Goal: Task Accomplishment & Management: Manage account settings

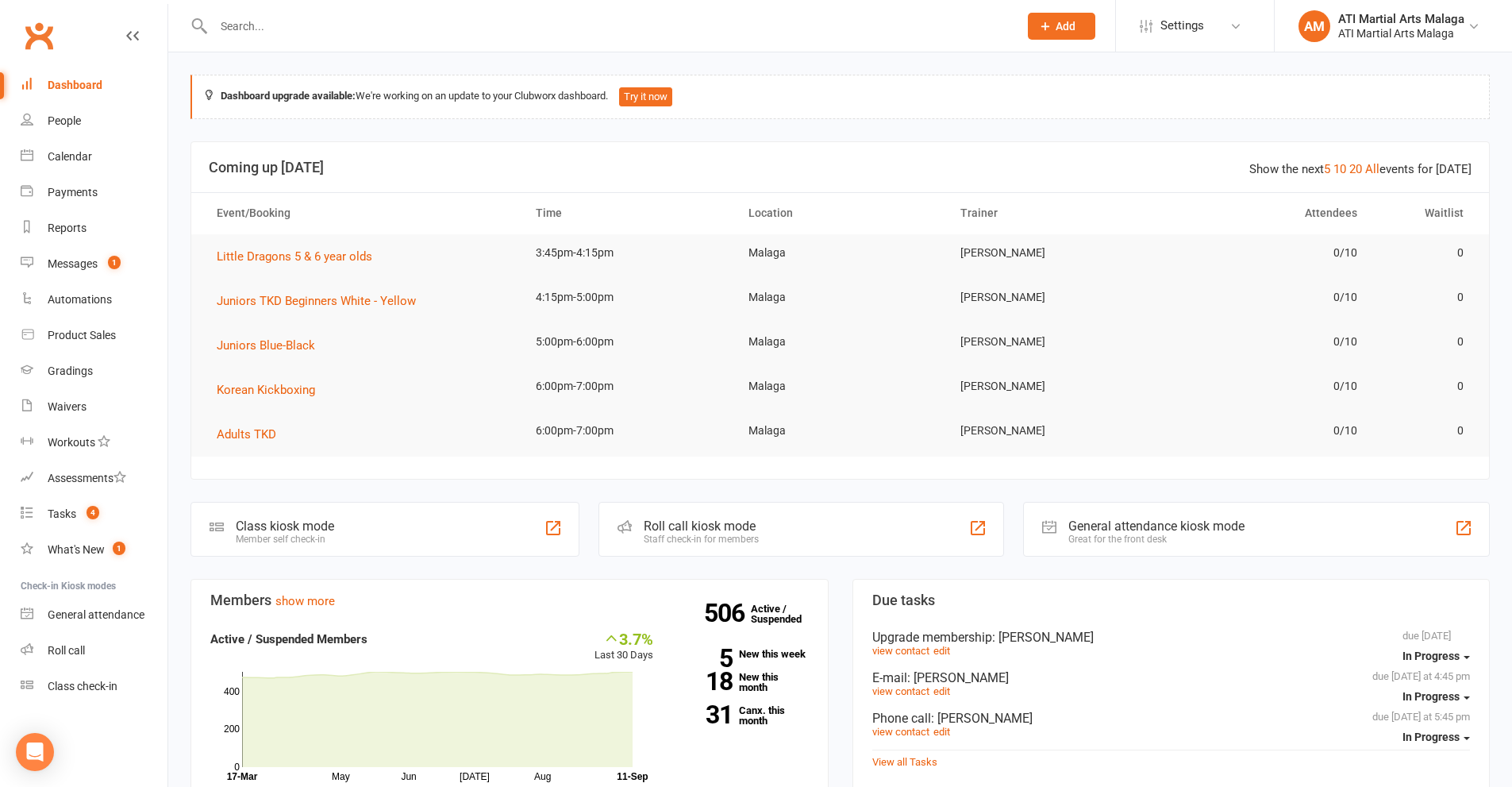
click at [580, 17] on input "text" at bounding box center [607, 25] width 798 height 22
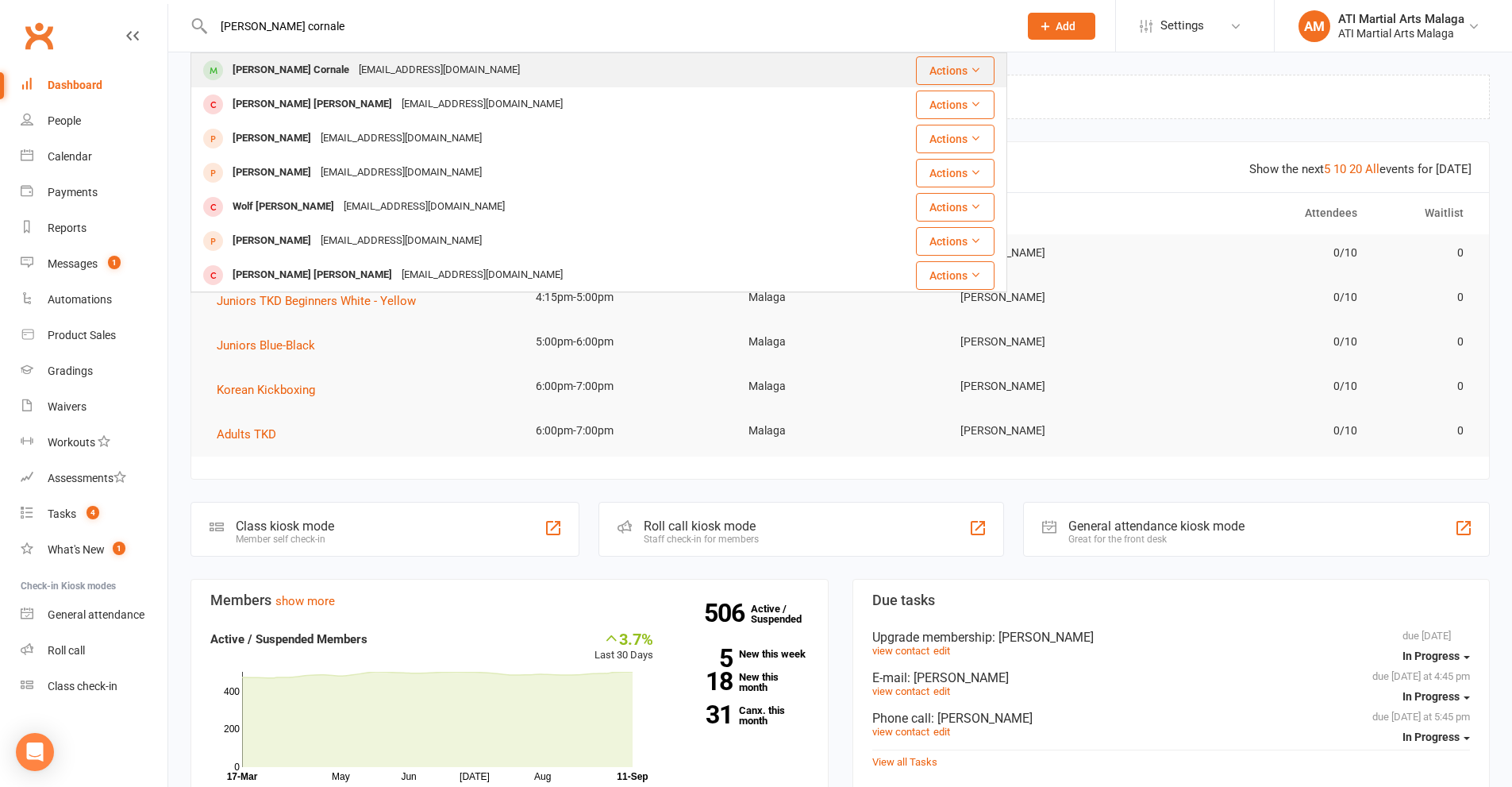
type input "[PERSON_NAME] cornale"
click at [266, 77] on div "[PERSON_NAME] Cornale" at bounding box center [291, 70] width 126 height 23
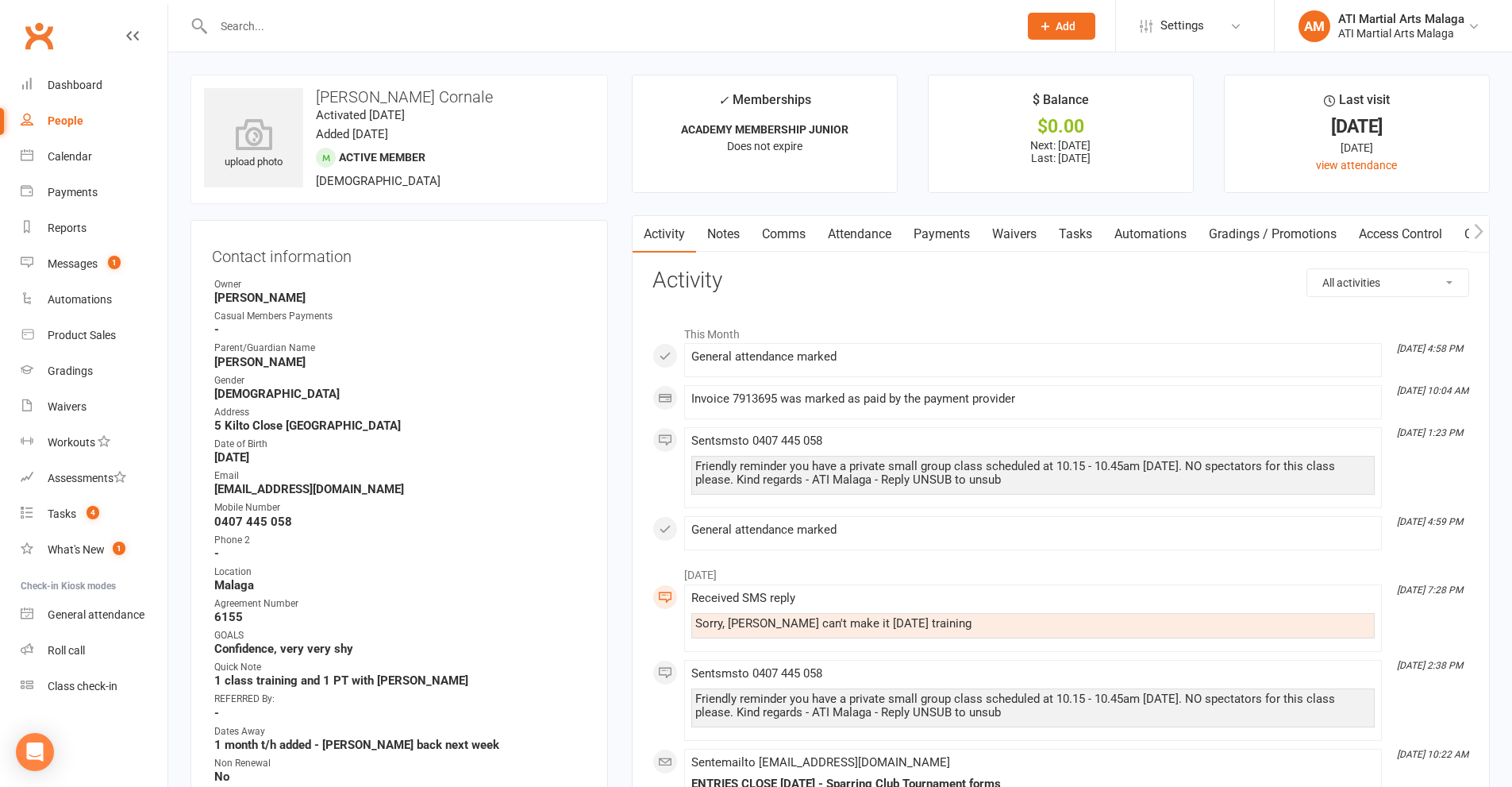
scroll to position [79, 0]
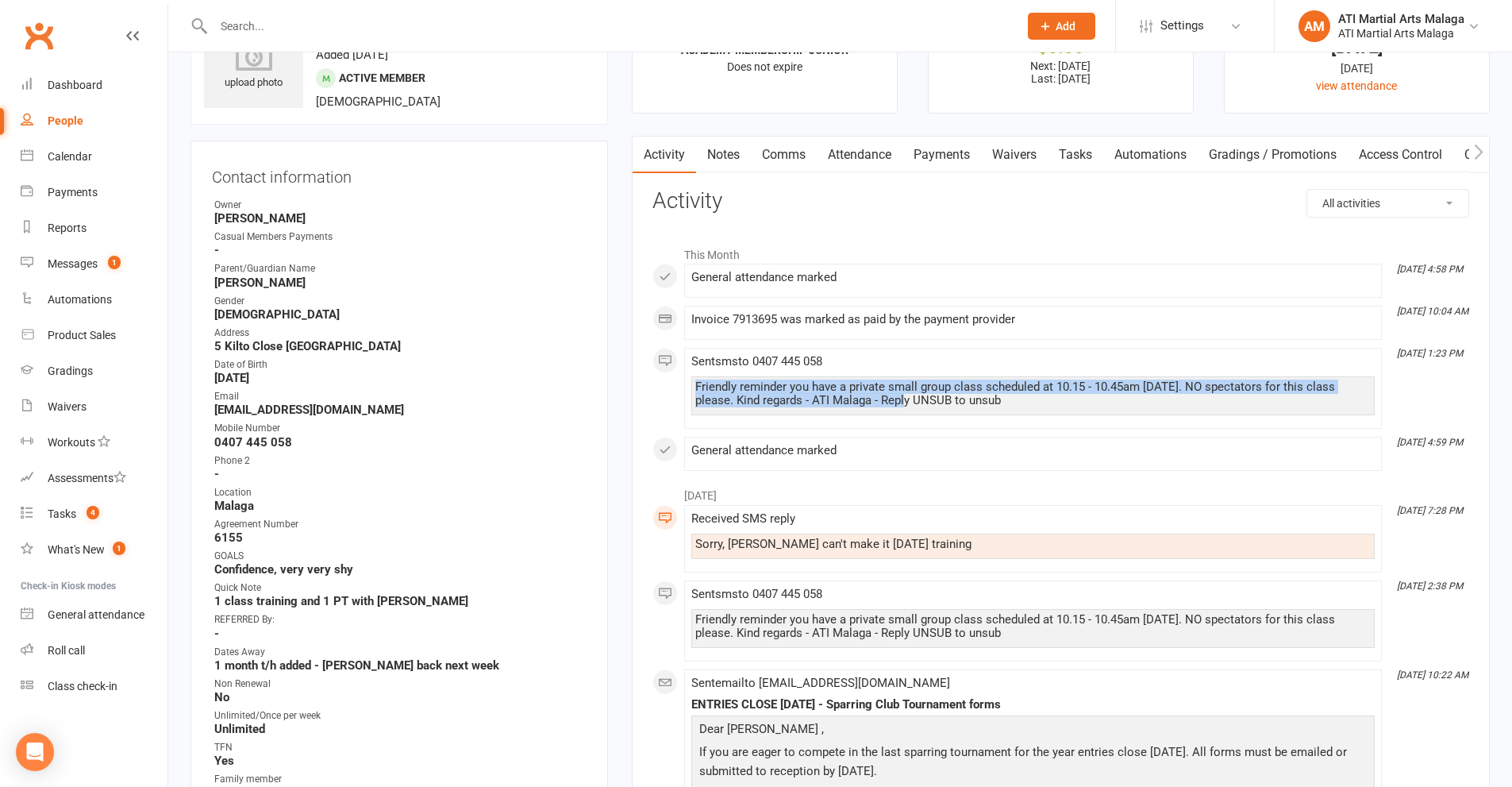
drag, startPoint x: 693, startPoint y: 387, endPoint x: 870, endPoint y: 396, distance: 177.2
click at [870, 396] on div "Friendly reminder you have a private small group class scheduled at 10.15 - 10.…" at bounding box center [1032, 396] width 683 height 39
copy div "Friendly reminder you have a private small group class scheduled at 10.15 - 10.…"
click at [789, 155] on link "Comms" at bounding box center [784, 154] width 66 height 36
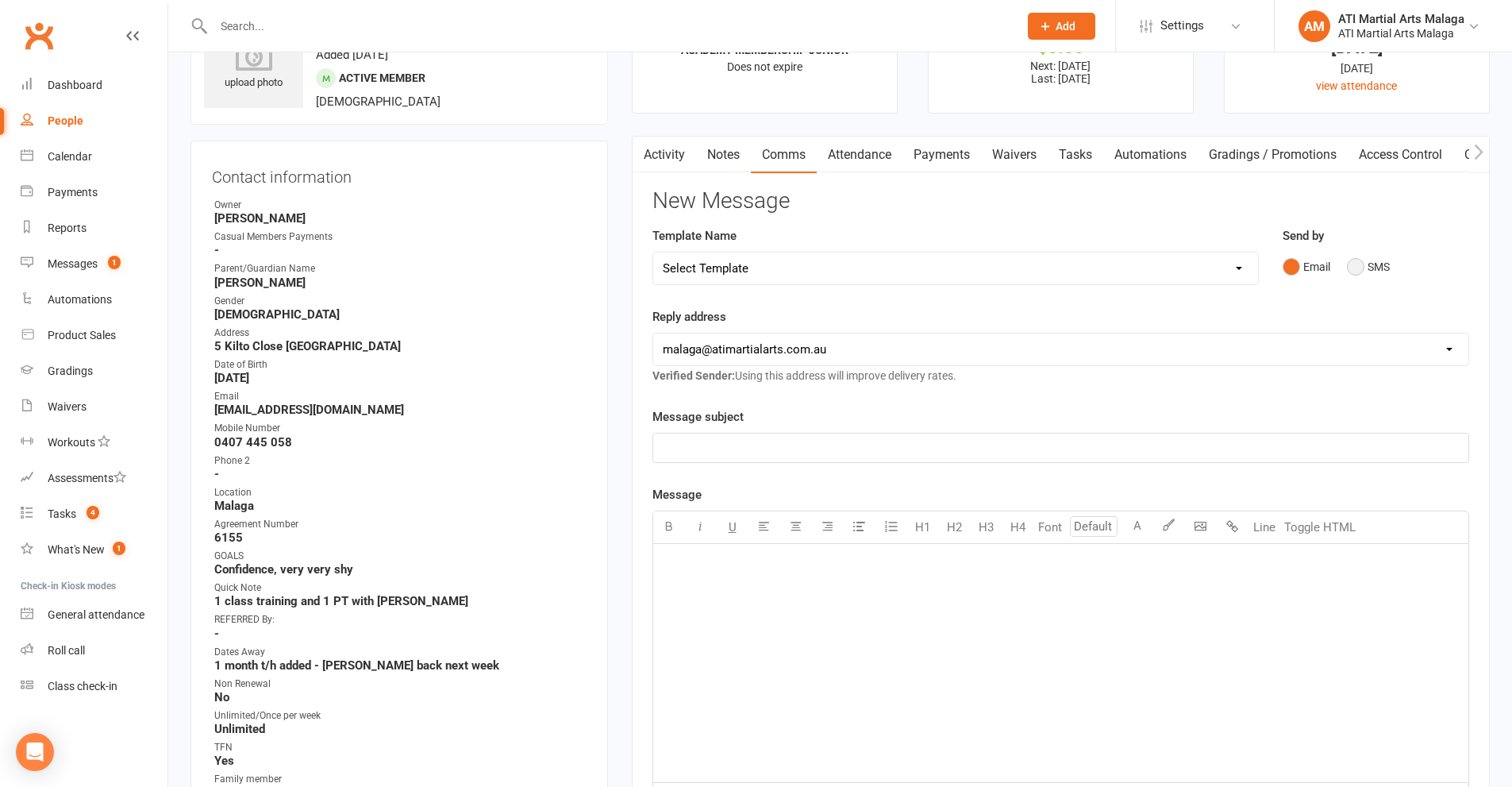
click at [1352, 272] on button "SMS" at bounding box center [1369, 266] width 43 height 30
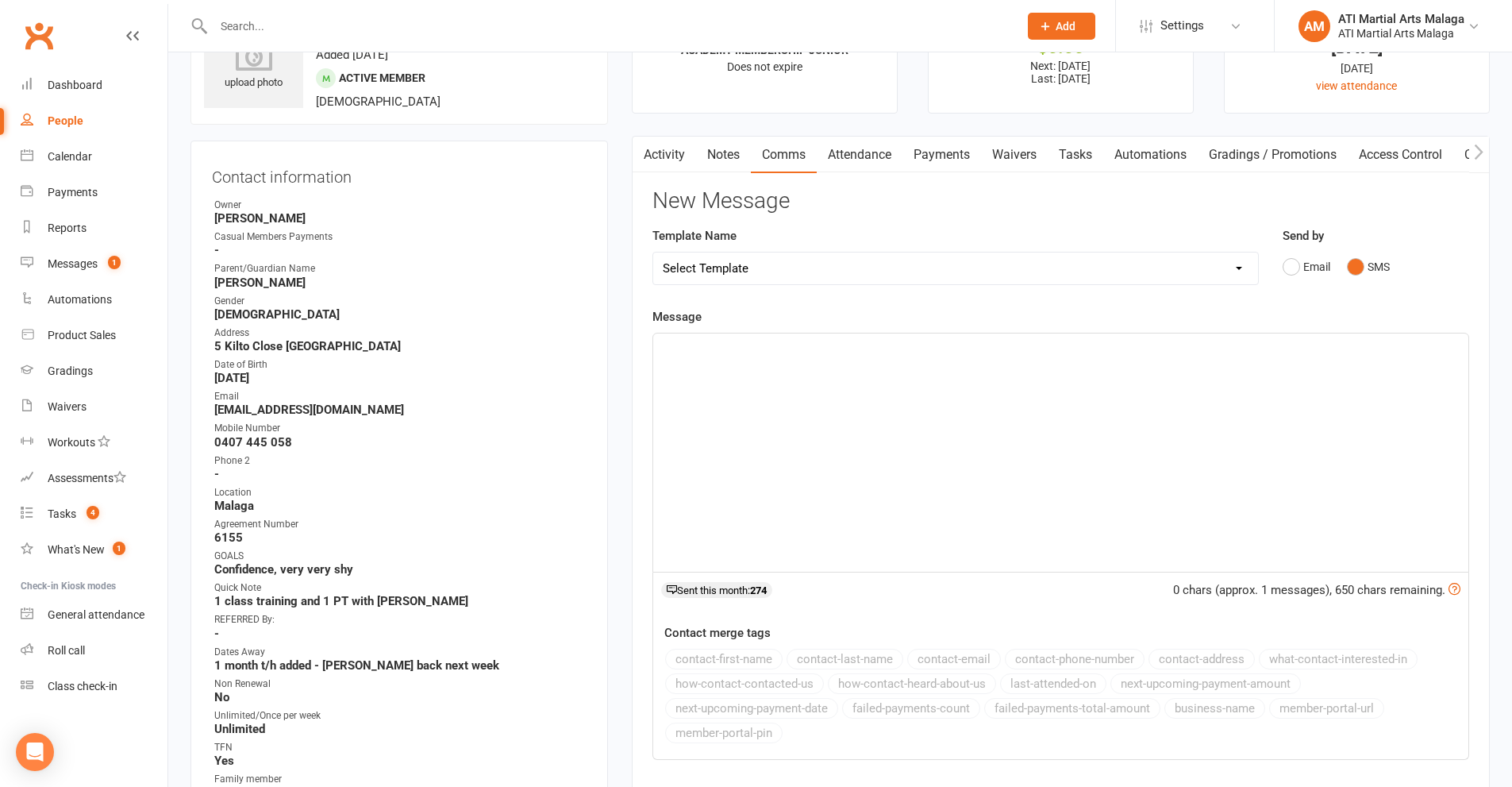
click at [1129, 527] on div "﻿" at bounding box center [1061, 453] width 815 height 238
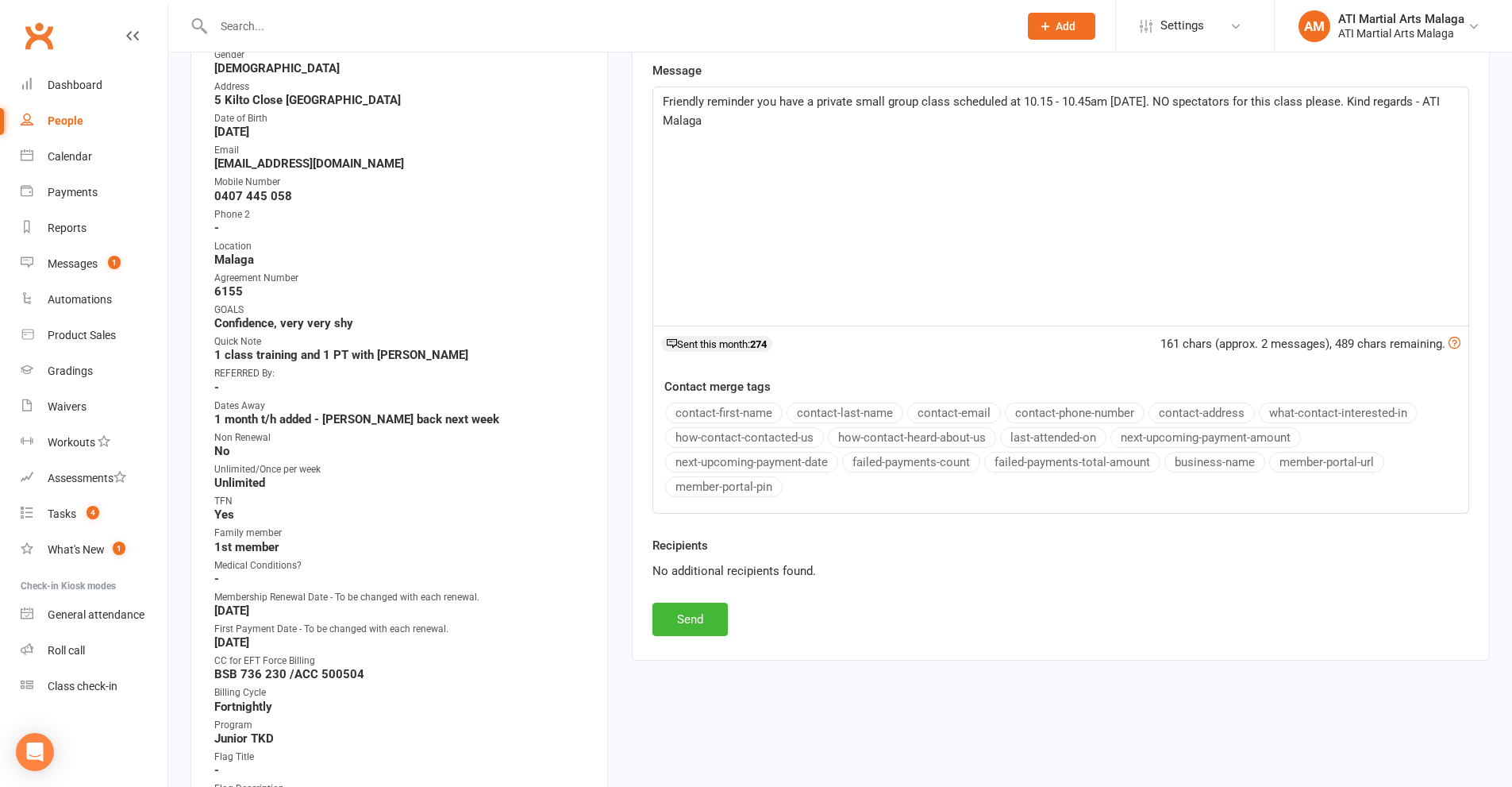
scroll to position [635, 0]
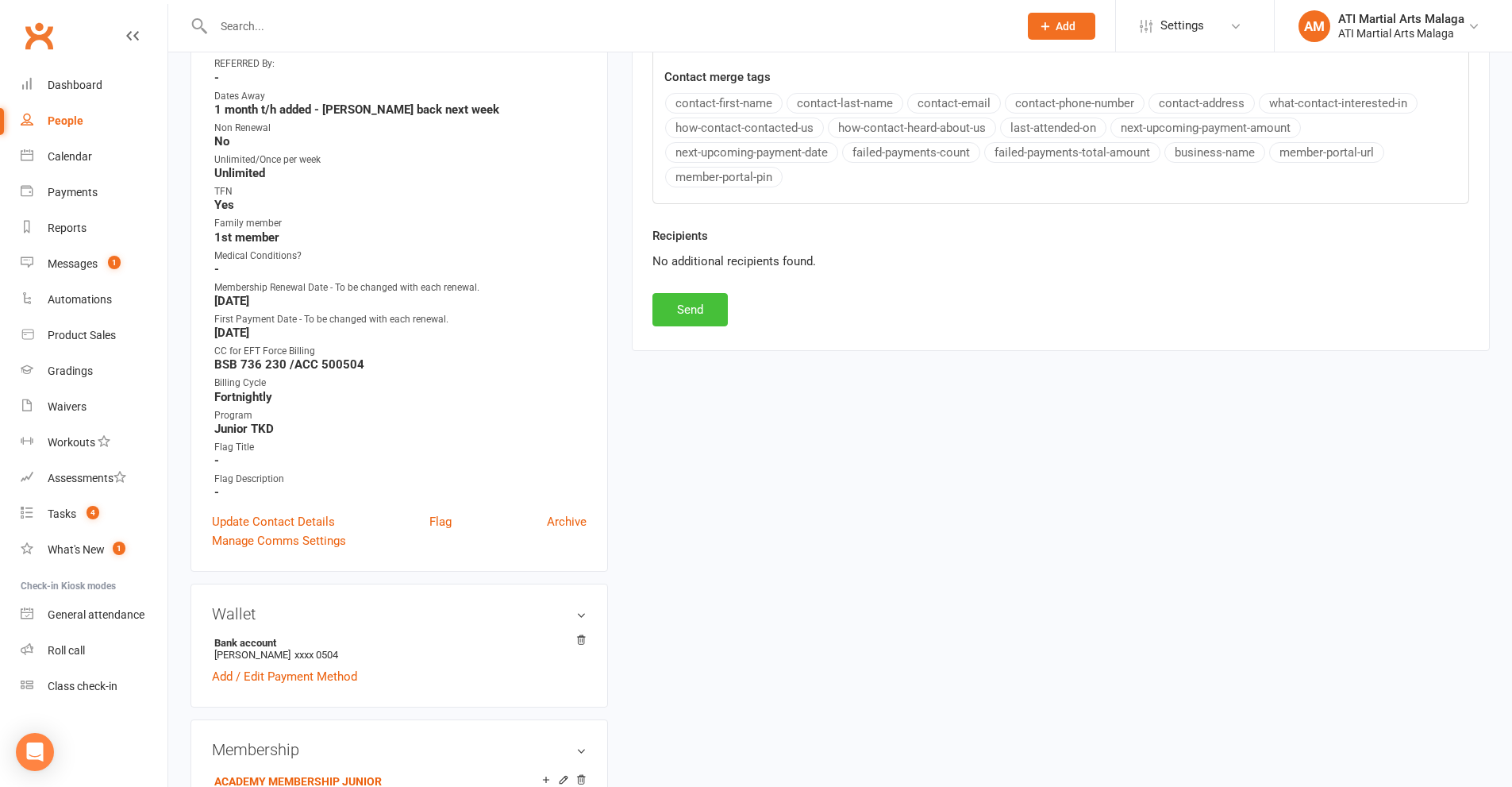
click at [681, 316] on button "Send" at bounding box center [689, 309] width 75 height 33
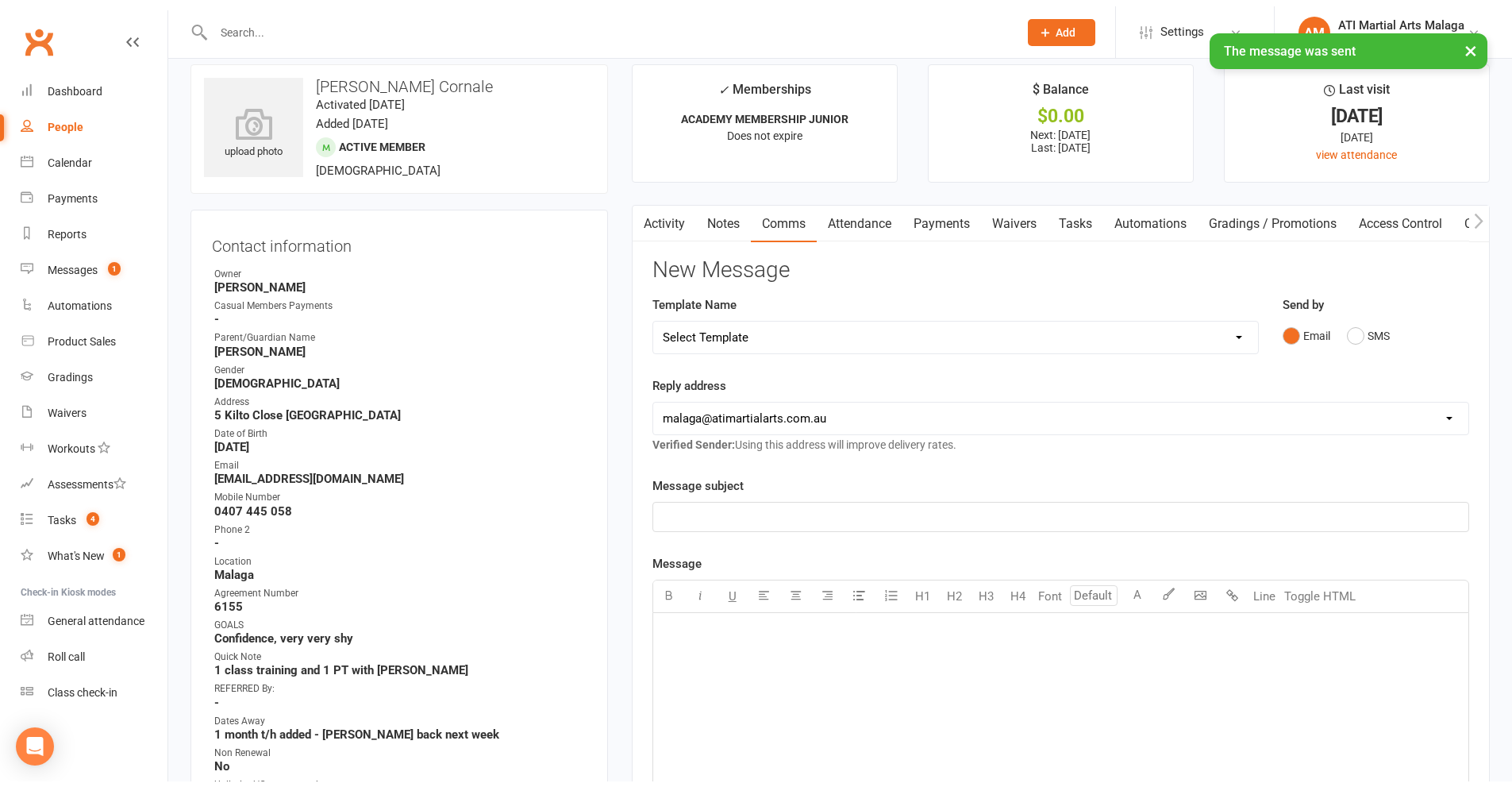
scroll to position [0, 0]
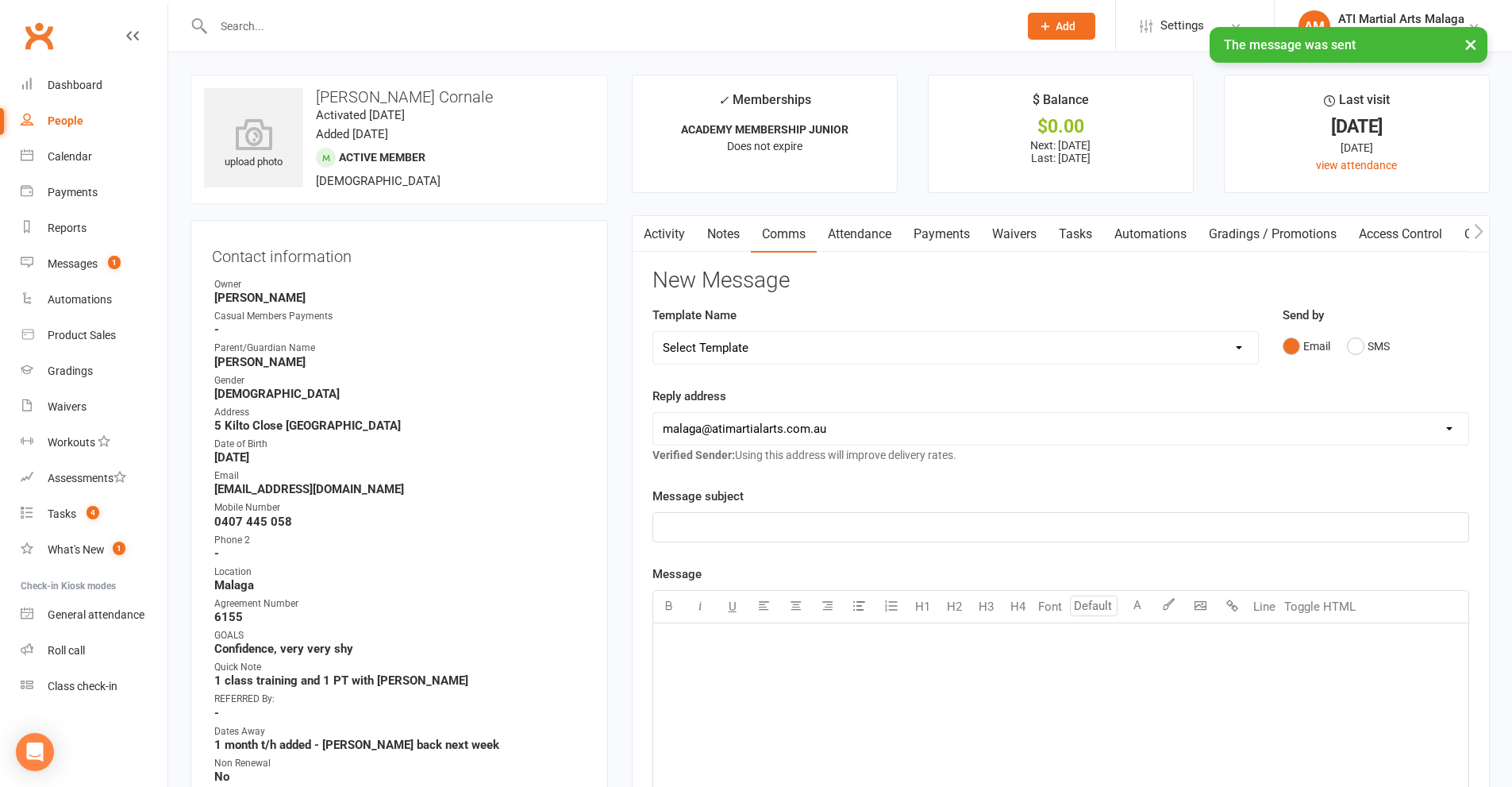
click at [344, 22] on input "text" at bounding box center [607, 25] width 798 height 22
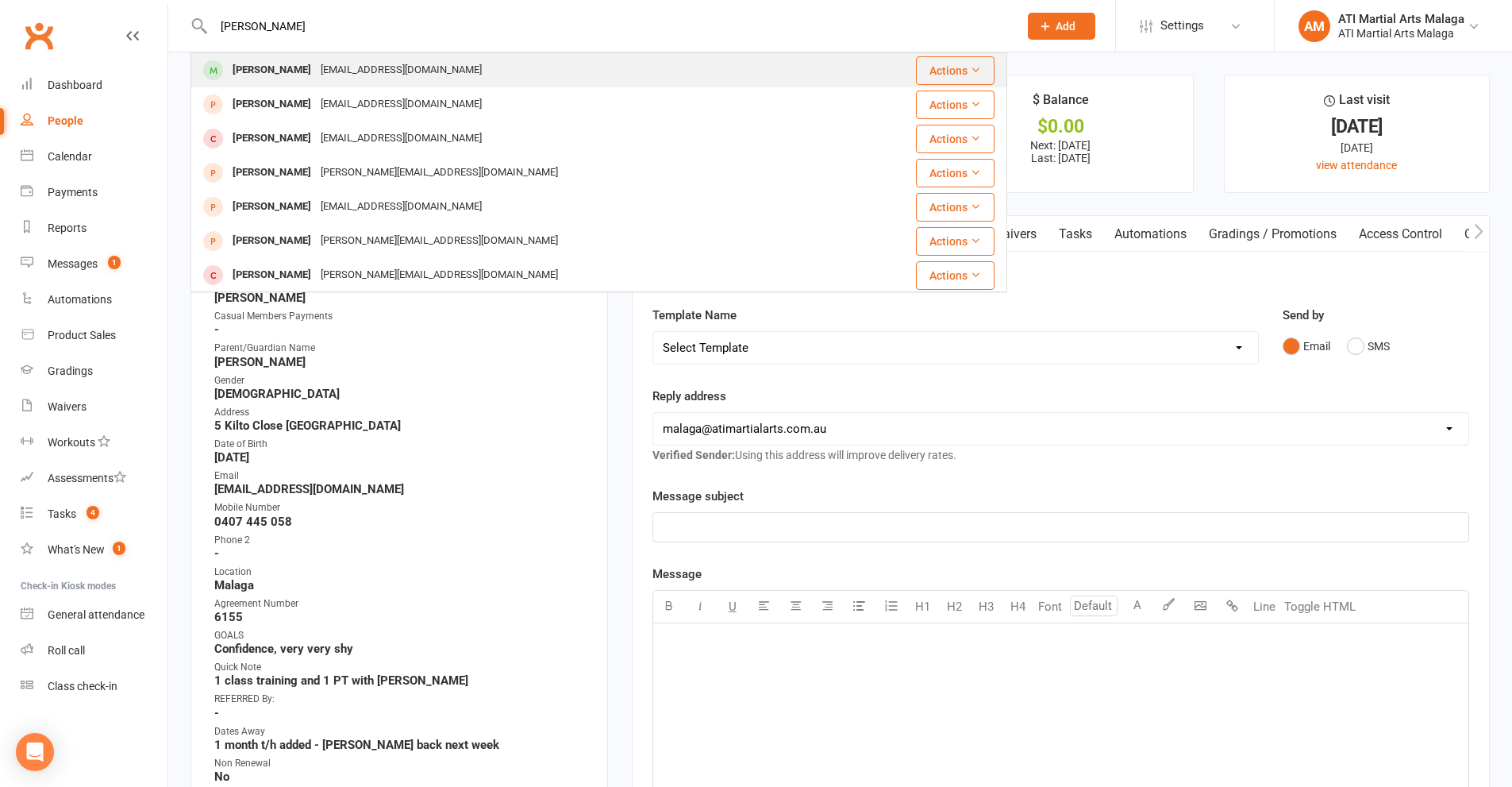
type input "[PERSON_NAME]"
click at [342, 63] on div "[EMAIL_ADDRESS][DOMAIN_NAME]" at bounding box center [401, 70] width 171 height 23
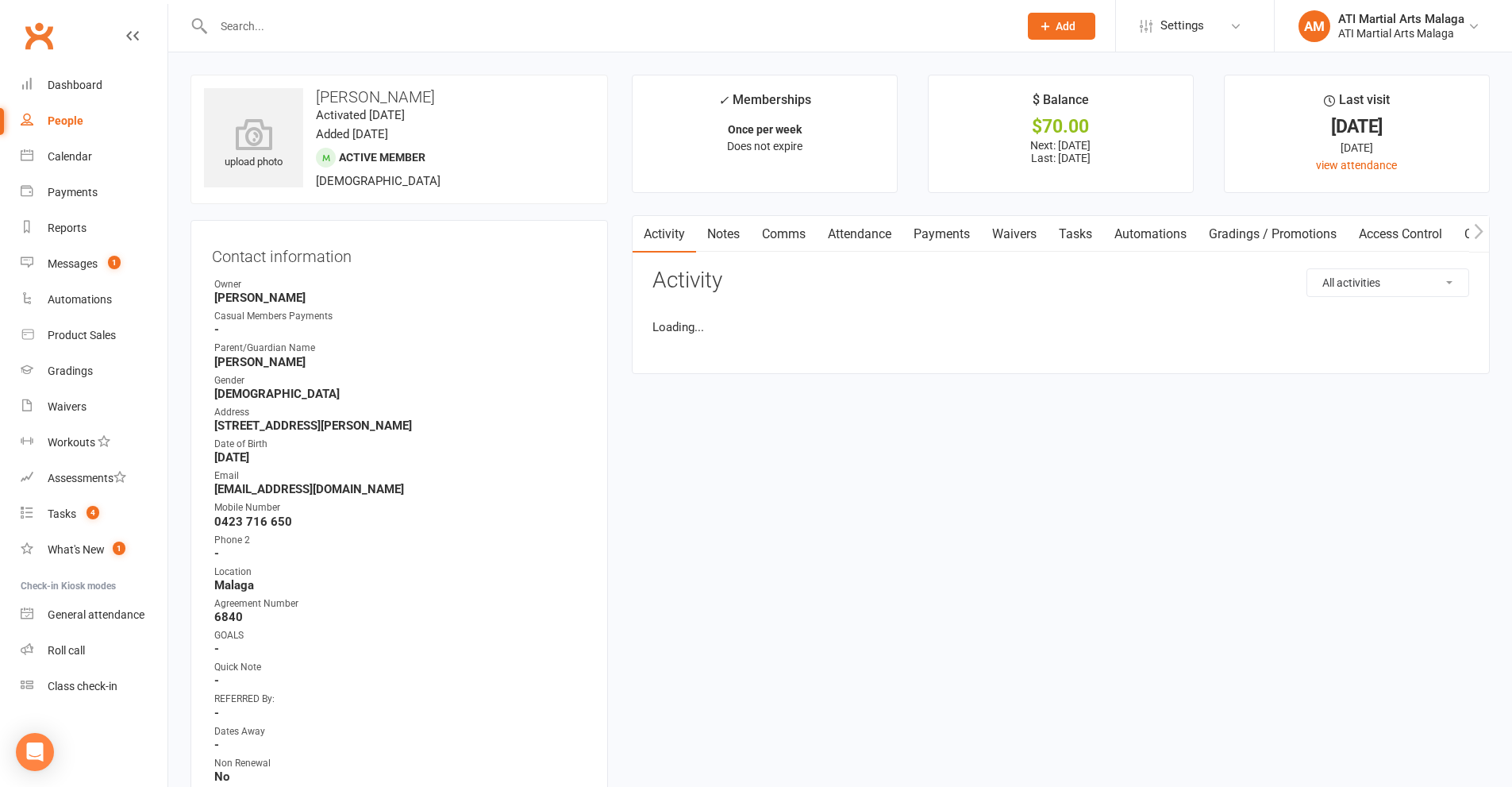
click at [781, 231] on link "Comms" at bounding box center [784, 233] width 66 height 36
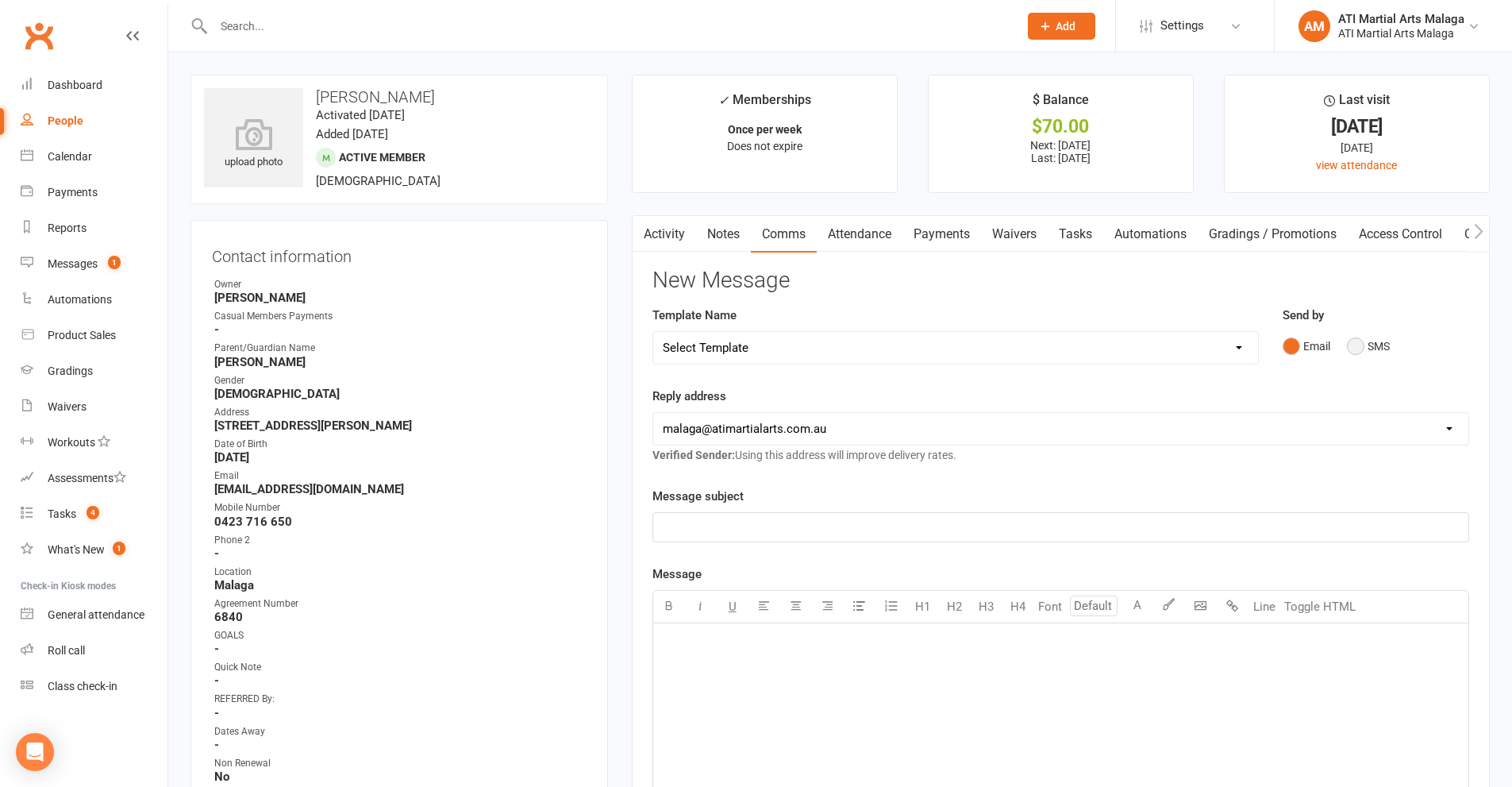
click at [1370, 349] on button "SMS" at bounding box center [1369, 346] width 43 height 30
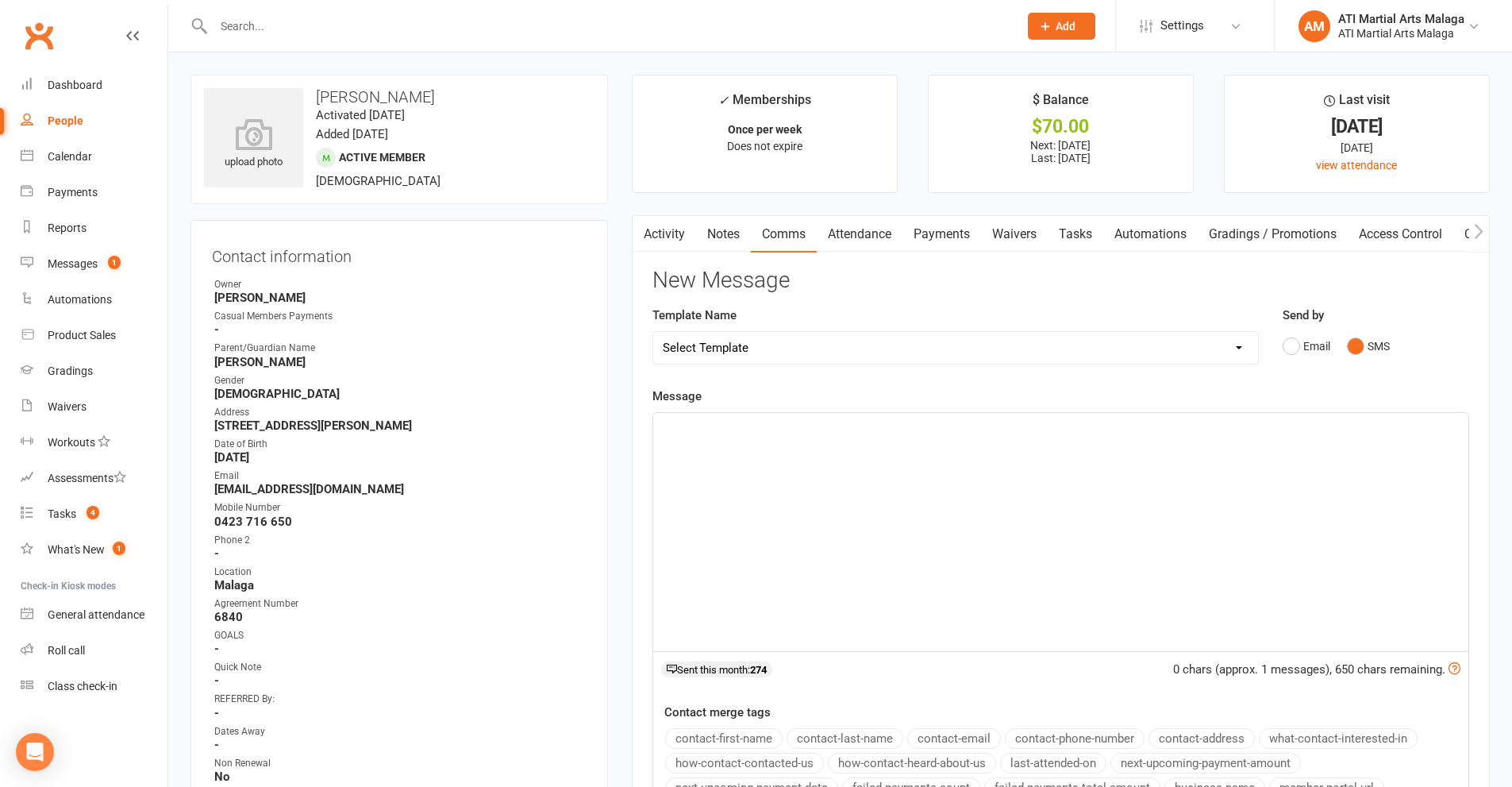
click at [1252, 531] on div "﻿" at bounding box center [1061, 531] width 815 height 238
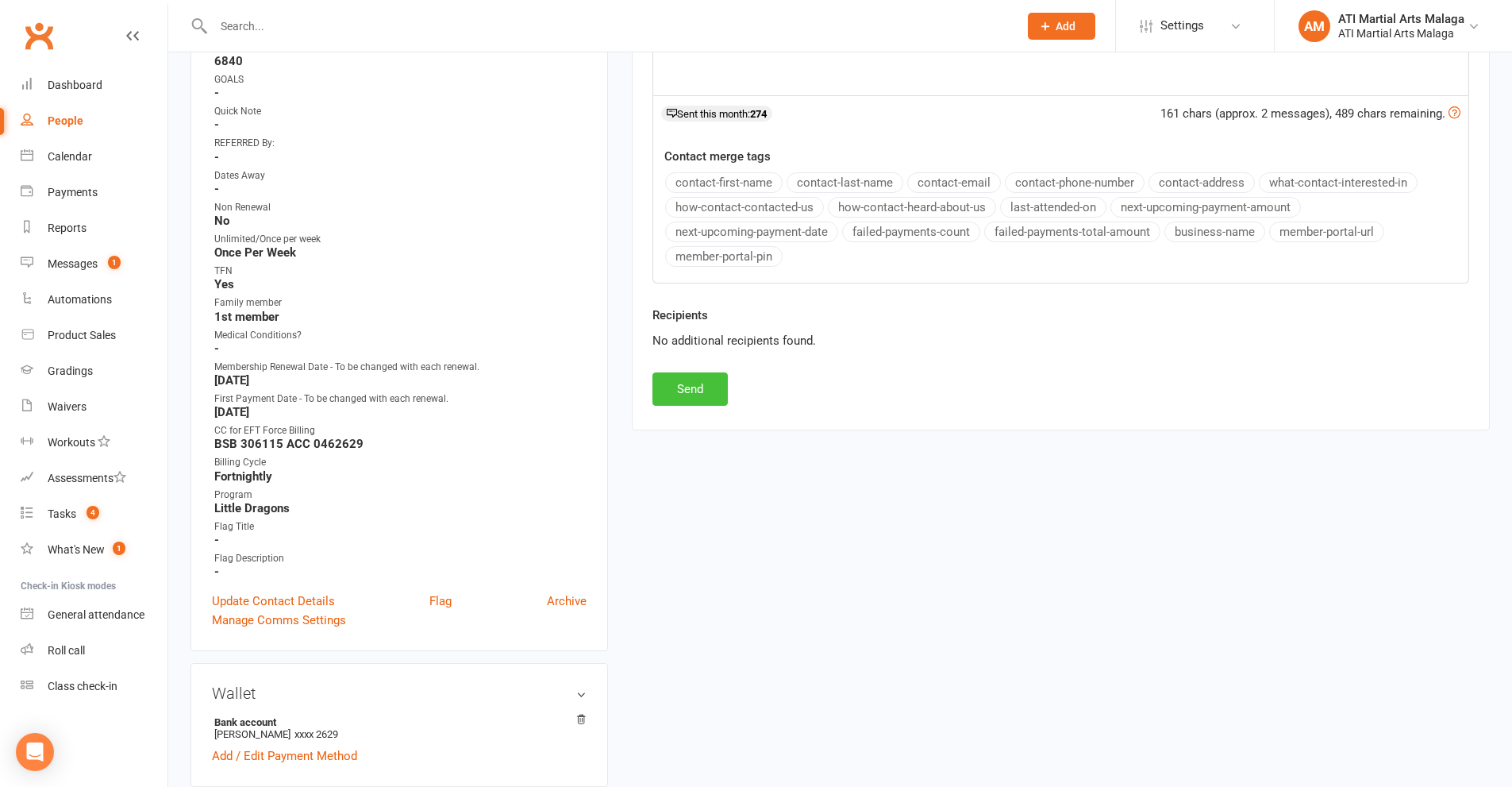
click at [695, 389] on button "Send" at bounding box center [689, 389] width 75 height 33
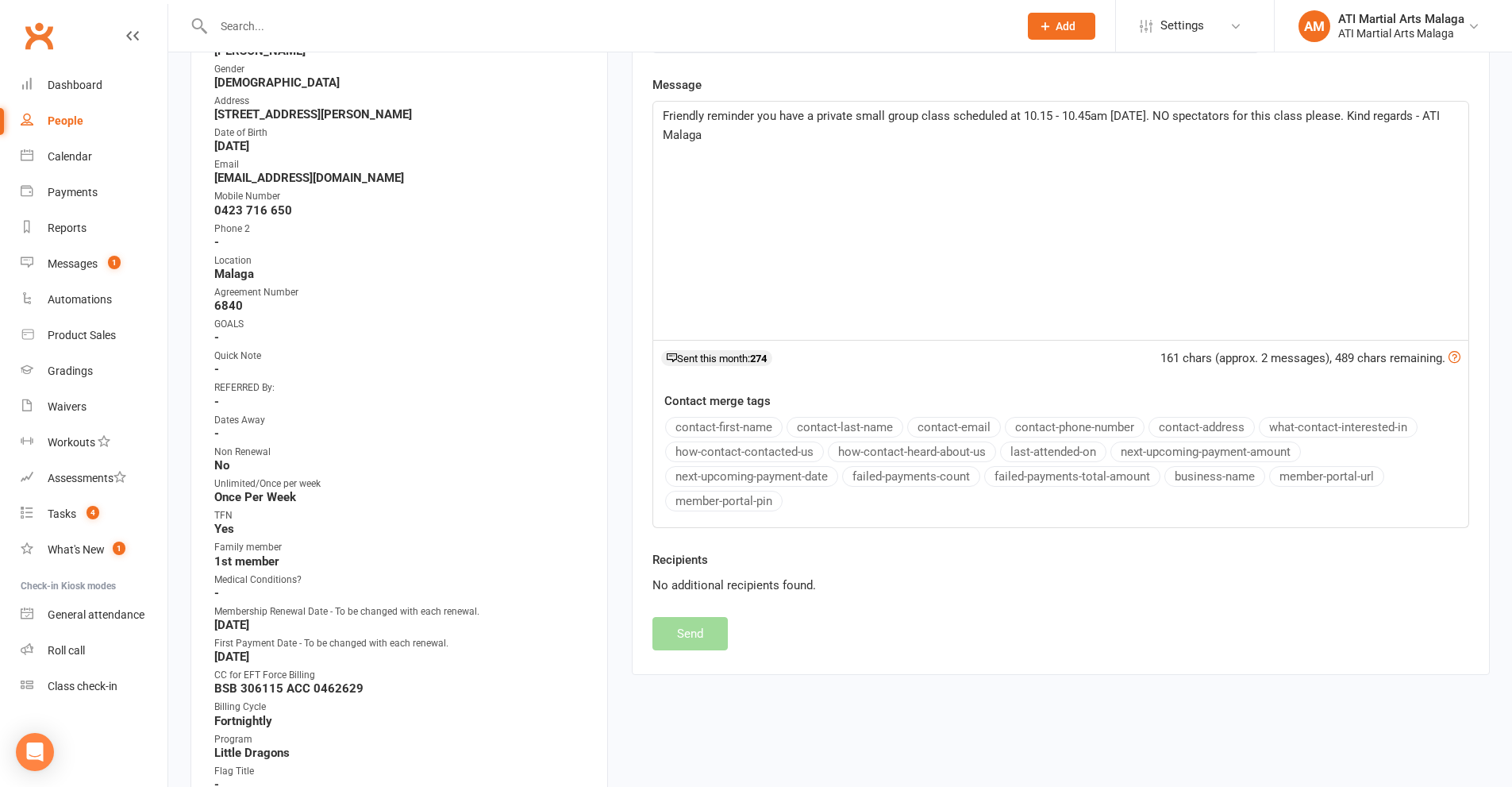
scroll to position [159, 0]
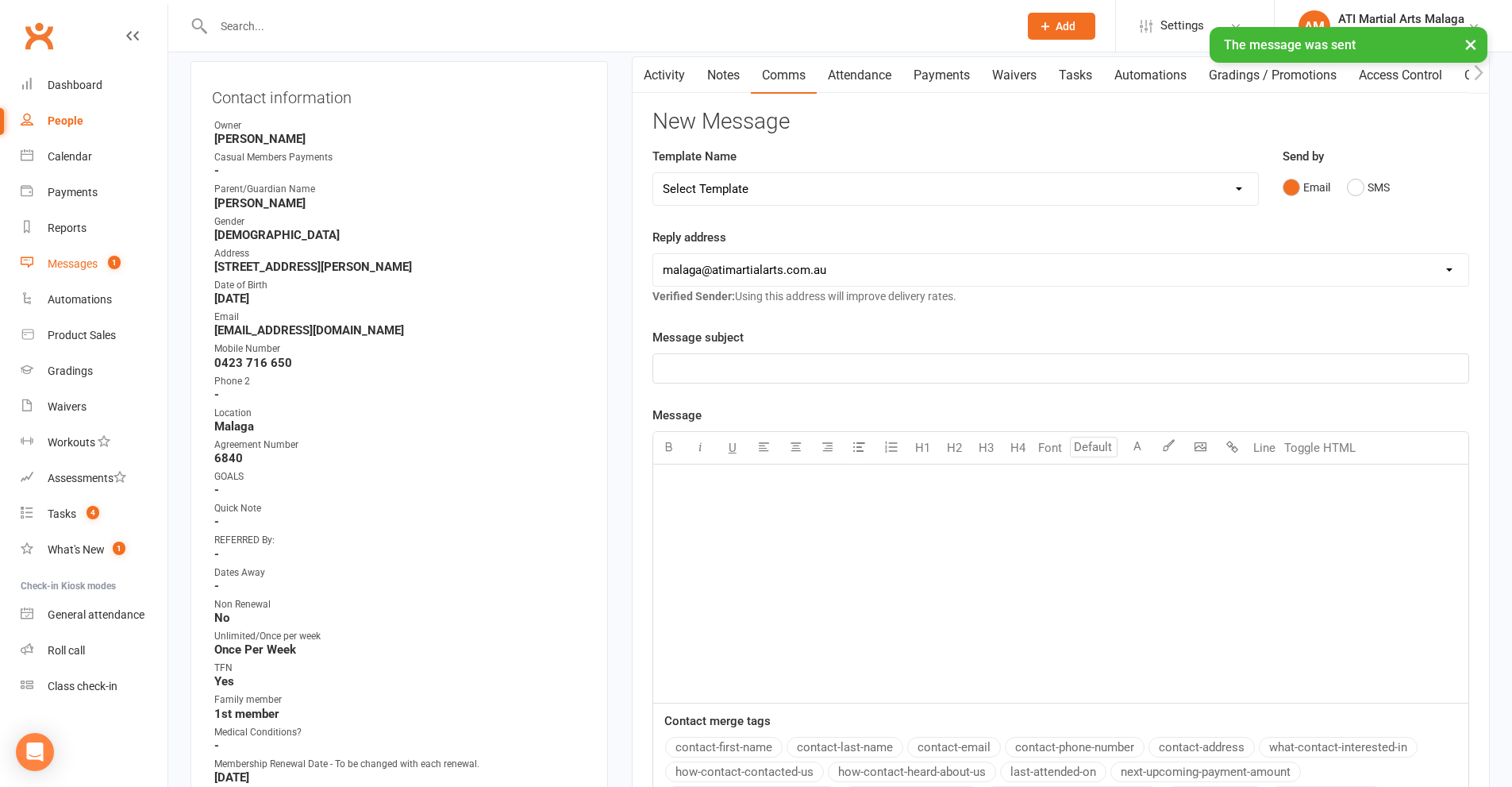
click at [119, 259] on span "1" at bounding box center [114, 262] width 13 height 14
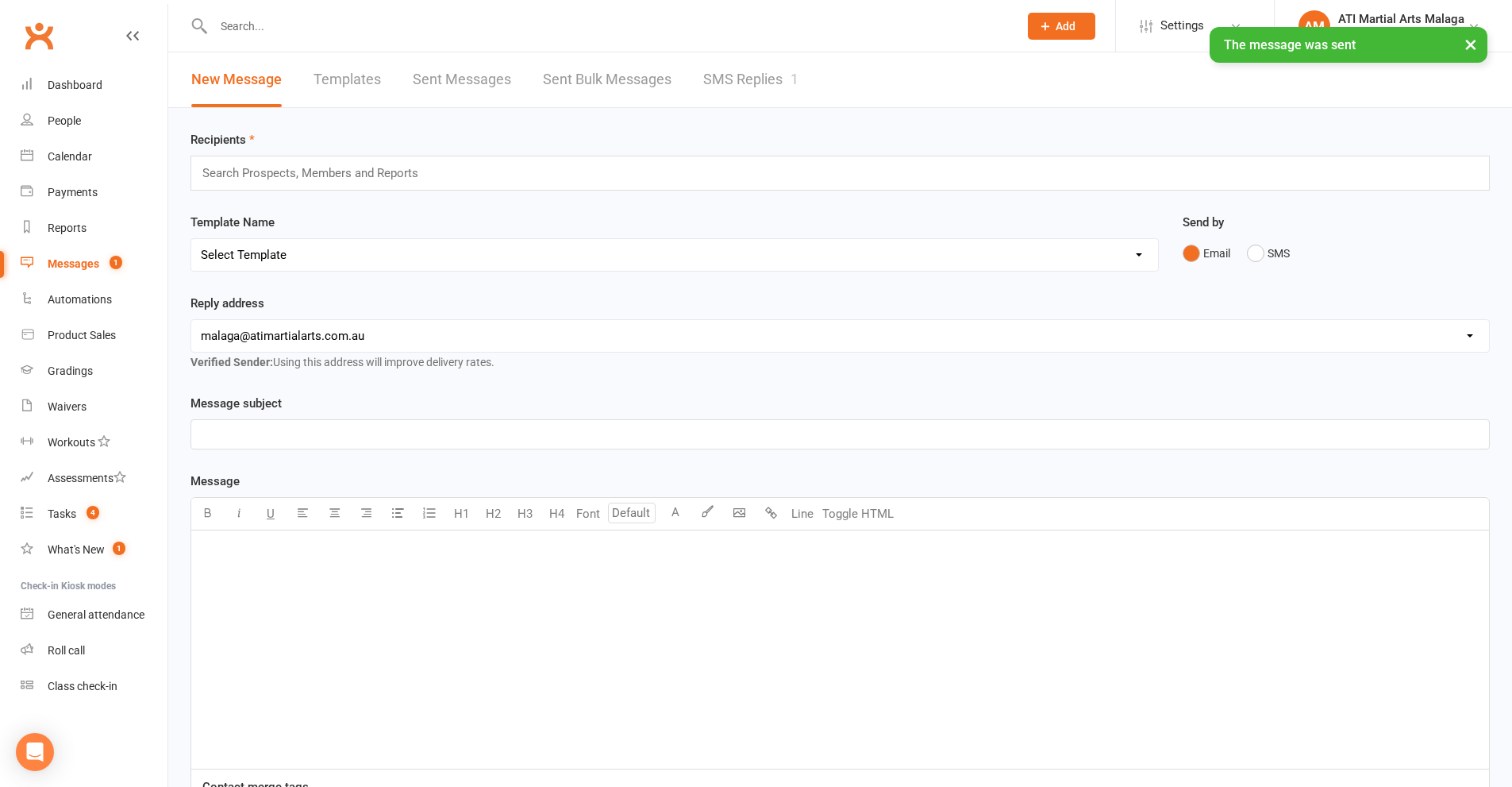
click at [770, 108] on div "Recipients Search Prospects, Members and Reports Template Name Select Template …" at bounding box center [840, 546] width 1343 height 876
drag, startPoint x: 771, startPoint y: 97, endPoint x: 771, endPoint y: 104, distance: 7.0
click at [771, 97] on link "SMS Replies 1" at bounding box center [751, 80] width 96 height 55
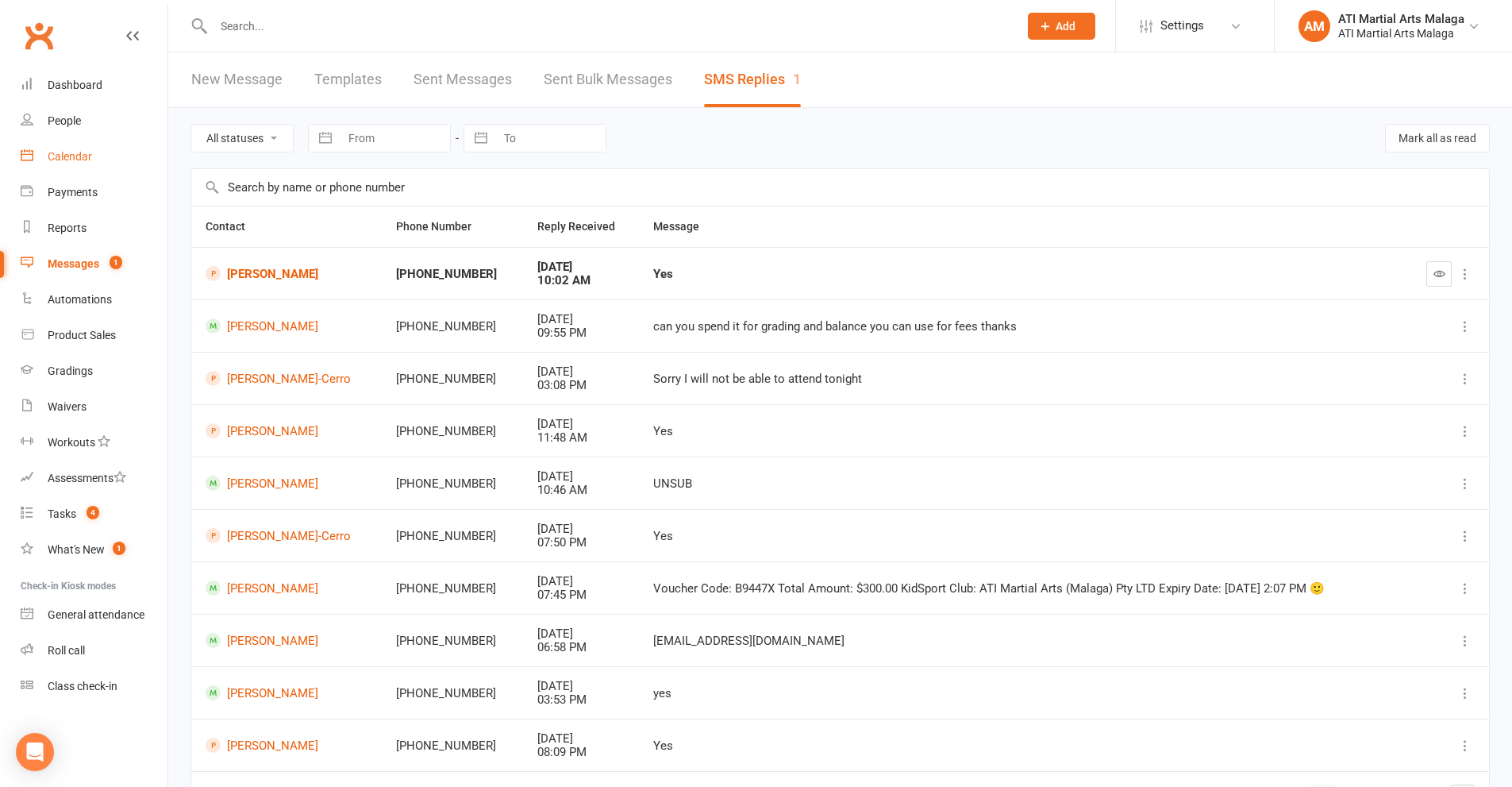
click at [79, 146] on link "Calendar" at bounding box center [94, 156] width 147 height 36
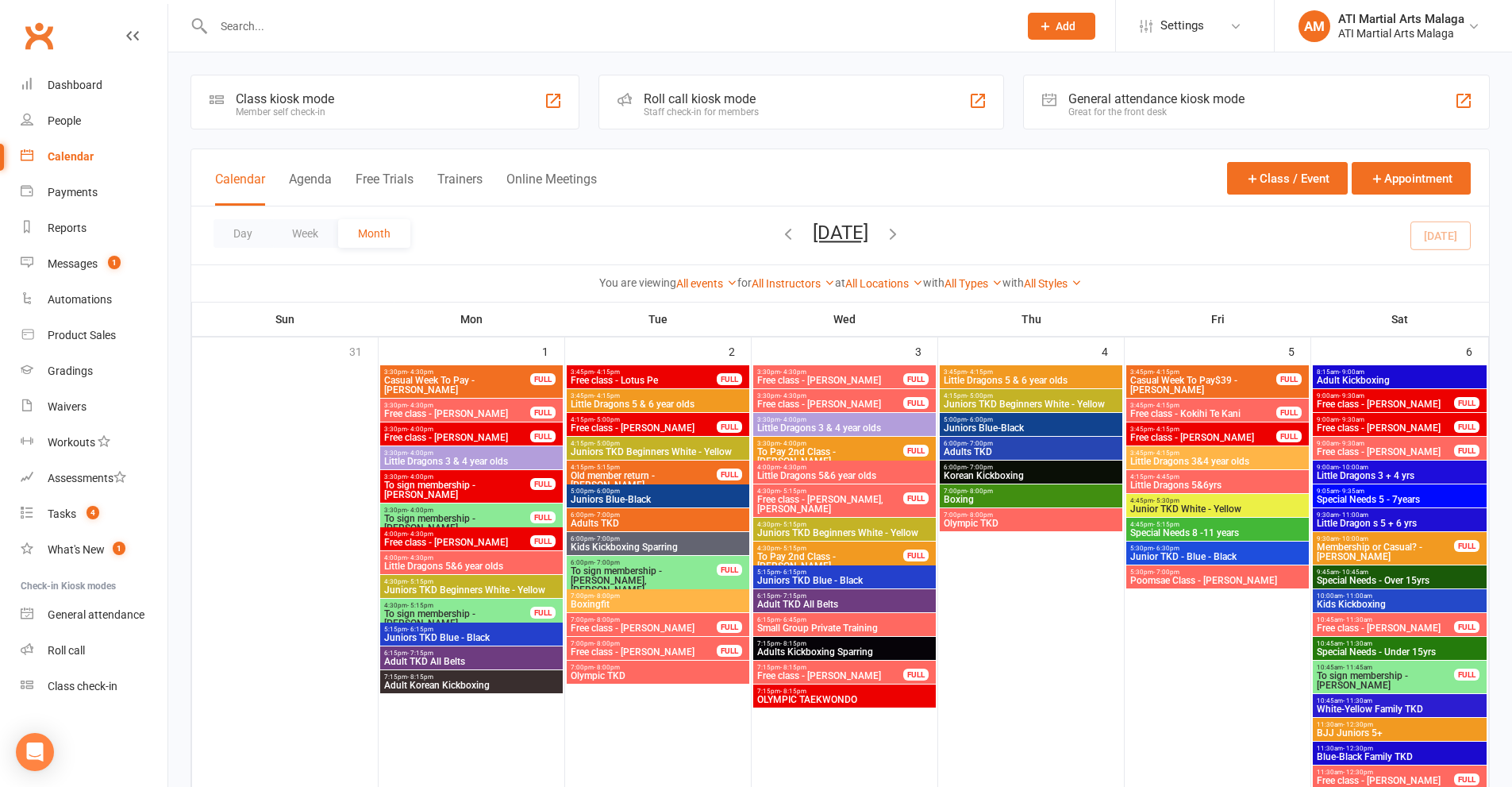
click at [298, 178] on button "Agenda" at bounding box center [310, 188] width 43 height 34
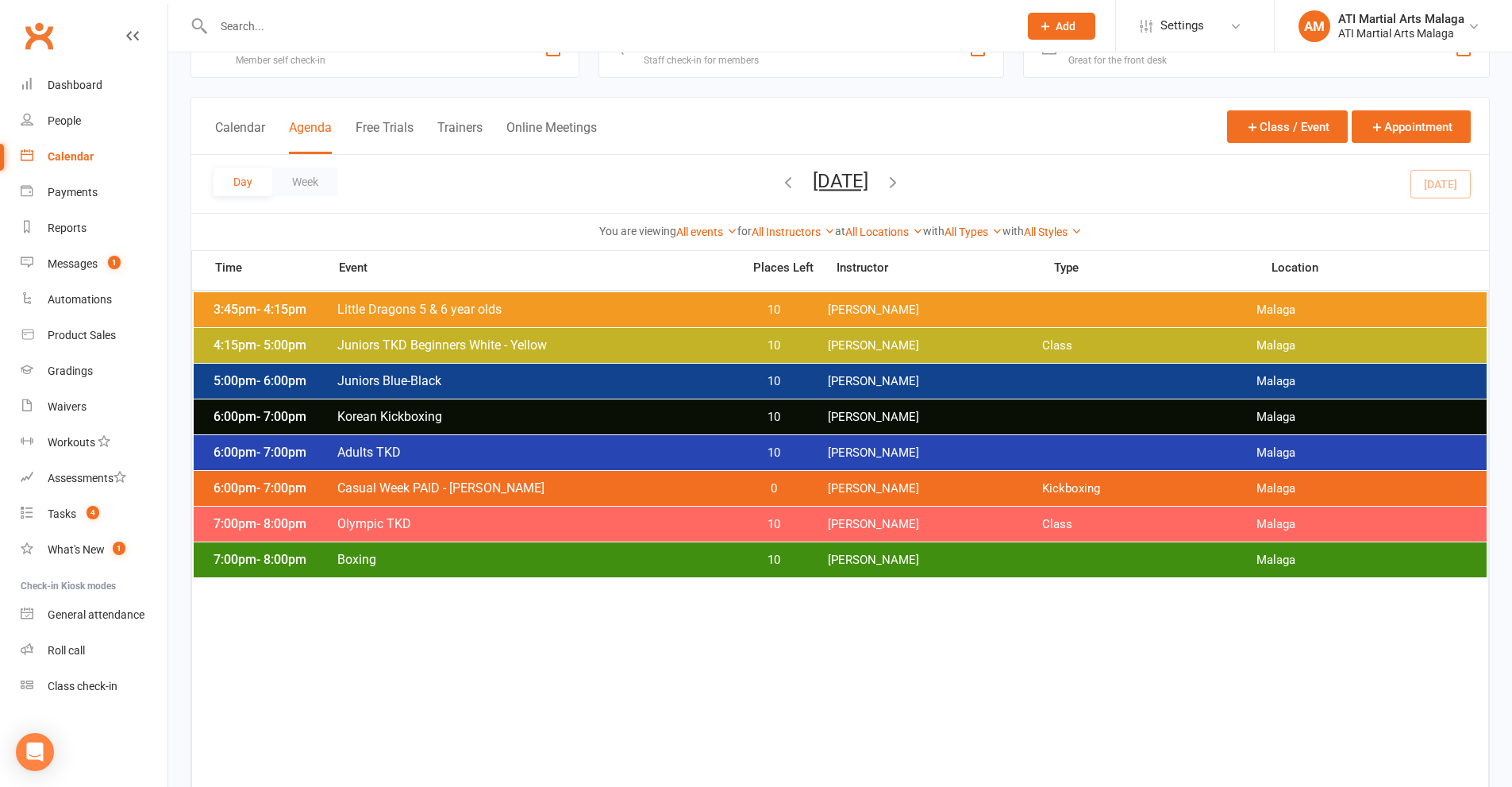
scroll to position [79, 0]
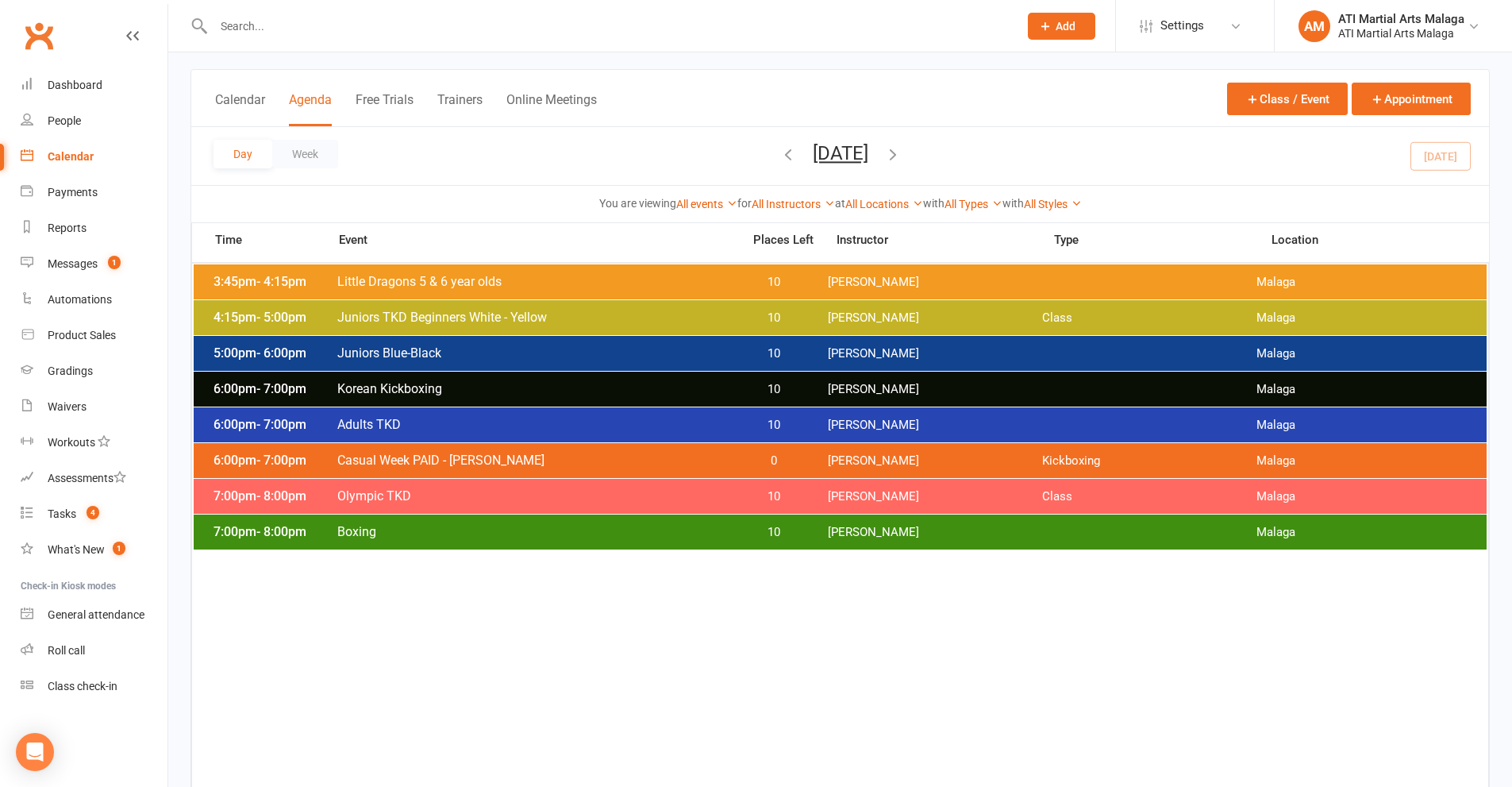
click at [438, 450] on div "6:00pm - 7:00pm Casual Week PAID - [PERSON_NAME] 0 [PERSON_NAME] Kickboxing Mal…" at bounding box center [840, 460] width 1293 height 35
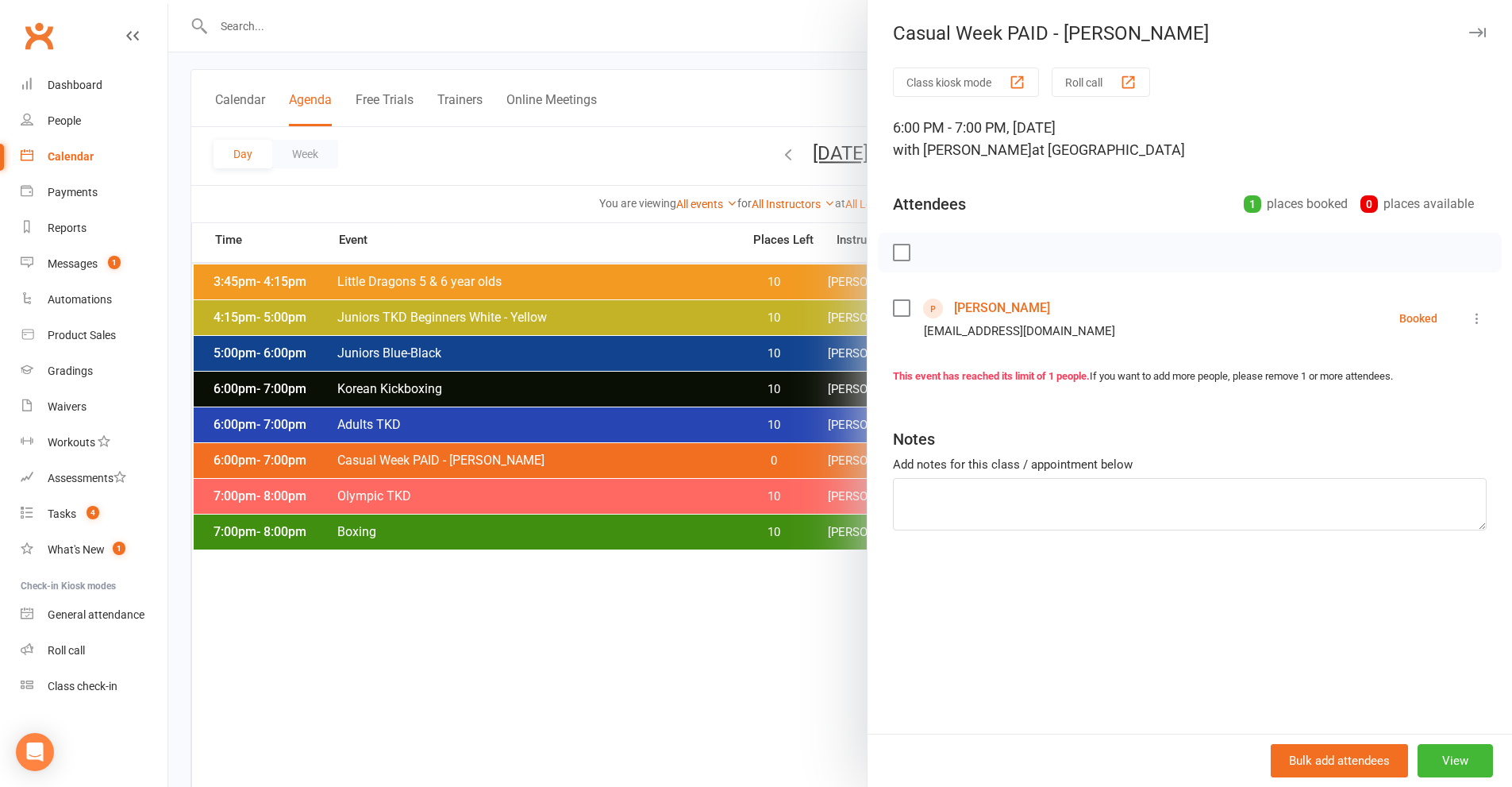
click at [1012, 313] on link "[PERSON_NAME]" at bounding box center [1002, 308] width 97 height 25
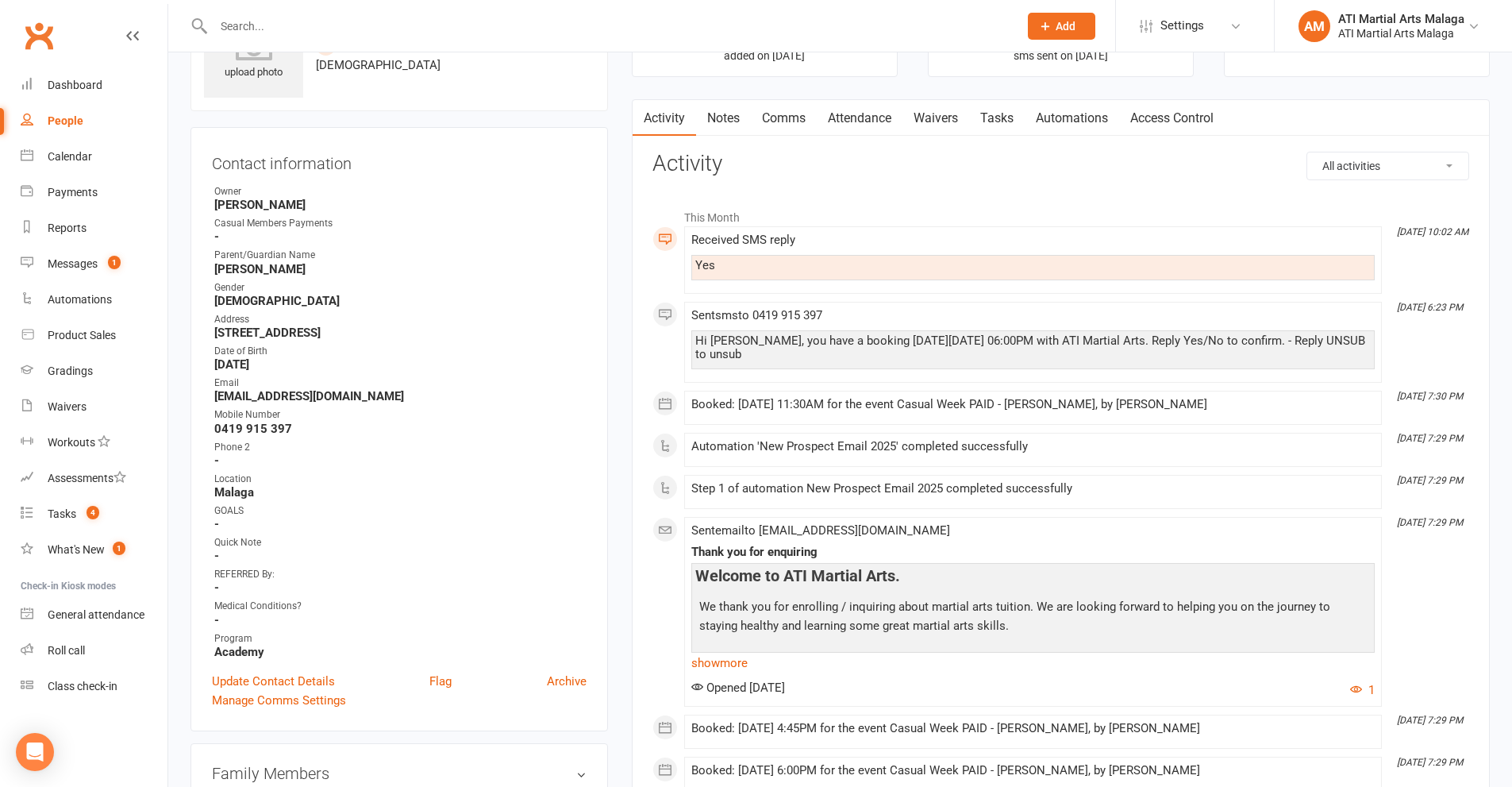
scroll to position [238, 0]
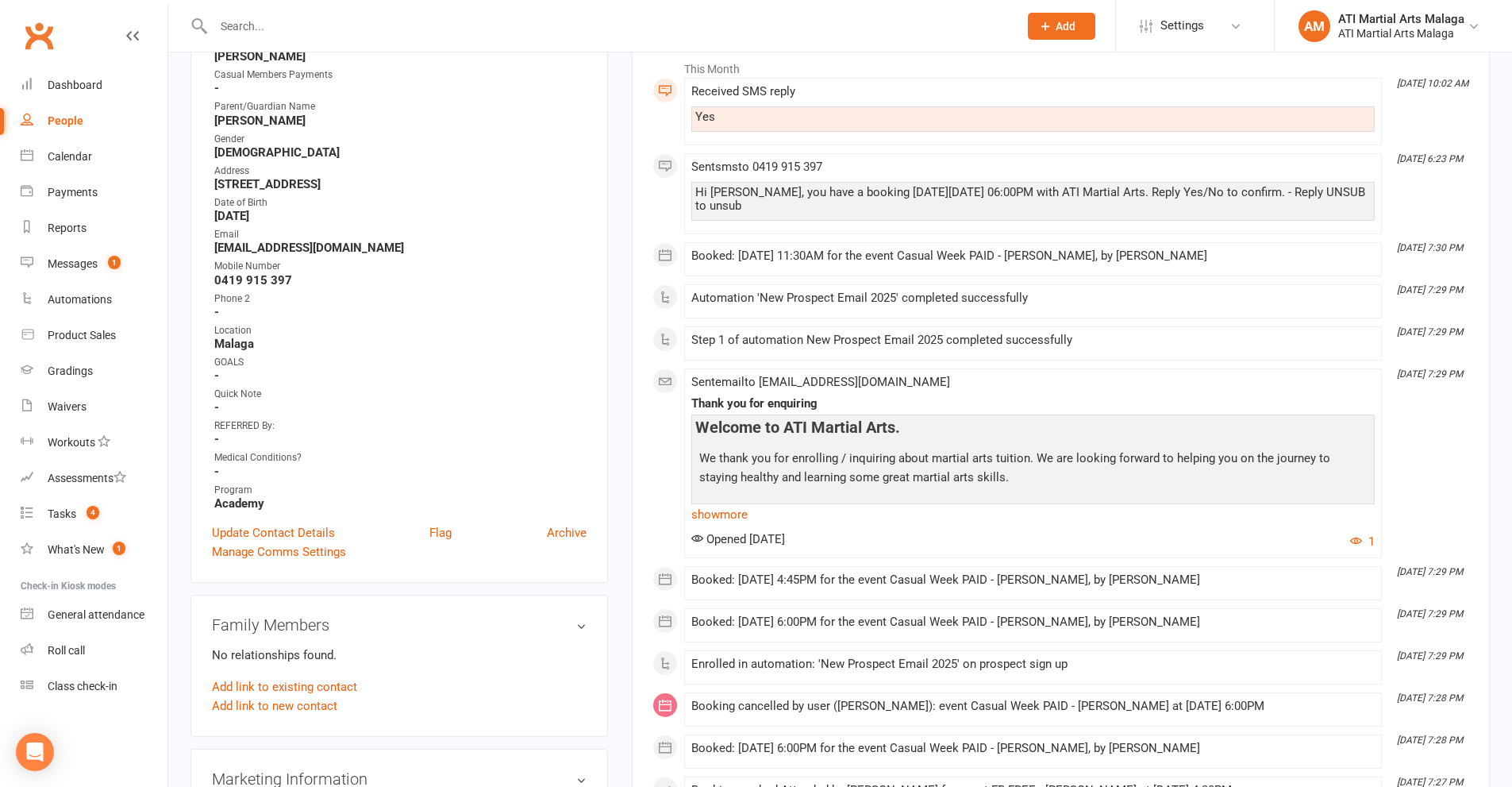
click at [620, 279] on main "Signed up [DATE] added on [DATE] Last contacted about 19 hours ago sms sent on …" at bounding box center [1061, 392] width 882 height 1112
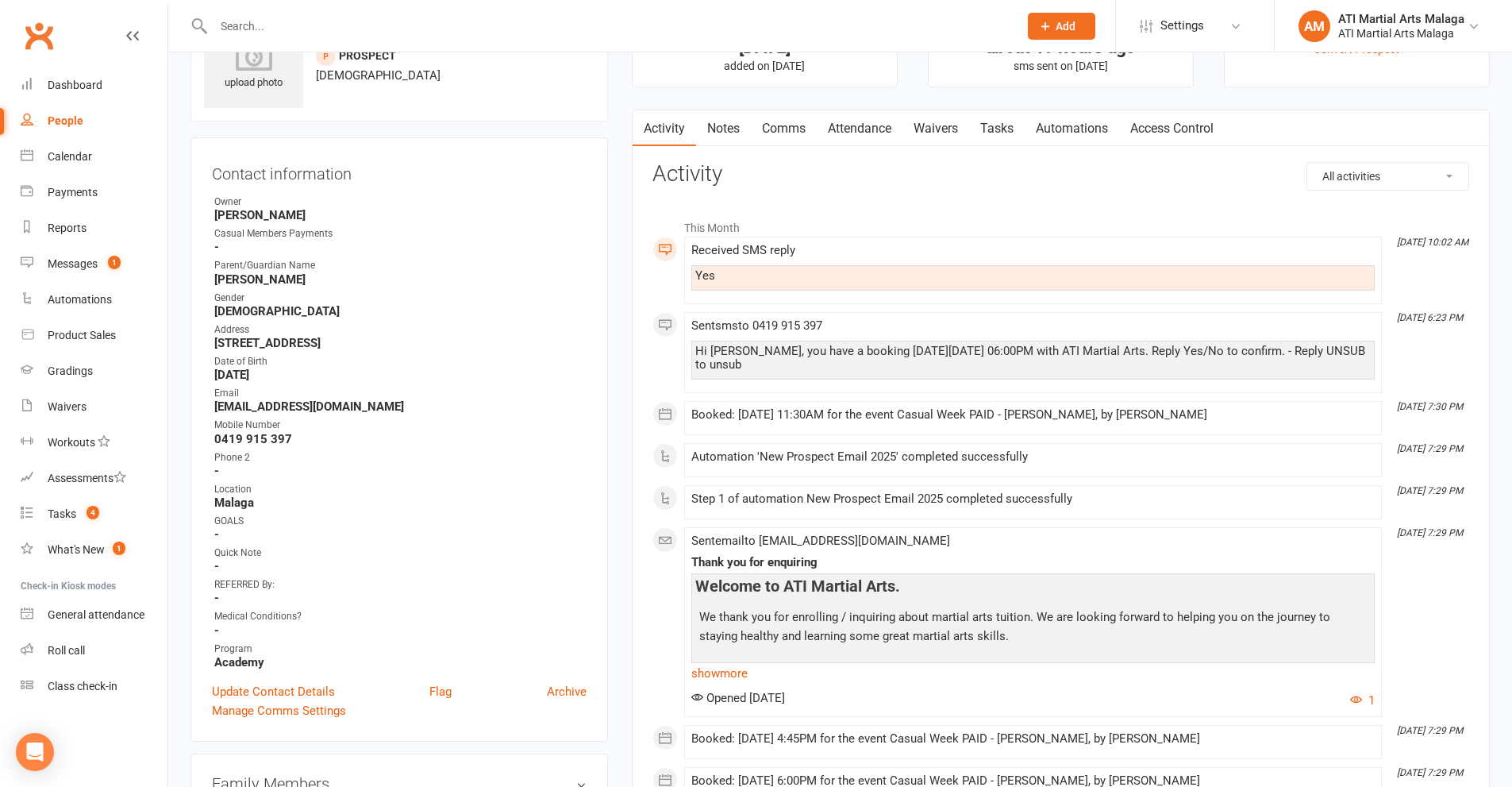
scroll to position [0, 0]
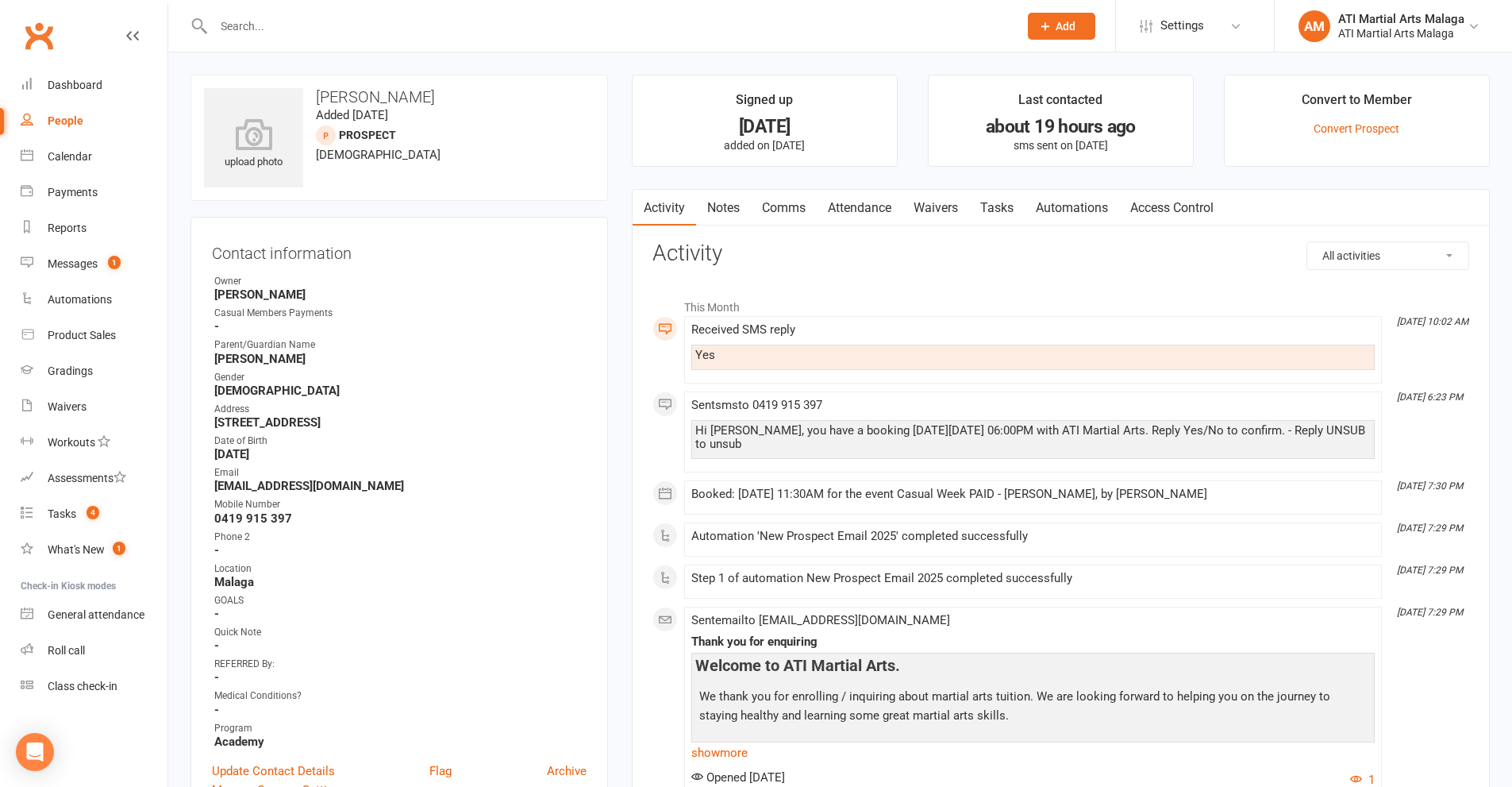
click at [711, 213] on link "Notes" at bounding box center [723, 208] width 55 height 36
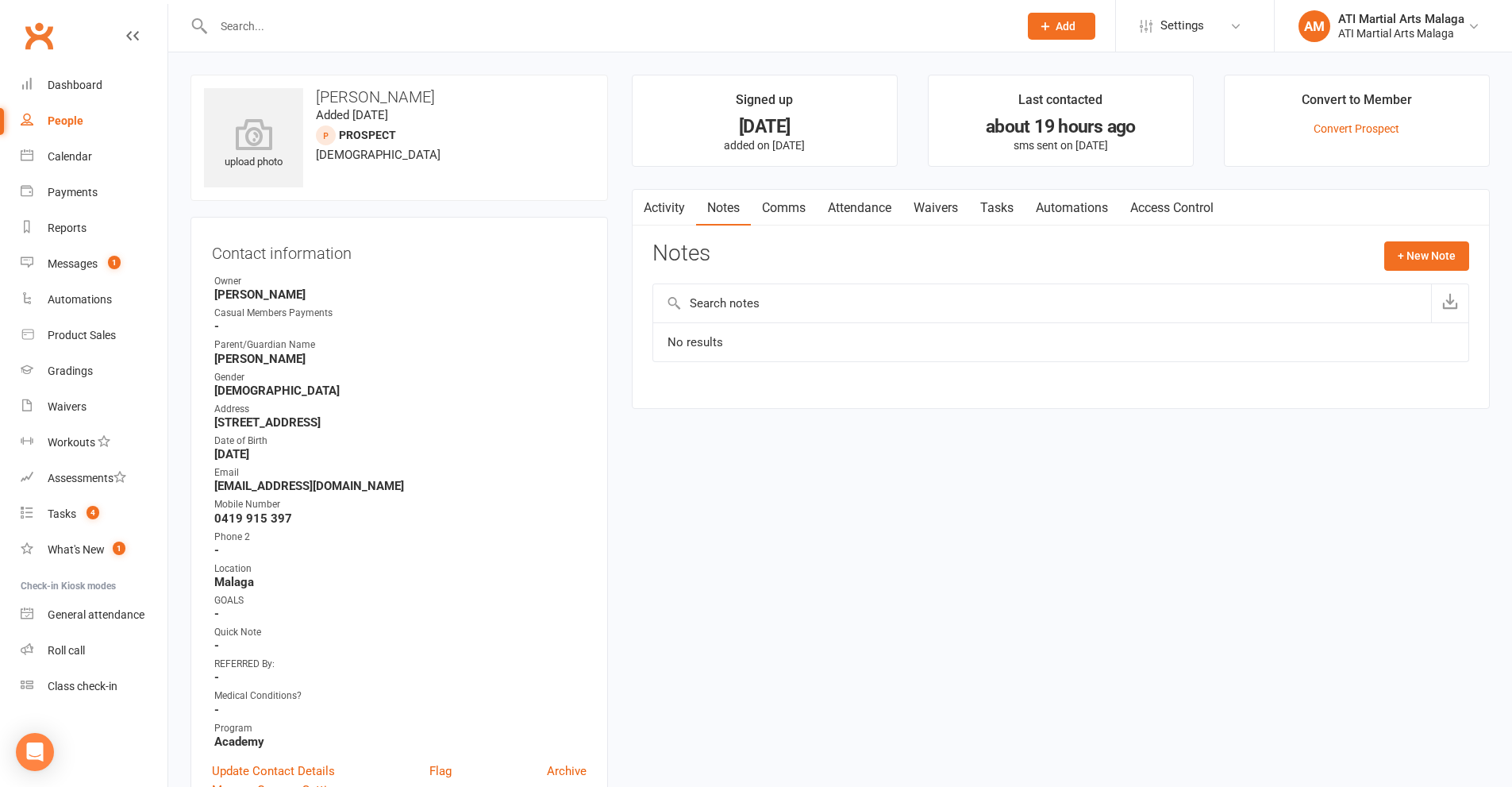
click at [670, 212] on link "Activity" at bounding box center [664, 208] width 63 height 36
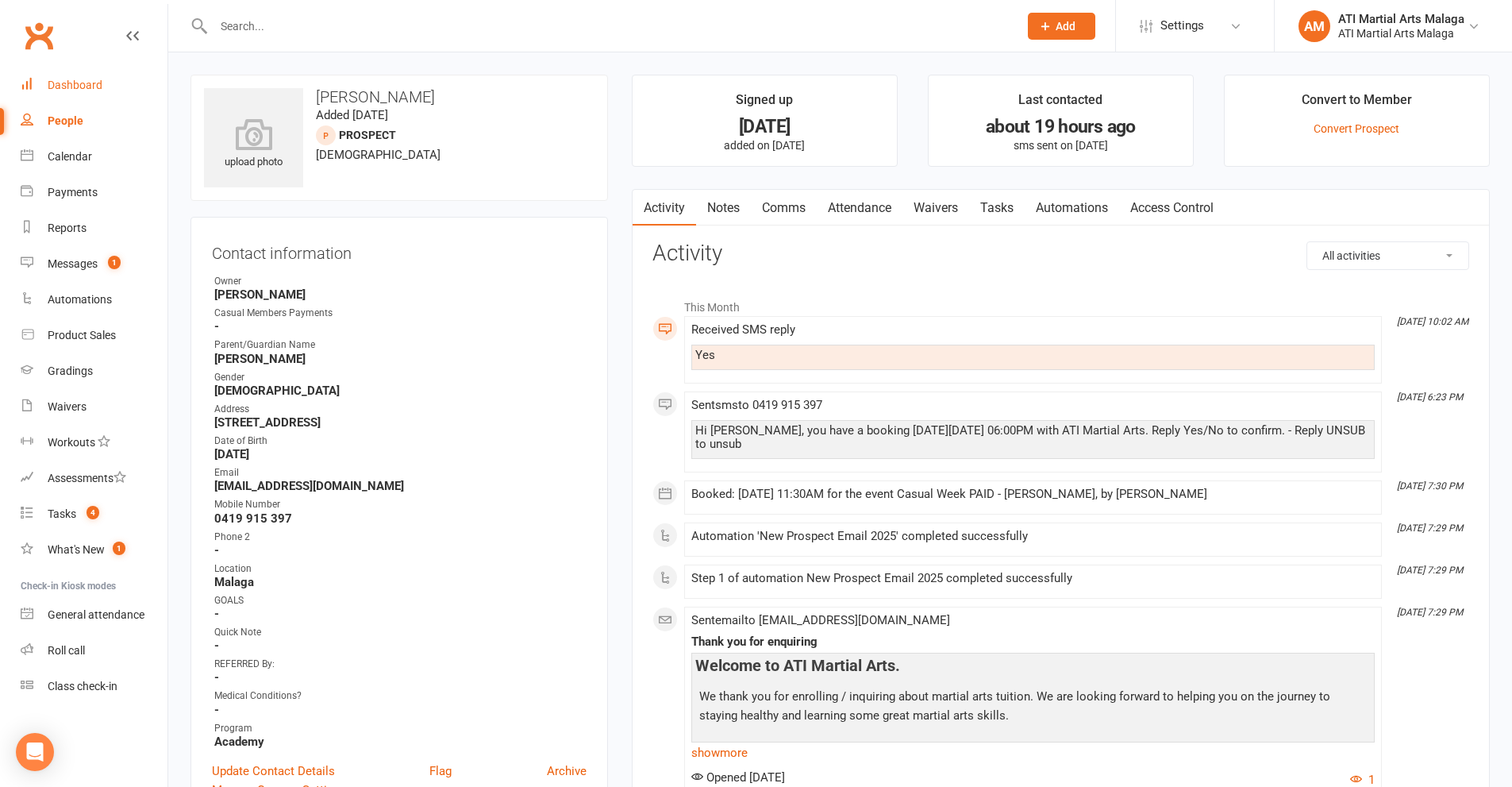
click at [102, 89] on link "Dashboard" at bounding box center [94, 85] width 147 height 36
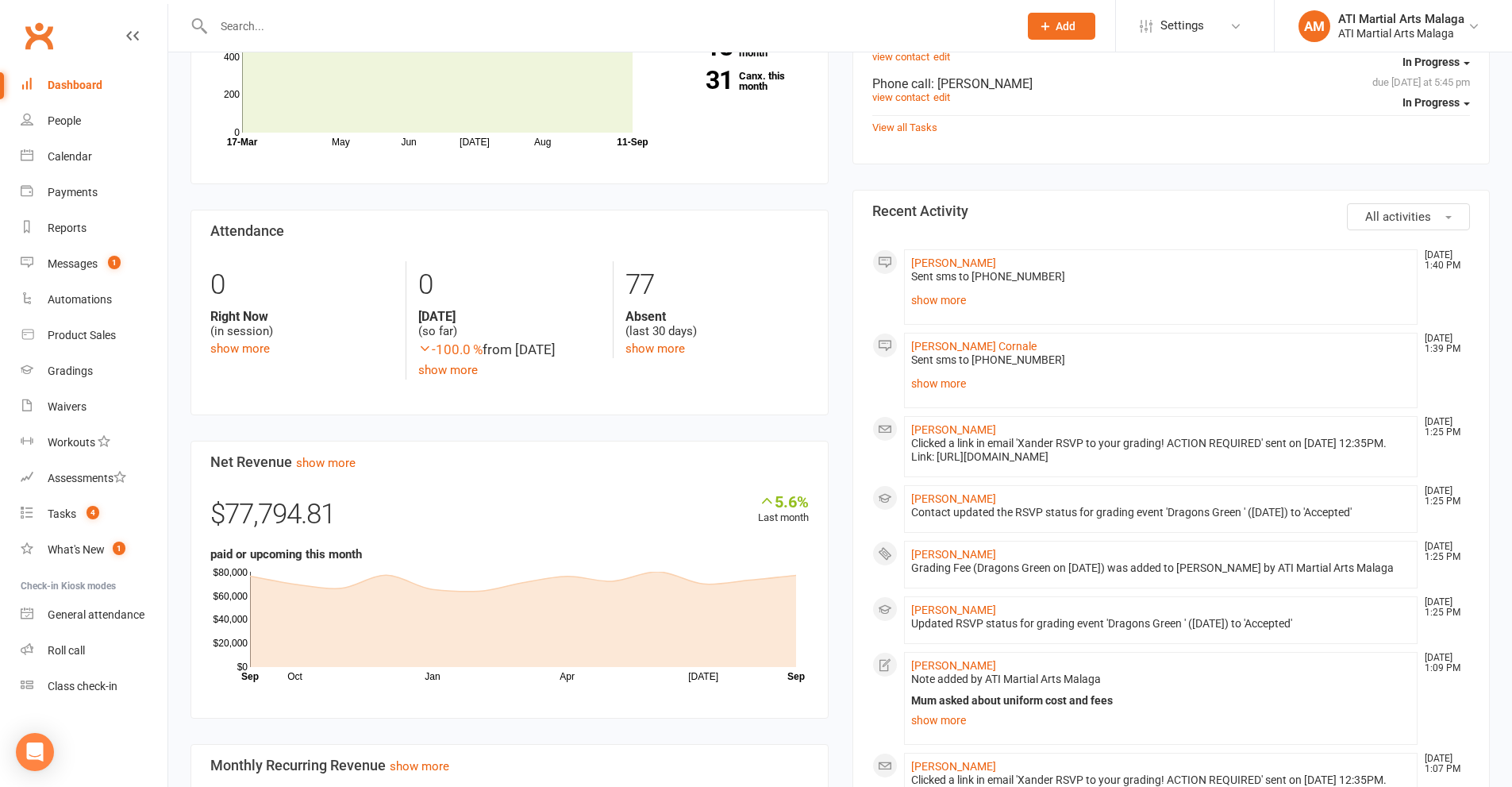
scroll to position [635, 0]
click at [835, 177] on div "Members show more 3.7% Last 30 Days Active / Suspended Members May Jun [DATE] A…" at bounding box center [509, 485] width 662 height 1083
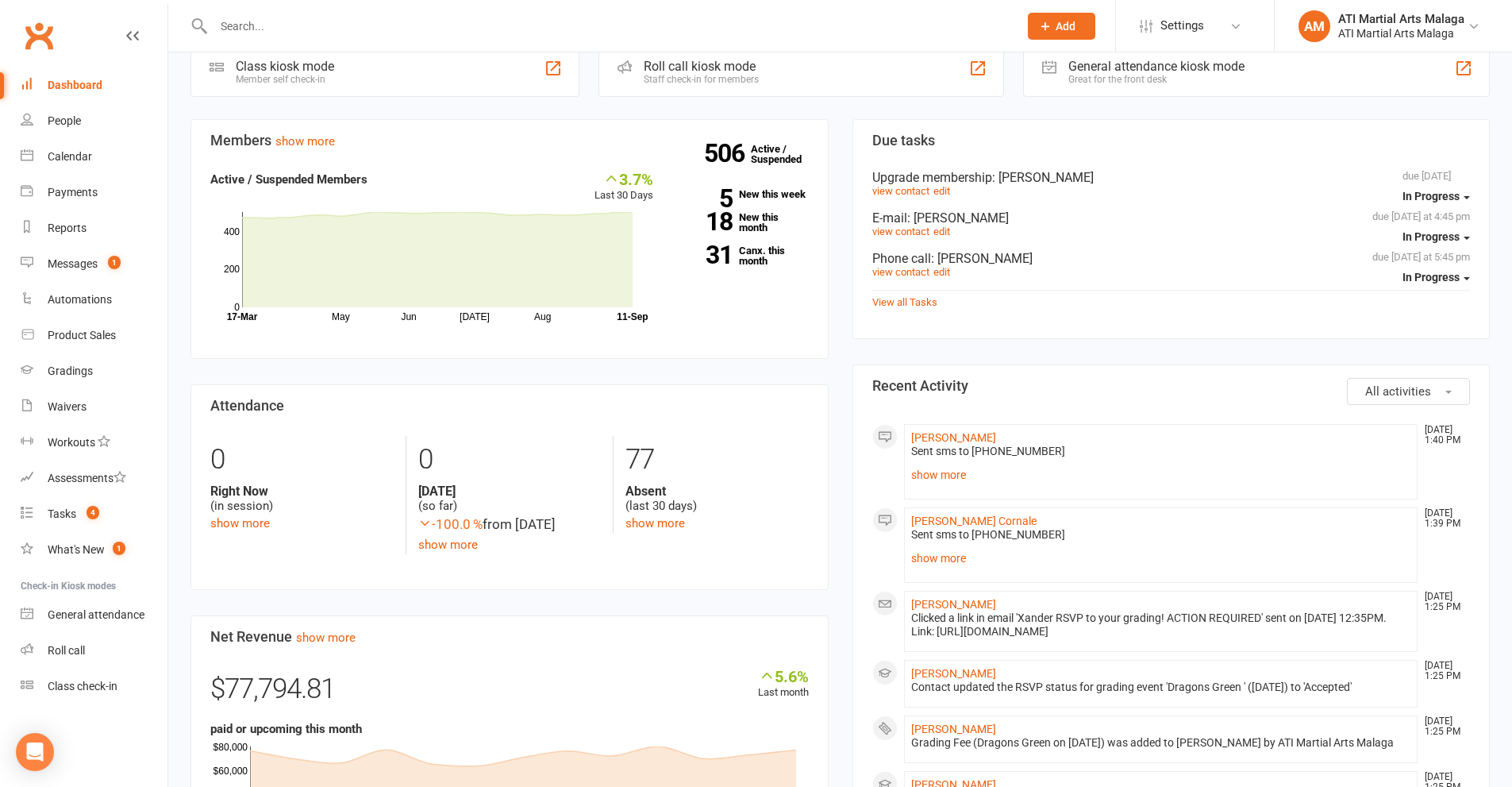
scroll to position [476, 0]
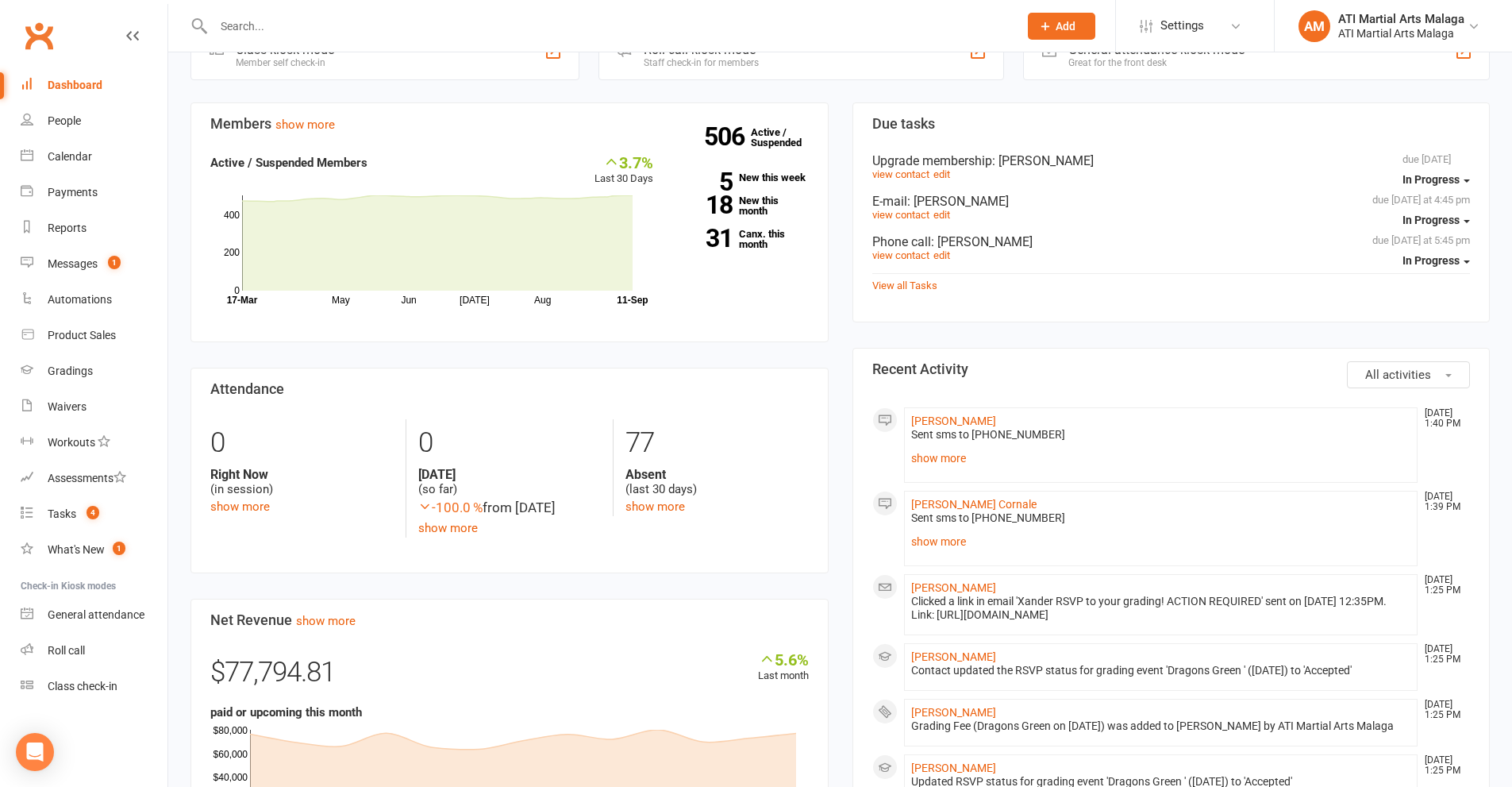
click at [834, 438] on div "Members show more 3.7% Last 30 Days Active / Suspended Members May Jun [DATE] A…" at bounding box center [509, 644] width 662 height 1083
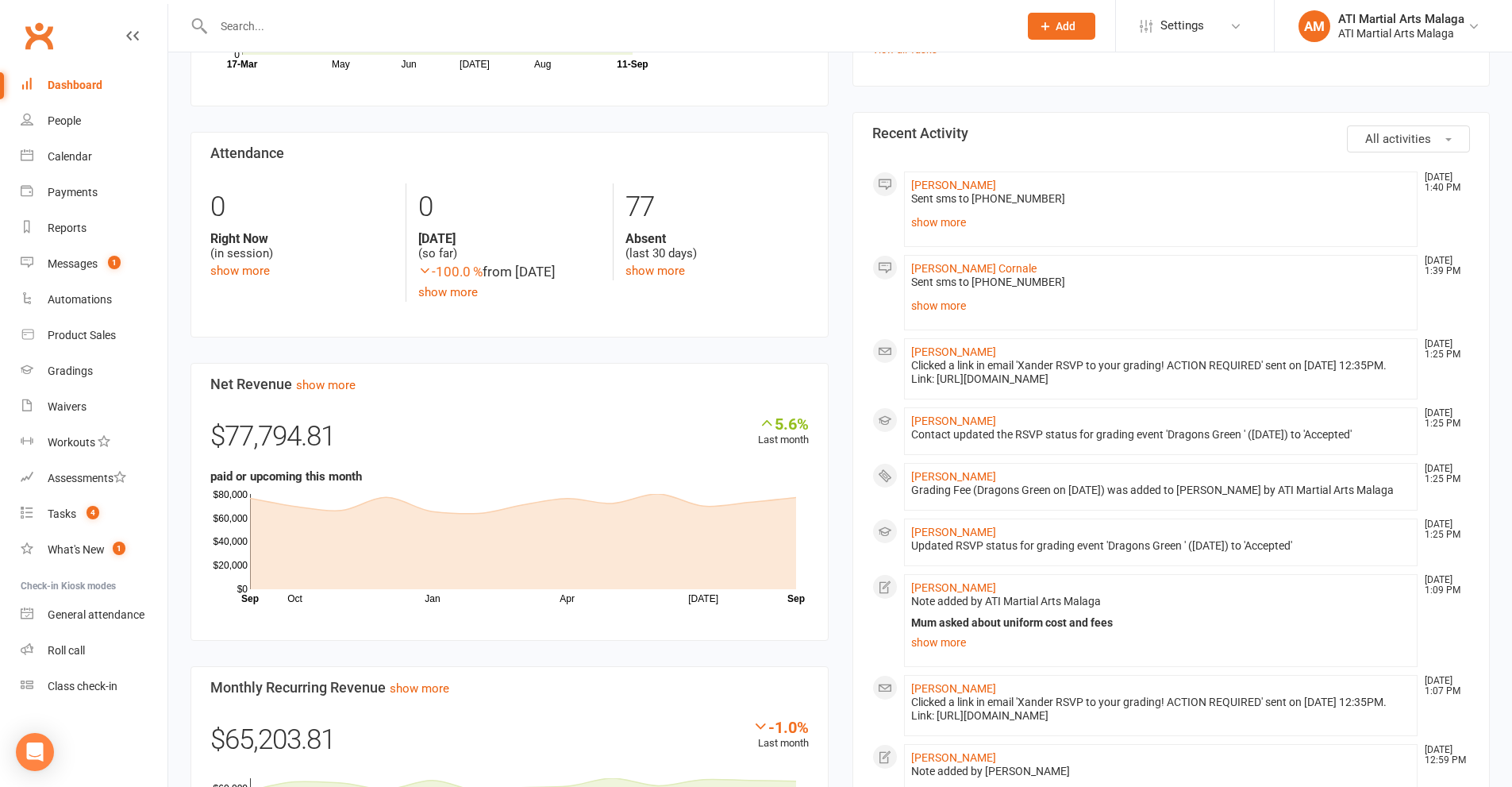
scroll to position [715, 0]
click at [834, 438] on div "Members show more 3.7% Last 30 Days Active / Suspended Members May Jun [DATE] A…" at bounding box center [509, 406] width 662 height 1083
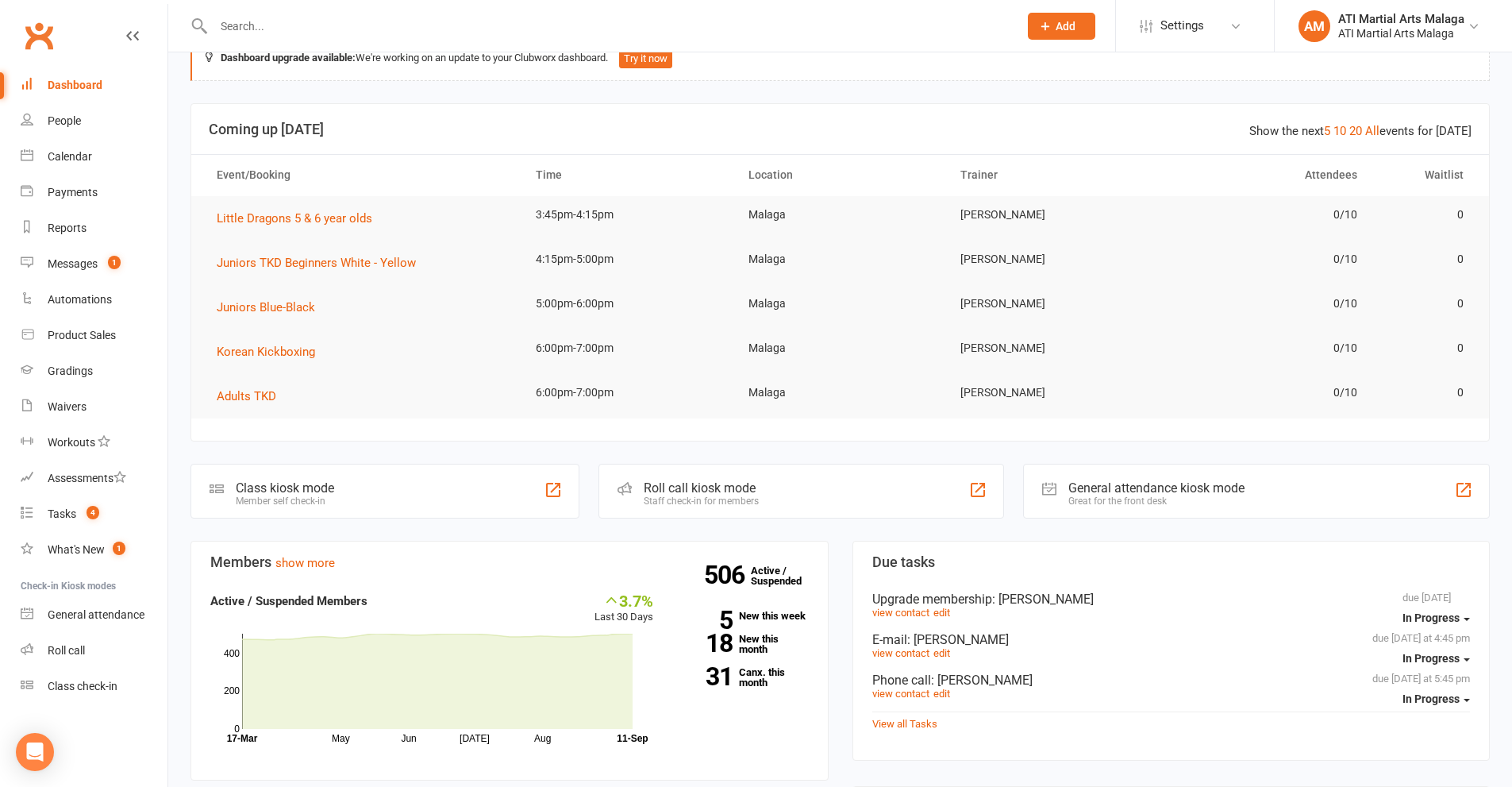
scroll to position [0, 0]
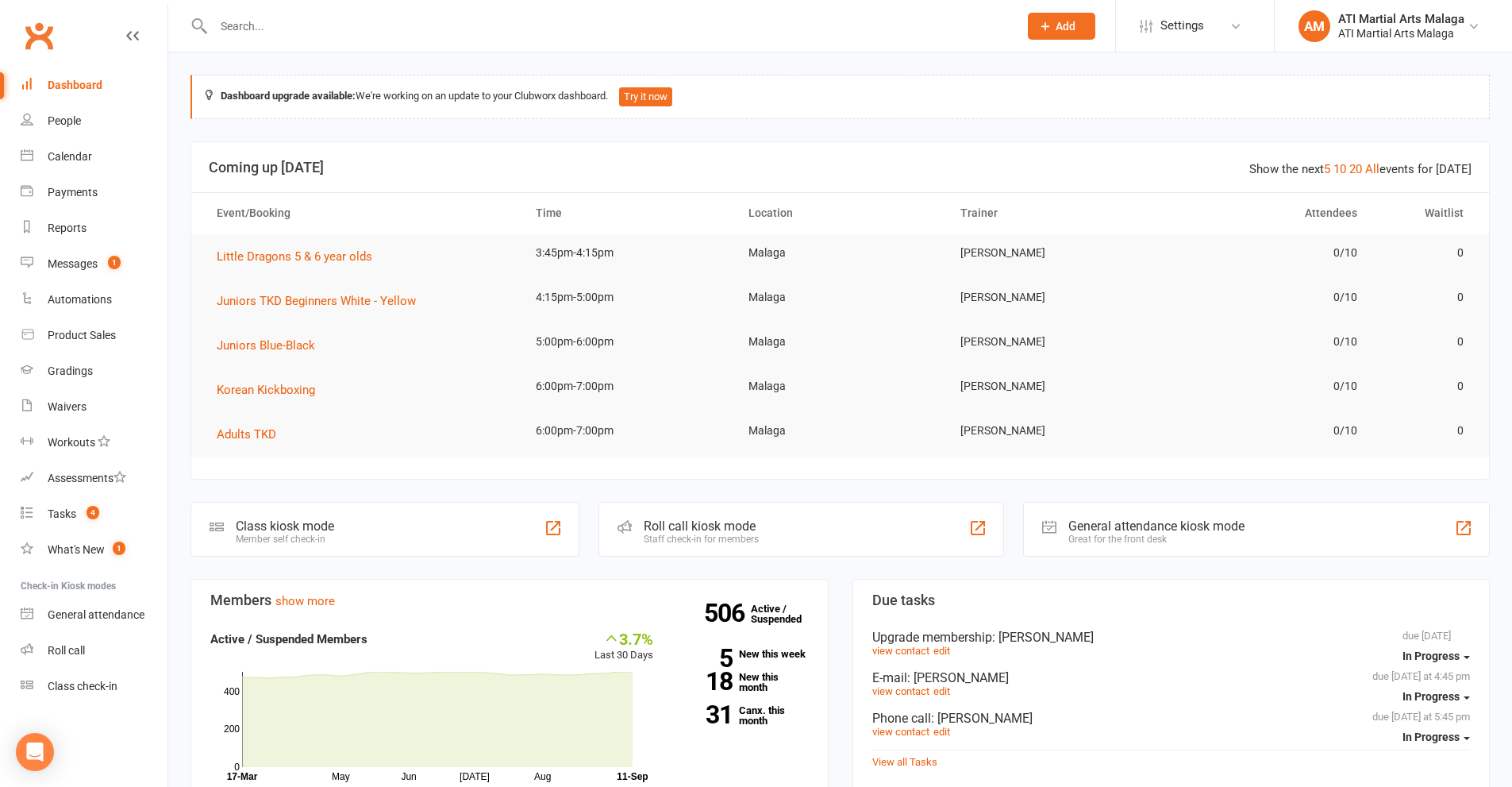
click at [365, 30] on input "text" at bounding box center [607, 25] width 798 height 22
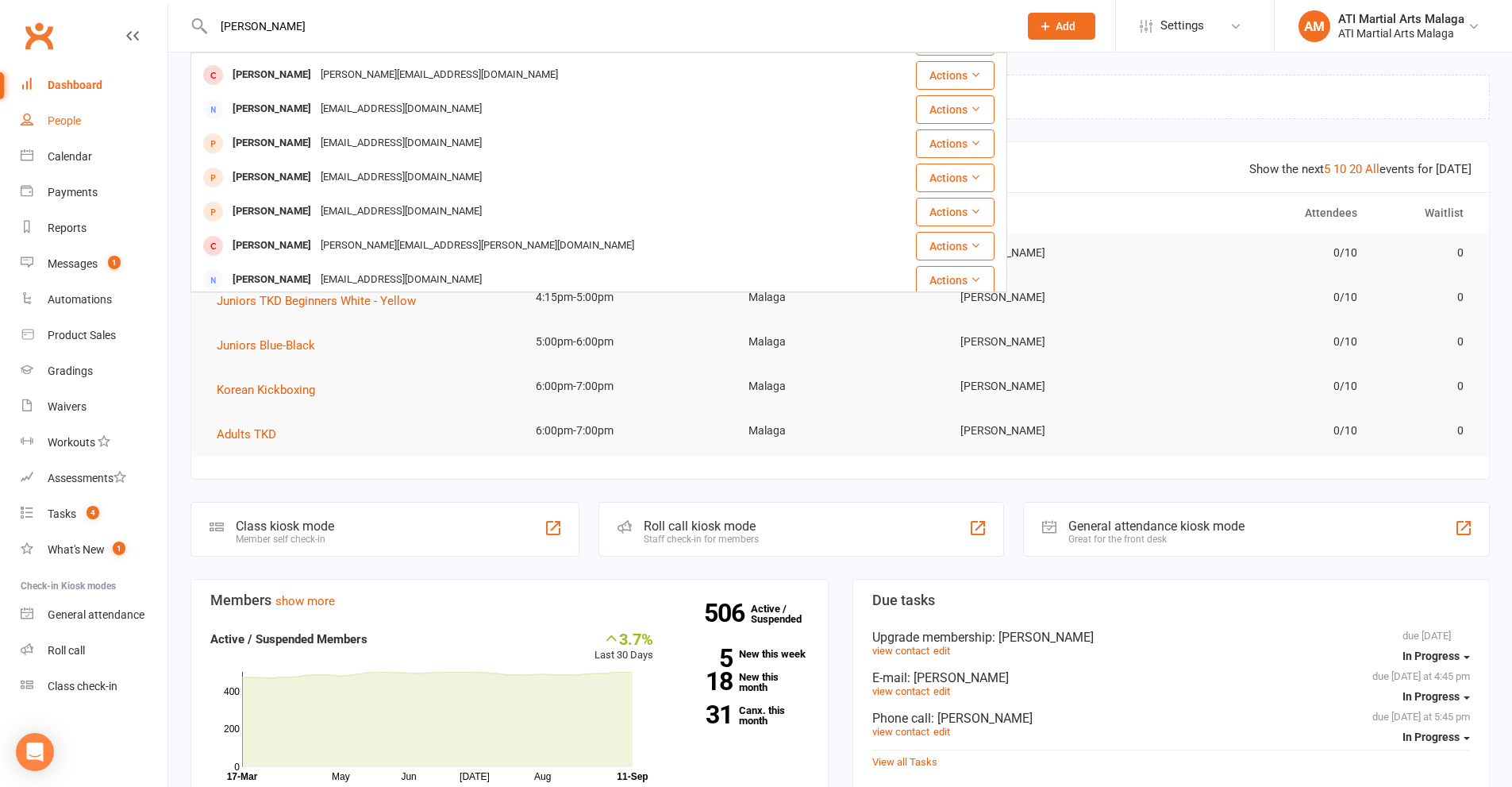
scroll to position [48, 0]
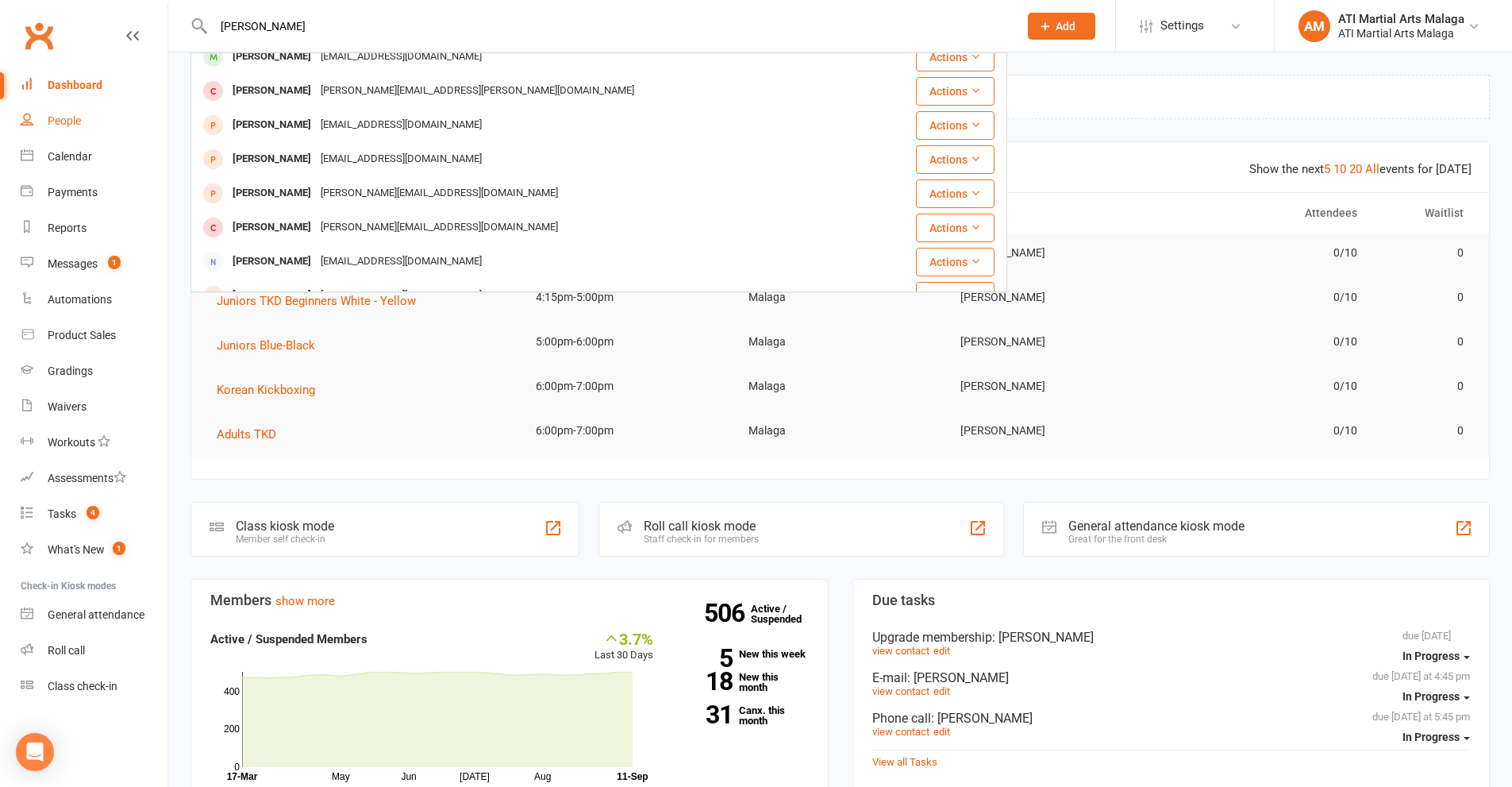
type input "[PERSON_NAME]"
click at [77, 125] on div "People" at bounding box center [64, 120] width 33 height 13
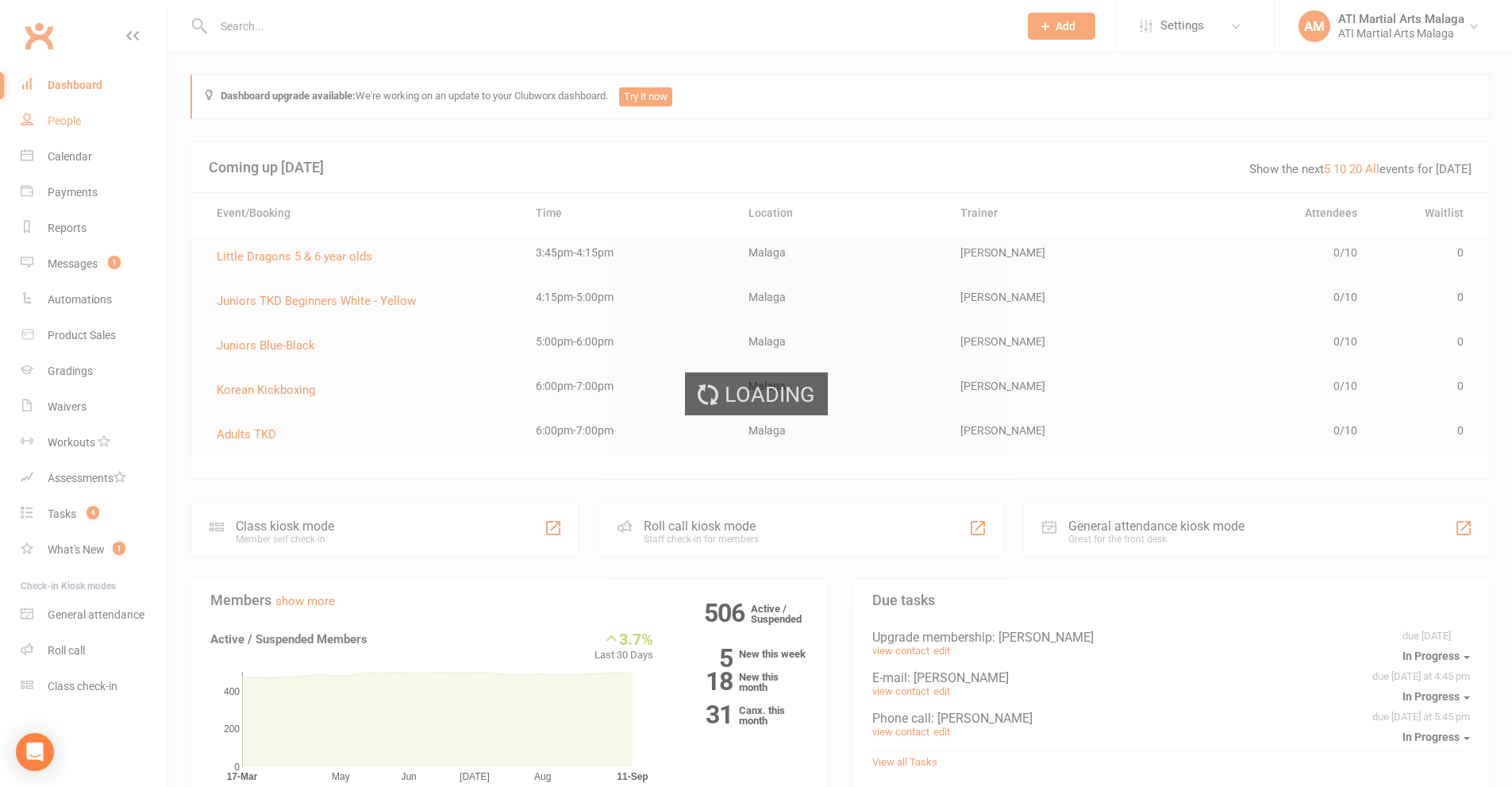
select select "100"
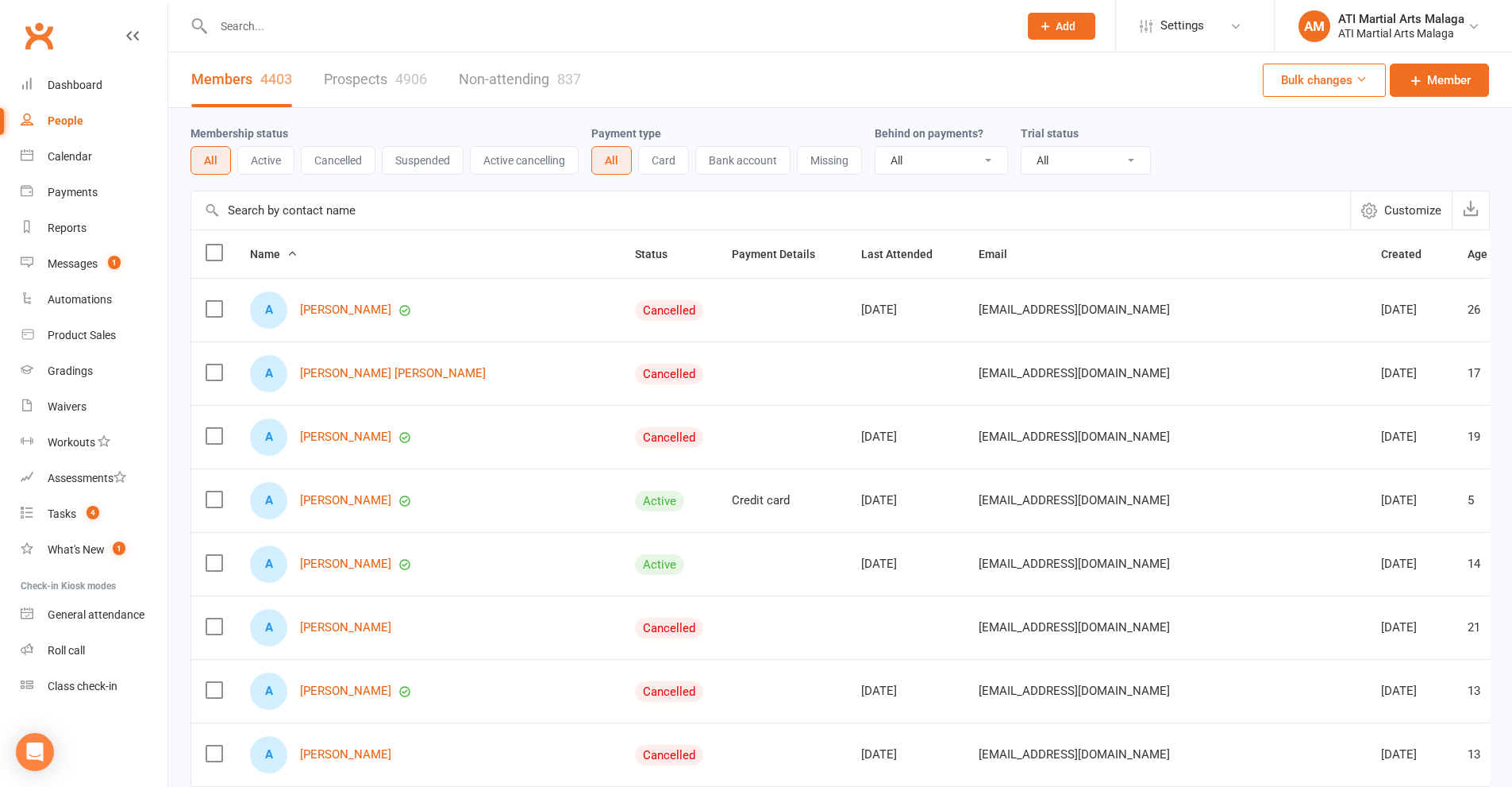
click at [269, 162] on button "Active" at bounding box center [265, 160] width 58 height 28
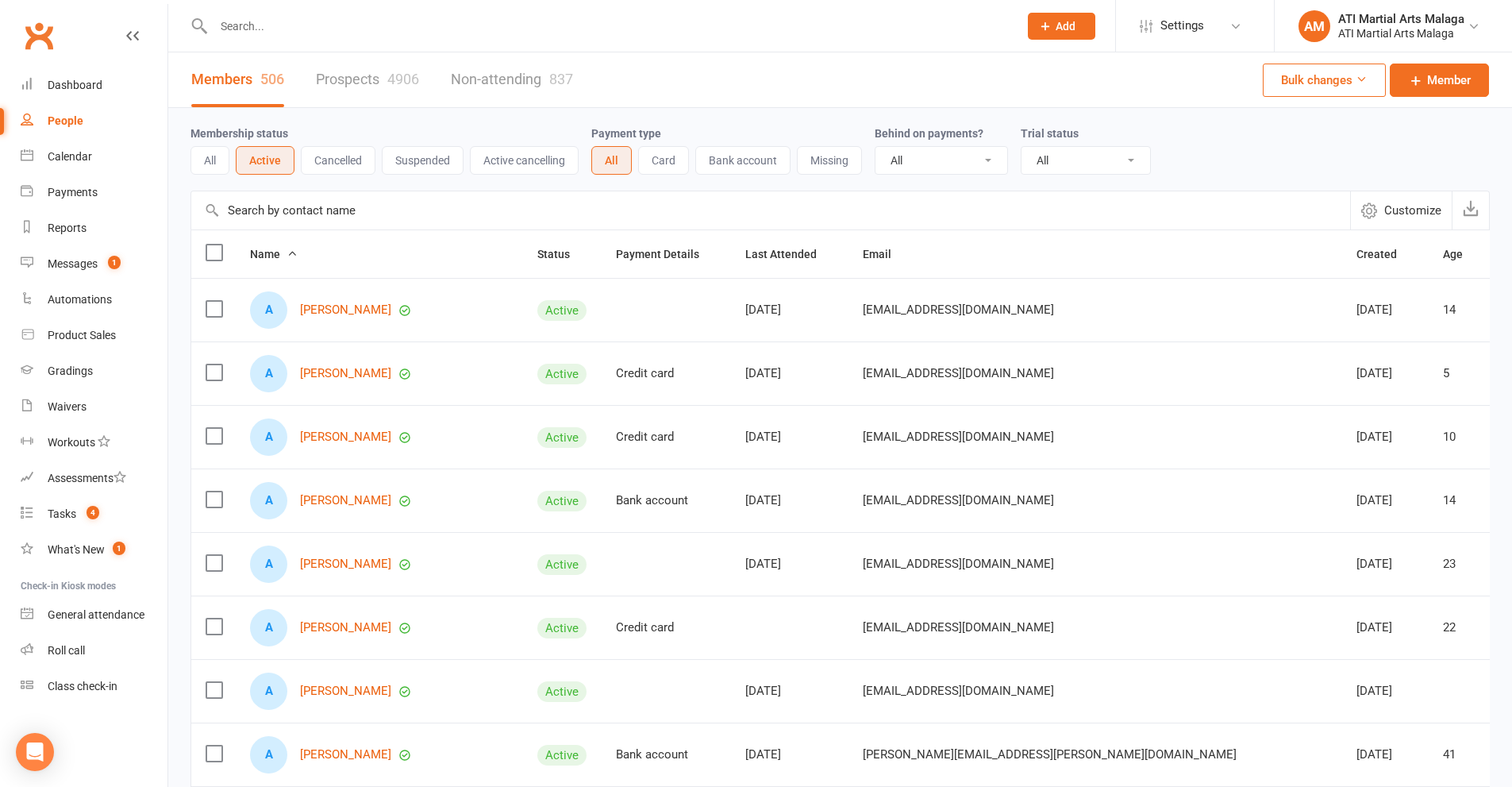
click at [300, 212] on input "text" at bounding box center [770, 210] width 1159 height 38
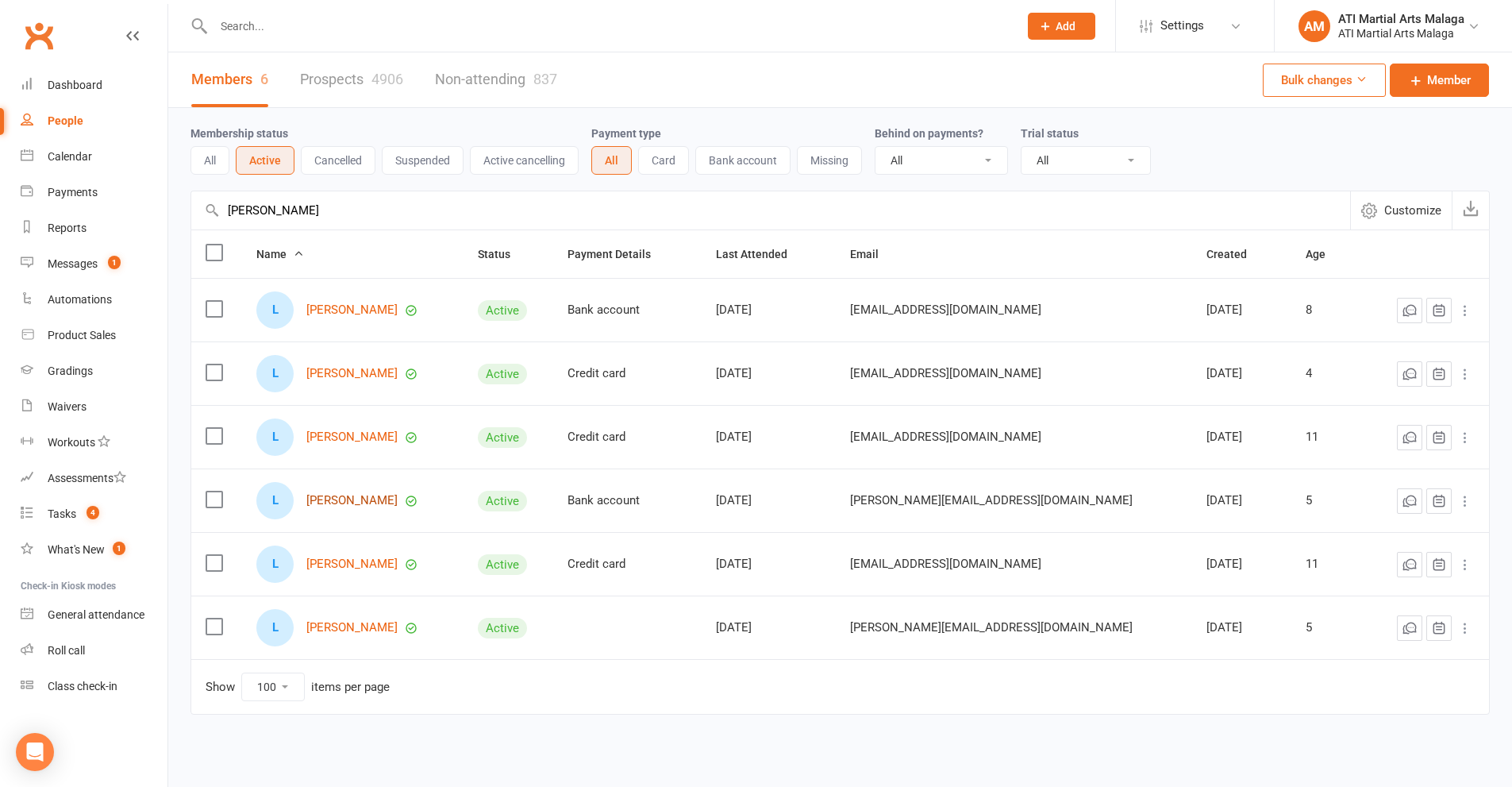
type input "[PERSON_NAME]"
click at [364, 499] on link "[PERSON_NAME]" at bounding box center [352, 500] width 92 height 14
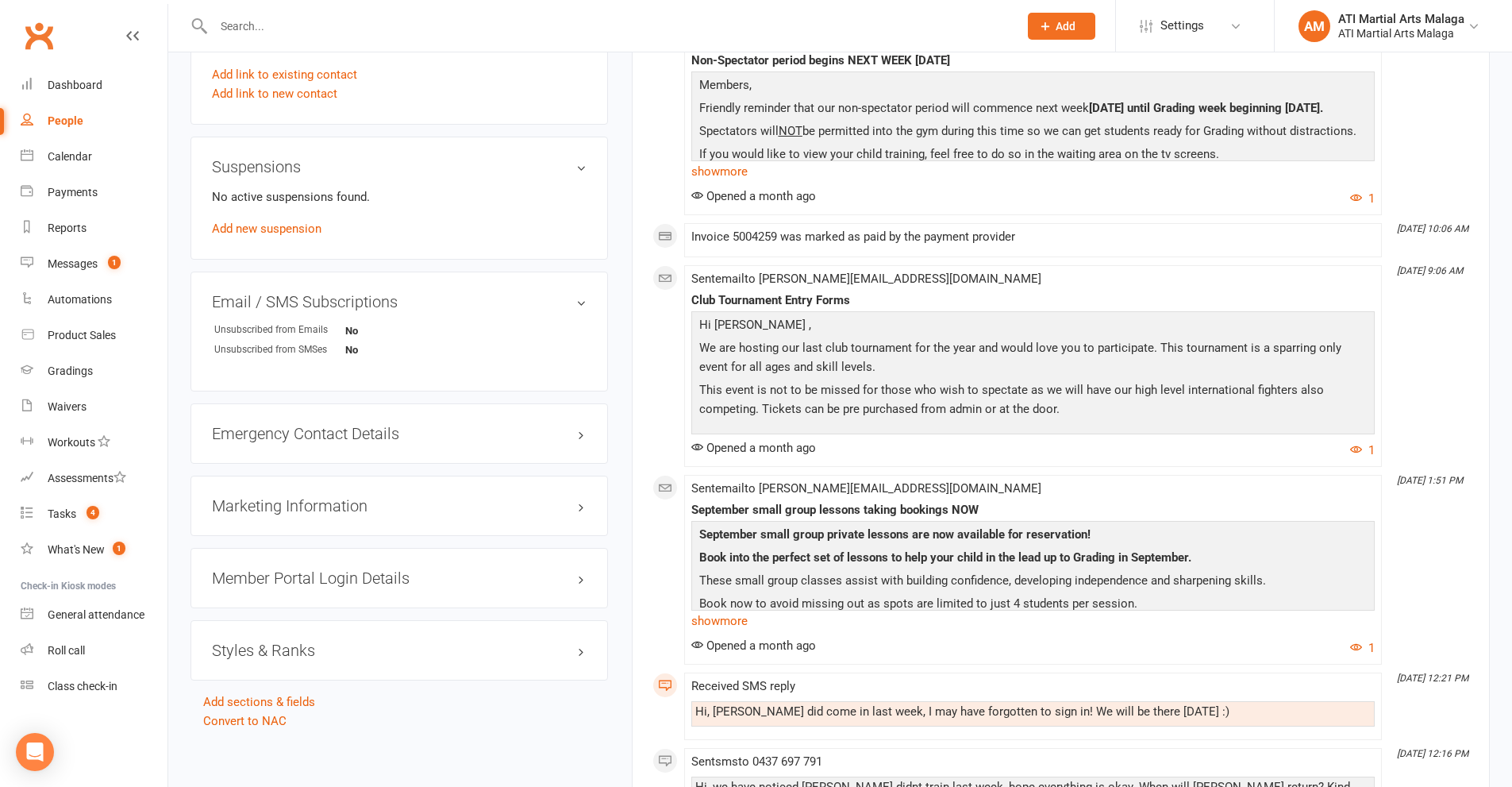
scroll to position [1747, 0]
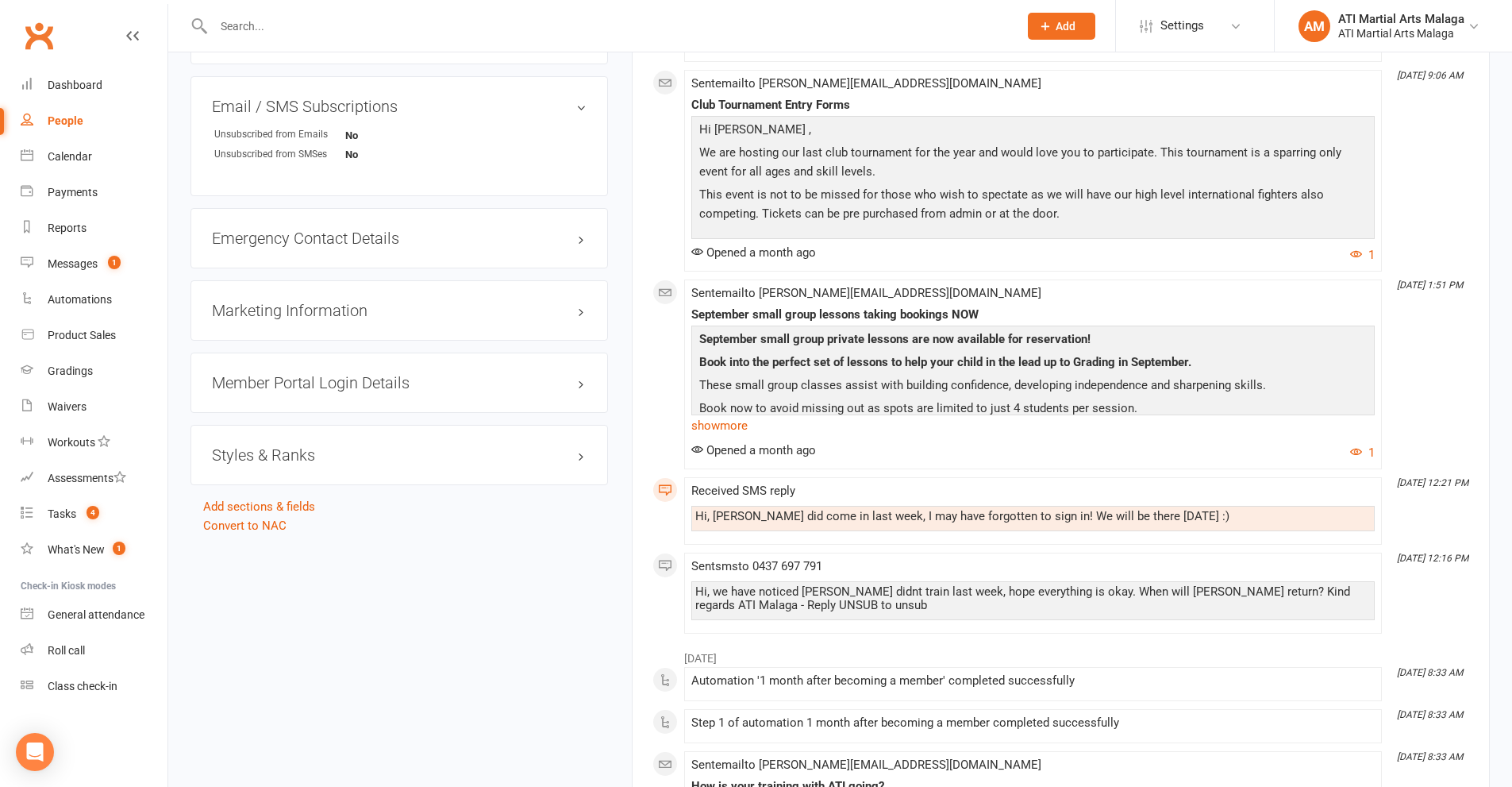
click at [354, 447] on h3 "Styles & Ranks" at bounding box center [399, 455] width 374 height 18
click at [250, 515] on link "Add new style" at bounding box center [249, 517] width 74 height 15
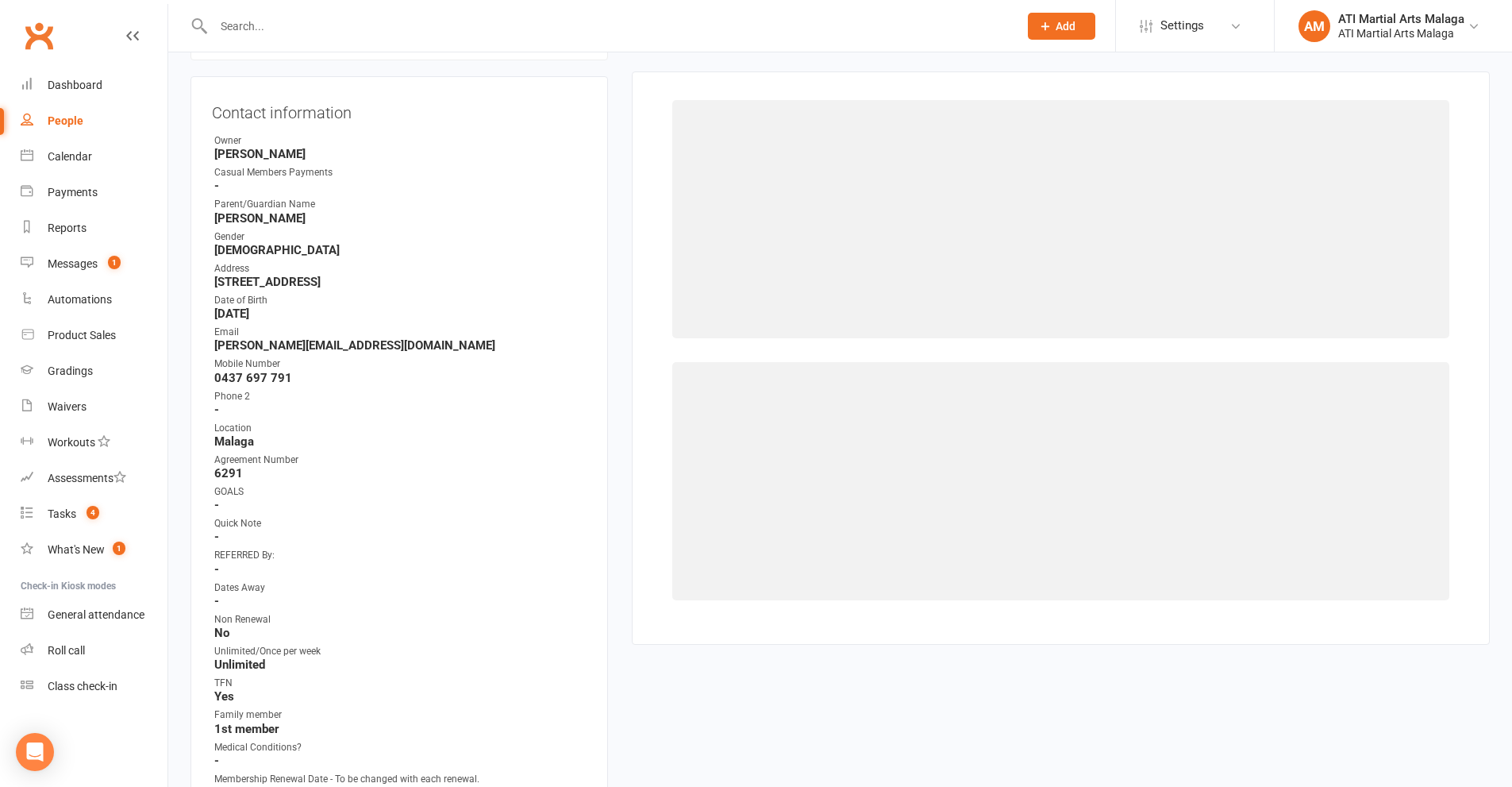
scroll to position [136, 0]
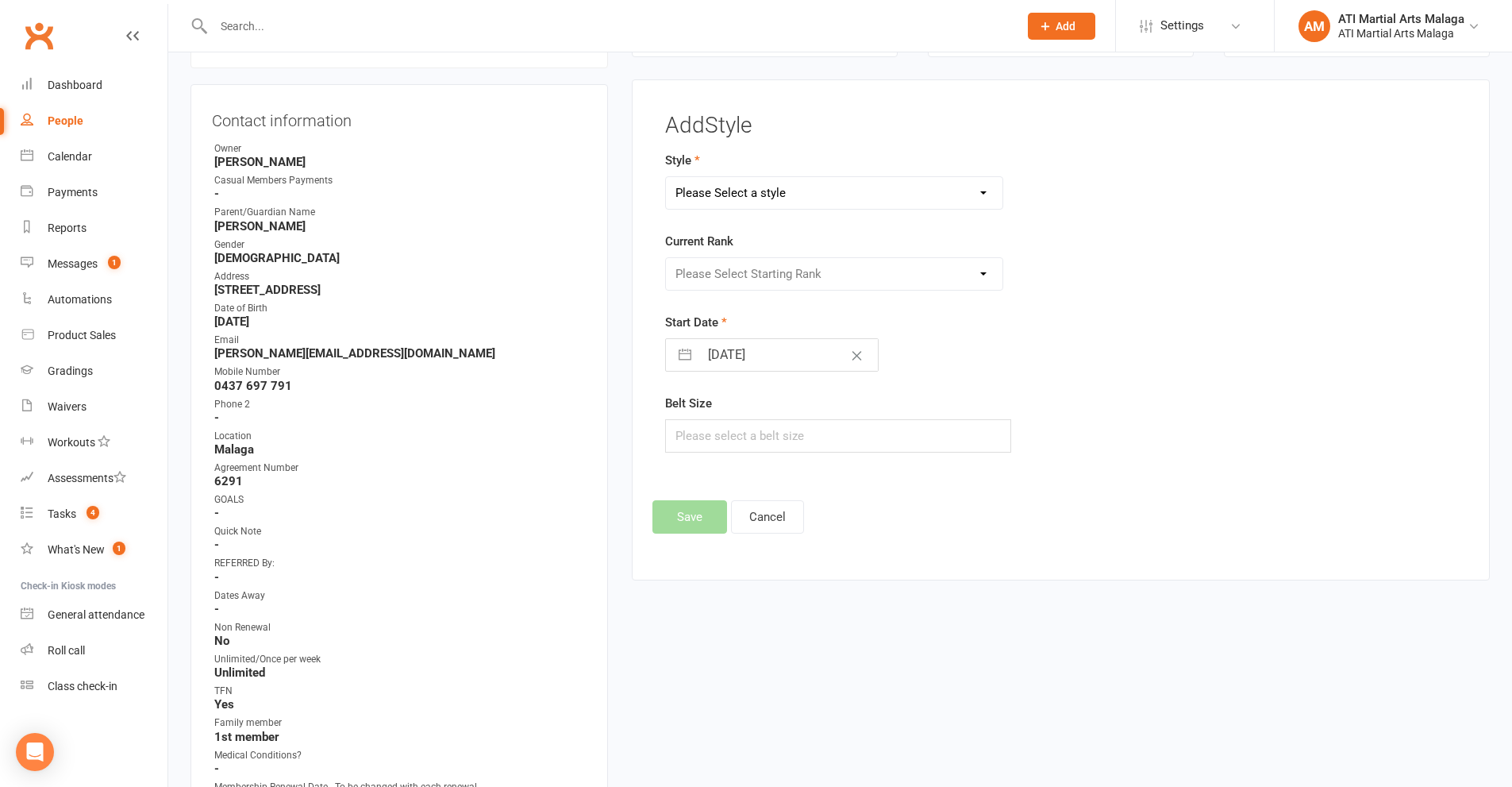
click at [749, 196] on select "Please Select a style BJJ Adults BJJ JUNIORS Boxing Kickboxing Adults Kickboxin…" at bounding box center [834, 193] width 337 height 32
select select "990"
click at [666, 177] on select "Please Select a style BJJ Adults BJJ JUNIORS Boxing Kickboxing Adults Kickboxin…" at bounding box center [834, 193] width 337 height 32
click at [725, 281] on select "Please Select Starting Rank D10th D9th D8th D7th D6th D5th D4th D3rd D2nd D1st …" at bounding box center [834, 274] width 337 height 32
select select "9175"
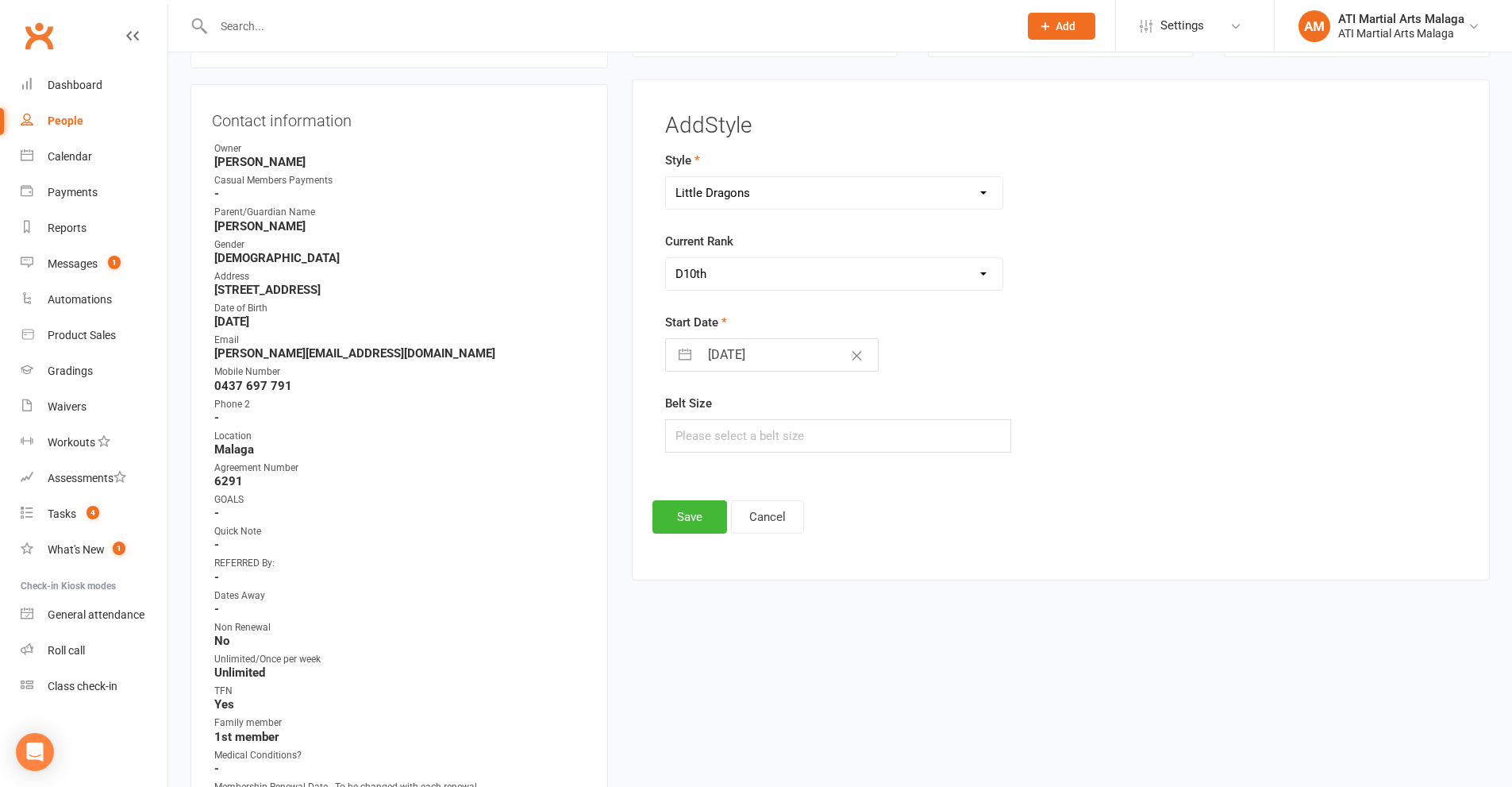
click at [666, 258] on select "Please Select Starting Rank D10th D9th D8th D7th D6th D5th D4th D3rd D2nd D1st …" at bounding box center [834, 274] width 337 height 32
click at [694, 506] on button "Save" at bounding box center [689, 517] width 75 height 33
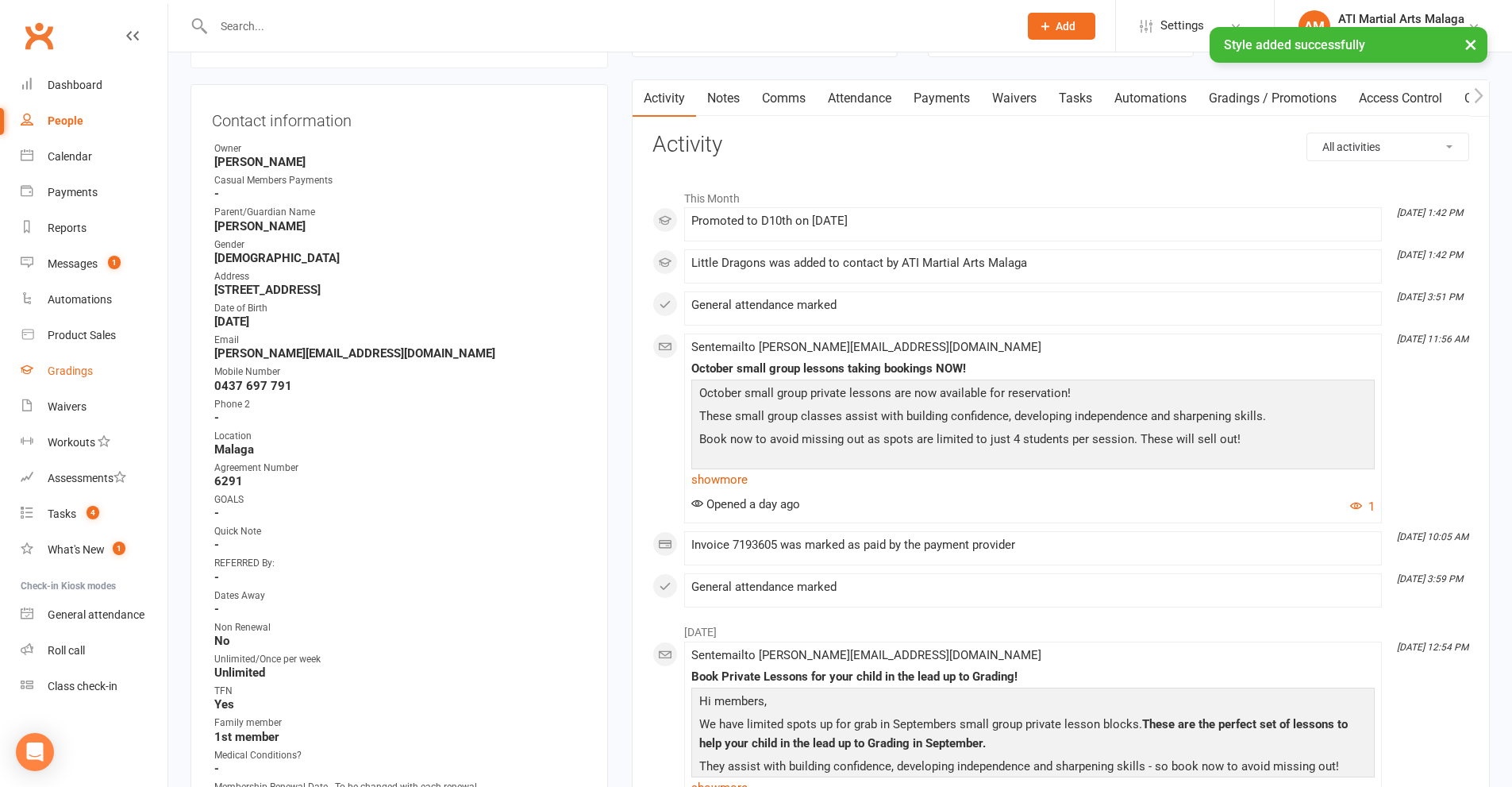
click at [91, 362] on link "Gradings" at bounding box center [94, 371] width 147 height 36
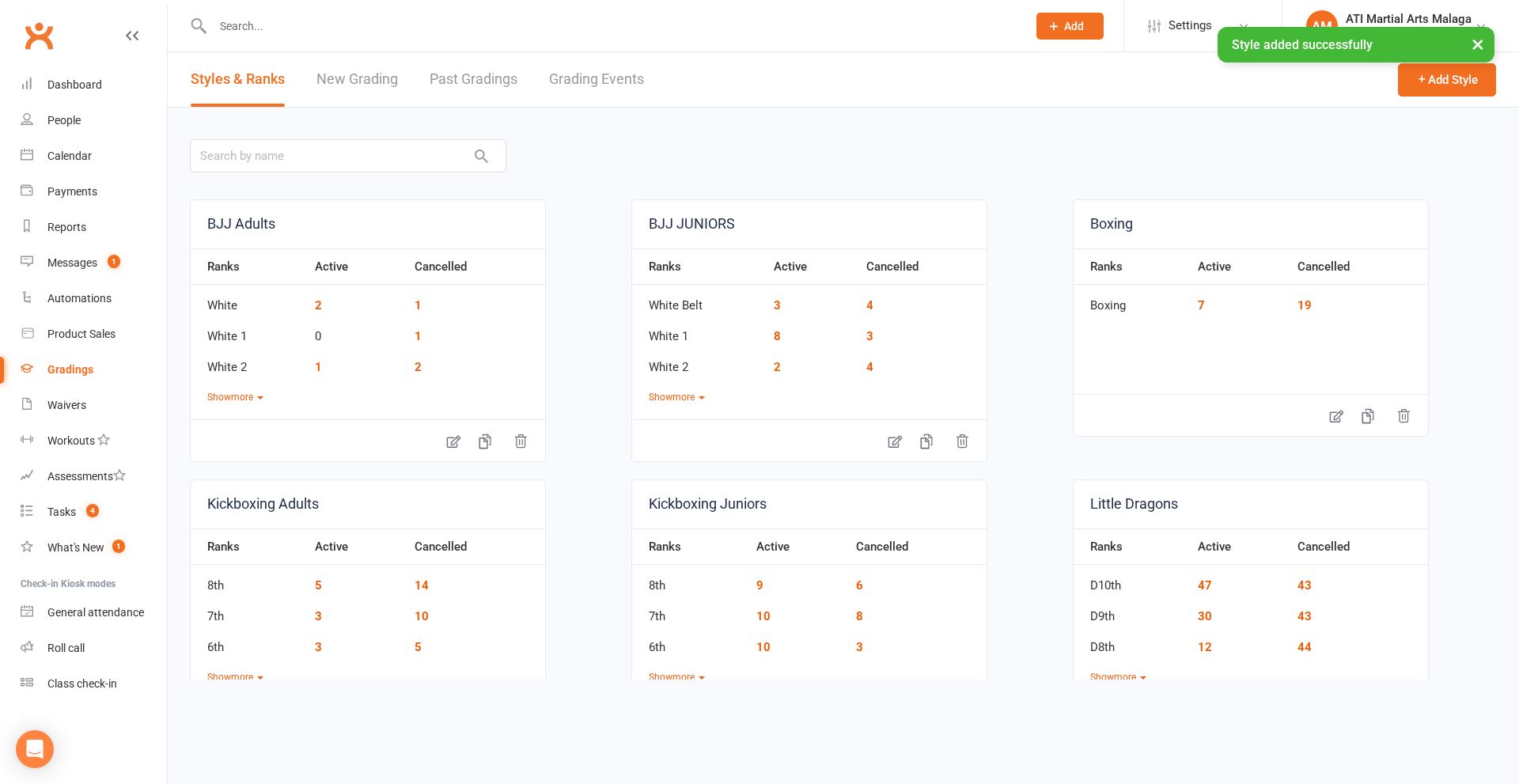
click at [248, 23] on input "text" at bounding box center [611, 25] width 808 height 22
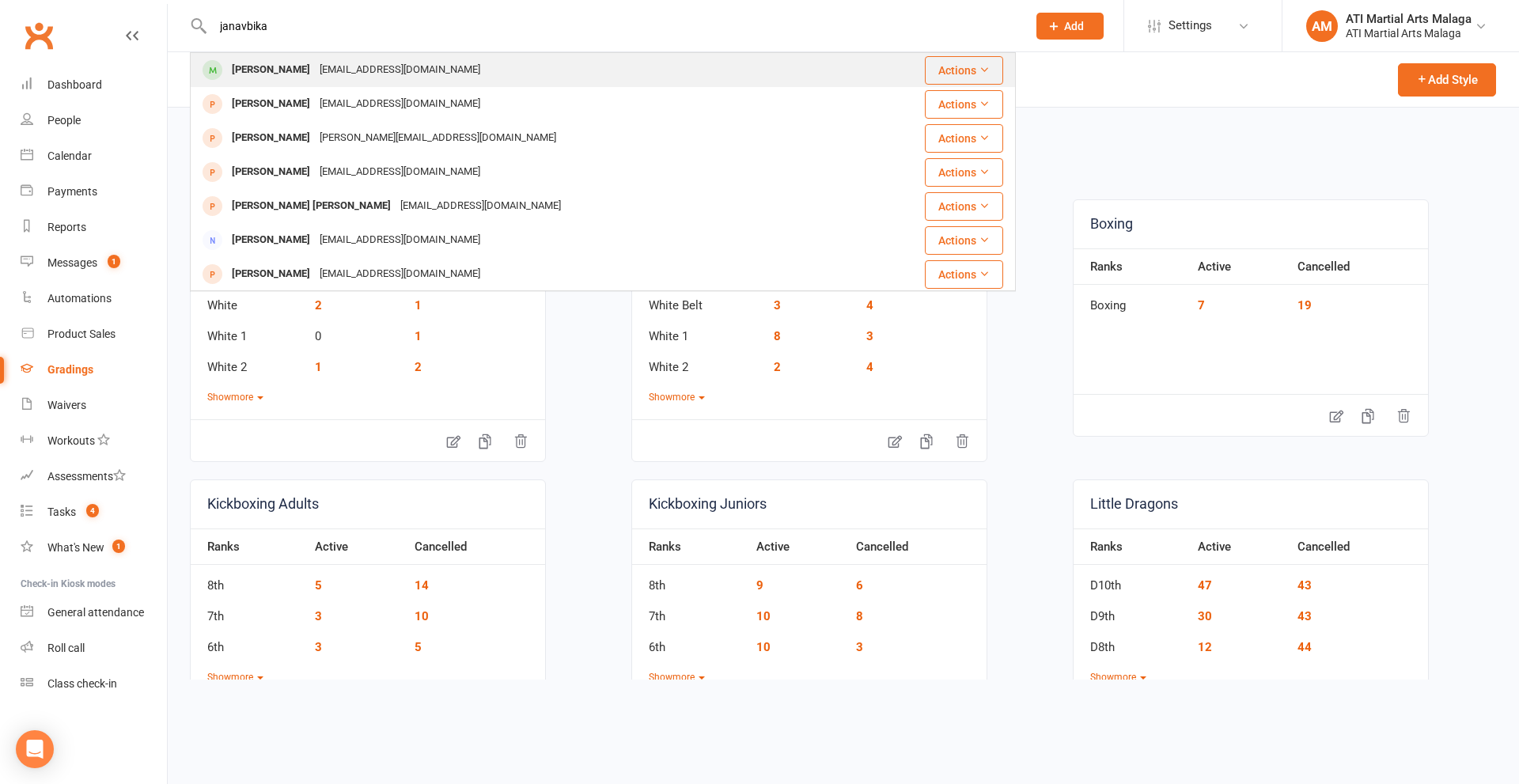
type input "janavbika"
click at [275, 64] on div "[PERSON_NAME]" at bounding box center [271, 70] width 87 height 23
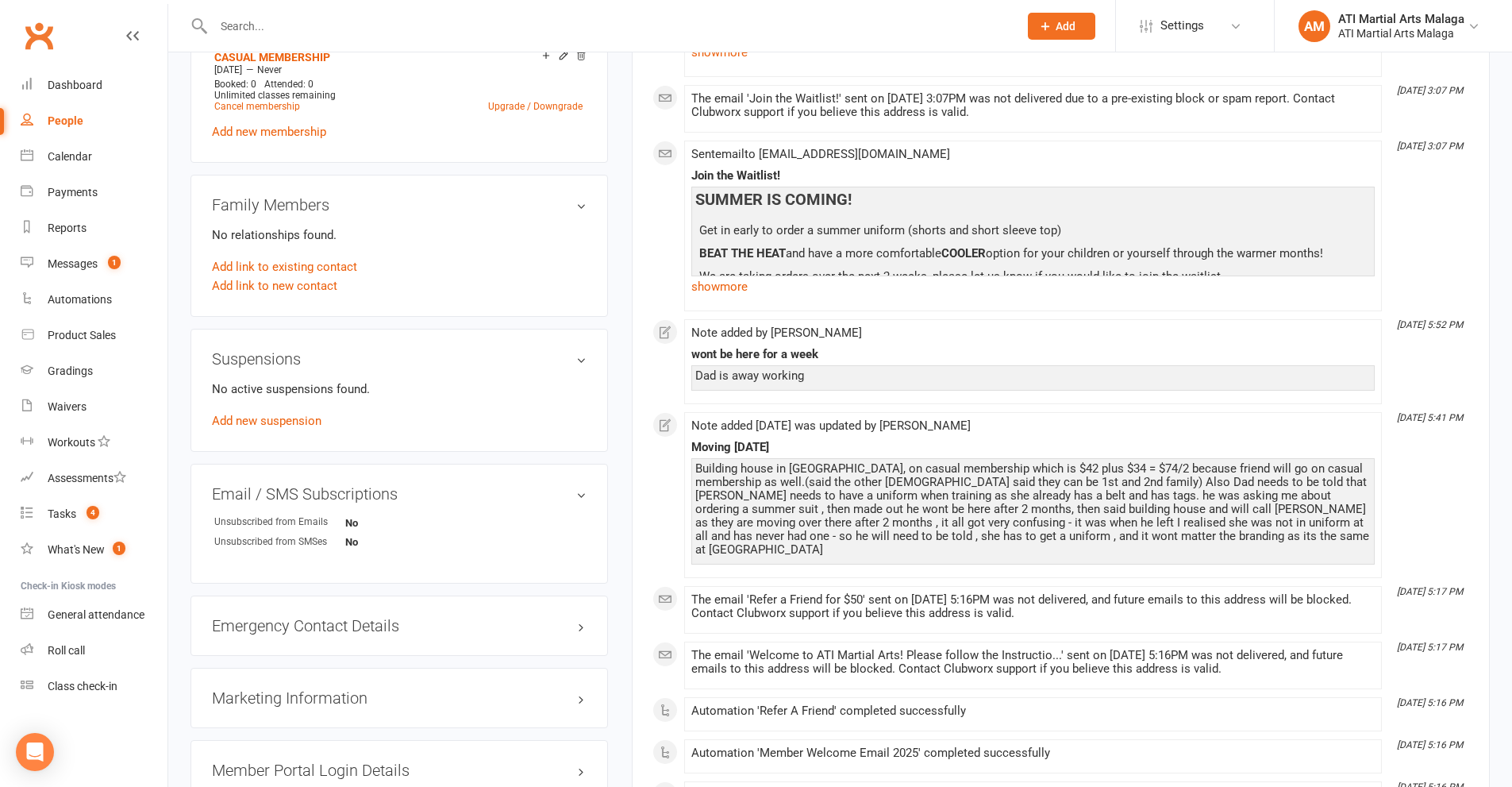
scroll to position [1906, 0]
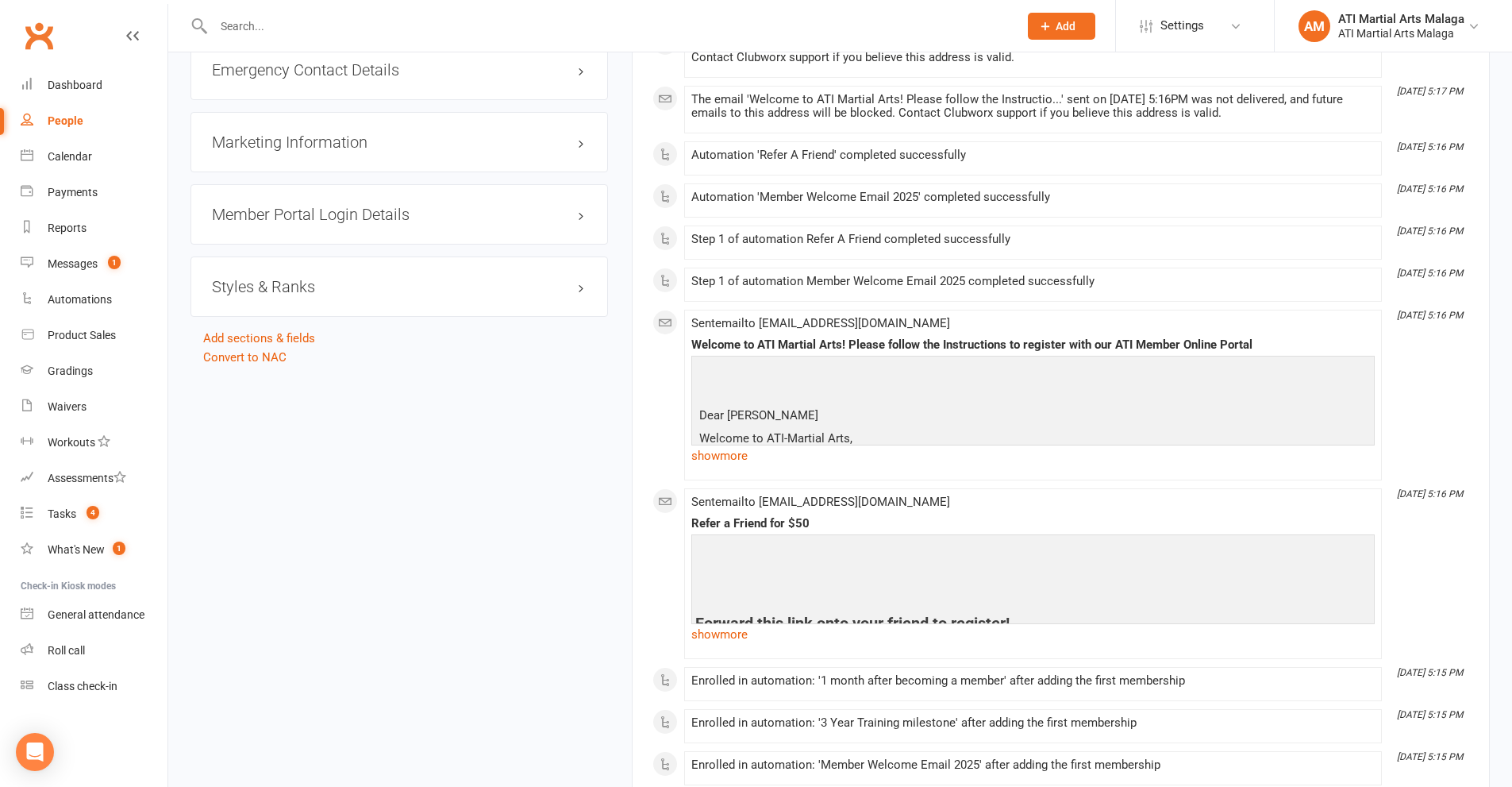
click at [233, 291] on h3 "Styles & Ranks" at bounding box center [399, 287] width 374 height 18
click at [244, 341] on link "Add new style" at bounding box center [249, 348] width 74 height 15
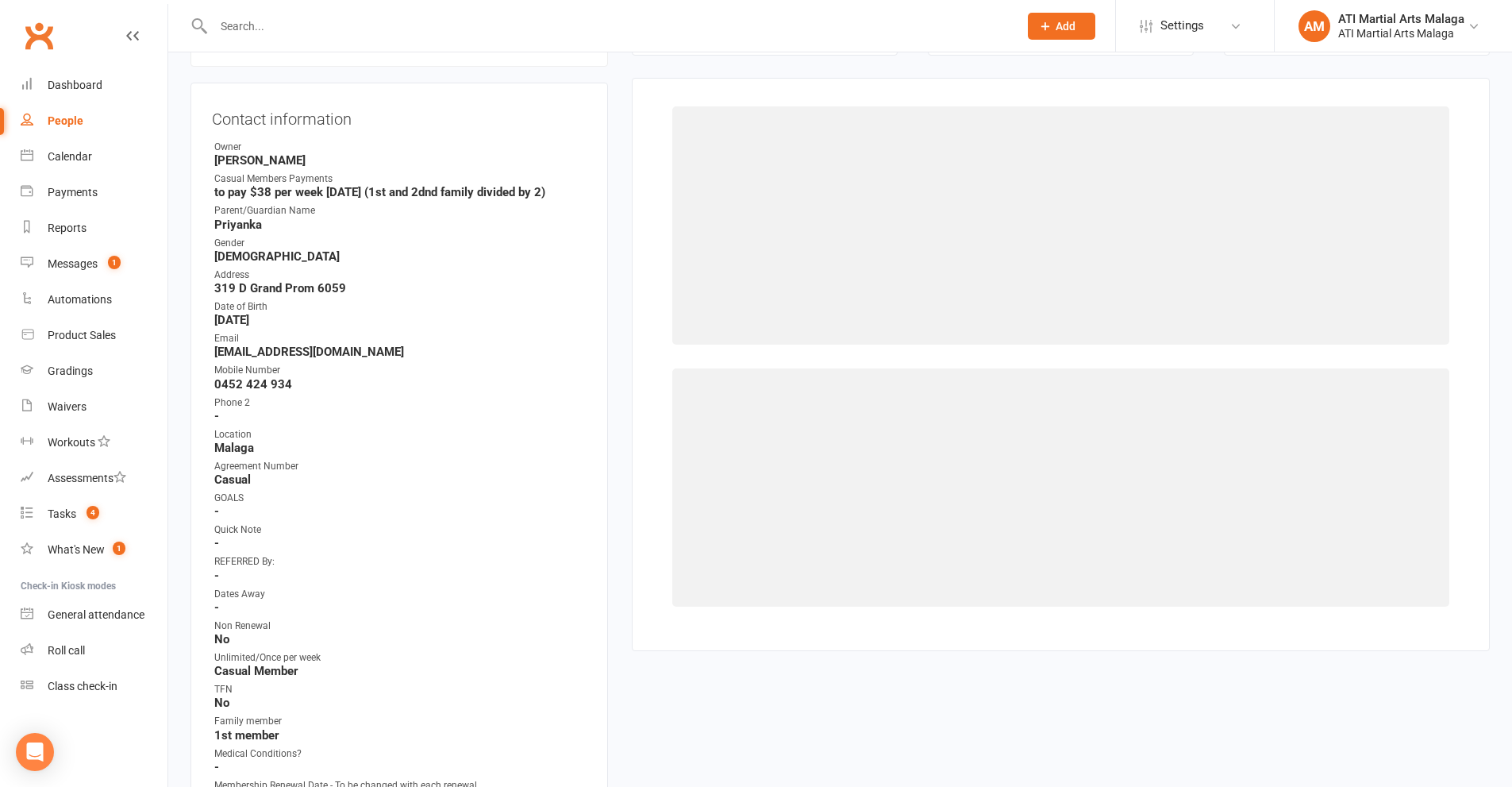
scroll to position [136, 0]
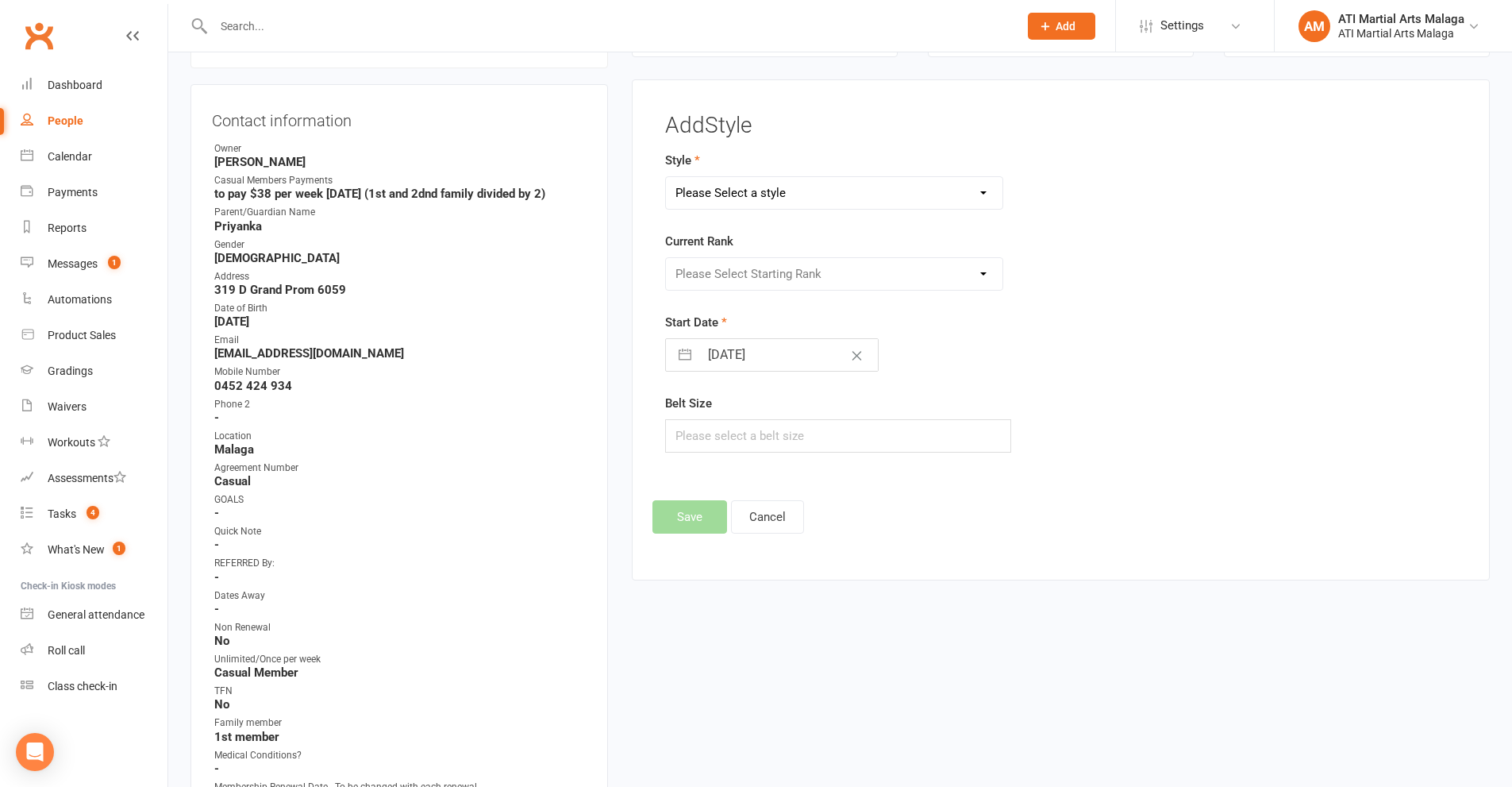
click at [758, 195] on select "Please Select a style BJJ Adults BJJ JUNIORS Boxing Kickboxing Adults Kickboxin…" at bounding box center [834, 193] width 337 height 32
select select "990"
click at [666, 177] on select "Please Select a style BJJ Adults BJJ JUNIORS Boxing Kickboxing Adults Kickboxin…" at bounding box center [834, 193] width 337 height 32
click at [729, 277] on select "Please Select Starting Rank D10th D9th D8th D7th D6th D5th D4th D3rd D2nd D1st …" at bounding box center [834, 274] width 337 height 32
select select "9175"
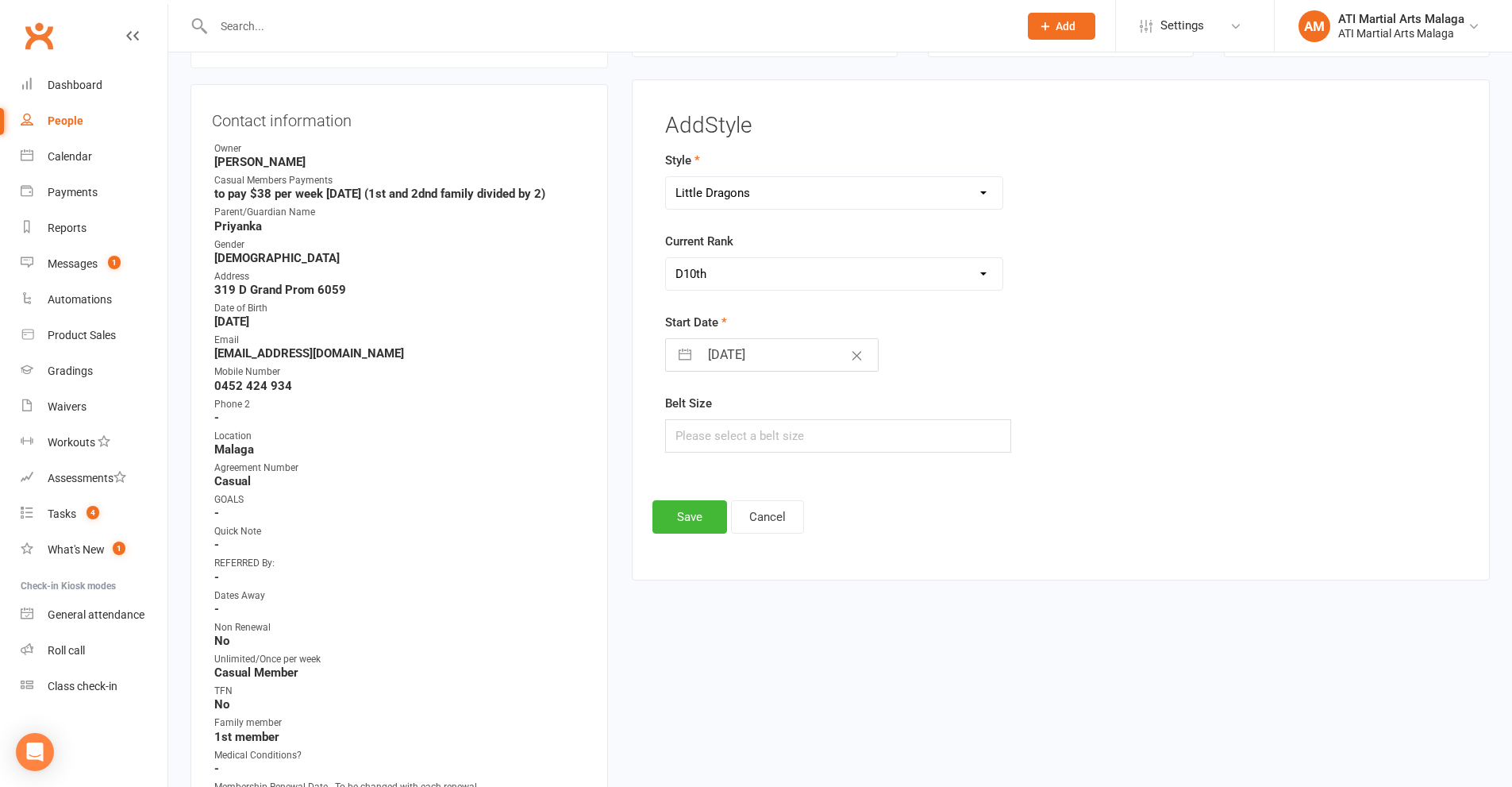
click at [666, 258] on select "Please Select Starting Rank D10th D9th D8th D7th D6th D5th D4th D3rd D2nd D1st …" at bounding box center [834, 274] width 337 height 32
click at [708, 500] on button "Save" at bounding box center [689, 517] width 75 height 33
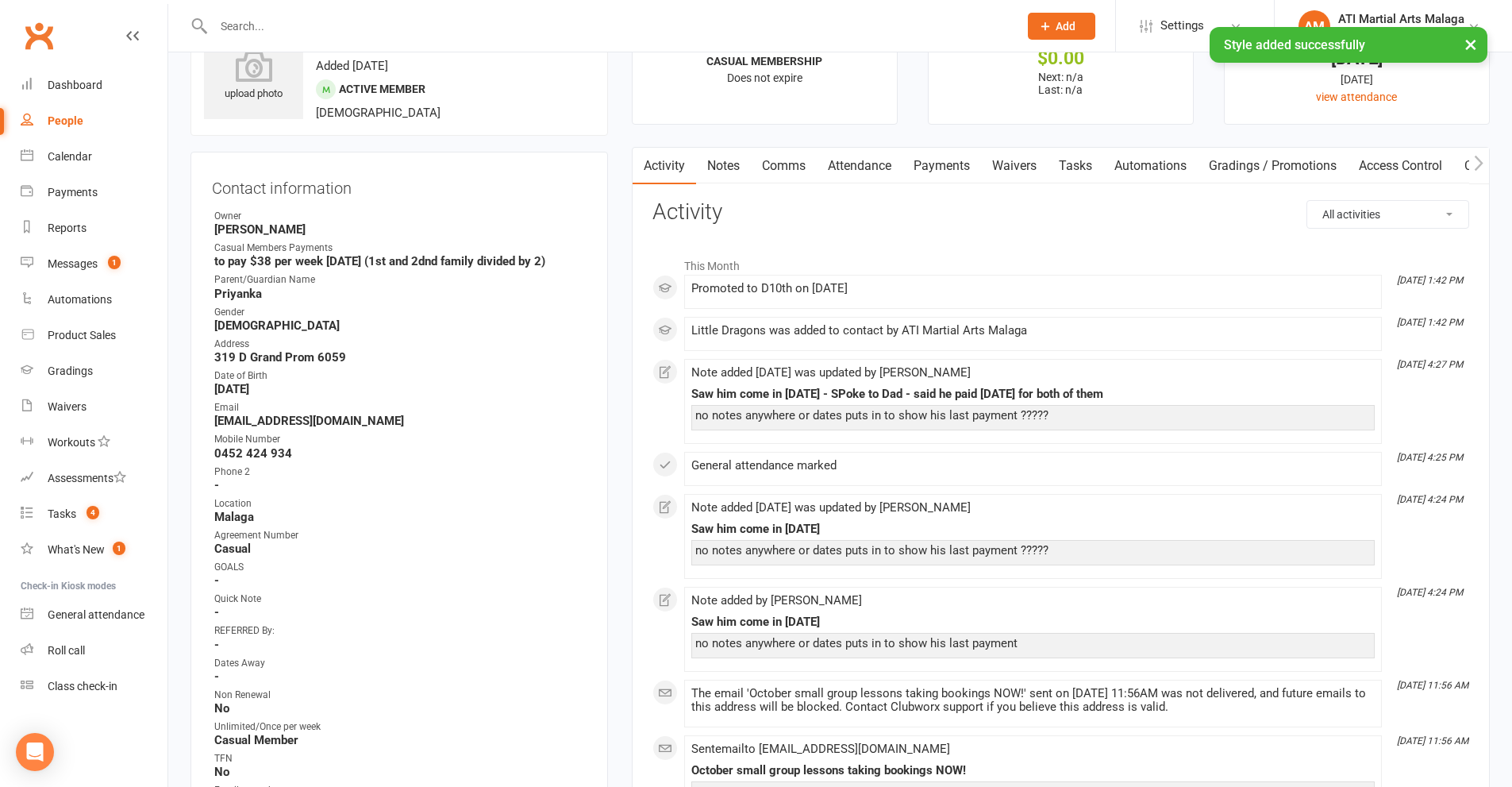
scroll to position [0, 0]
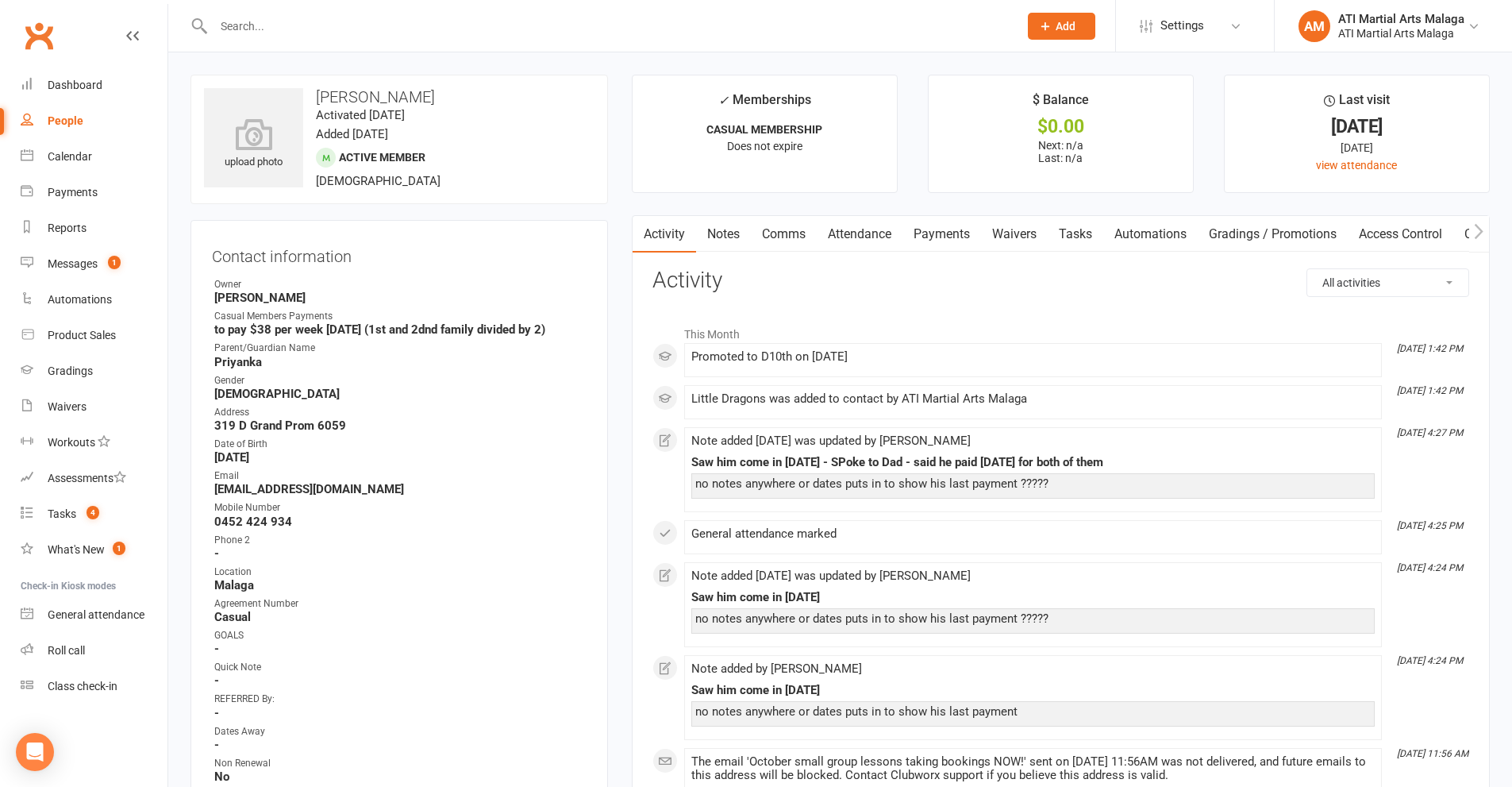
click at [339, 29] on input "text" at bounding box center [607, 25] width 798 height 22
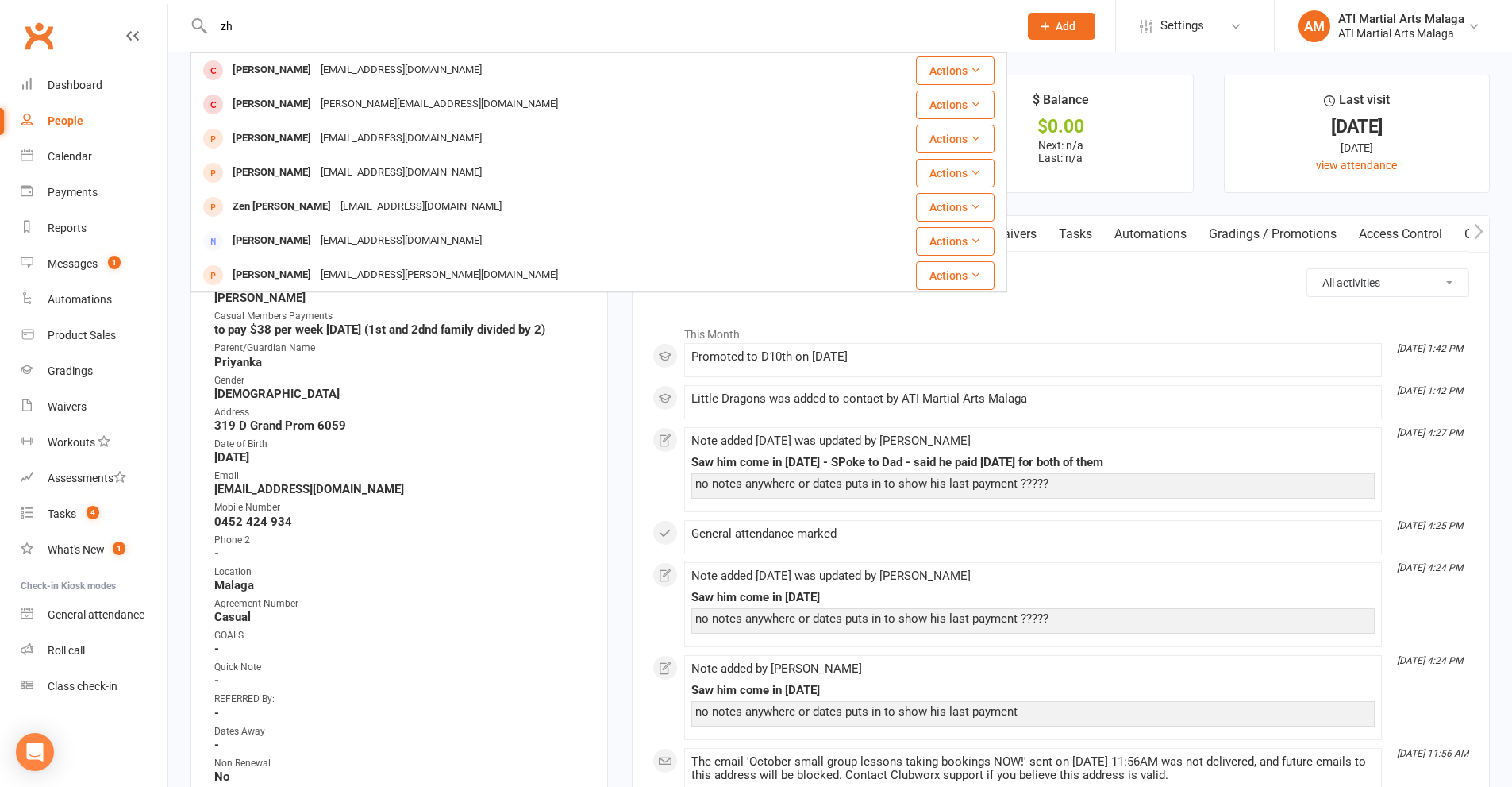
type input "z"
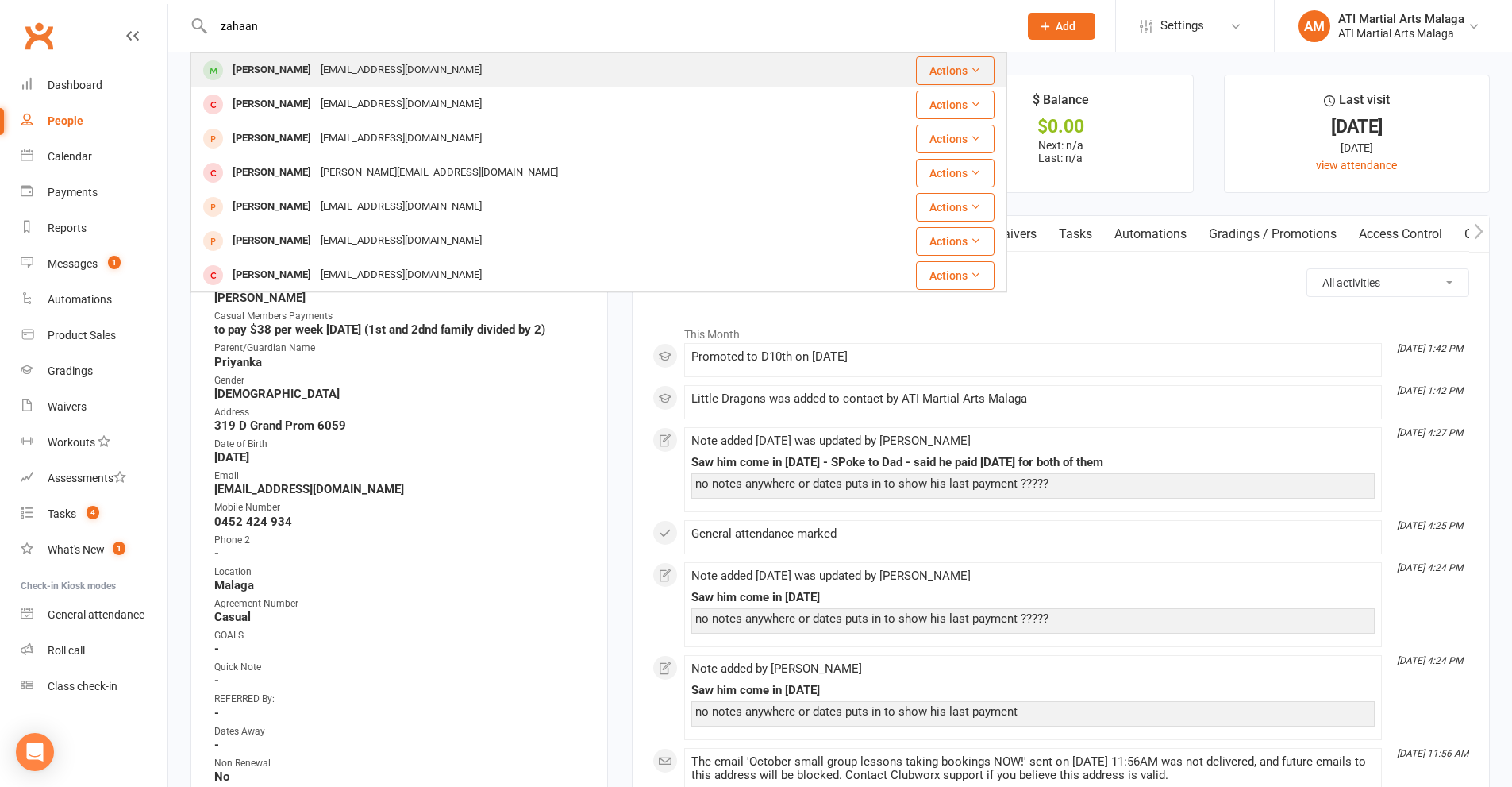
type input "zahaan"
click at [383, 59] on div "[EMAIL_ADDRESS][DOMAIN_NAME]" at bounding box center [401, 70] width 171 height 23
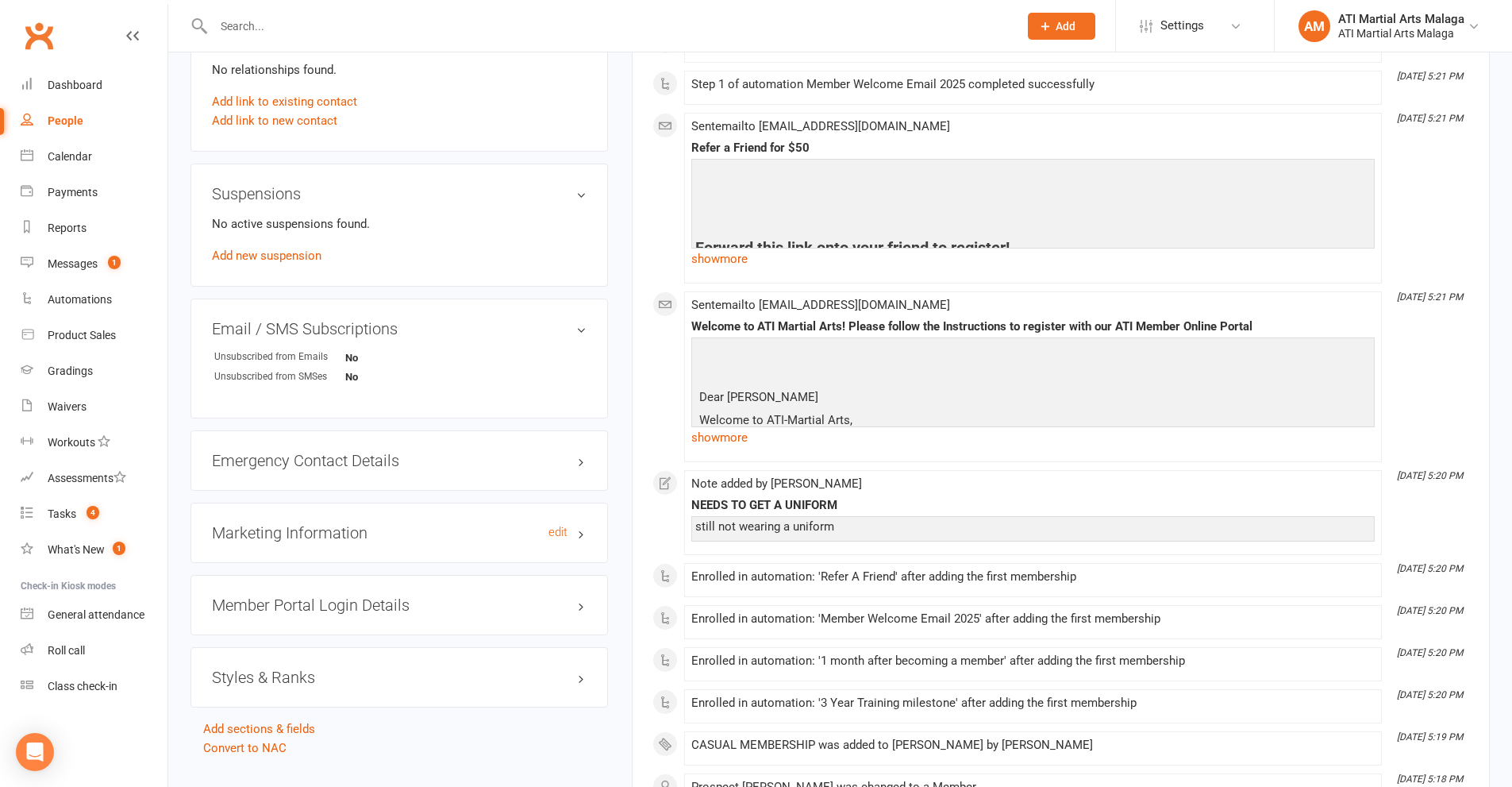
scroll to position [1668, 0]
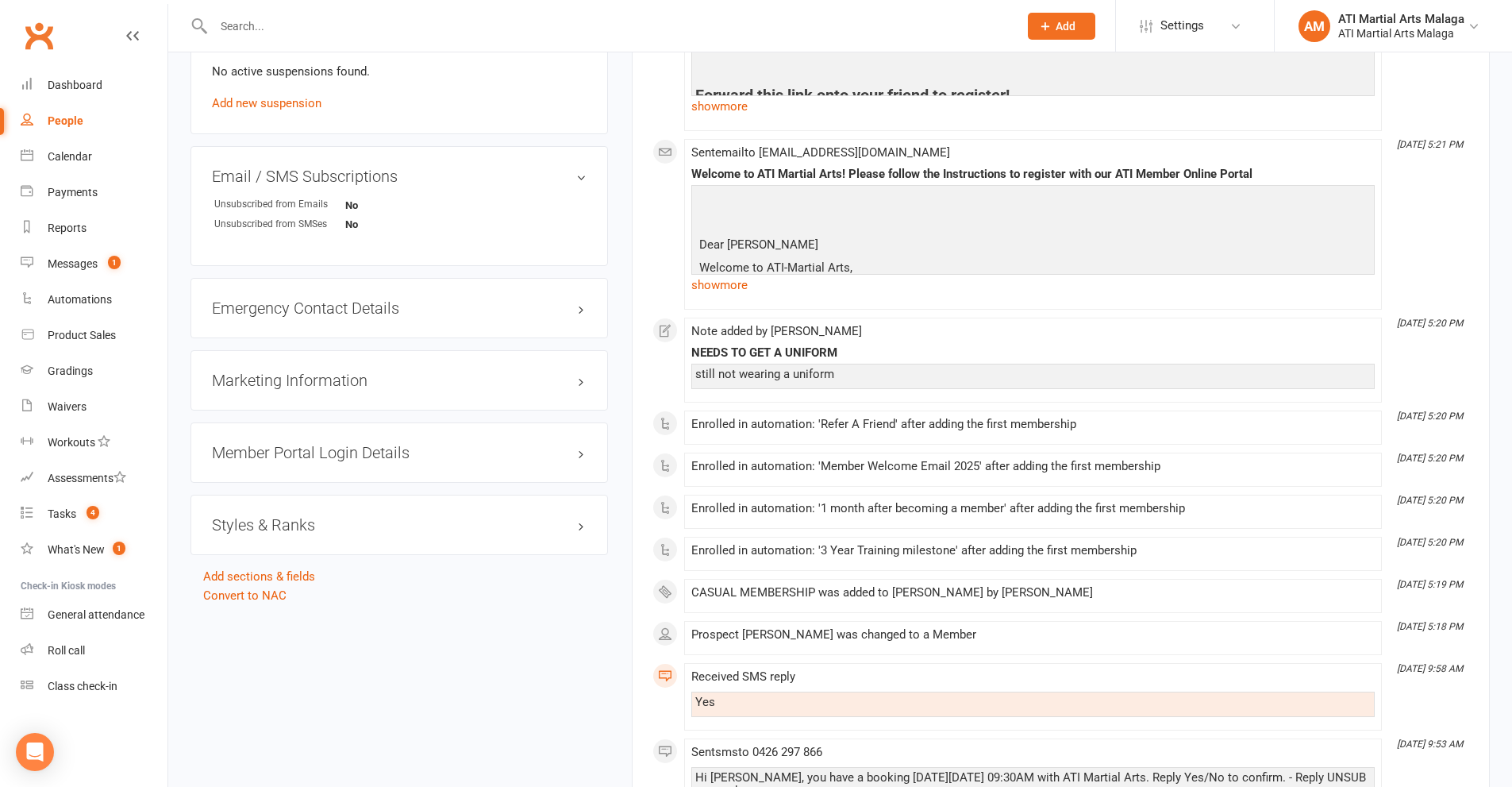
click at [278, 524] on h3 "Styles & Ranks" at bounding box center [399, 525] width 374 height 18
click at [261, 582] on link "Add new style" at bounding box center [249, 586] width 74 height 15
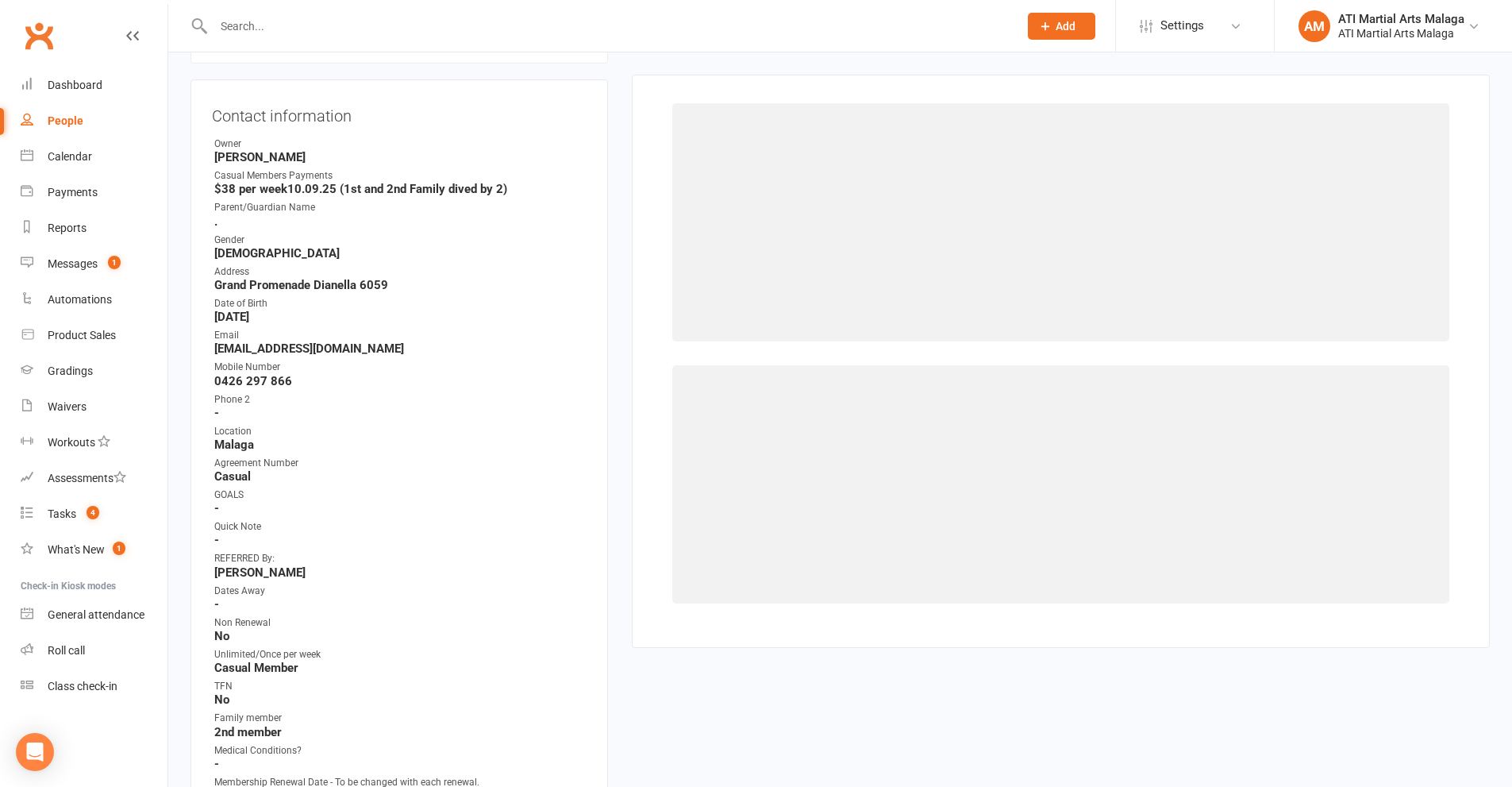
scroll to position [136, 0]
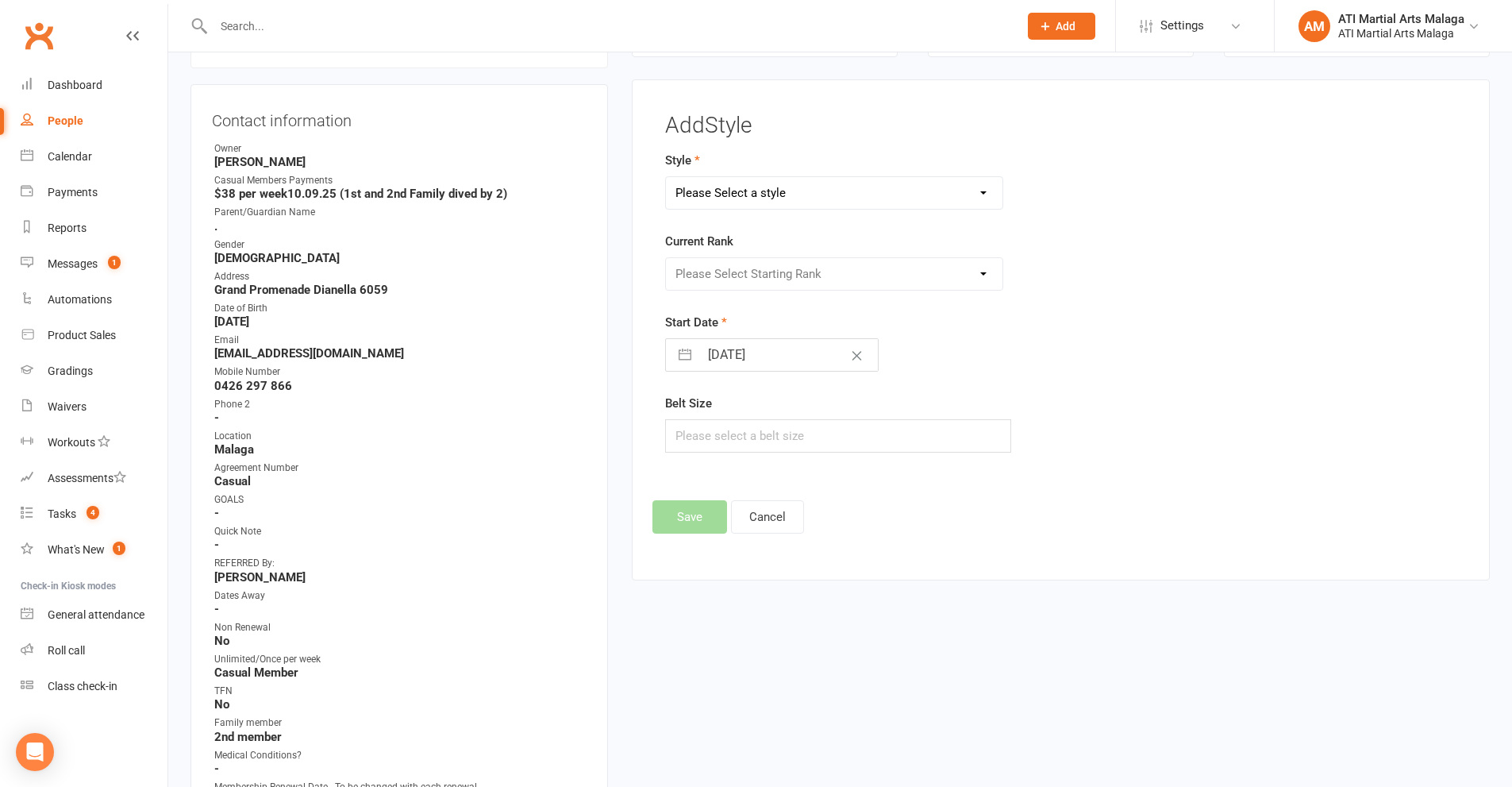
click at [758, 190] on select "Please Select a style BJJ Adults BJJ JUNIORS Boxing Kickboxing Adults Kickboxin…" at bounding box center [834, 193] width 337 height 32
select select "990"
click at [666, 177] on select "Please Select a style BJJ Adults BJJ JUNIORS Boxing Kickboxing Adults Kickboxin…" at bounding box center [834, 193] width 337 height 32
drag, startPoint x: 732, startPoint y: 280, endPoint x: 732, endPoint y: 289, distance: 9.0
click at [732, 280] on select "Please Select Starting Rank D10th D9th D8th D7th D6th D5th D4th D3rd D2nd D1st …" at bounding box center [834, 274] width 337 height 32
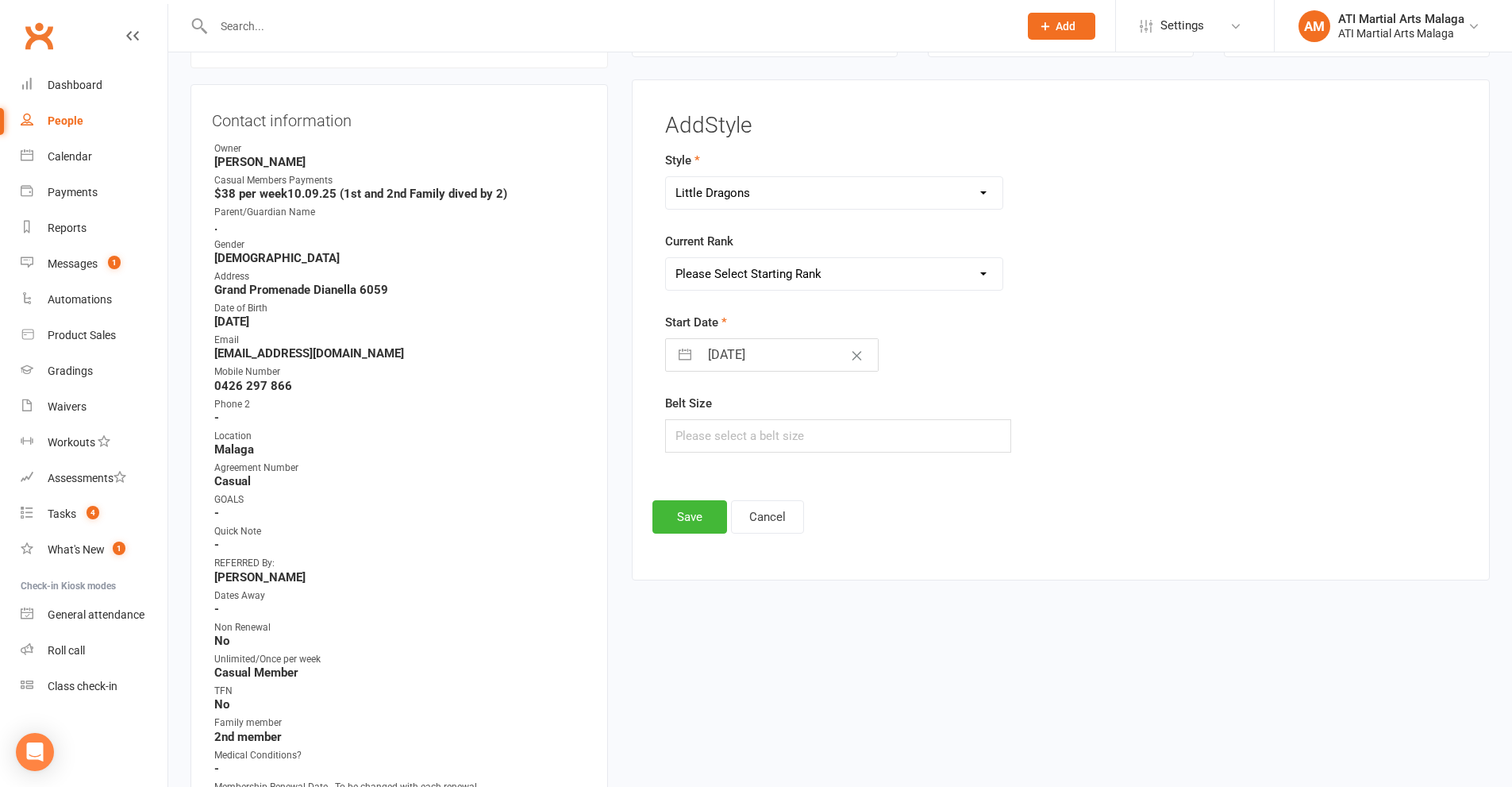
select select "9175"
click at [666, 258] on select "Please Select Starting Rank D10th D9th D8th D7th D6th D5th D4th D3rd D2nd D1st …" at bounding box center [834, 274] width 337 height 32
click at [682, 510] on button "Save" at bounding box center [689, 517] width 75 height 33
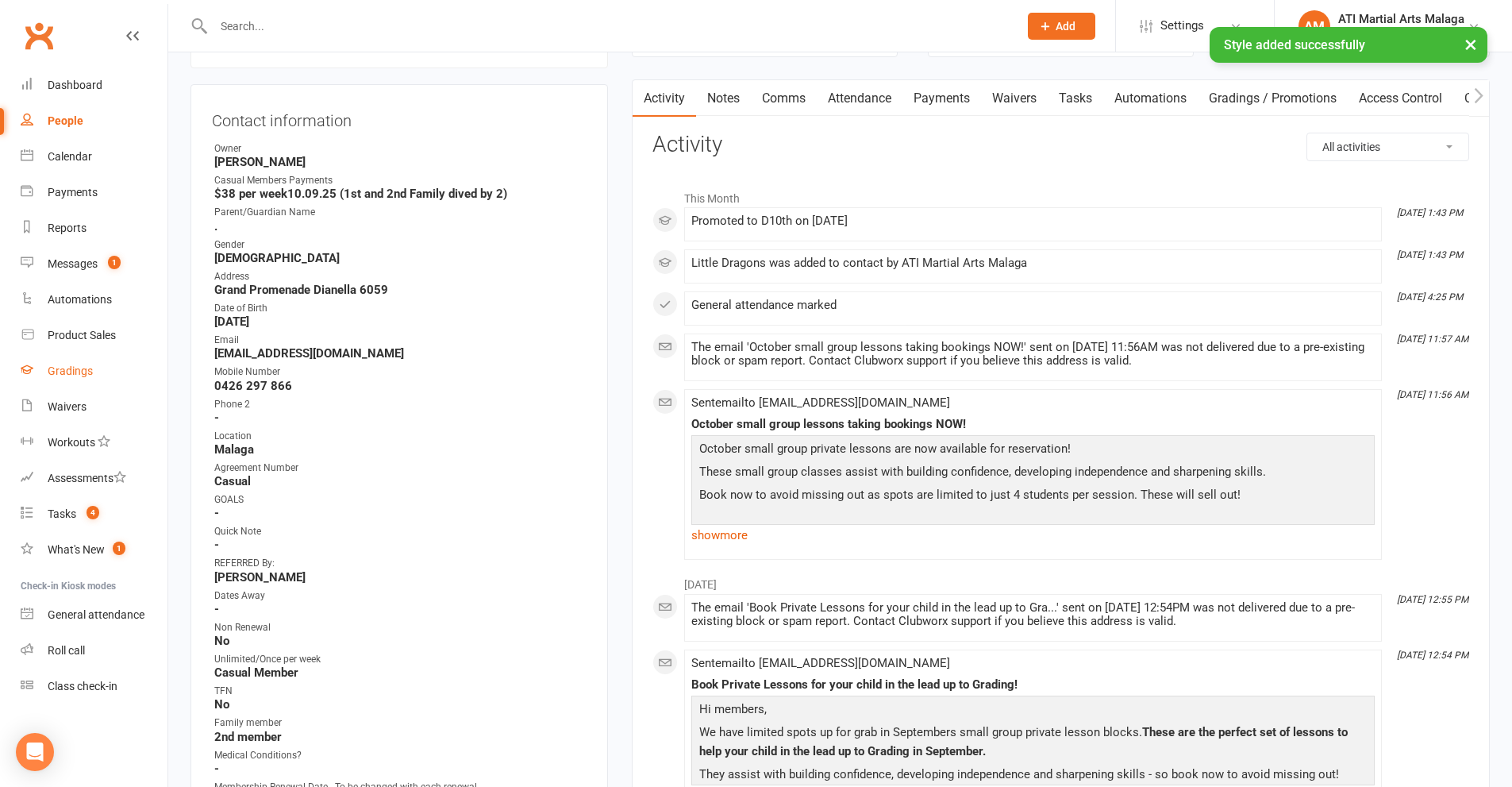
click at [50, 367] on div "Gradings" at bounding box center [70, 371] width 45 height 13
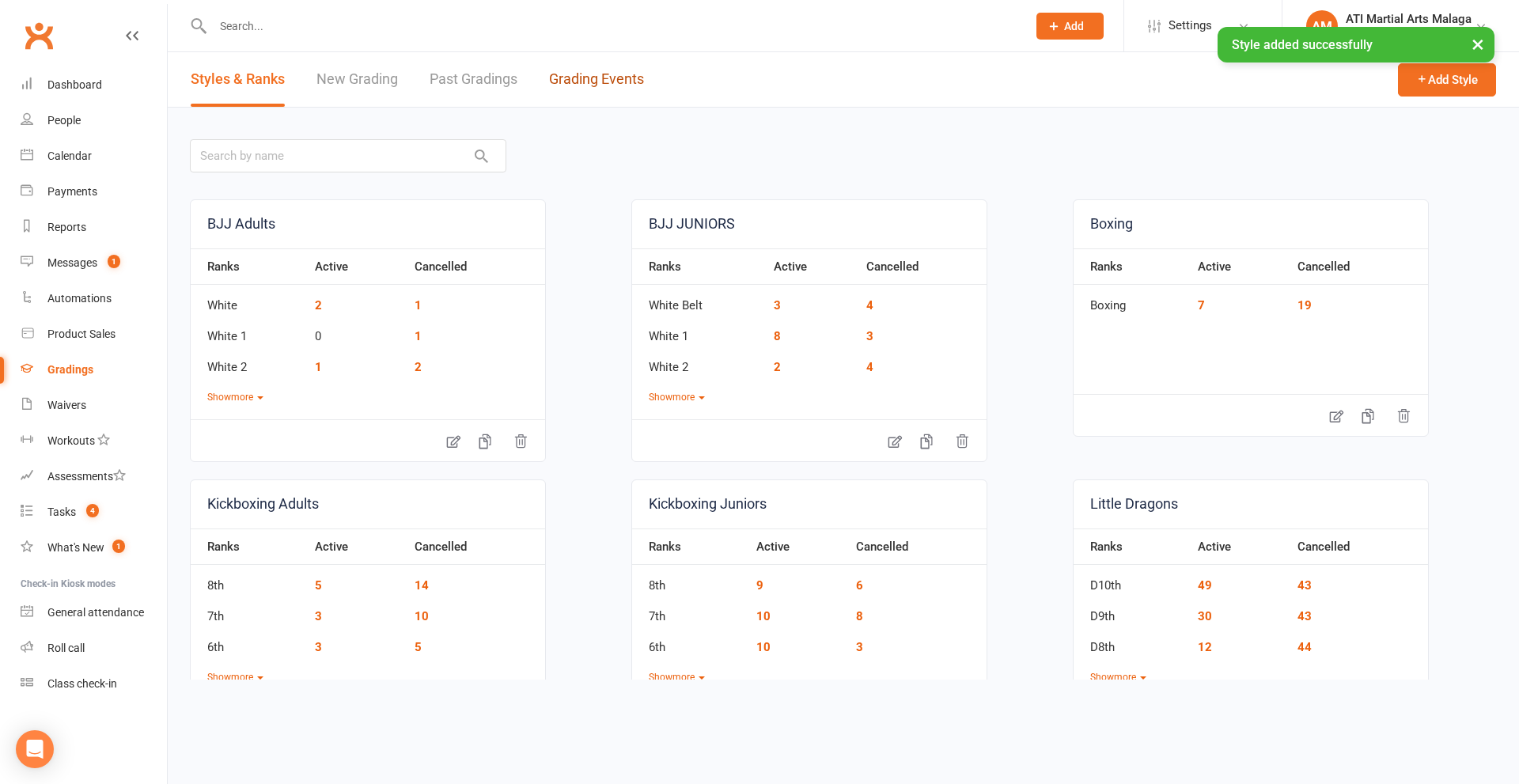
click at [581, 75] on link "Grading Events" at bounding box center [597, 80] width 95 height 54
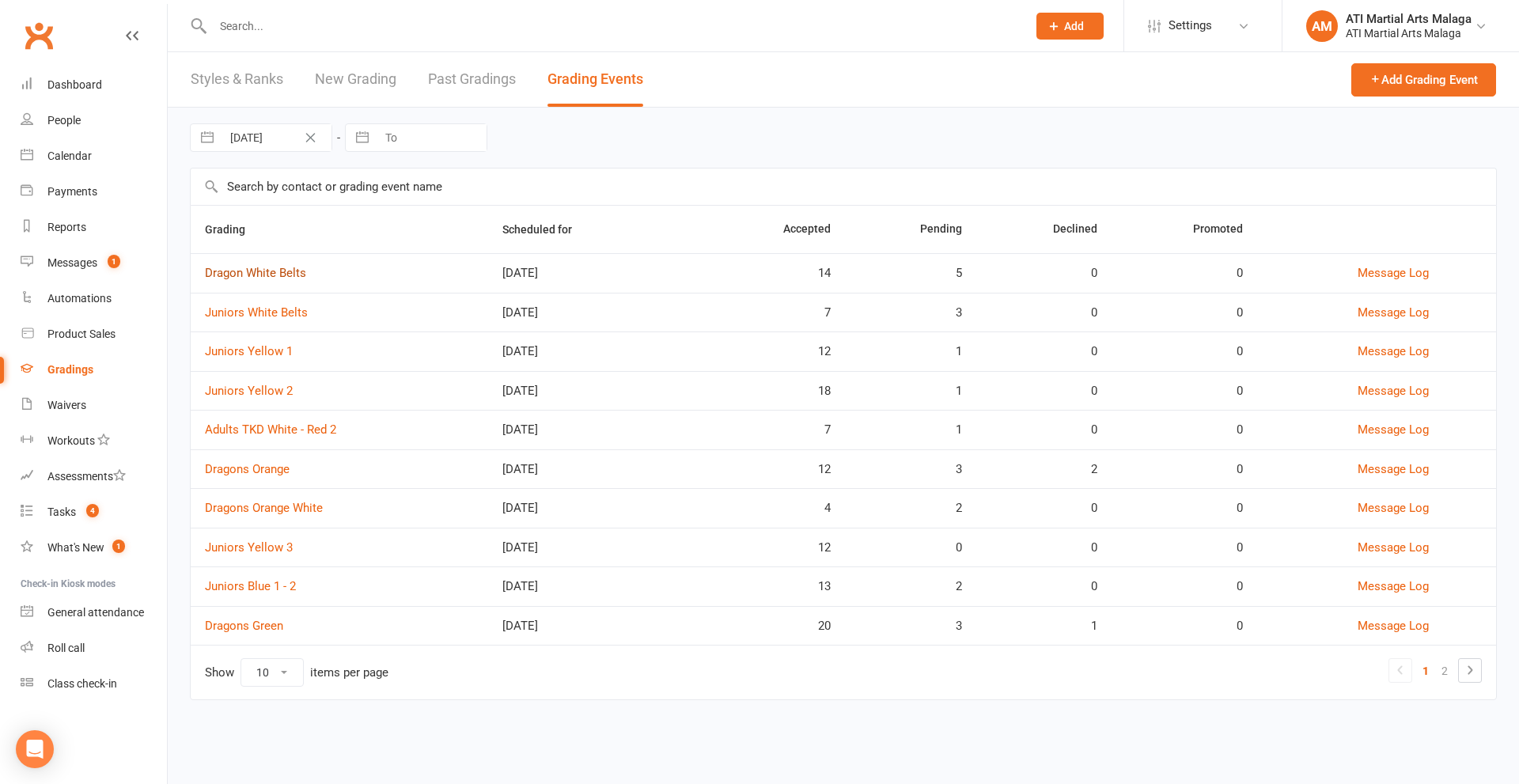
click at [237, 279] on link "Dragon White Belts" at bounding box center [256, 273] width 101 height 15
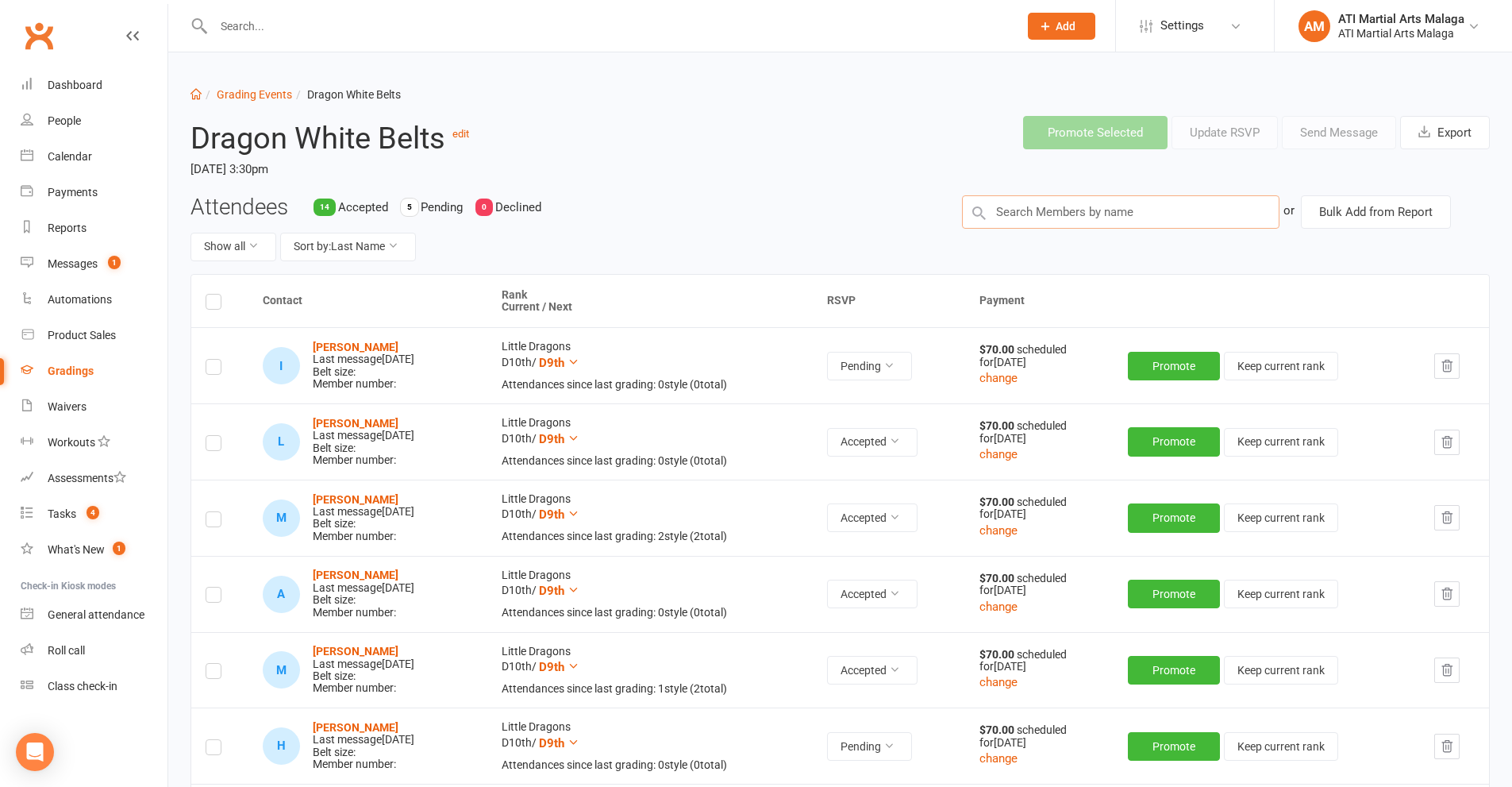
click at [1081, 208] on input "text" at bounding box center [1121, 212] width 318 height 33
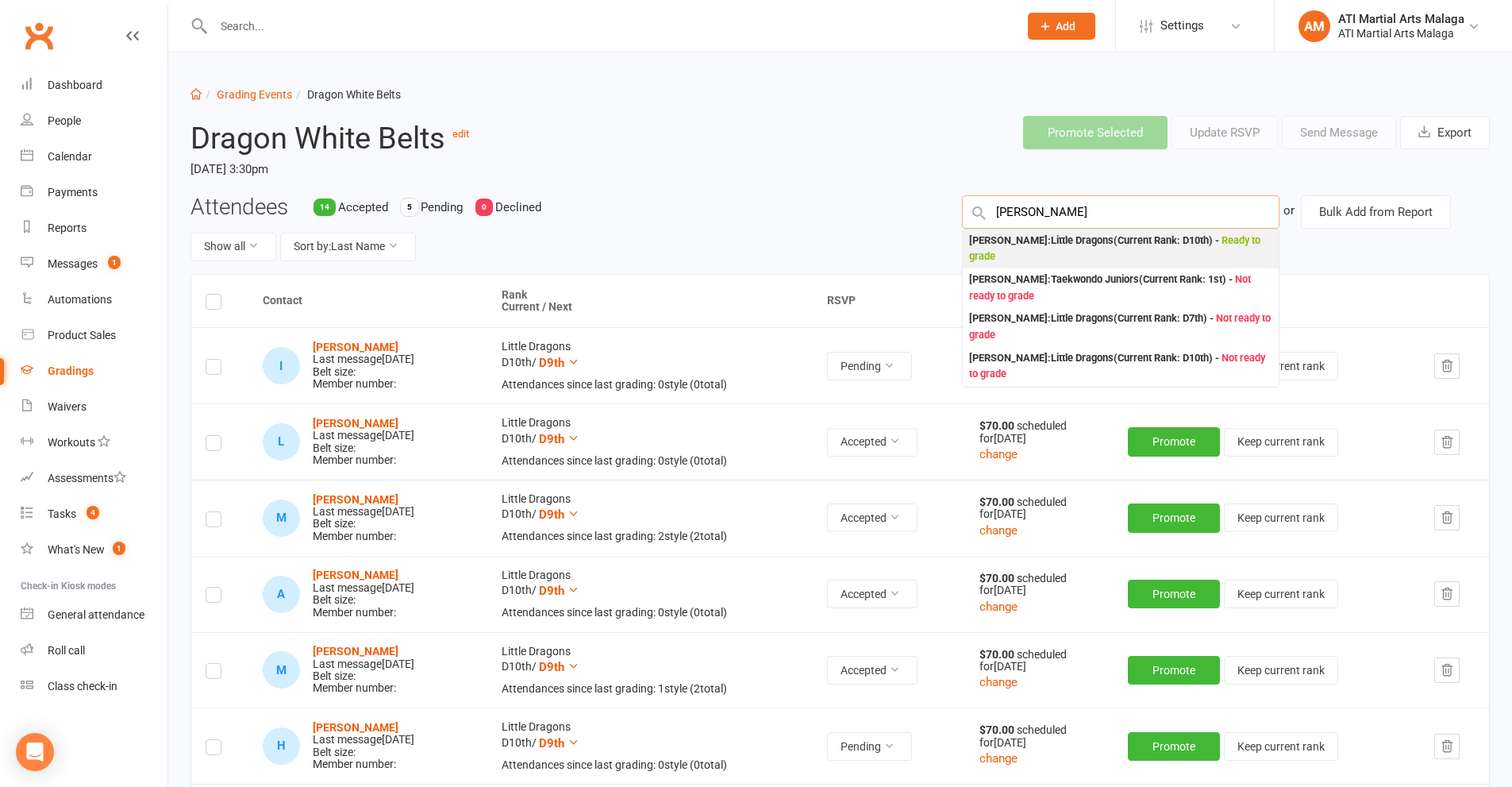
type input "[PERSON_NAME]"
click at [1071, 249] on div "[PERSON_NAME] : Little Dragons (Current Rank: D10th ) - Ready to grade" at bounding box center [1120, 249] width 303 height 32
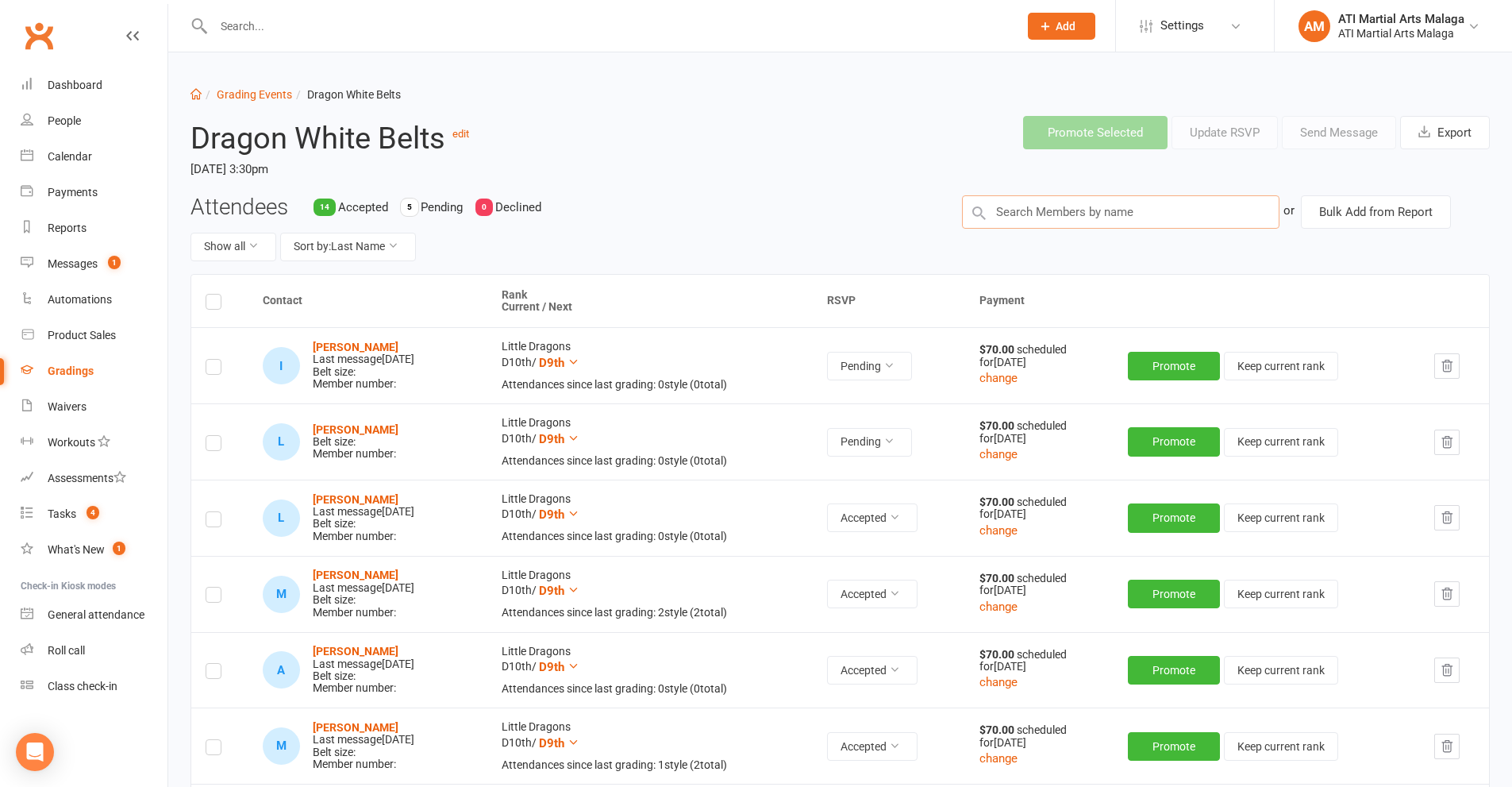
click at [1053, 220] on input "text" at bounding box center [1121, 212] width 318 height 33
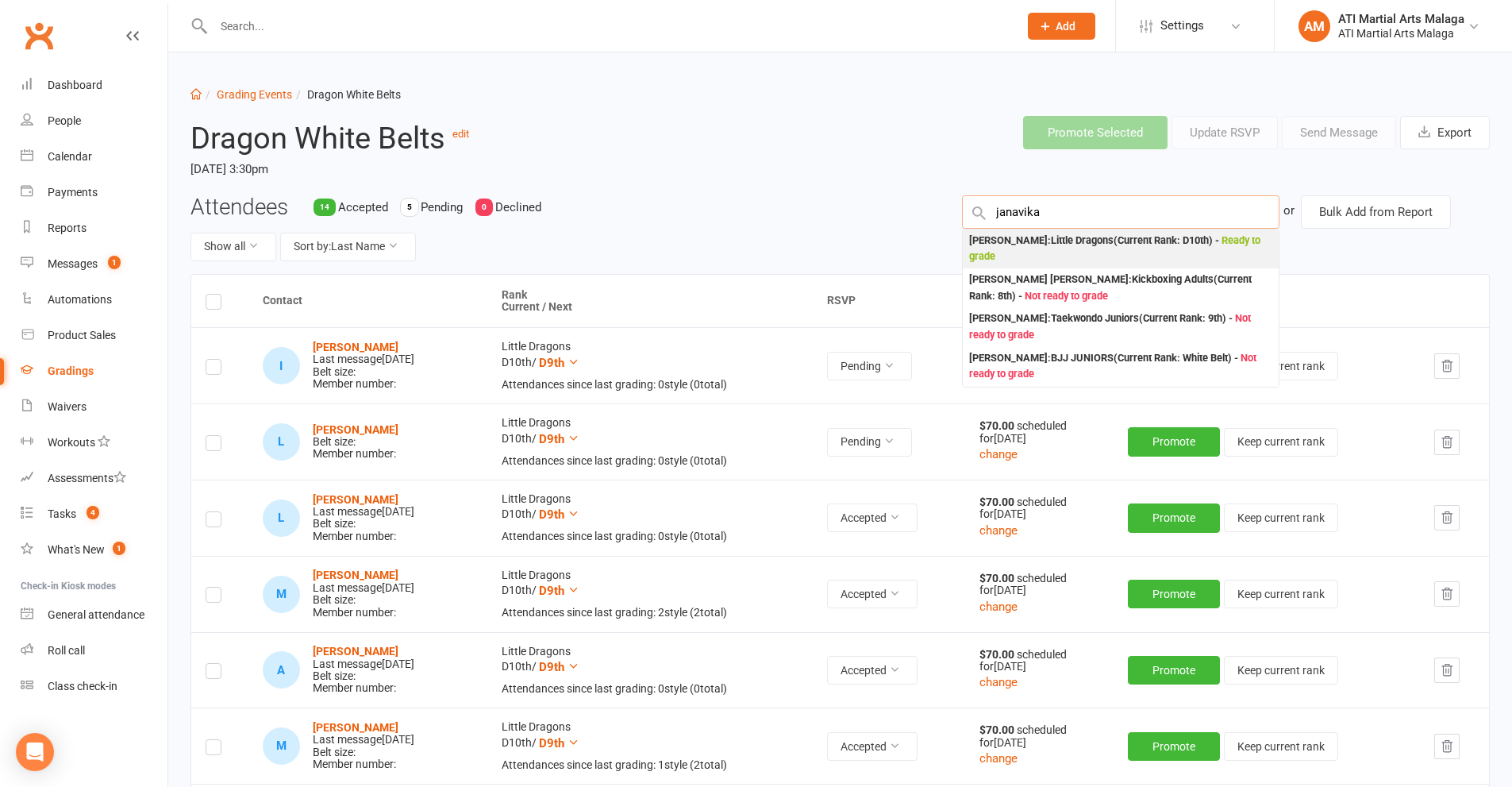
type input "janavika"
click at [1040, 244] on div "[PERSON_NAME] : Little Dragons (Current Rank: D10th ) - Ready to grade" at bounding box center [1120, 249] width 303 height 32
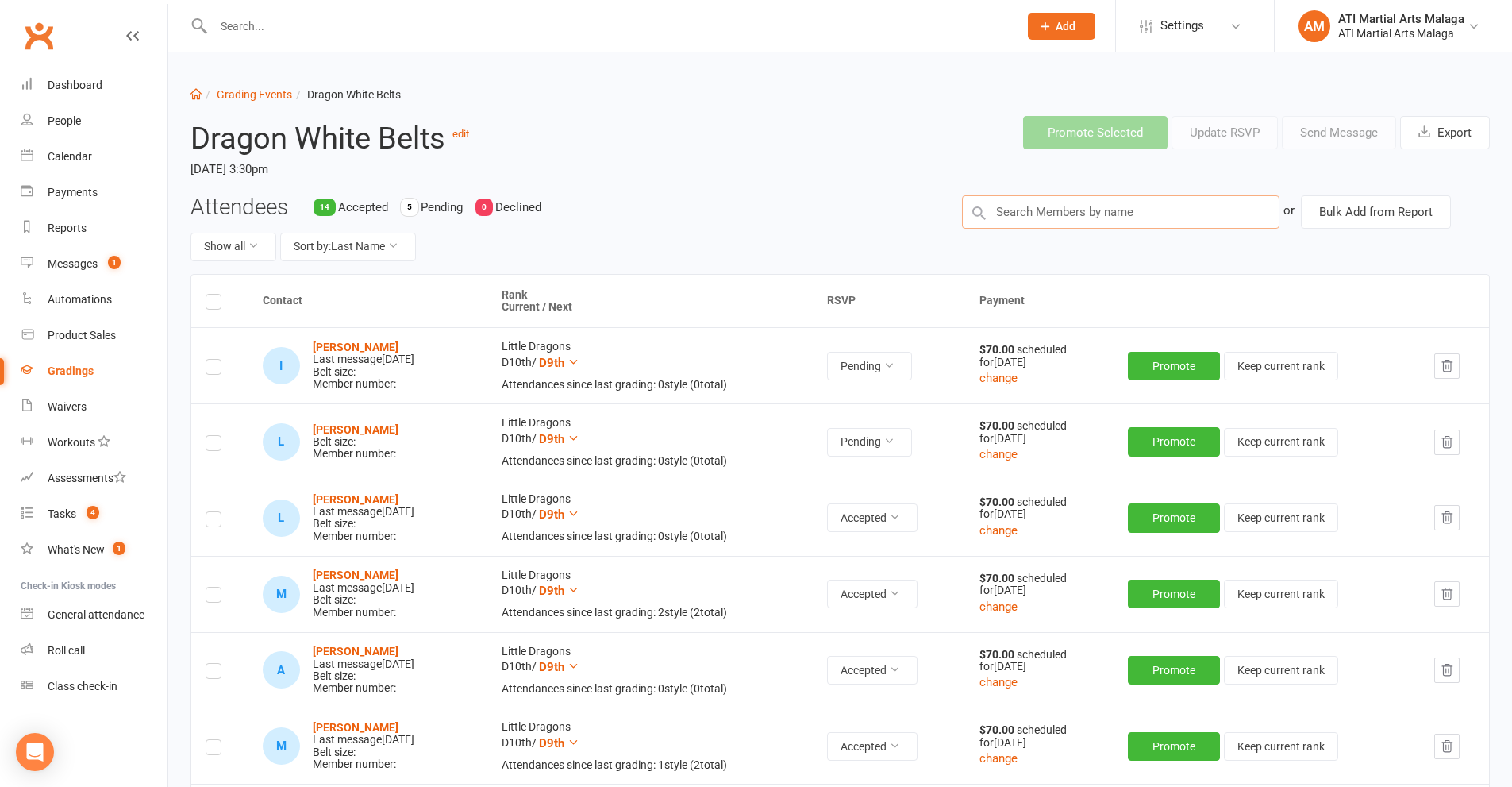
click at [1037, 214] on input "text" at bounding box center [1121, 212] width 318 height 33
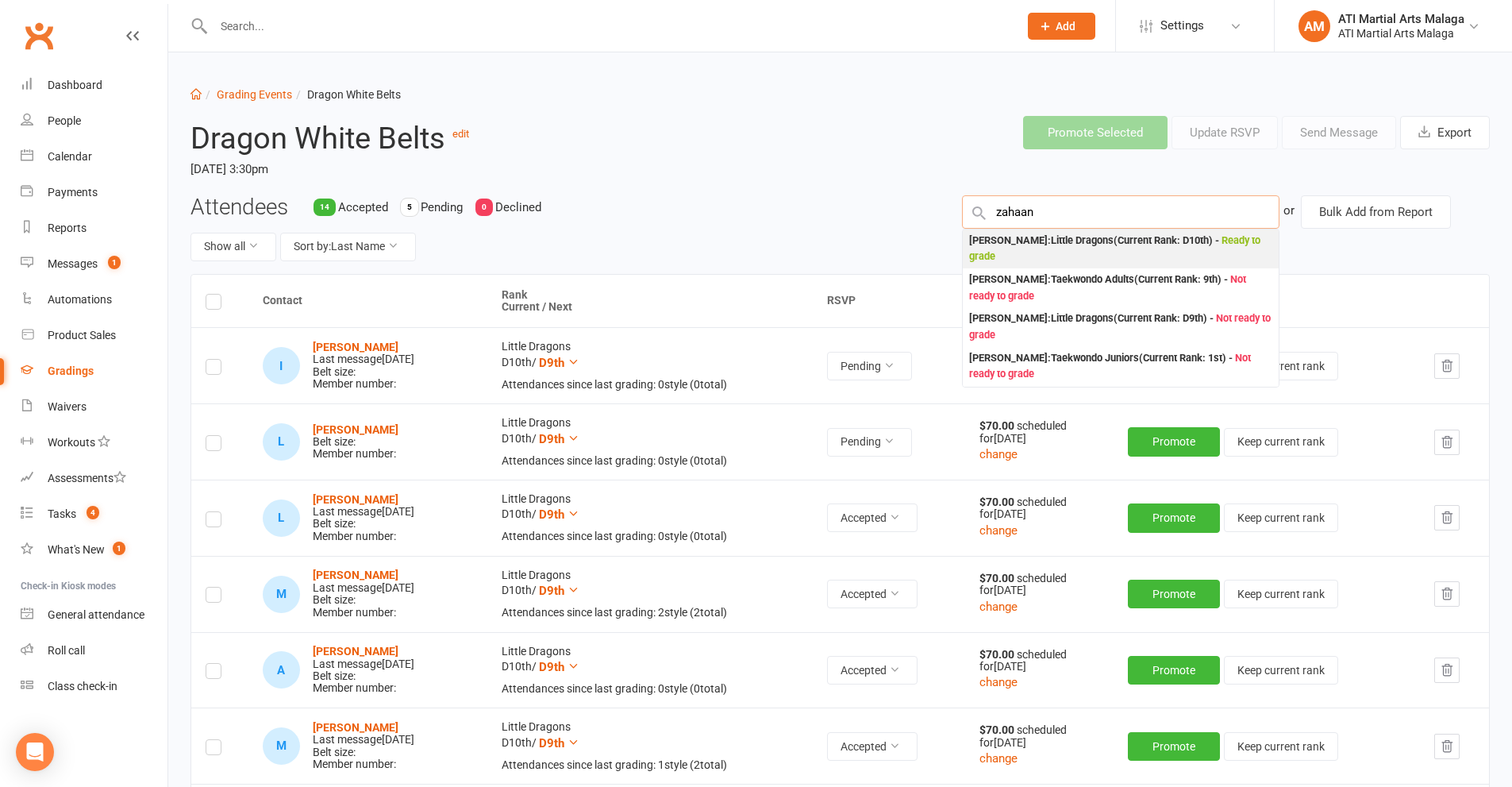
type input "zahaan"
click at [1044, 235] on div "[PERSON_NAME] : Little Dragons (Current Rank: D10th ) - Ready to grade" at bounding box center [1120, 249] width 303 height 32
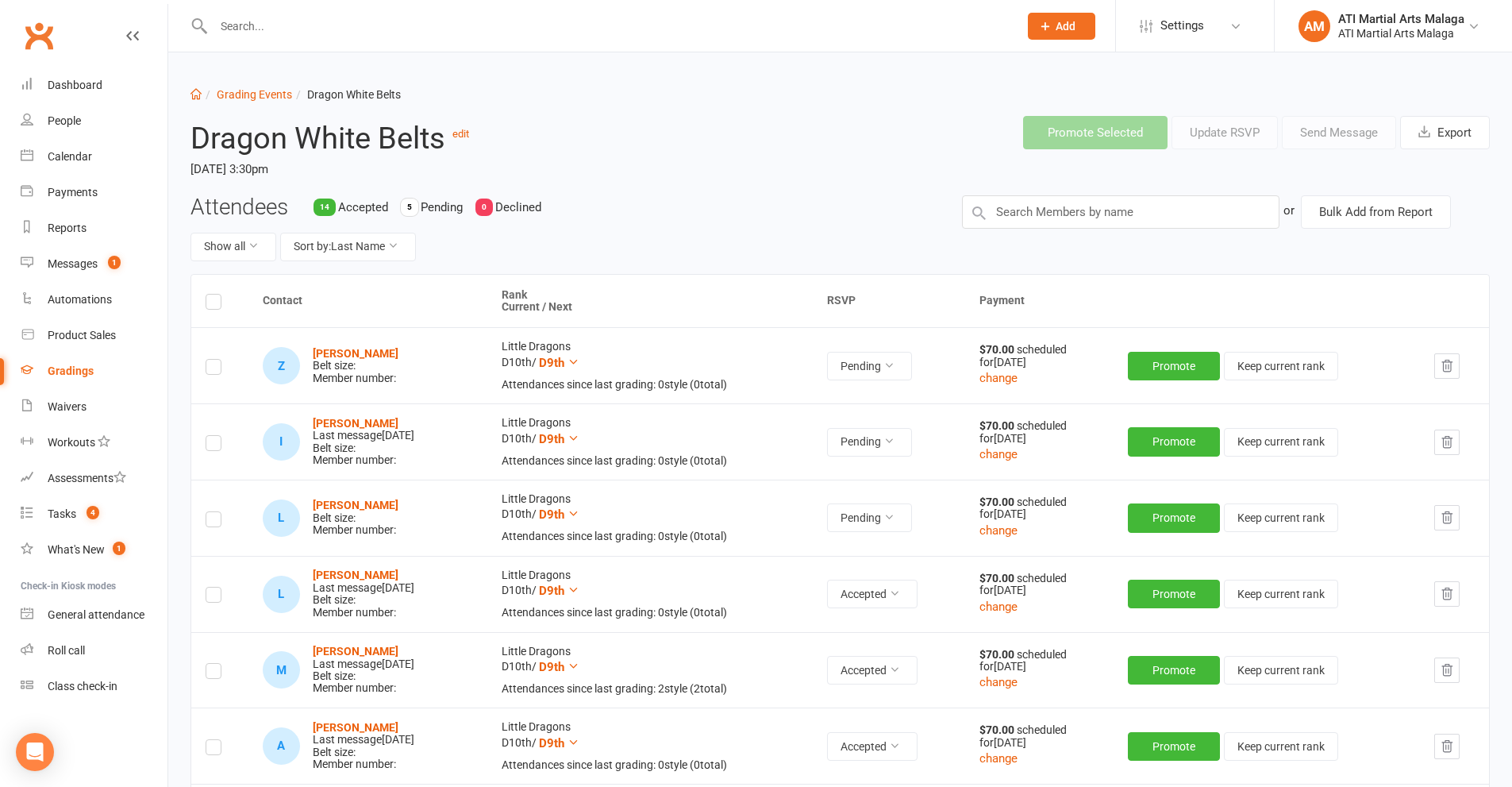
click at [207, 370] on label at bounding box center [213, 370] width 16 height 0
click at [207, 360] on input "checkbox" at bounding box center [213, 360] width 16 height 0
click at [208, 522] on label at bounding box center [213, 522] width 16 height 0
click at [208, 512] on input "checkbox" at bounding box center [213, 512] width 16 height 0
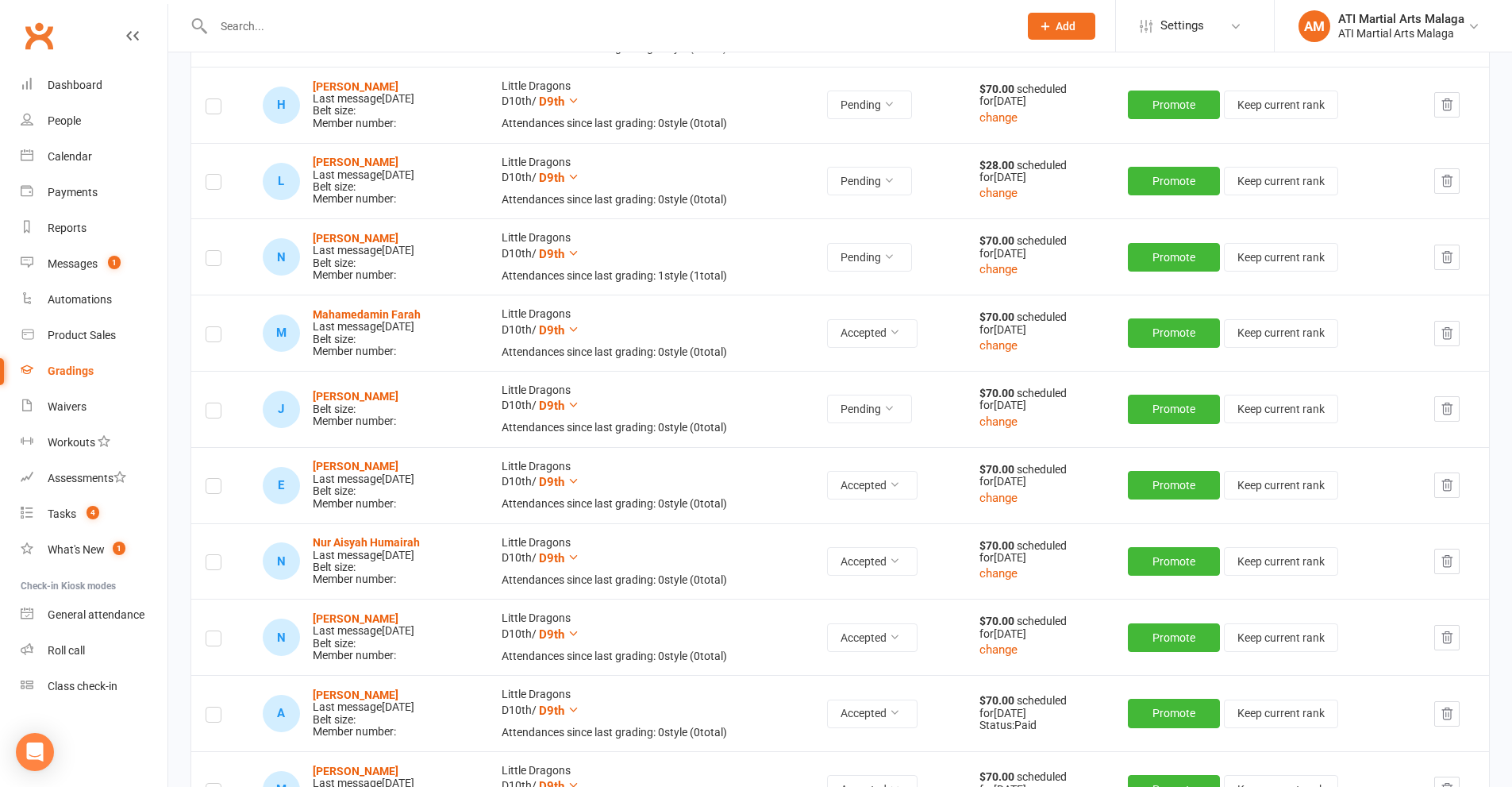
scroll to position [794, 0]
click at [215, 413] on label at bounding box center [213, 413] width 16 height 0
click at [215, 403] on input "checkbox" at bounding box center [213, 403] width 16 height 0
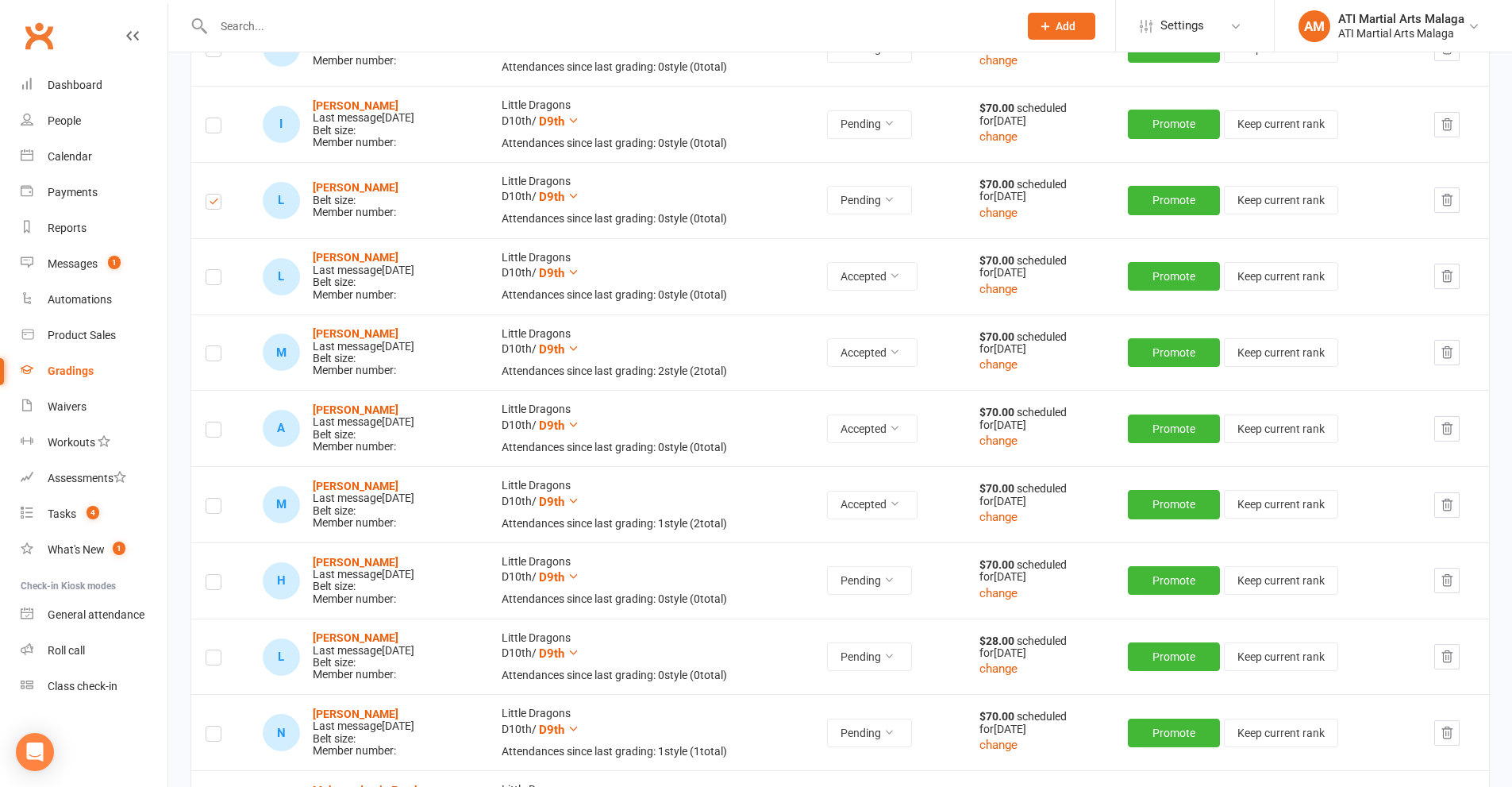
scroll to position [0, 0]
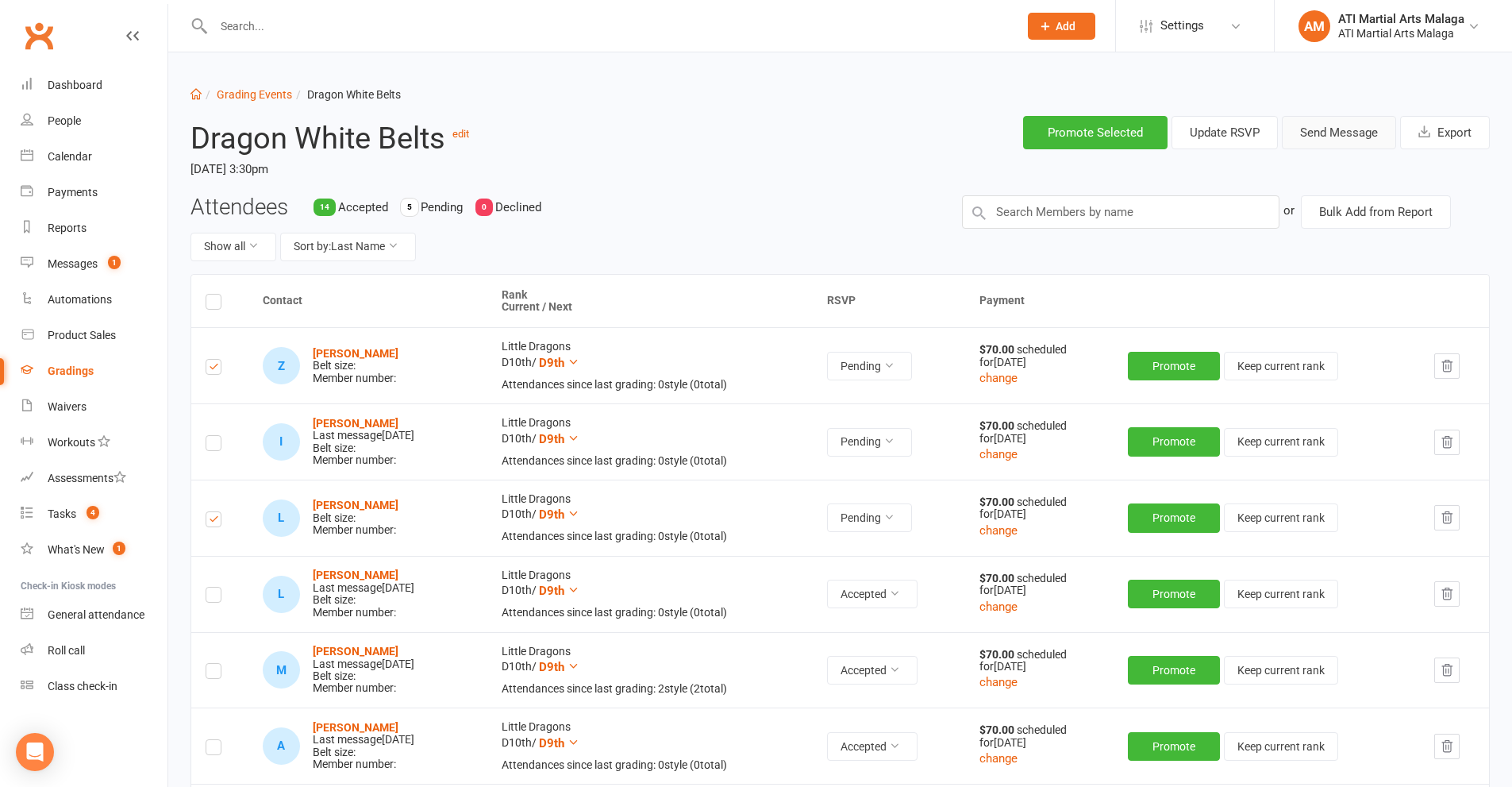
click at [1314, 133] on button "Send Message" at bounding box center [1338, 133] width 114 height 33
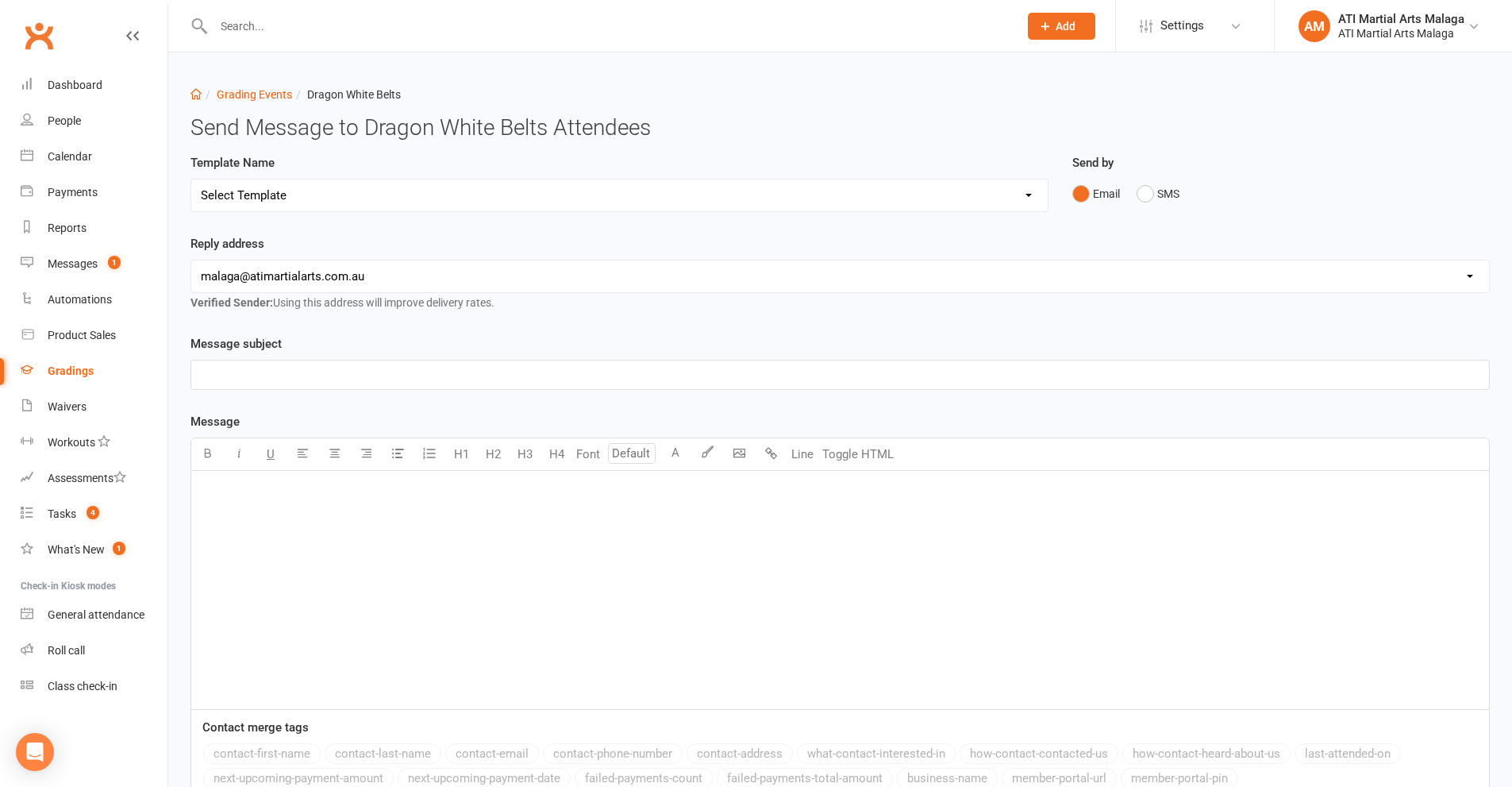
click at [468, 191] on select "Select Template [Email] Confirmation of Successful Grading [Email] Grading Even…" at bounding box center [619, 195] width 856 height 32
select select "2"
click at [191, 179] on select "Select Template [Email] Confirmation of Successful Grading [Email] Grading Even…" at bounding box center [619, 195] width 856 height 32
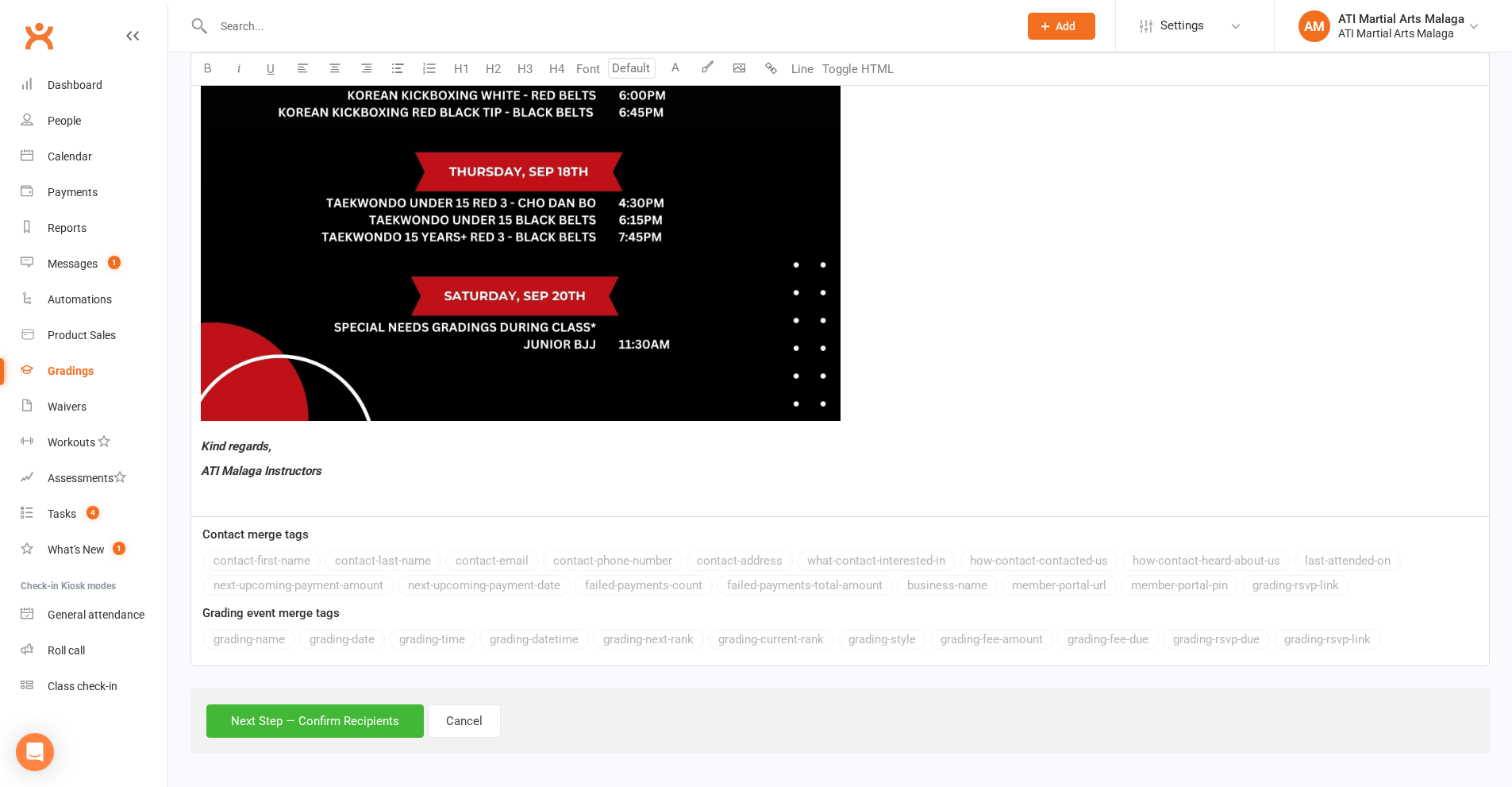
scroll to position [1259, 0]
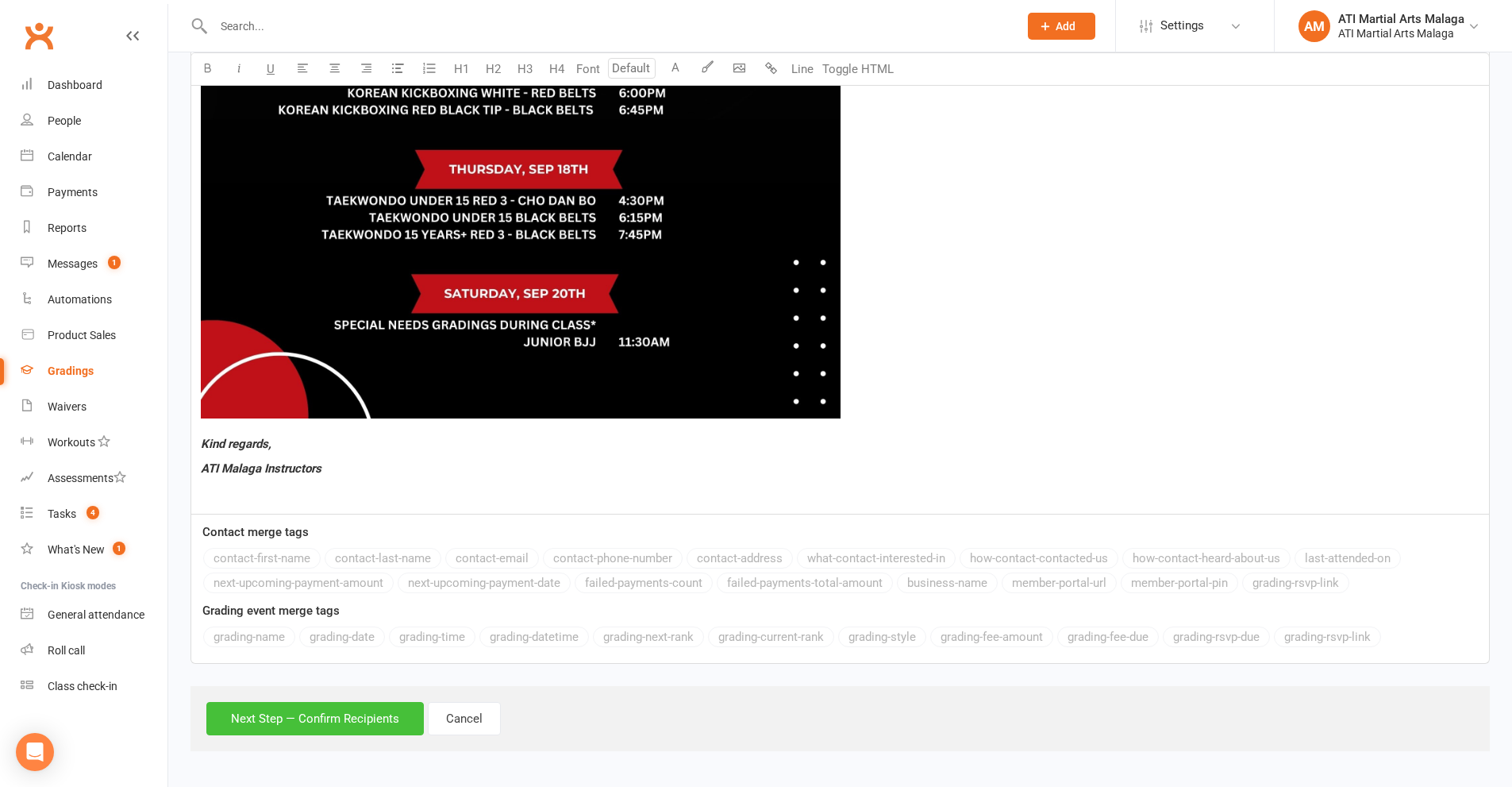
click at [282, 718] on button "Next Step — Confirm Recipients" at bounding box center [315, 719] width 217 height 33
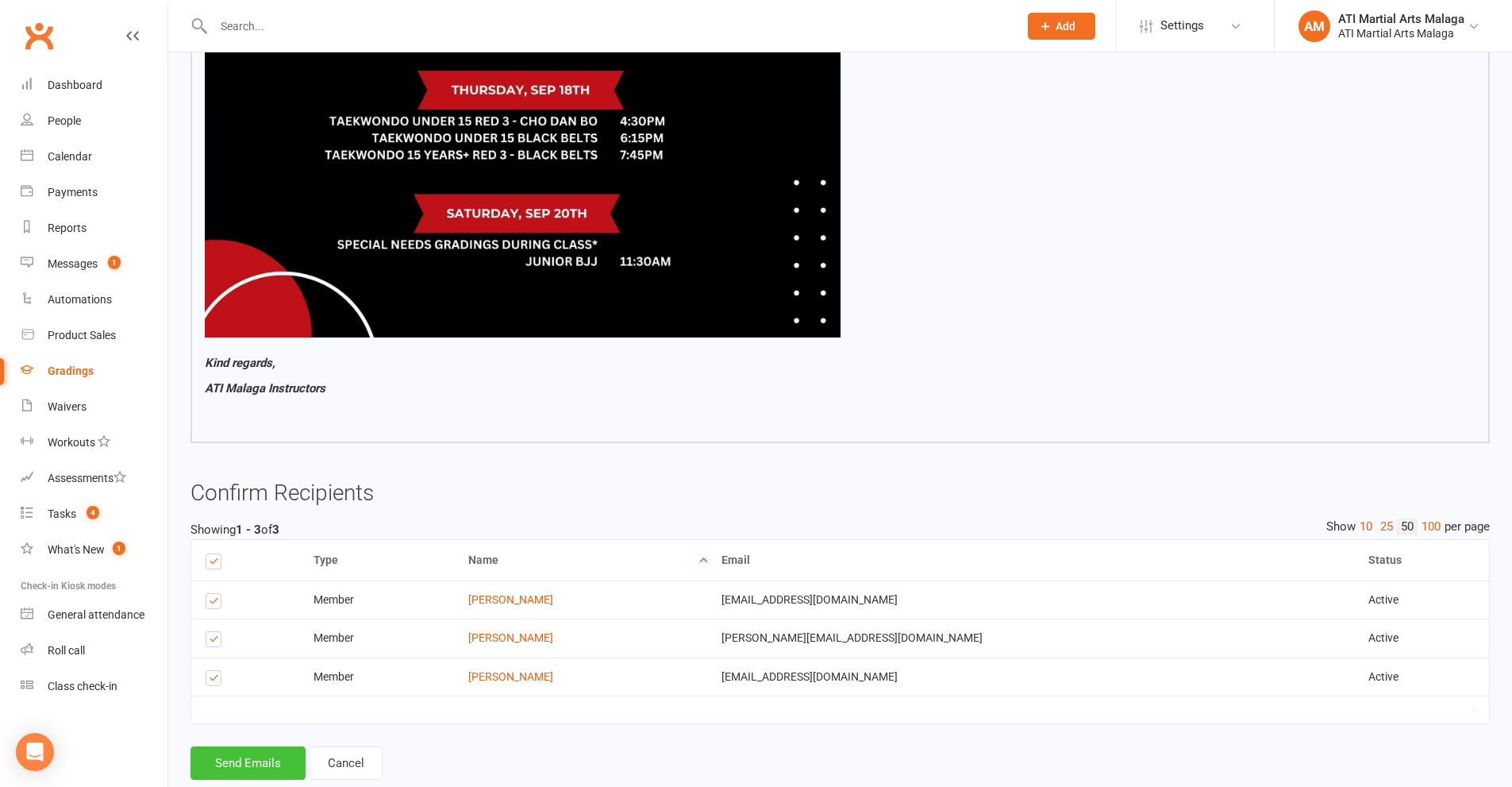
scroll to position [1258, 0]
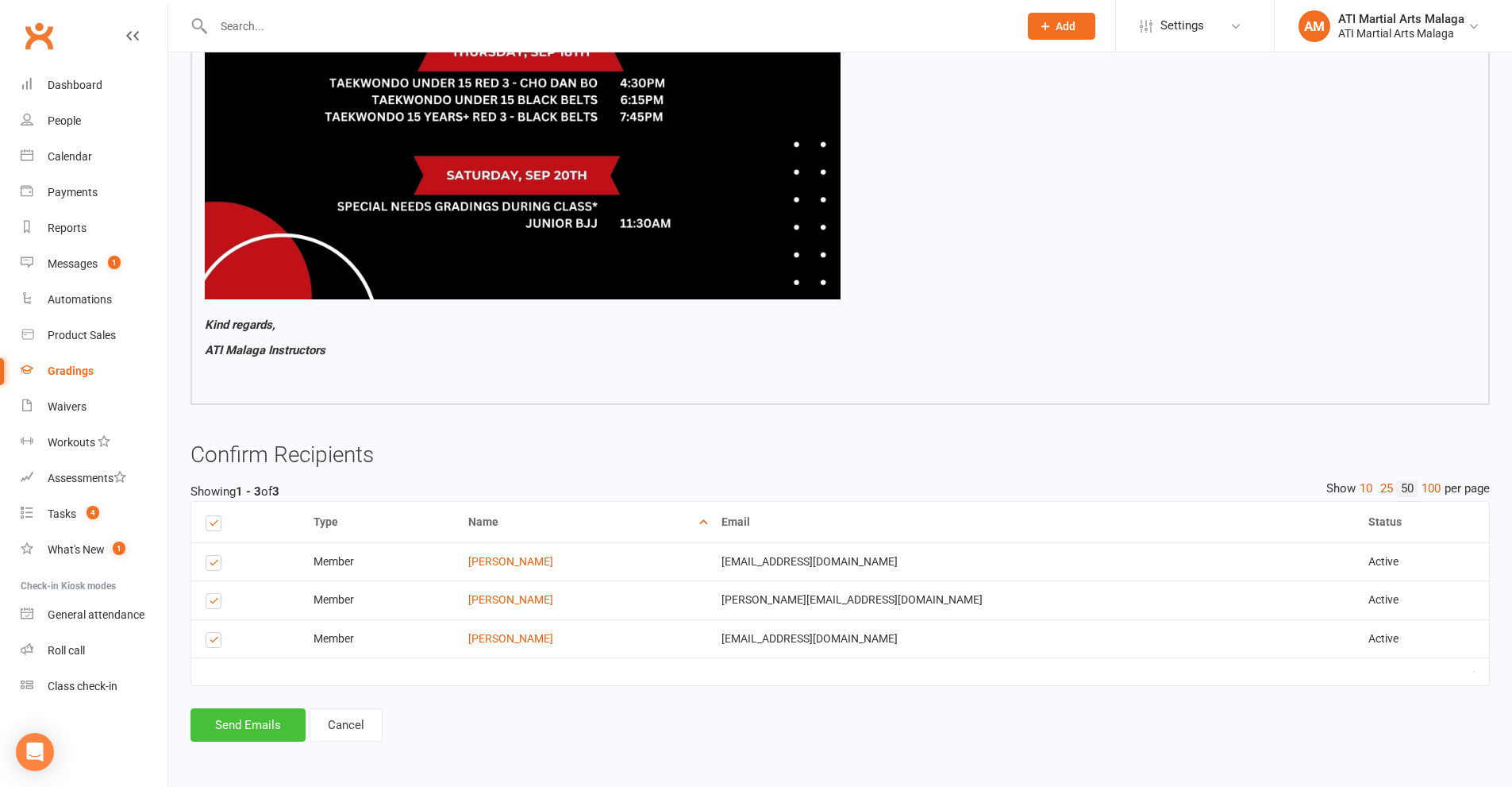
click at [261, 720] on button "Send Emails" at bounding box center [248, 725] width 115 height 33
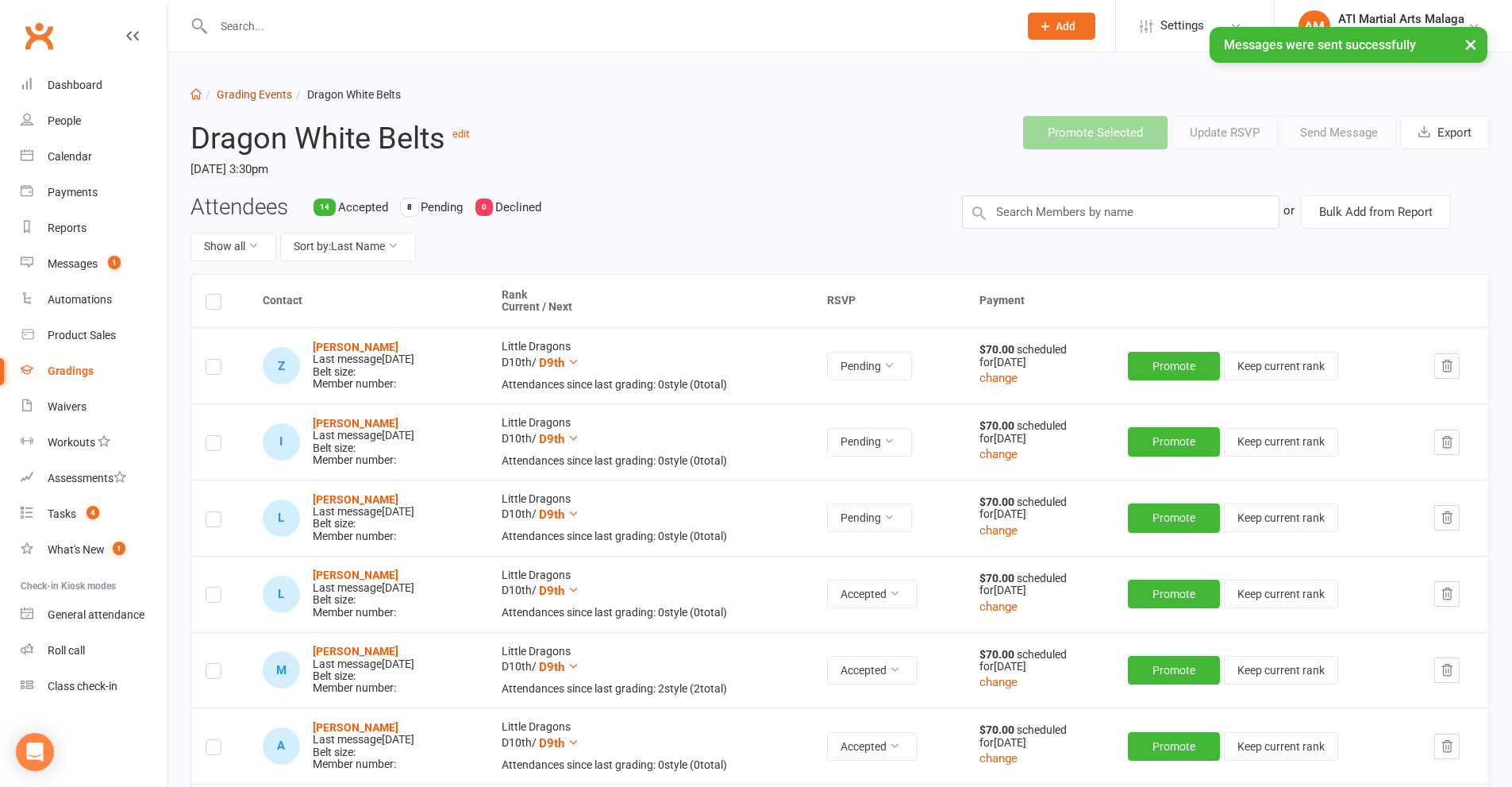
click at [250, 94] on link "Grading Events" at bounding box center [253, 94] width 75 height 13
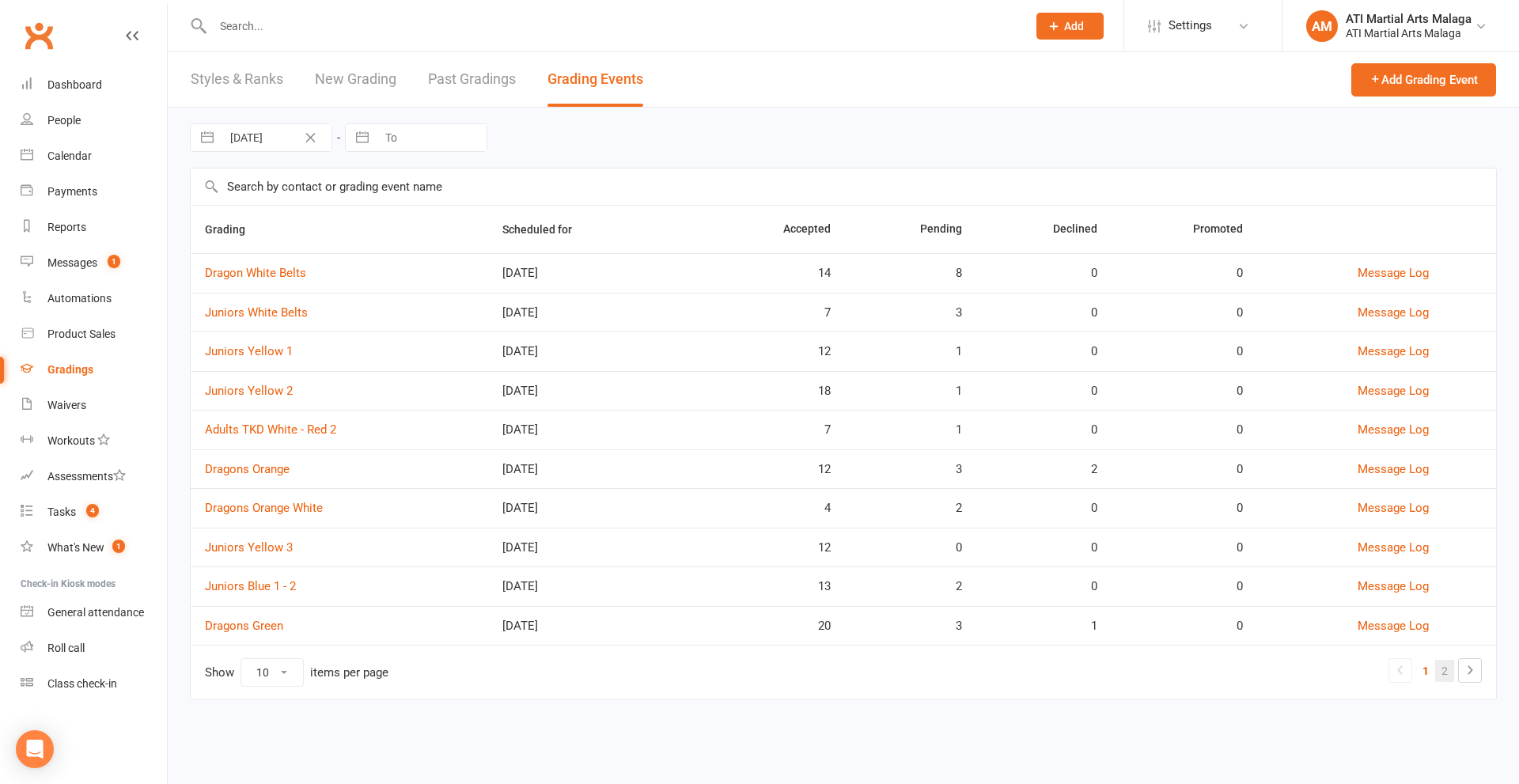
click at [1444, 669] on link "2" at bounding box center [1445, 670] width 19 height 22
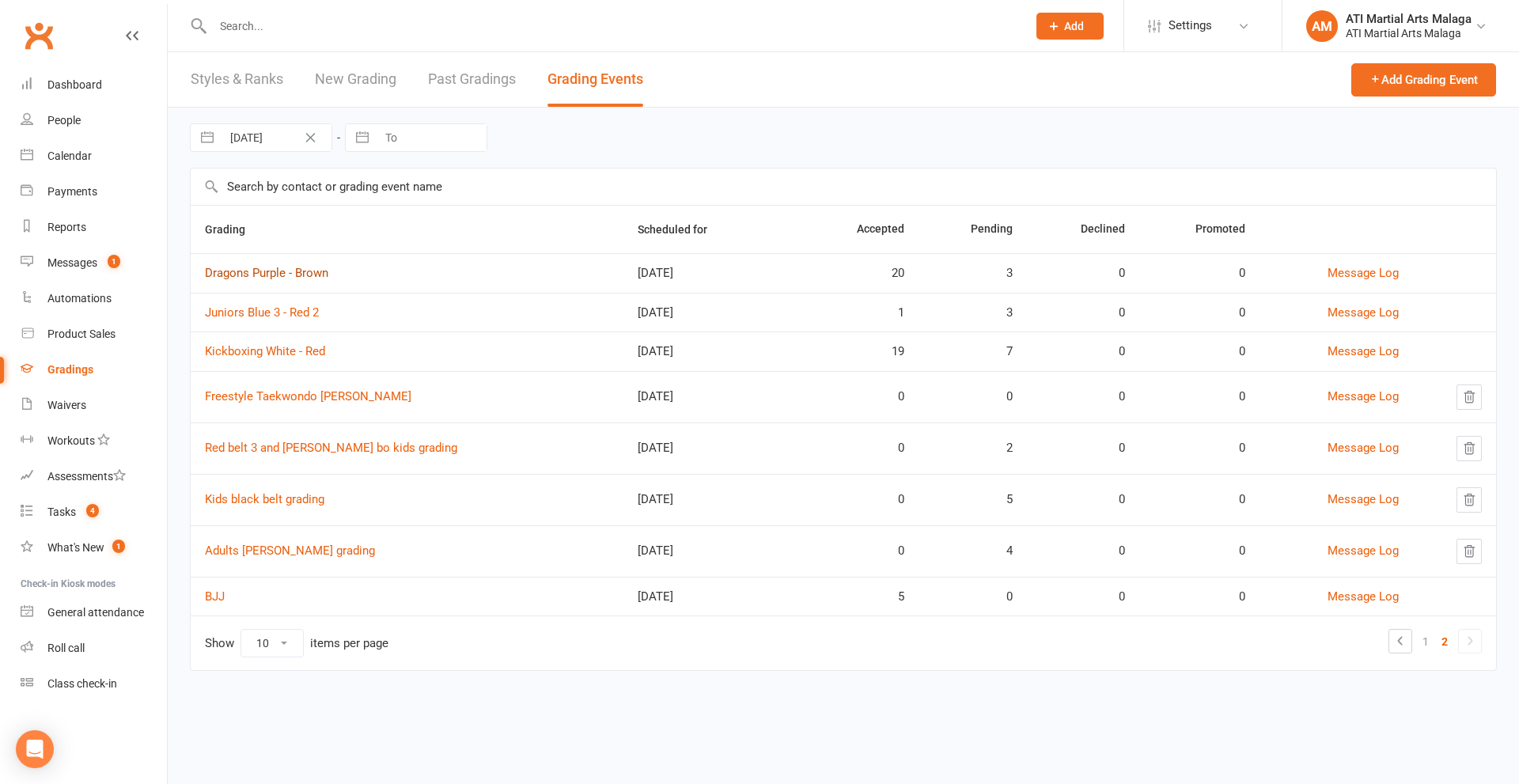
click at [309, 278] on link "Dragons Purple - Brown" at bounding box center [266, 273] width 123 height 15
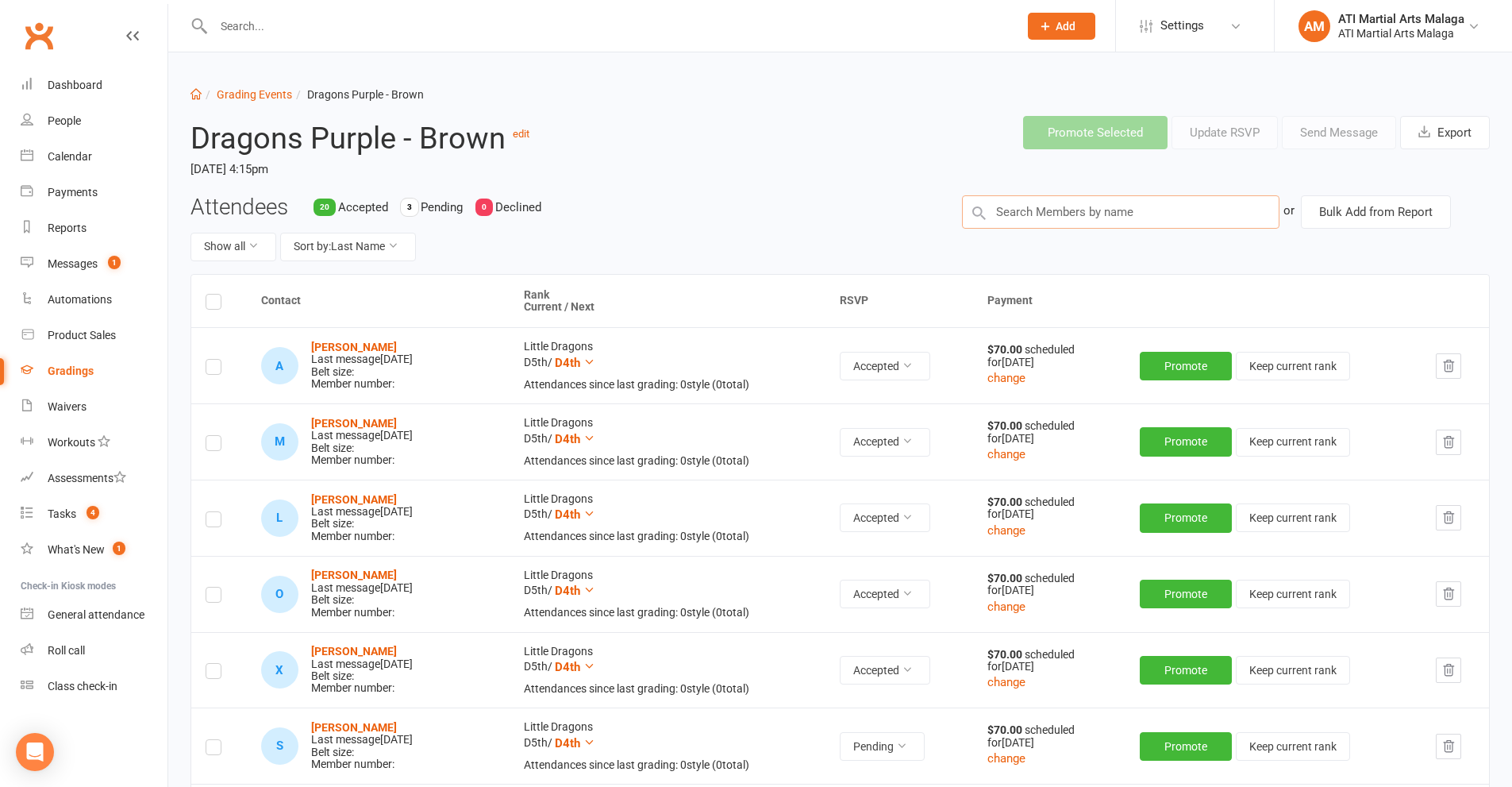
click at [1080, 212] on input "text" at bounding box center [1121, 212] width 318 height 33
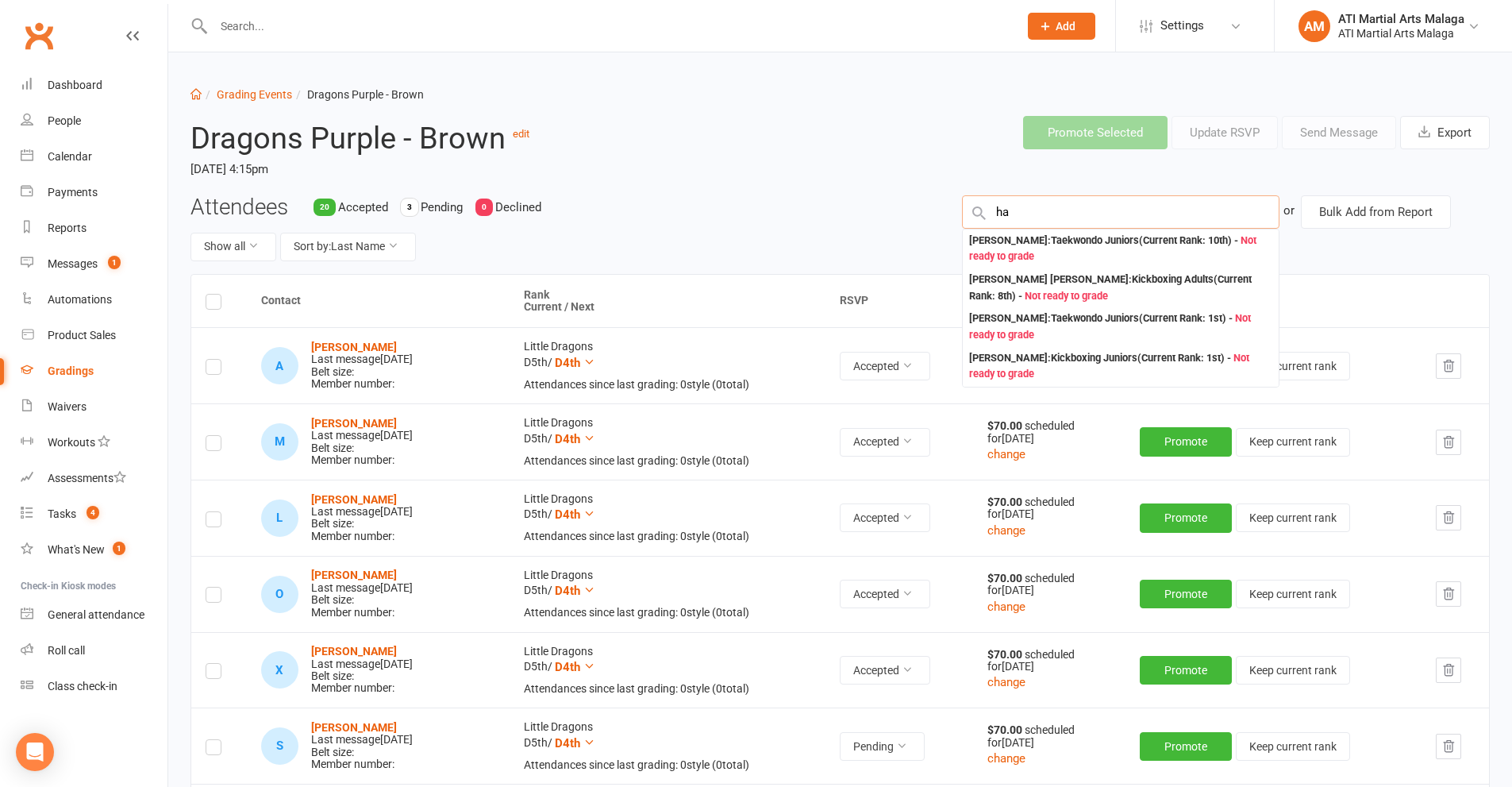
type input "h"
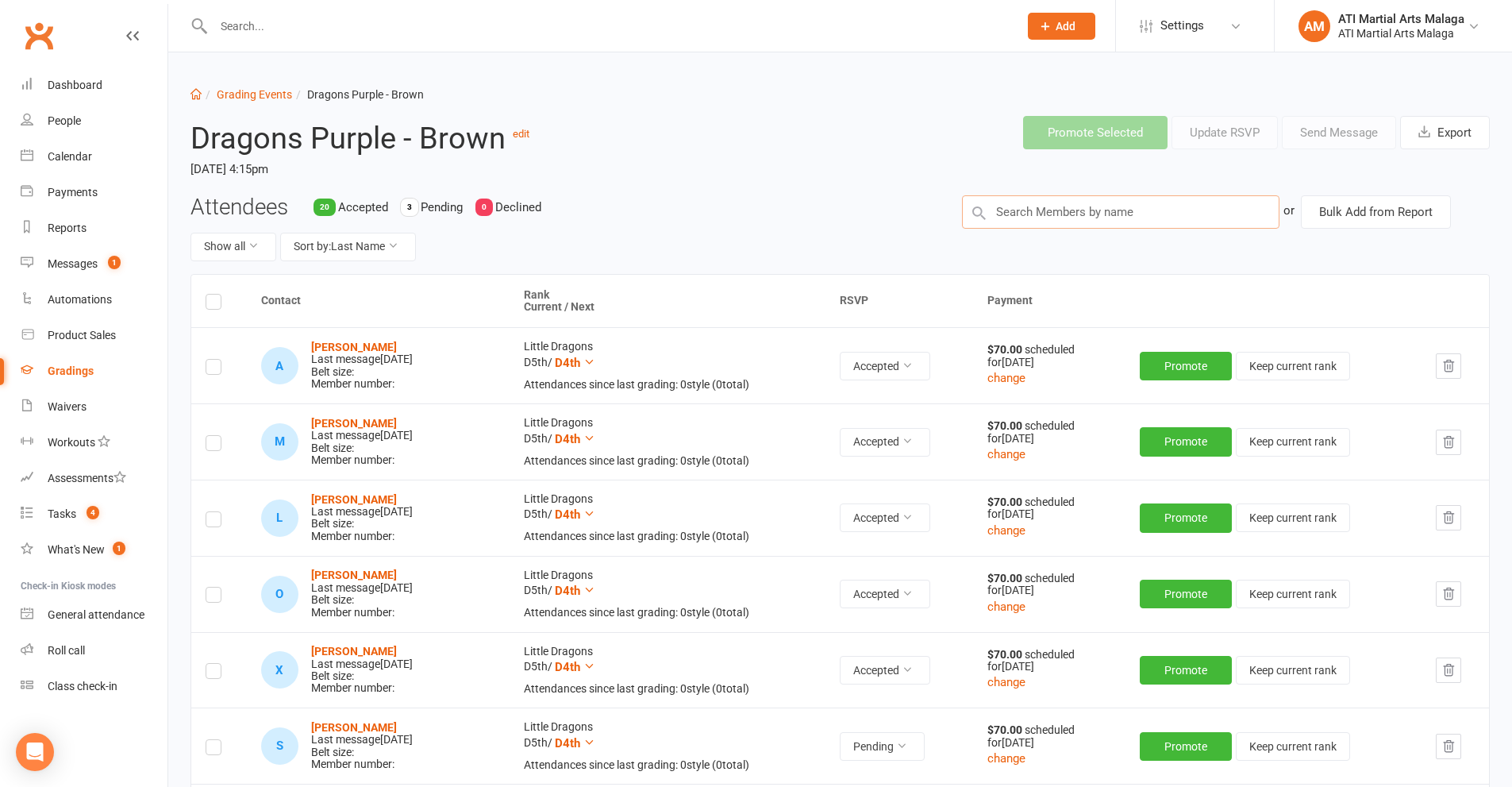
click at [1074, 216] on input "text" at bounding box center [1121, 212] width 318 height 33
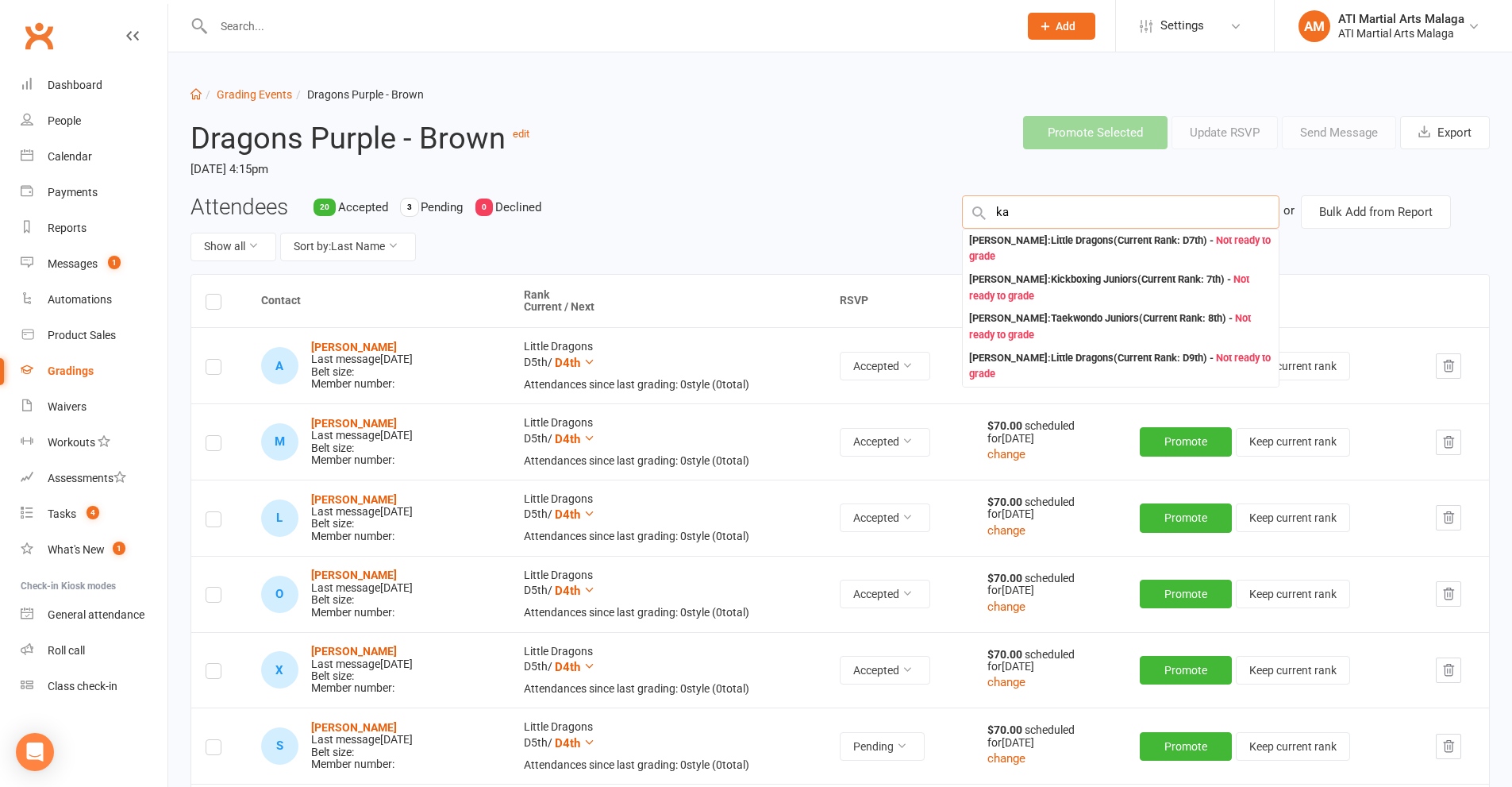
type input "k"
type input "[PERSON_NAME]"
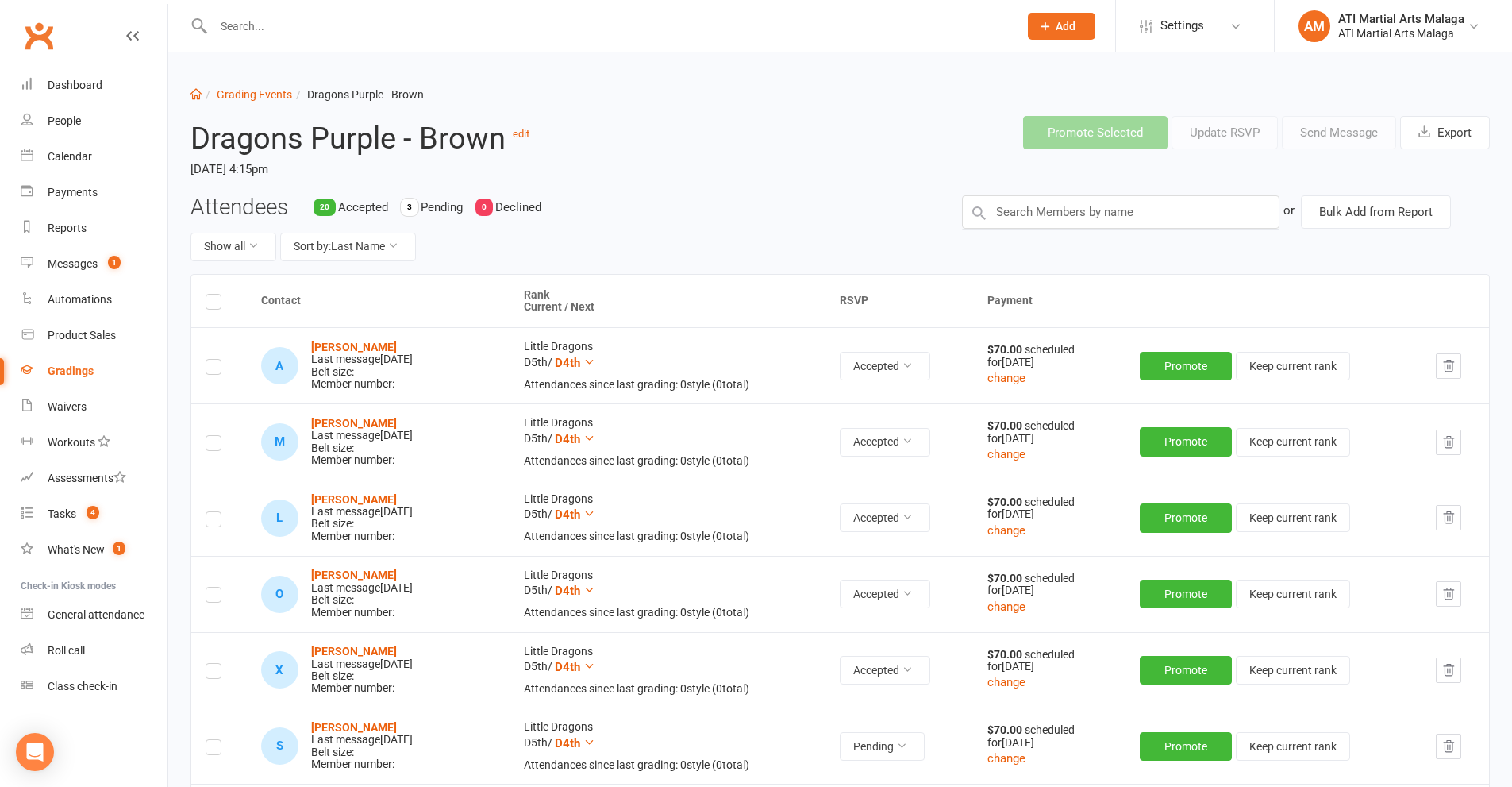
click at [467, 23] on input "text" at bounding box center [607, 25] width 798 height 22
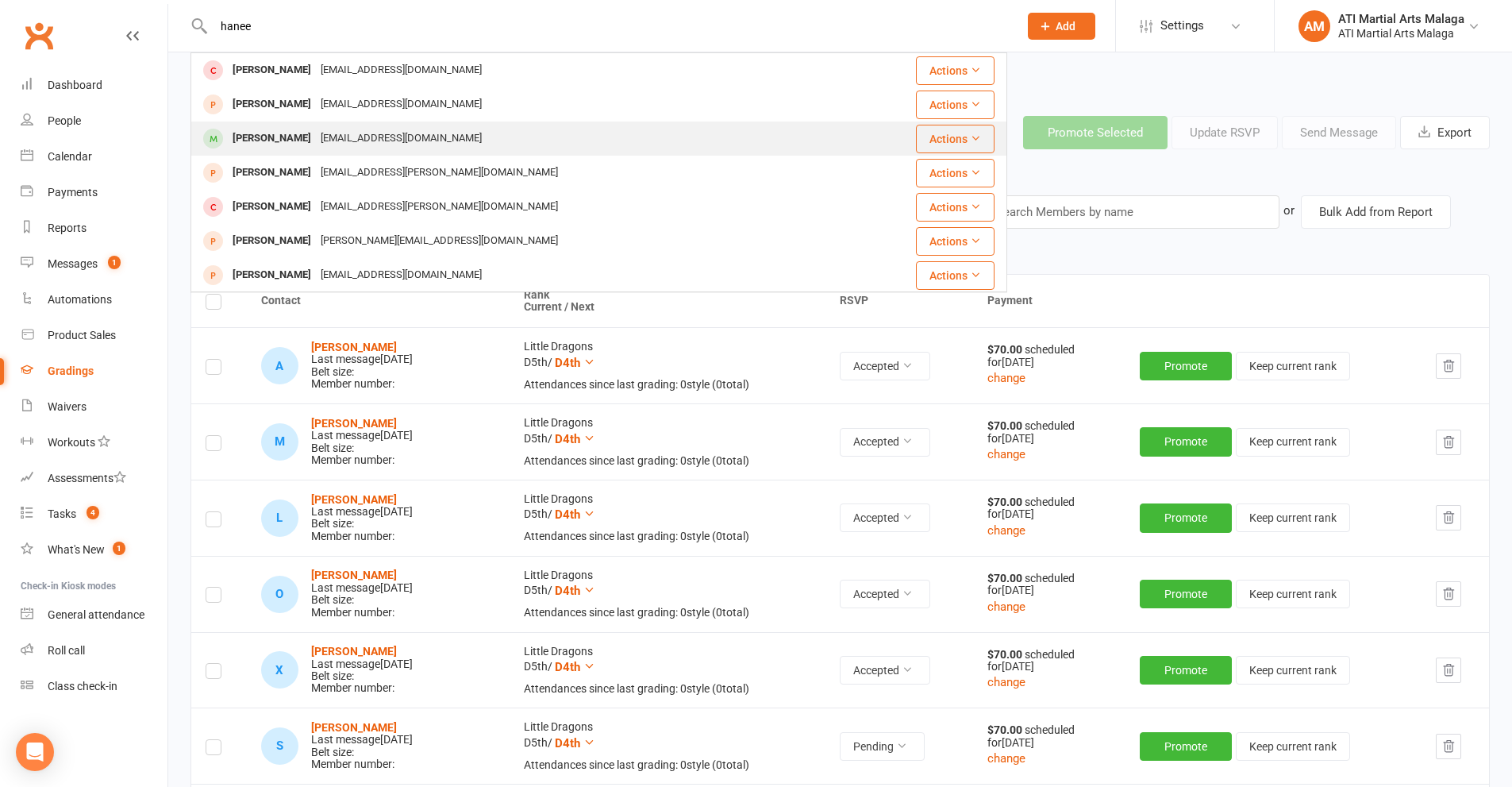
type input "hanee"
click at [361, 131] on div "[EMAIL_ADDRESS][DOMAIN_NAME]" at bounding box center [401, 138] width 171 height 23
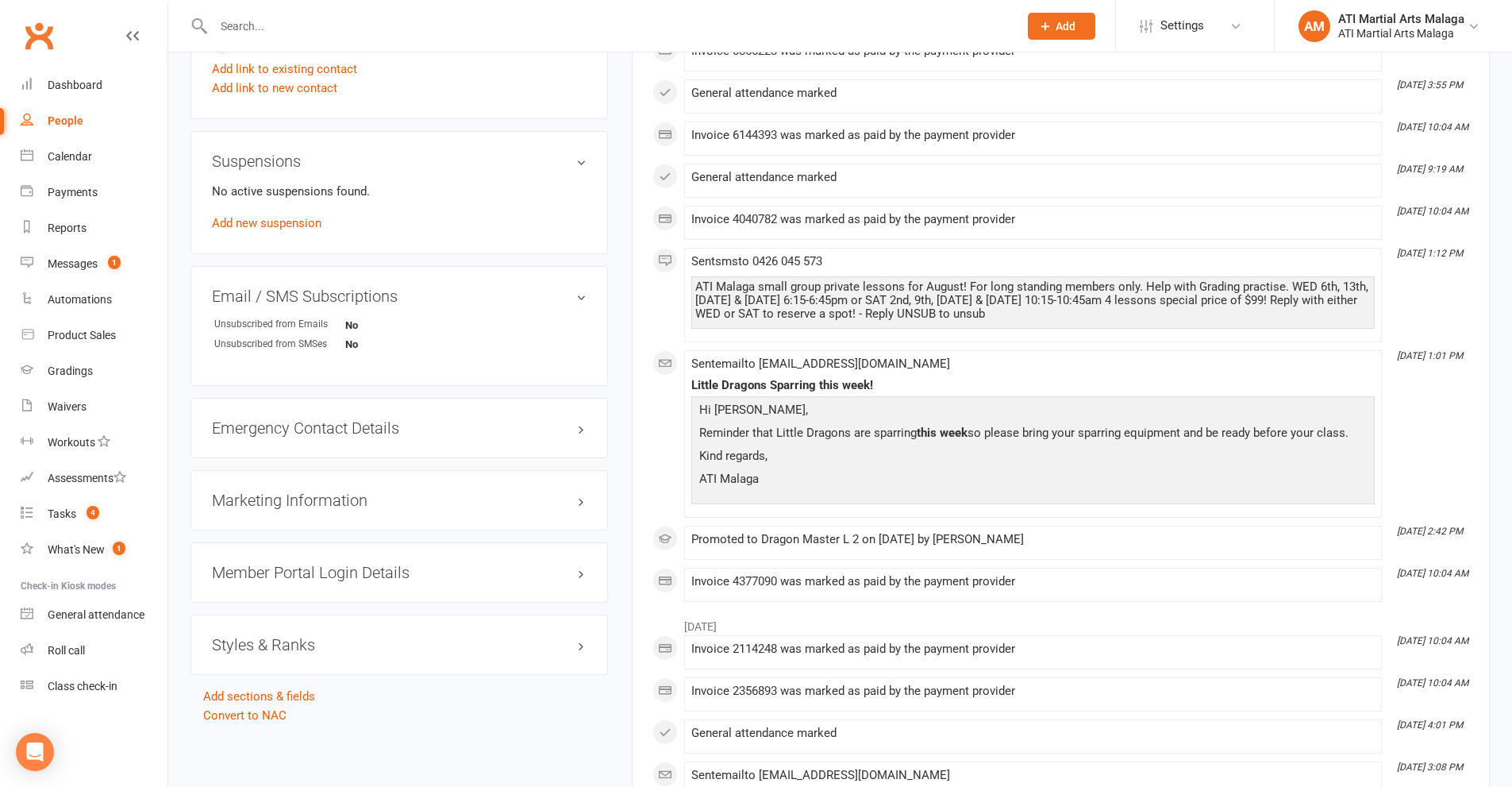
scroll to position [1934, 0]
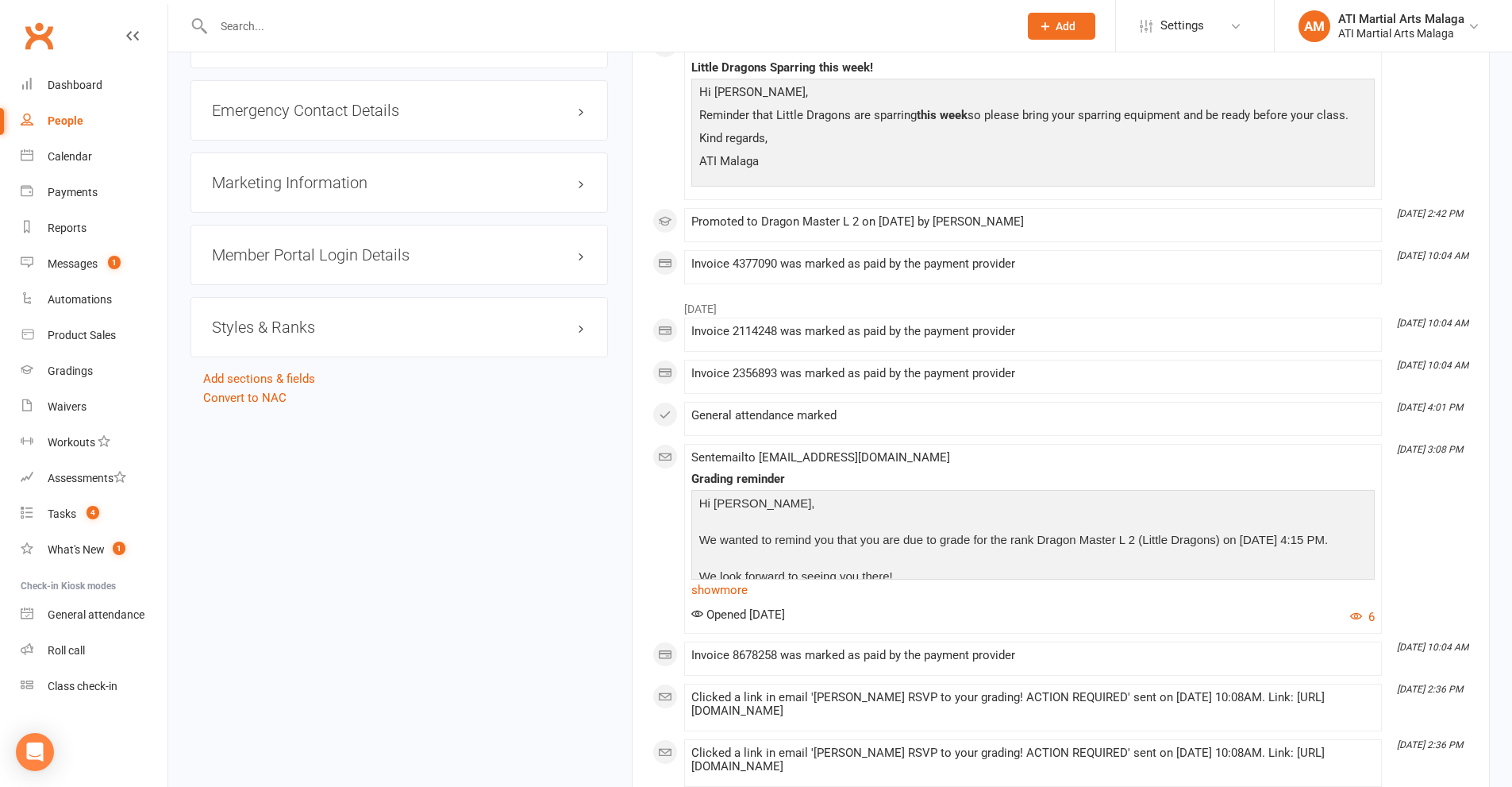
click at [306, 334] on h3 "Styles & Ranks" at bounding box center [399, 327] width 374 height 18
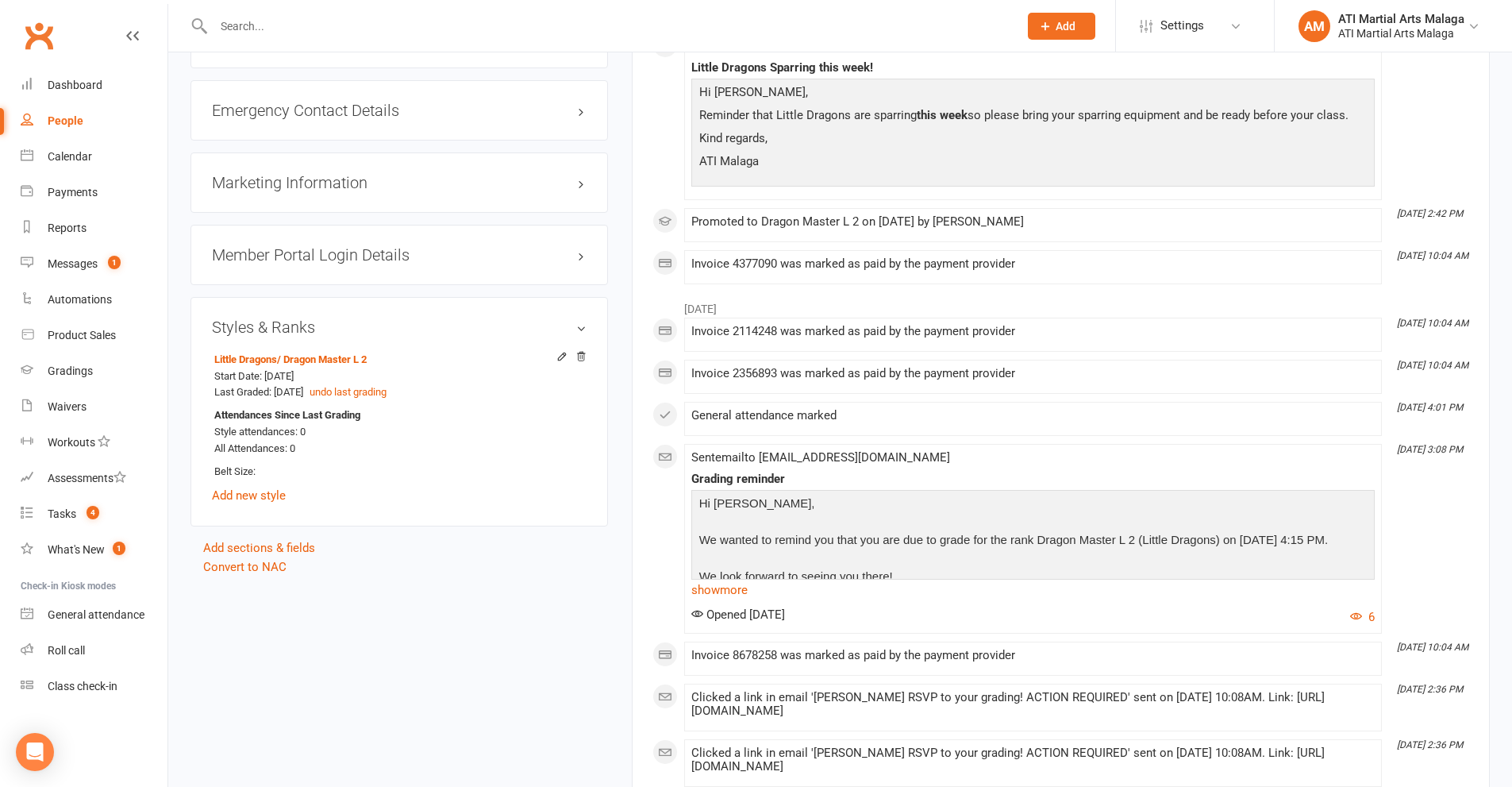
click at [562, 354] on icon at bounding box center [561, 355] width 7 height 7
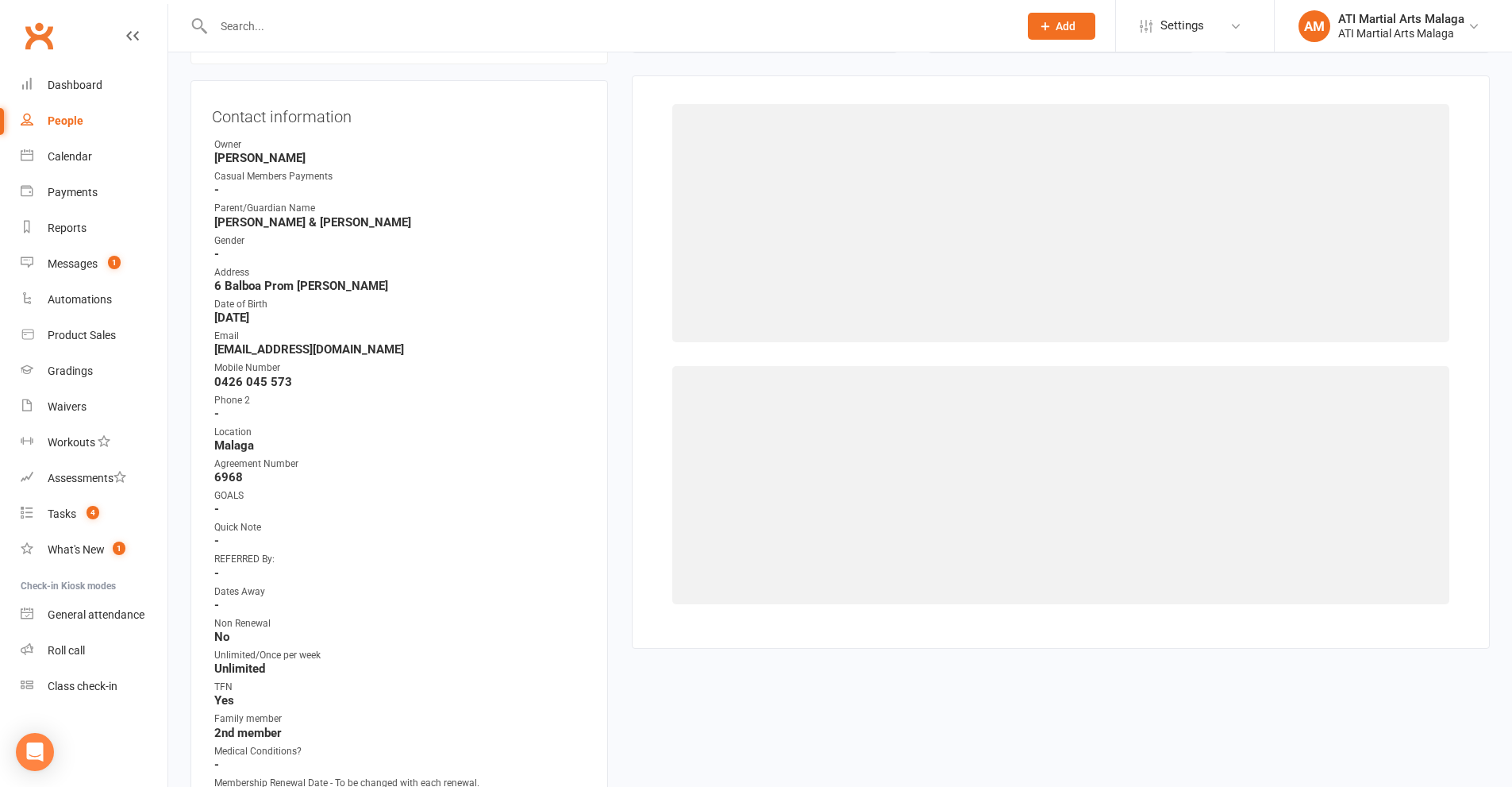
scroll to position [136, 0]
select select "990"
select select "20549"
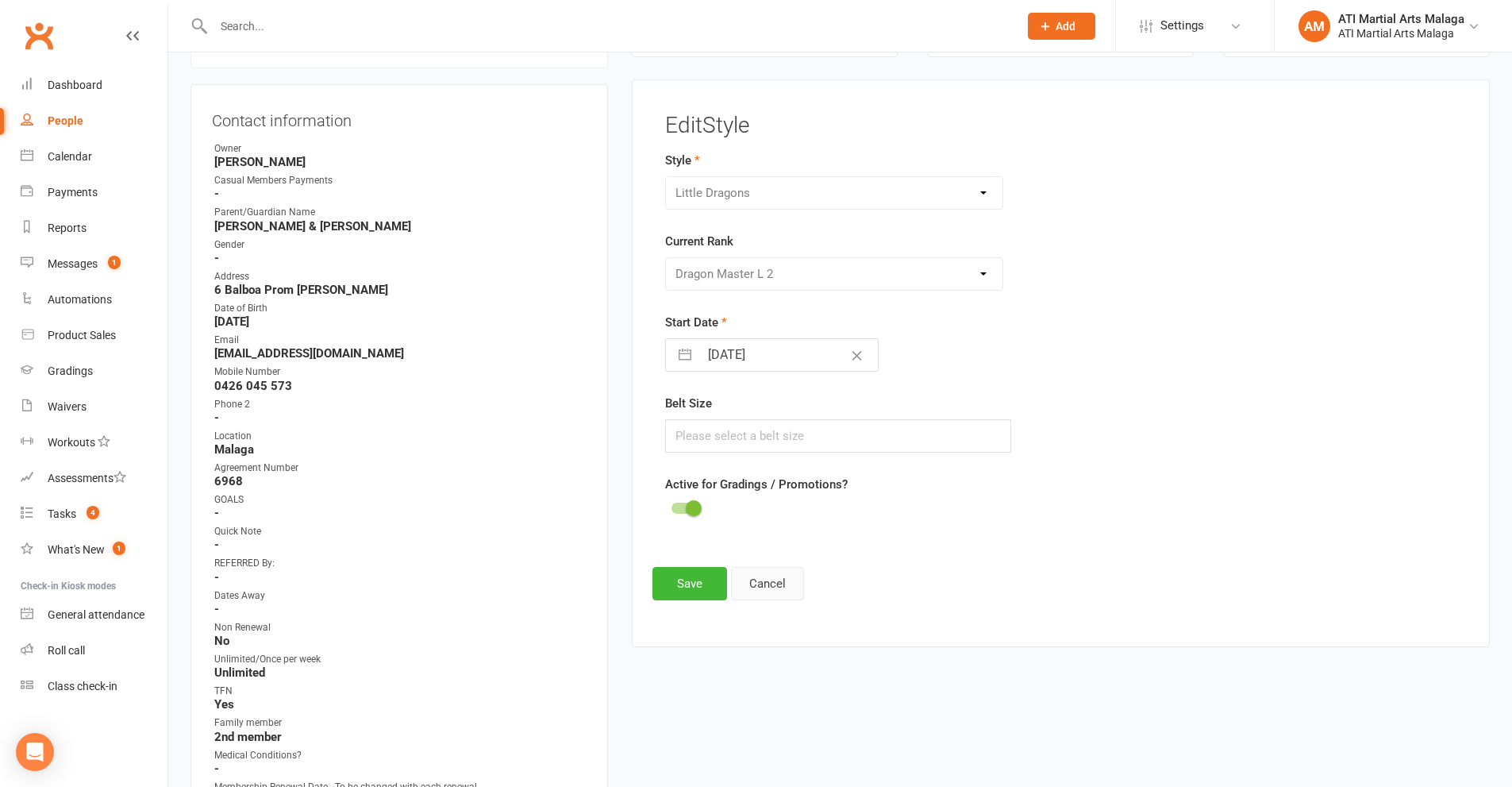
click at [765, 576] on button "Cancel" at bounding box center [767, 583] width 73 height 33
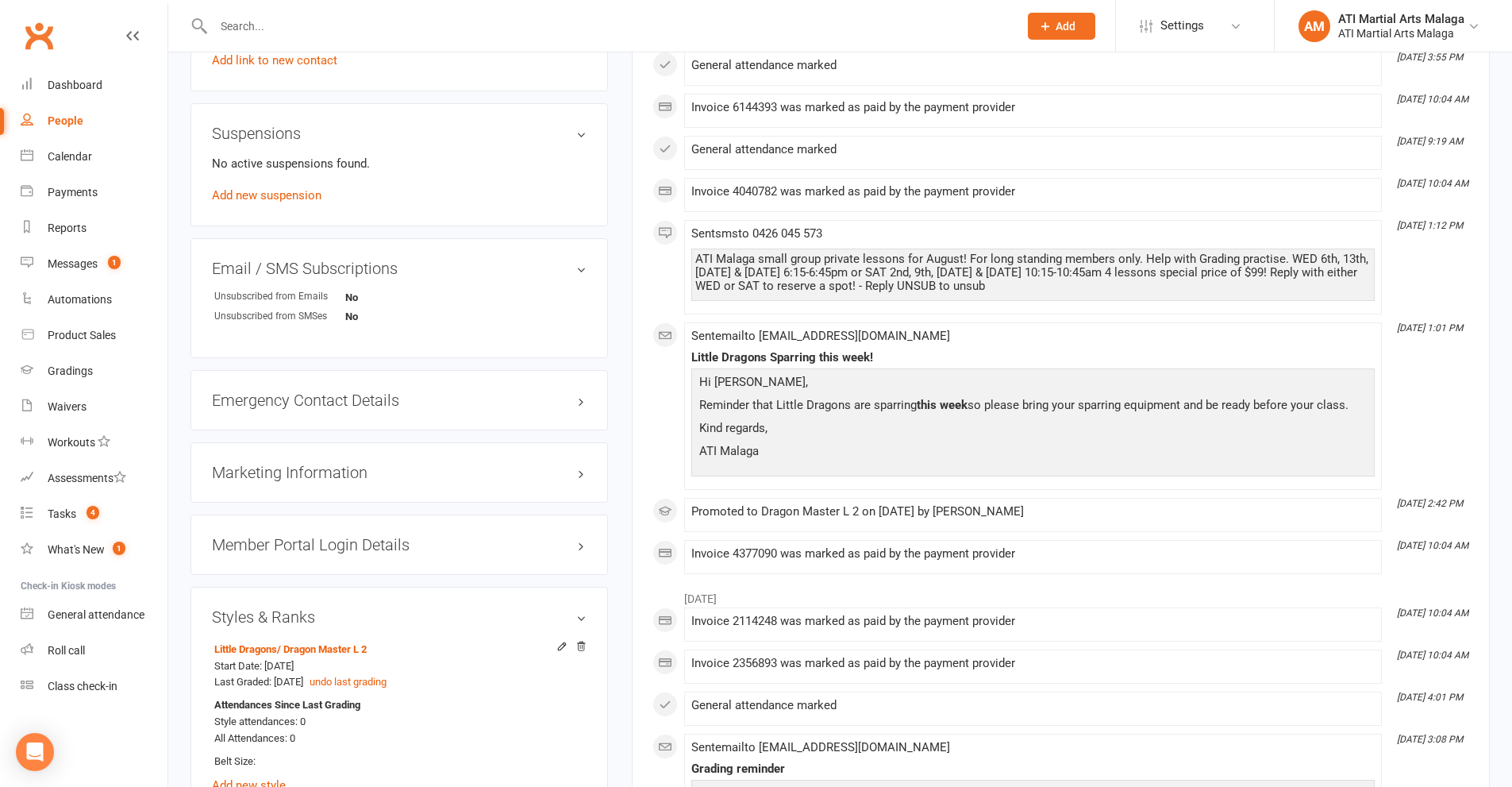
scroll to position [1786, 0]
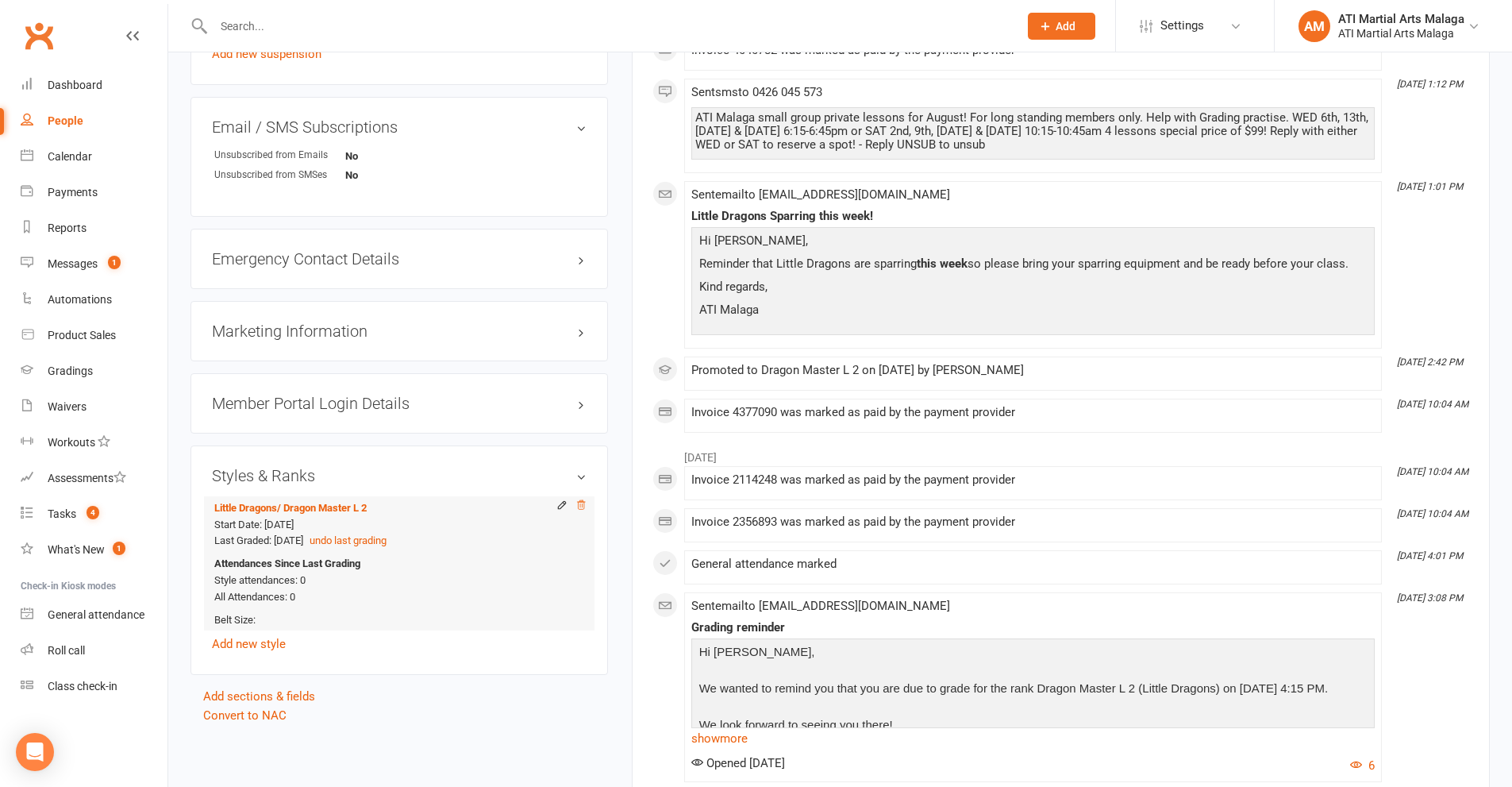
click at [583, 501] on icon at bounding box center [581, 504] width 8 height 9
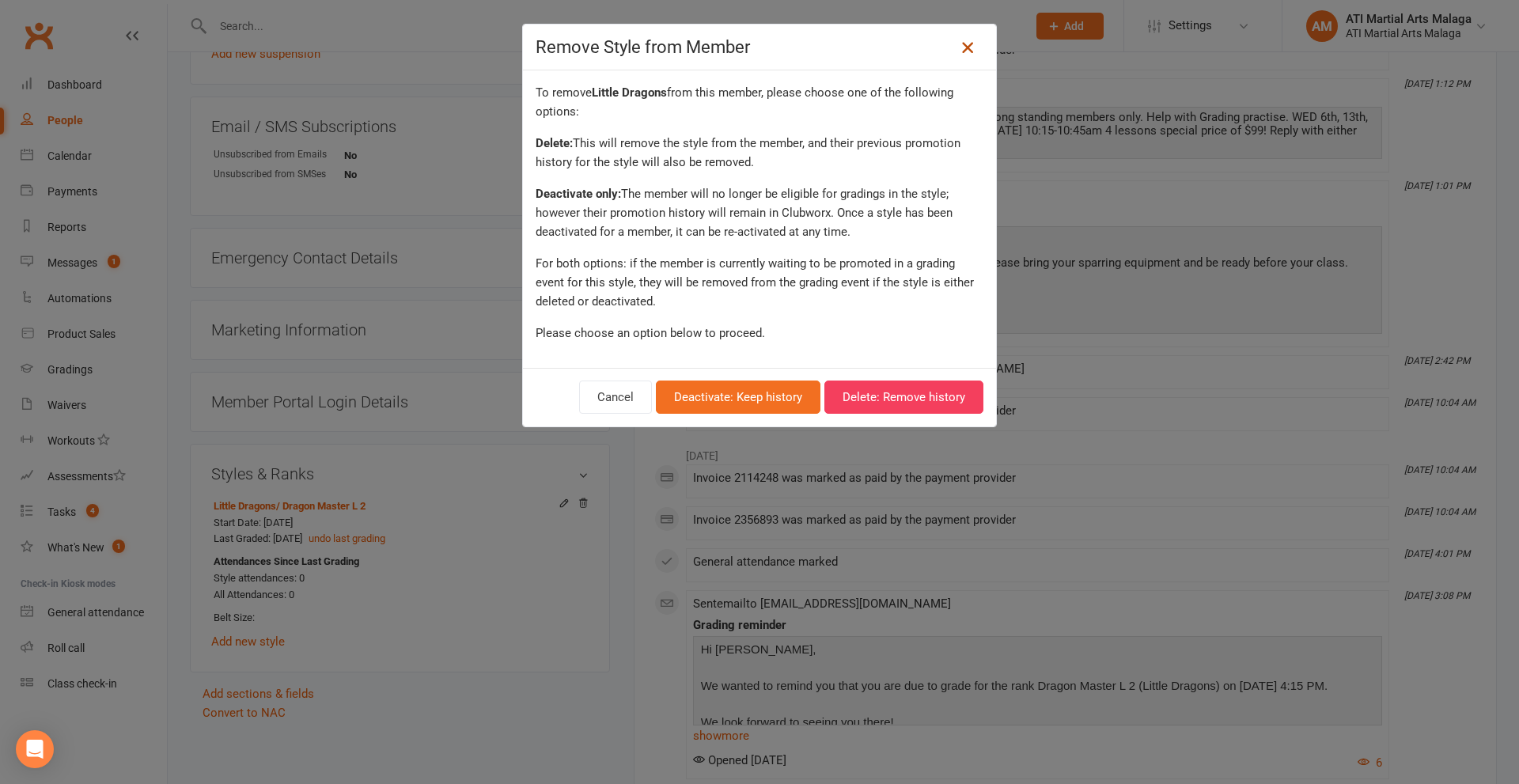
click at [958, 49] on icon at bounding box center [968, 48] width 19 height 19
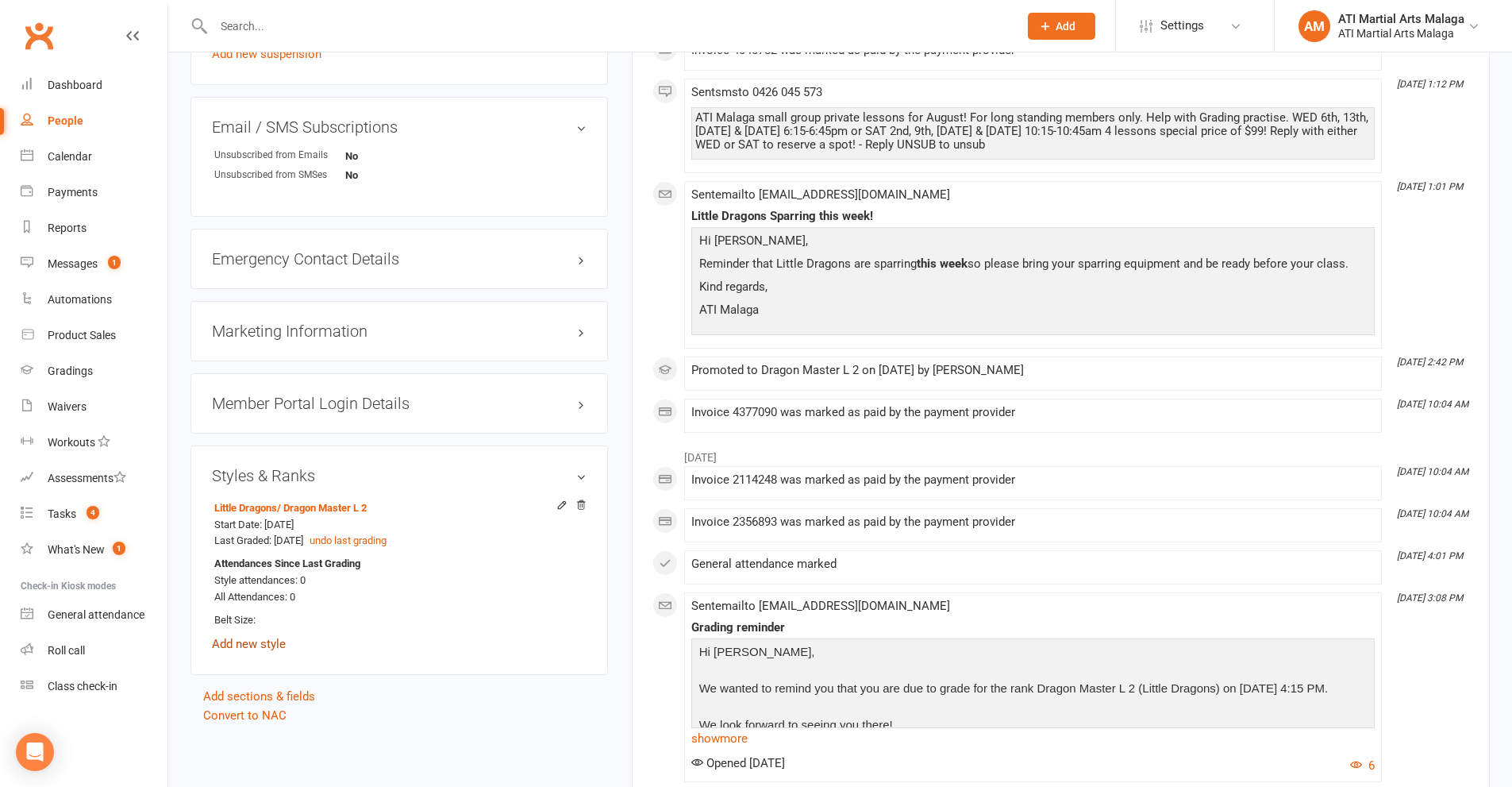
click at [279, 644] on link "Add new style" at bounding box center [249, 644] width 74 height 15
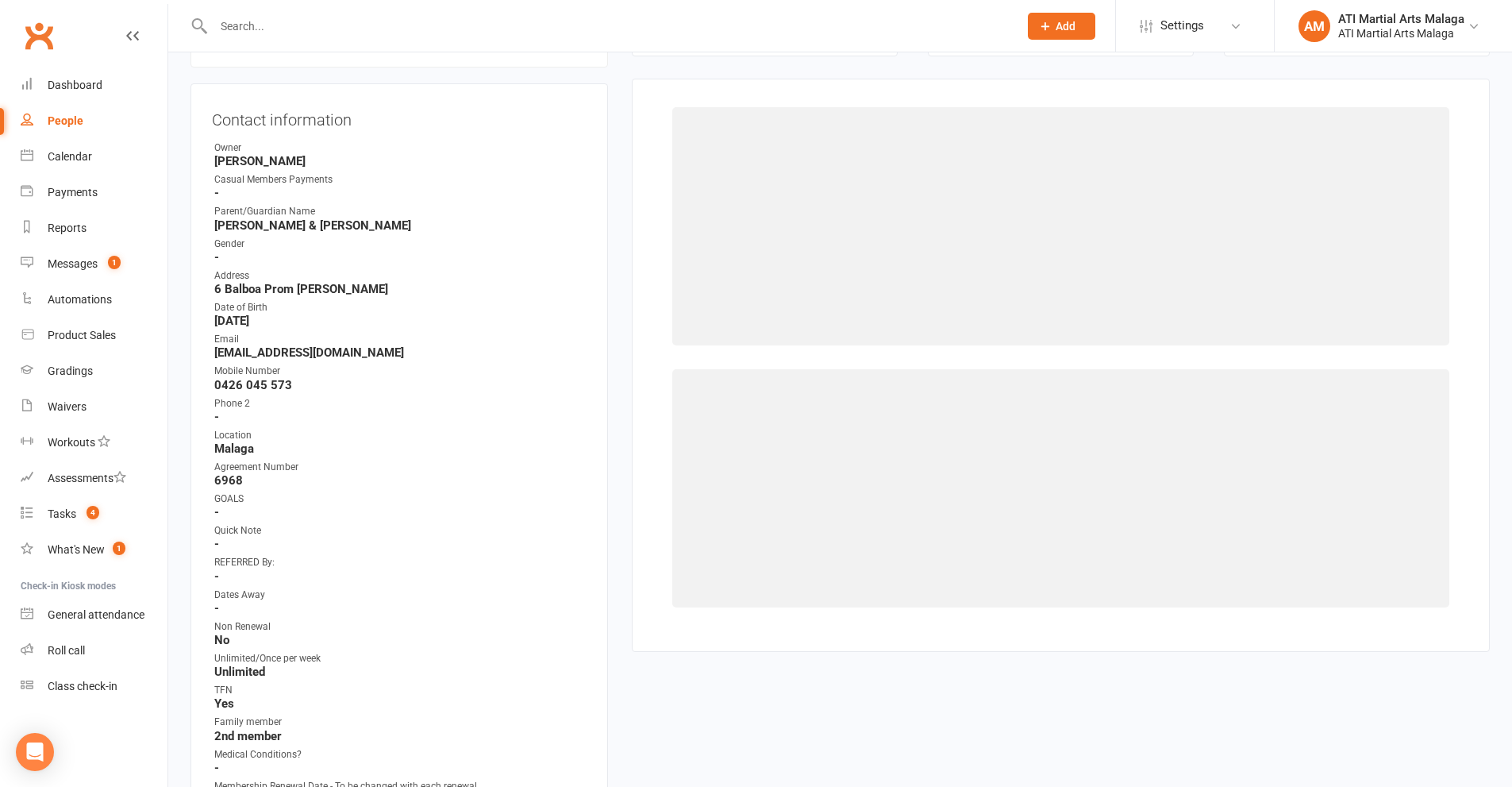
scroll to position [136, 0]
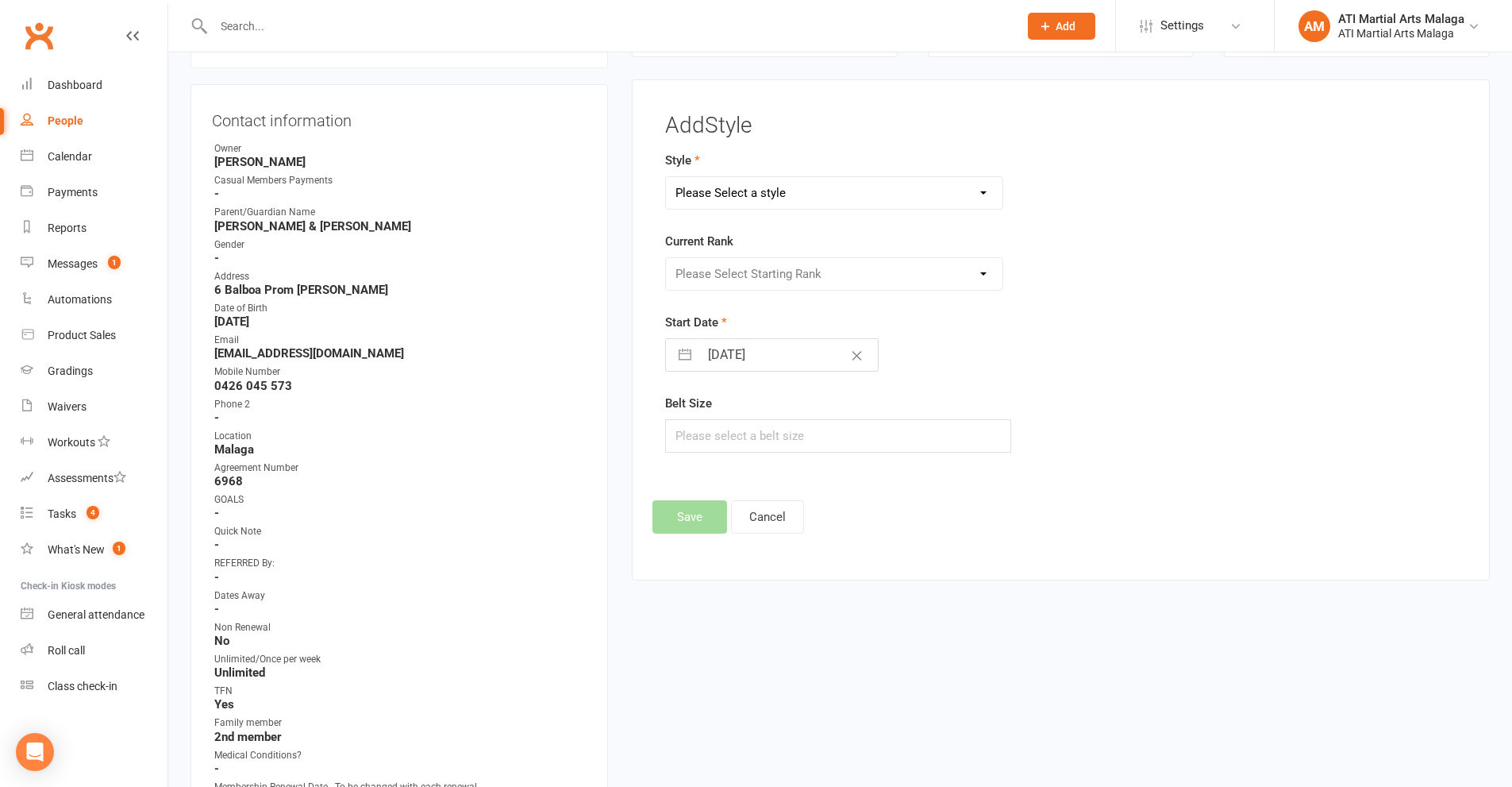
click at [770, 192] on select "Please Select a style BJJ Adults BJJ JUNIORS Boxing Kickboxing Adults Kickboxin…" at bounding box center [834, 193] width 337 height 32
click at [1233, 216] on div "Style Please Select a style BJJ Adults BJJ JUNIORS Boxing Kickboxing Adults Kic…" at bounding box center [1061, 313] width 815 height 324
click at [748, 271] on div "Please Select Starting Rank" at bounding box center [834, 274] width 339 height 33
click at [775, 186] on select "Please Select a style BJJ Adults BJJ JUNIORS Boxing Kickboxing Adults Kickboxin…" at bounding box center [834, 193] width 337 height 32
select select "3750"
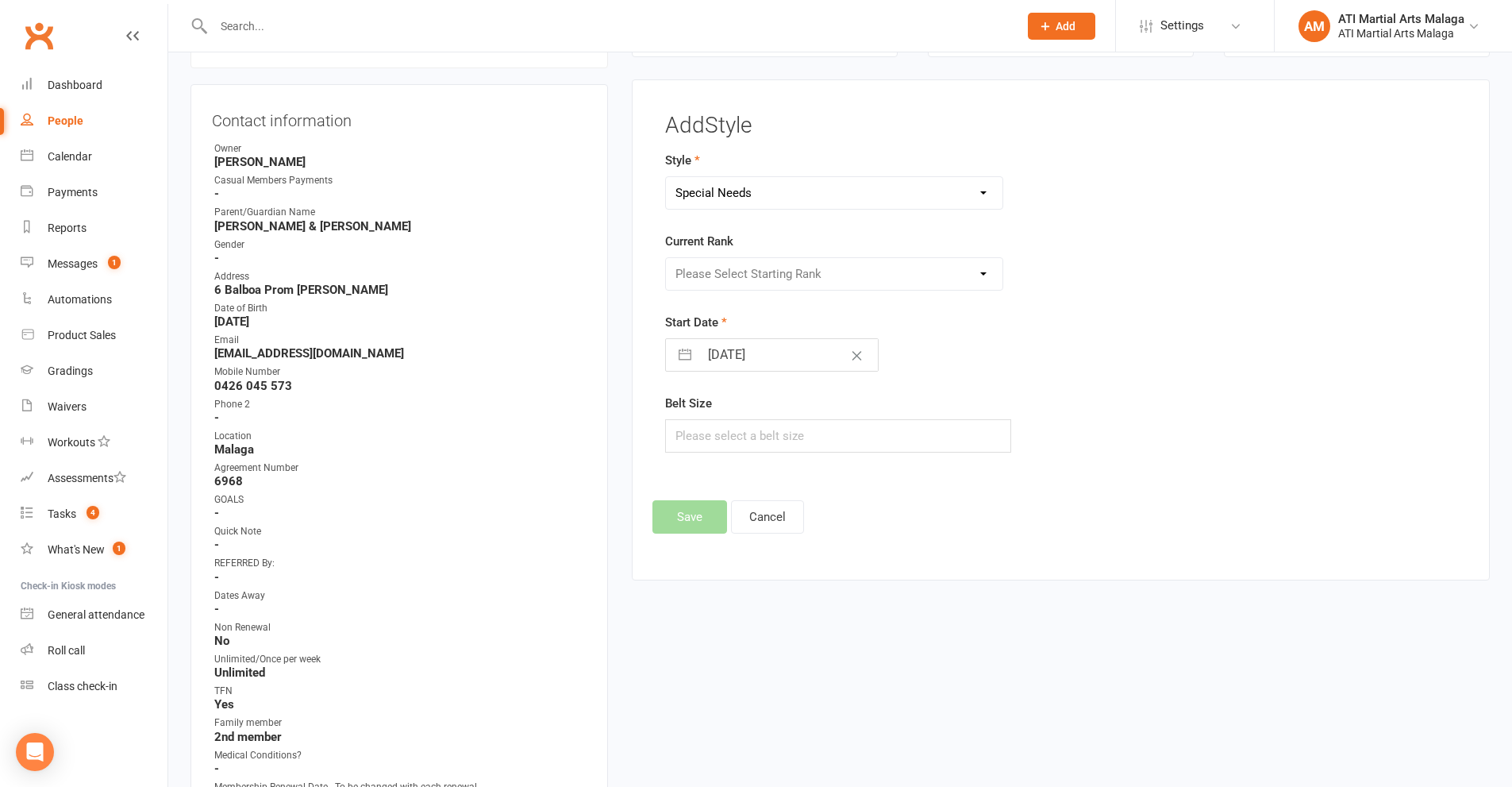
click at [666, 177] on select "Please Select a style BJJ Adults BJJ JUNIORS Boxing Kickboxing Adults Kickboxin…" at bounding box center [834, 193] width 337 height 32
click at [744, 268] on select "Please Select Starting Rank 1st" at bounding box center [834, 274] width 337 height 32
click at [1194, 310] on div "Style BJJ Adults BJJ JUNIORS Boxing Kickboxing Adults Kickboxing Juniors Little…" at bounding box center [925, 313] width 544 height 324
click at [770, 522] on button "Cancel" at bounding box center [767, 517] width 73 height 33
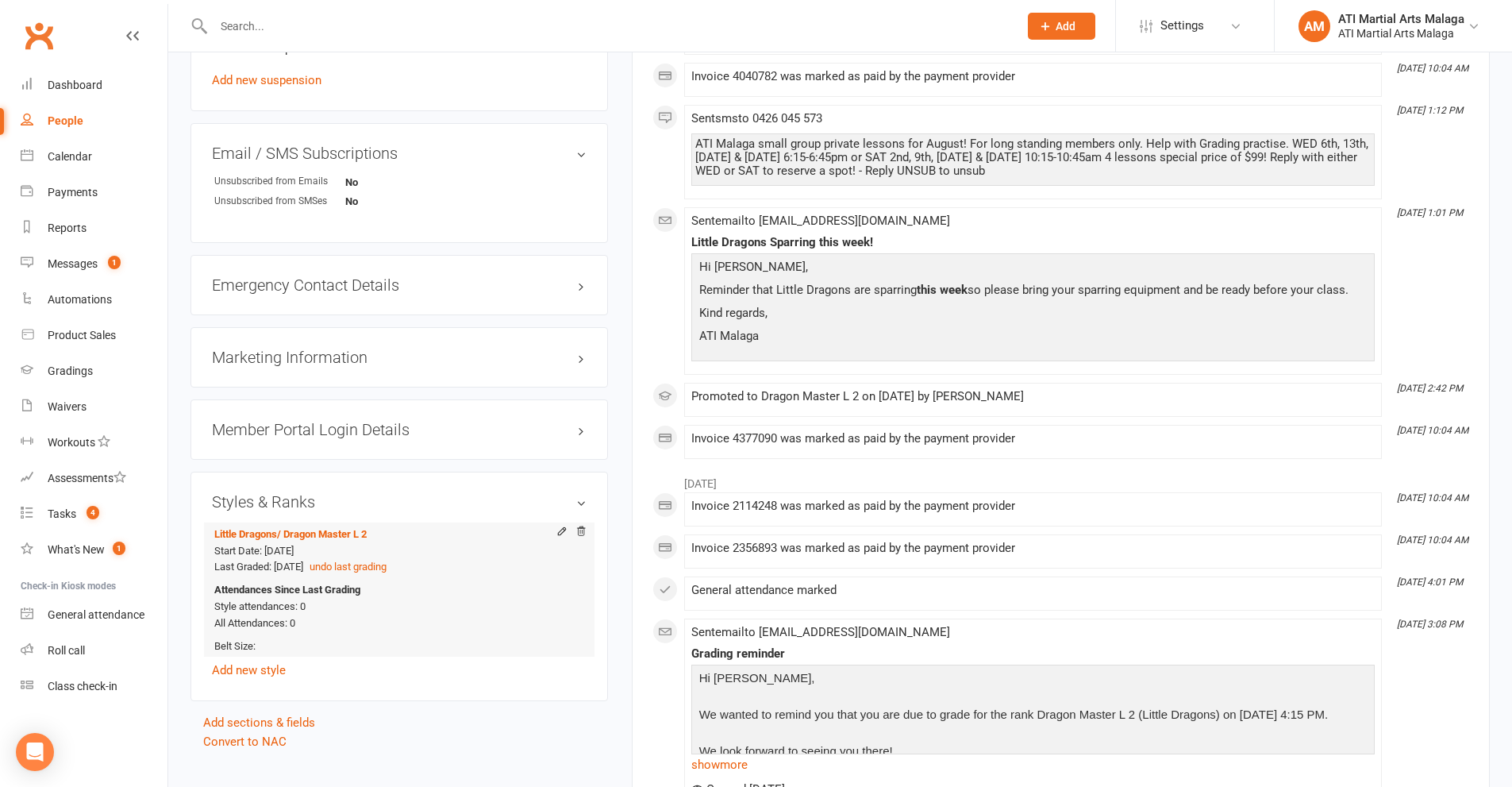
scroll to position [1882, 0]
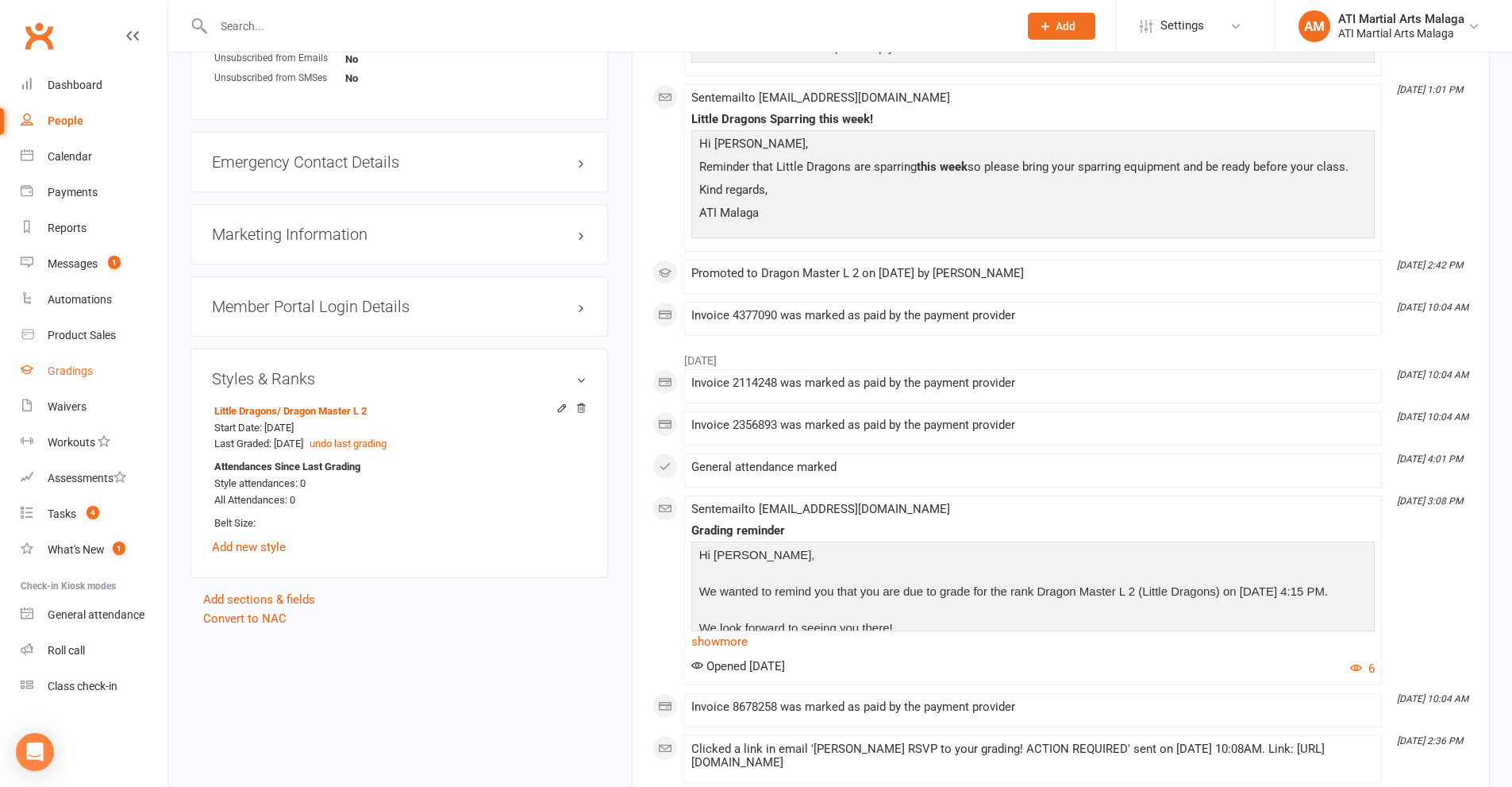
click at [92, 374] on div "Gradings" at bounding box center [70, 371] width 45 height 13
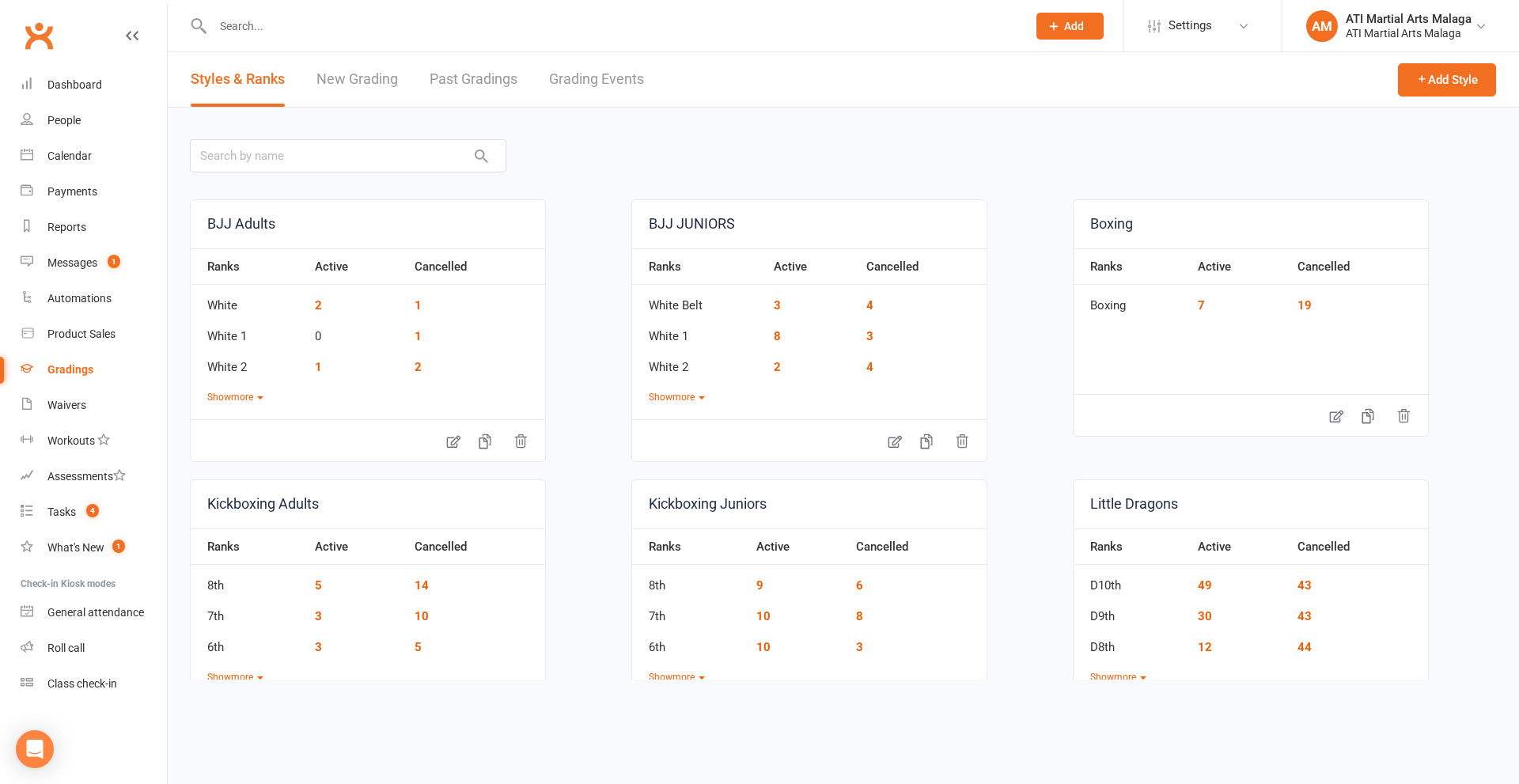
click at [564, 63] on link "Grading Events" at bounding box center [597, 80] width 95 height 54
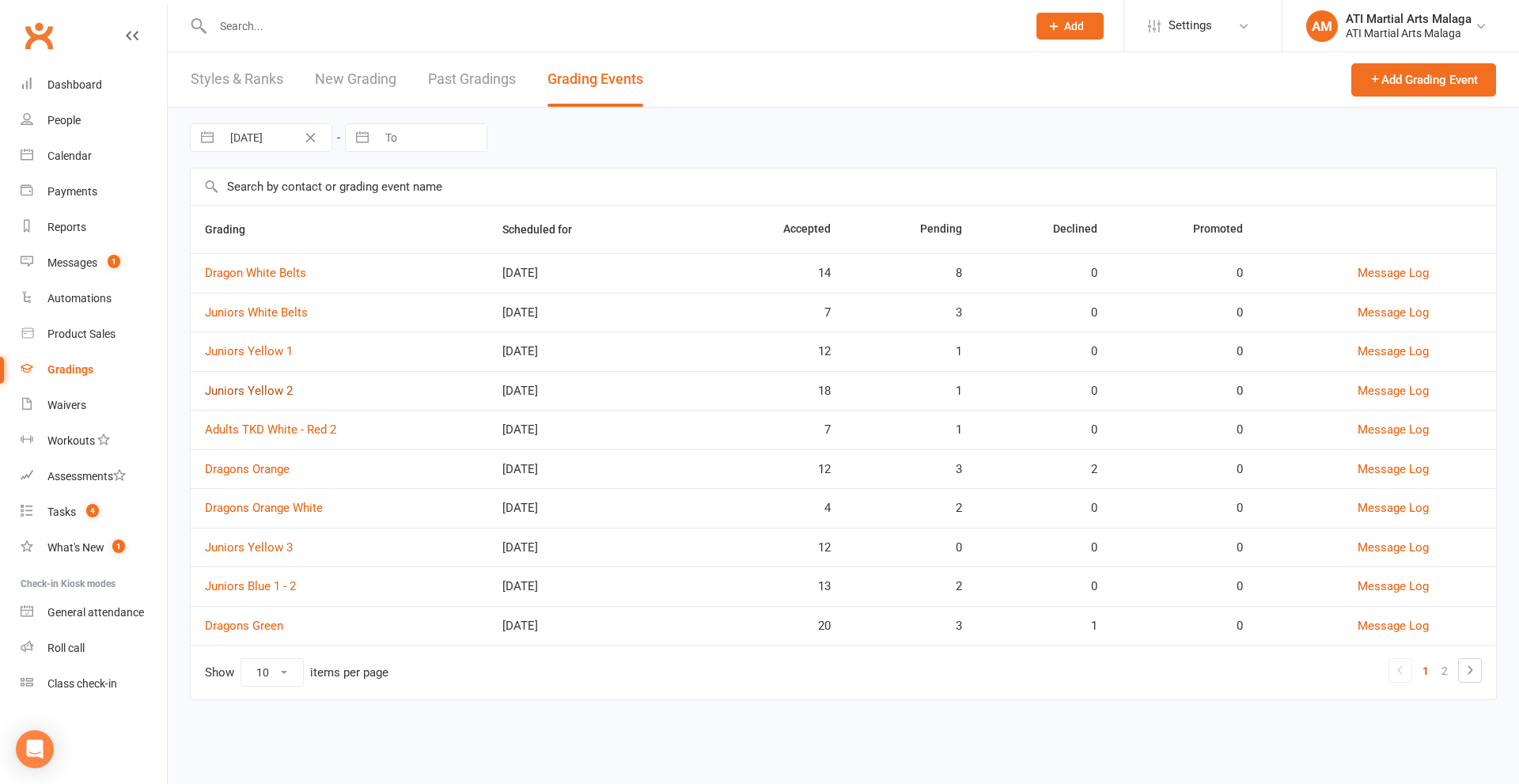
click at [250, 385] on link "Juniors Yellow 2" at bounding box center [249, 391] width 87 height 15
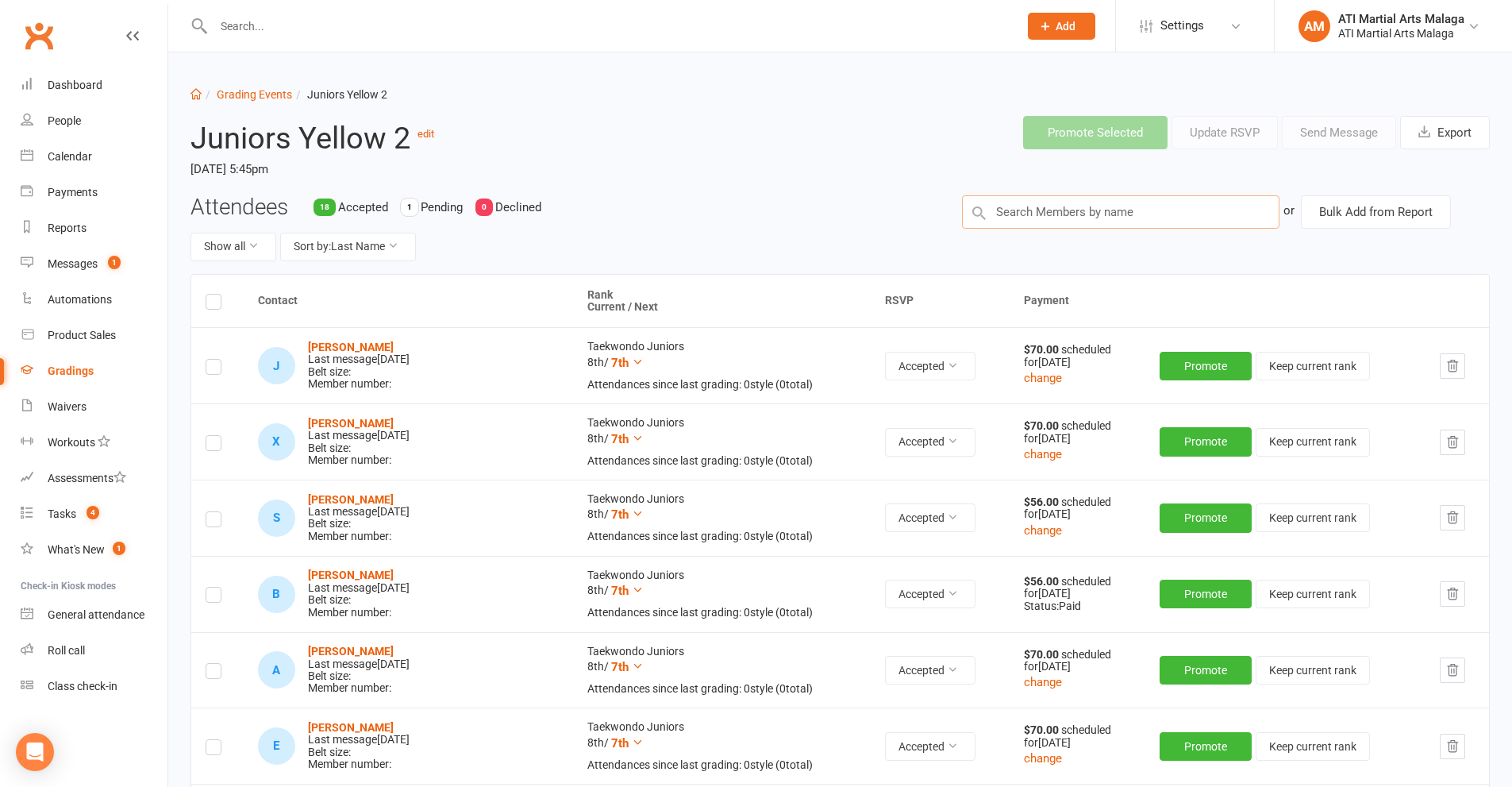
click at [1079, 220] on input "text" at bounding box center [1121, 212] width 318 height 33
click at [1076, 215] on input "text" at bounding box center [1121, 212] width 318 height 33
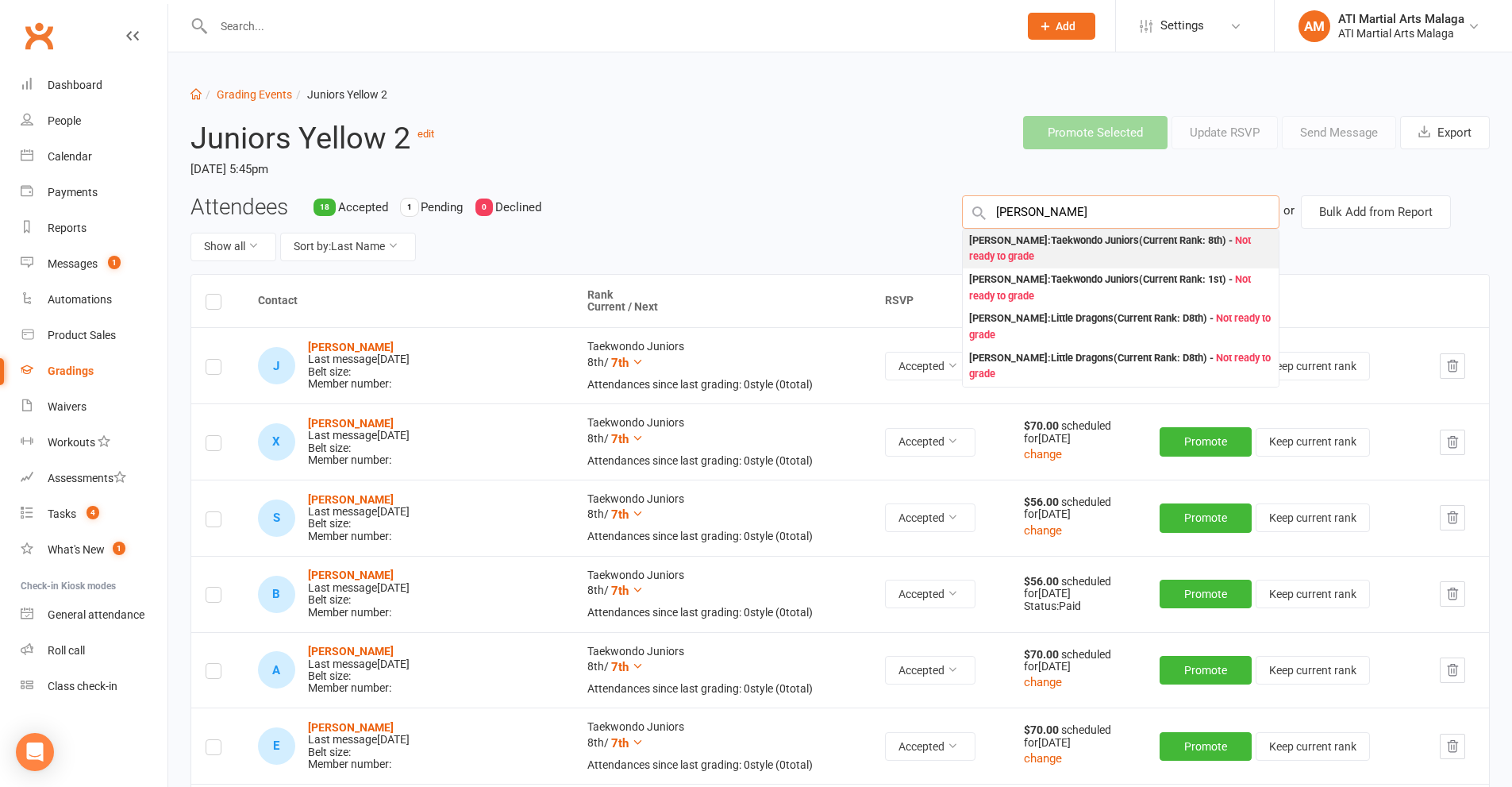
type input "[PERSON_NAME]"
click at [1041, 250] on div "[PERSON_NAME] : Taekwondo Juniors (Current Rank: 8th ) - Not ready to grade" at bounding box center [1120, 249] width 303 height 32
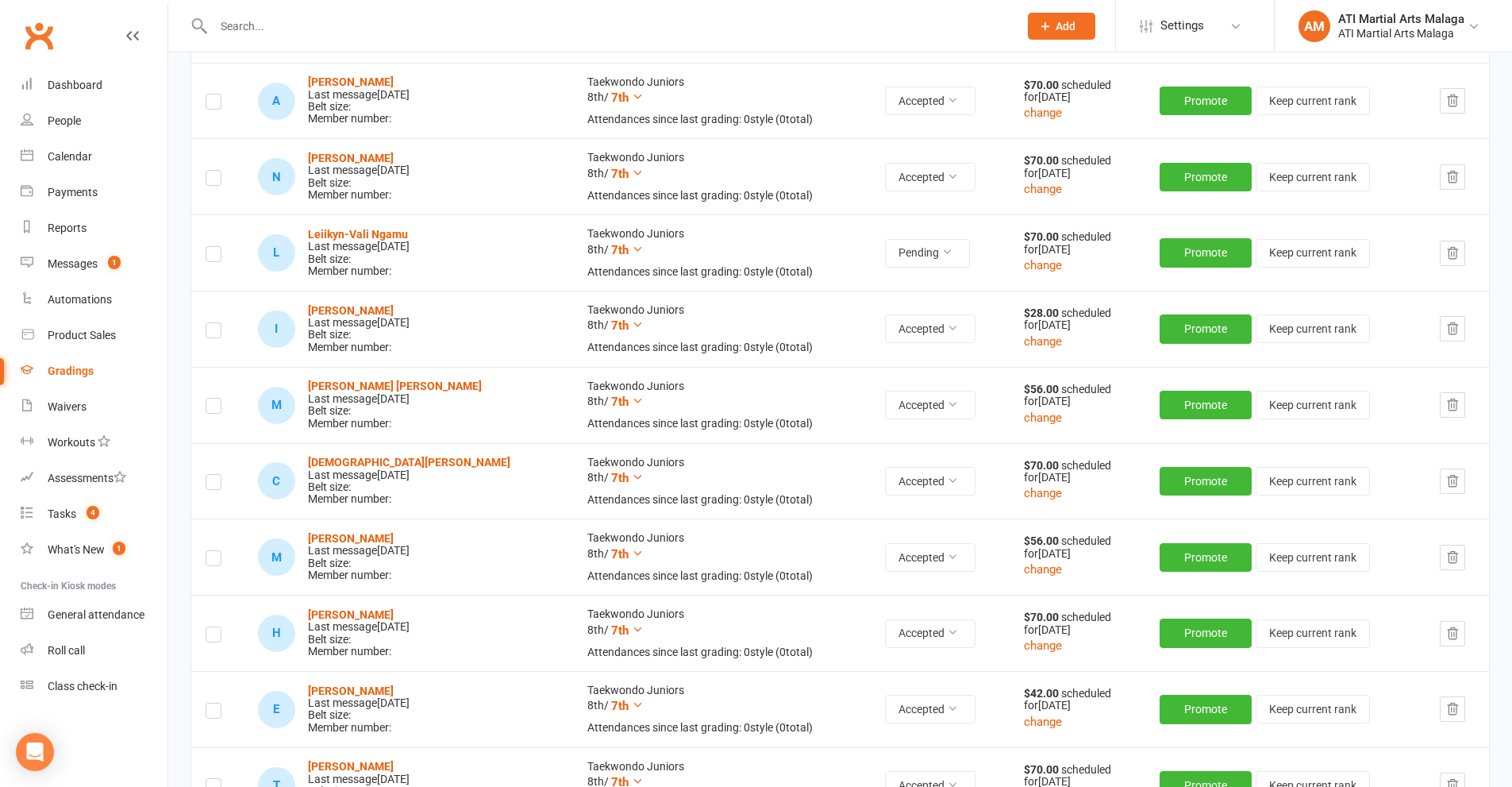
scroll to position [1210, 0]
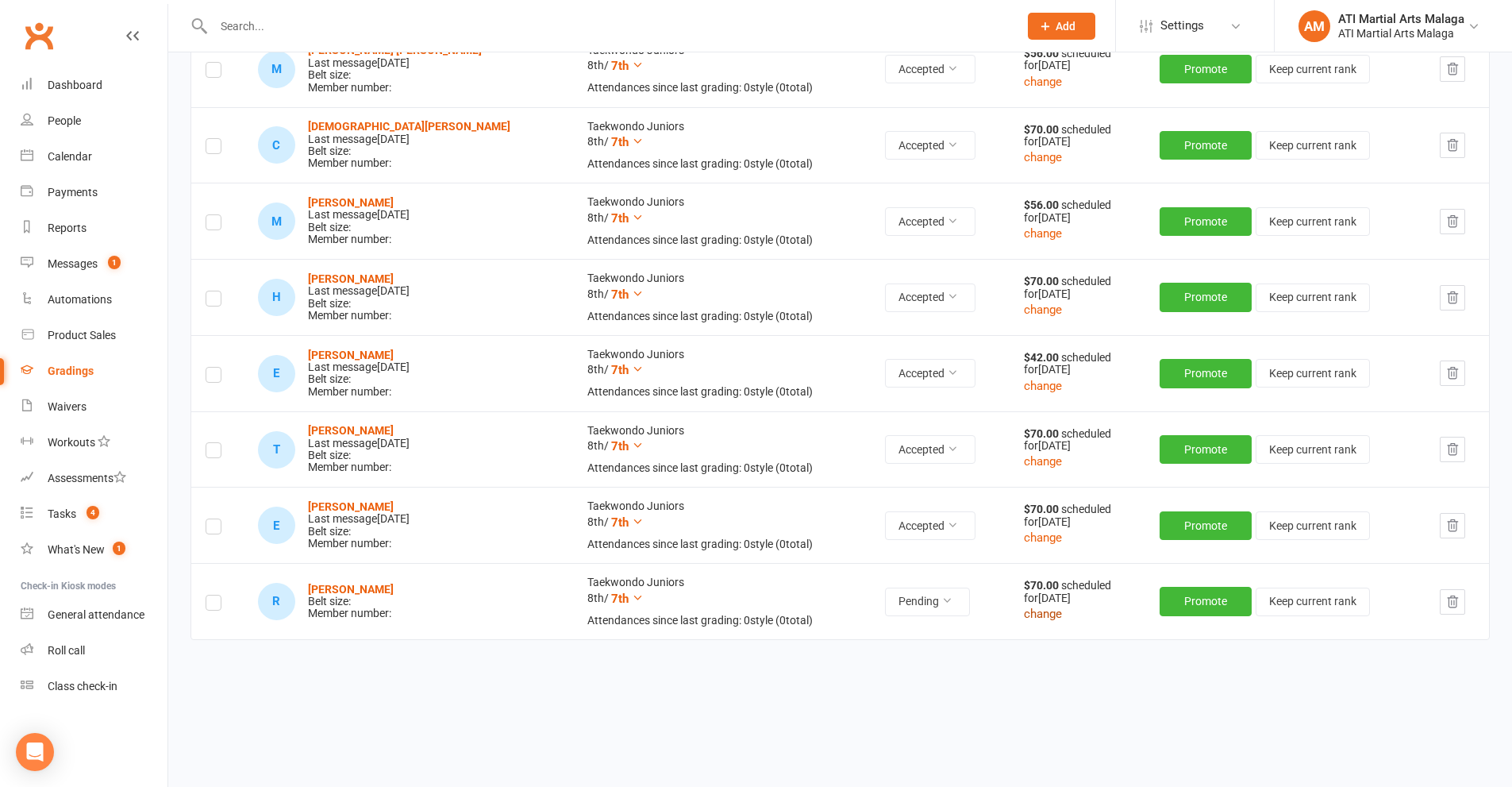
click at [1024, 618] on button "change" at bounding box center [1042, 614] width 38 height 20
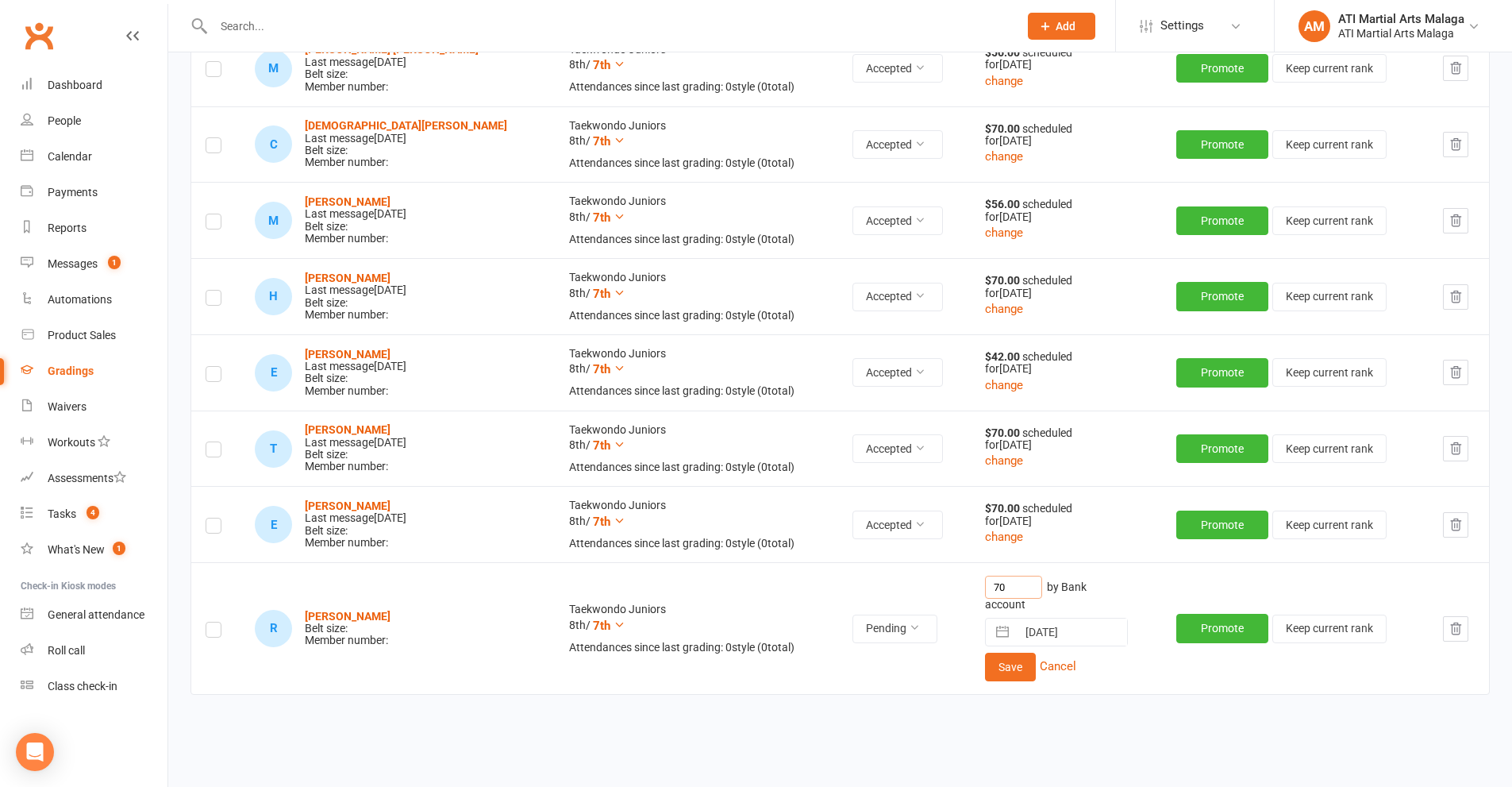
drag, startPoint x: 995, startPoint y: 586, endPoint x: 907, endPoint y: 582, distance: 88.1
click at [907, 582] on tr "R [PERSON_NAME] Belt size: Member number: Taekwondo Juniors 8th / 7th Attendanc…" at bounding box center [839, 627] width 1298 height 132
type input "56"
click at [987, 674] on button "Save" at bounding box center [1010, 666] width 51 height 28
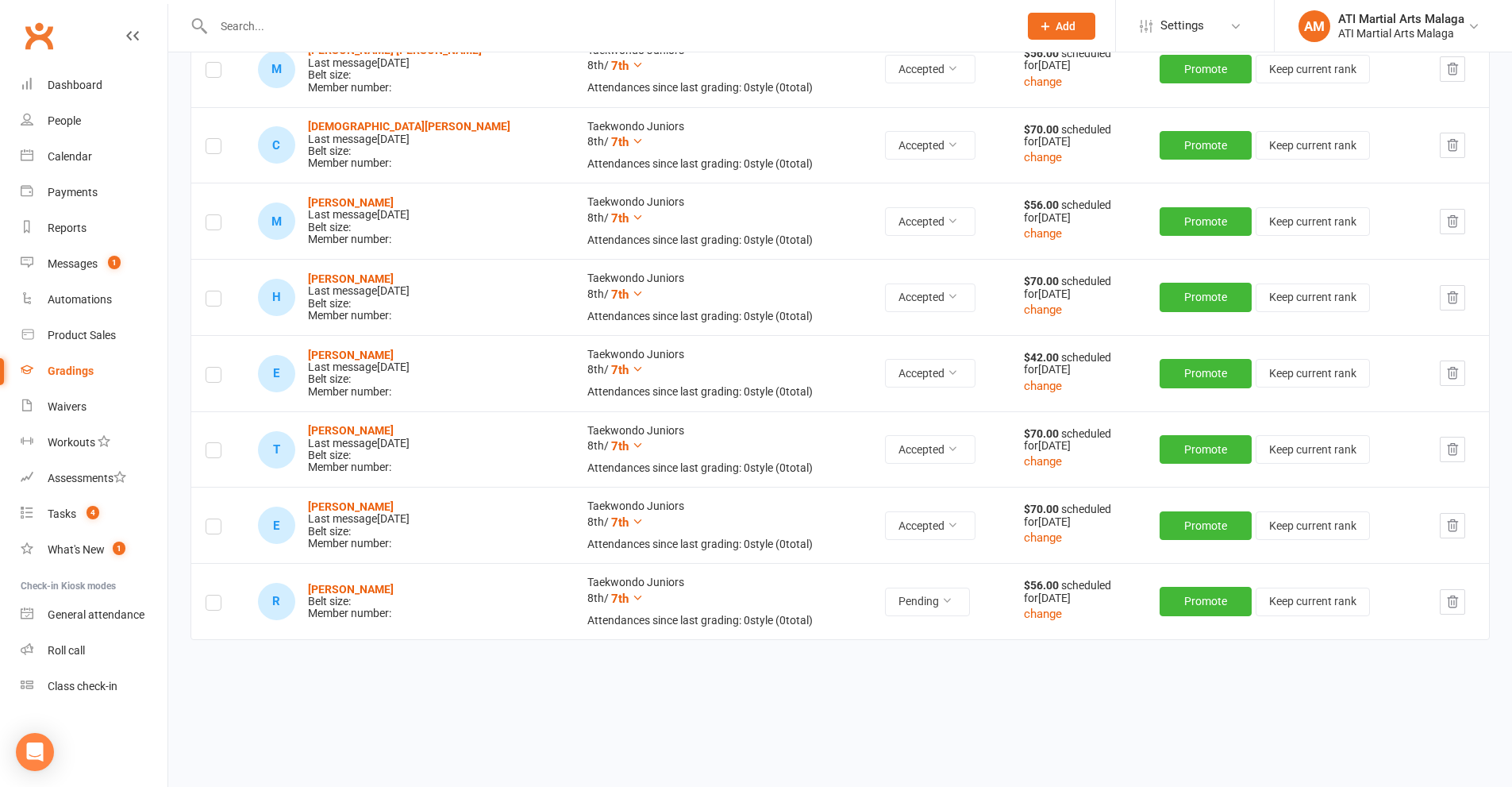
click at [213, 605] on label at bounding box center [213, 605] width 16 height 0
click at [213, 596] on input "checkbox" at bounding box center [213, 596] width 16 height 0
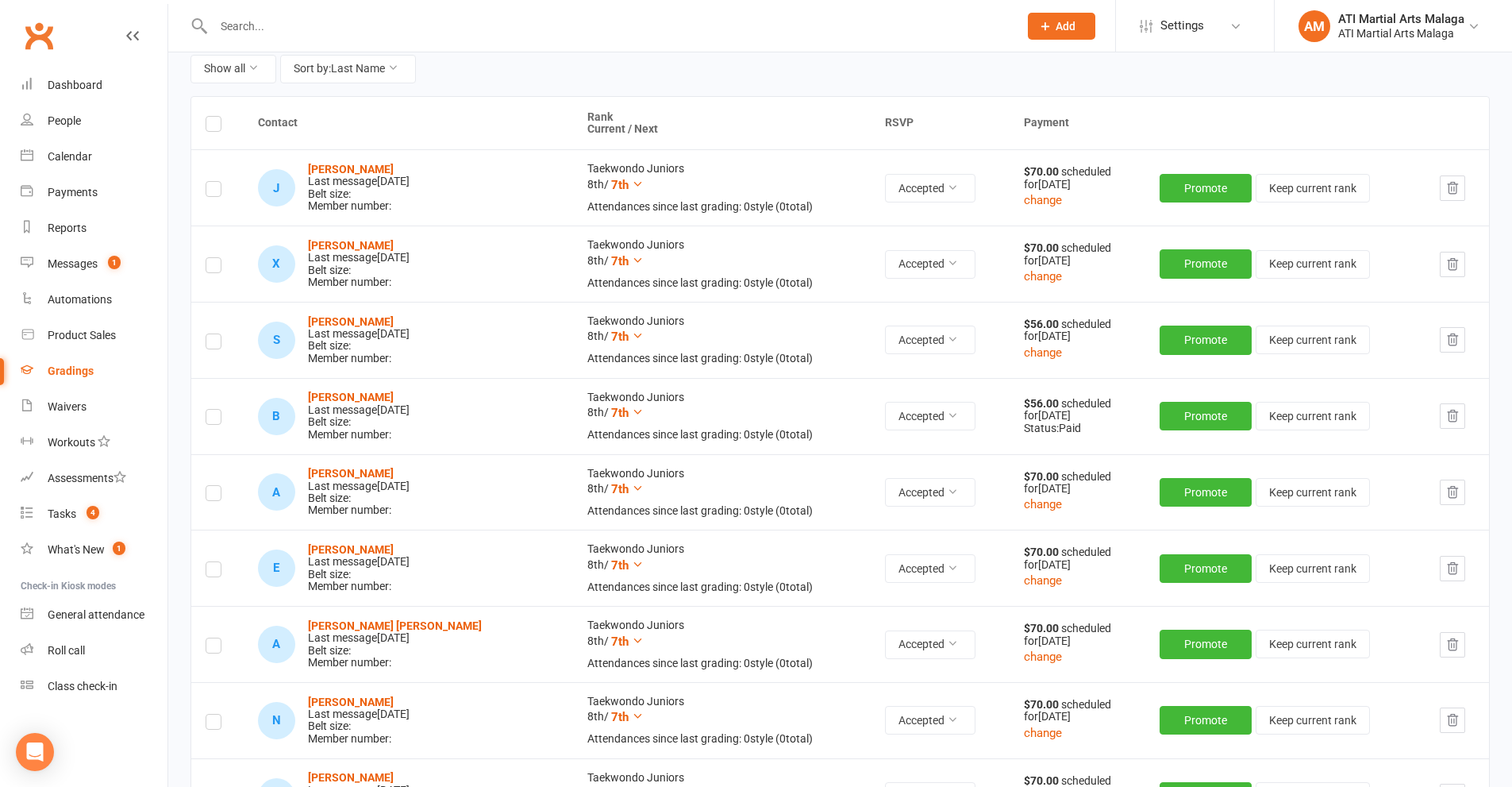
scroll to position [0, 0]
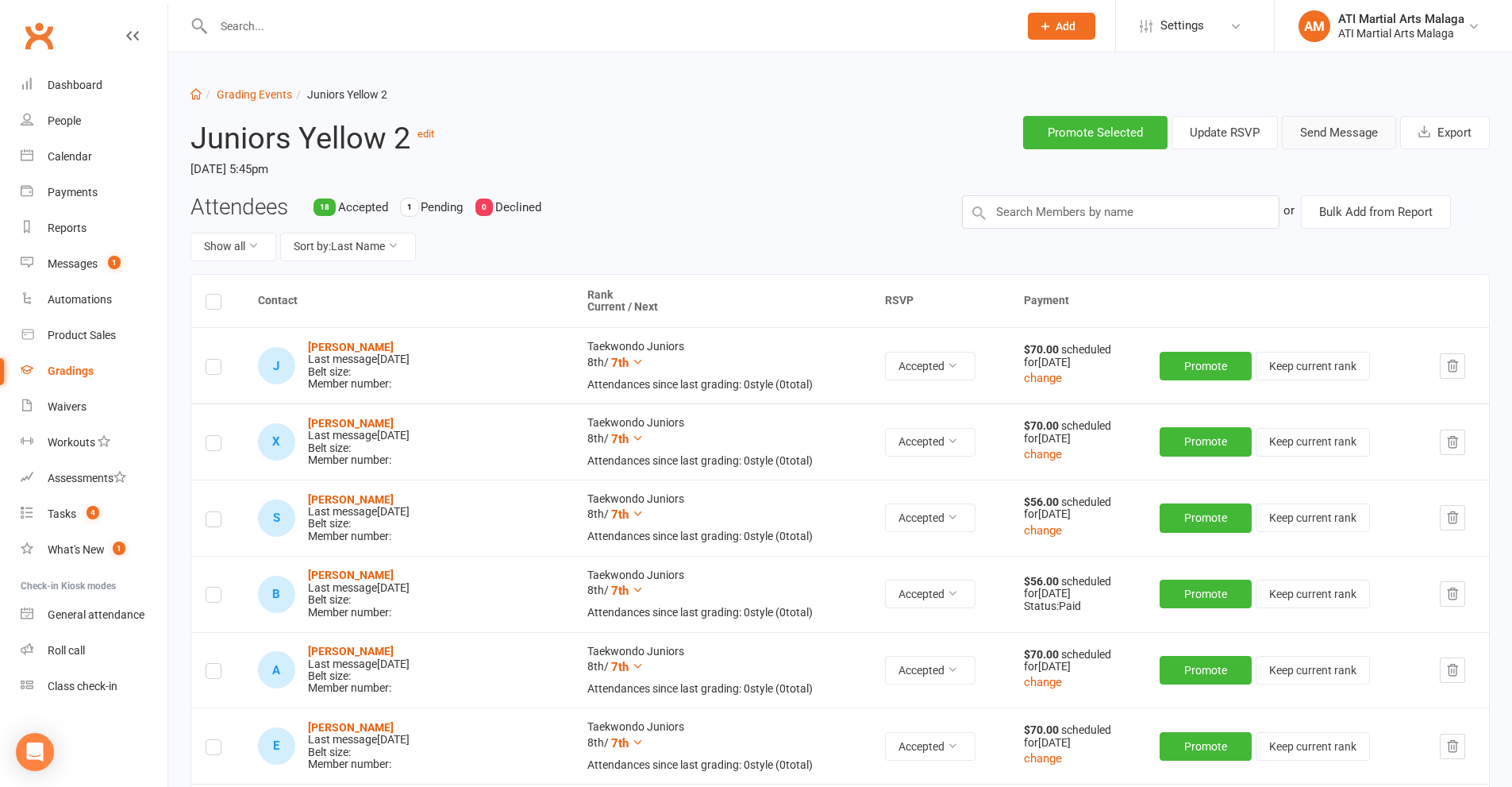
click at [1350, 131] on button "Send Message" at bounding box center [1338, 133] width 114 height 33
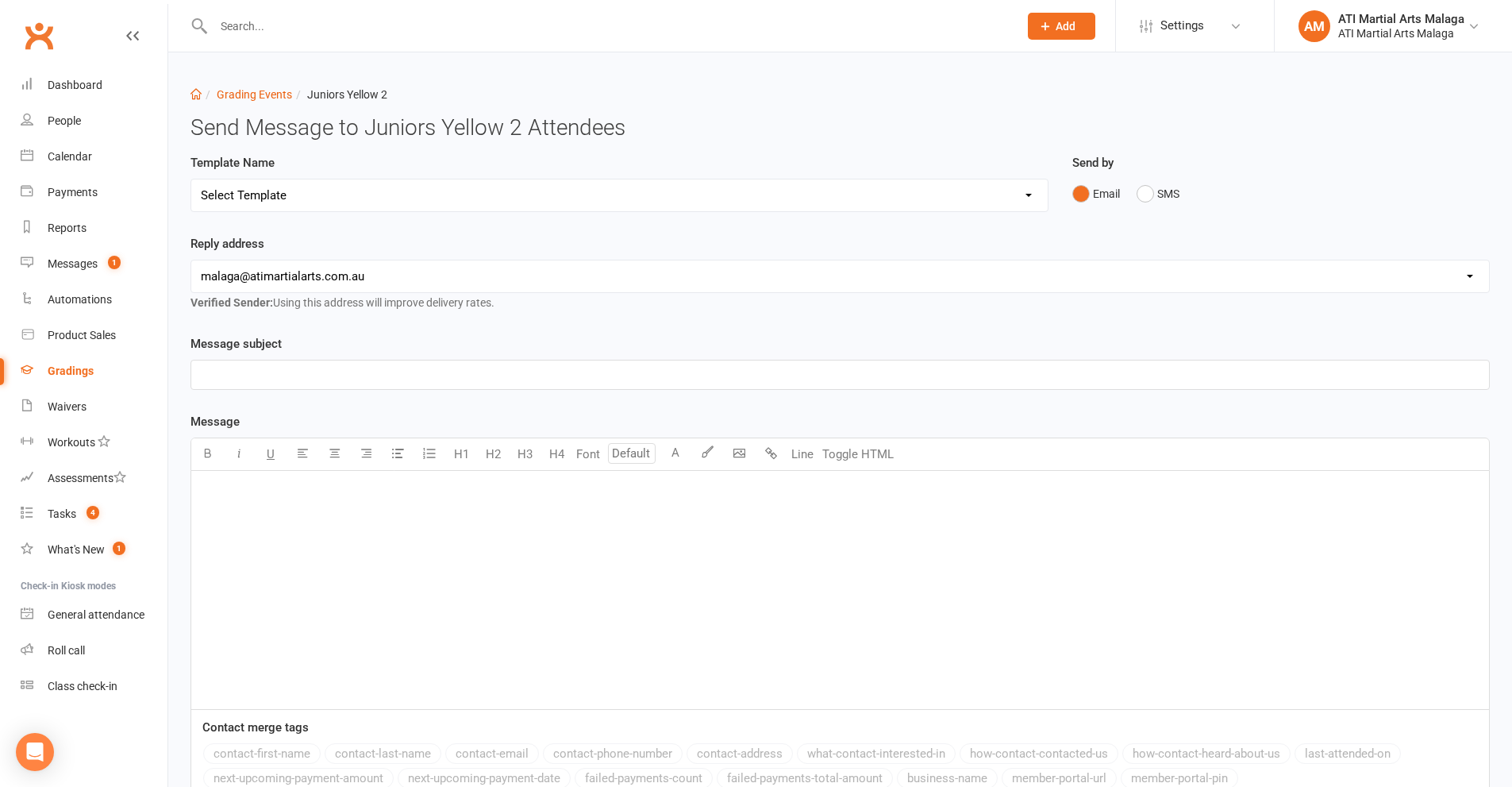
click at [536, 184] on select "Select Template [Email] Confirmation of Successful Grading [Email] Grading Even…" at bounding box center [619, 195] width 856 height 32
click at [299, 151] on div "Dashboard Grading Events Juniors Yellow 2 Send Message to Juniors Yellow 2 Atte…" at bounding box center [840, 506] width 1343 height 907
click at [252, 86] on li "Grading Events" at bounding box center [247, 95] width 91 height 18
click at [254, 95] on link "Grading Events" at bounding box center [253, 94] width 75 height 13
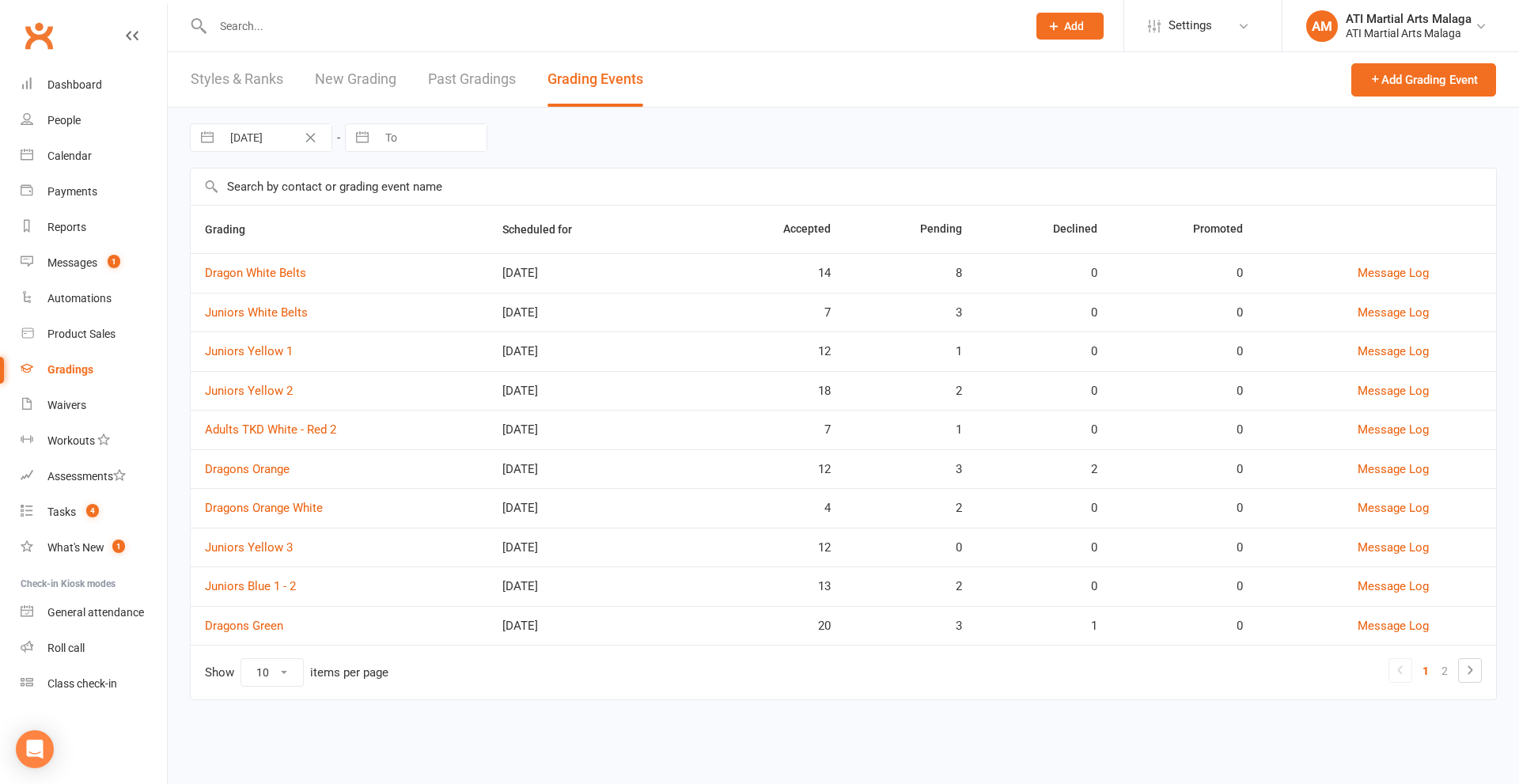
click at [270, 398] on td "Juniors Yellow 2" at bounding box center [339, 391] width 297 height 40
click at [269, 393] on link "Juniors Yellow 2" at bounding box center [249, 391] width 87 height 15
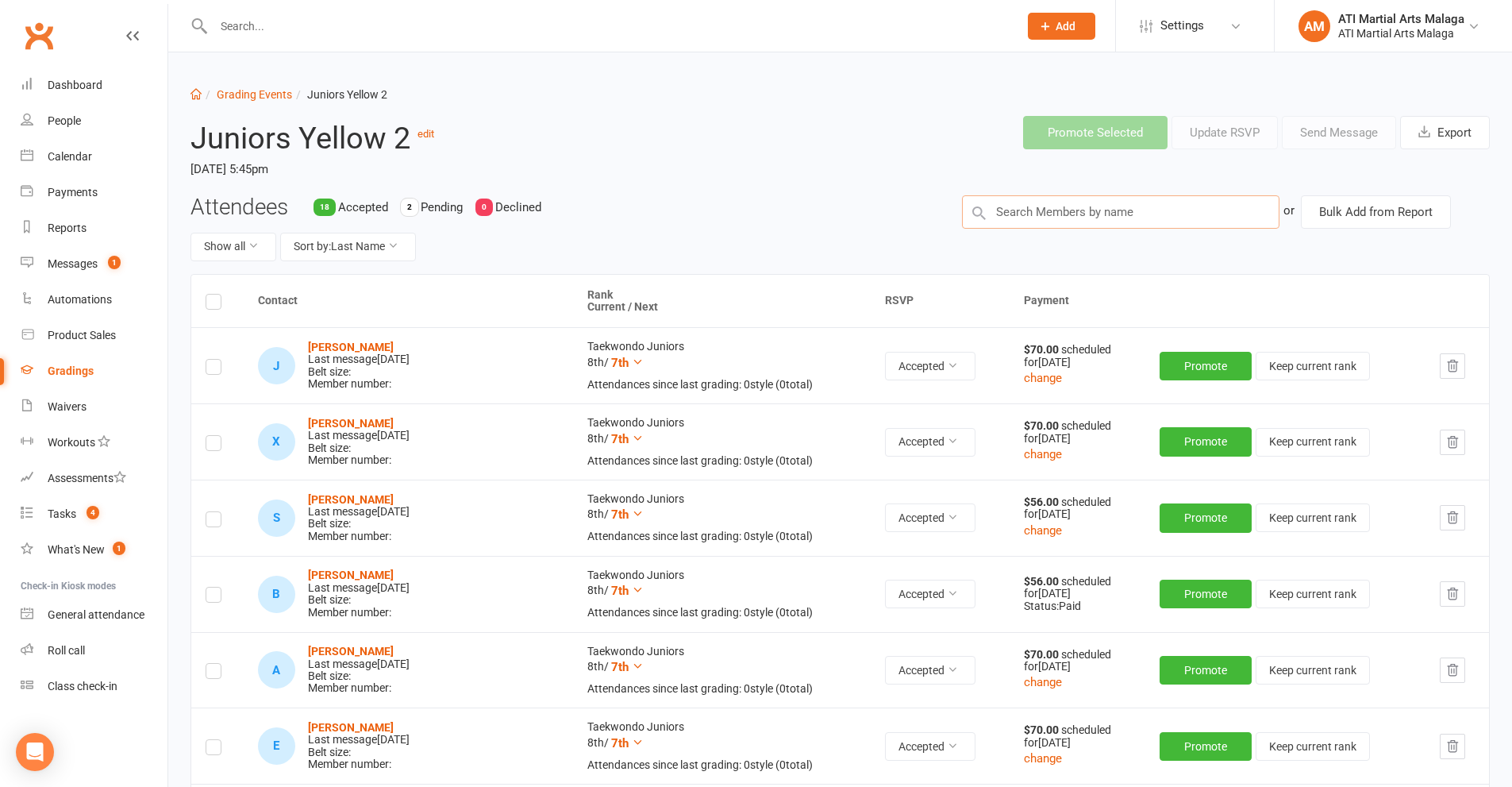
click at [1139, 207] on input "text" at bounding box center [1121, 212] width 318 height 33
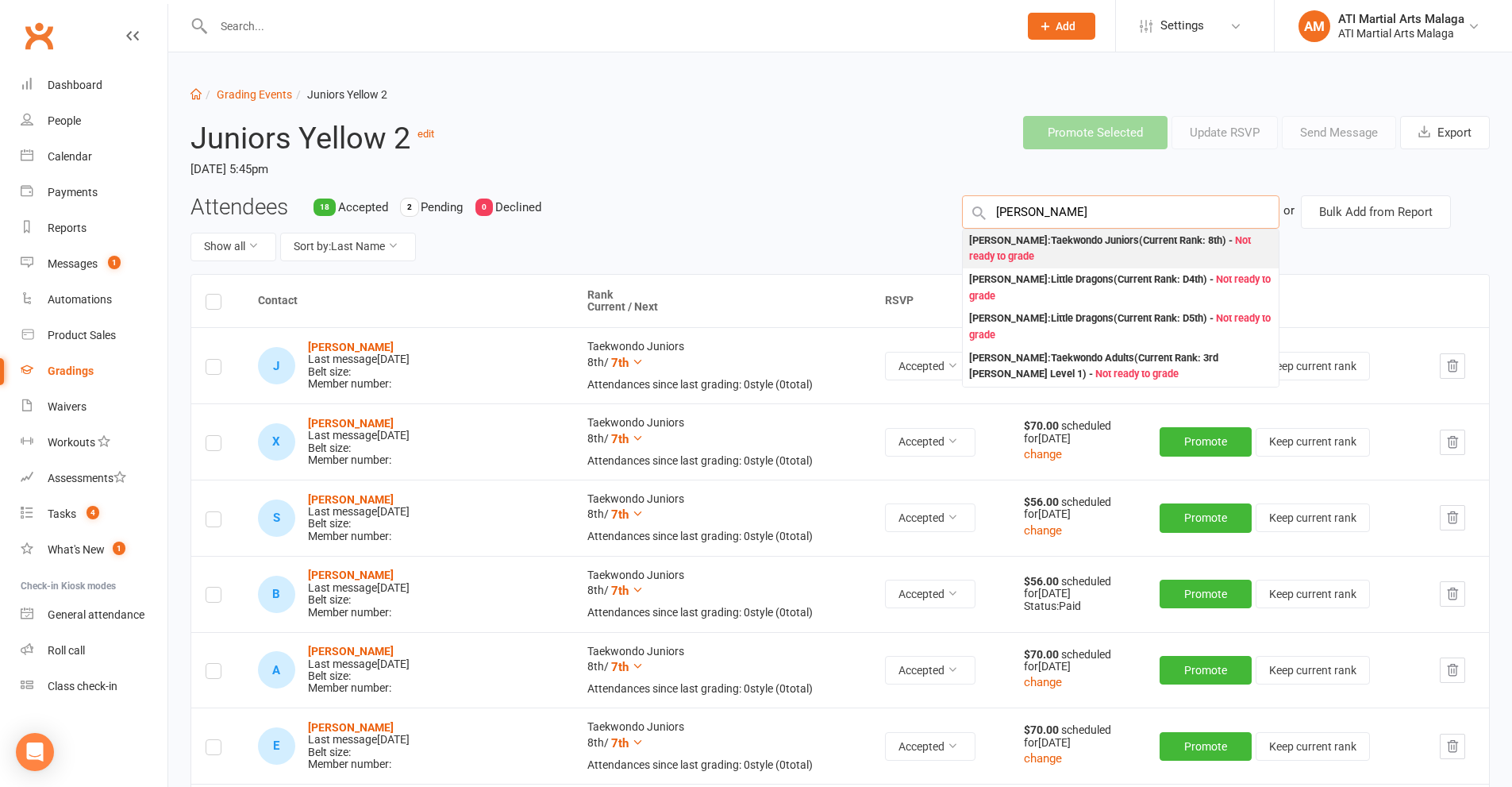
type input "[PERSON_NAME]"
click at [1106, 243] on div "[PERSON_NAME] : Taekwondo Juniors (Current Rank: 8th ) - Not ready to grade" at bounding box center [1120, 249] width 303 height 32
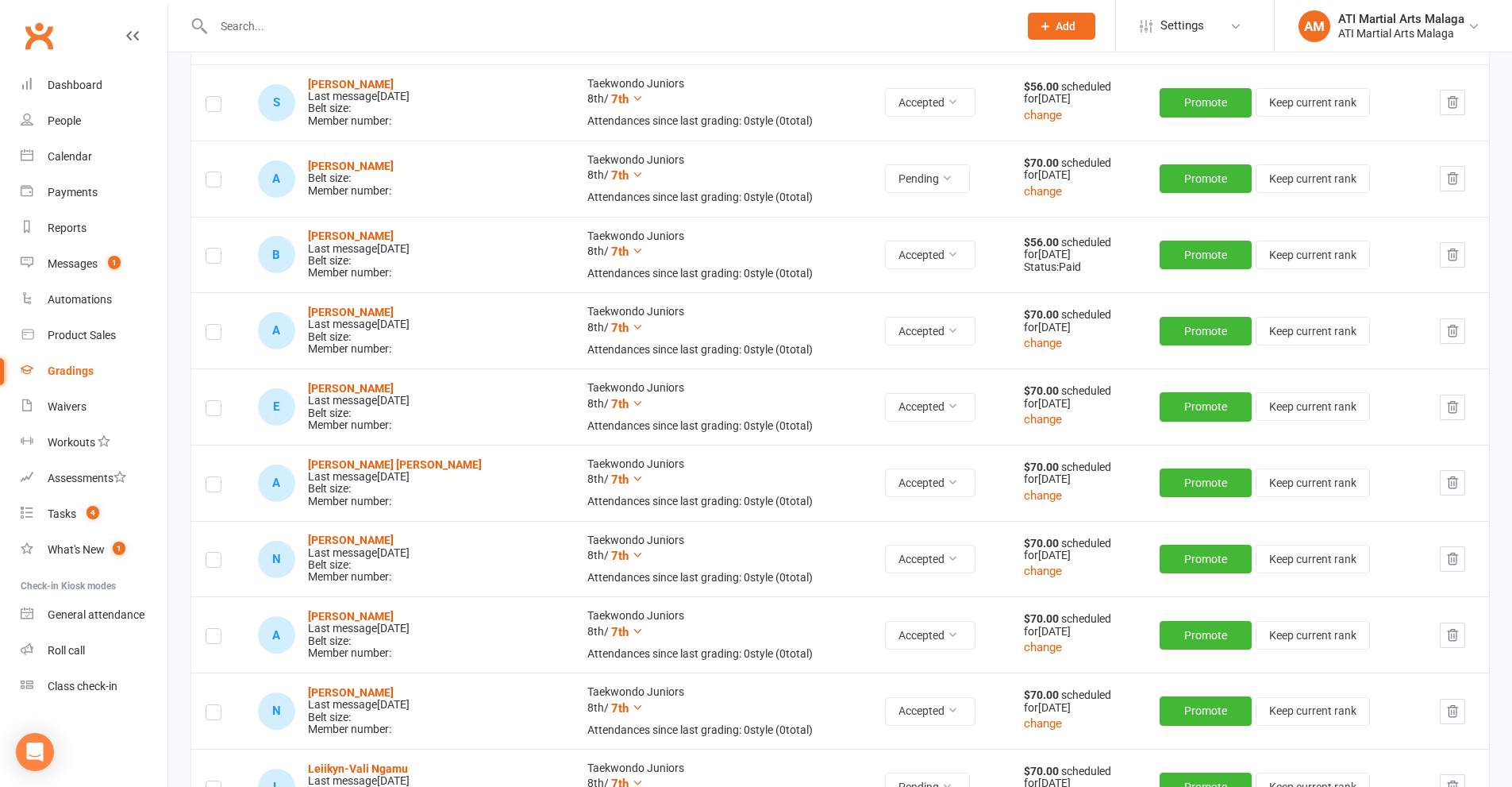
scroll to position [318, 0]
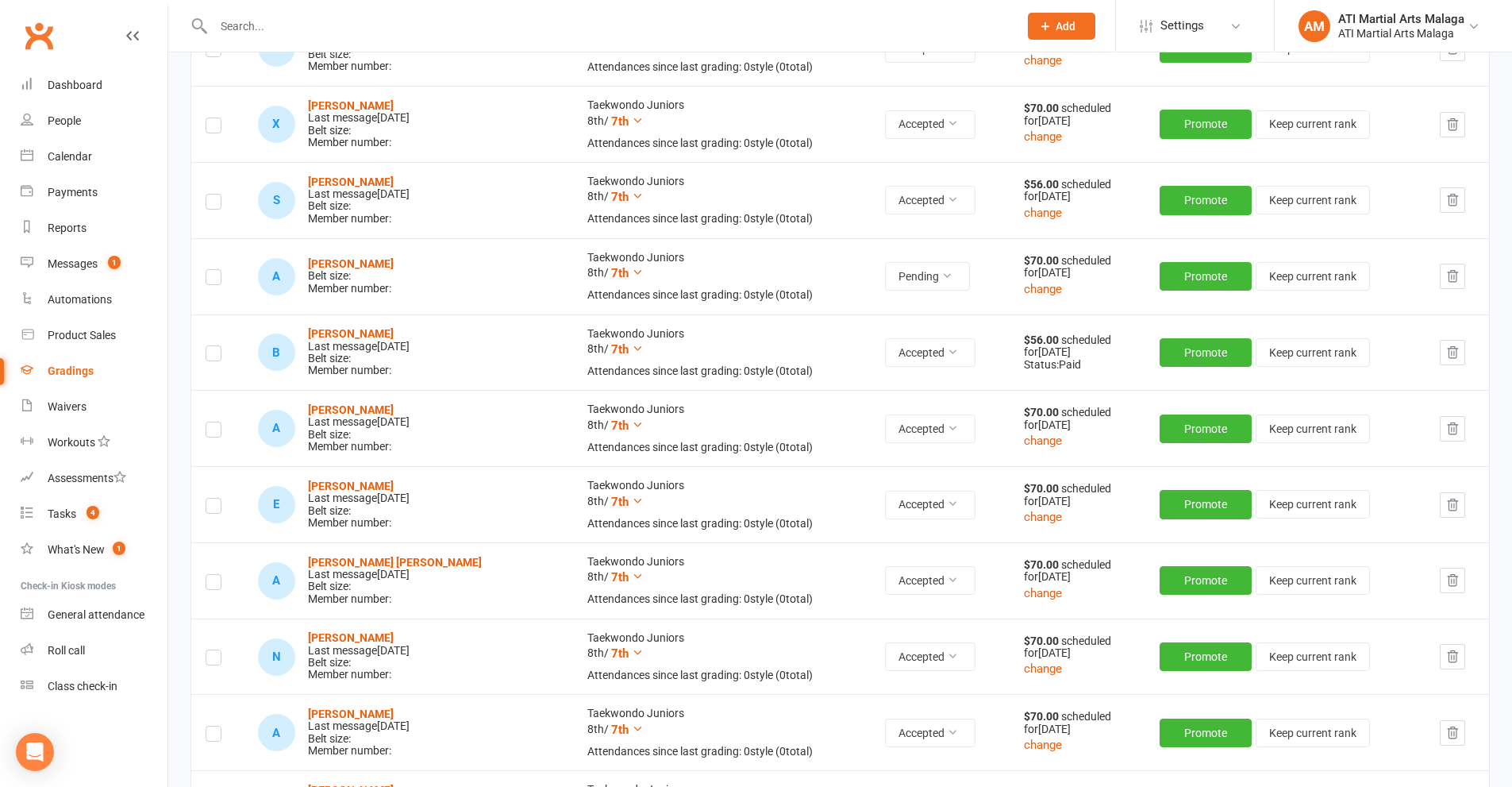
click at [212, 280] on label at bounding box center [213, 280] width 16 height 0
click at [212, 270] on input "checkbox" at bounding box center [213, 270] width 16 height 0
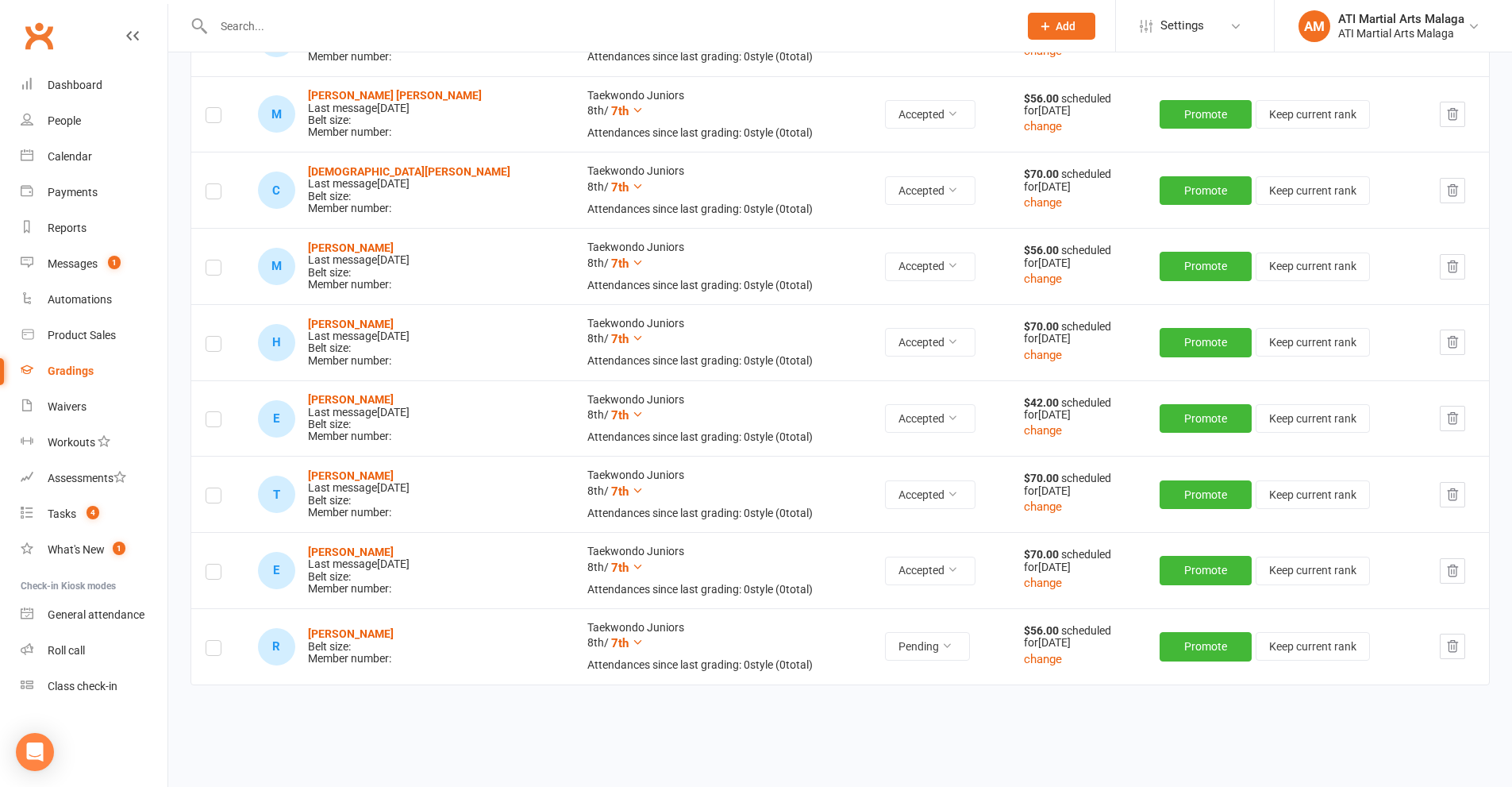
scroll to position [1286, 0]
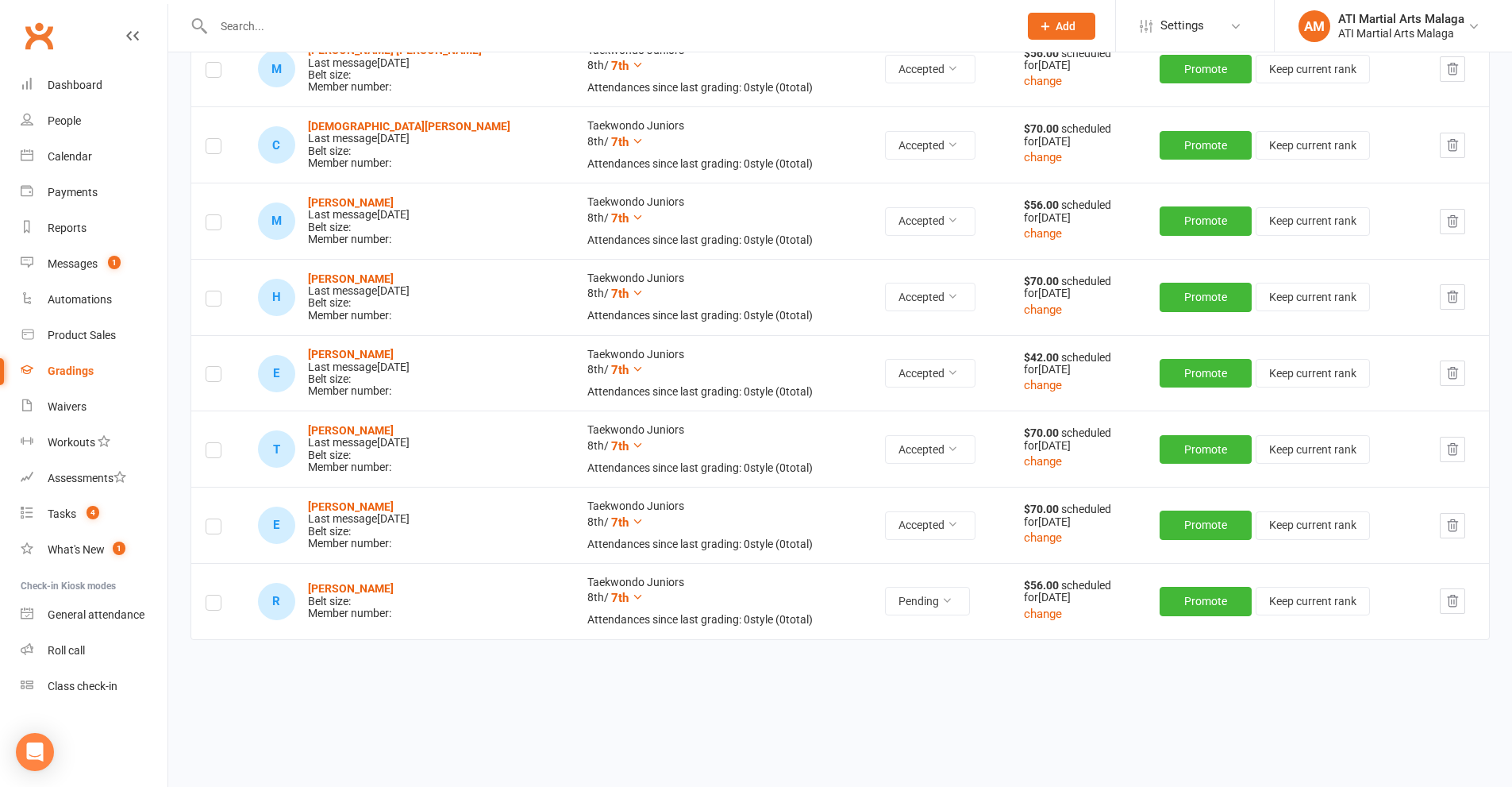
drag, startPoint x: 215, startPoint y: 596, endPoint x: 276, endPoint y: 553, distance: 74.6
click at [215, 605] on label at bounding box center [213, 605] width 16 height 0
click at [215, 596] on input "checkbox" at bounding box center [213, 596] width 16 height 0
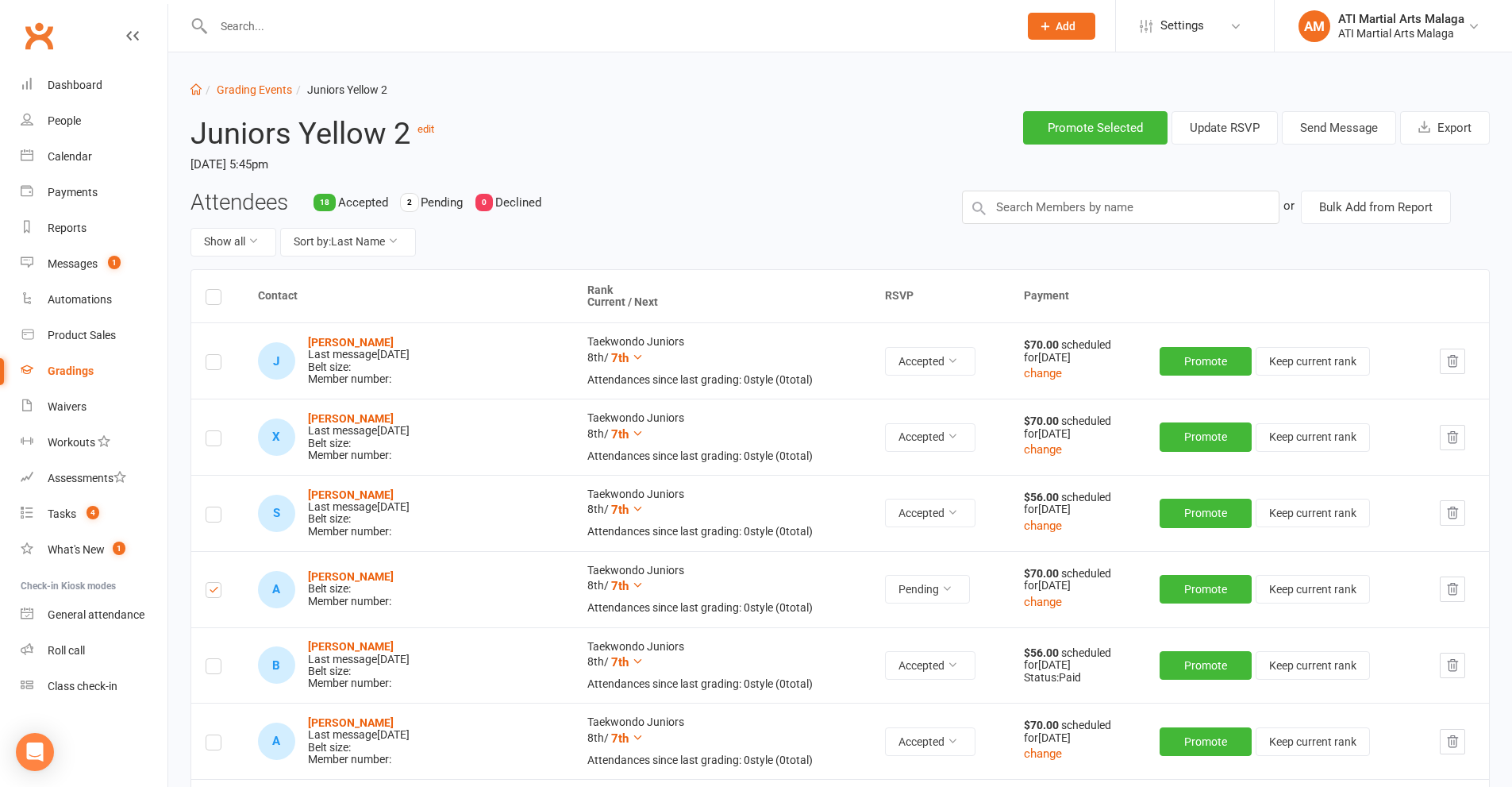
scroll to position [0, 0]
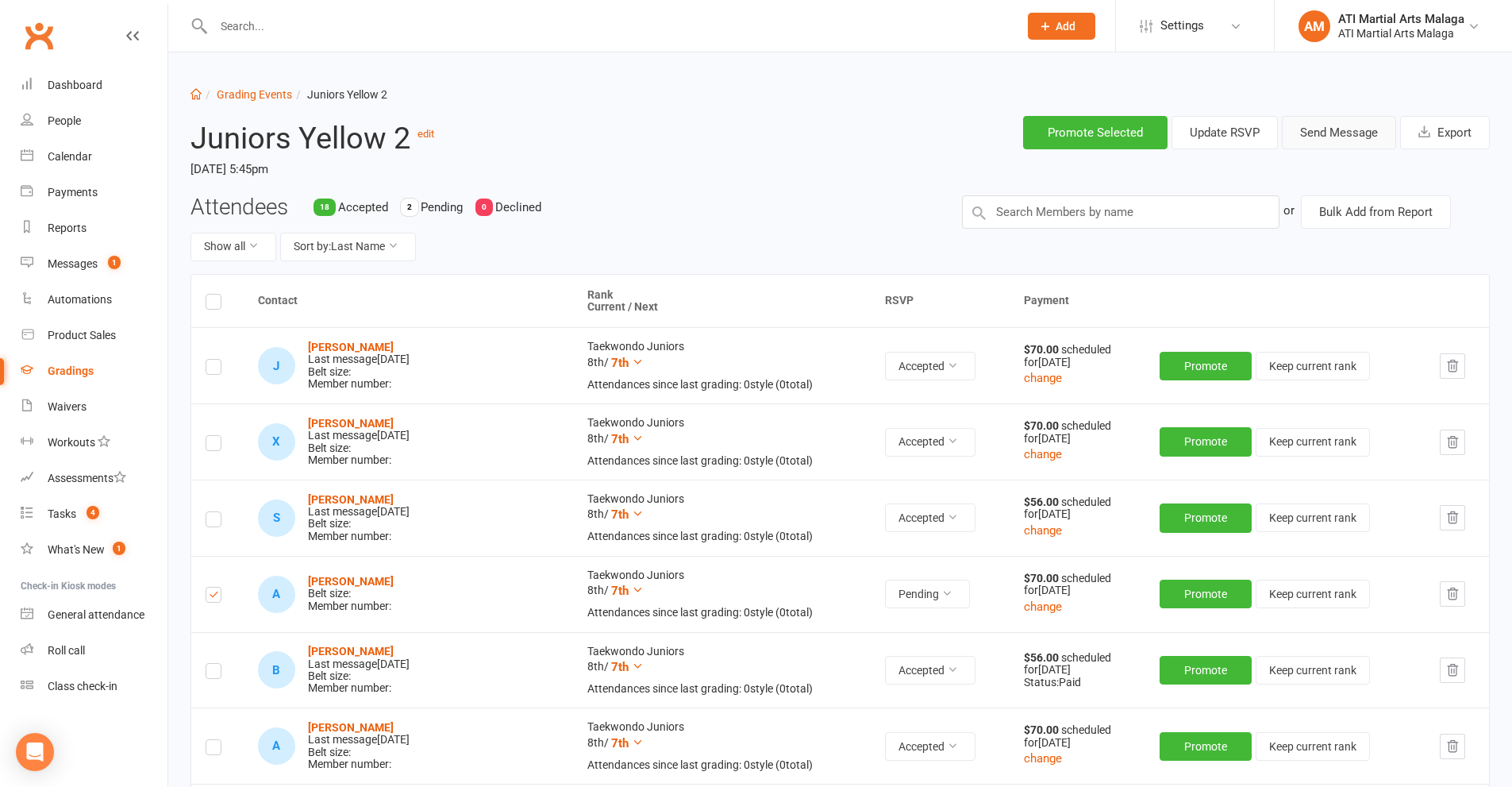
click at [1331, 117] on button "Send Message" at bounding box center [1338, 133] width 114 height 33
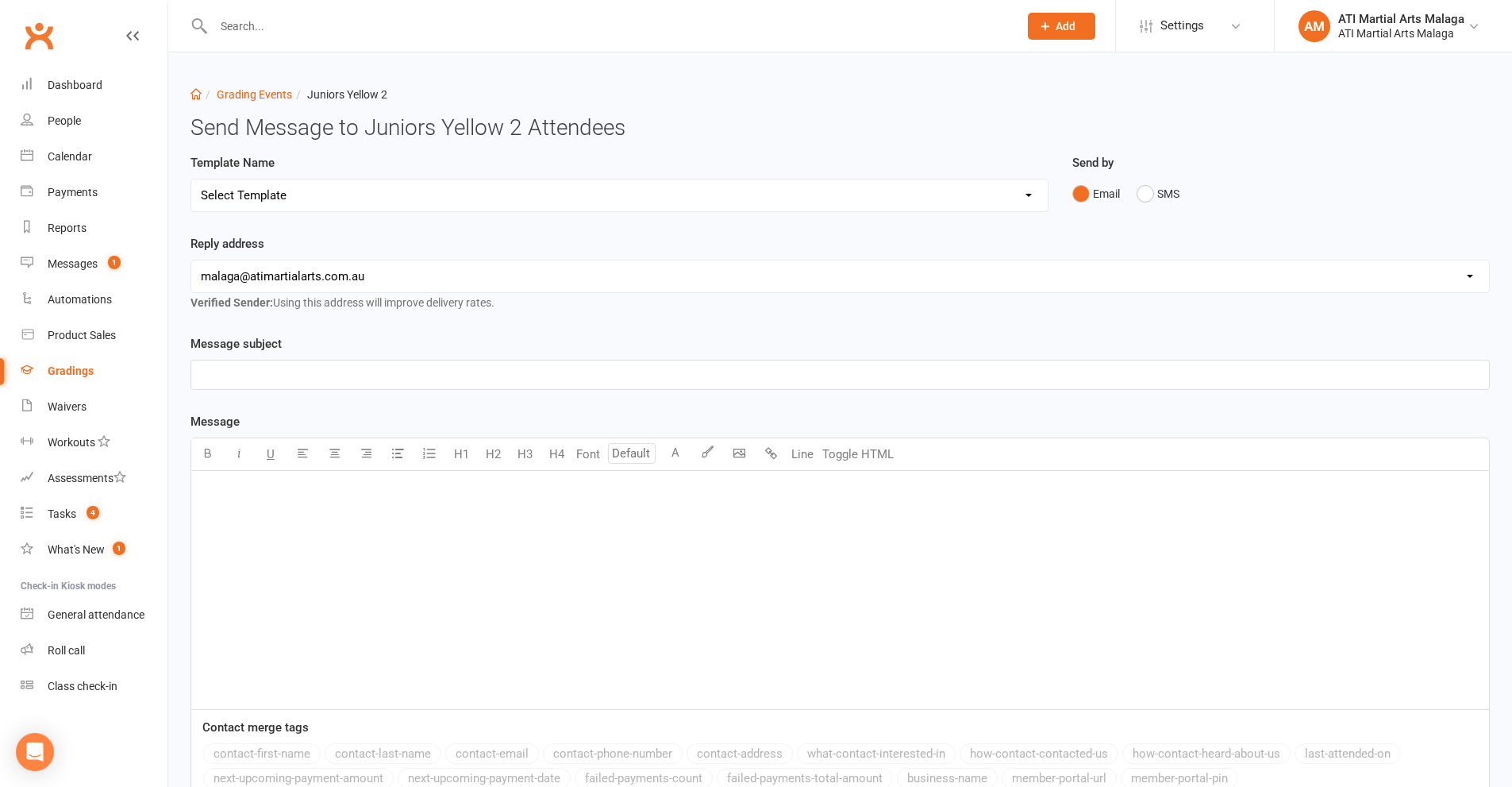
click at [433, 191] on select "Select Template [Email] Confirmation of Successful Grading [Email] Grading Even…" at bounding box center [619, 195] width 856 height 32
select select "2"
click at [191, 179] on select "Select Template [Email] Confirmation of Successful Grading [Email] Grading Even…" at bounding box center [619, 195] width 856 height 32
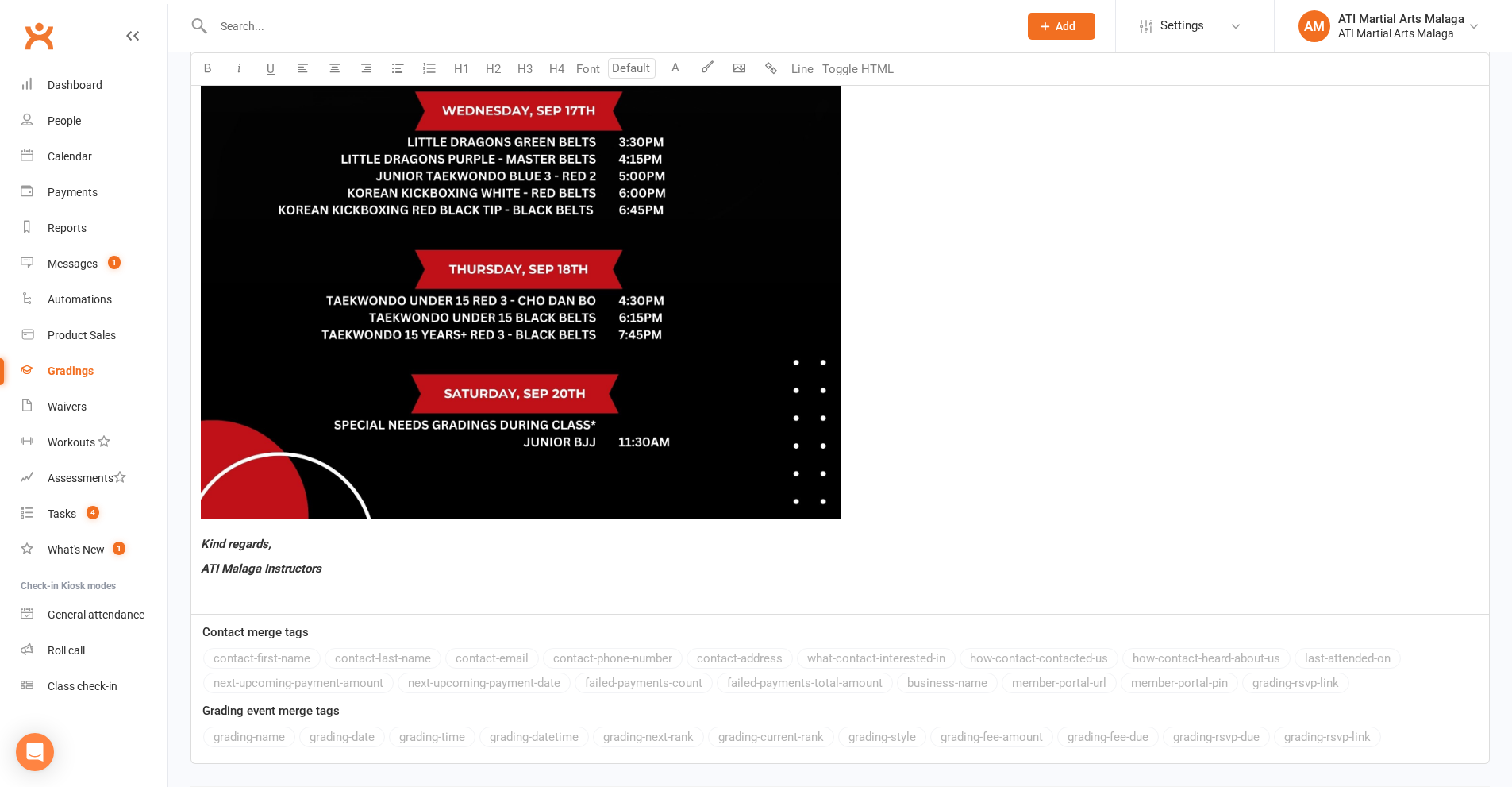
scroll to position [1259, 0]
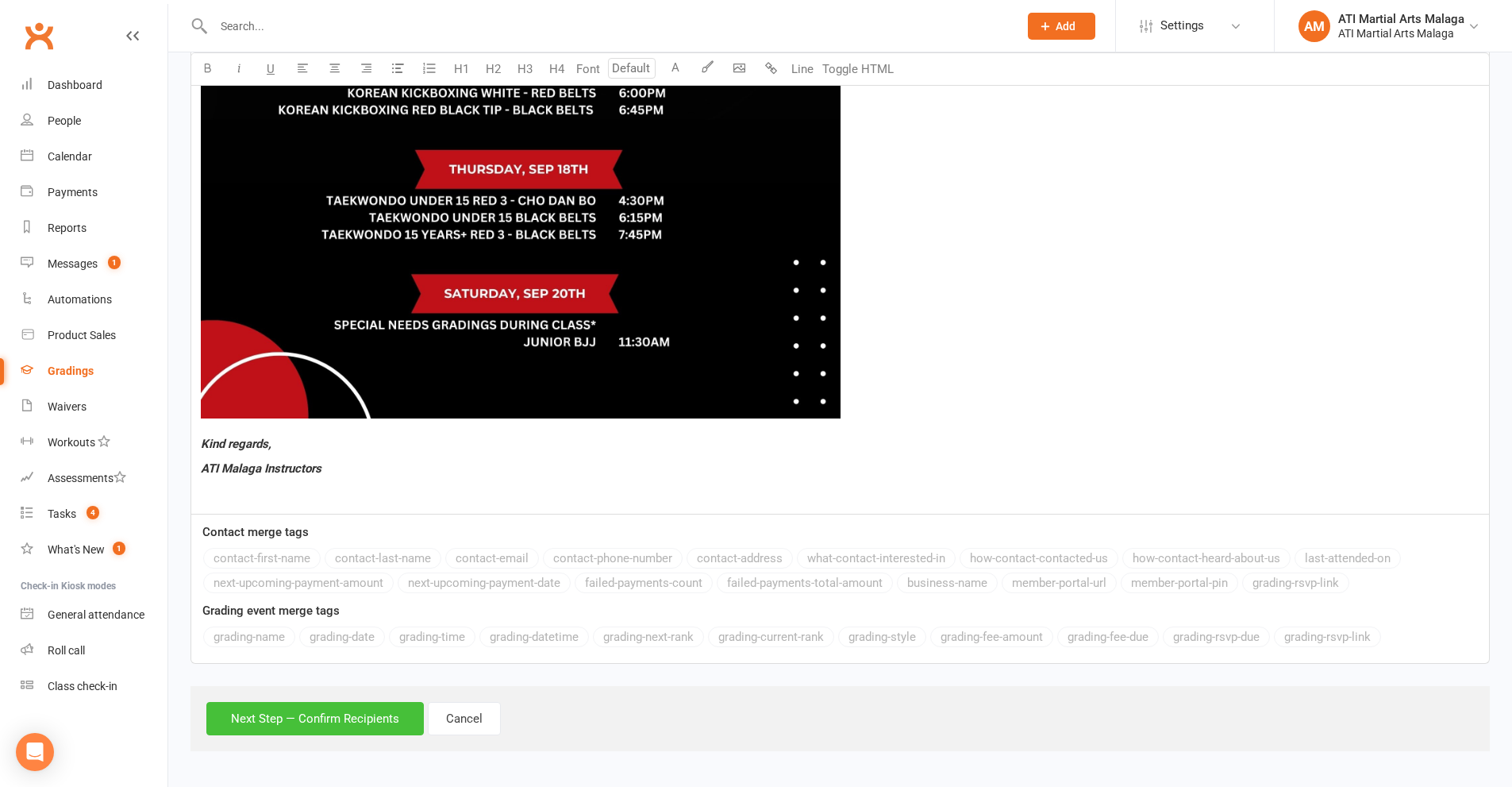
click at [344, 727] on button "Next Step — Confirm Recipients" at bounding box center [315, 719] width 217 height 33
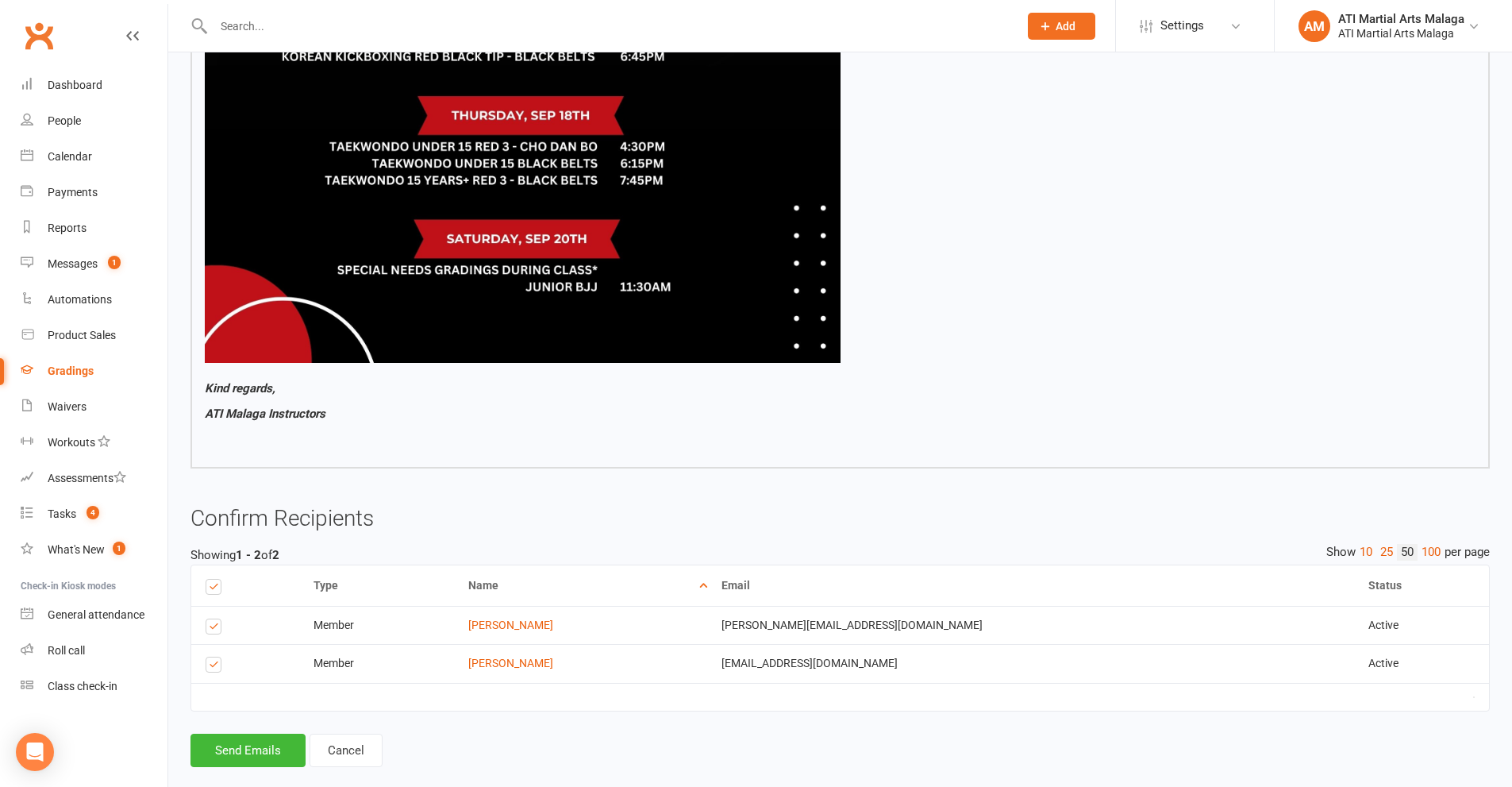
scroll to position [1220, 0]
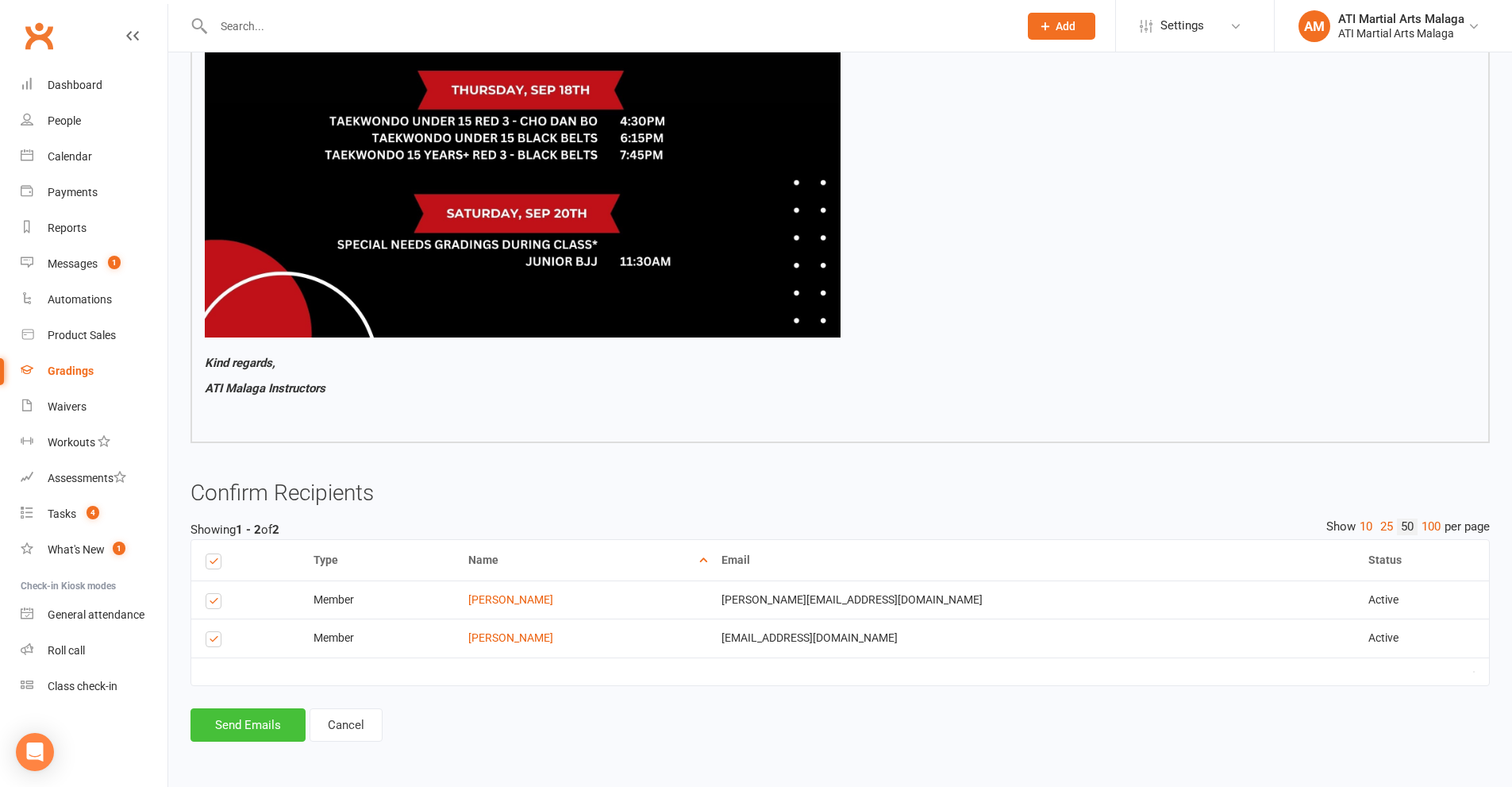
click at [259, 723] on button "Send Emails" at bounding box center [248, 725] width 115 height 33
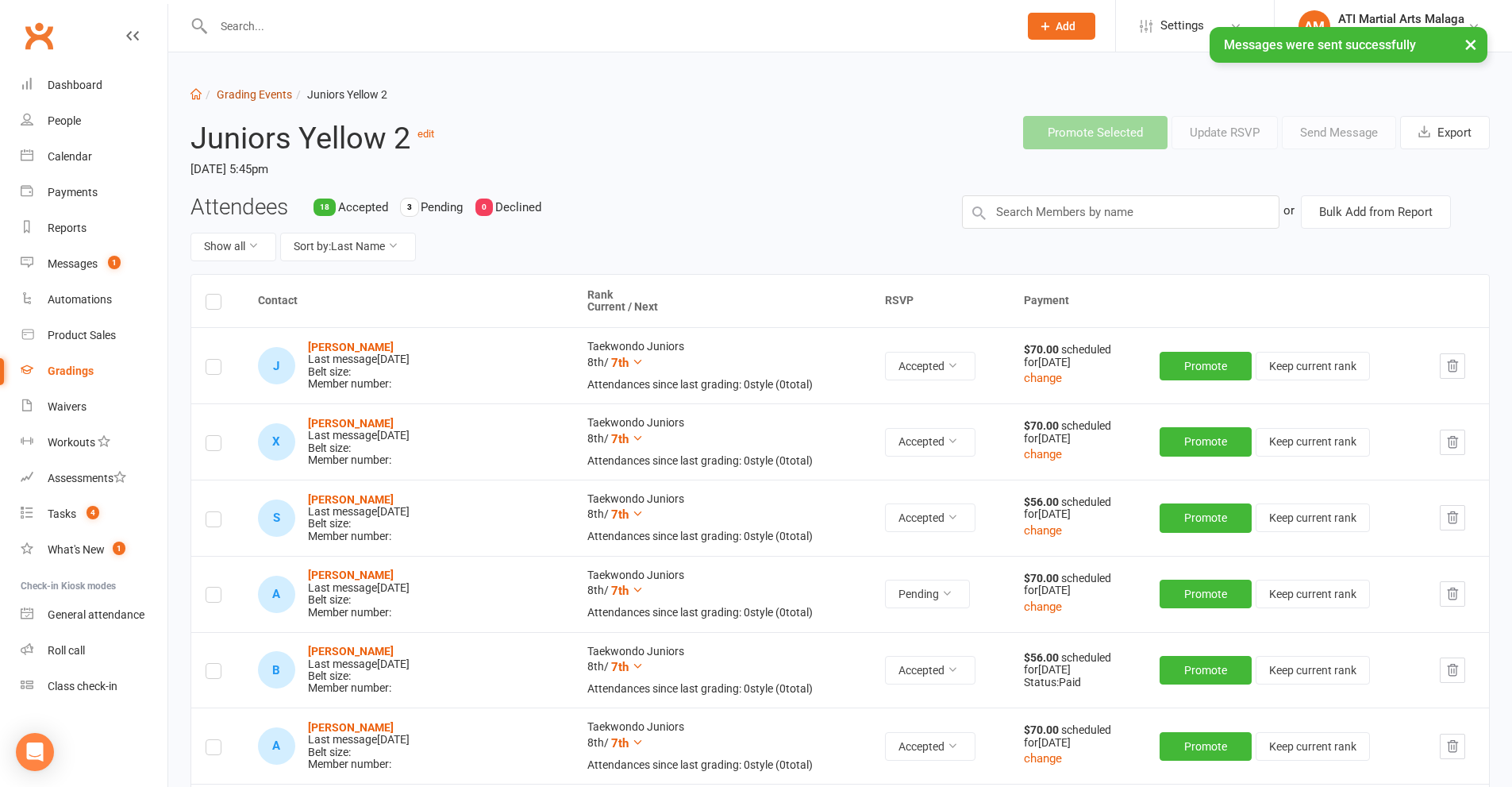
click at [243, 97] on link "Grading Events" at bounding box center [253, 94] width 75 height 13
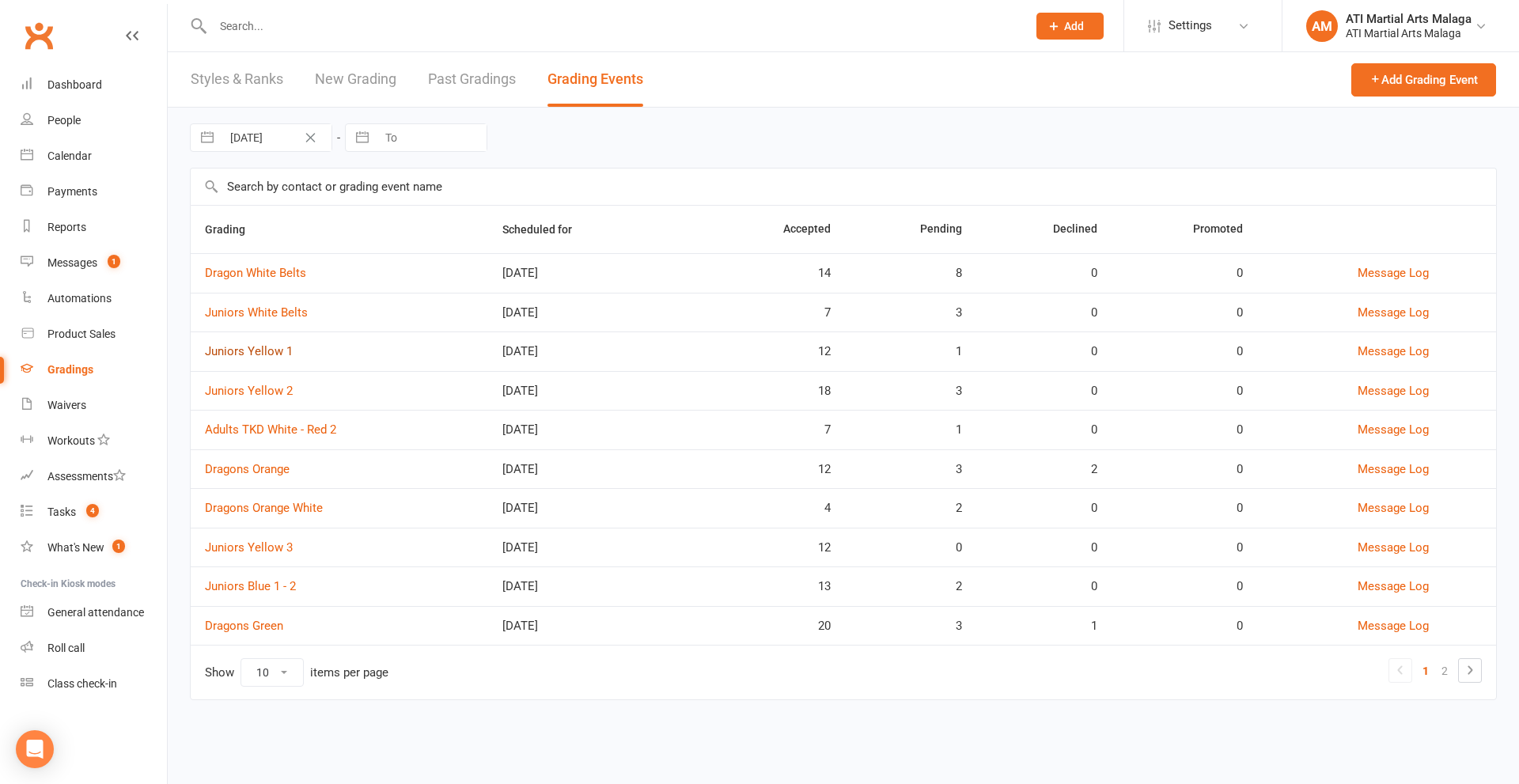
click at [270, 356] on link "Juniors Yellow 1" at bounding box center [249, 351] width 87 height 15
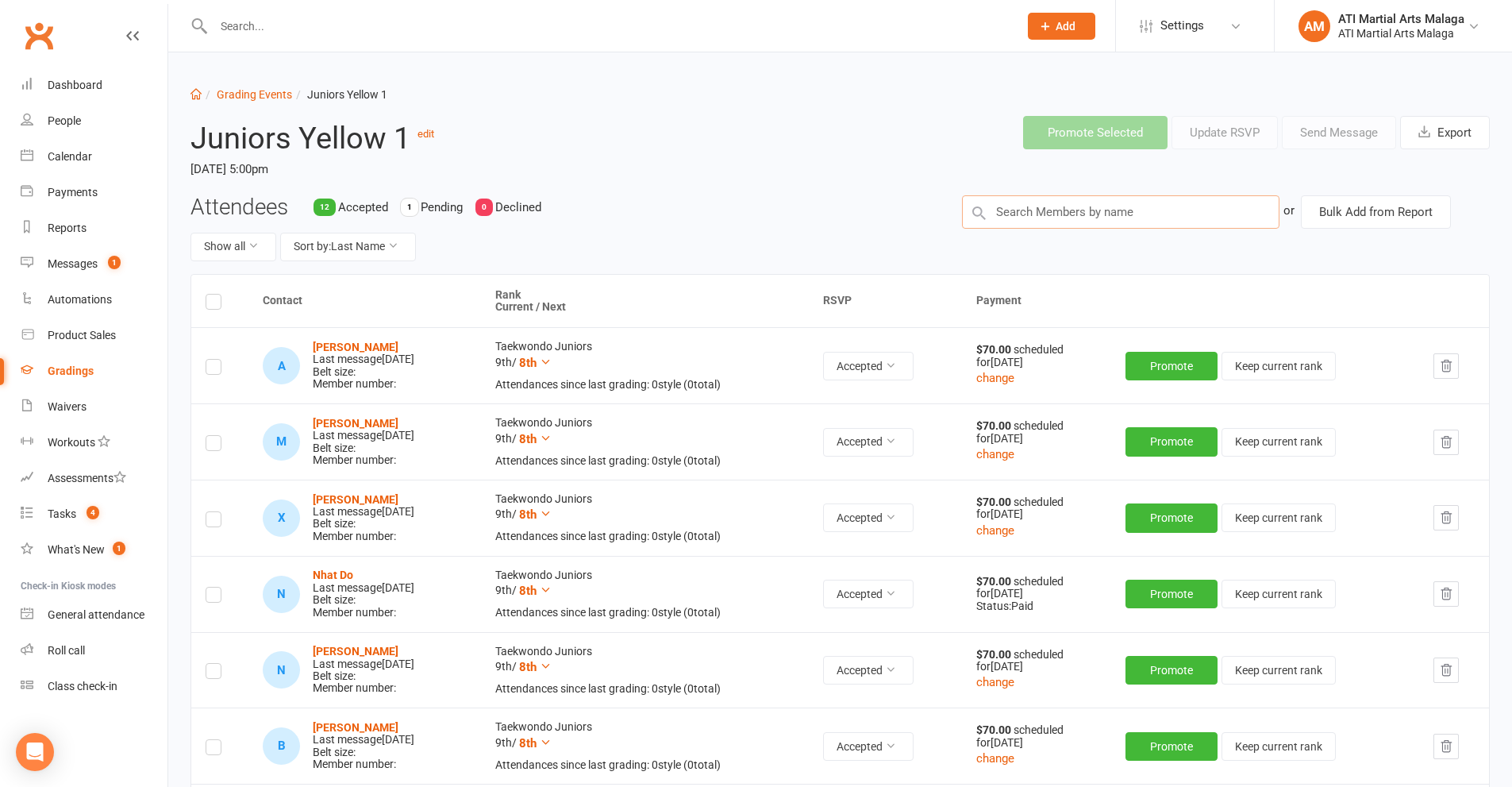
click at [1010, 203] on input "text" at bounding box center [1121, 212] width 318 height 33
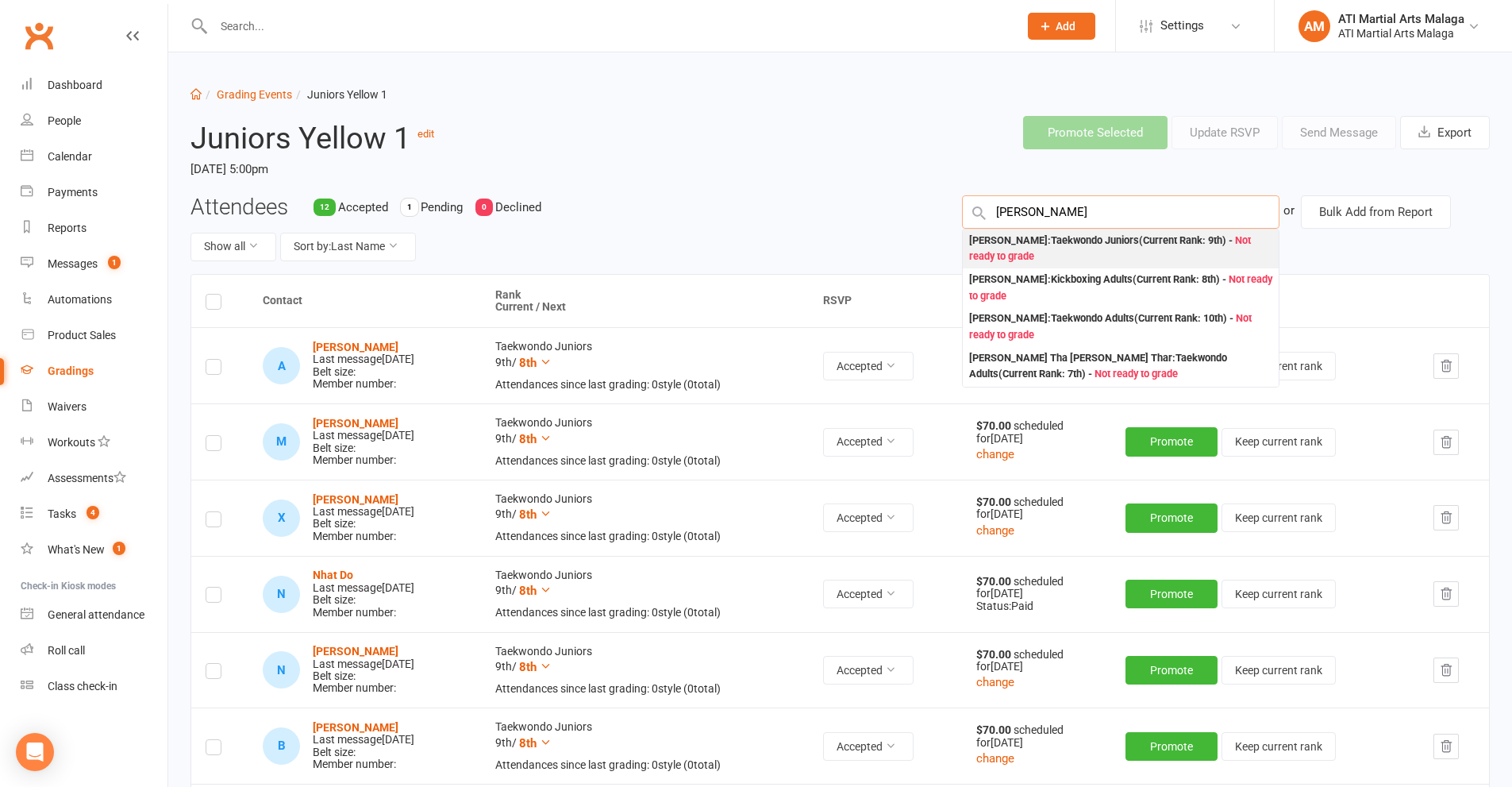
type input "[PERSON_NAME]"
click at [1040, 241] on div "[PERSON_NAME] : Taekwondo Juniors (Current Rank: 9th ) - Not ready to grade" at bounding box center [1120, 249] width 303 height 32
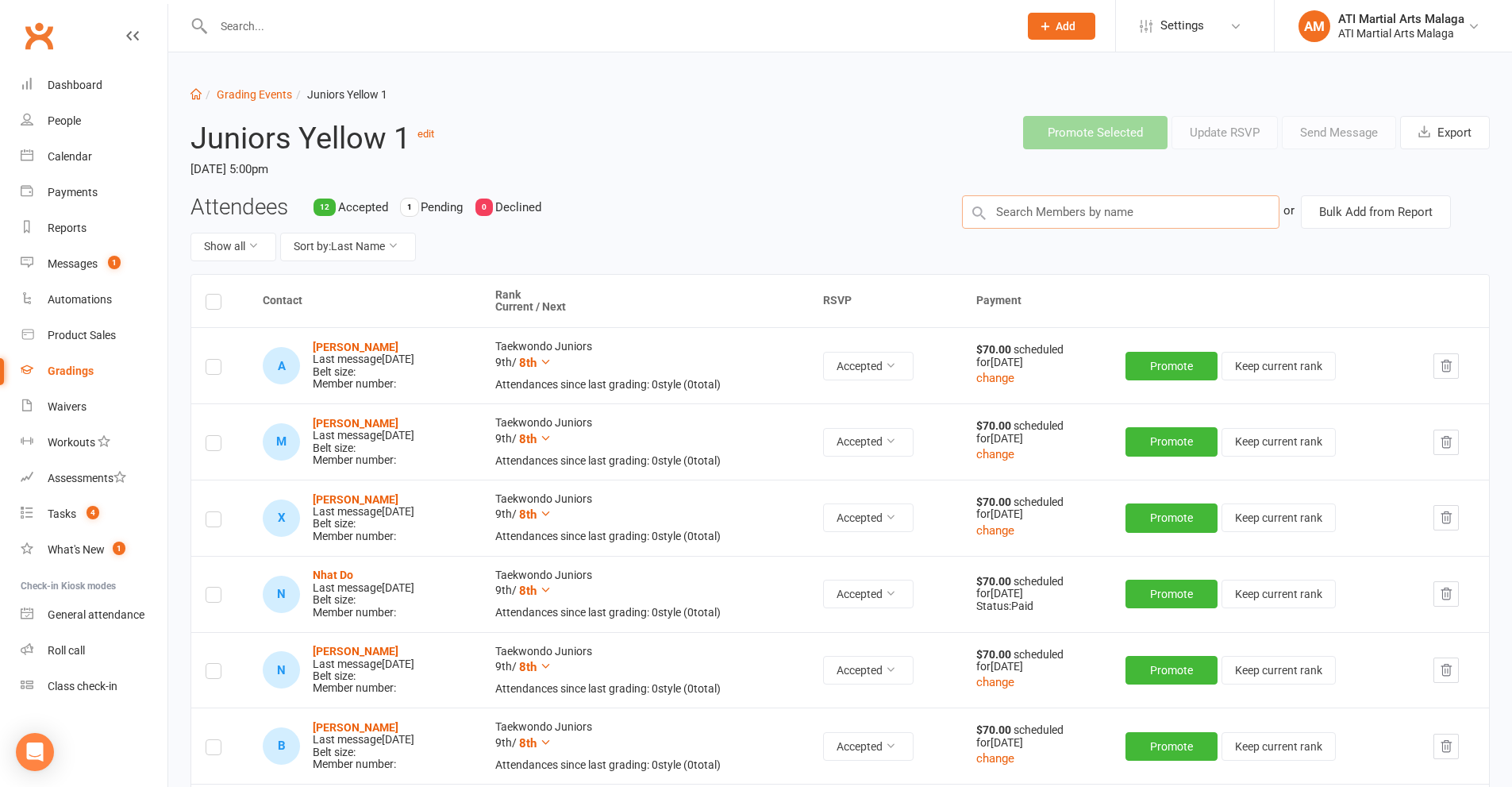
click at [1033, 217] on input "text" at bounding box center [1121, 212] width 318 height 33
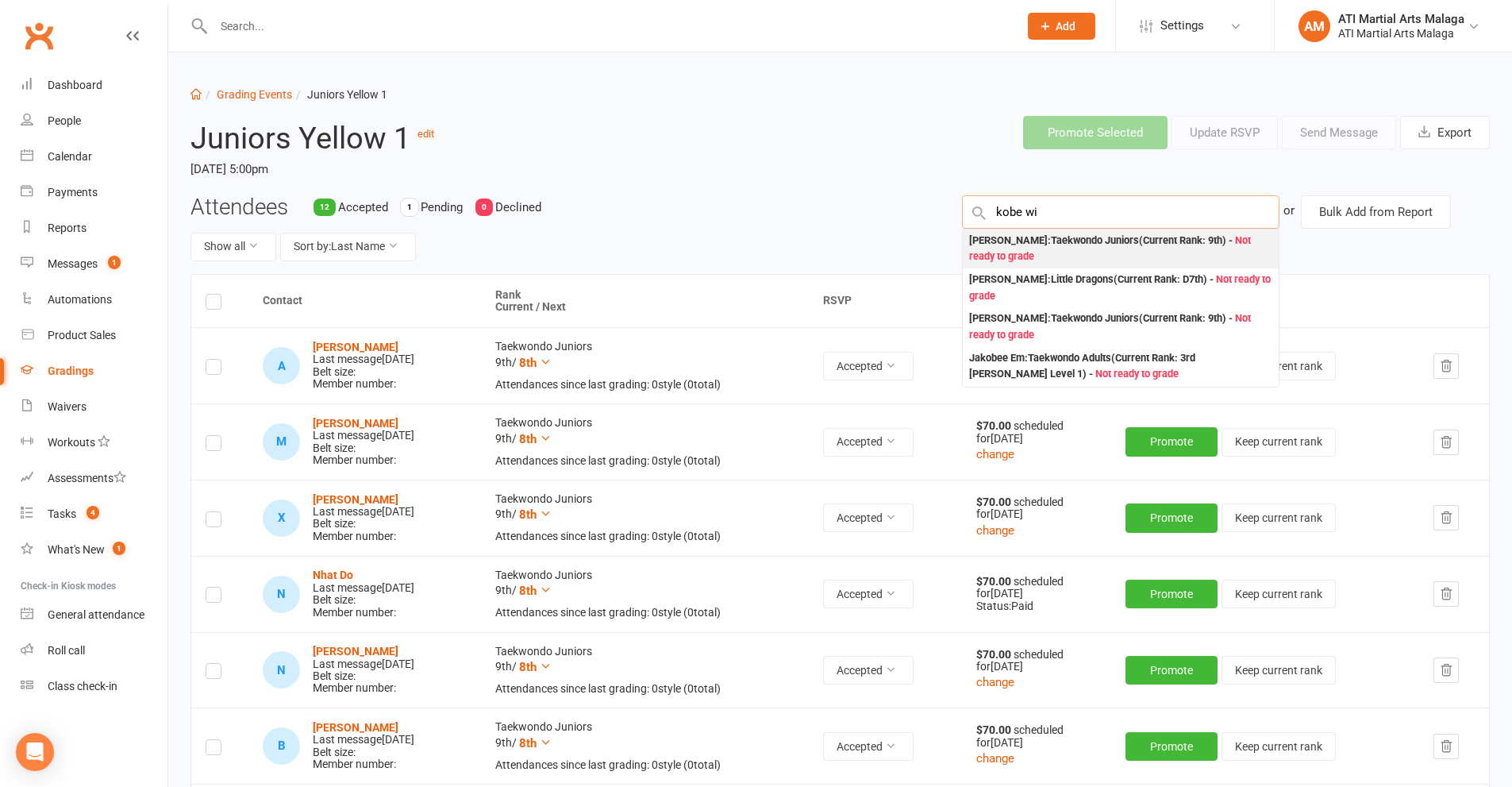
type input "kobe wi"
click at [1041, 250] on div "[PERSON_NAME] : Taekwondo Juniors (Current Rank: 9th ) - Not ready to grade" at bounding box center [1120, 249] width 303 height 32
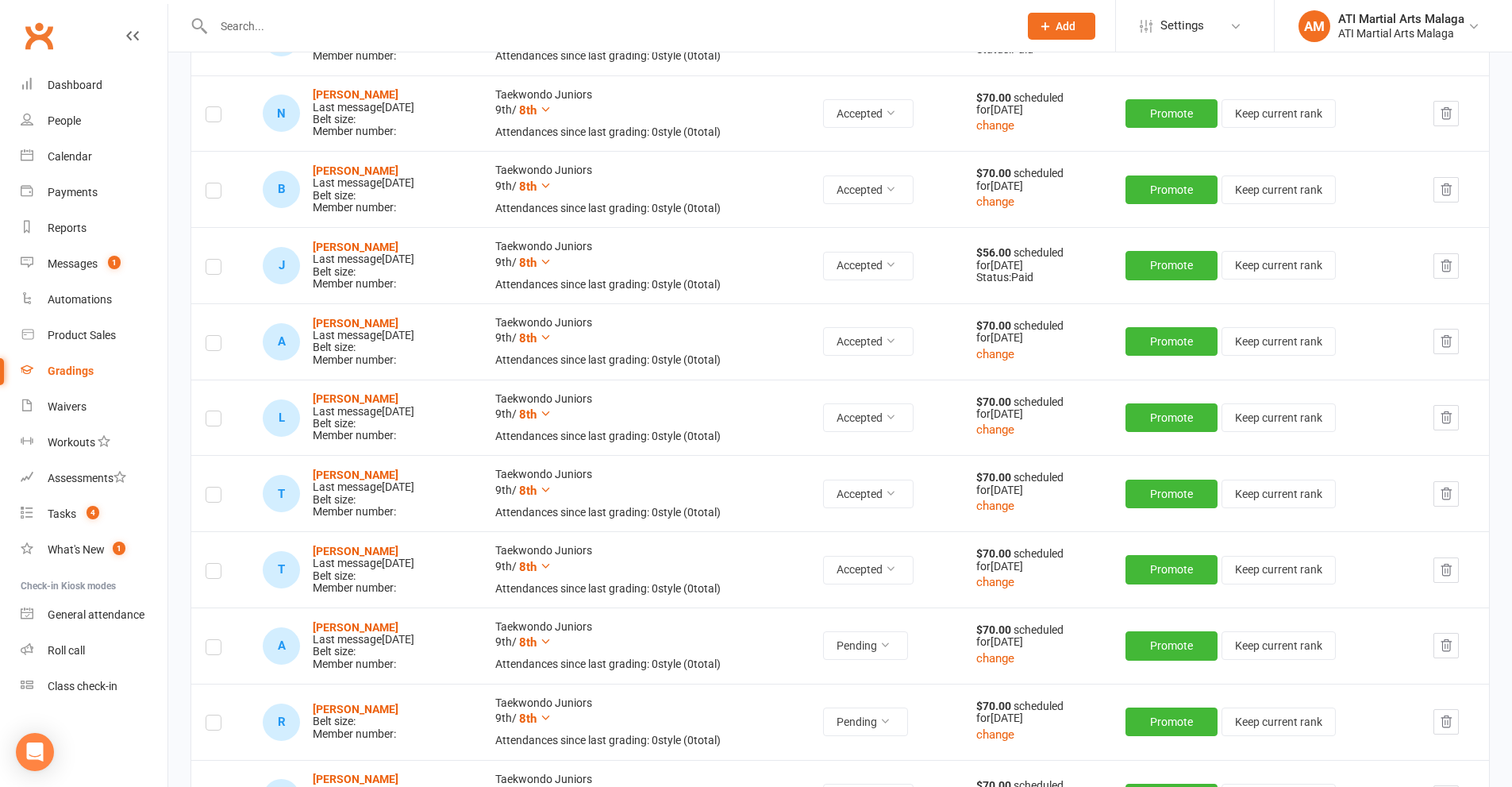
scroll to position [715, 0]
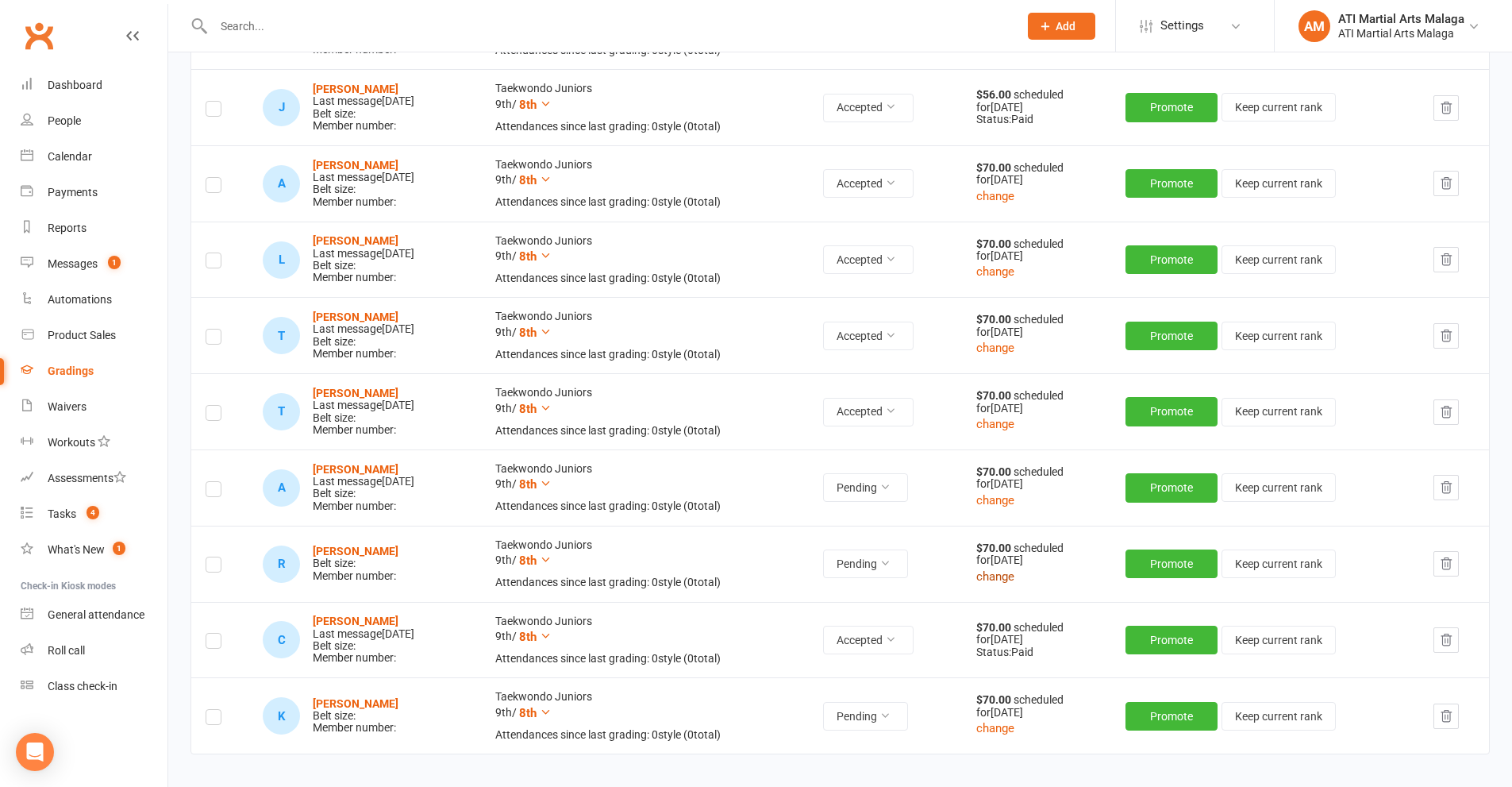
click at [1014, 580] on button "change" at bounding box center [994, 576] width 38 height 20
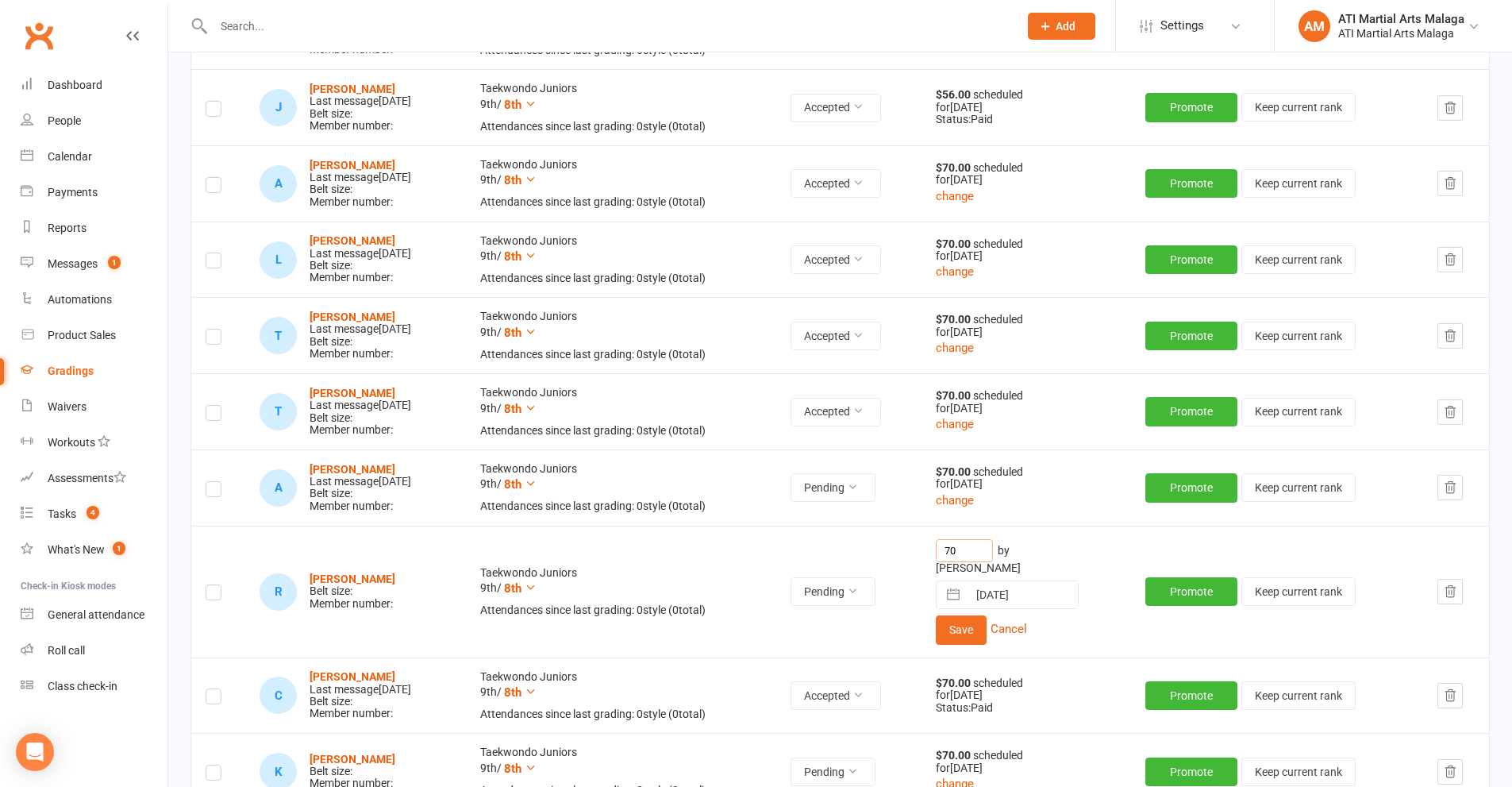
drag, startPoint x: 995, startPoint y: 559, endPoint x: 800, endPoint y: 528, distance: 197.4
click at [796, 529] on tr "R [PERSON_NAME] Belt size: Member number: Taekwondo Juniors 9th / 8th Attendanc…" at bounding box center [839, 591] width 1298 height 132
type input "56"
click at [987, 628] on button "Save" at bounding box center [961, 629] width 51 height 28
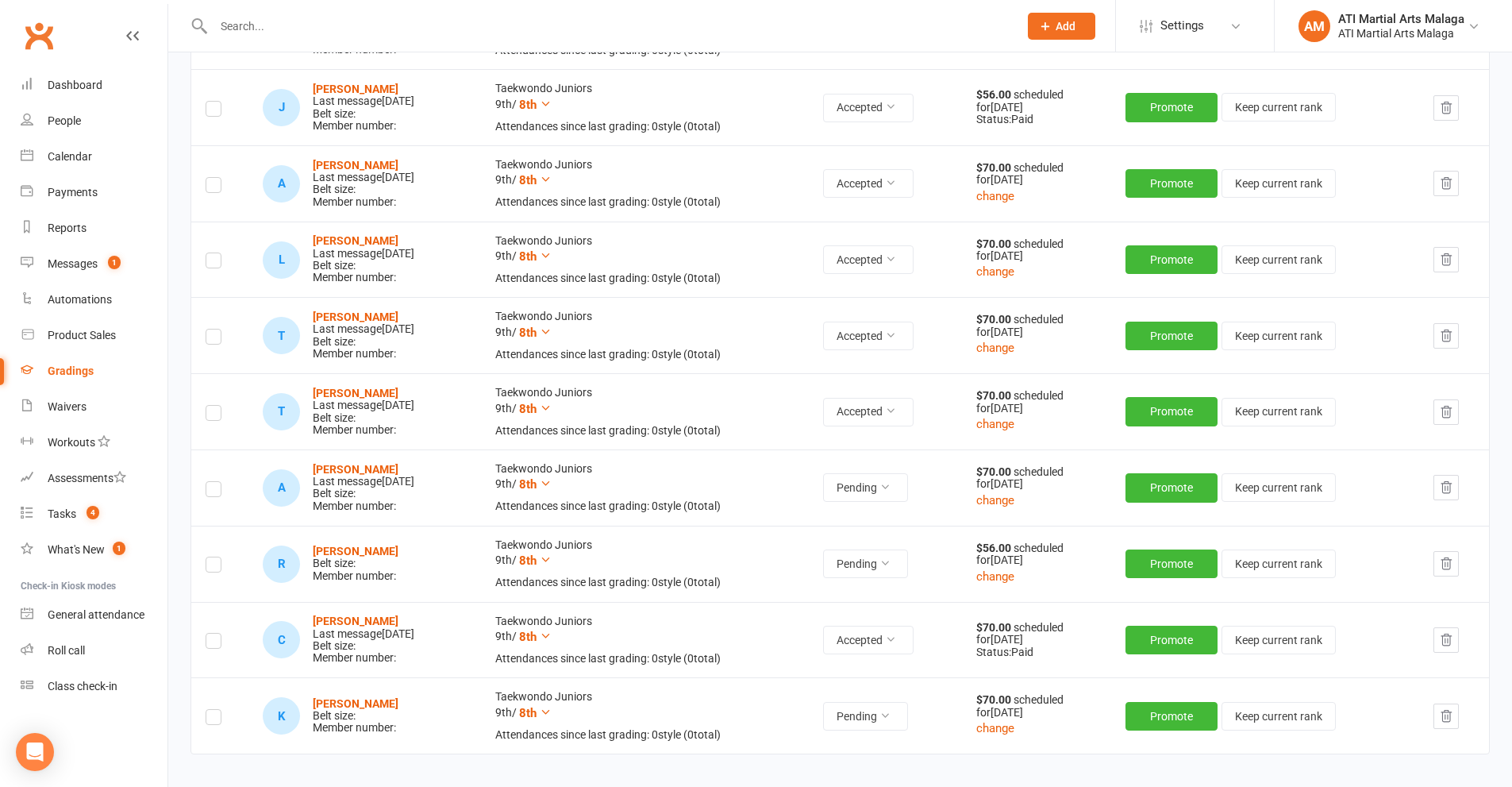
click at [219, 567] on label at bounding box center [213, 567] width 16 height 0
click at [219, 558] on input "checkbox" at bounding box center [213, 558] width 16 height 0
click at [219, 720] on label at bounding box center [213, 720] width 16 height 0
click at [219, 710] on input "checkbox" at bounding box center [213, 710] width 16 height 0
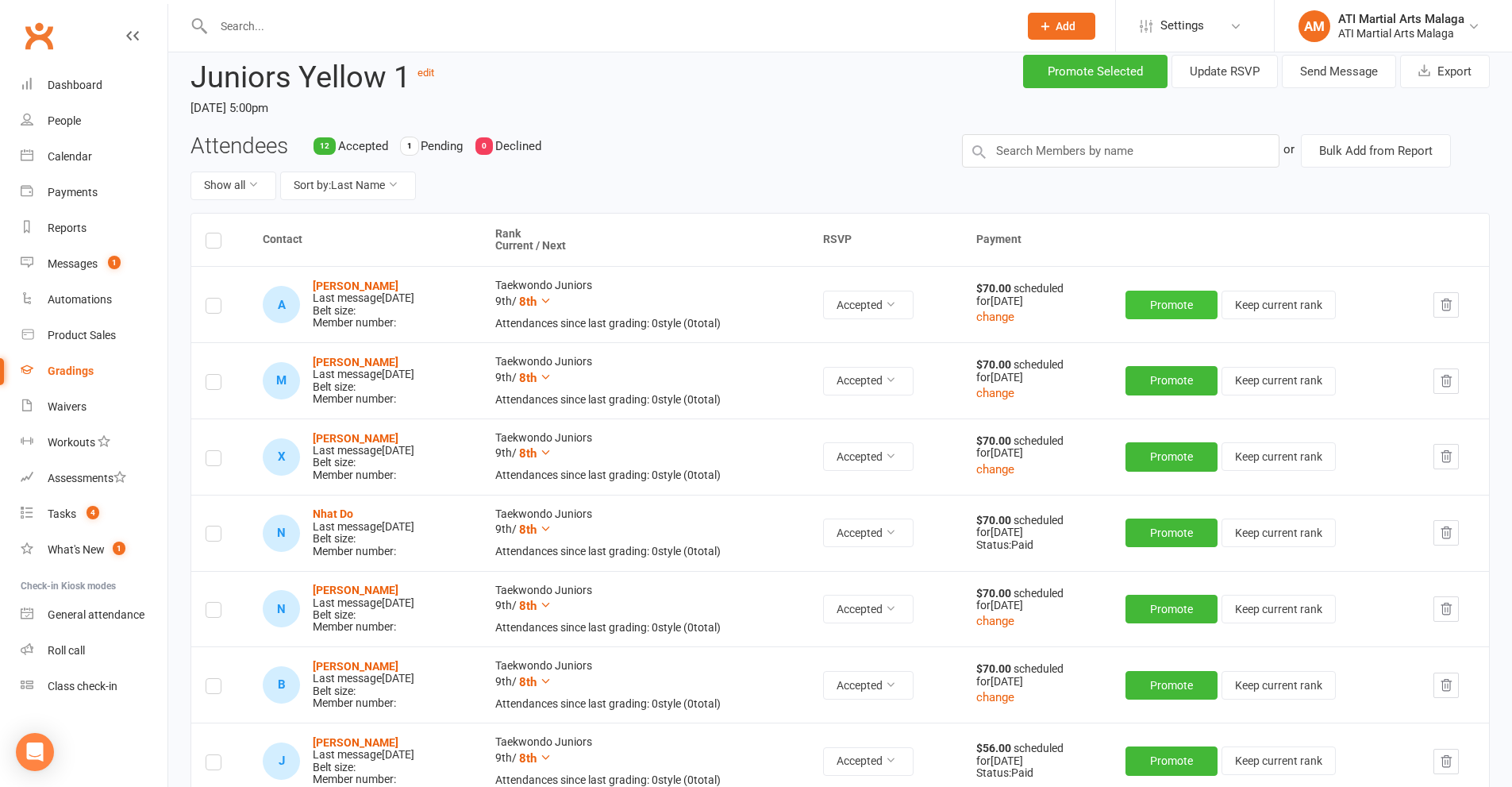
scroll to position [0, 0]
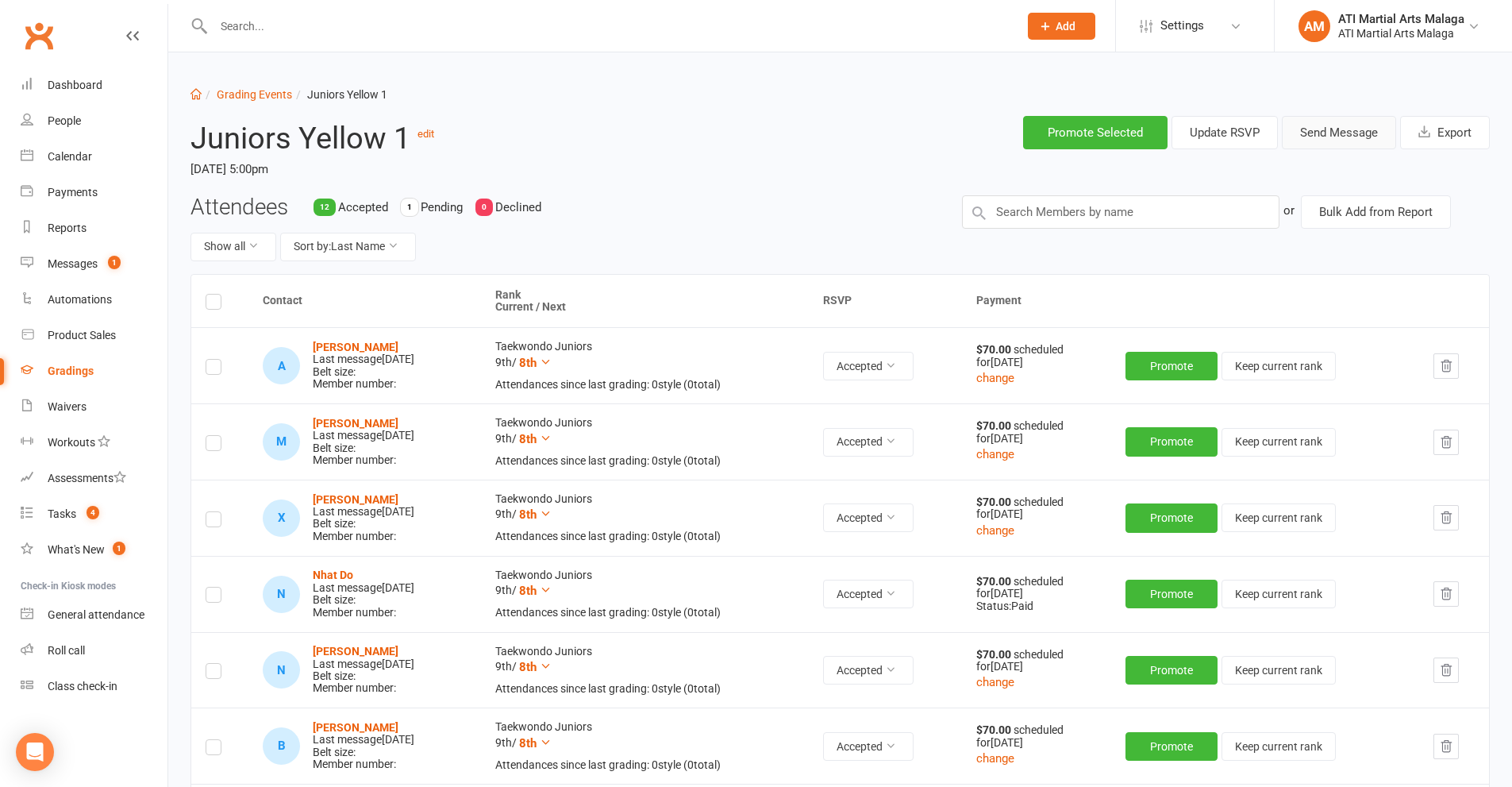
click at [1334, 145] on button "Send Message" at bounding box center [1338, 133] width 114 height 33
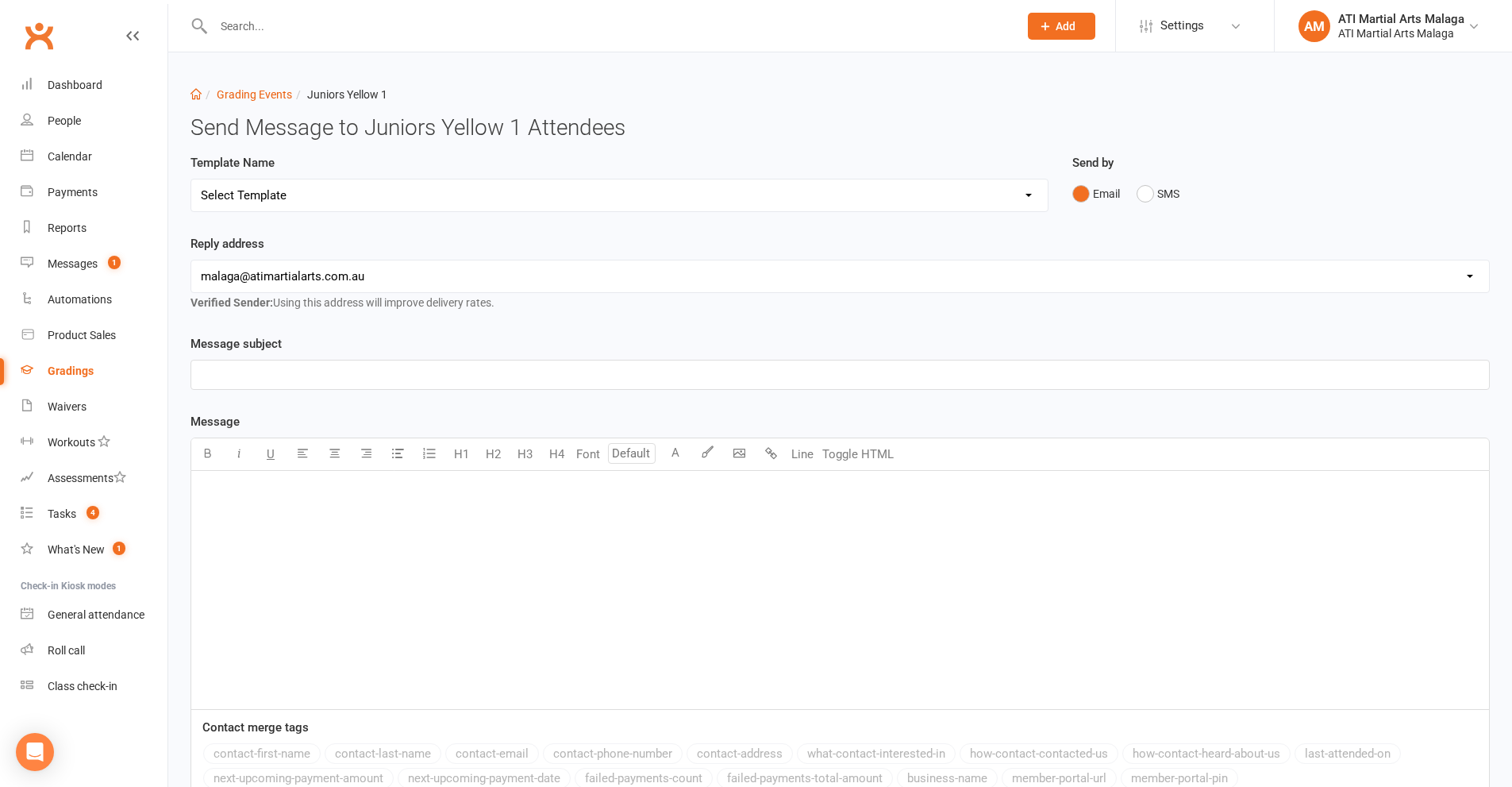
click at [468, 188] on select "Select Template [Email] Confirmation of Successful Grading [Email] Grading Even…" at bounding box center [619, 195] width 856 height 32
select select "2"
click at [191, 179] on select "Select Template [Email] Confirmation of Successful Grading [Email] Grading Even…" at bounding box center [619, 195] width 856 height 32
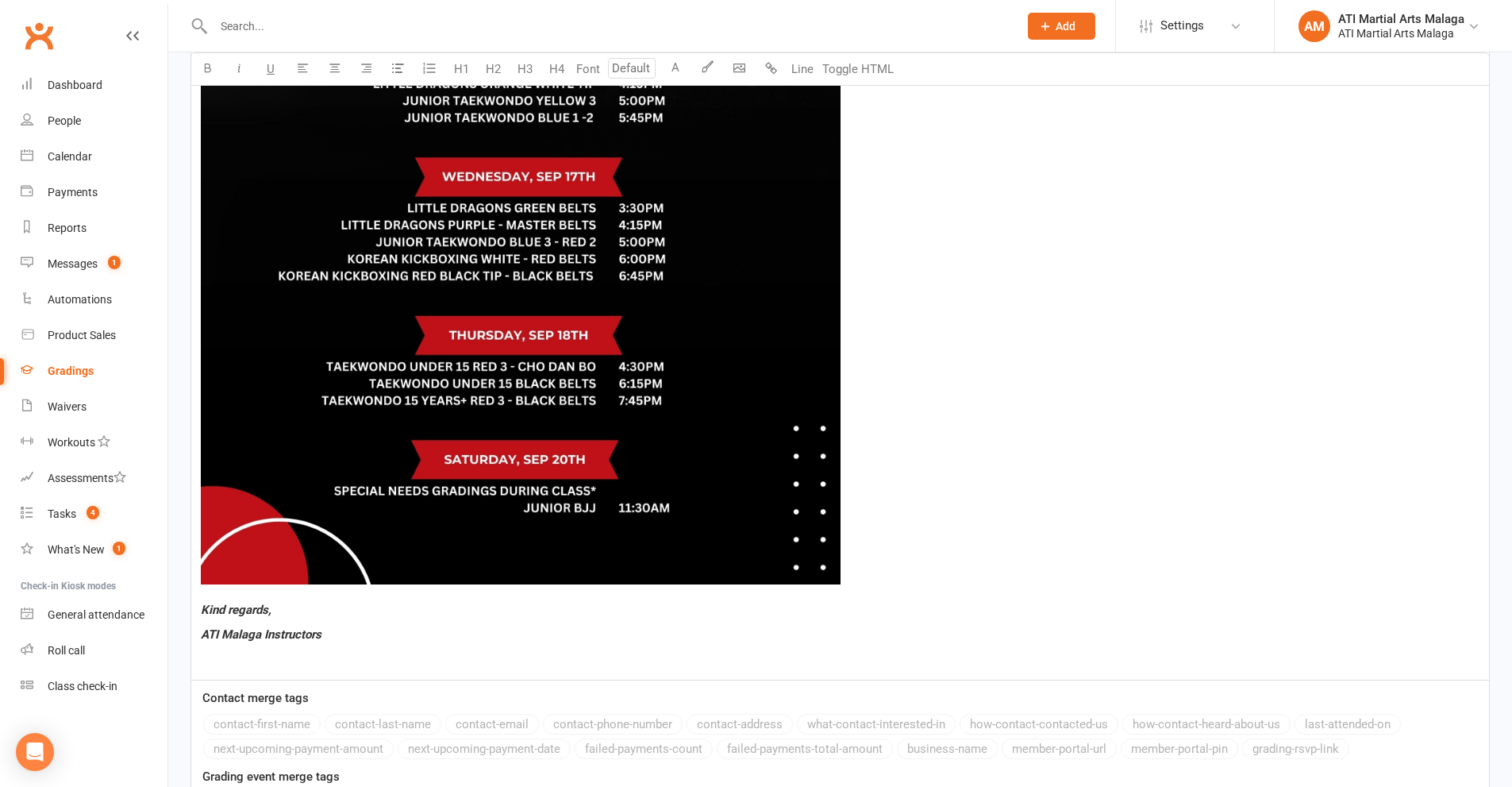
scroll to position [1259, 0]
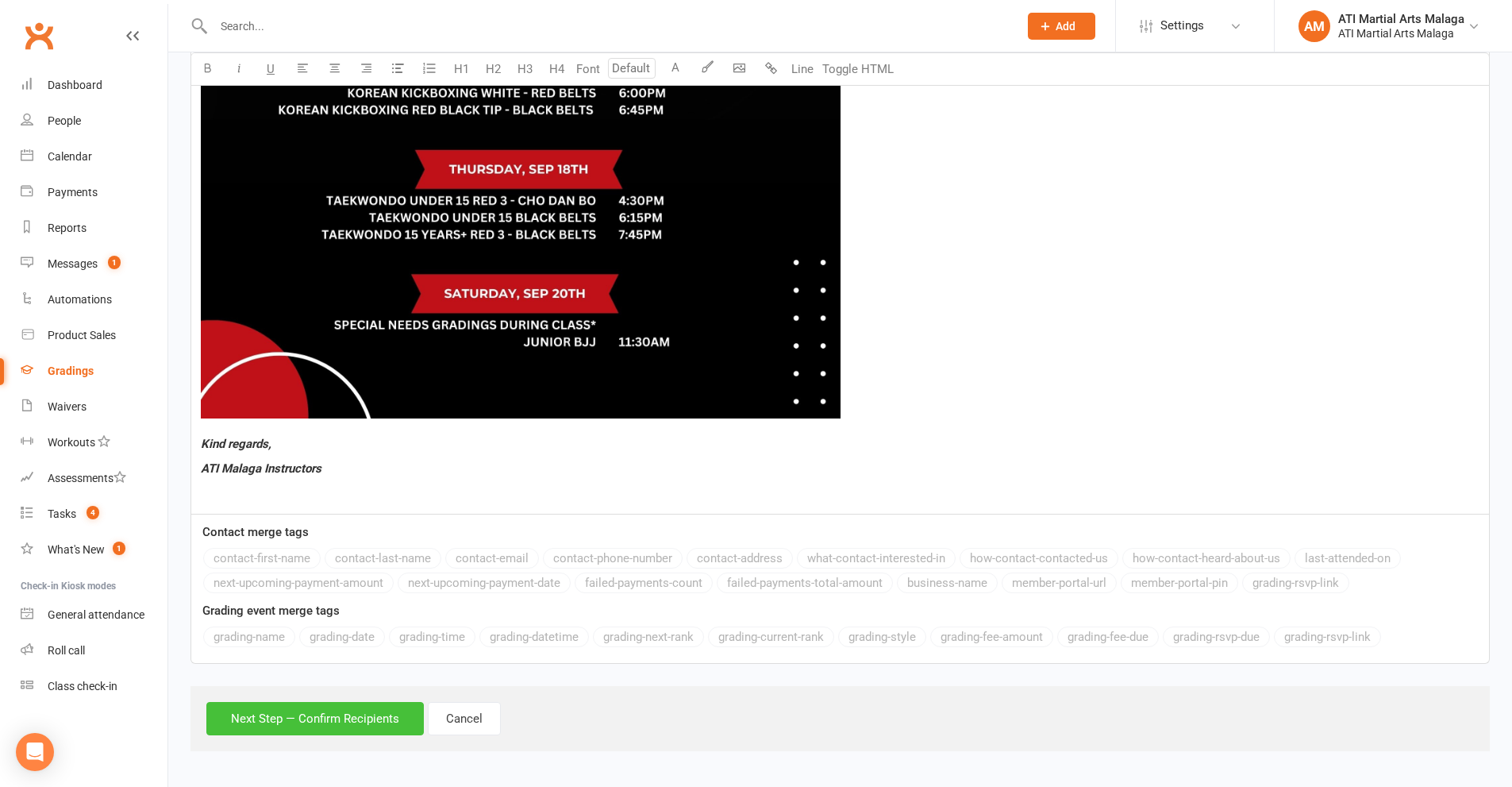
click at [241, 718] on button "Next Step — Confirm Recipients" at bounding box center [315, 719] width 217 height 33
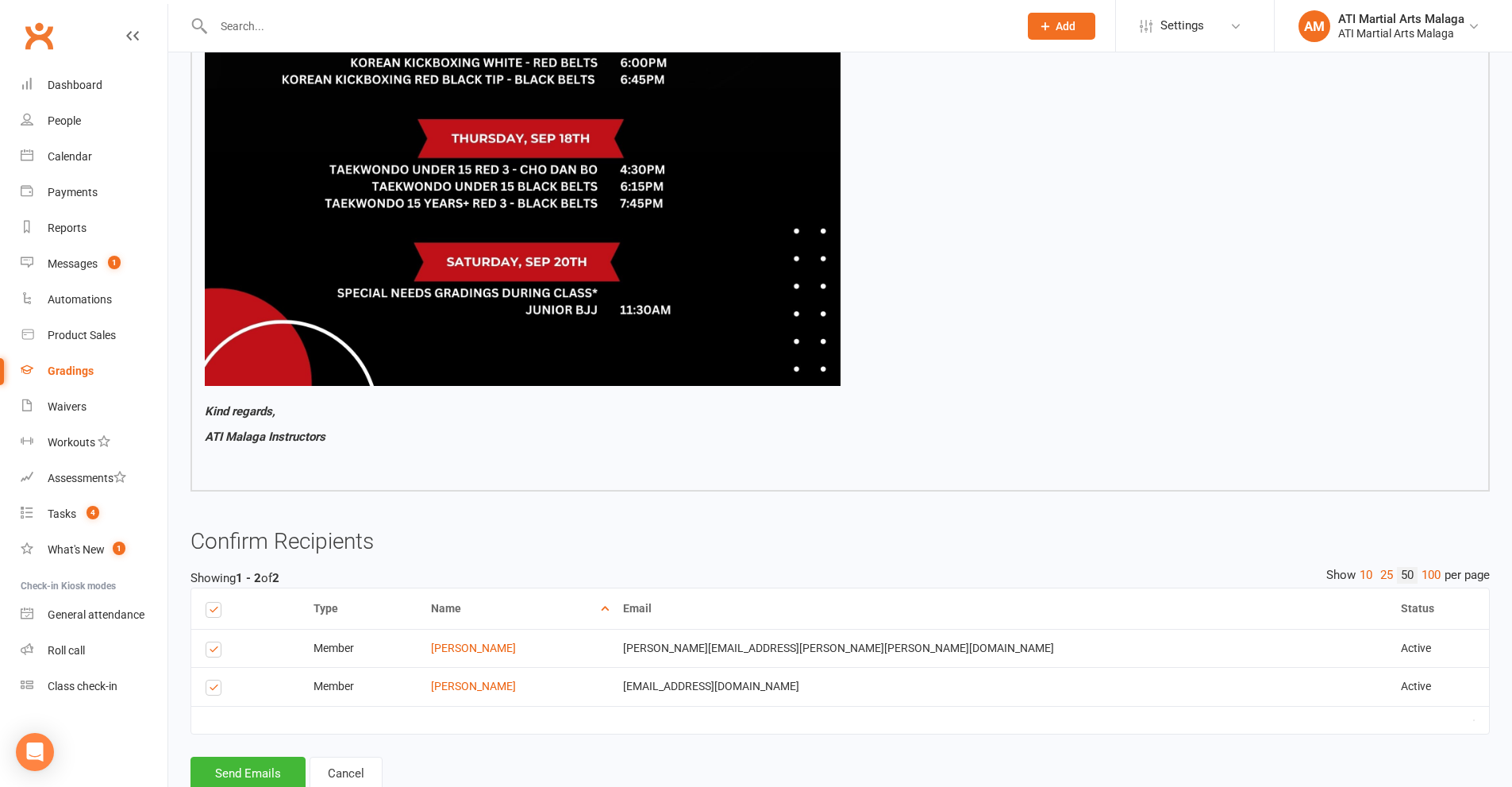
scroll to position [1220, 0]
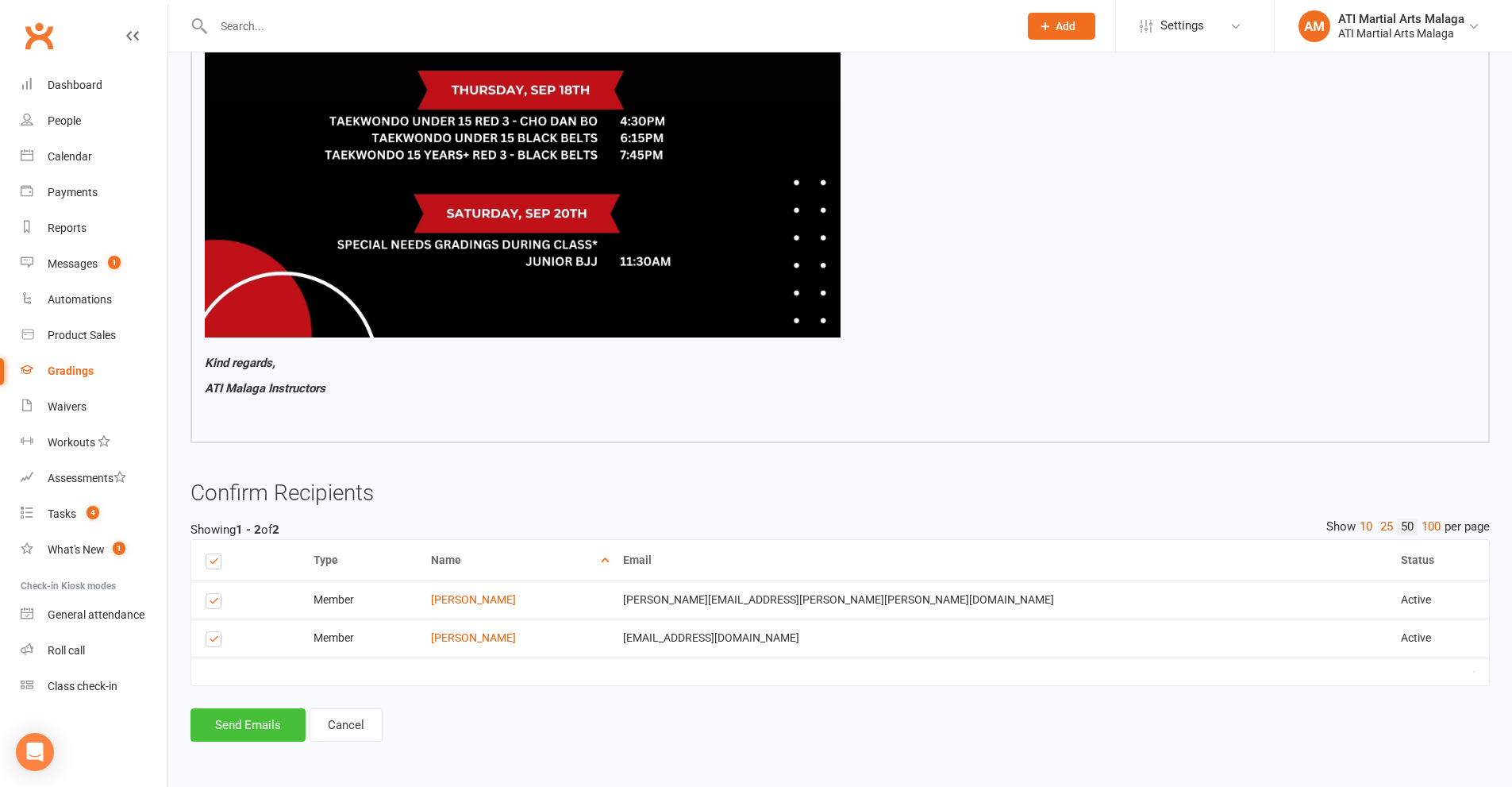
click at [240, 729] on button "Send Emails" at bounding box center [248, 725] width 115 height 33
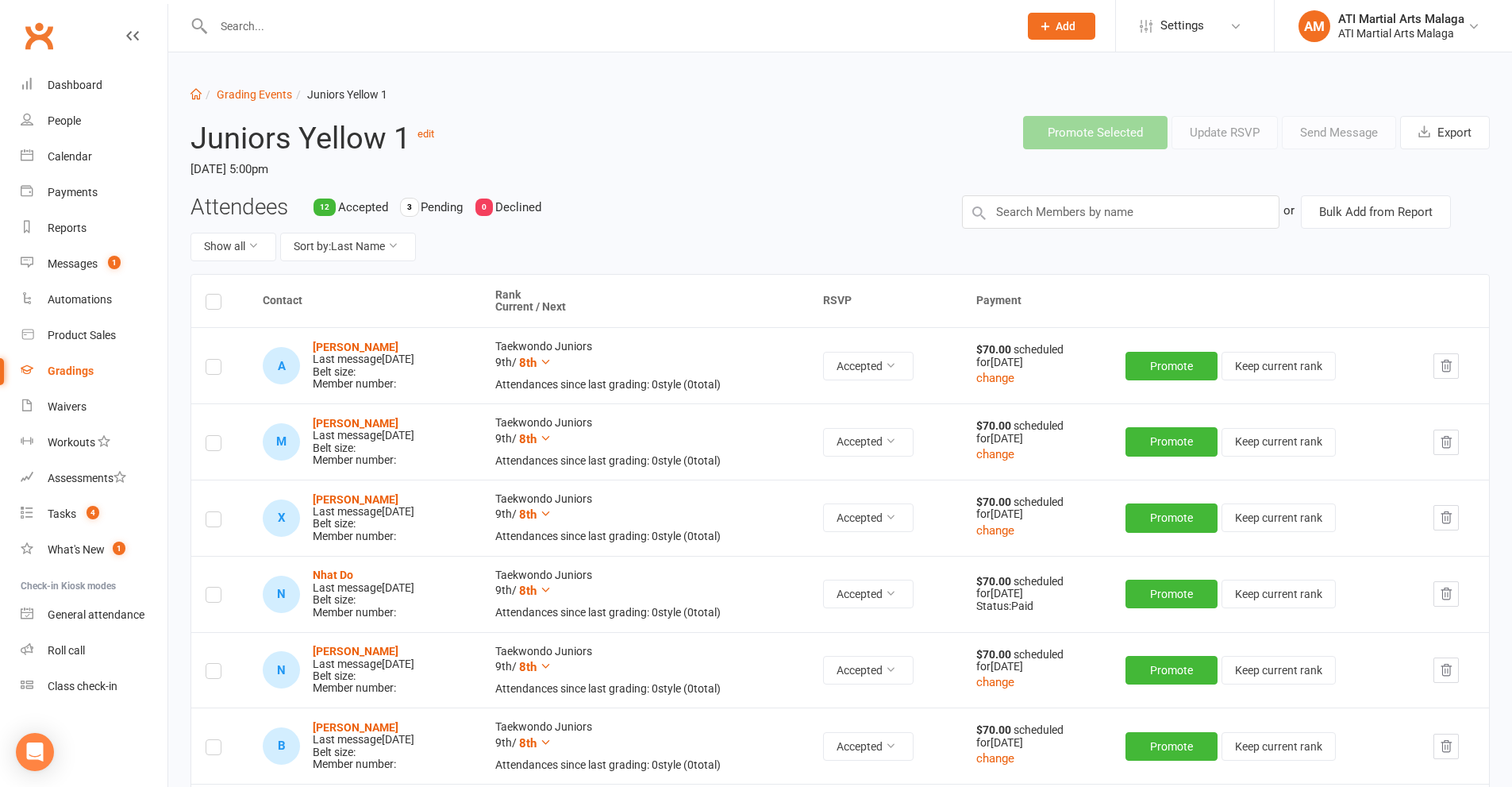
click at [60, 369] on div "Gradings" at bounding box center [70, 371] width 46 height 13
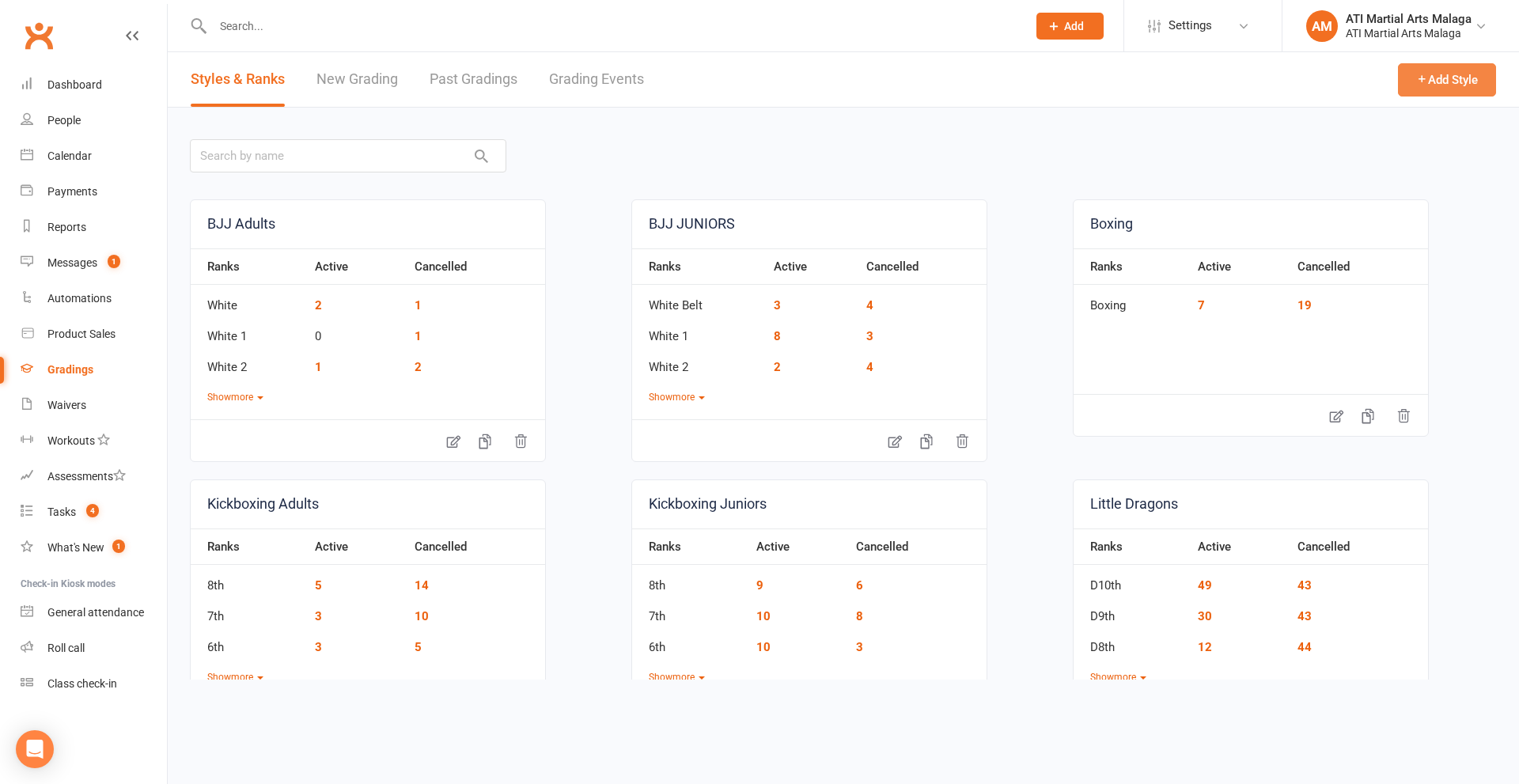
click at [1420, 73] on button "Add Style" at bounding box center [1447, 80] width 98 height 33
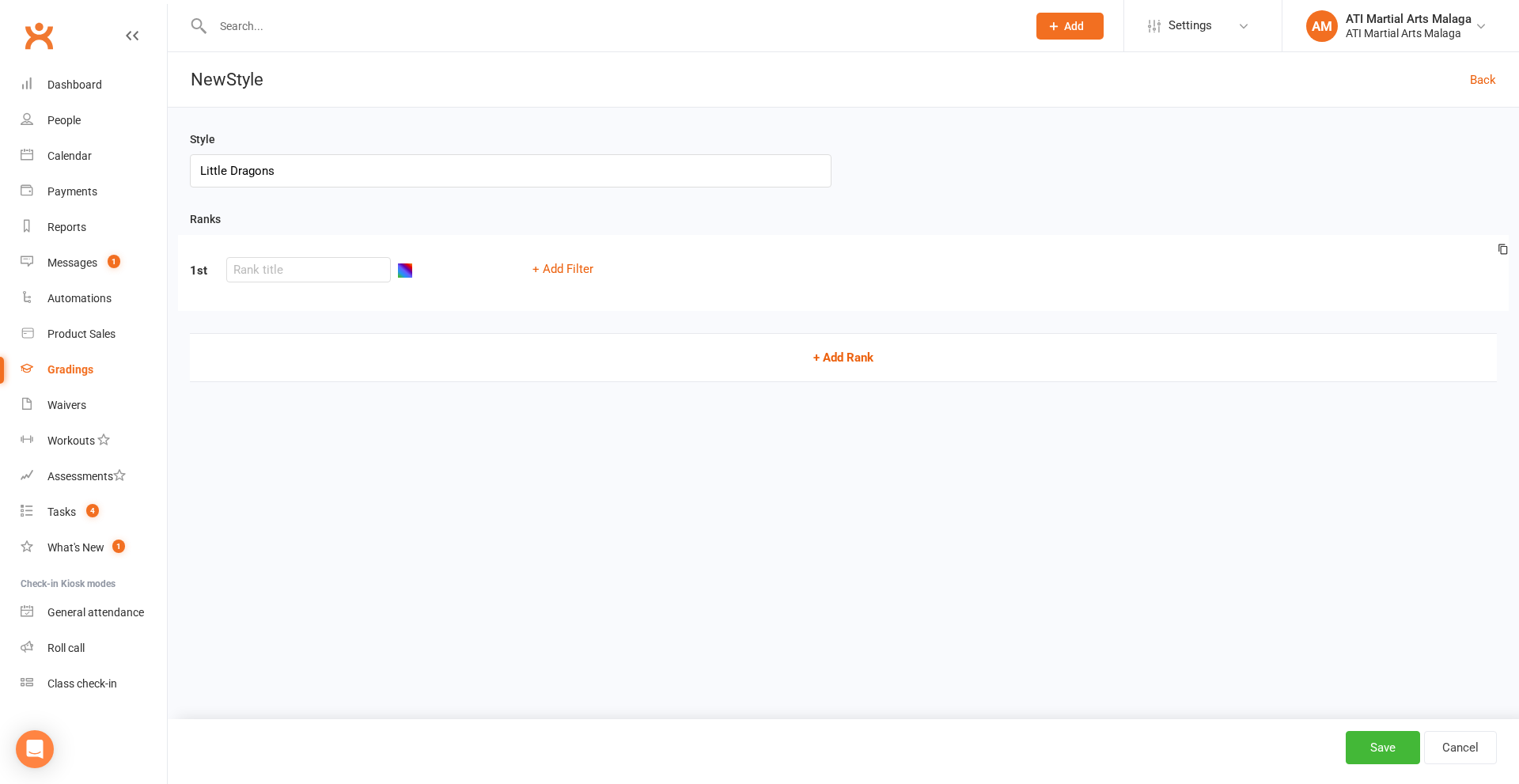
type input "Little Dragons"
click at [875, 357] on button "+ Add Rank" at bounding box center [843, 358] width 1307 height 49
drag, startPoint x: 1511, startPoint y: 338, endPoint x: 1498, endPoint y: 335, distance: 13.3
click at [1506, 336] on div "Style Little Dragons Ranks 1st + Add Filter 2nd Column name Belt Size Active fo…" at bounding box center [844, 316] width 1352 height 416
click at [1506, 325] on icon at bounding box center [1503, 325] width 8 height 9
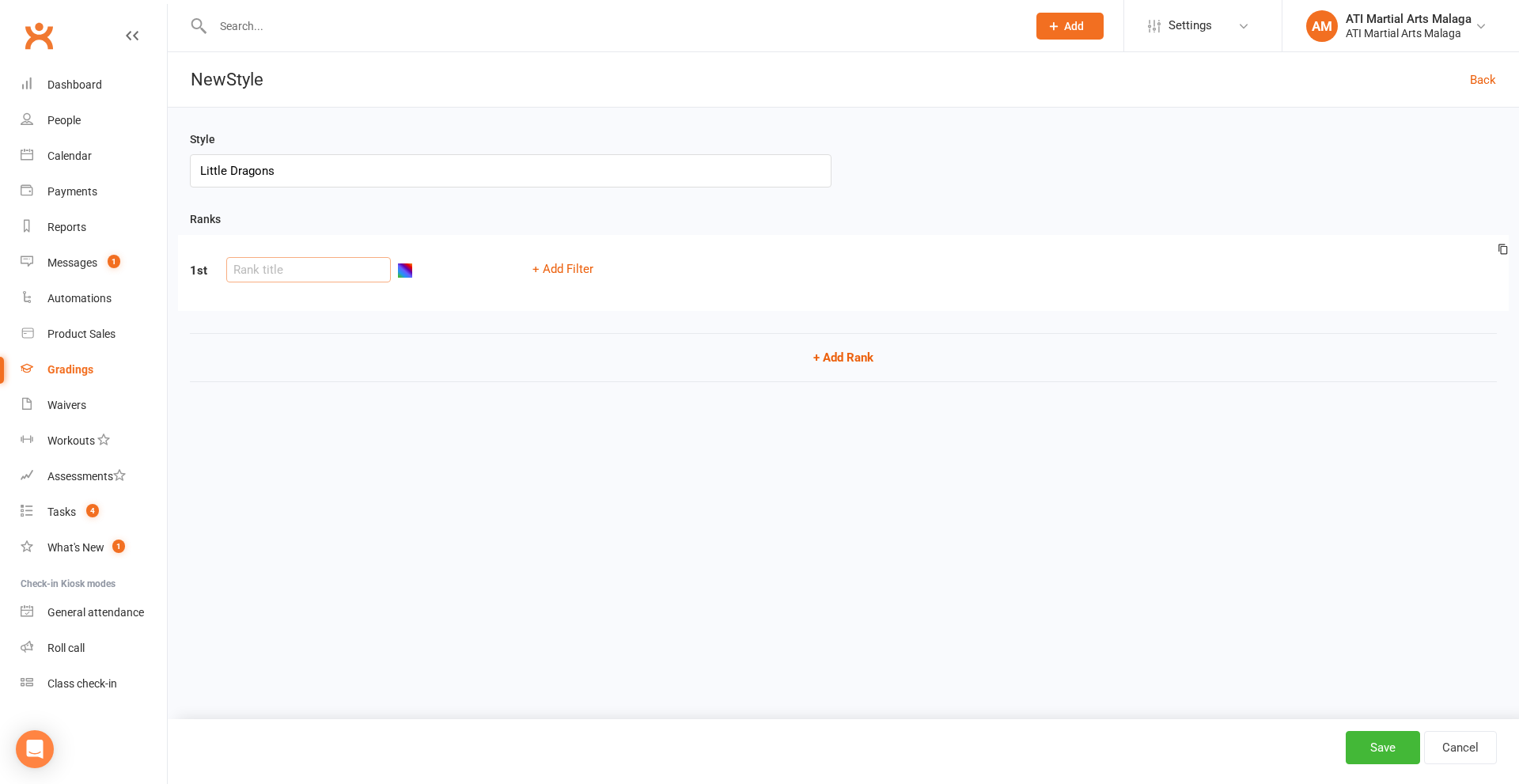
click at [290, 281] on input "text" at bounding box center [308, 270] width 164 height 25
type input "Dragon Master 3"
drag, startPoint x: 1369, startPoint y: 752, endPoint x: 1361, endPoint y: 753, distance: 8.1
click at [1361, 753] on button "Save" at bounding box center [1383, 747] width 75 height 33
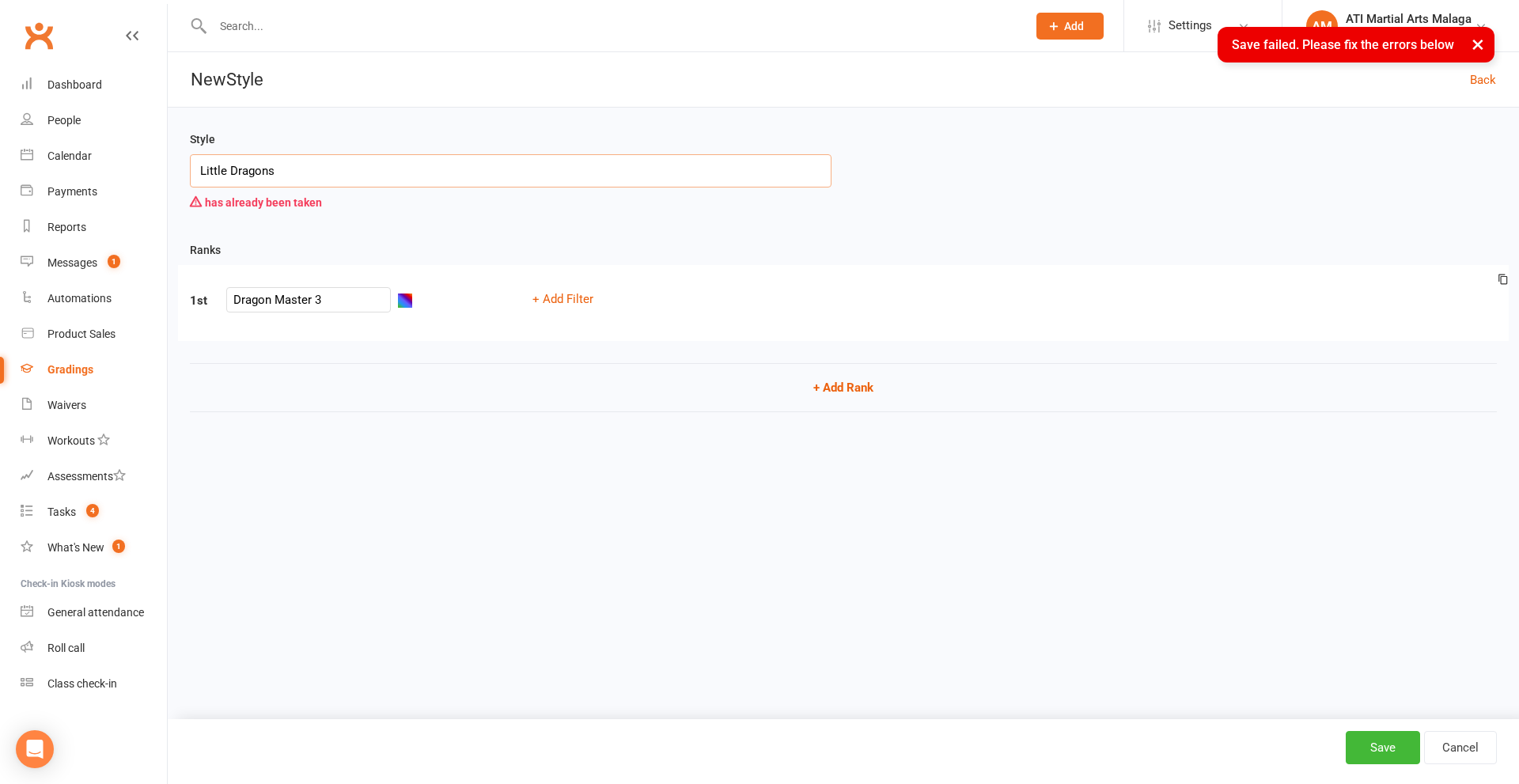
click at [295, 178] on input "Little Dragons" at bounding box center [510, 171] width 641 height 33
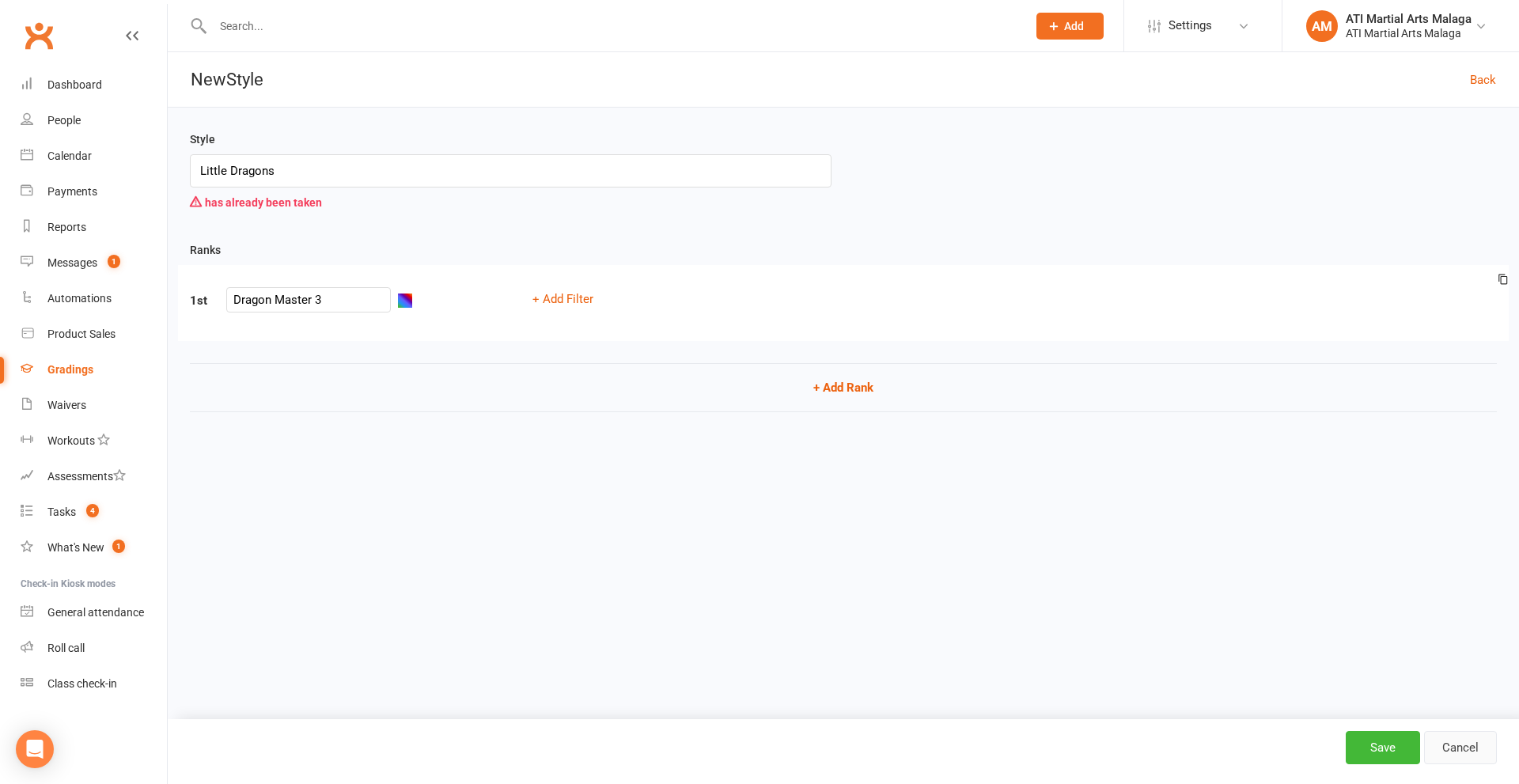
click at [1463, 743] on link "Cancel" at bounding box center [1460, 747] width 73 height 33
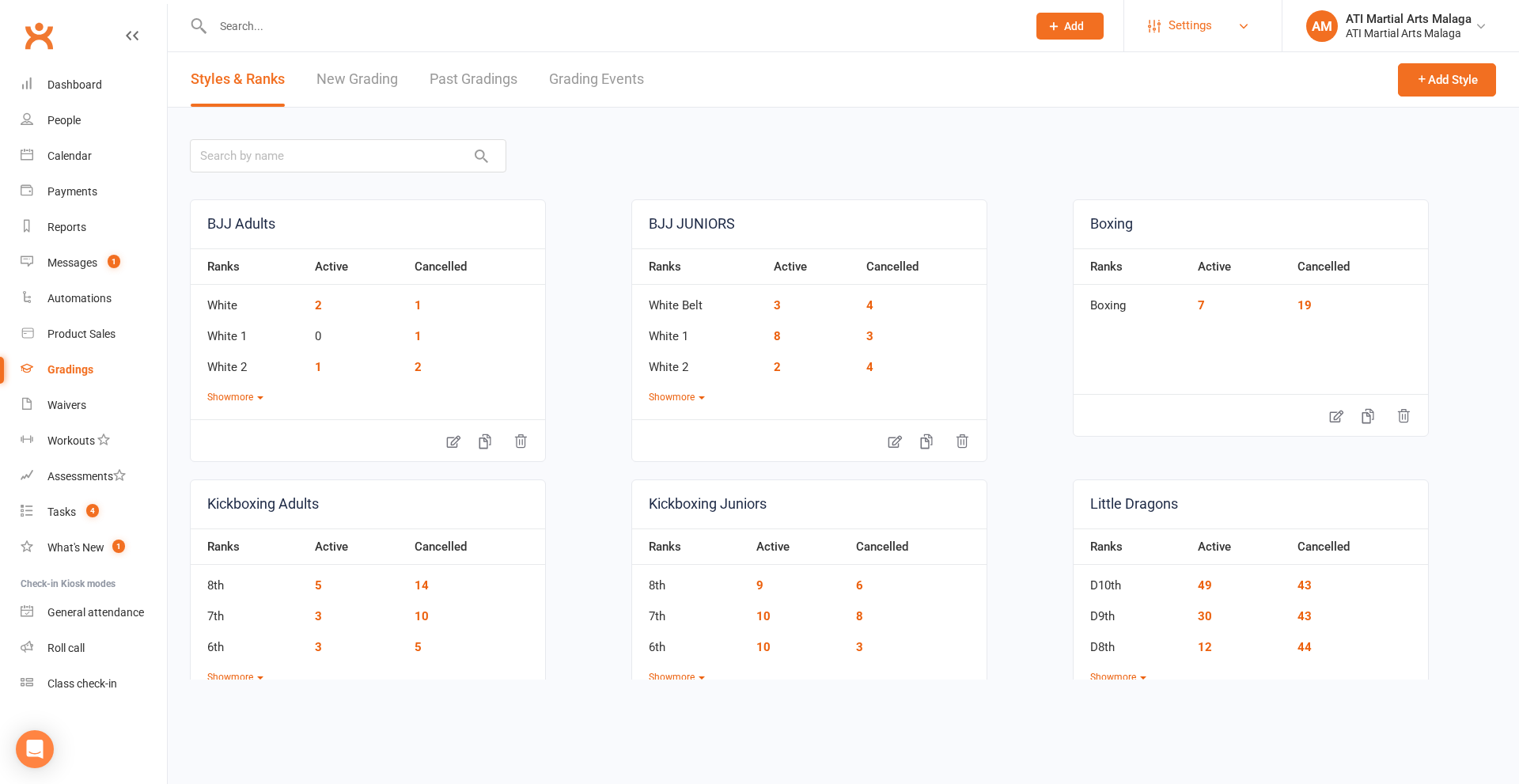
click at [1232, 32] on link "Settings" at bounding box center [1202, 25] width 110 height 36
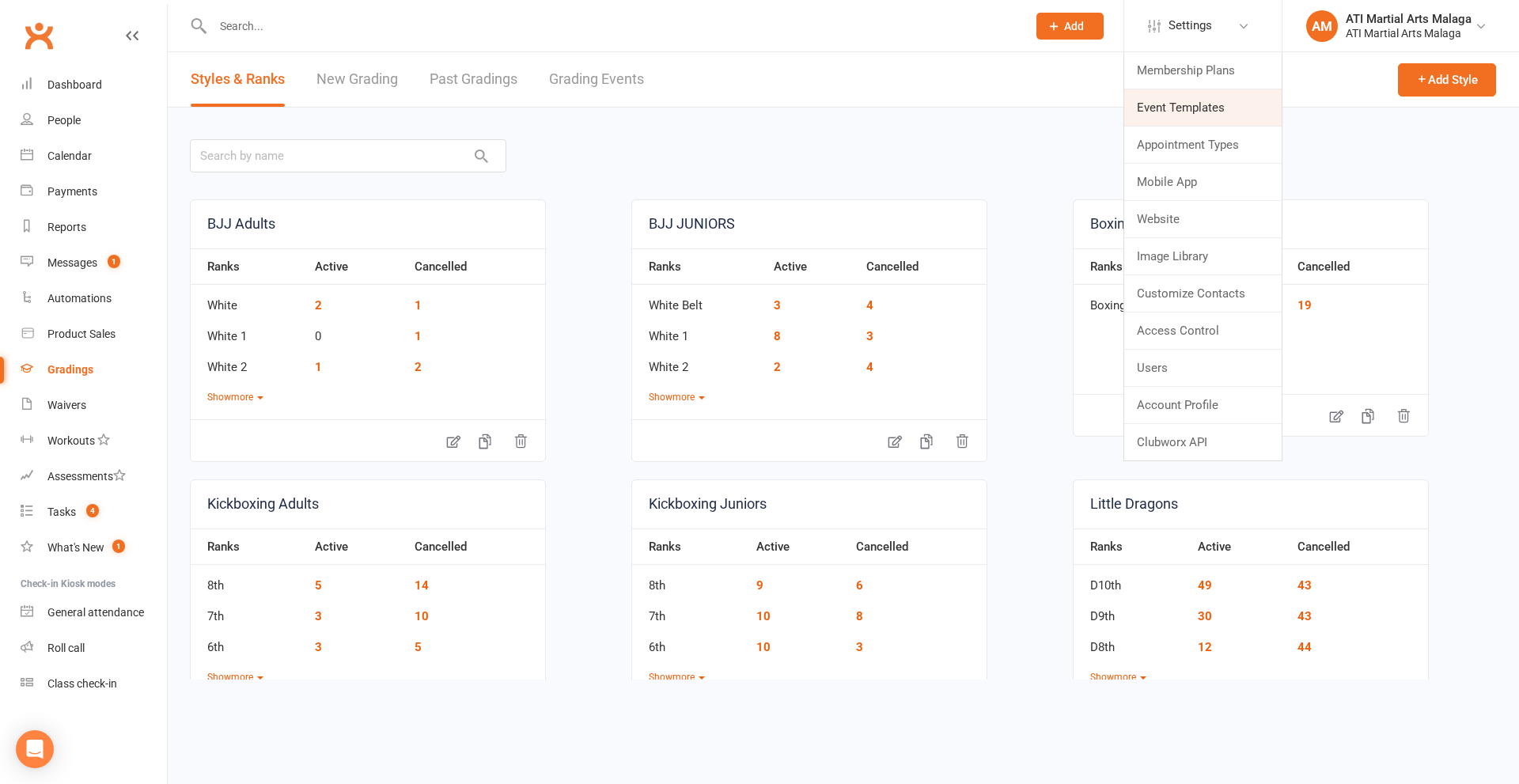
click at [1164, 112] on link "Event Templates" at bounding box center [1203, 107] width 157 height 36
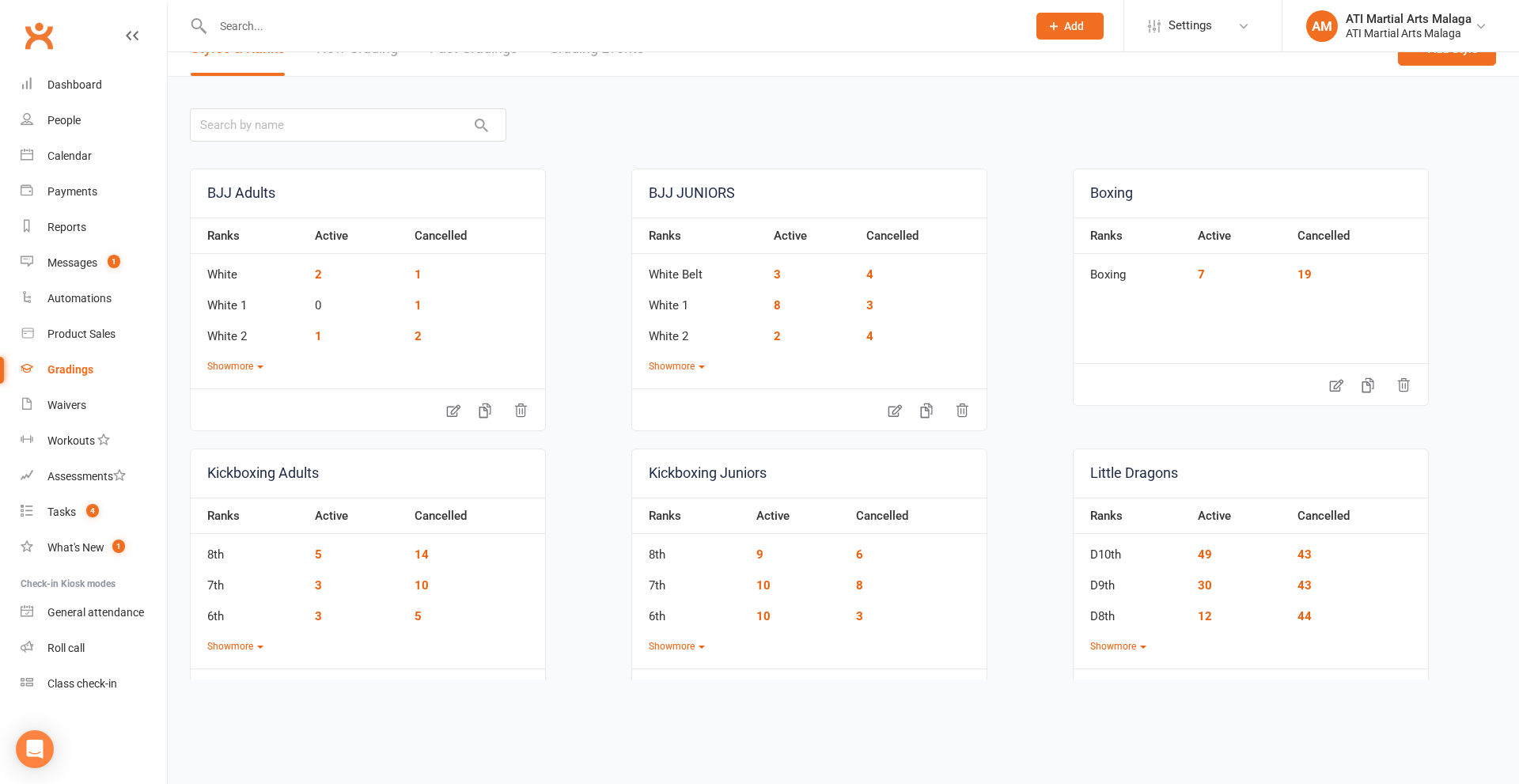
scroll to position [79, 0]
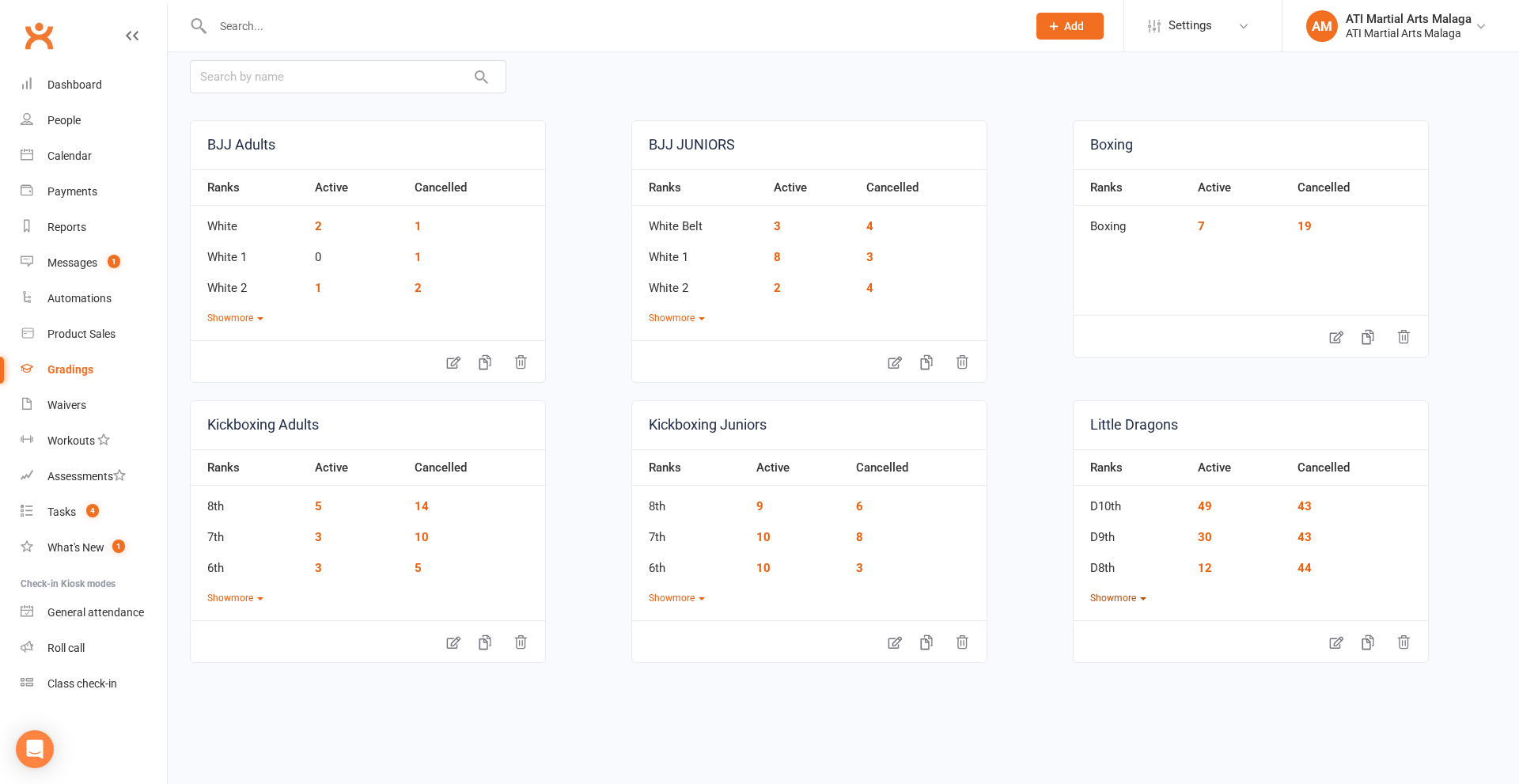
click at [1126, 597] on button "Show more" at bounding box center [1119, 597] width 56 height 15
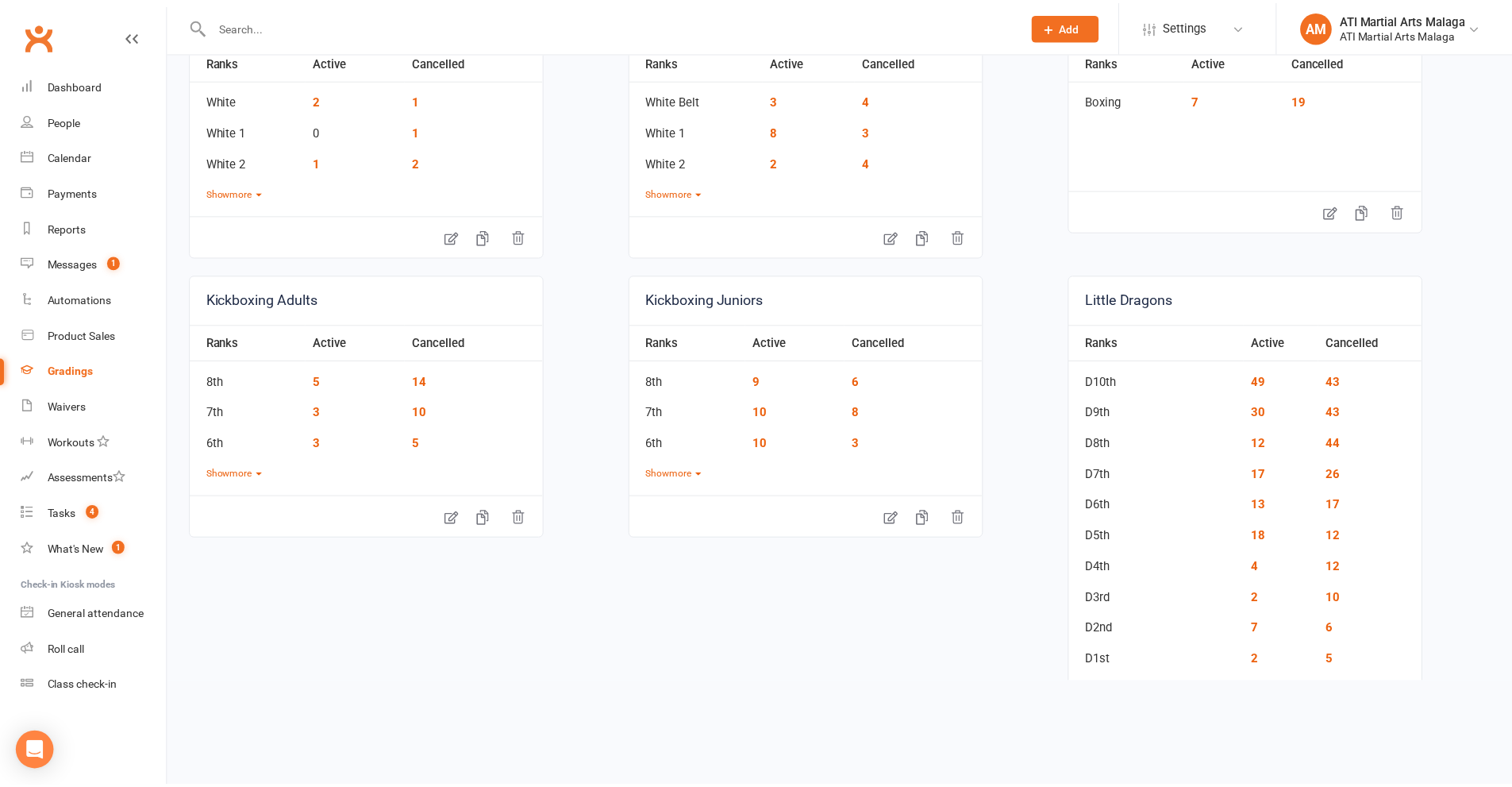
scroll to position [397, 0]
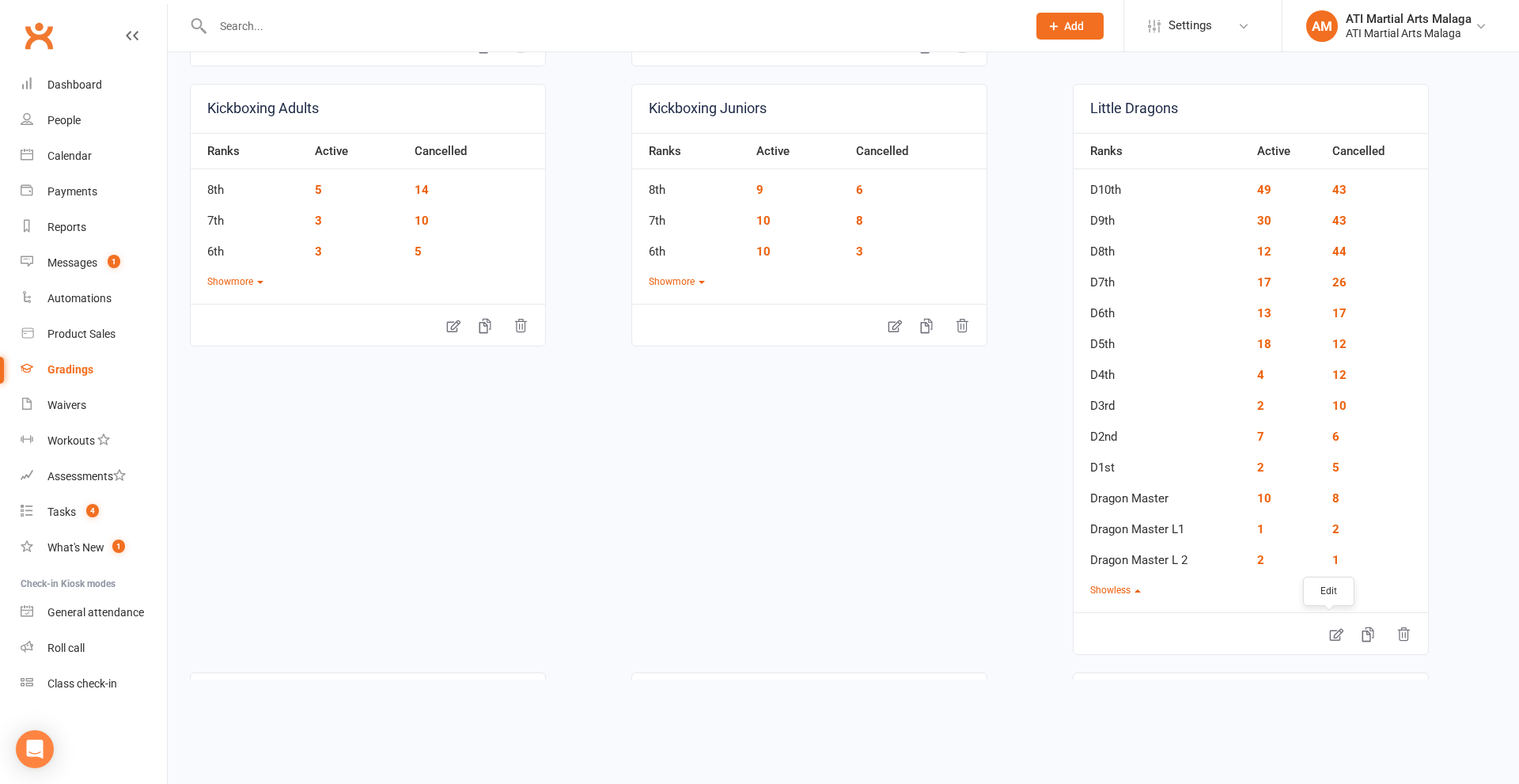
click at [1329, 634] on icon at bounding box center [1336, 634] width 16 height 16
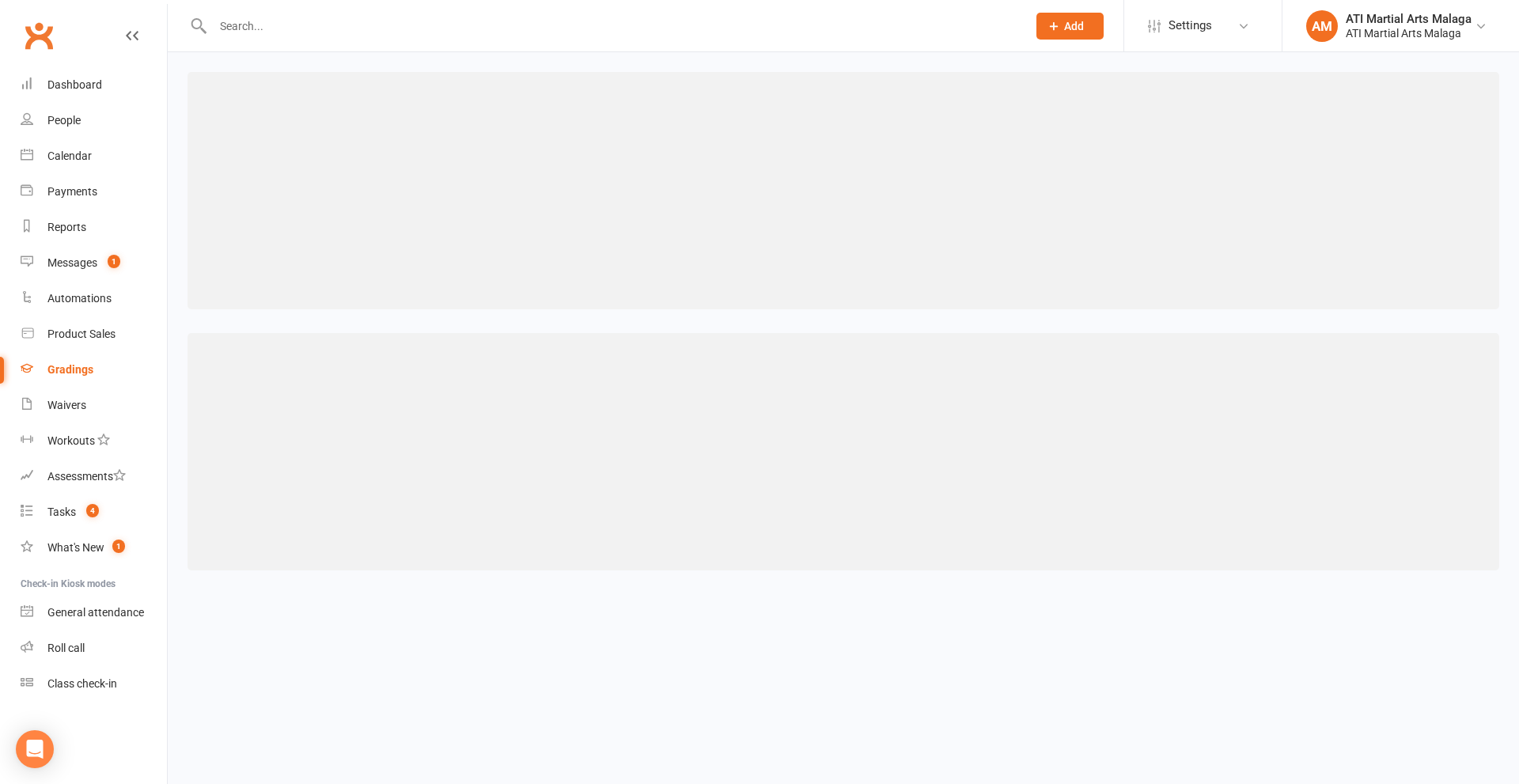
select select "contact_summaries:styles_all_class_attendances_since_last_promotion"
select select ">="
select select "contact_summaries:styles_style_most_recently_promoted_on"
select select ">="
select select "weeks"
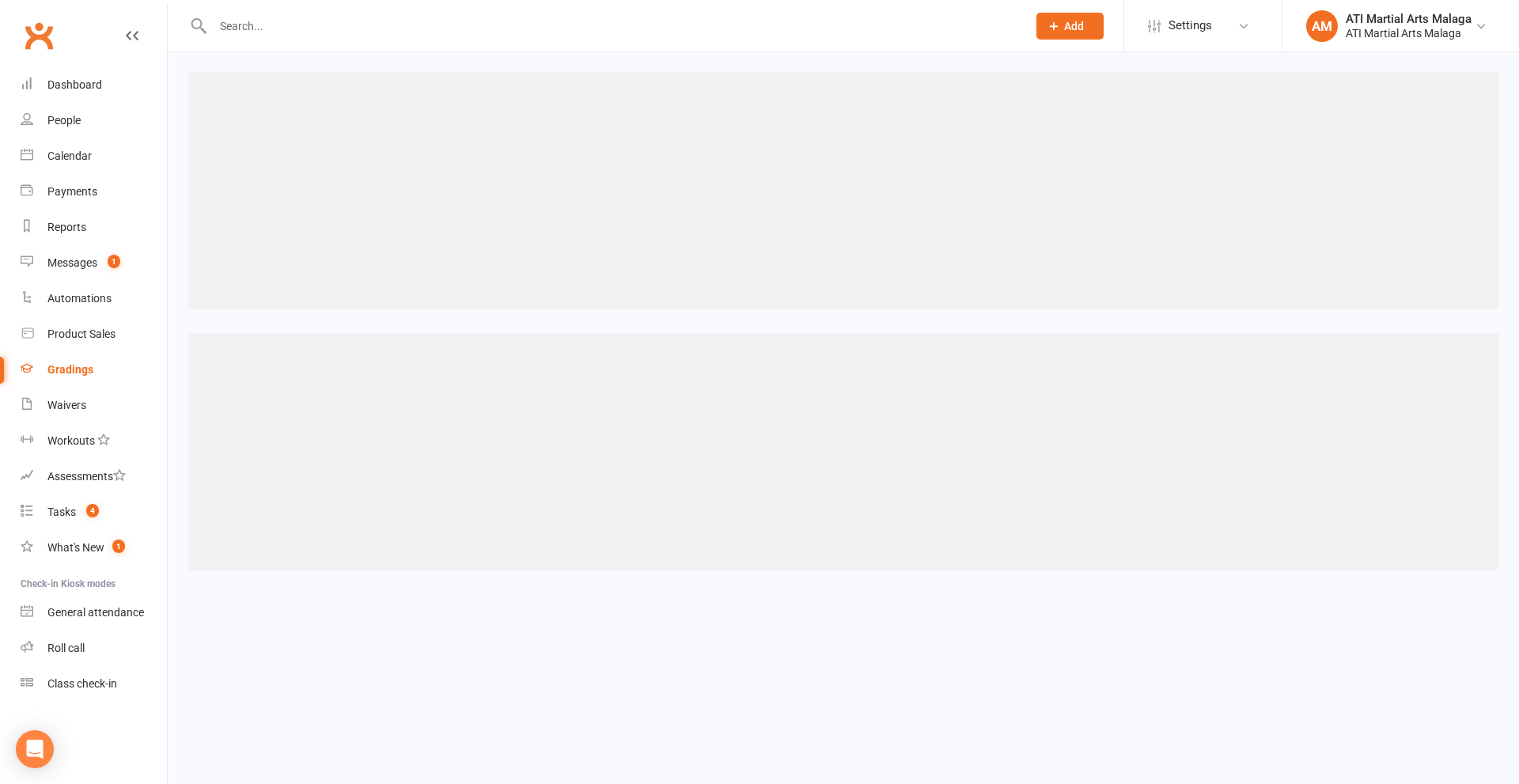
select select "contact_summaries:styles_style_most_recently_promoted_on"
select select ">="
select select "weeks"
select select "contact_summaries:styles_style_most_recently_promoted_on"
select select ">="
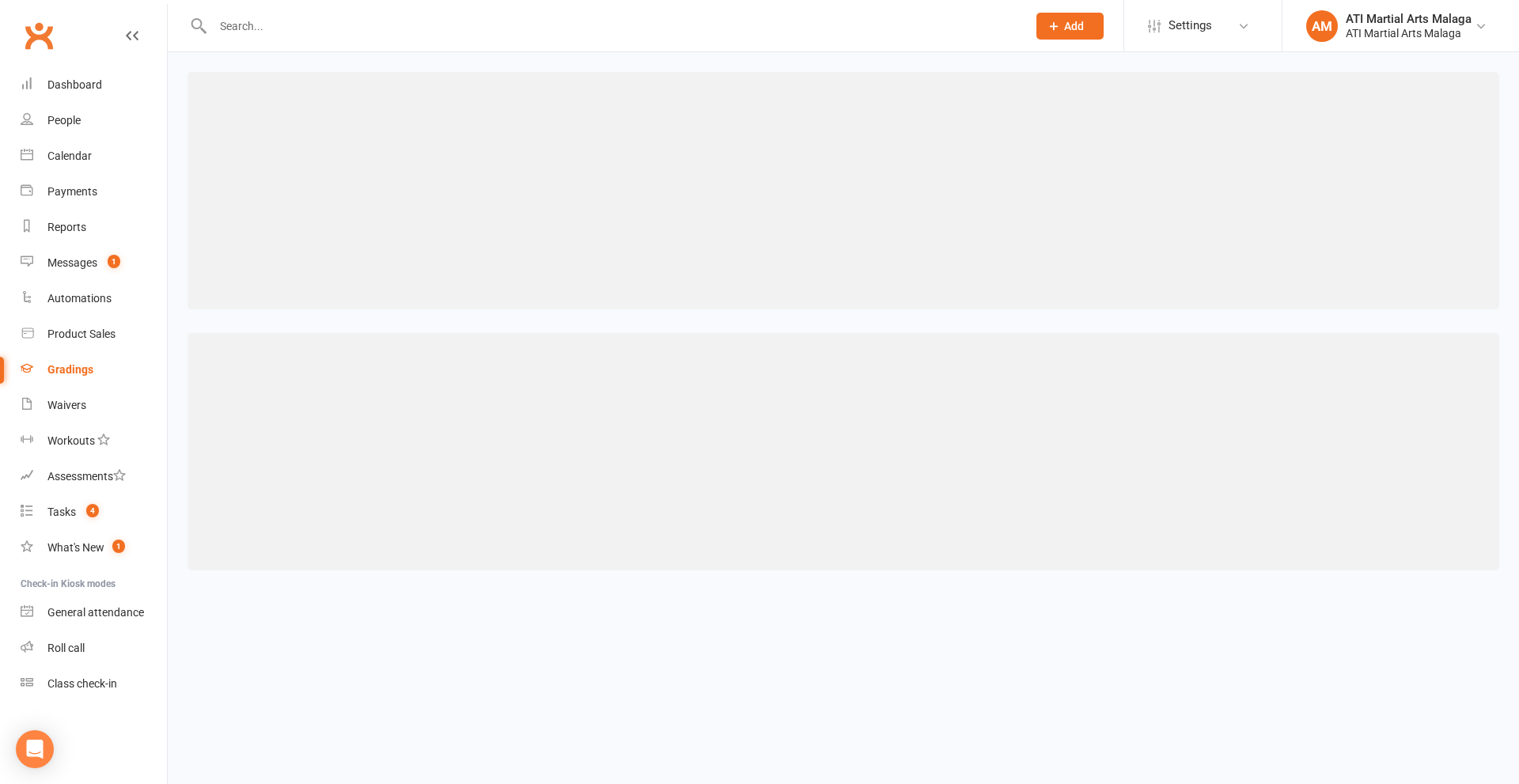
select select "weeks"
select select "contact_summaries:styles_style_most_recently_promoted_on"
select select ">="
select select "weeks"
select select "contact_summaries:styles_style_most_recently_promoted_on"
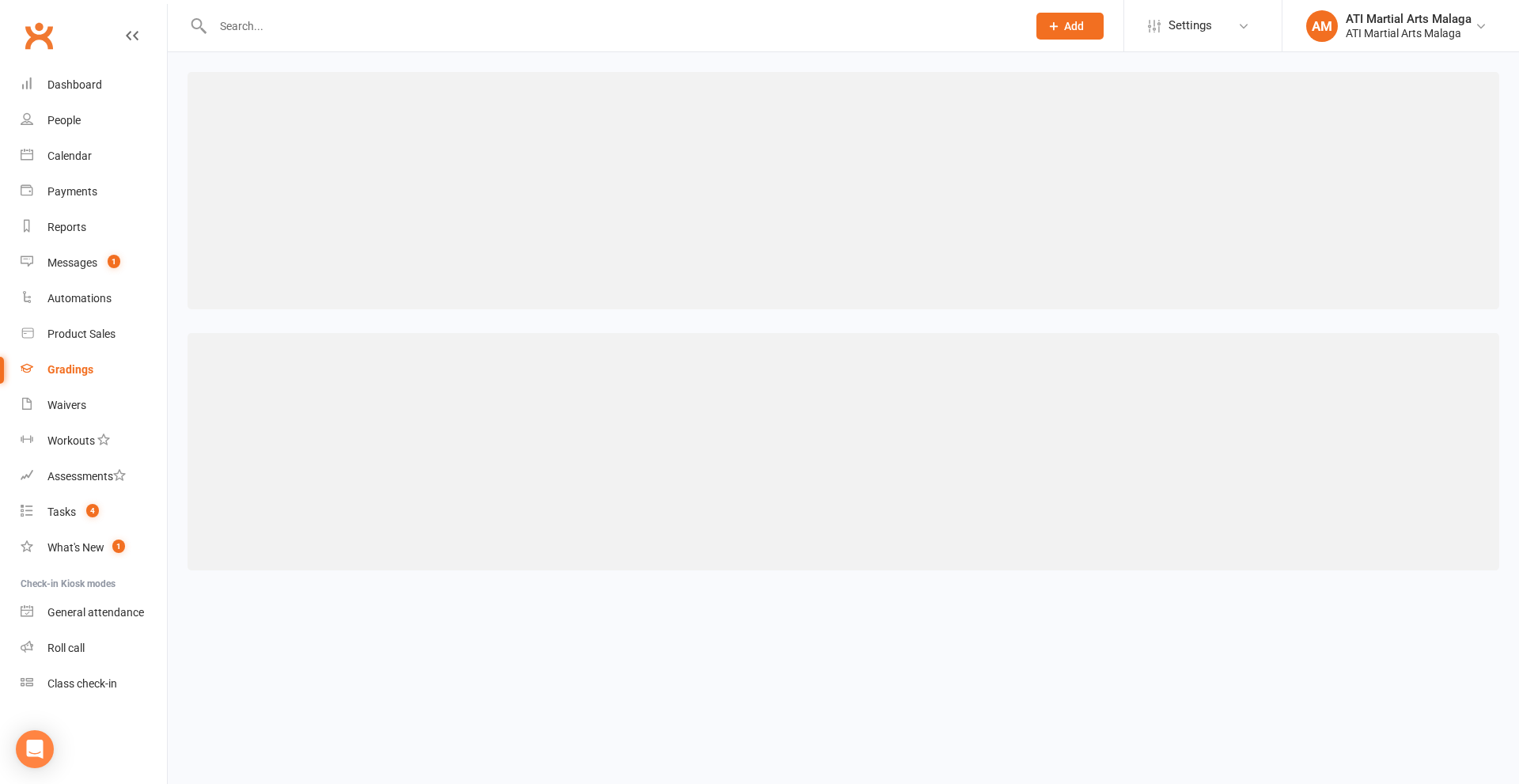
select select ">="
select select "weeks"
select select "contact_summaries:styles_style_most_recently_promoted_on"
select select ">="
select select "weeks"
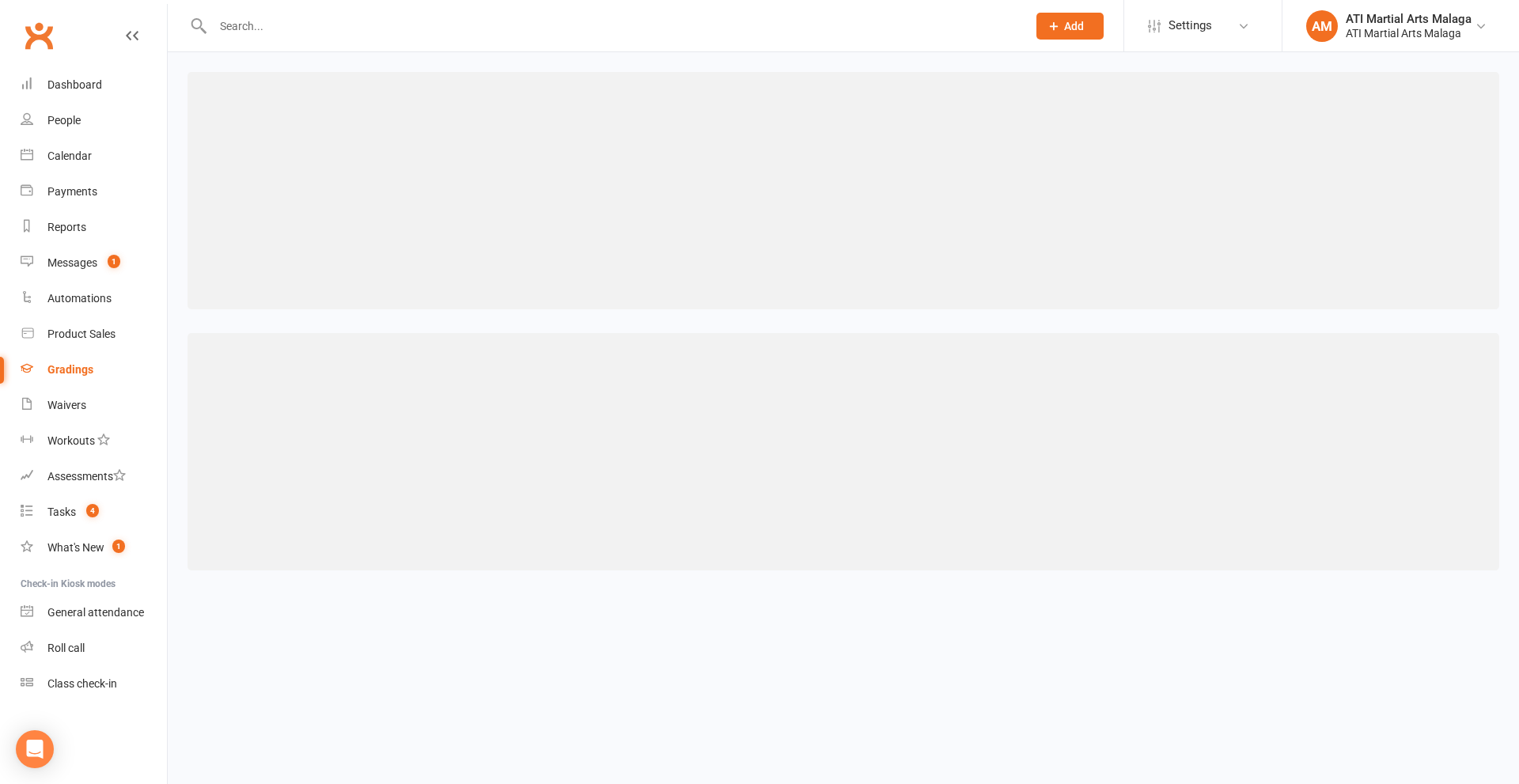
select select "contact_summaries:styles_style_most_recently_promoted_on"
select select ">="
select select "weeks"
select select "contact_summaries:styles_style_most_recently_promoted_on"
select select ">="
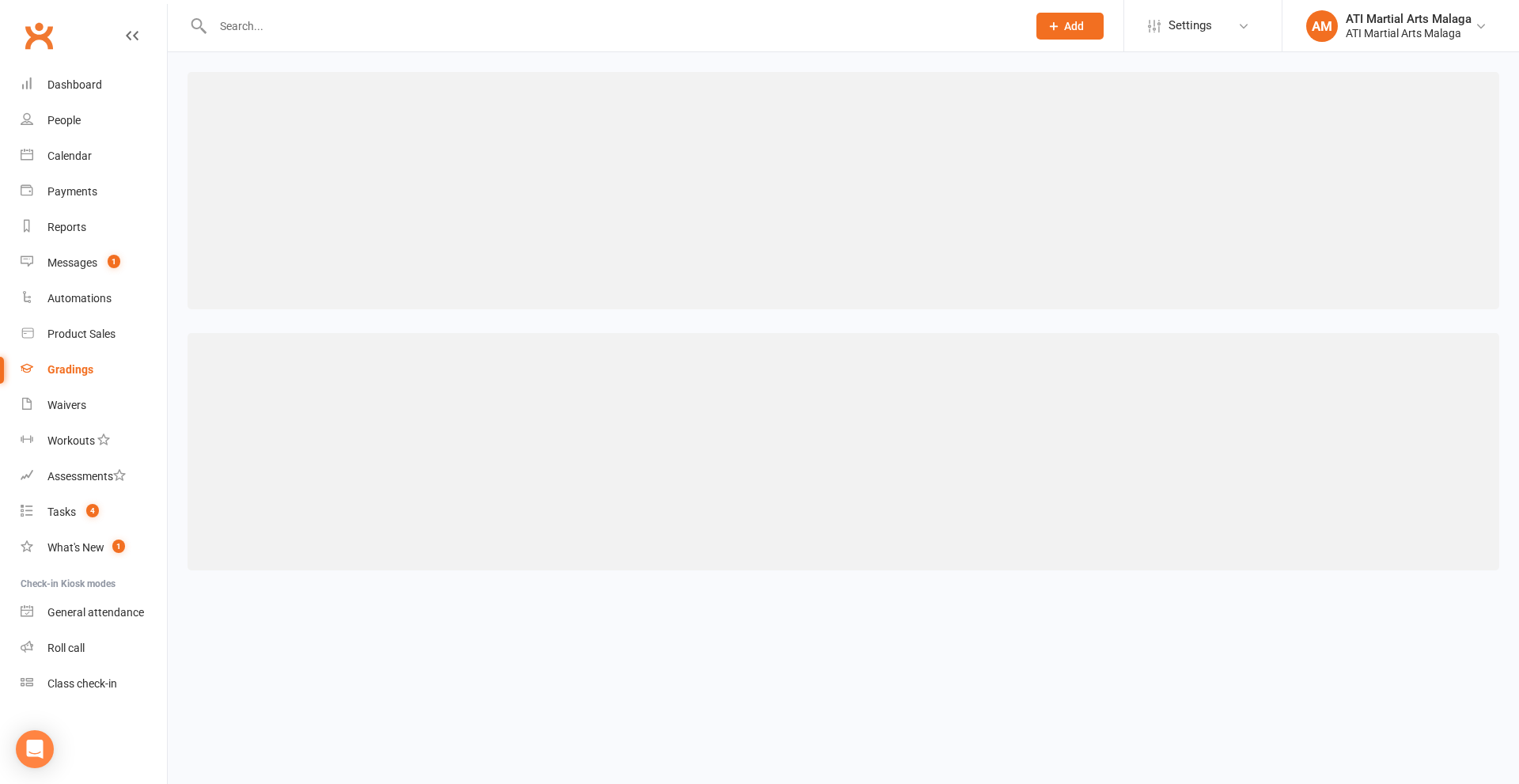
select select "weeks"
select select "contact_summaries:styles_style_most_recently_promoted_on"
select select ">="
select select "weeks"
select select "contact_summaries:styles_style_most_recently_promoted_on"
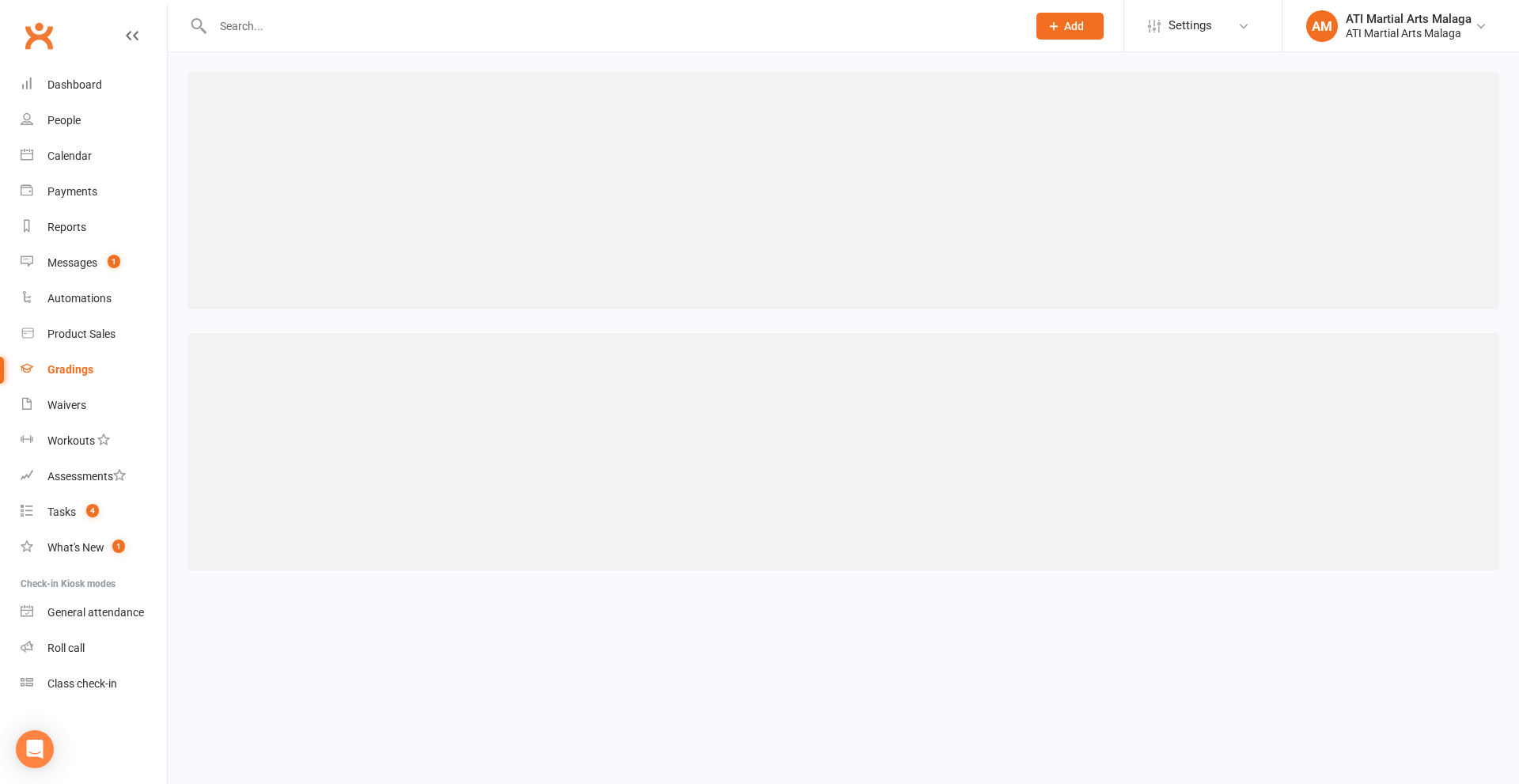
select select ">="
select select "weeks"
select select "contact_summaries:styles_style_most_recently_promoted_on"
select select ">="
select select "weeks"
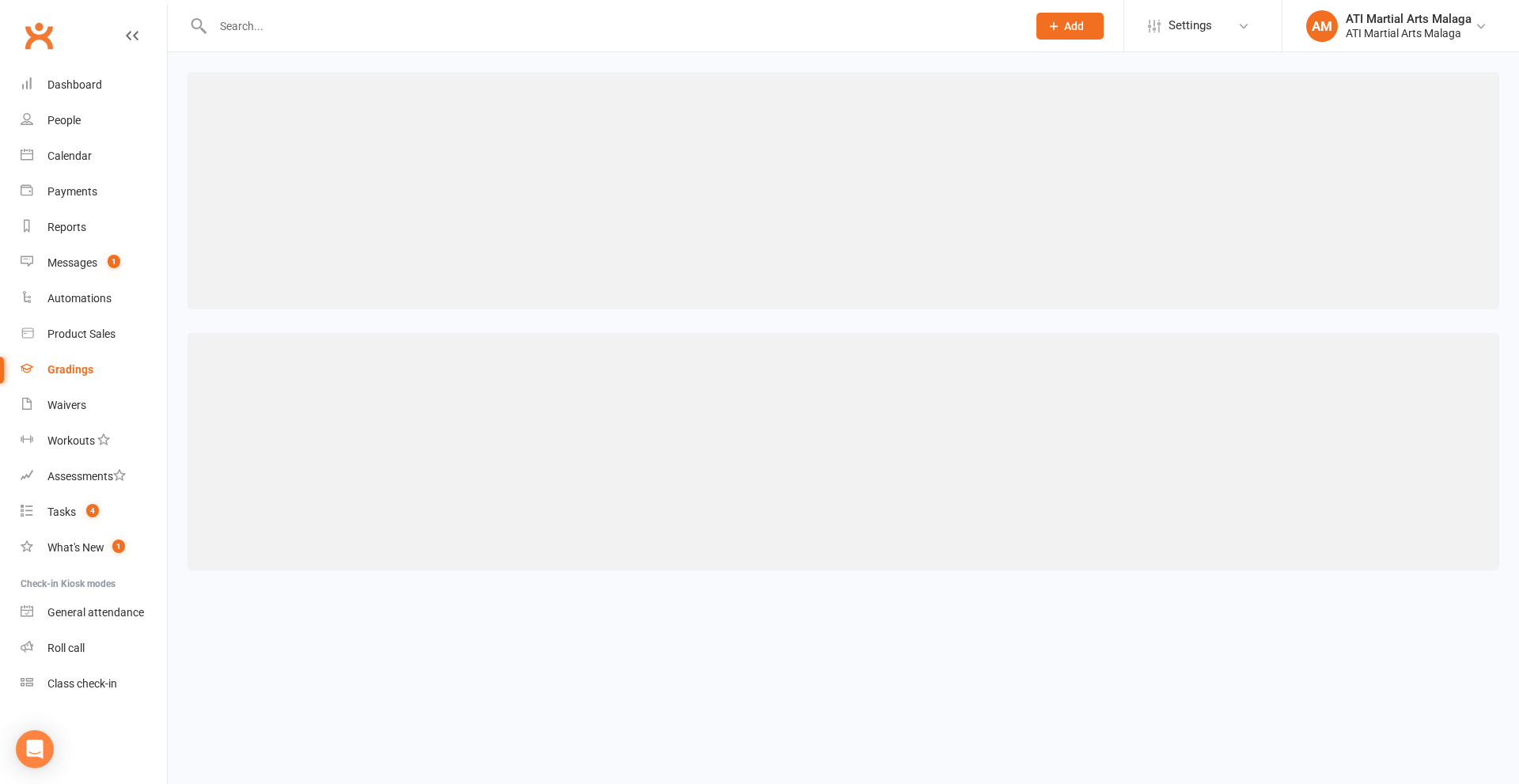
select select "contact_summaries:styles_style_most_recently_promoted_on"
select select ">="
select select "weeks"
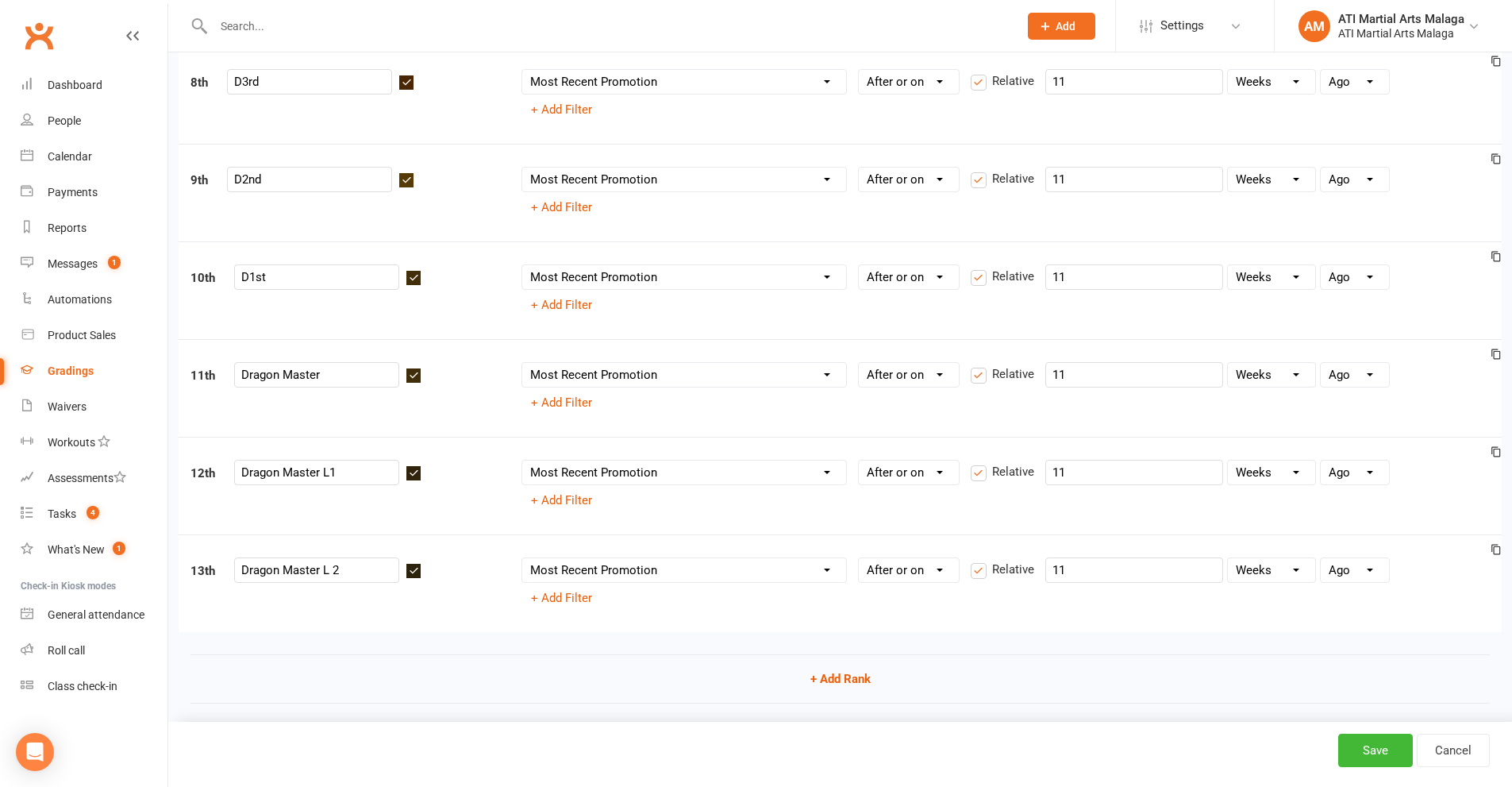
scroll to position [900, 0]
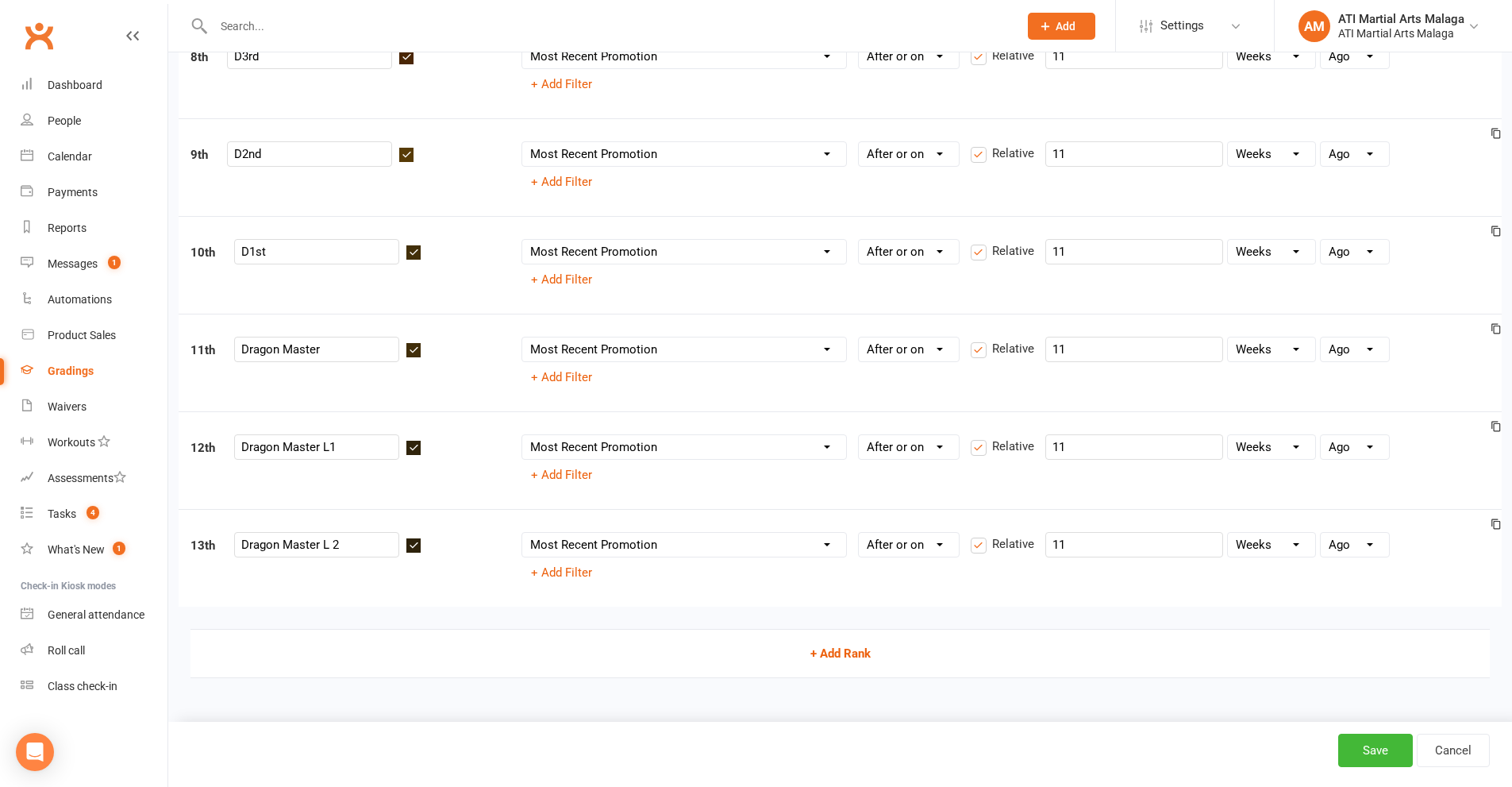
click at [834, 652] on button "+ Add Rank" at bounding box center [839, 653] width 1299 height 49
click at [291, 559] on div "14th" at bounding box center [344, 547] width 331 height 32
click at [271, 547] on input "text" at bounding box center [316, 544] width 165 height 25
type input "Dragons Master L3"
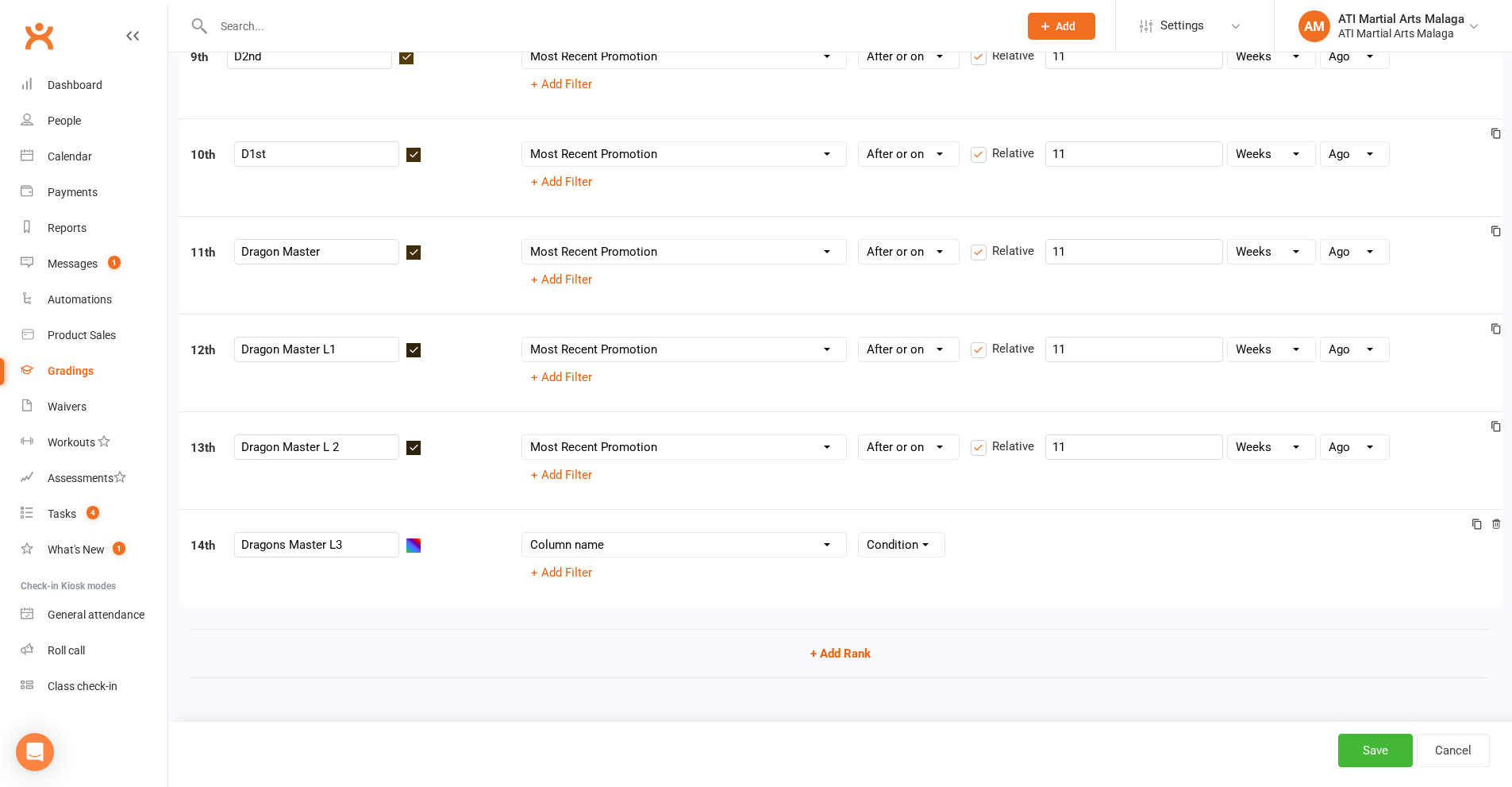
click at [704, 553] on select "Column name Belt Size Active for Grading? Most Recent Promotion All Classes Att…" at bounding box center [684, 544] width 324 height 23
select select "contact_summaries:styles_style_most_recently_promoted_on"
click at [523, 532] on select "Column name Belt Size Active for Grading? Most Recent Promotion All Classes Att…" at bounding box center [684, 544] width 324 height 23
click at [883, 553] on select "Condition Is Is not Before After Before or on After or on Is blank Is not blank" at bounding box center [909, 544] width 100 height 23
select select ">="
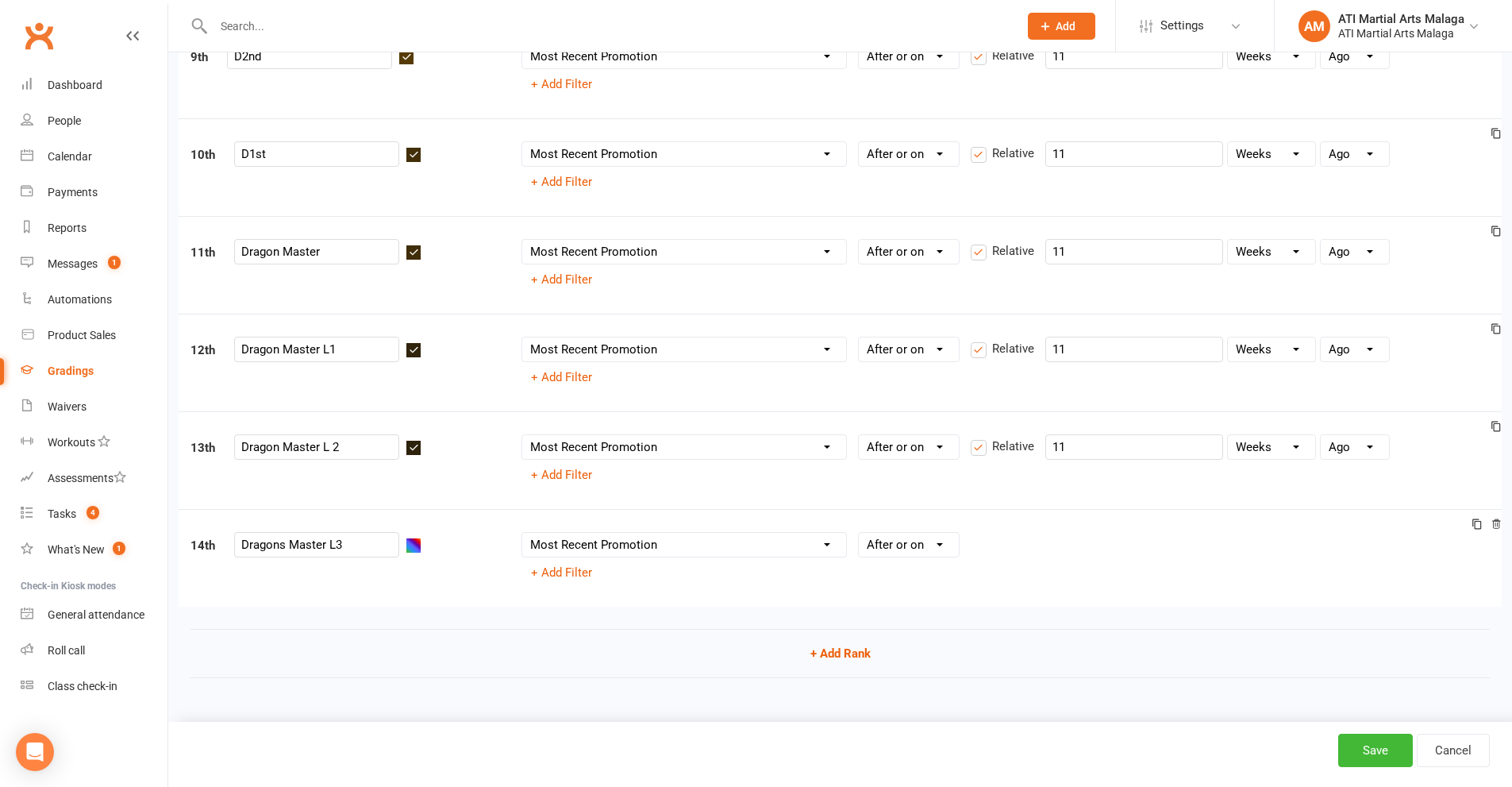
click at [859, 532] on select "Condition Is Is not Before After Before or on After or on Is blank Is not blank" at bounding box center [909, 544] width 100 height 23
click at [1076, 552] on input "number" at bounding box center [1134, 544] width 177 height 25
type input "11"
click at [1365, 742] on button "Save" at bounding box center [1376, 750] width 75 height 33
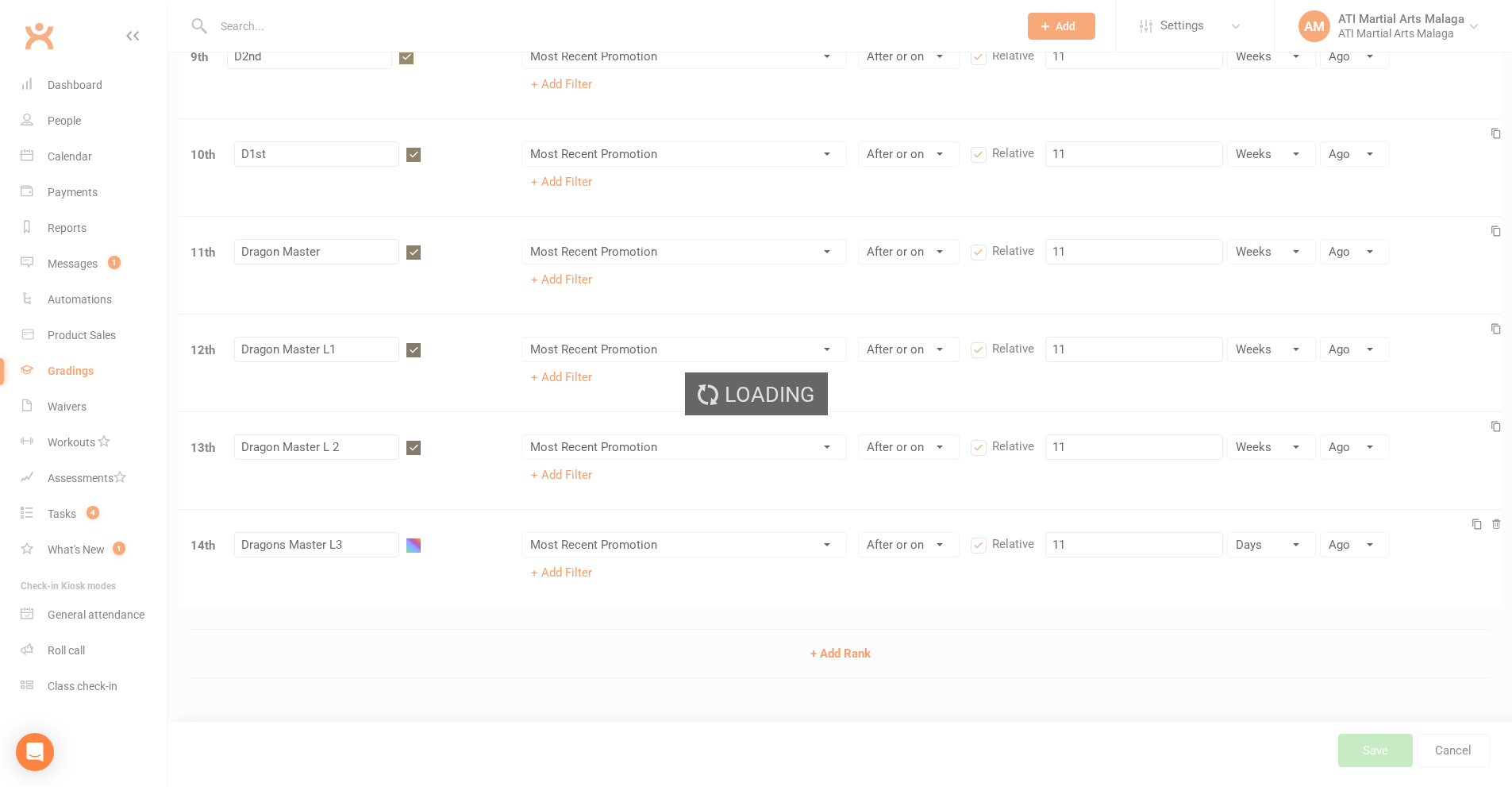
click at [1365, 742] on div "Loading" at bounding box center [756, 393] width 1512 height 787
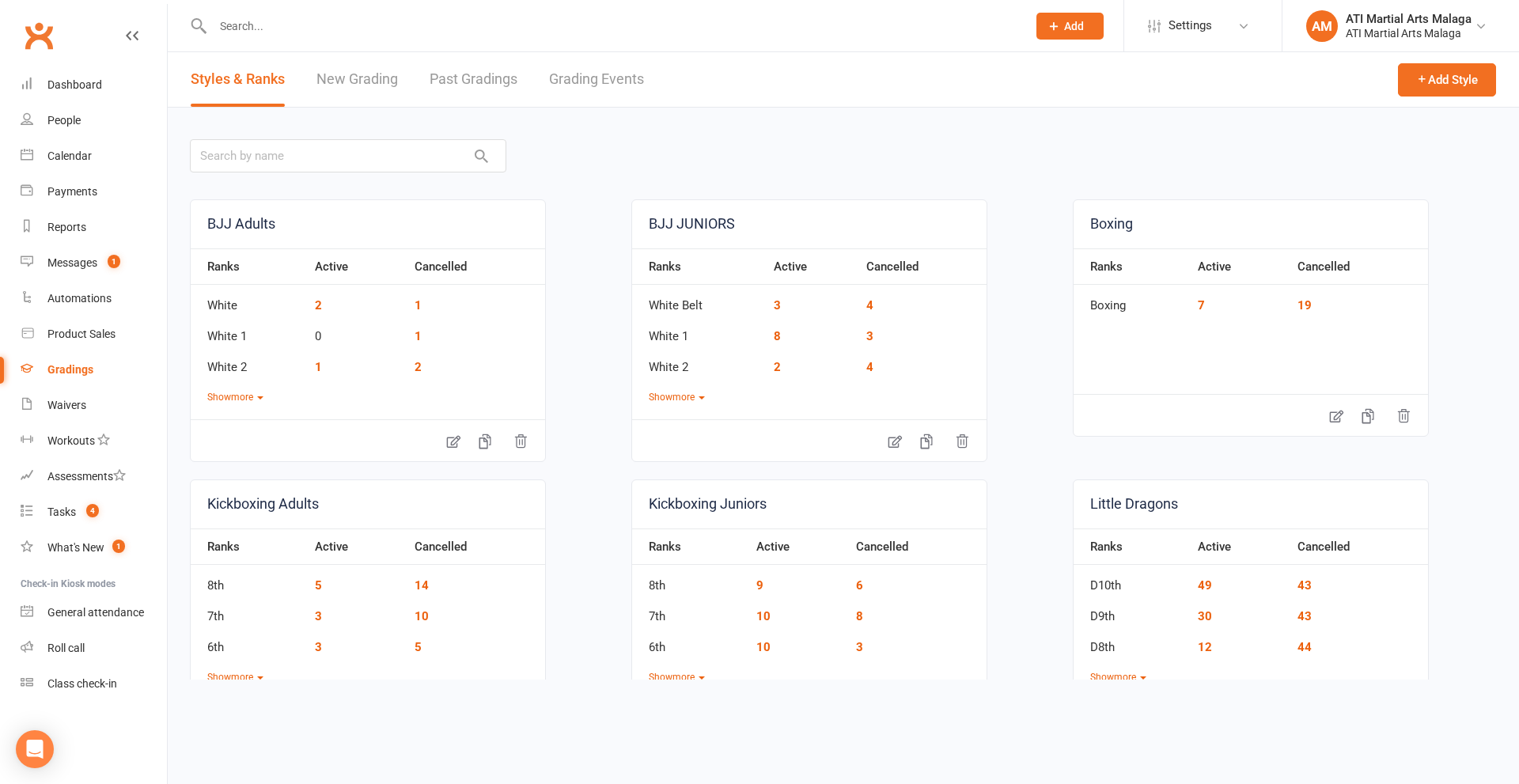
click at [595, 87] on link "Grading Events" at bounding box center [597, 80] width 95 height 54
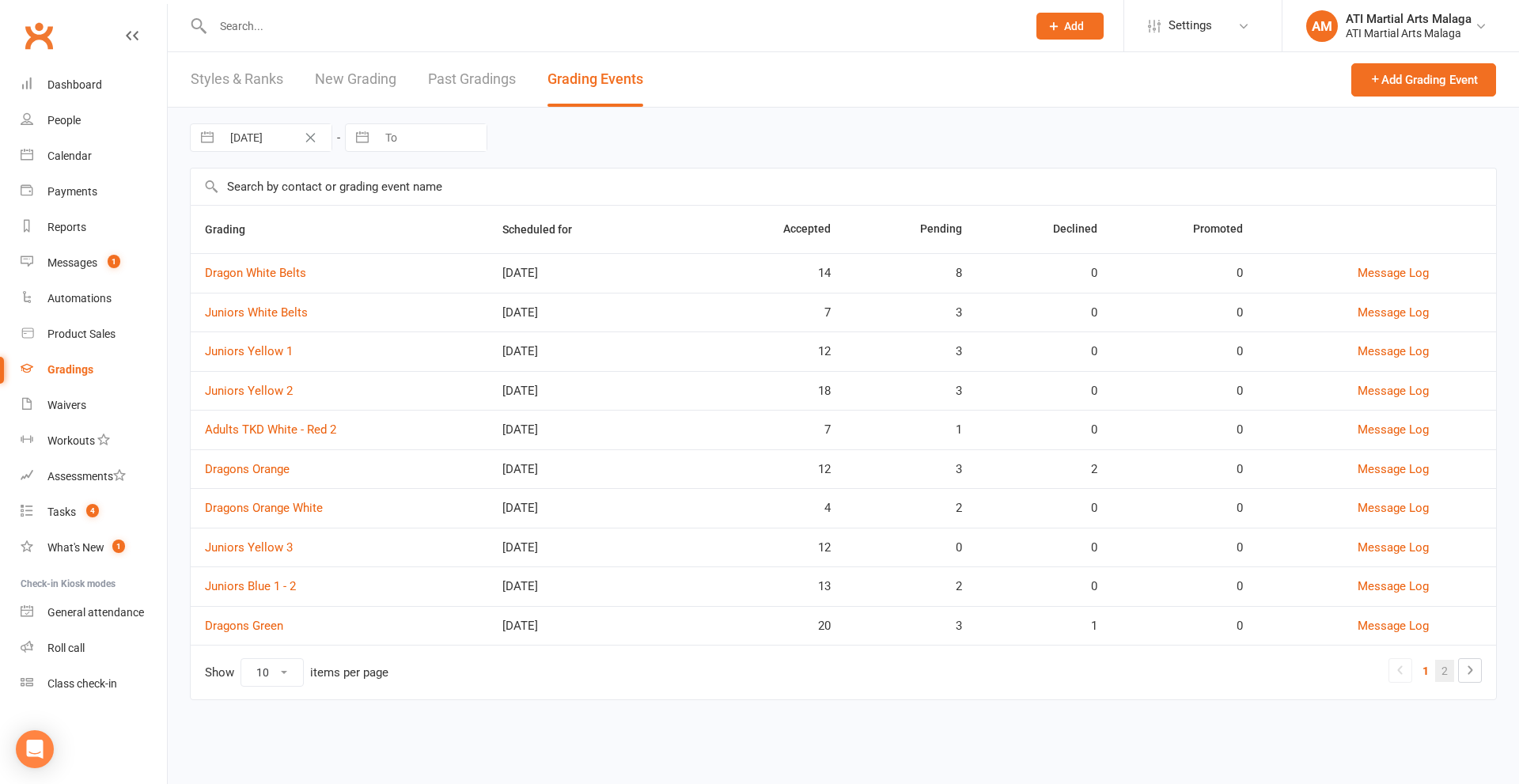
click at [1437, 667] on link "2" at bounding box center [1445, 670] width 19 height 22
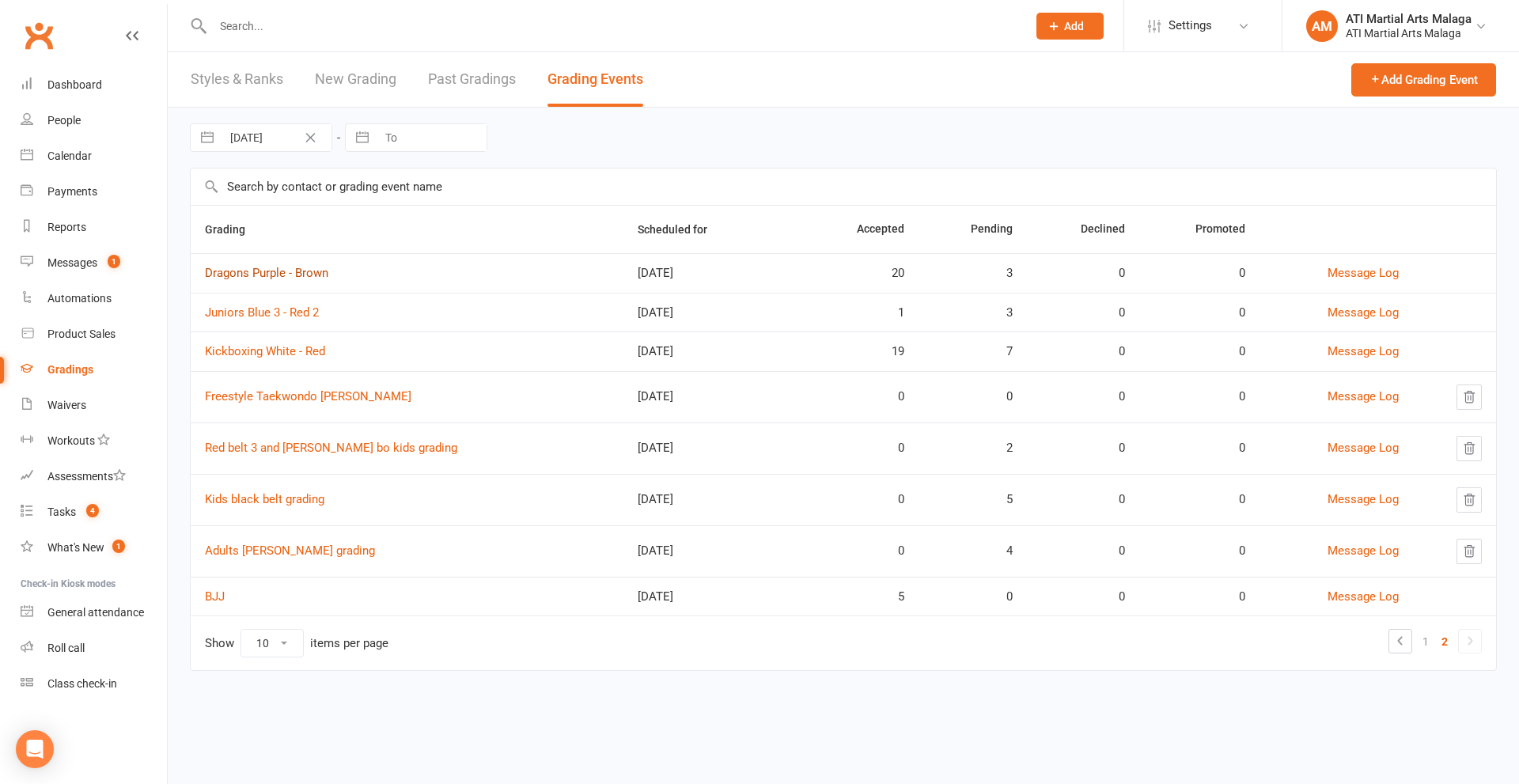
click at [278, 274] on link "Dragons Purple - Brown" at bounding box center [266, 273] width 123 height 15
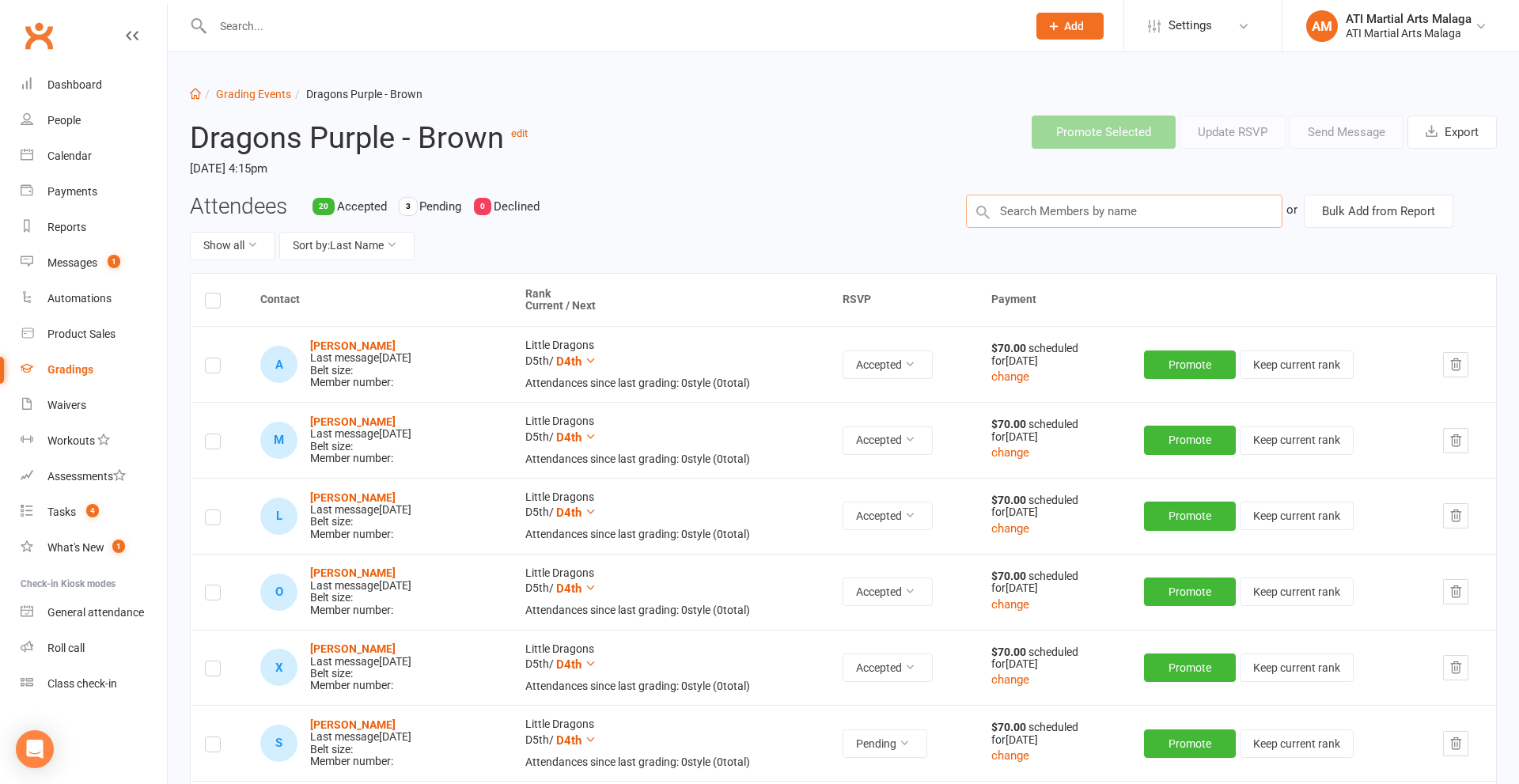
click at [1050, 212] on input "text" at bounding box center [1124, 211] width 317 height 33
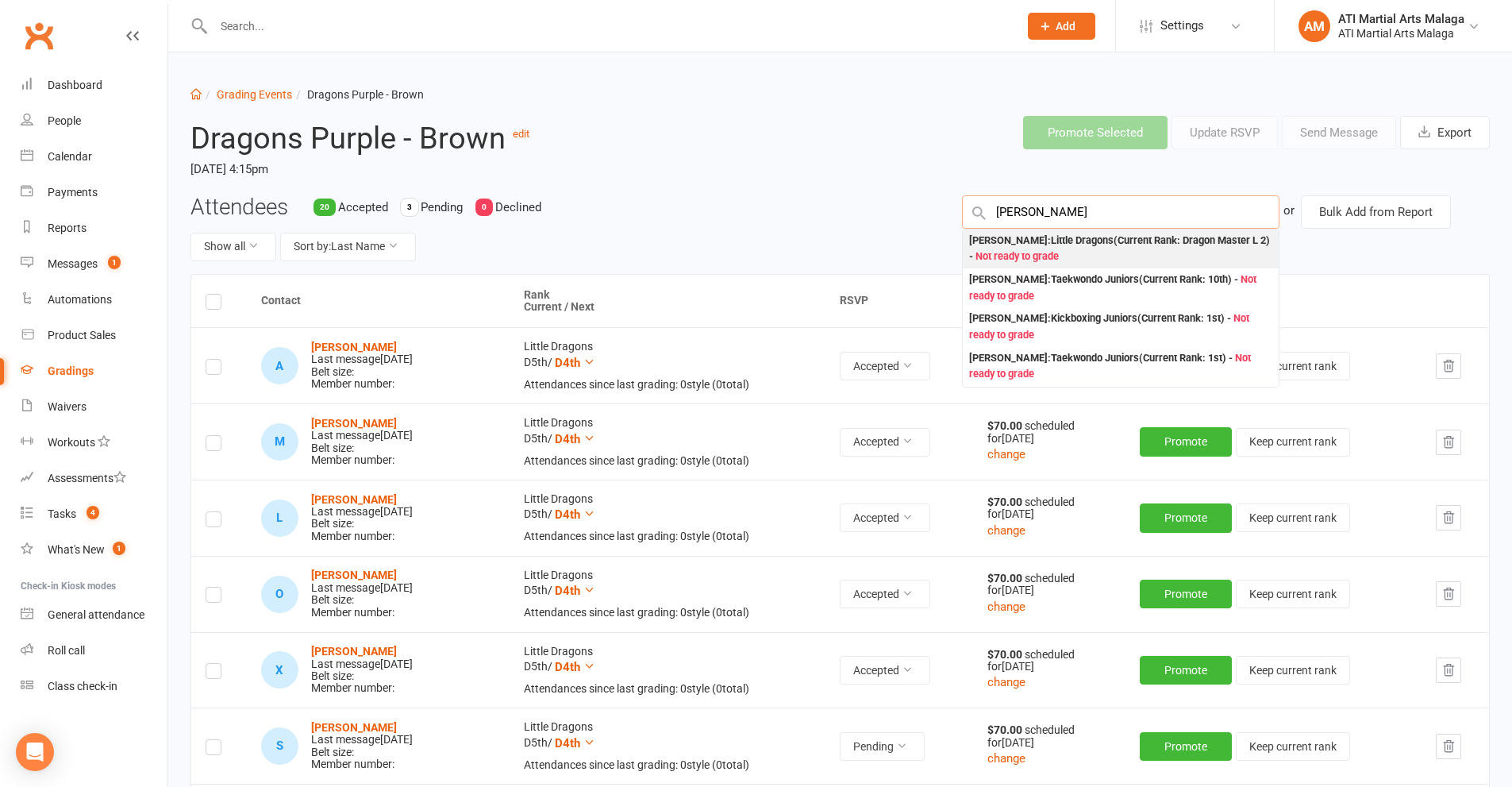
type input "[PERSON_NAME]"
click at [1050, 254] on span "Not ready to grade" at bounding box center [1017, 256] width 83 height 12
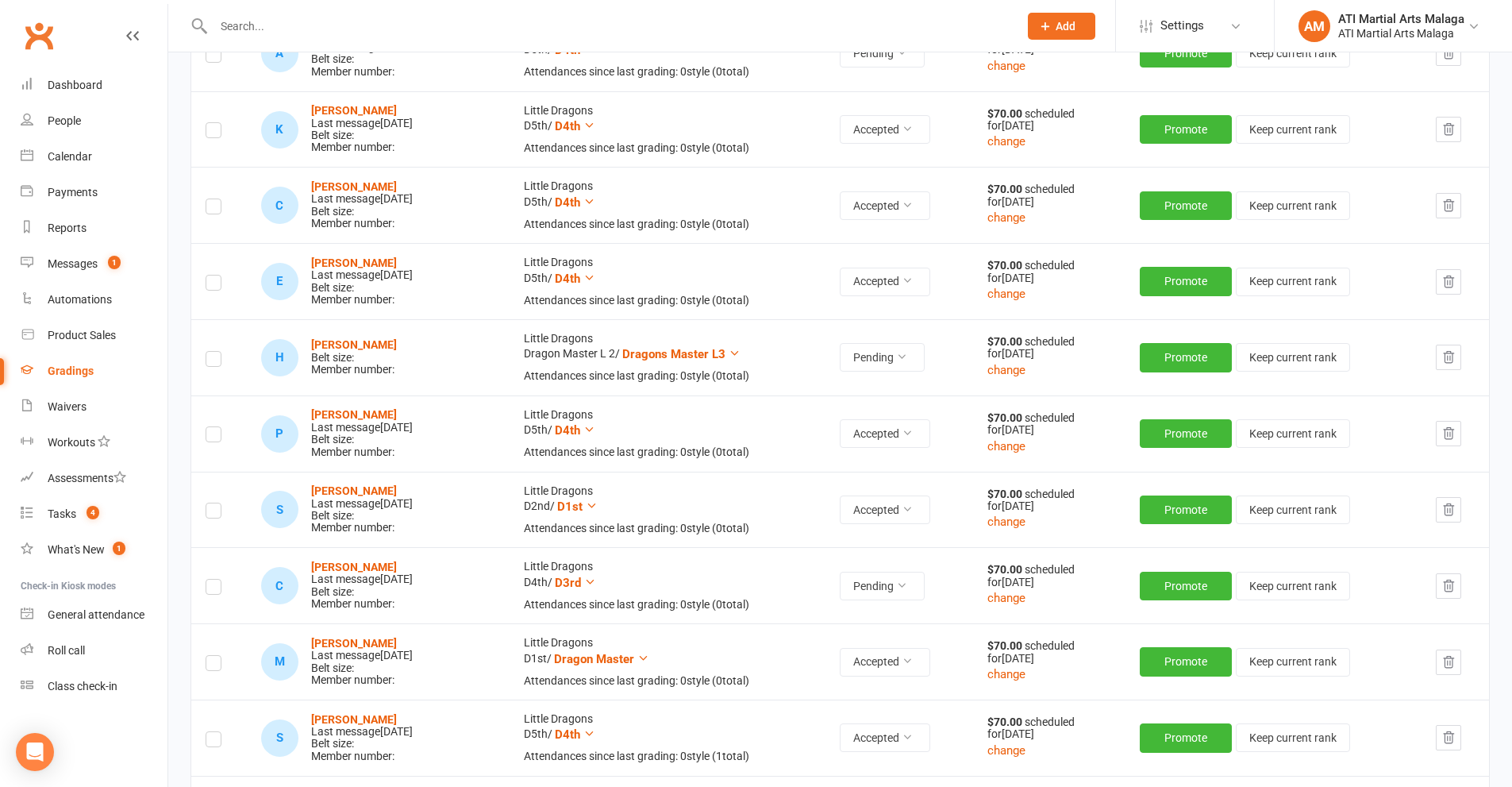
scroll to position [715, 0]
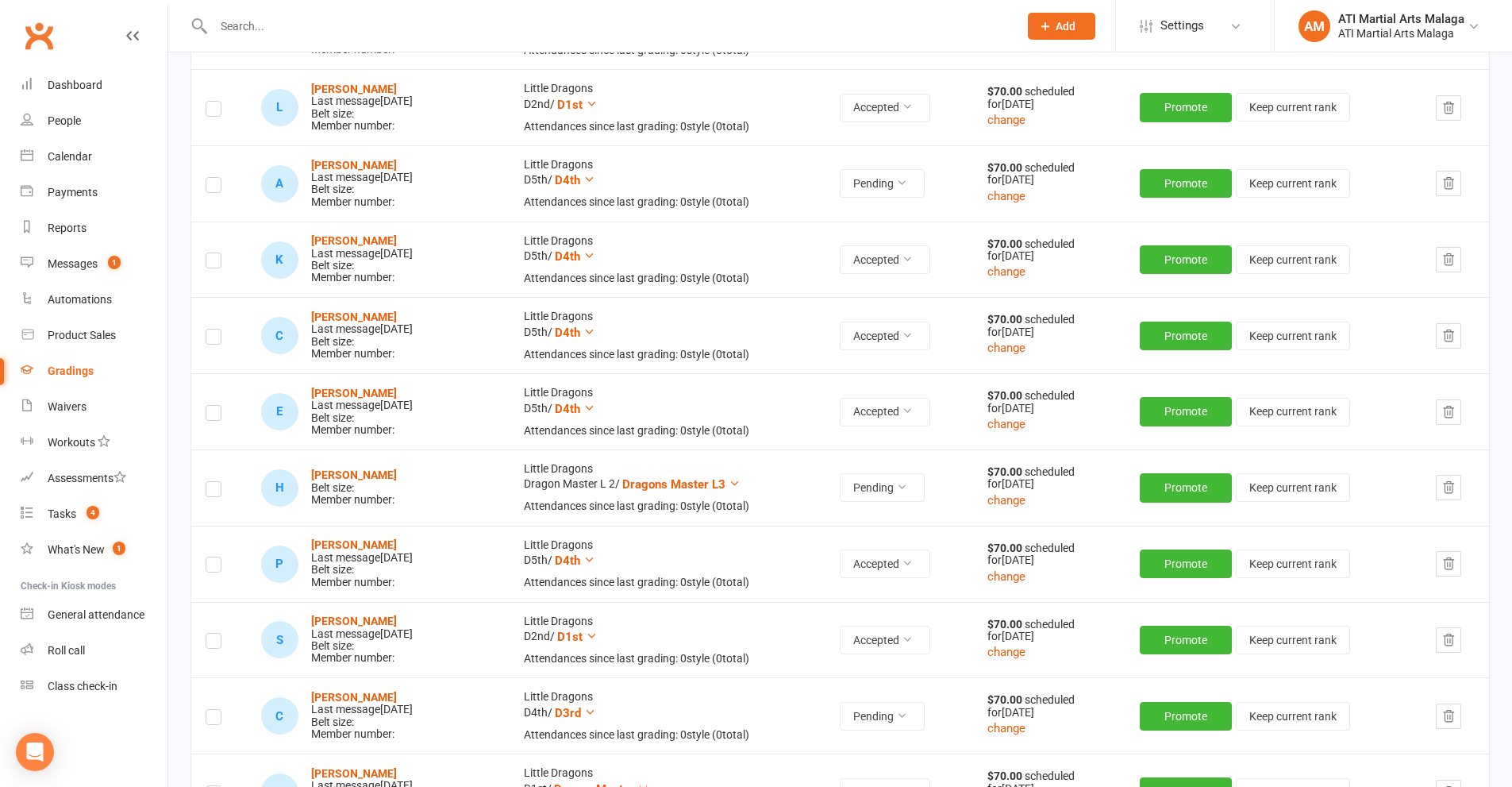
click at [208, 492] on label at bounding box center [213, 492] width 16 height 0
click at [208, 482] on input "checkbox" at bounding box center [213, 482] width 16 height 0
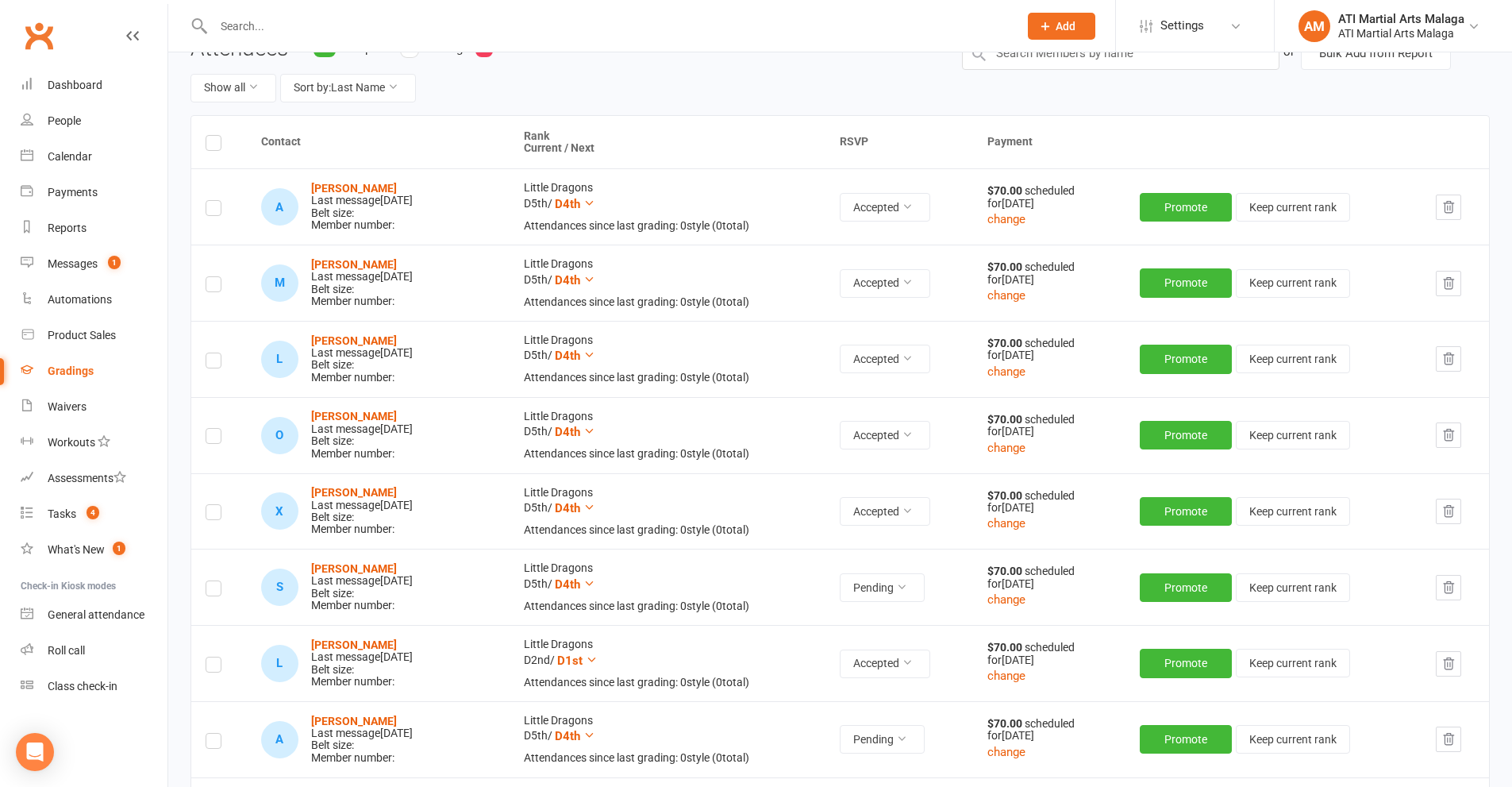
scroll to position [0, 0]
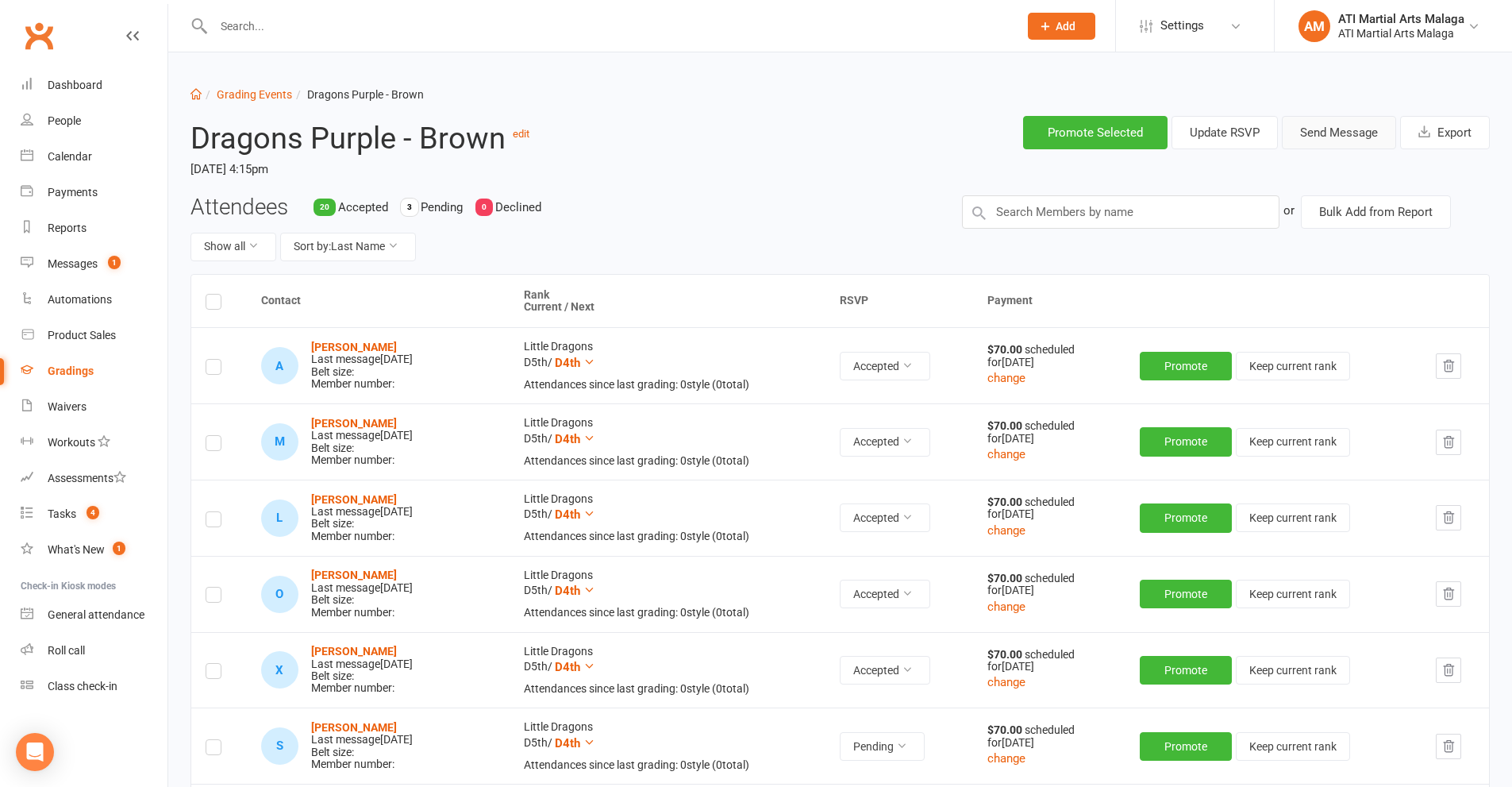
click at [1348, 132] on button "Send Message" at bounding box center [1338, 133] width 114 height 33
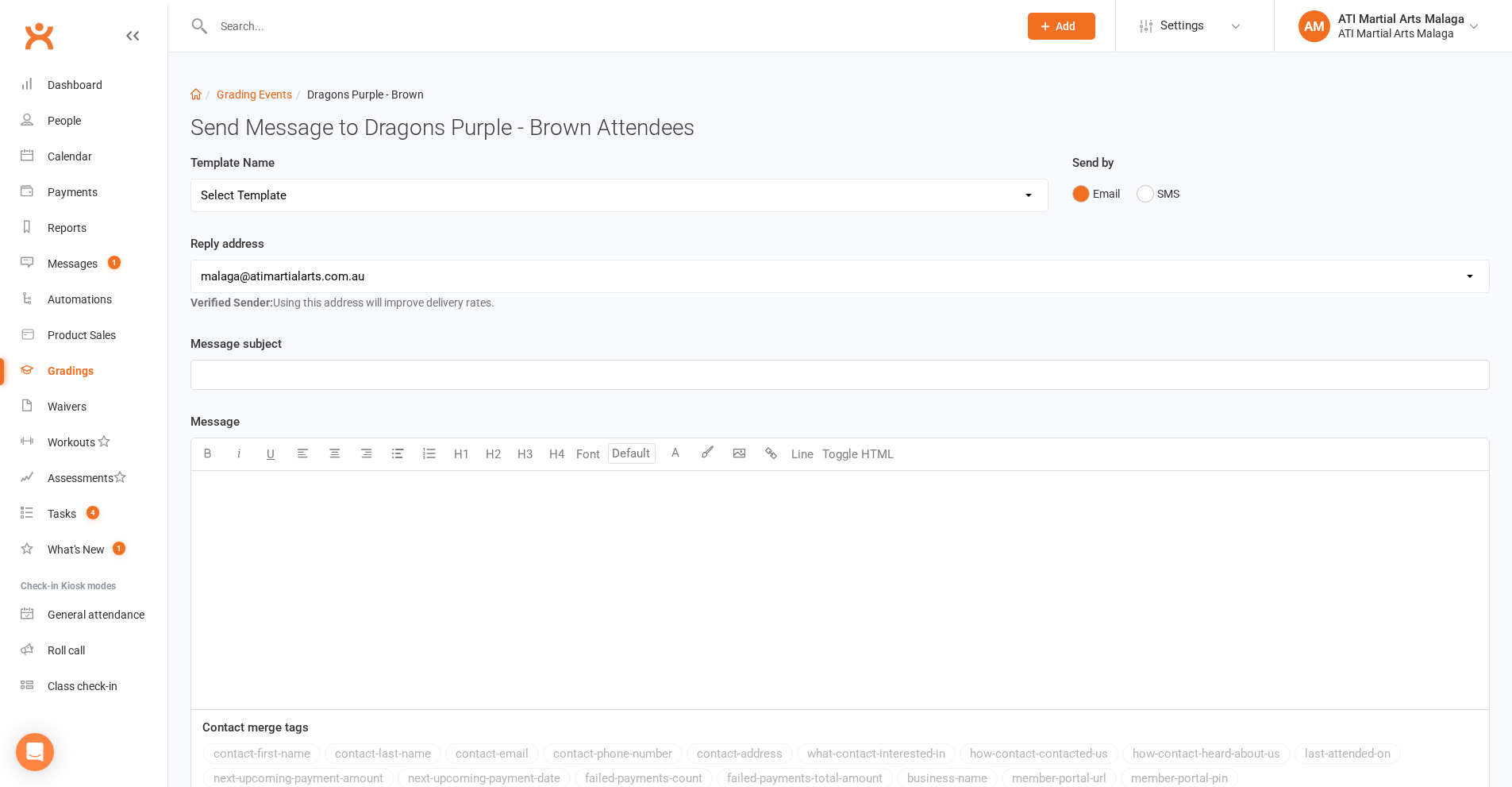
click at [341, 184] on select "Select Template [Email] Confirmation of Successful Grading [Email] Grading Even…" at bounding box center [619, 195] width 856 height 32
select select "2"
click at [191, 179] on select "Select Template [Email] Confirmation of Successful Grading [Email] Grading Even…" at bounding box center [619, 195] width 856 height 32
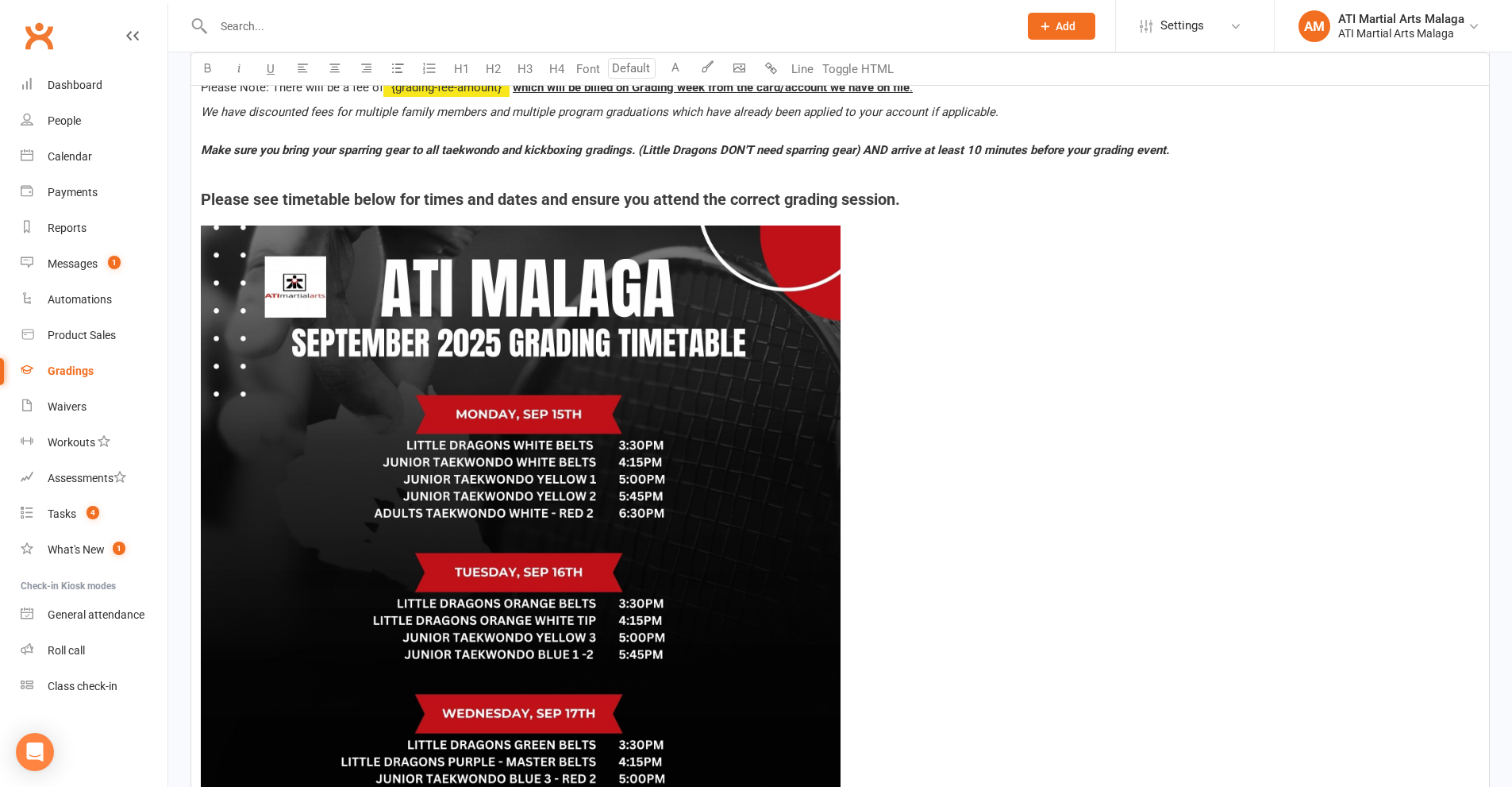
scroll to position [1259, 0]
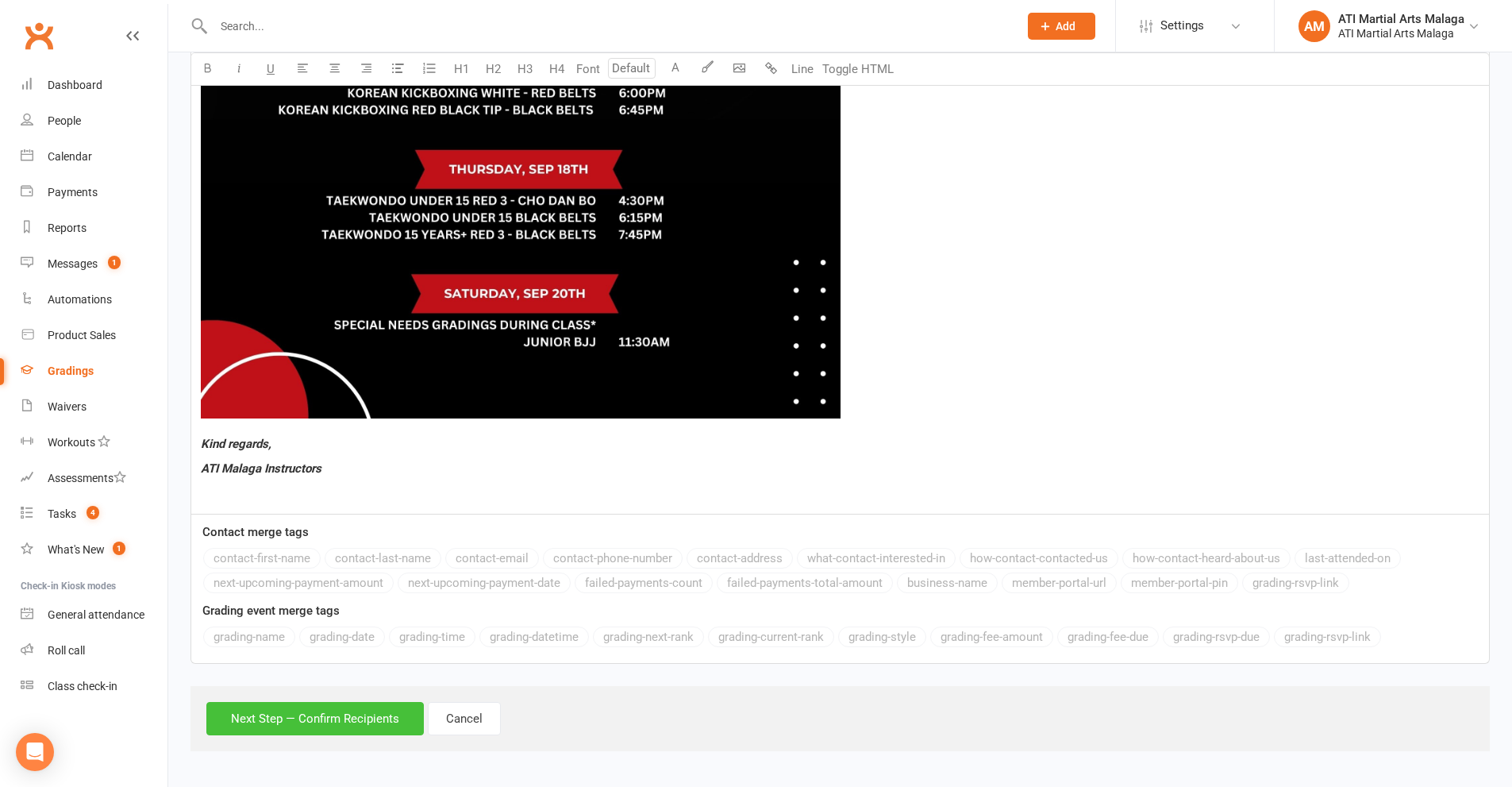
click at [356, 712] on button "Next Step — Confirm Recipients" at bounding box center [315, 719] width 217 height 33
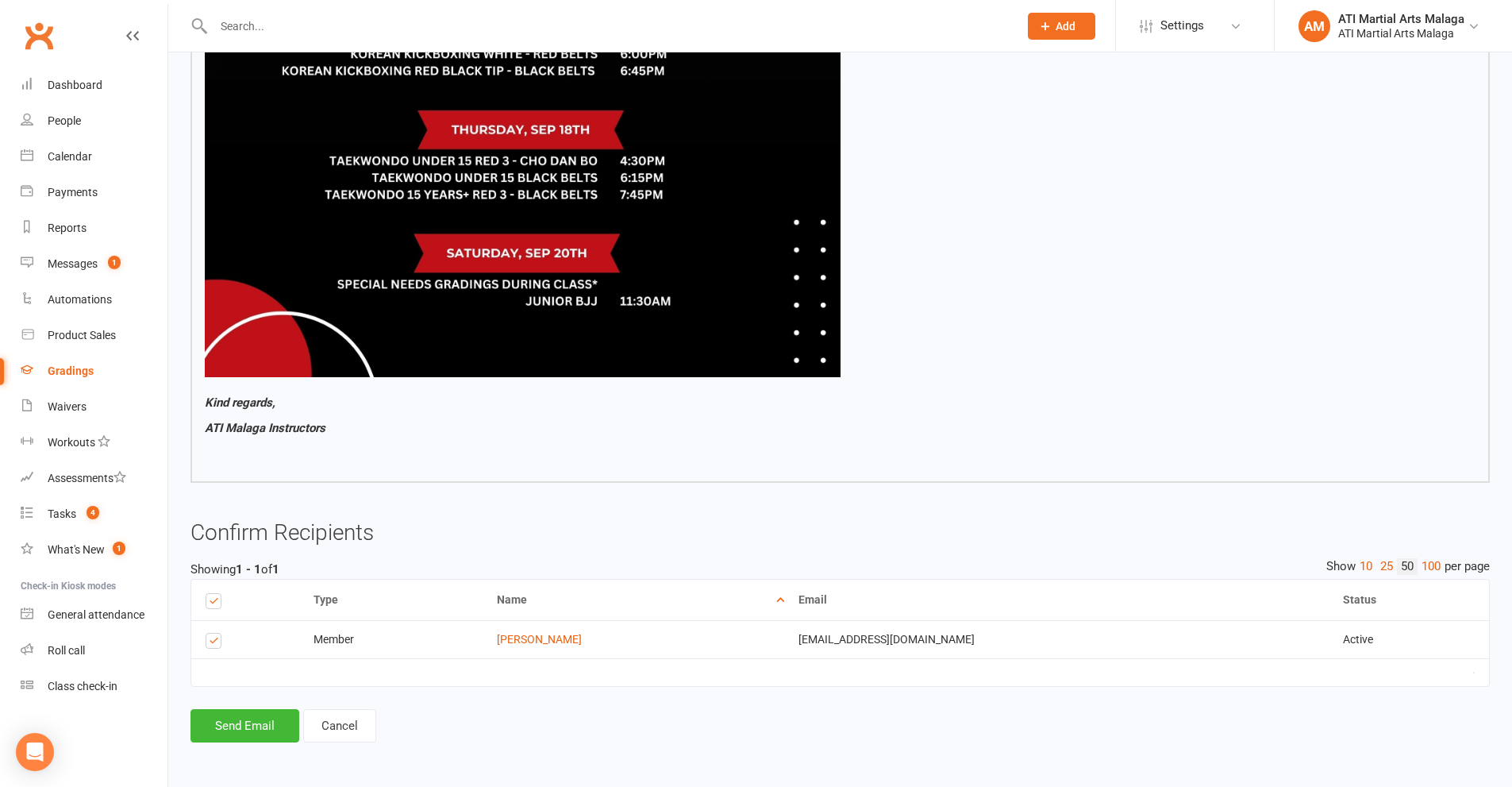
scroll to position [1181, 0]
click at [273, 717] on button "Send Email" at bounding box center [245, 725] width 109 height 33
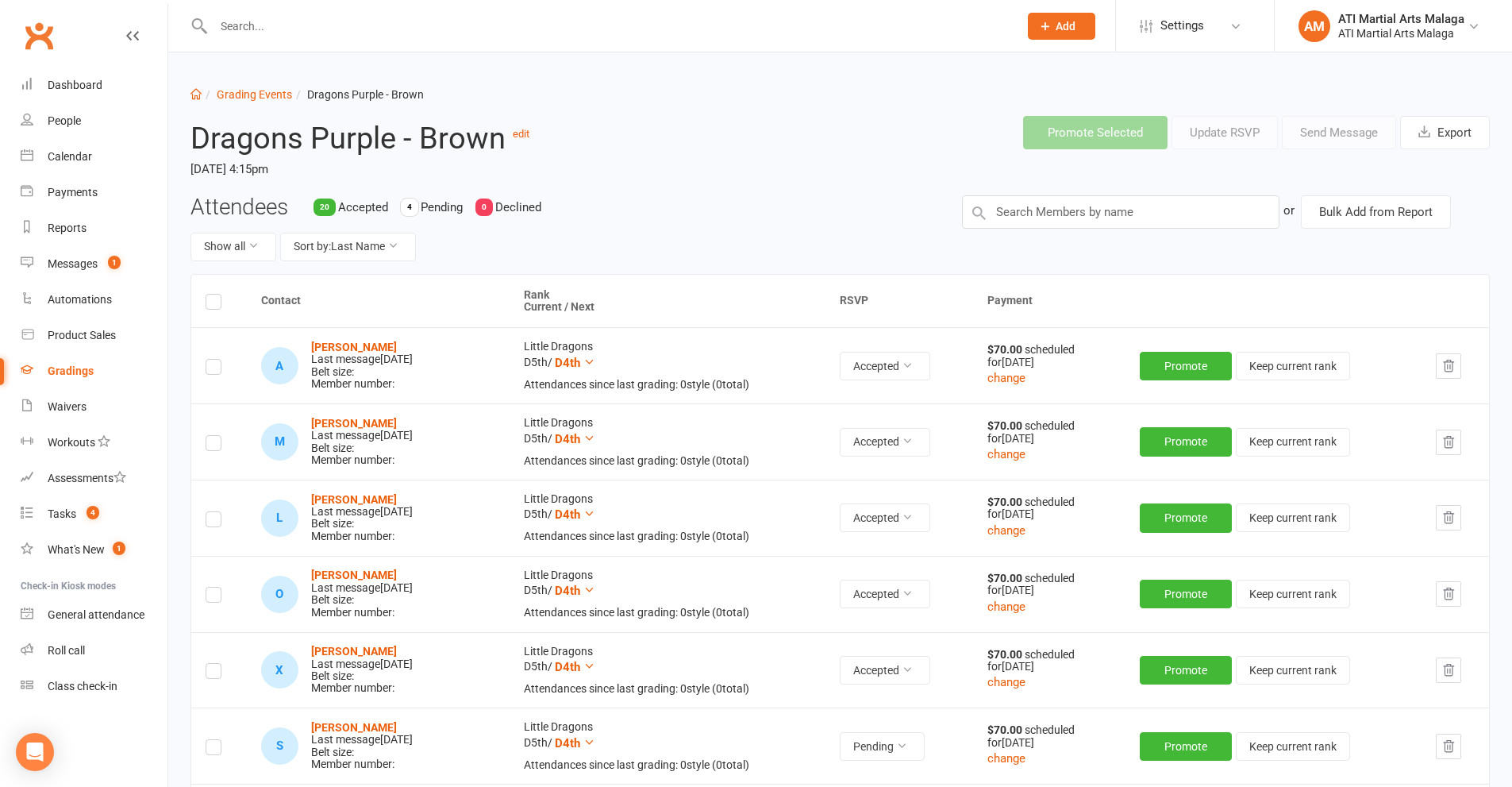
click at [272, 100] on li "Grading Events" at bounding box center [247, 95] width 91 height 18
click at [272, 100] on link "Grading Events" at bounding box center [253, 94] width 75 height 13
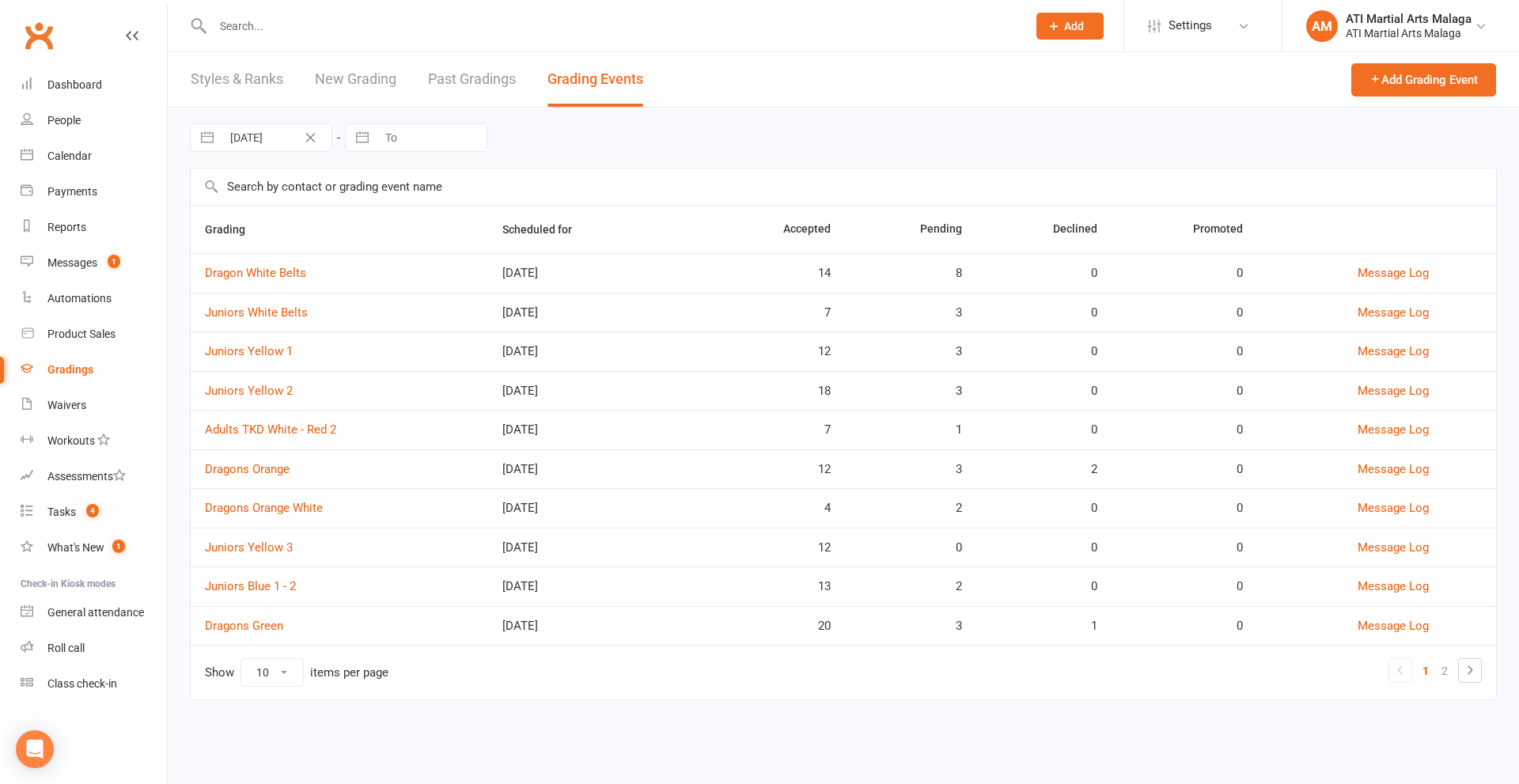
click at [266, 594] on td "Juniors Blue 1 - 2" at bounding box center [339, 586] width 297 height 40
click at [264, 591] on link "Juniors Blue 1 - 2" at bounding box center [251, 586] width 91 height 15
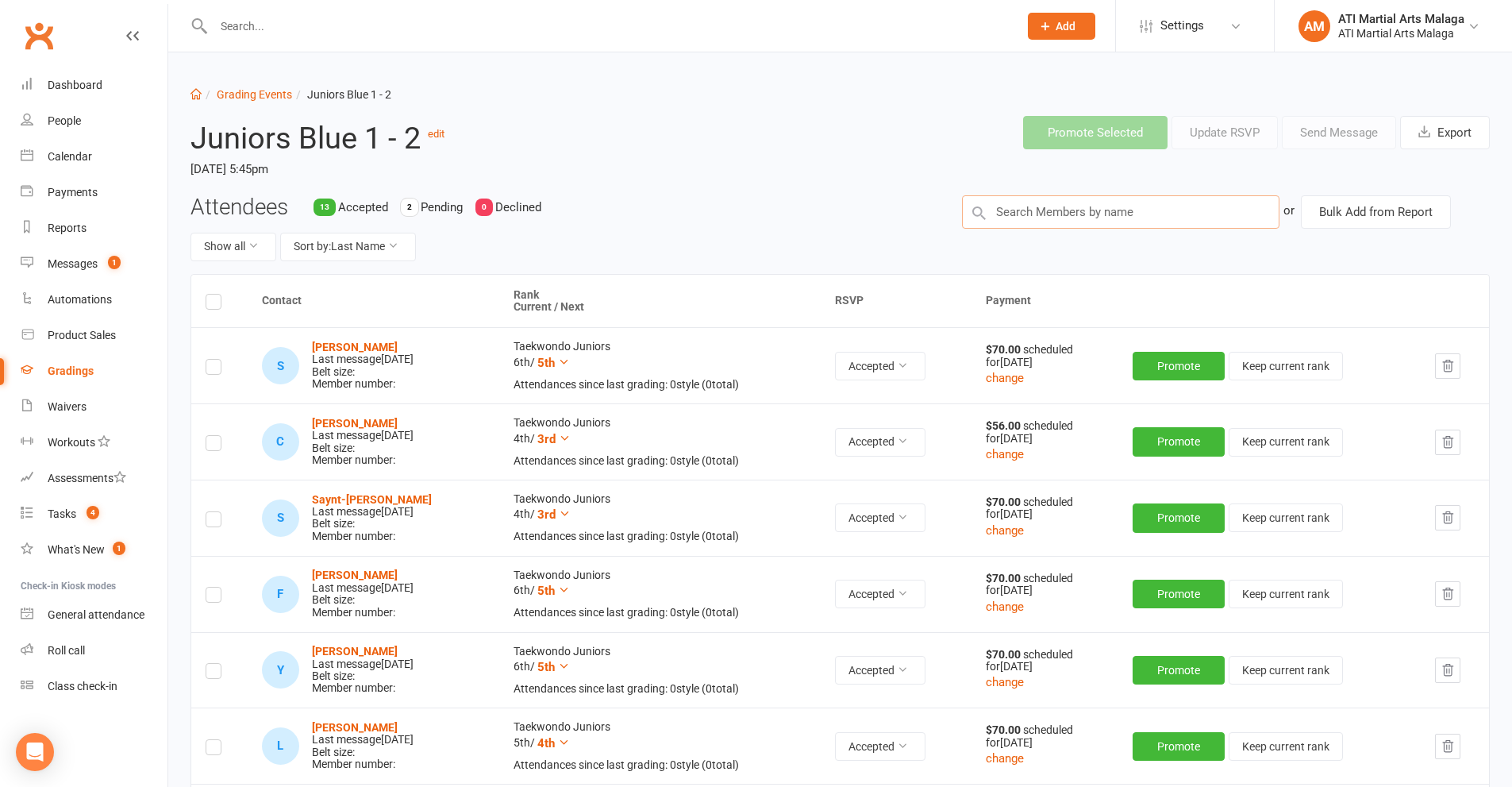
click at [1062, 213] on input "text" at bounding box center [1121, 212] width 318 height 33
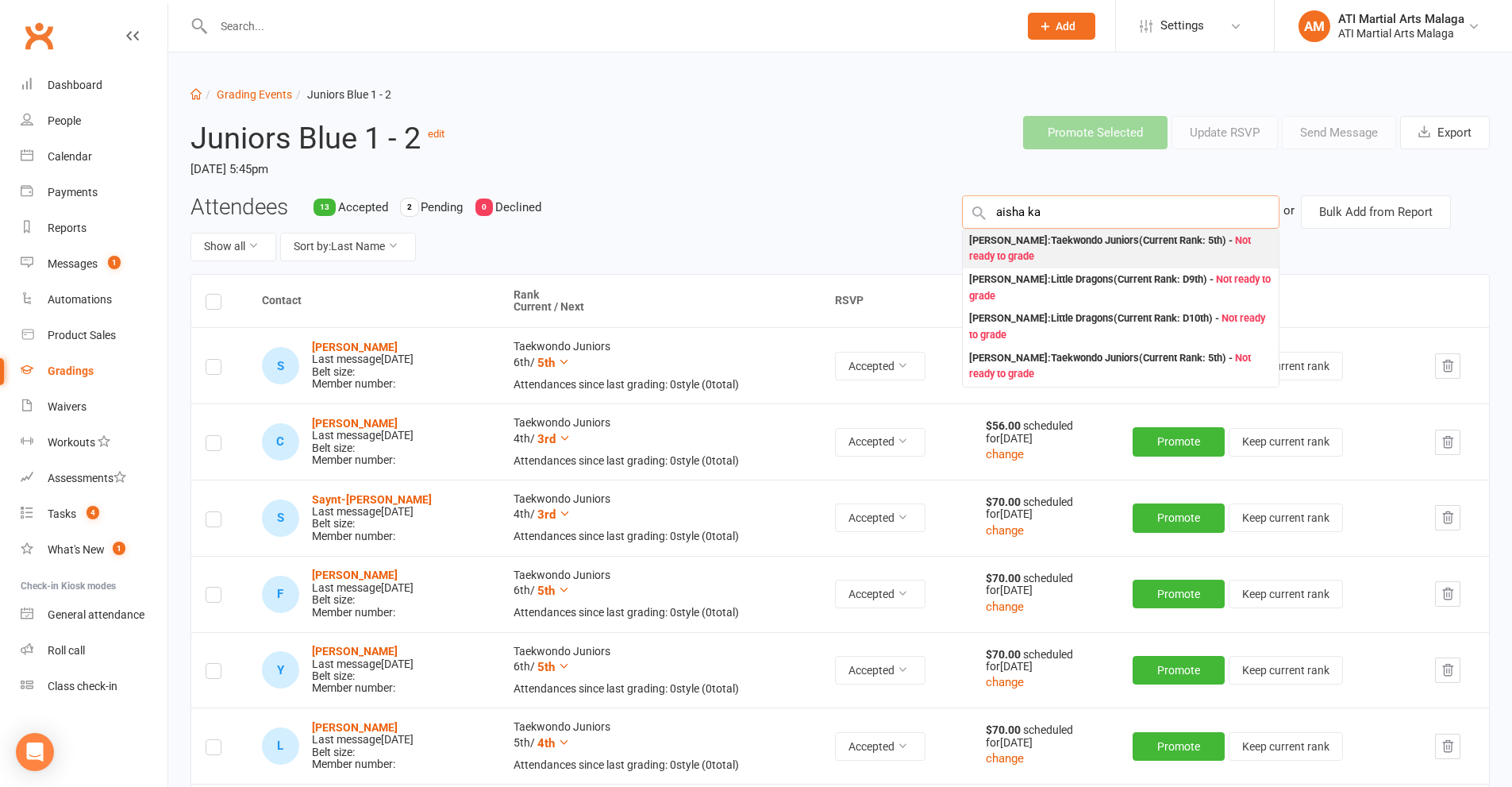
type input "aisha ka"
click at [1085, 248] on div "[PERSON_NAME] : Taekwondo Juniors (Current Rank: 5th ) - Not ready to grade" at bounding box center [1120, 249] width 303 height 32
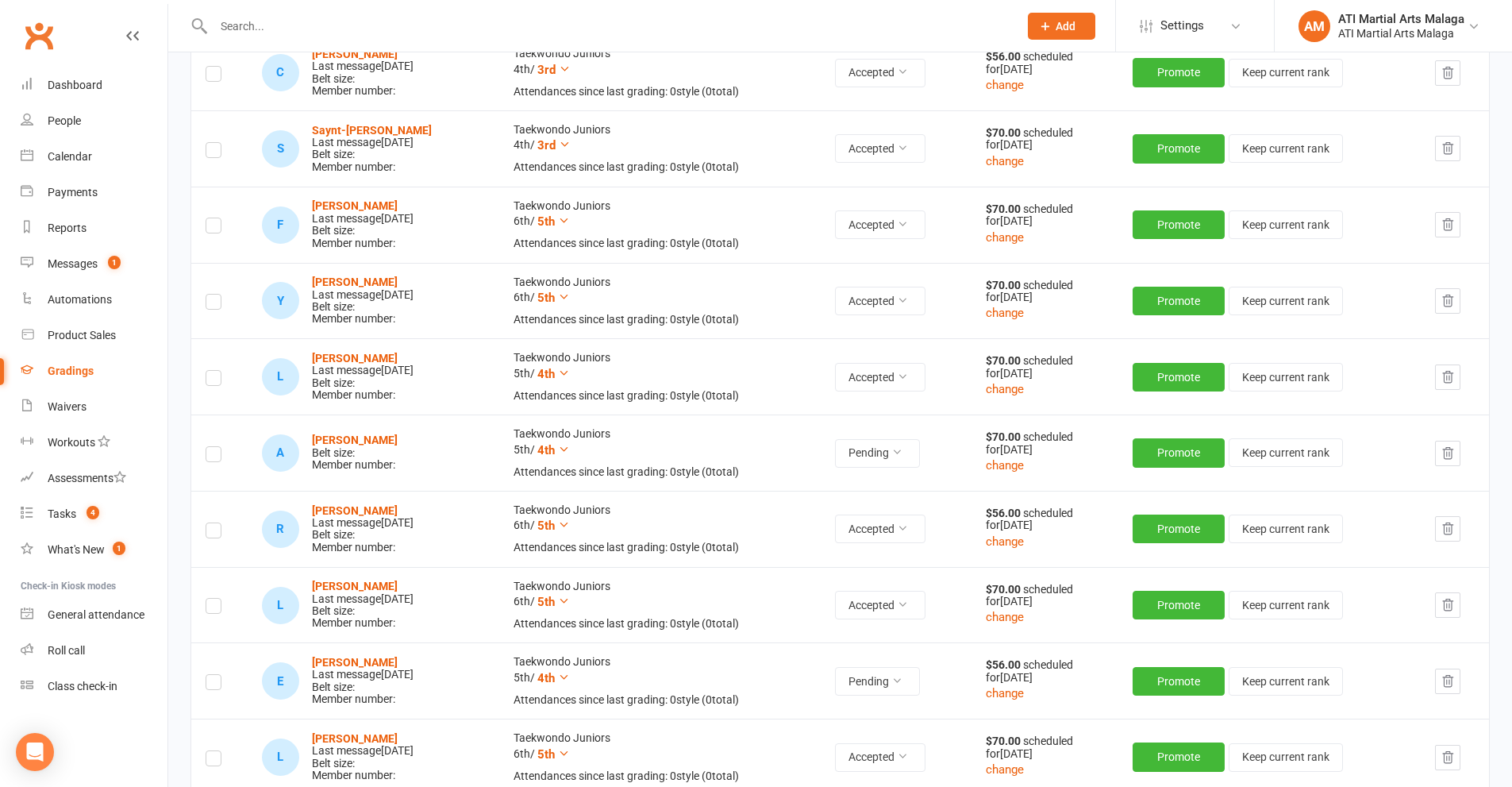
scroll to position [397, 0]
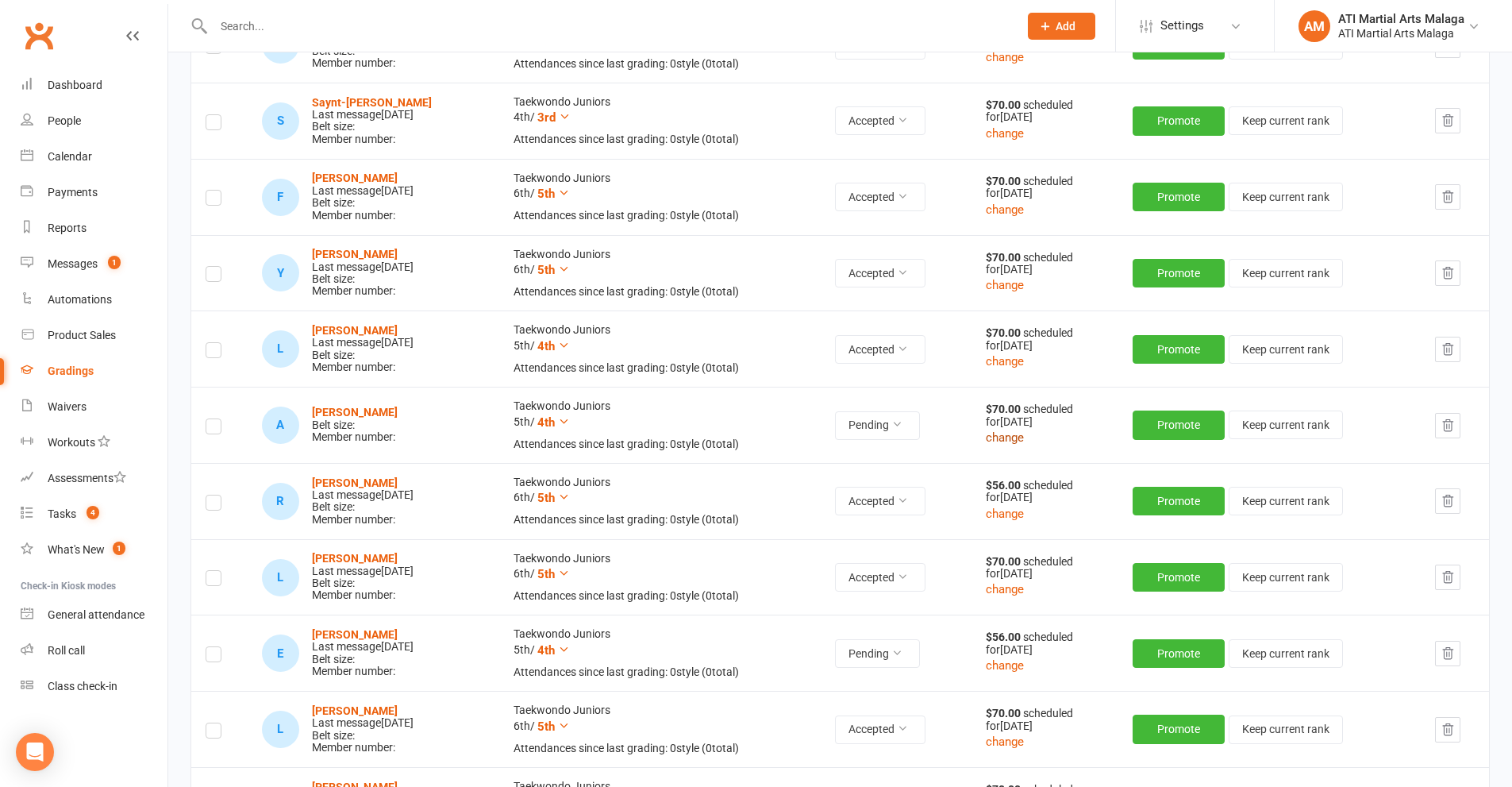
click at [1021, 442] on button "change" at bounding box center [1004, 438] width 38 height 20
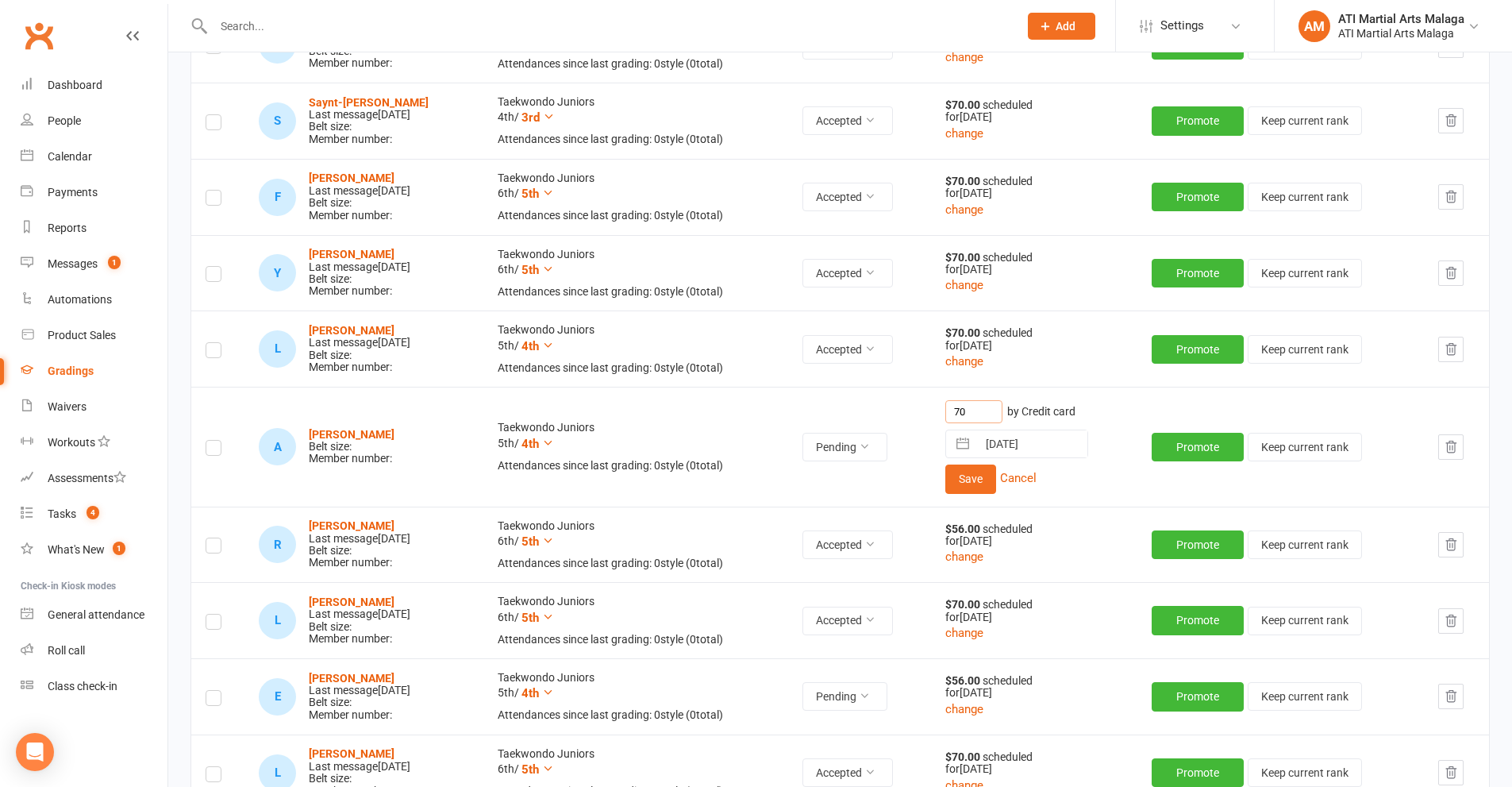
drag, startPoint x: 957, startPoint y: 407, endPoint x: 942, endPoint y: 401, distance: 16.2
click at [943, 403] on tr "A [PERSON_NAME] Belt size: Member number: Taekwondo Juniors 5th / 4th Attendanc…" at bounding box center [839, 446] width 1298 height 119
type input "42"
click at [982, 479] on button "Save" at bounding box center [971, 478] width 51 height 28
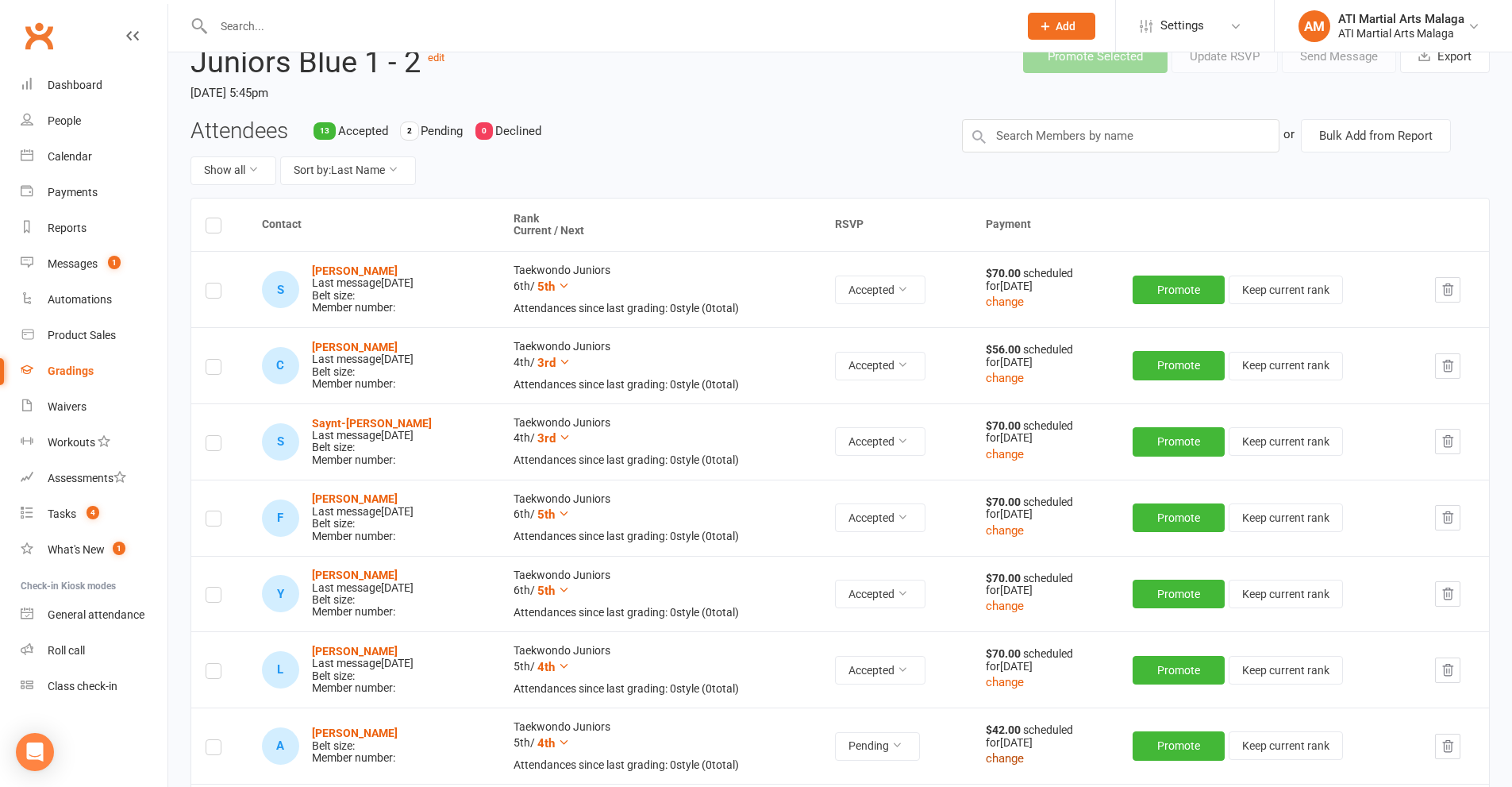
scroll to position [0, 0]
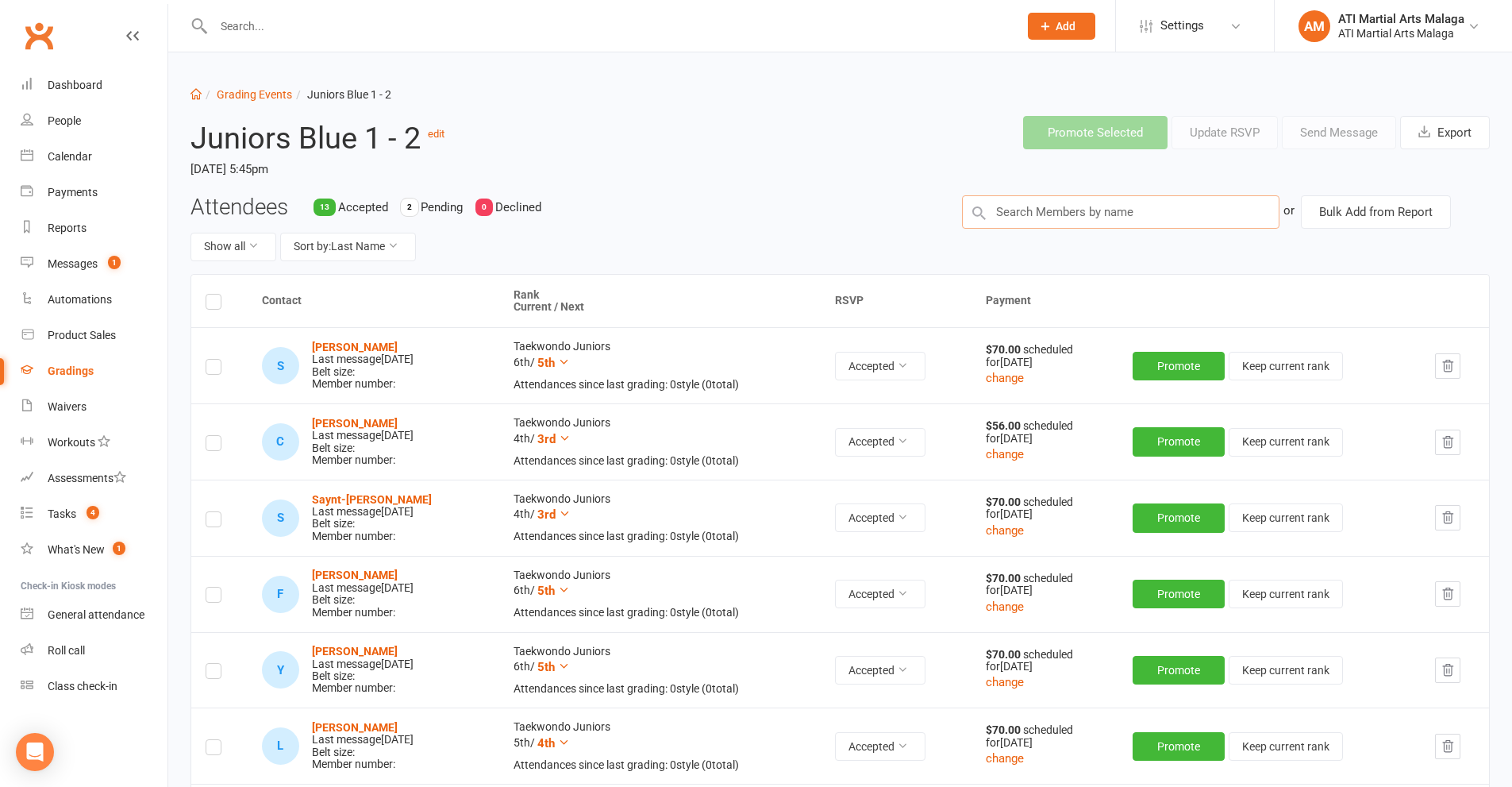
click at [1043, 215] on input "text" at bounding box center [1121, 212] width 318 height 33
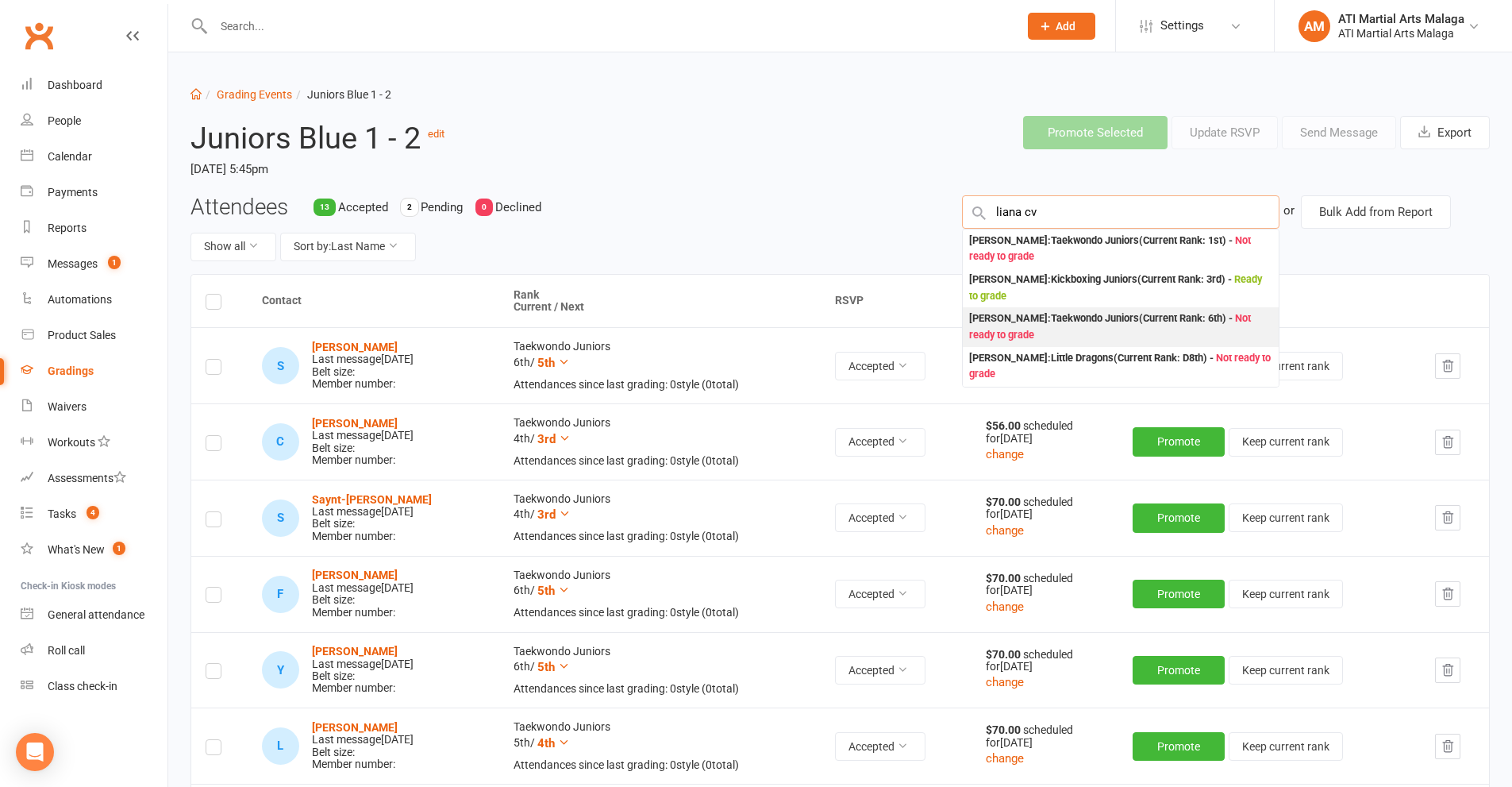
type input "liana cv"
click at [1022, 314] on div "[PERSON_NAME] : Taekwondo Juniors (Current Rank: 6th ) - Not ready to grade" at bounding box center [1120, 326] width 303 height 32
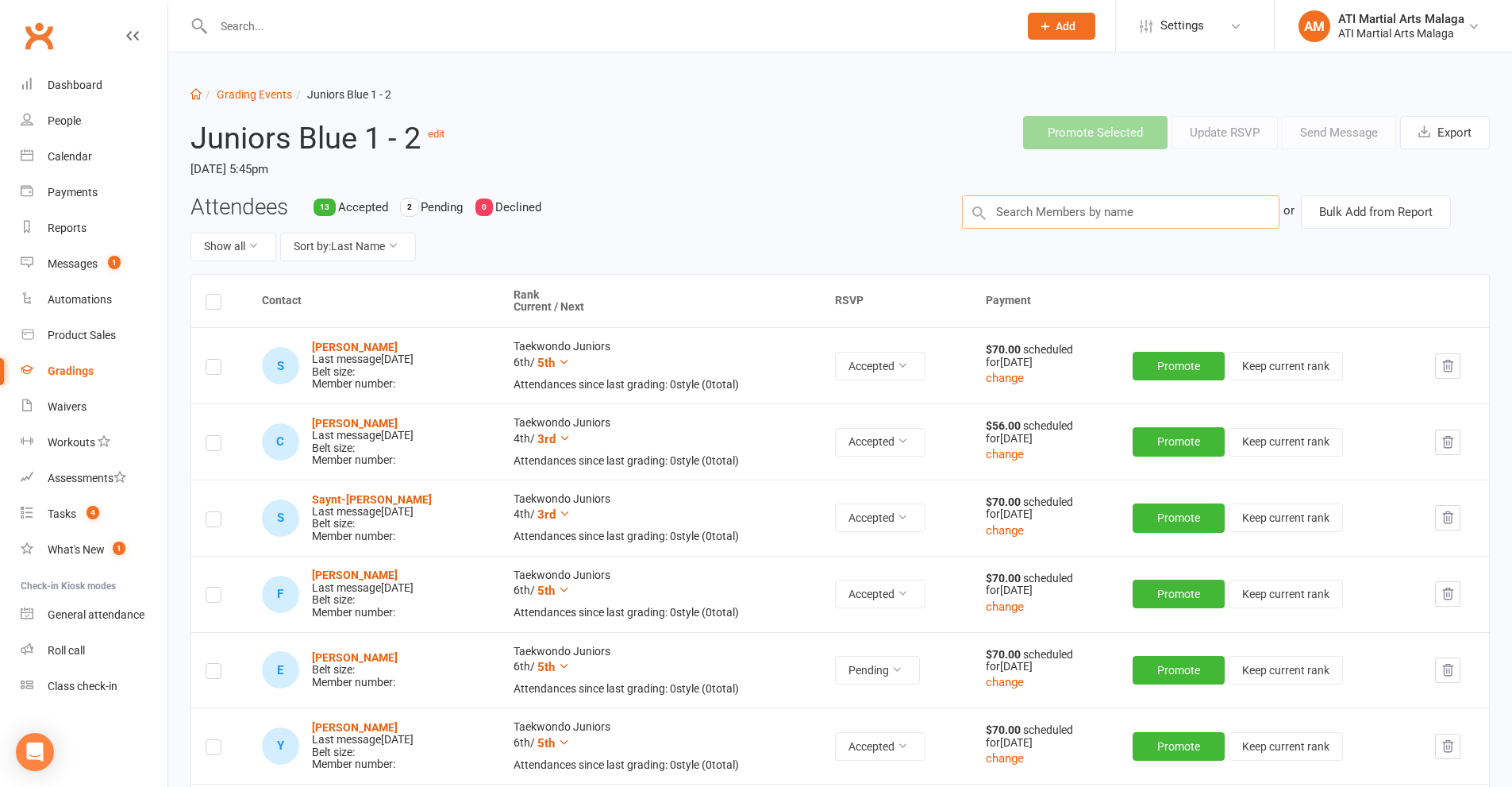
click at [1023, 202] on input "text" at bounding box center [1121, 212] width 318 height 33
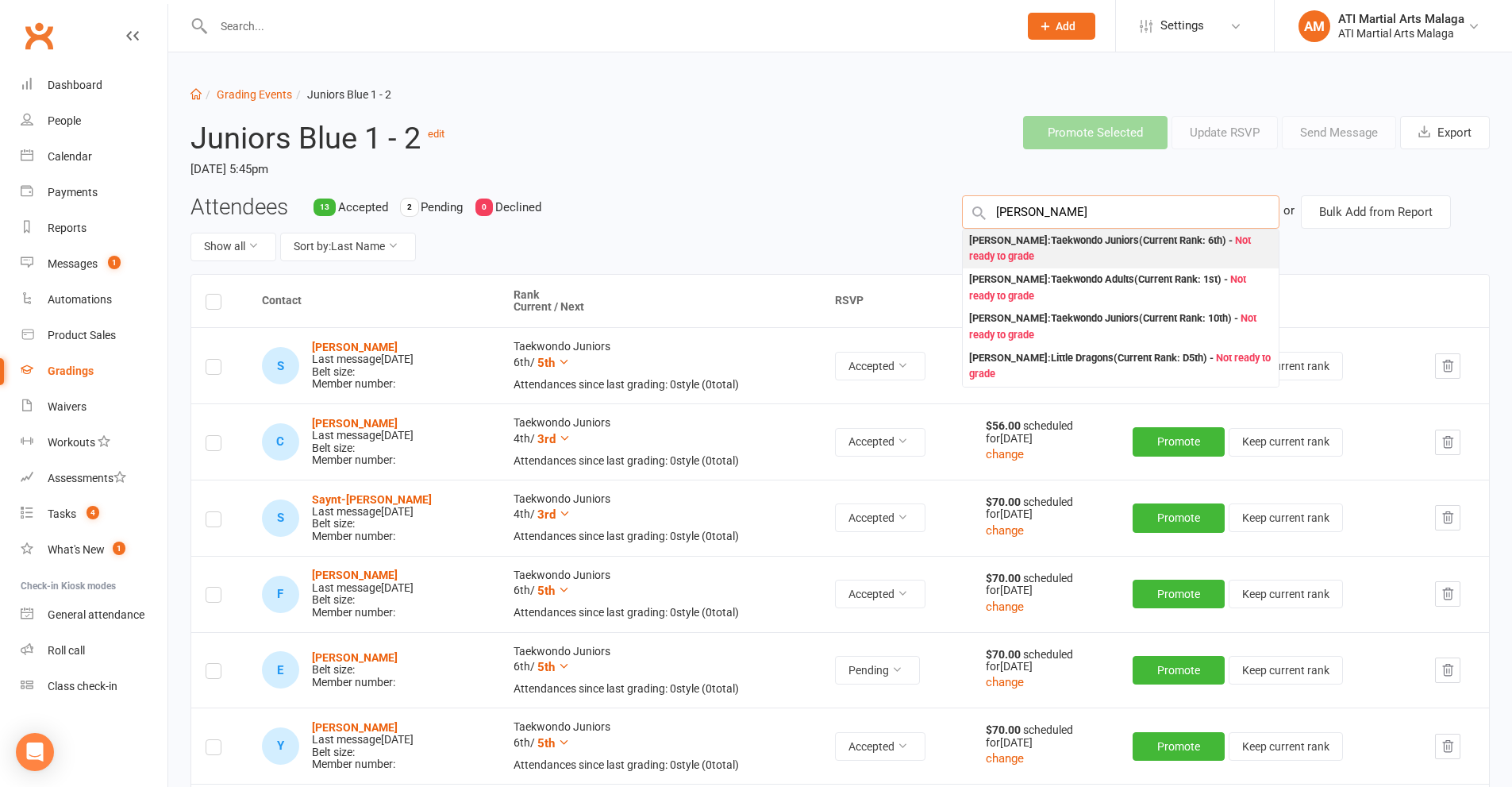
type input "[PERSON_NAME]"
click at [1031, 244] on div "[PERSON_NAME] : Taekwondo Juniors (Current Rank: 6th ) - Not ready to grade" at bounding box center [1120, 249] width 303 height 32
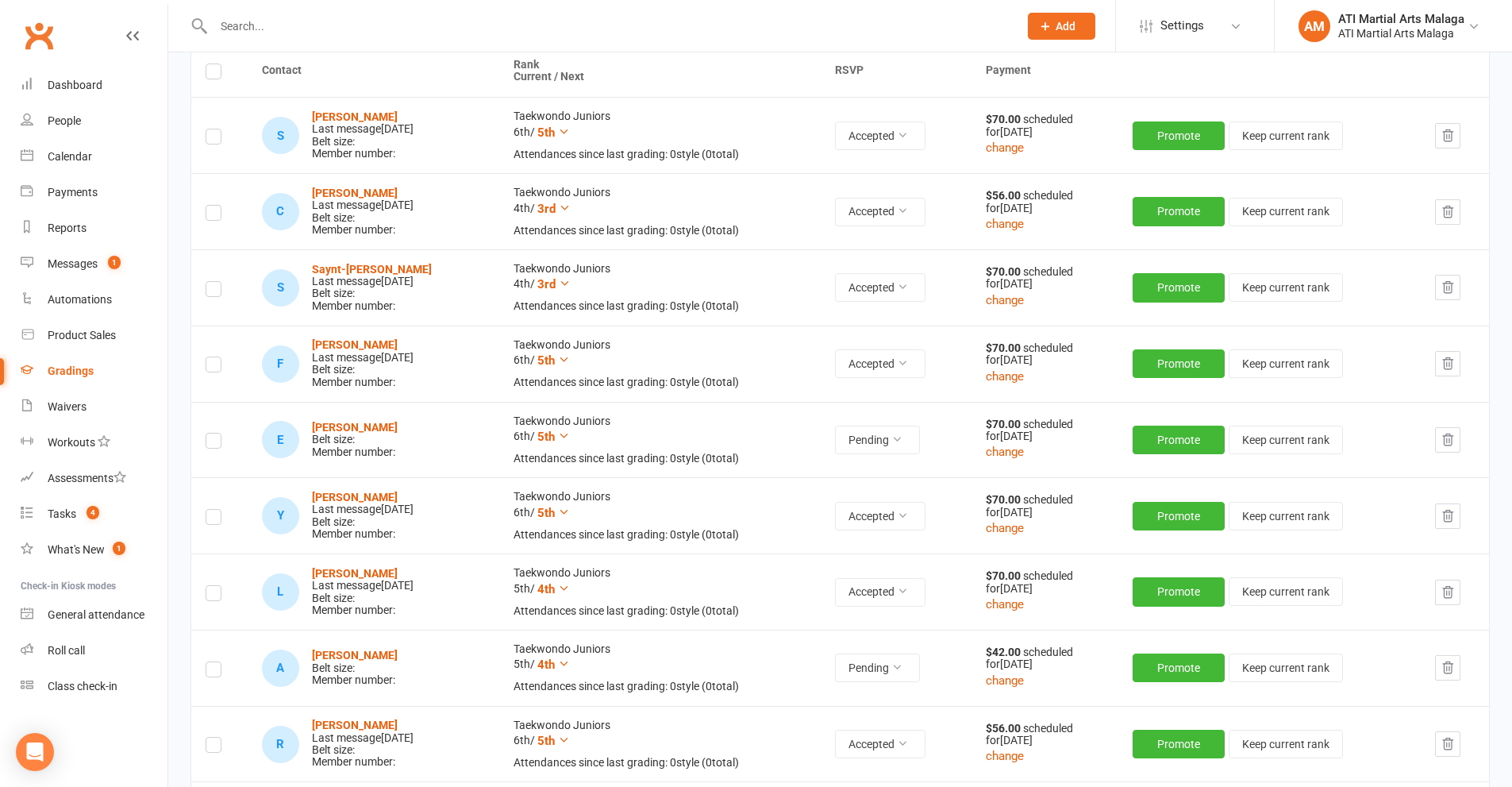
scroll to position [238, 0]
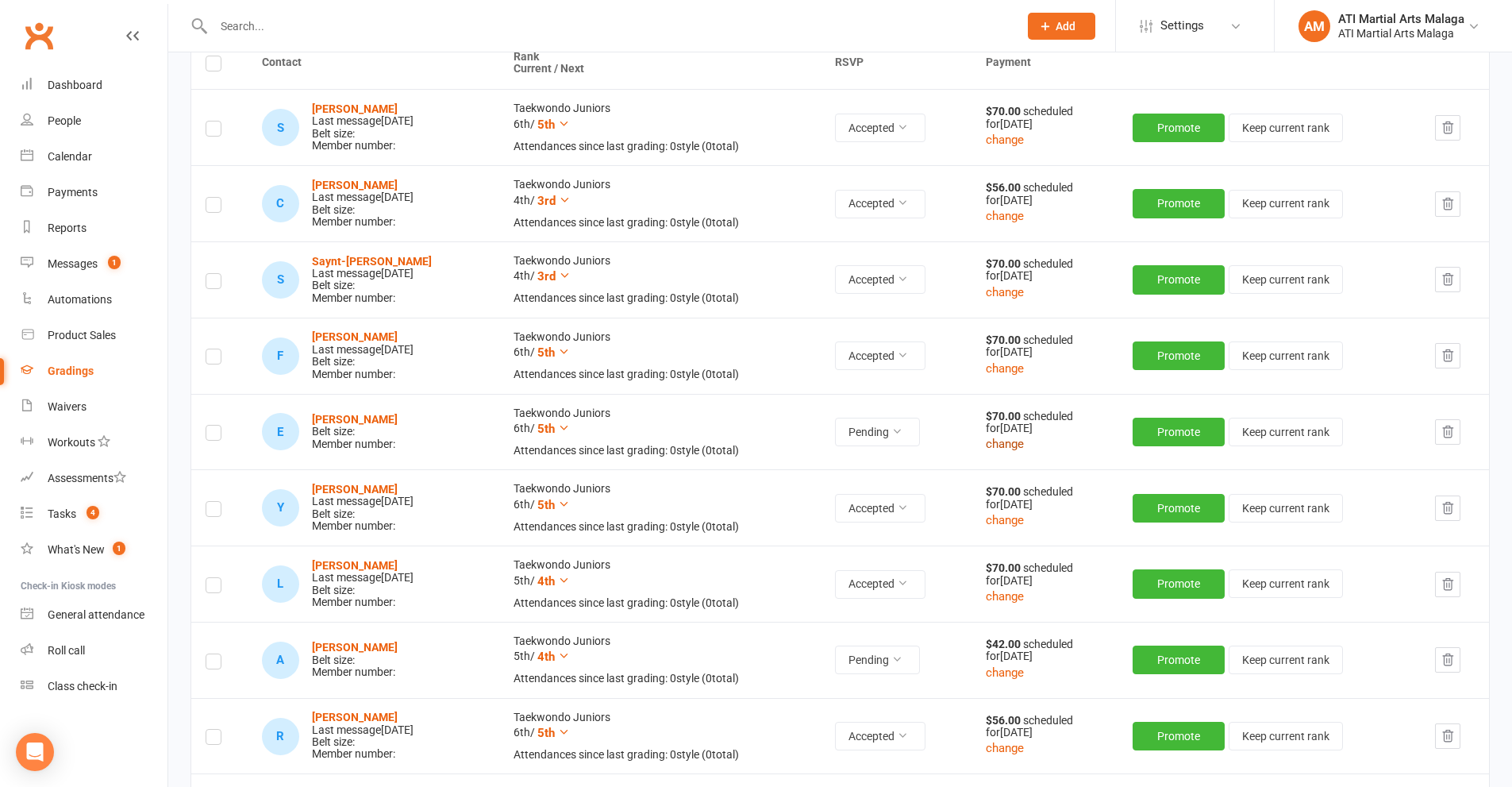
click at [1015, 447] on button "change" at bounding box center [1004, 444] width 38 height 20
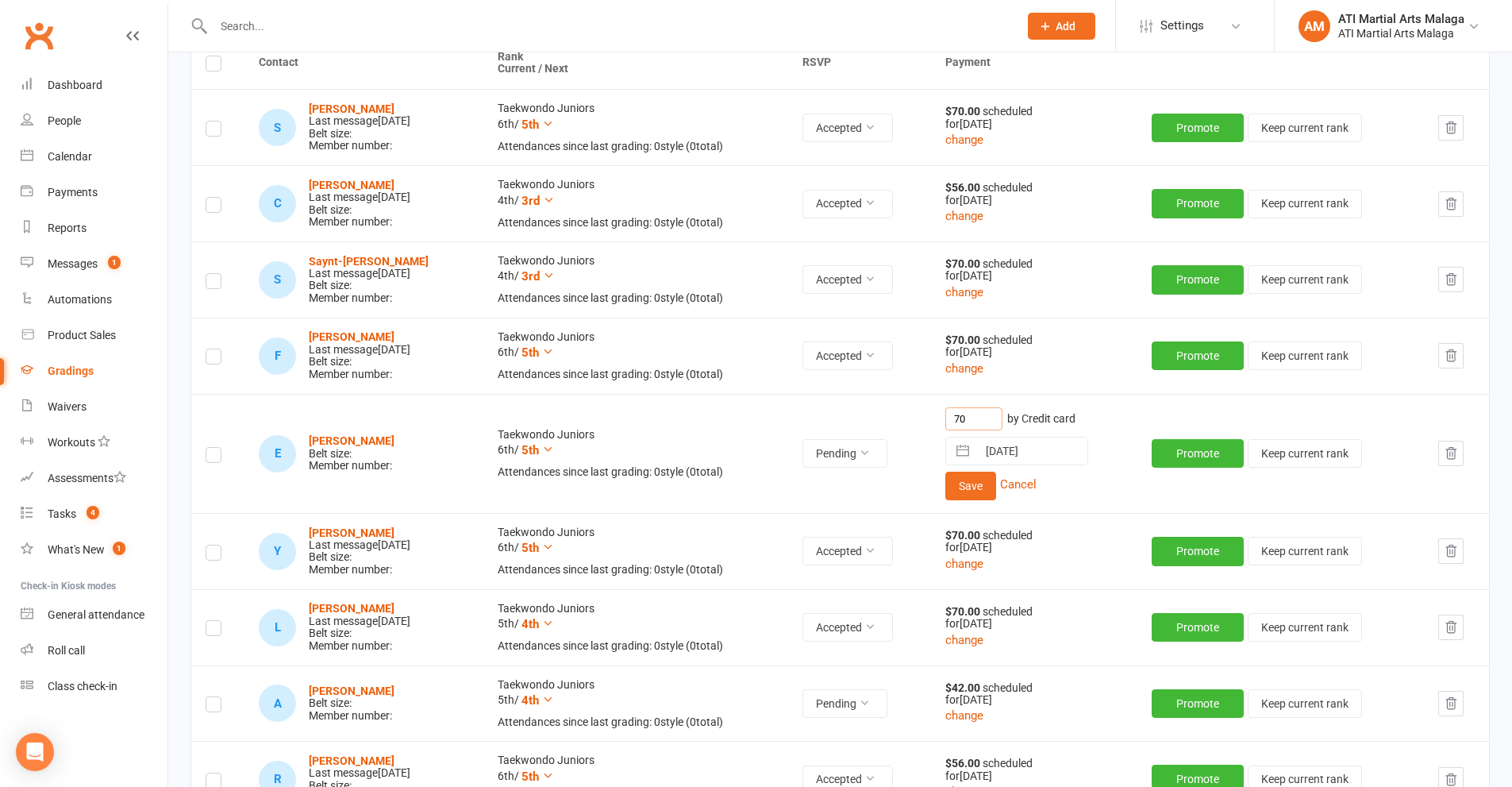
drag, startPoint x: 946, startPoint y: 409, endPoint x: 899, endPoint y: 395, distance: 49.0
click at [899, 395] on tr "E [PERSON_NAME] Belt size: Member number: Taekwondo Juniors 6th / 5th Attendanc…" at bounding box center [839, 453] width 1298 height 119
type input "56"
click at [966, 481] on button "Save" at bounding box center [971, 486] width 51 height 28
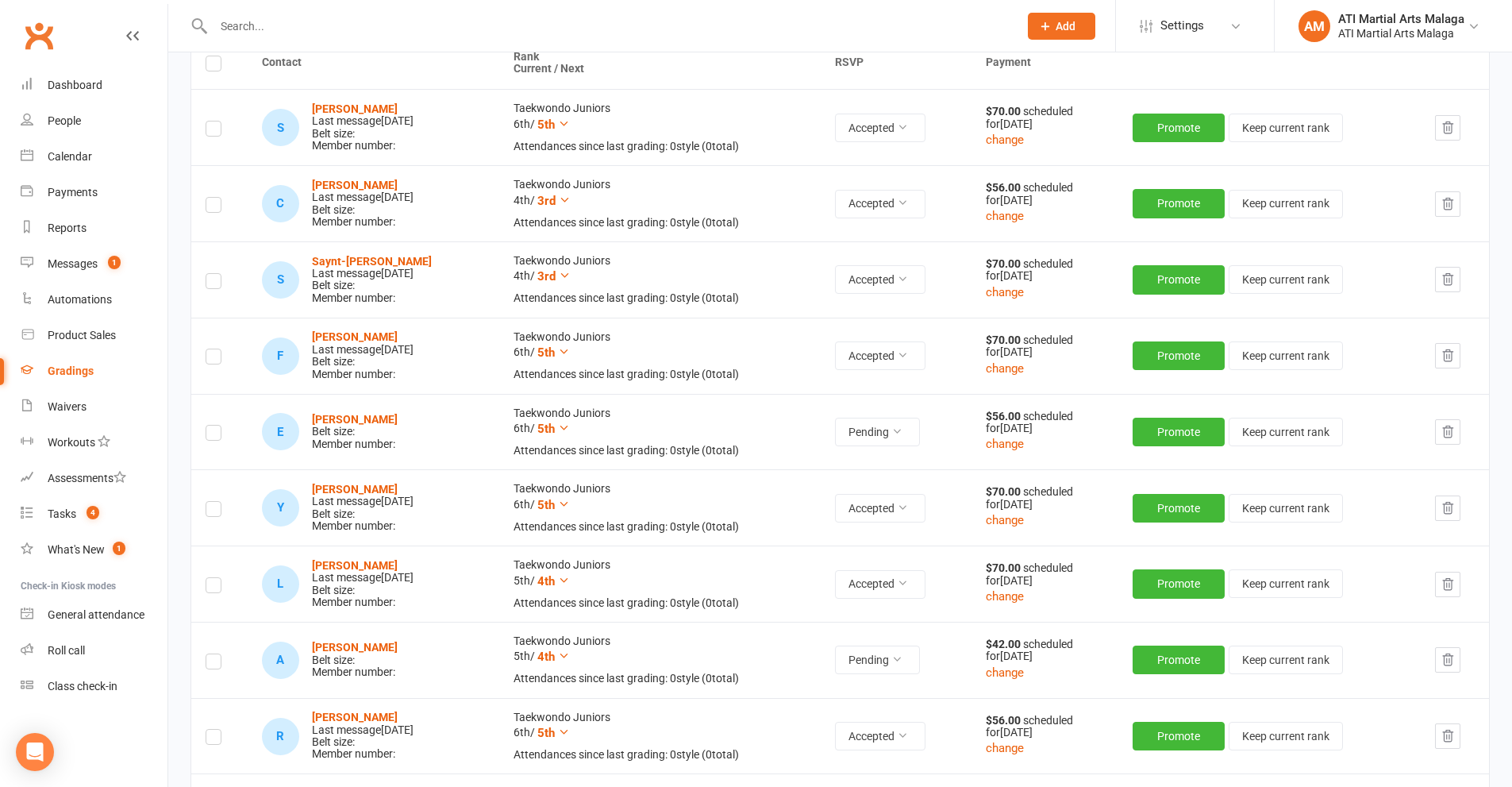
click at [220, 435] on label at bounding box center [213, 435] width 16 height 0
click at [220, 425] on input "checkbox" at bounding box center [213, 425] width 16 height 0
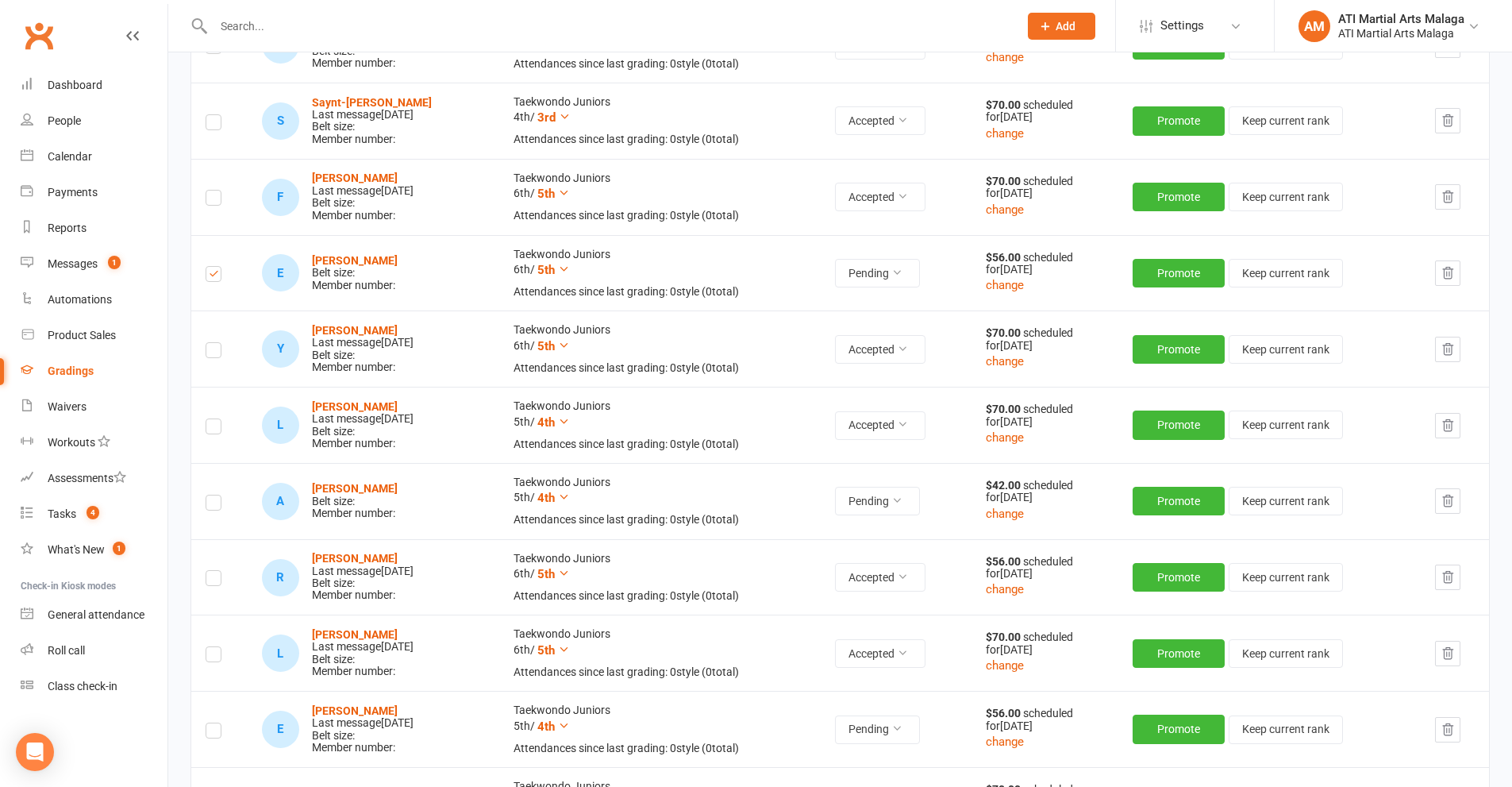
scroll to position [476, 0]
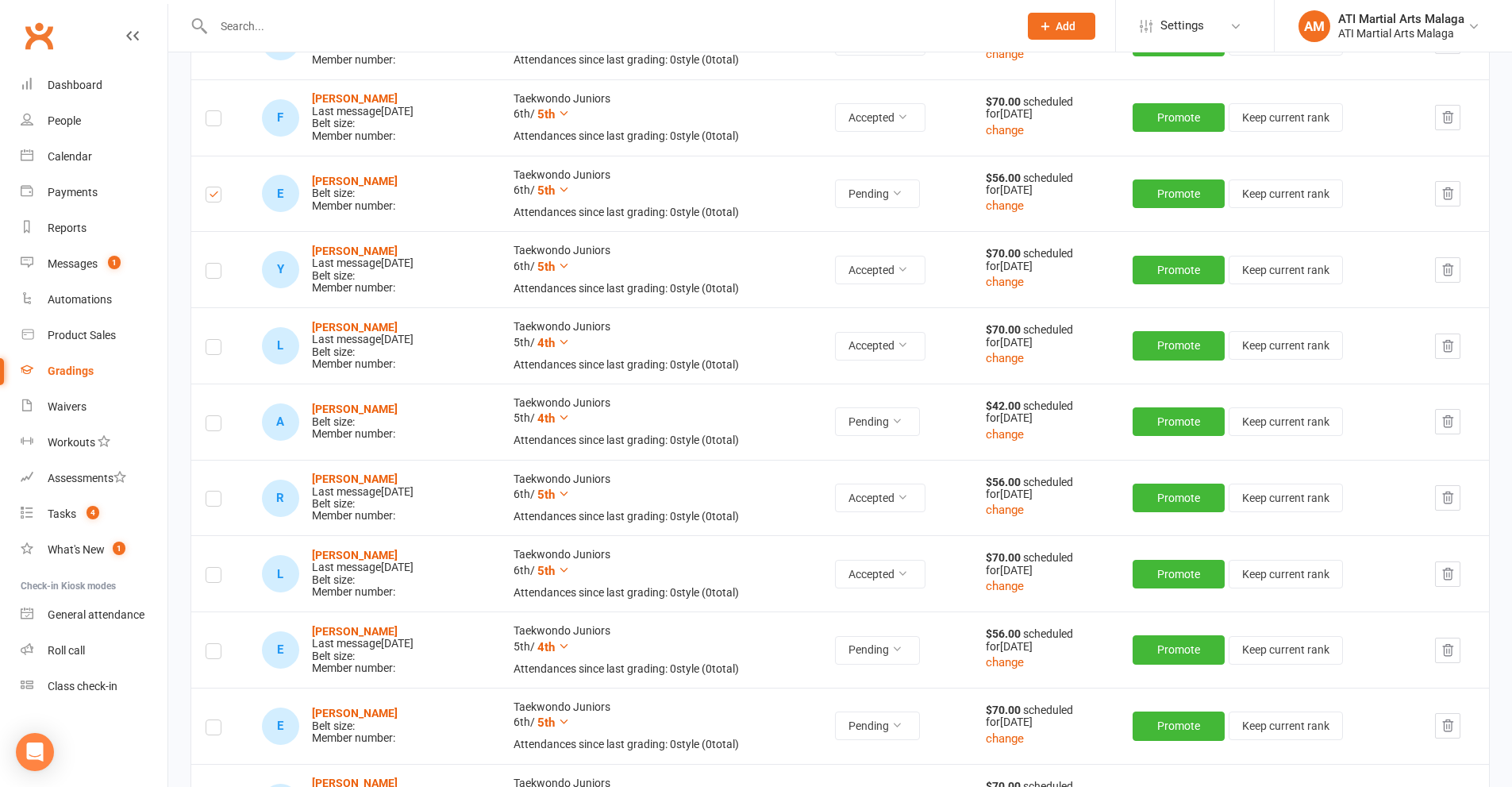
click at [213, 425] on label at bounding box center [213, 425] width 16 height 0
click at [213, 416] on input "checkbox" at bounding box center [213, 416] width 16 height 0
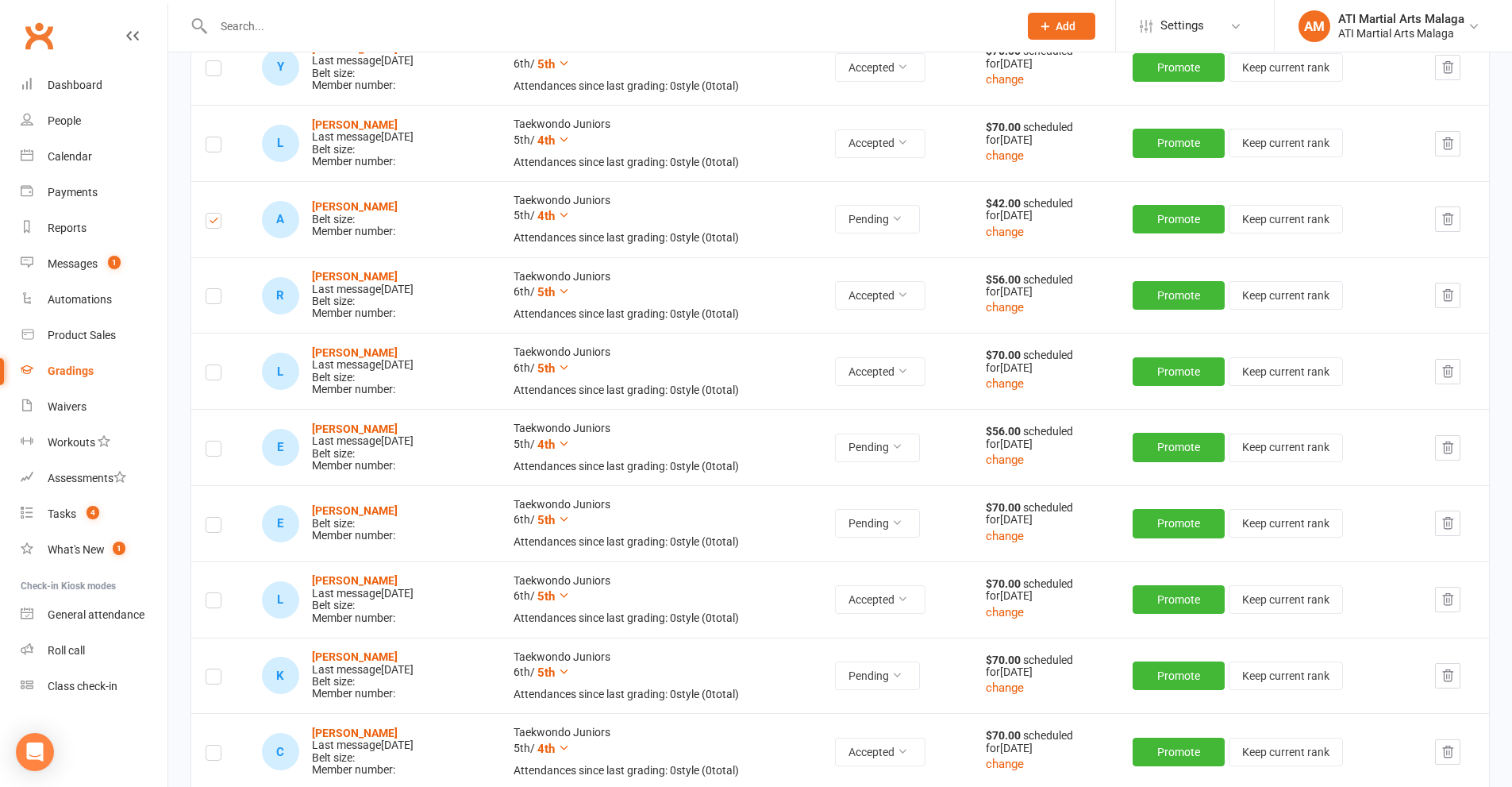
scroll to position [715, 0]
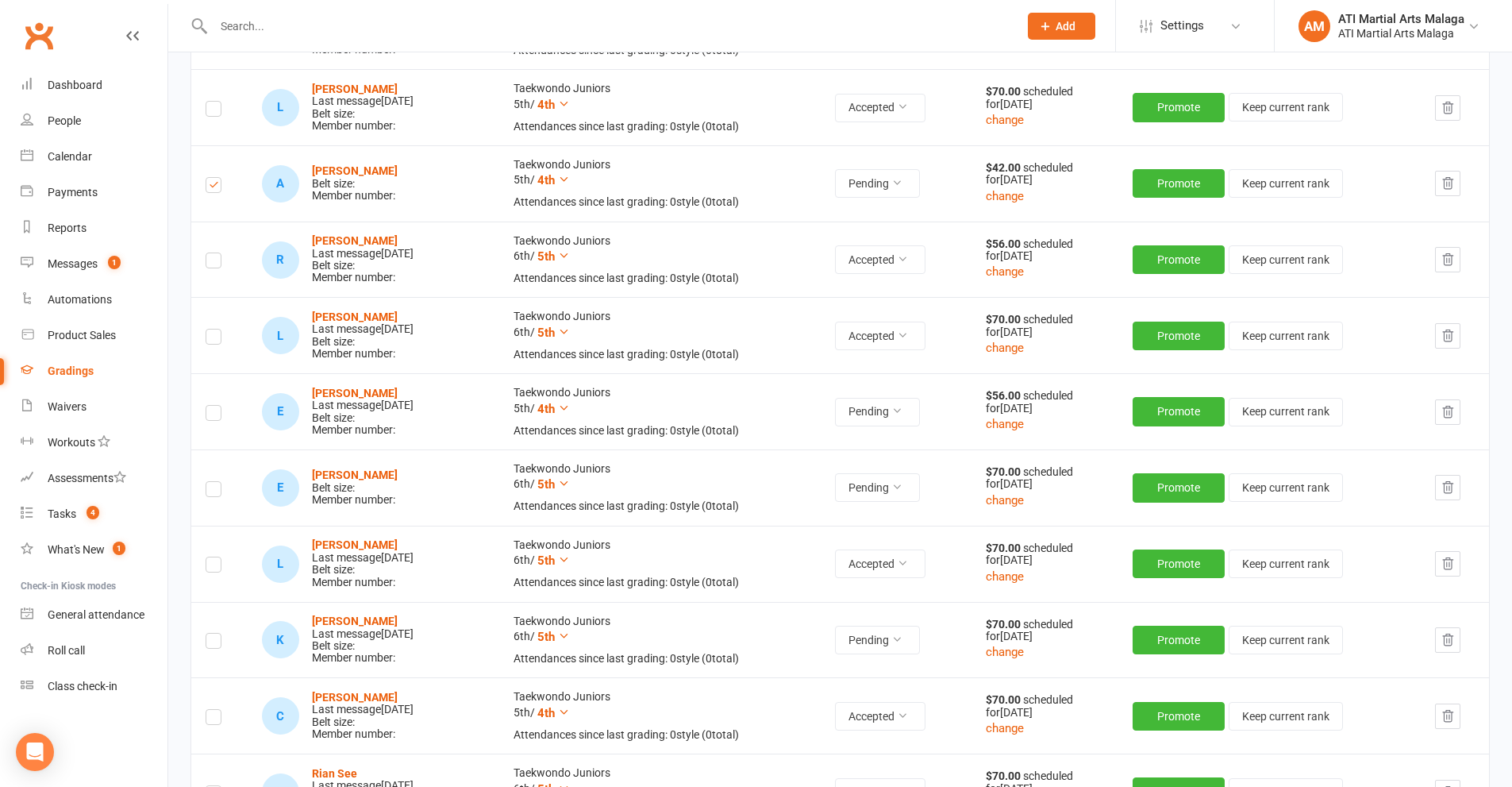
click at [213, 492] on label at bounding box center [213, 492] width 16 height 0
click at [213, 482] on input "checkbox" at bounding box center [213, 482] width 16 height 0
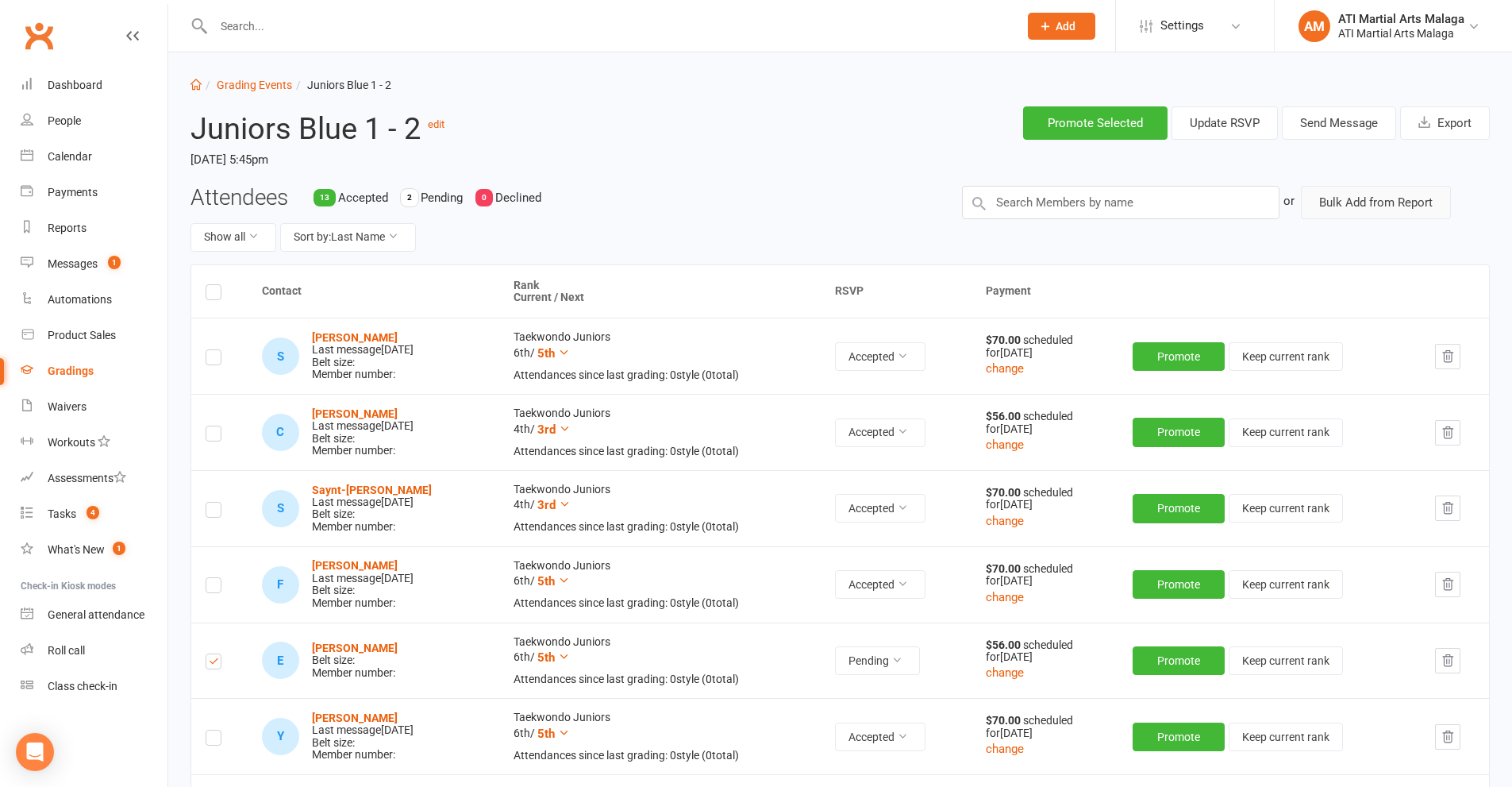
scroll to position [0, 0]
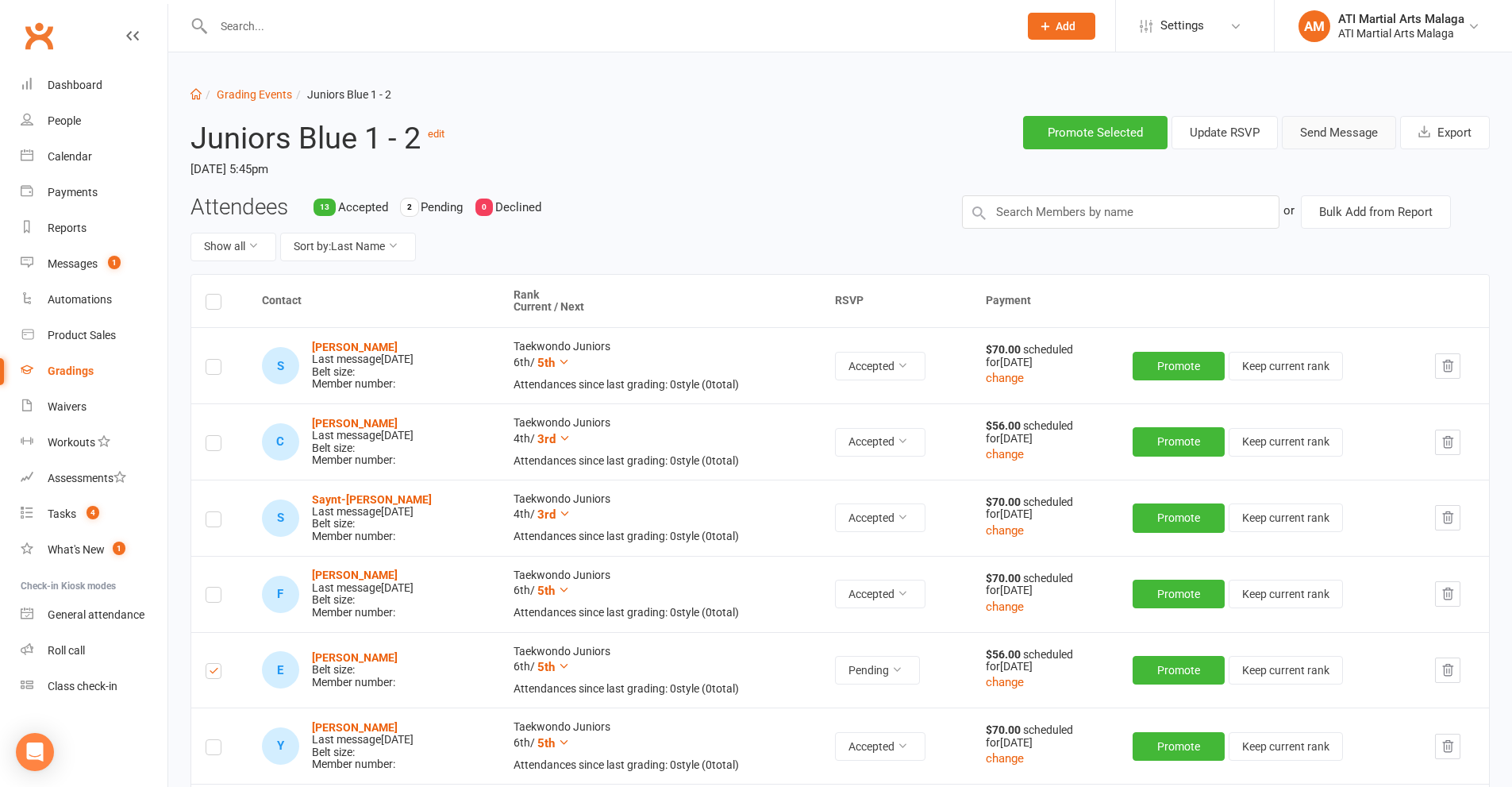
click at [1335, 131] on button "Send Message" at bounding box center [1338, 133] width 114 height 33
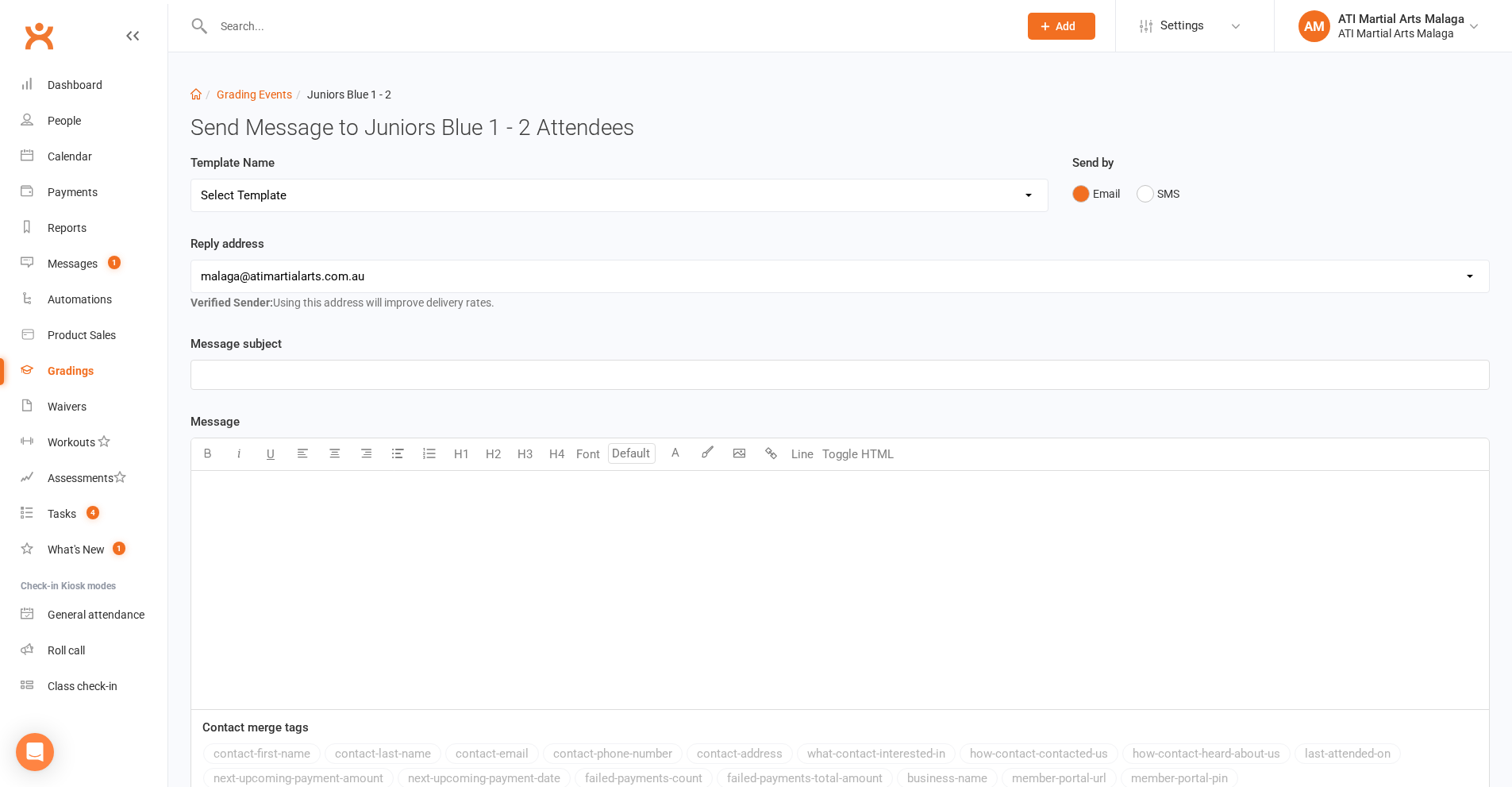
click at [424, 189] on select "Select Template [Email] Confirmation of Successful Grading [Email] Grading Even…" at bounding box center [619, 195] width 856 height 32
select select "2"
click at [191, 179] on select "Select Template [Email] Confirmation of Successful Grading [Email] Grading Even…" at bounding box center [619, 195] width 856 height 32
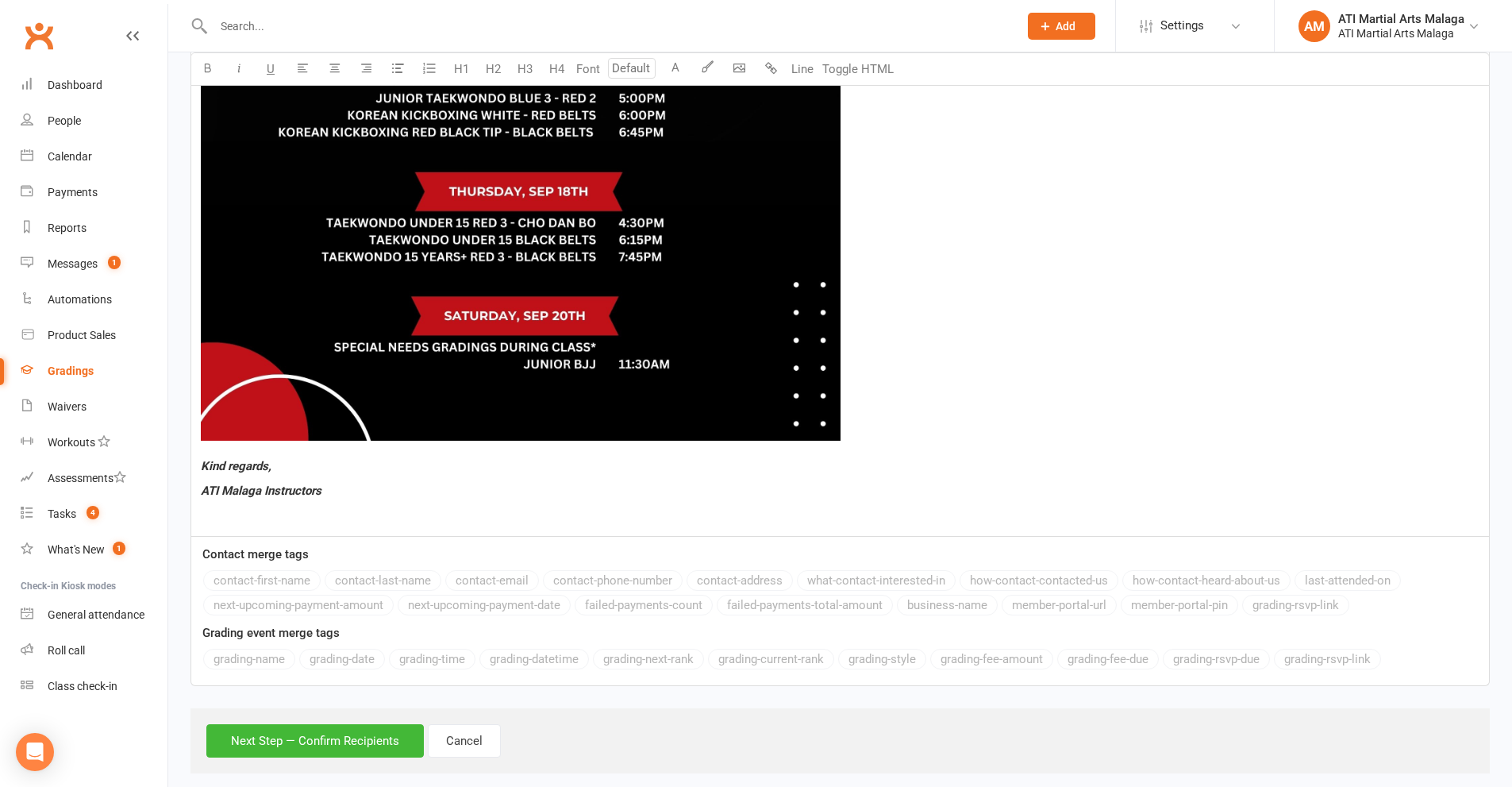
scroll to position [1259, 0]
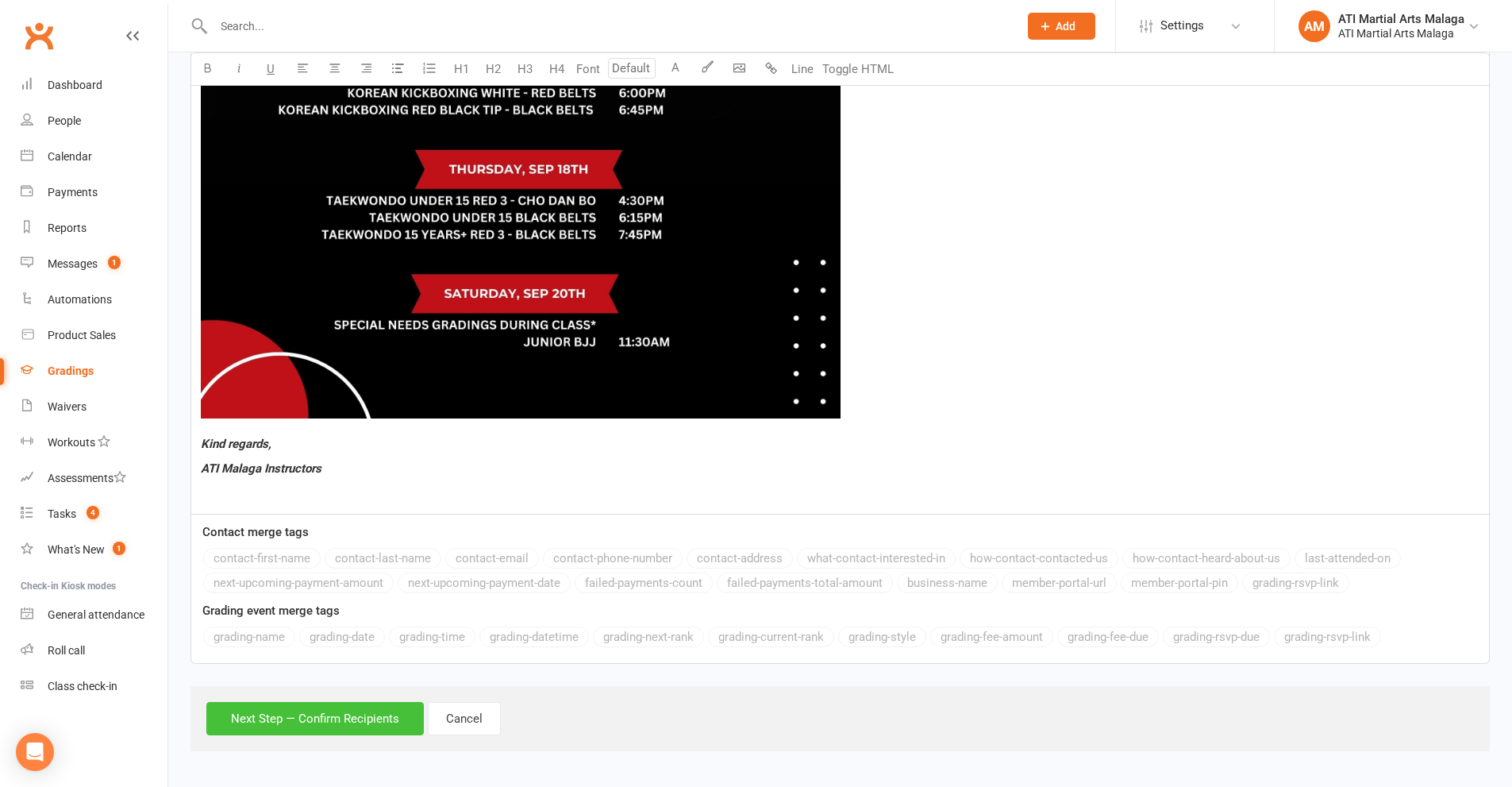
click at [300, 720] on button "Next Step — Confirm Recipients" at bounding box center [315, 719] width 217 height 33
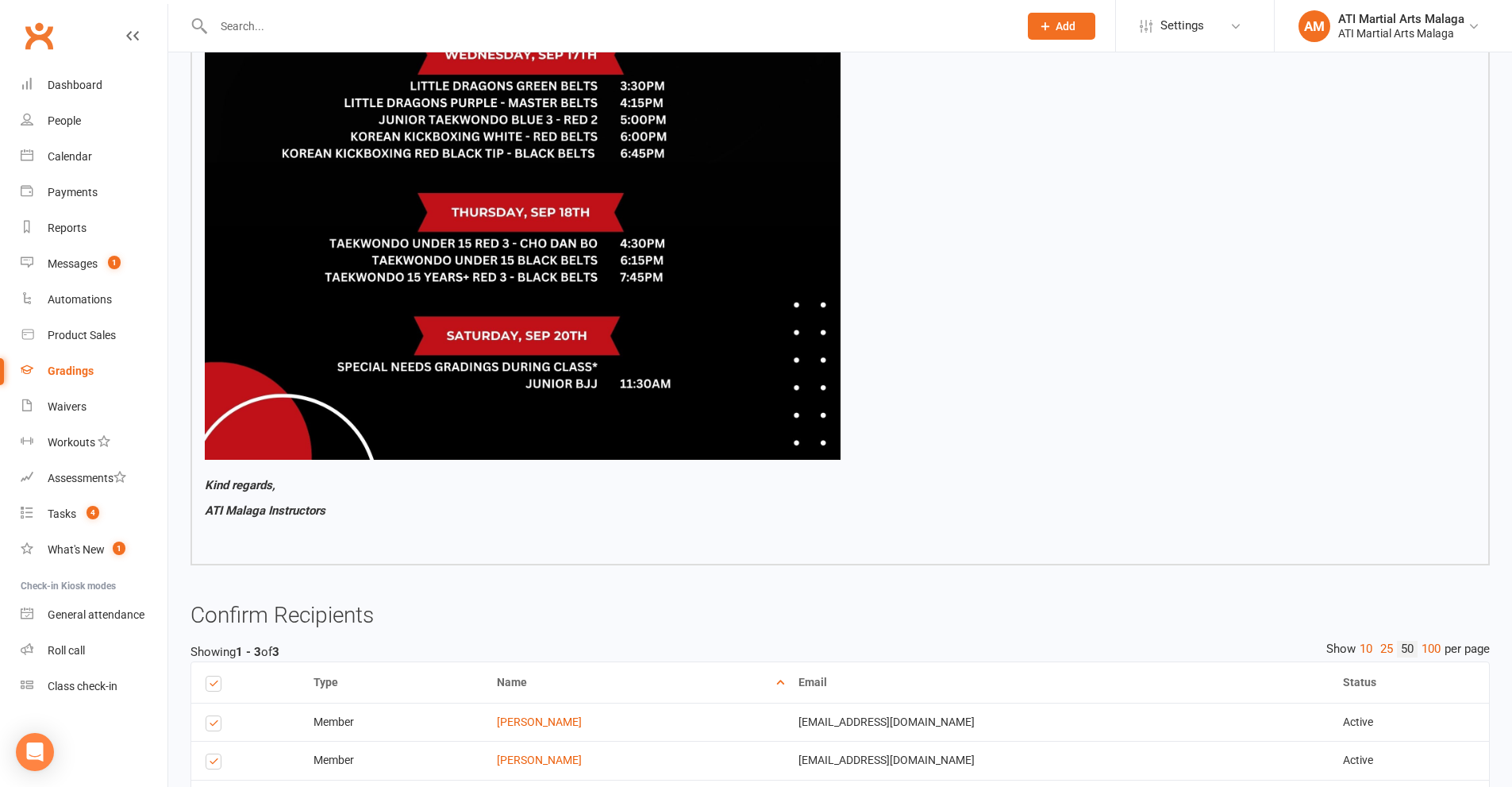
scroll to position [1258, 0]
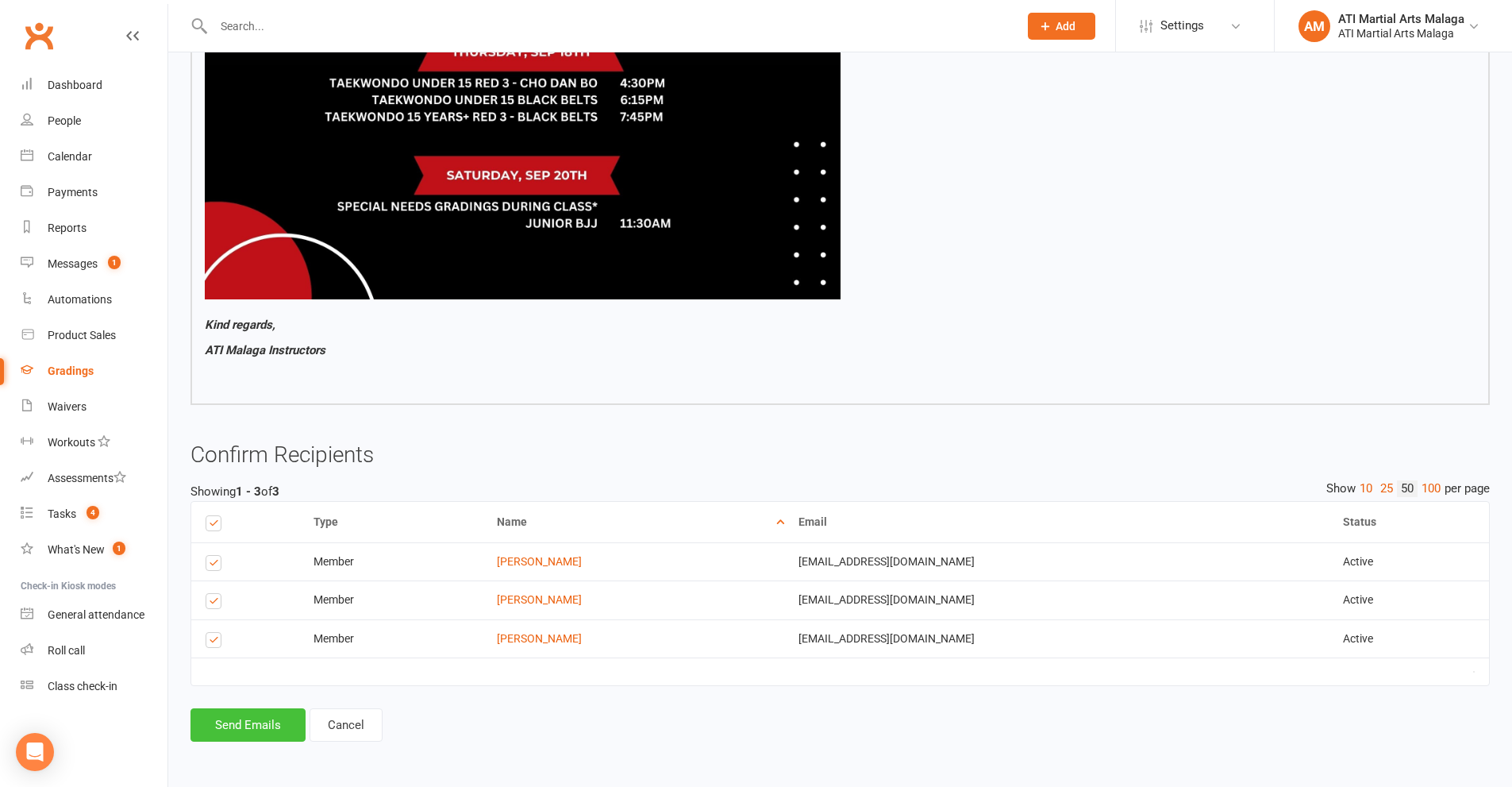
click at [271, 722] on button "Send Emails" at bounding box center [248, 725] width 115 height 33
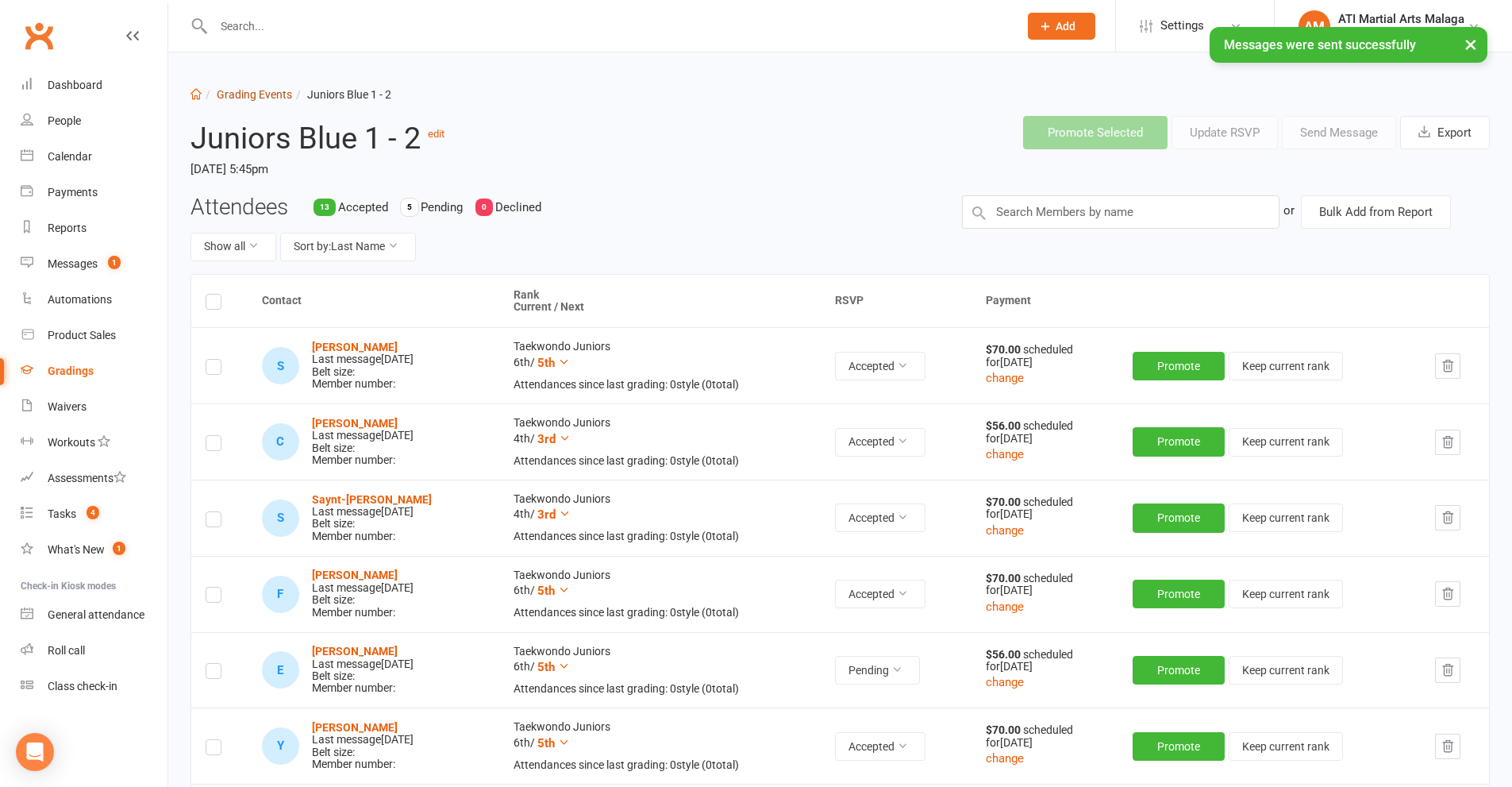
click at [271, 95] on link "Grading Events" at bounding box center [253, 94] width 75 height 13
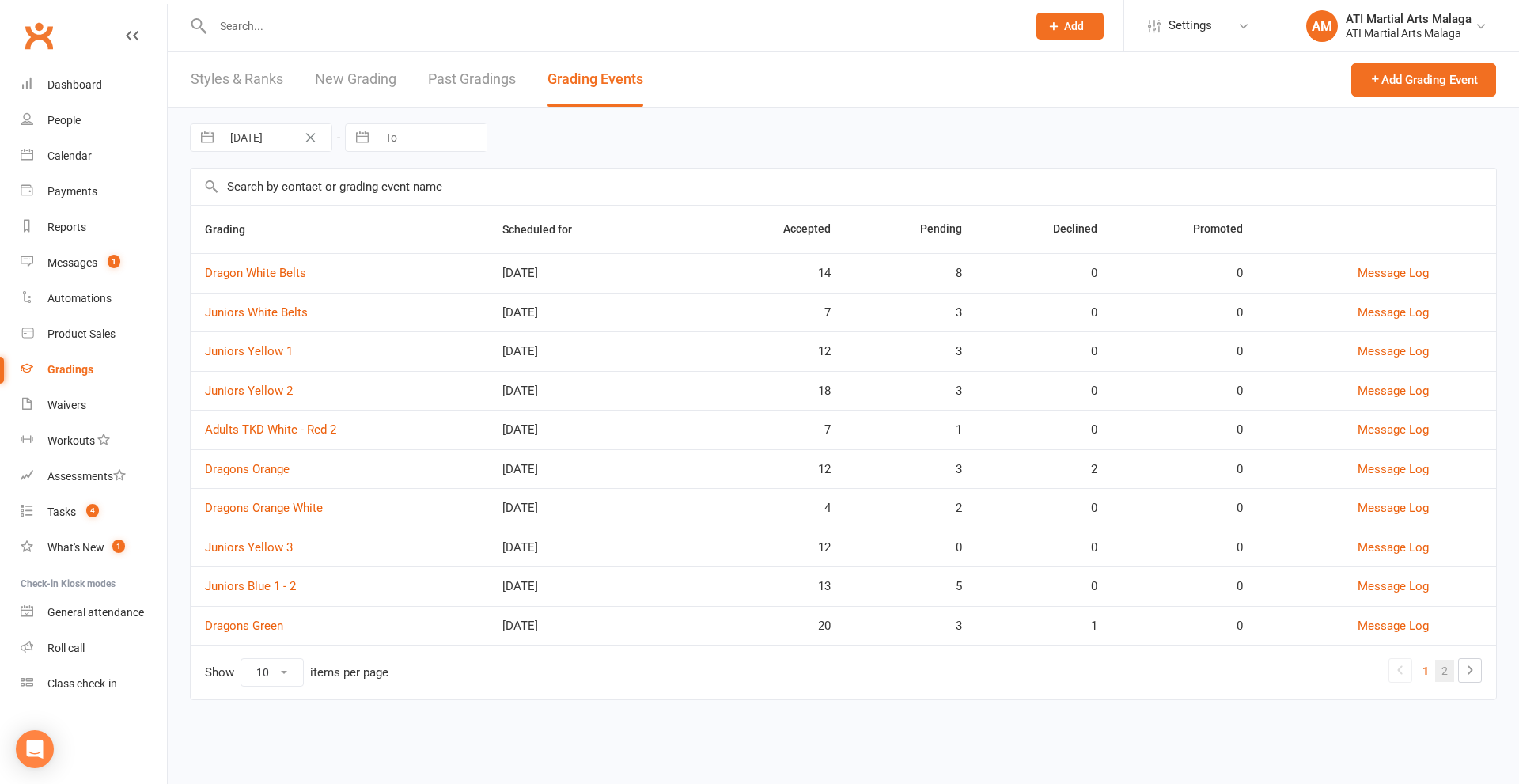
click at [1441, 677] on link "2" at bounding box center [1445, 670] width 19 height 22
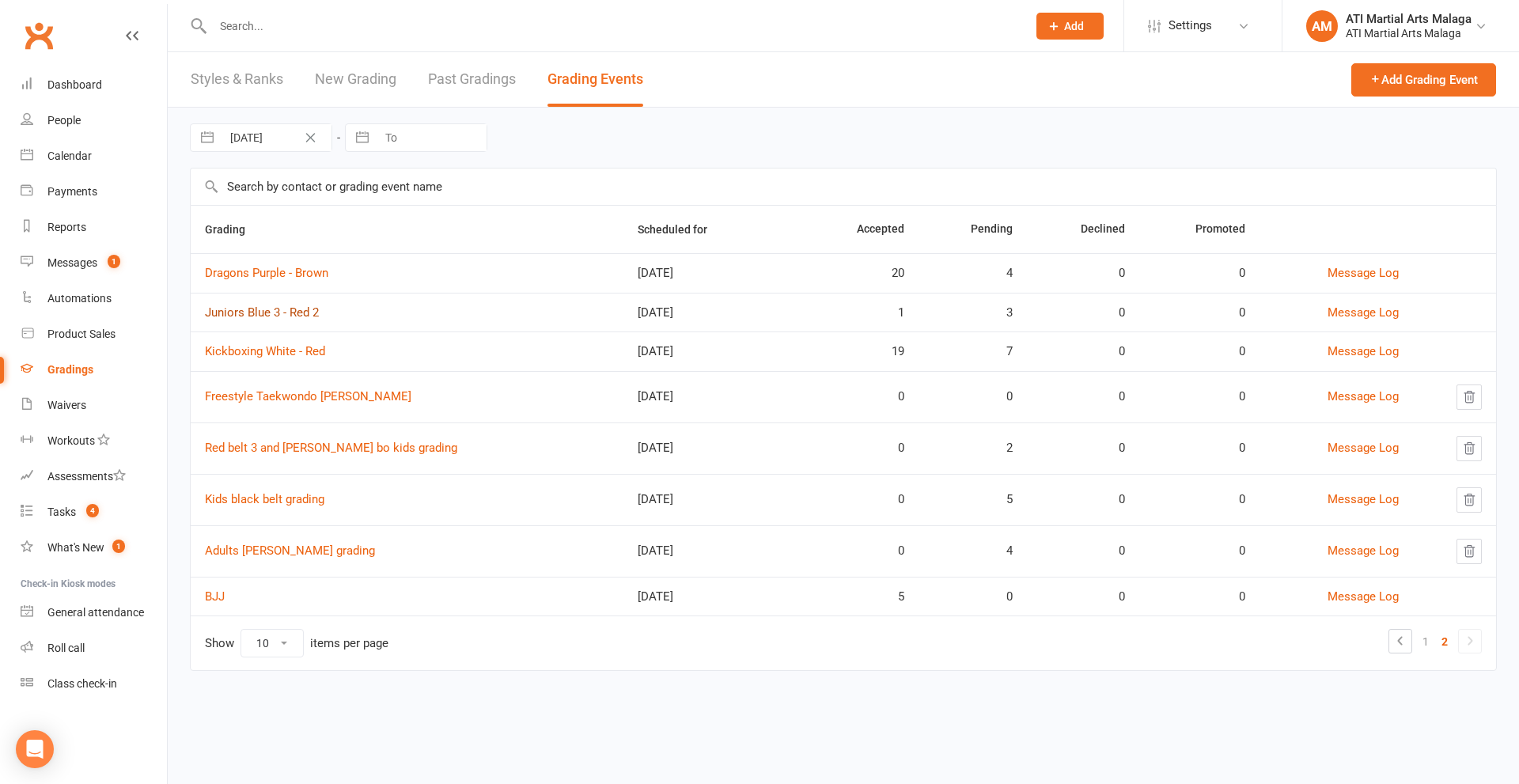
click at [303, 309] on link "Juniors Blue 3 - Red 2" at bounding box center [261, 312] width 114 height 15
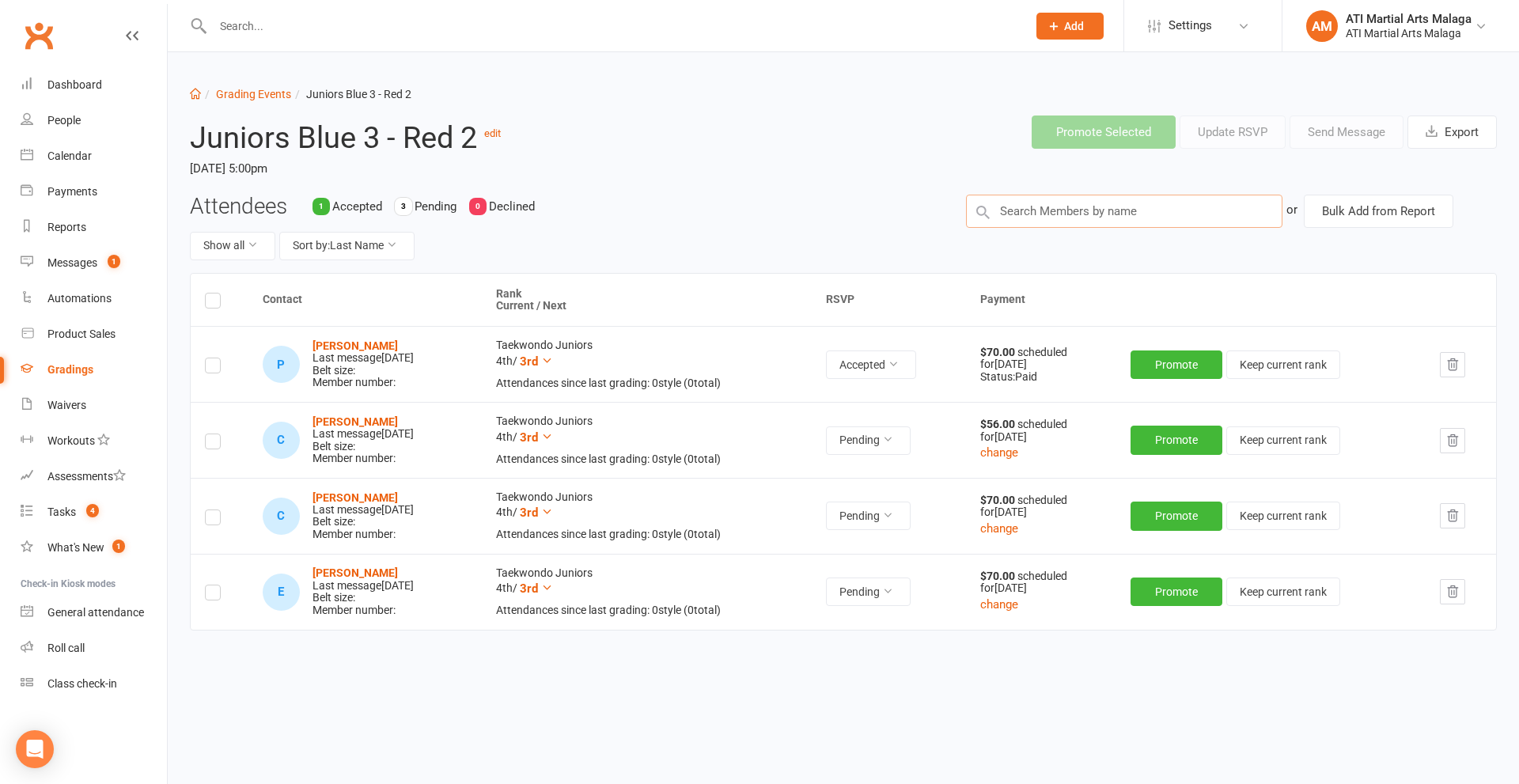
click at [1101, 218] on input "text" at bounding box center [1124, 211] width 317 height 33
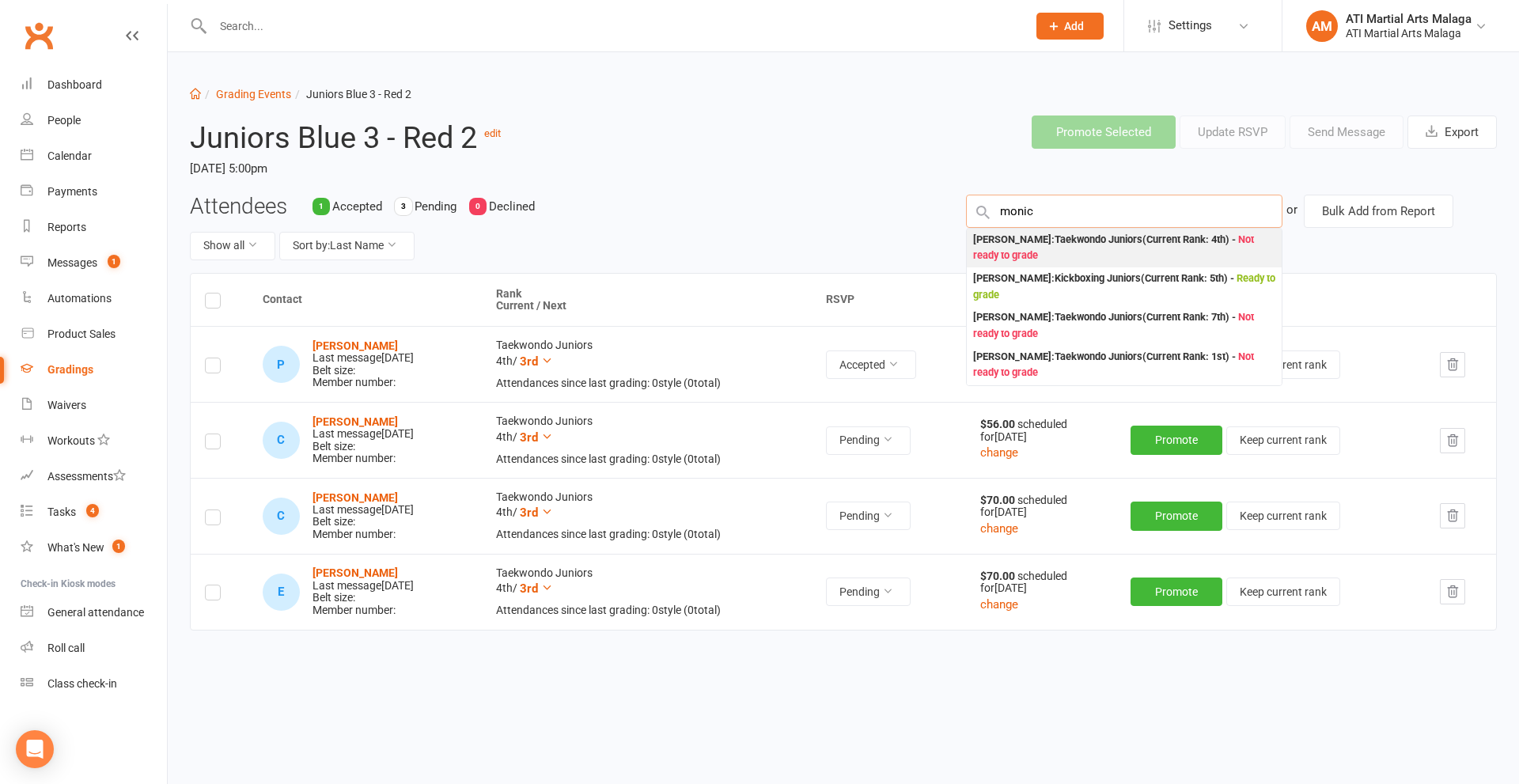
type input "monic"
click at [1067, 240] on div "[PERSON_NAME] : Taekwondo Juniors (Current Rank: 4th ) - Not ready to grade" at bounding box center [1123, 248] width 302 height 32
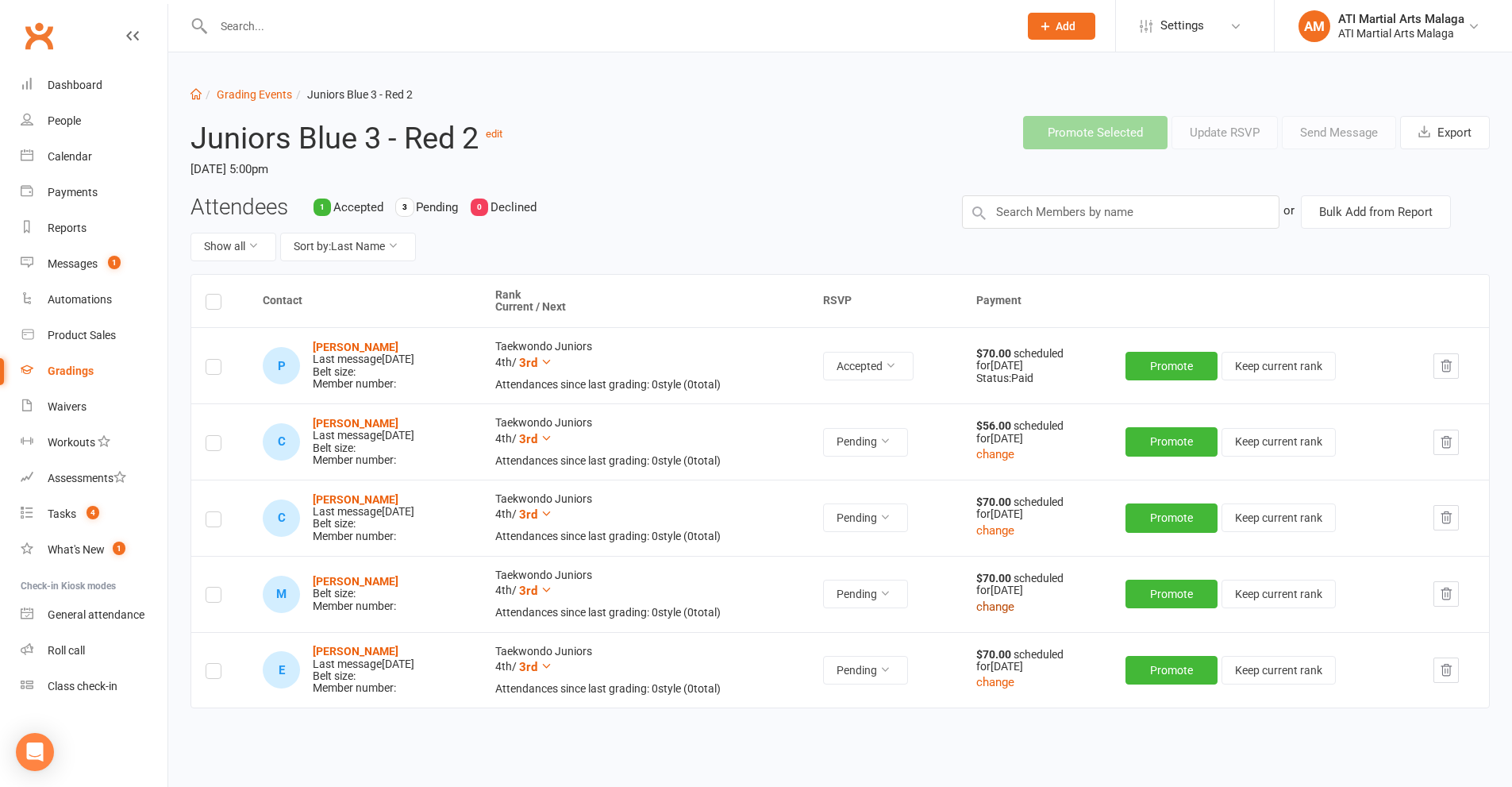
click at [1014, 604] on button "change" at bounding box center [994, 607] width 38 height 20
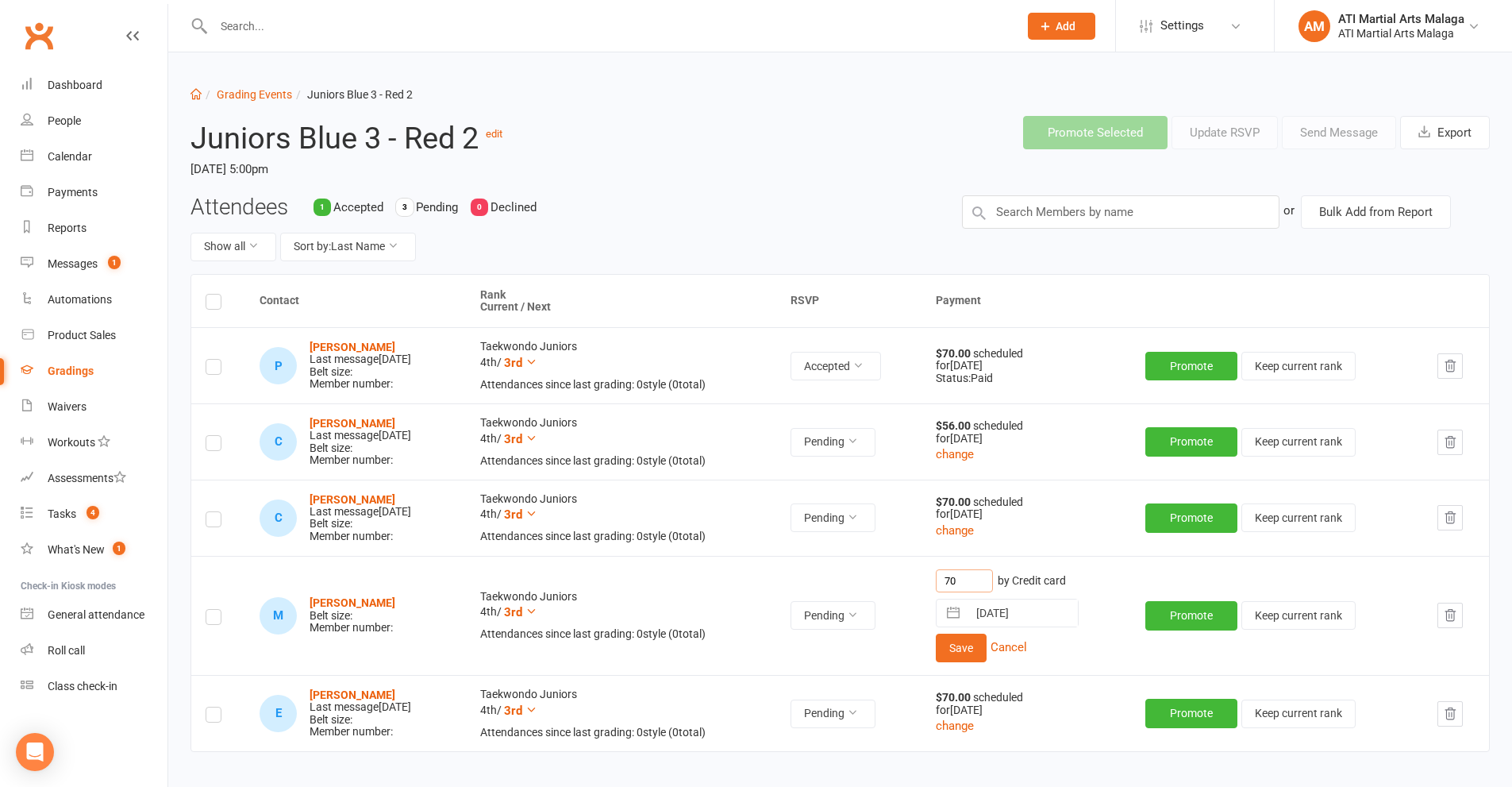
drag, startPoint x: 1000, startPoint y: 592, endPoint x: 927, endPoint y: 571, distance: 76.0
click at [928, 571] on tr "M [PERSON_NAME] Belt size: Member number: Taekwondo Juniors 4th / 3rd Attendanc…" at bounding box center [839, 615] width 1298 height 119
type input "42"
click at [980, 635] on button "Save" at bounding box center [961, 648] width 51 height 28
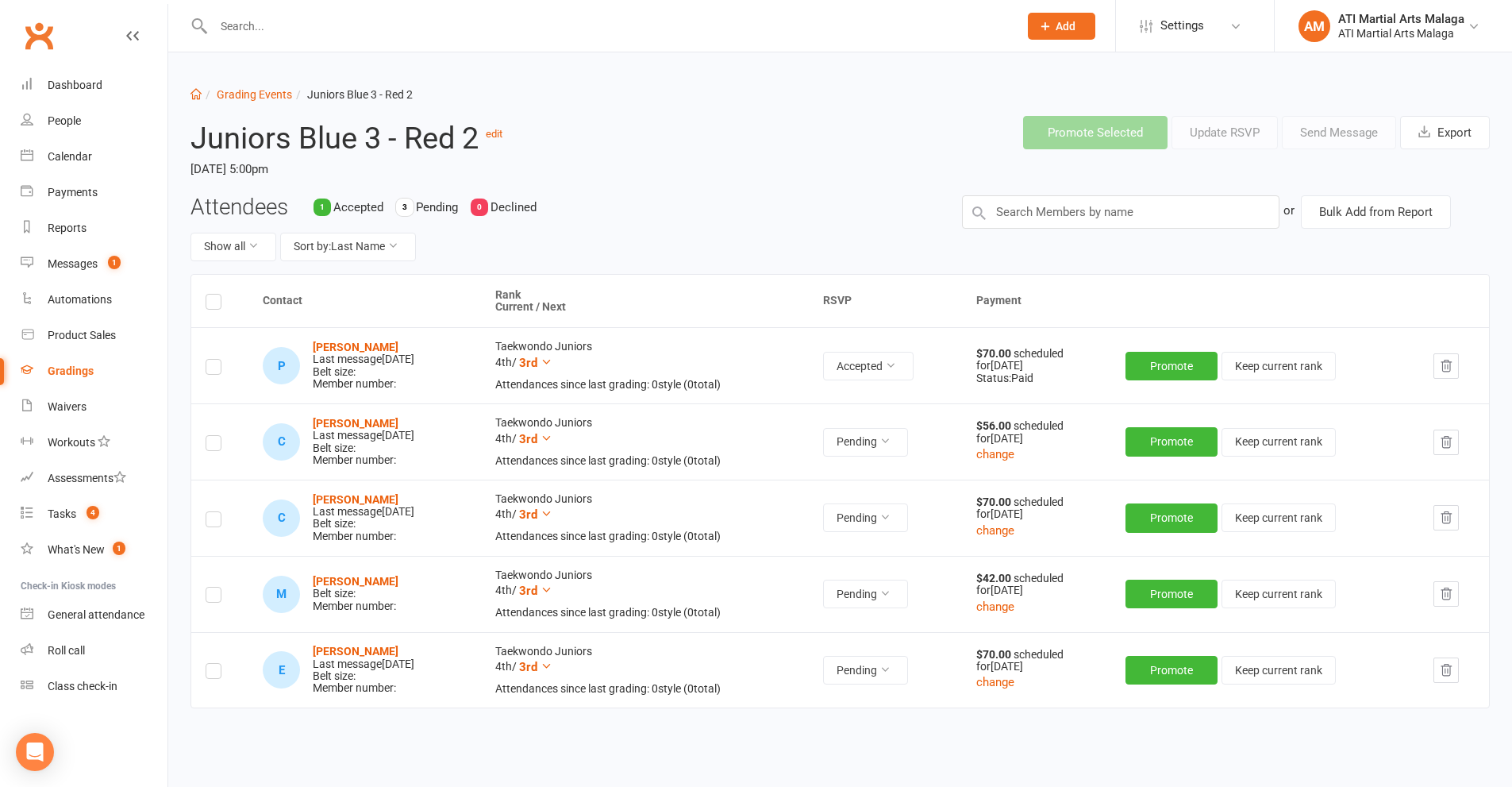
click at [213, 597] on label at bounding box center [213, 597] width 16 height 0
click at [213, 587] on input "checkbox" at bounding box center [213, 587] width 16 height 0
click at [1345, 130] on button "Send Message" at bounding box center [1338, 133] width 114 height 33
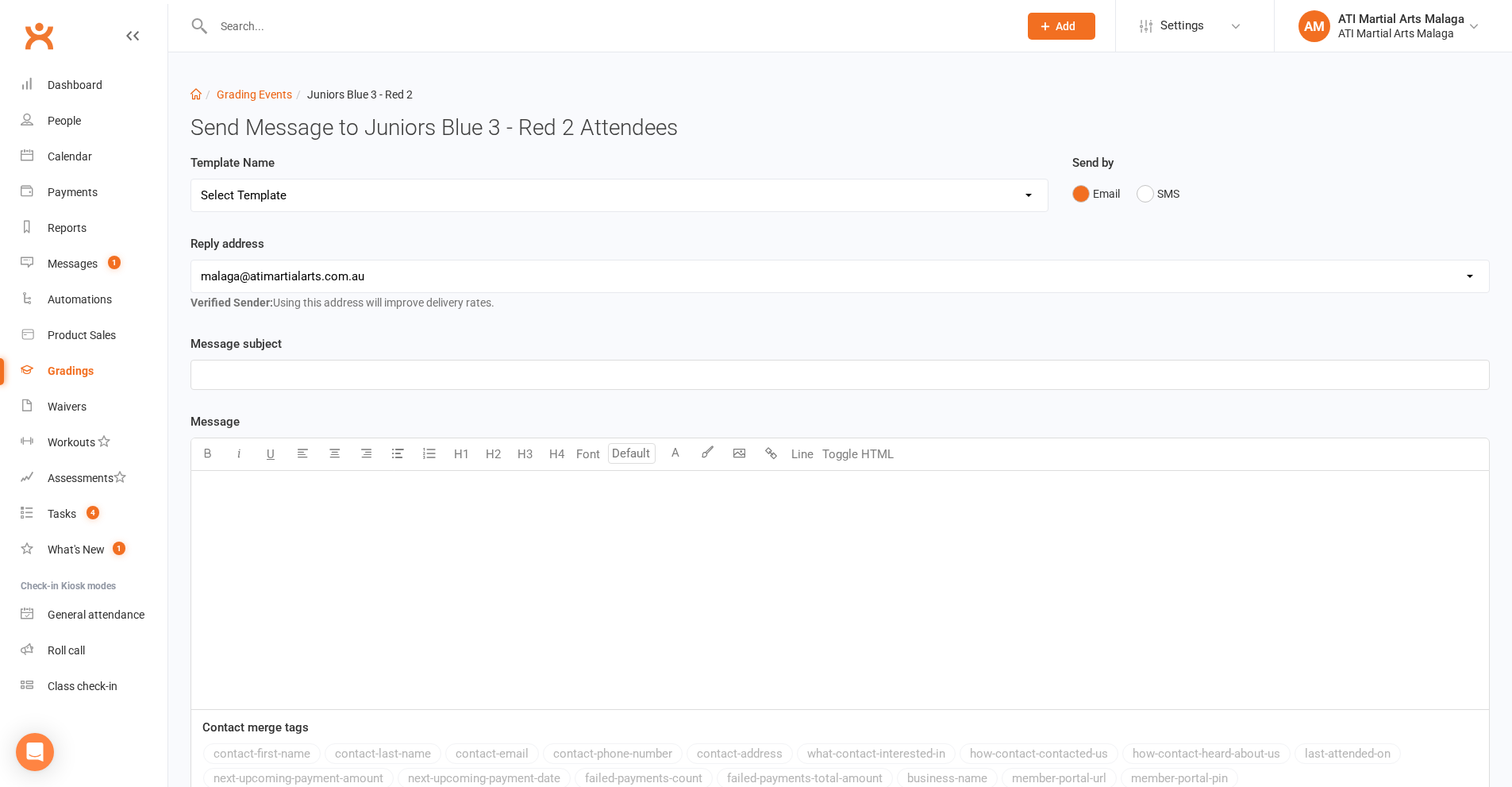
drag, startPoint x: 407, startPoint y: 205, endPoint x: 397, endPoint y: 209, distance: 10.8
click at [407, 205] on select "Select Template [Email] Confirmation of Successful Grading [Email] Grading Even…" at bounding box center [619, 195] width 856 height 32
select select "2"
click at [191, 179] on select "Select Template [Email] Confirmation of Successful Grading [Email] Grading Even…" at bounding box center [619, 195] width 856 height 32
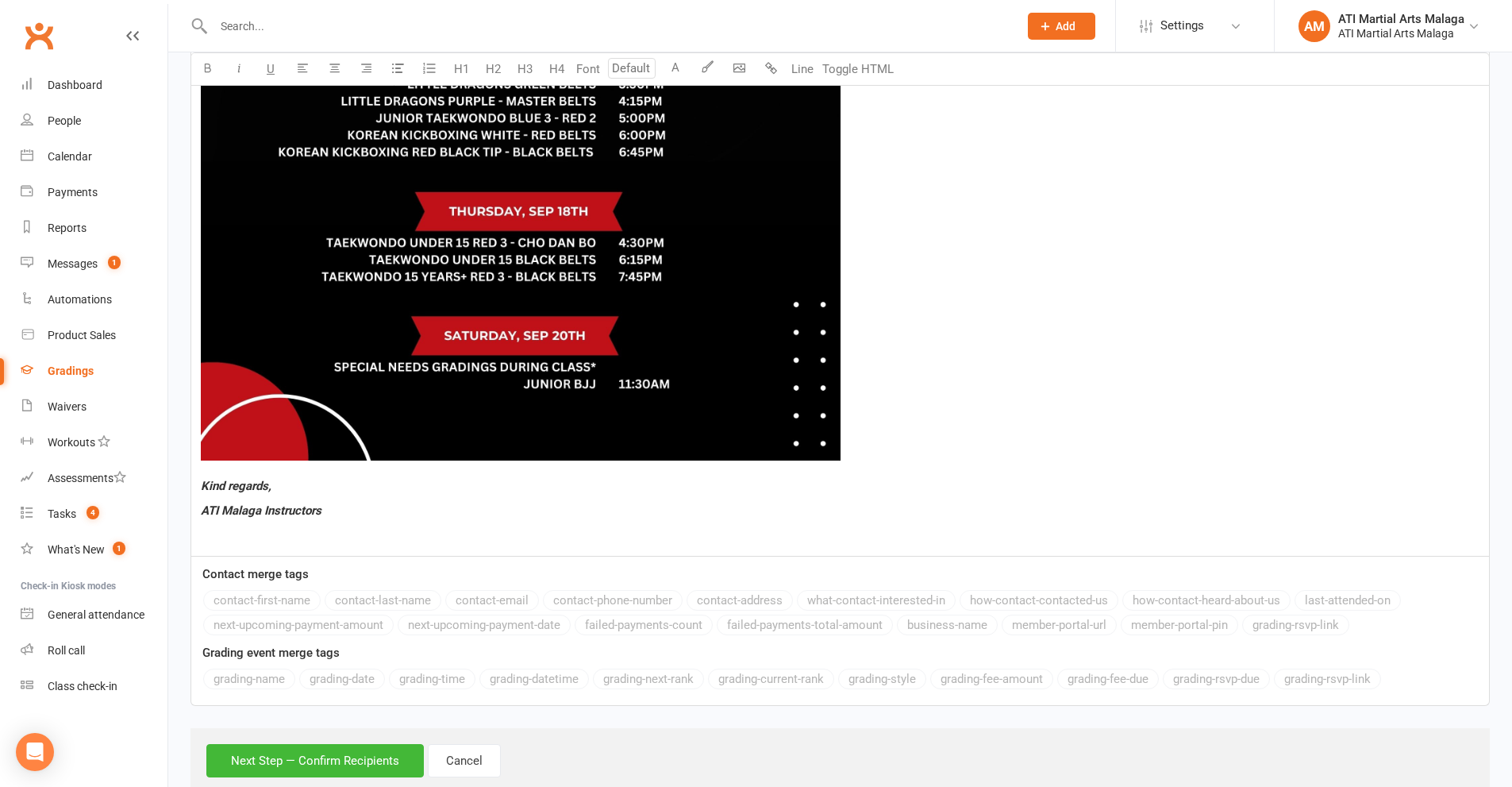
scroll to position [1259, 0]
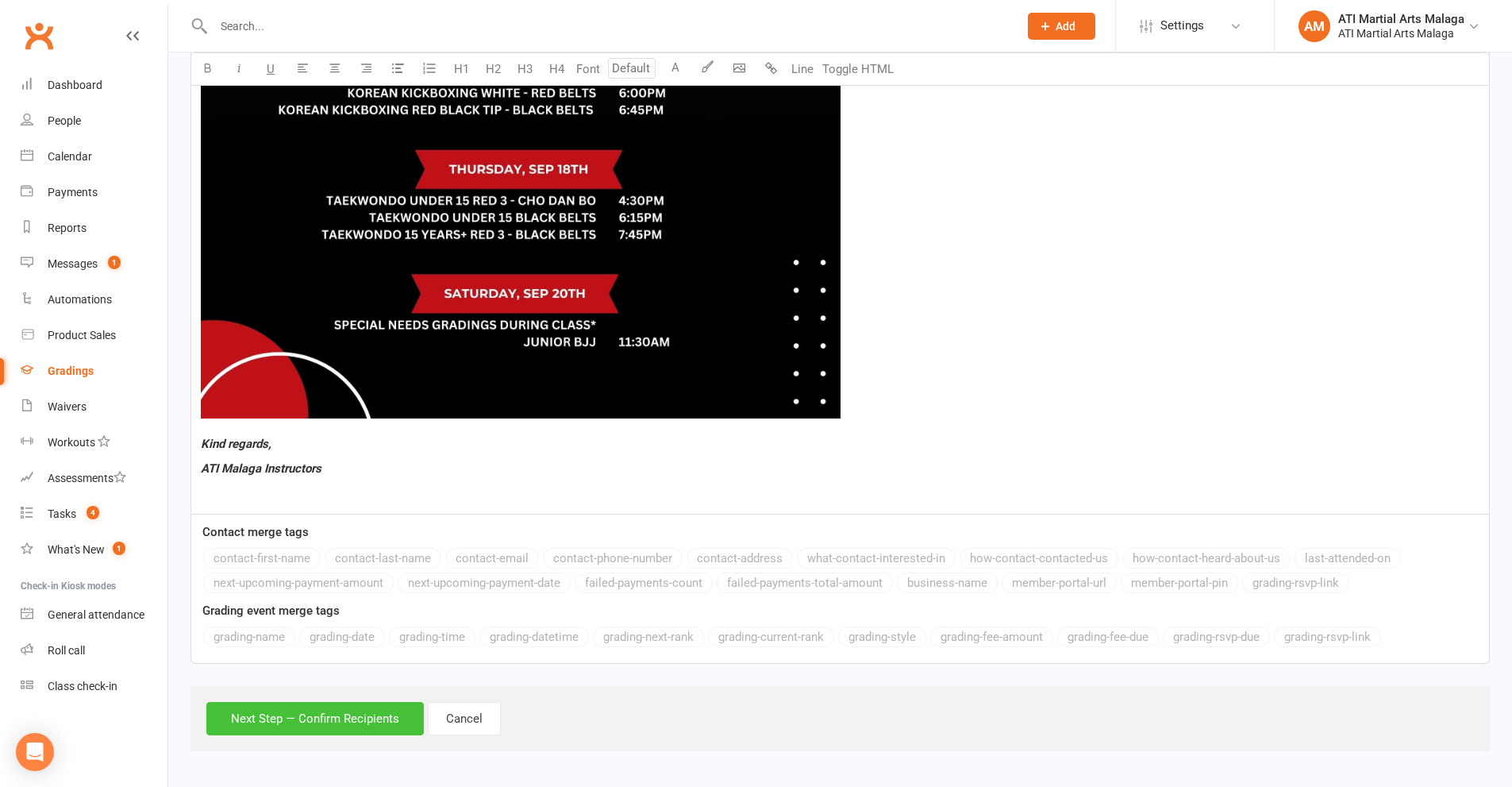
click at [273, 725] on button "Next Step — Confirm Recipients" at bounding box center [315, 719] width 217 height 33
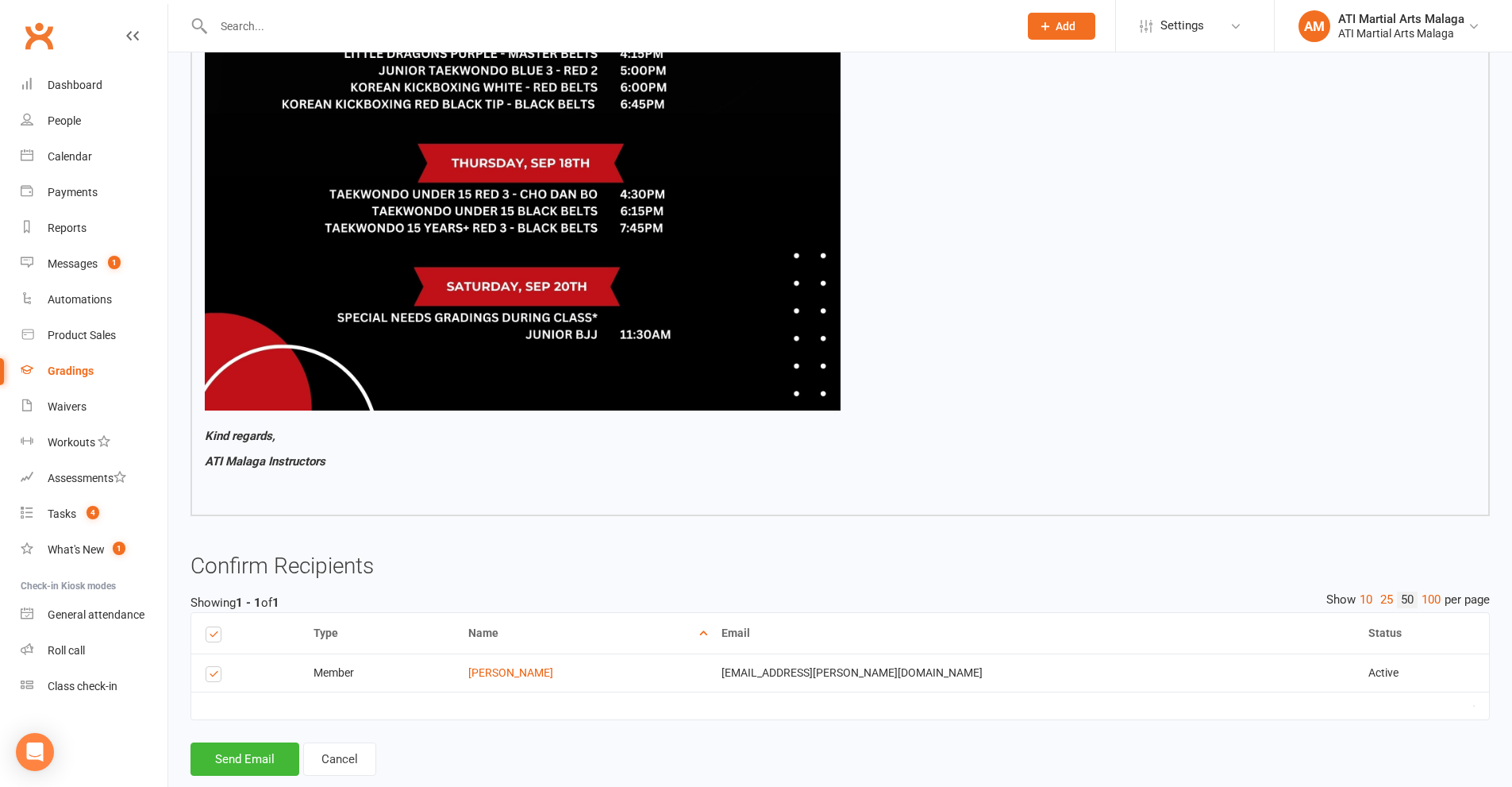
scroll to position [1181, 0]
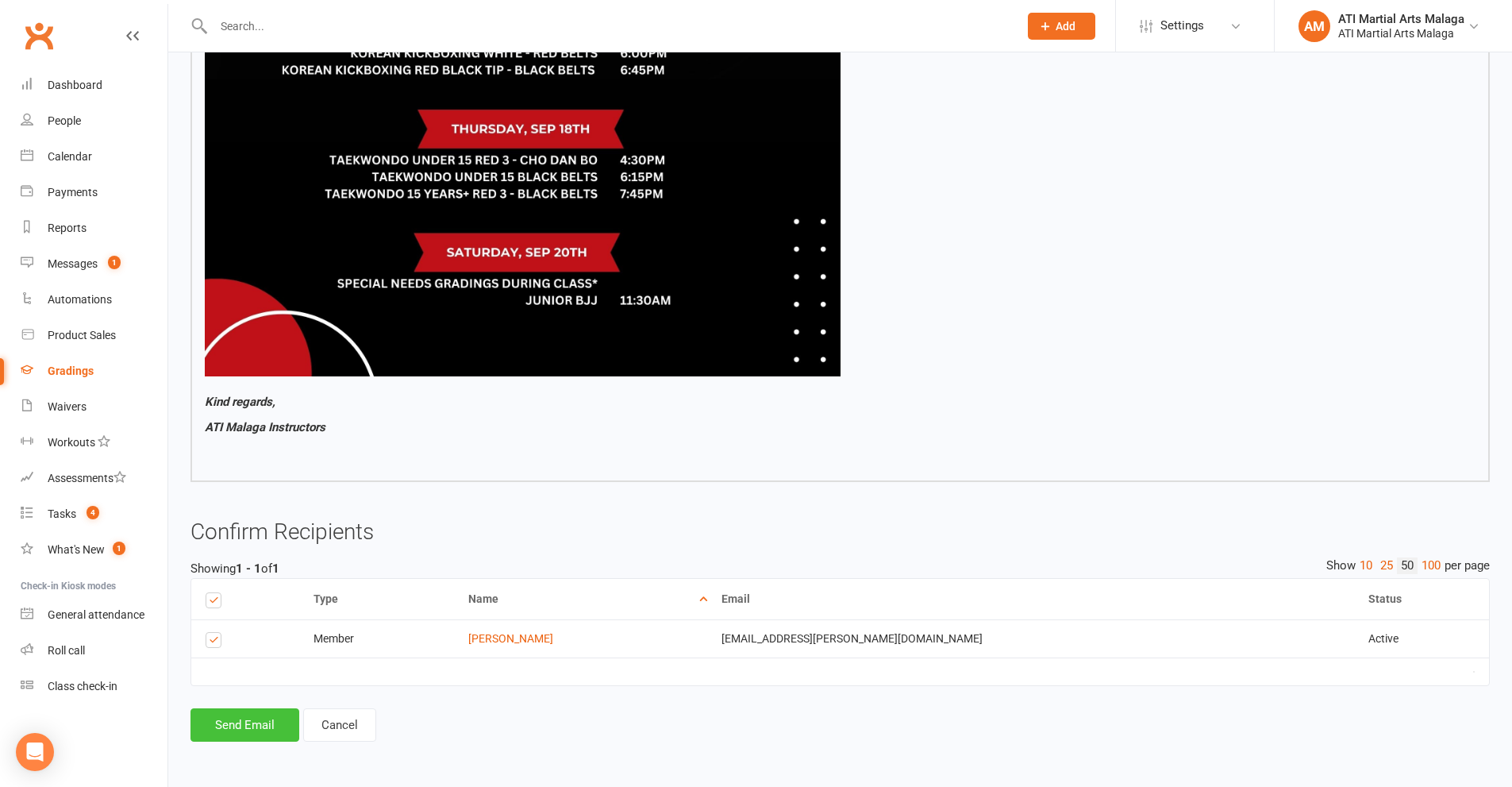
click at [259, 726] on button "Send Email" at bounding box center [245, 725] width 109 height 33
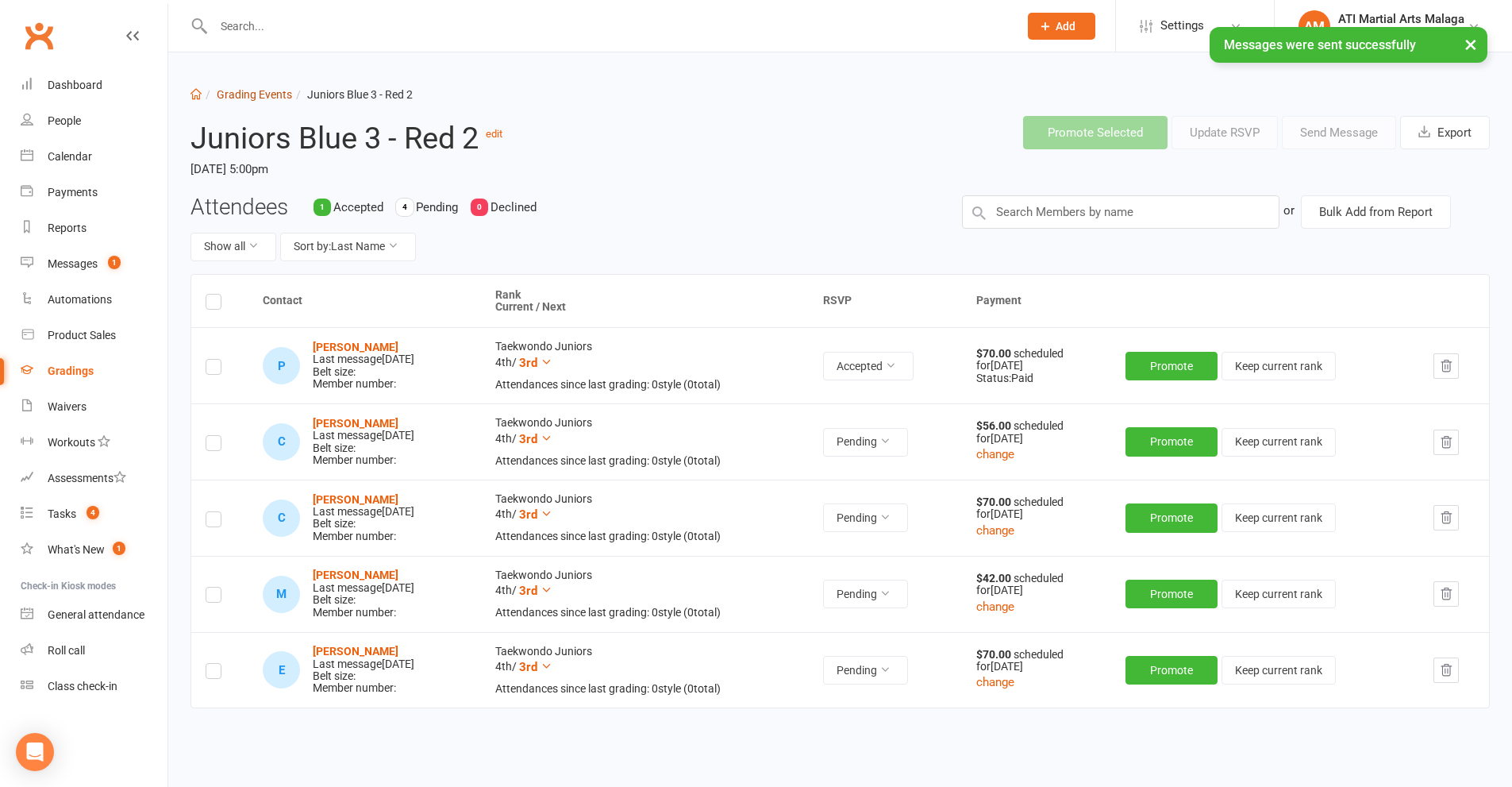
click at [266, 92] on link "Grading Events" at bounding box center [253, 94] width 75 height 13
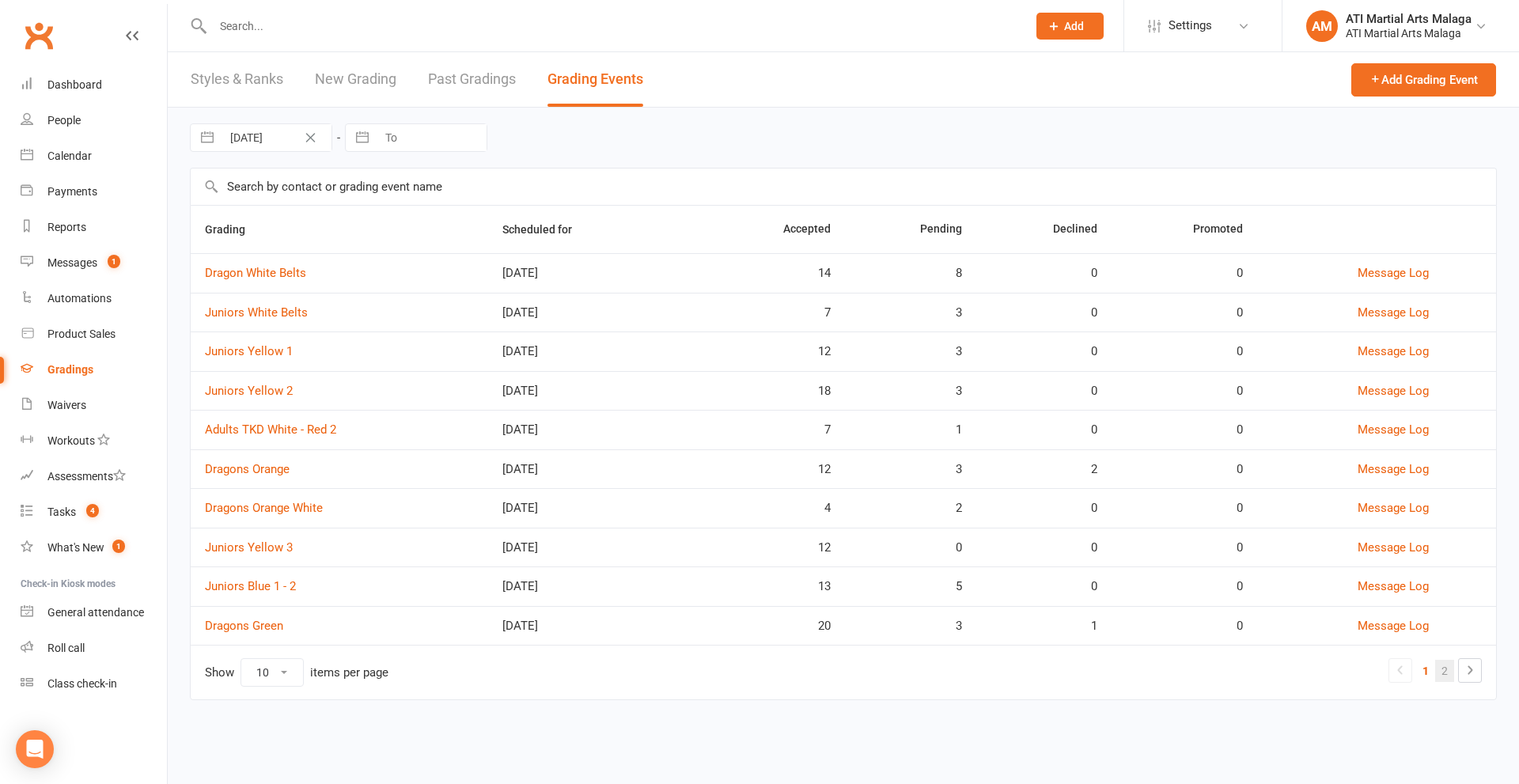
click at [1443, 670] on link "2" at bounding box center [1445, 670] width 19 height 22
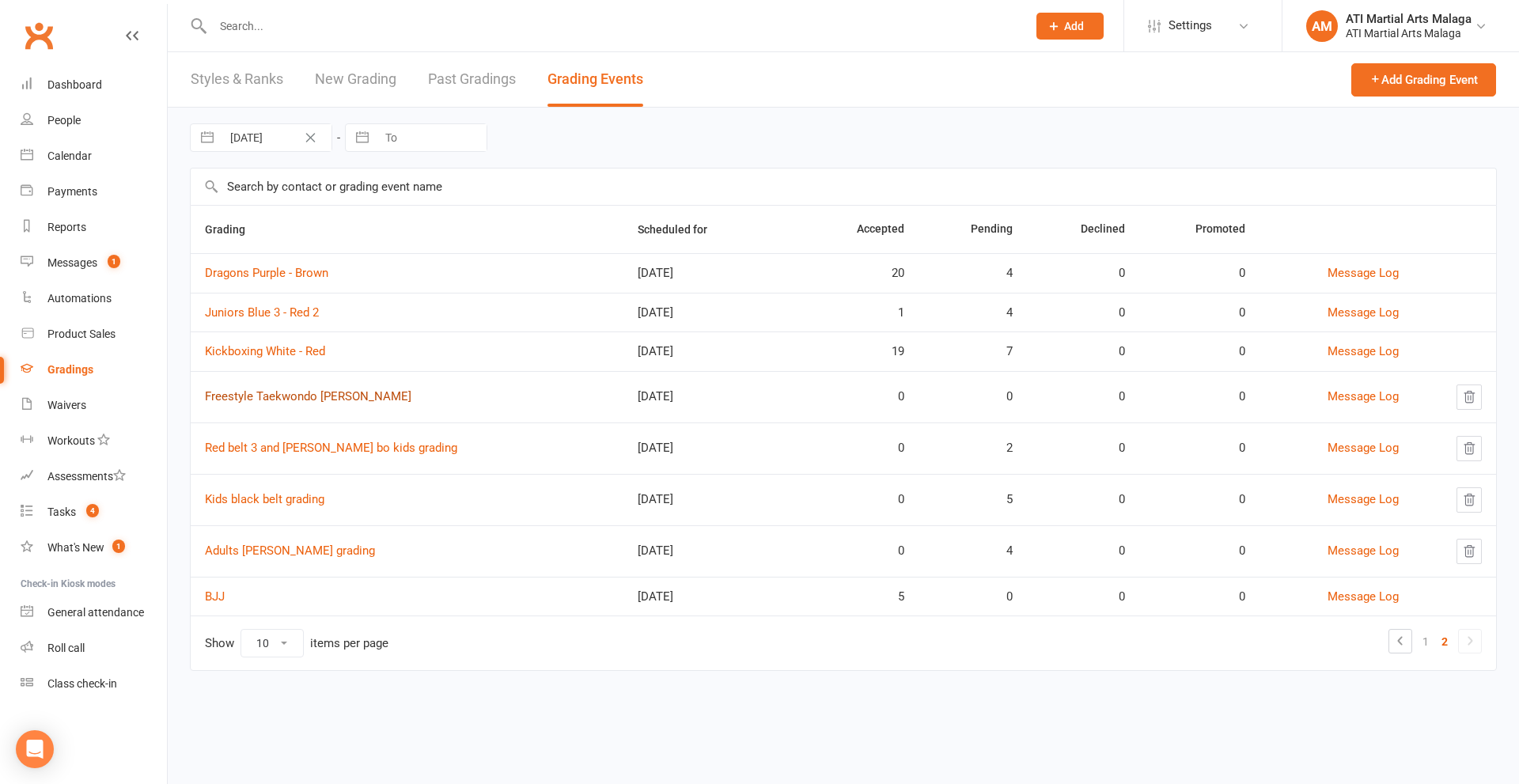
click at [298, 403] on link "Freestyle Taekwondo [PERSON_NAME]" at bounding box center [308, 396] width 206 height 15
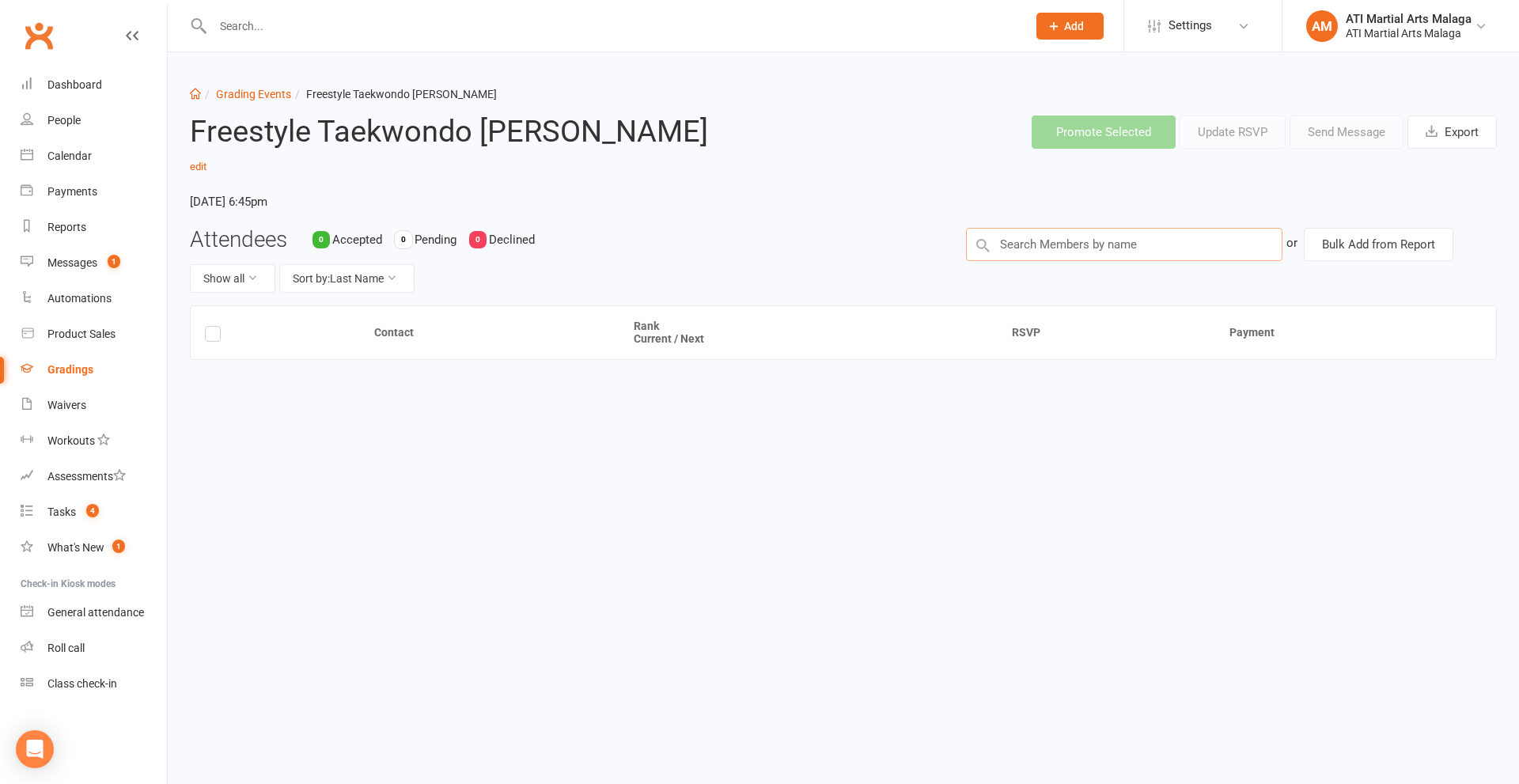
click at [1070, 227] on input "text" at bounding box center [1124, 244] width 317 height 33
type input "rama"
click at [239, 97] on link "Grading Events" at bounding box center [253, 93] width 75 height 13
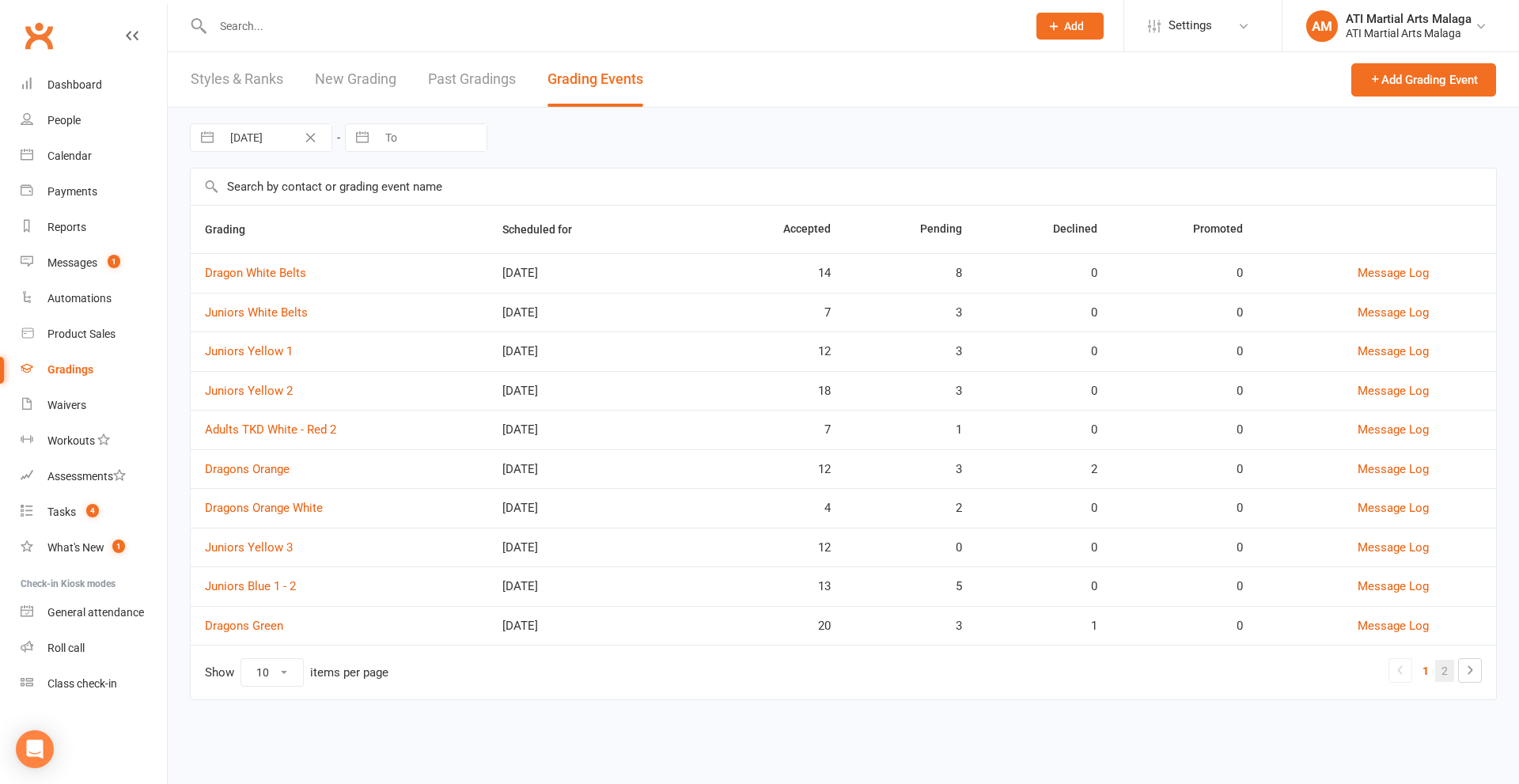
click at [1444, 679] on link "2" at bounding box center [1445, 670] width 19 height 22
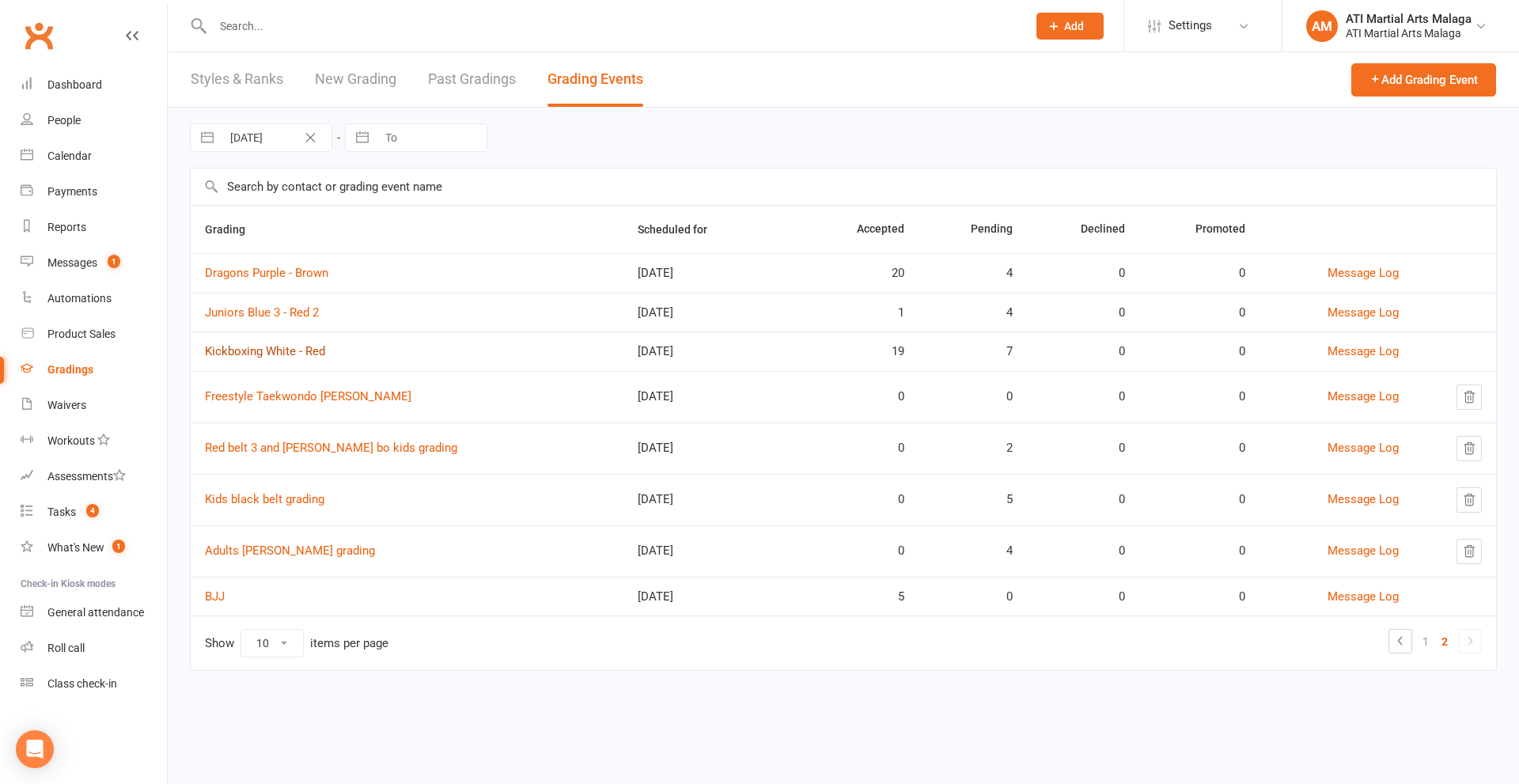
click at [273, 354] on link "Kickboxing White - Red" at bounding box center [265, 351] width 121 height 15
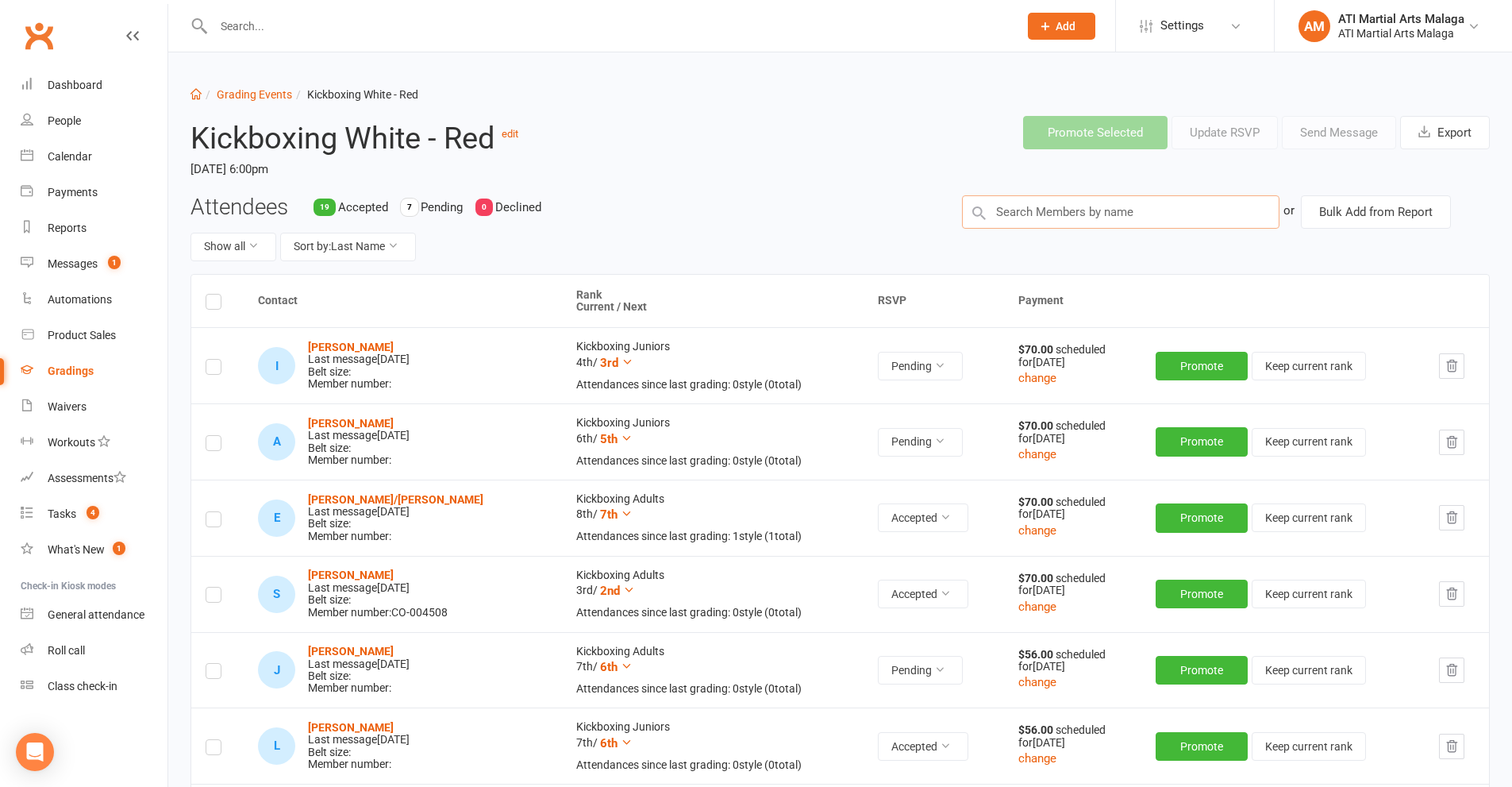
click at [1178, 219] on input "text" at bounding box center [1121, 212] width 318 height 33
type input "rama"
click at [422, 21] on input "text" at bounding box center [607, 25] width 798 height 22
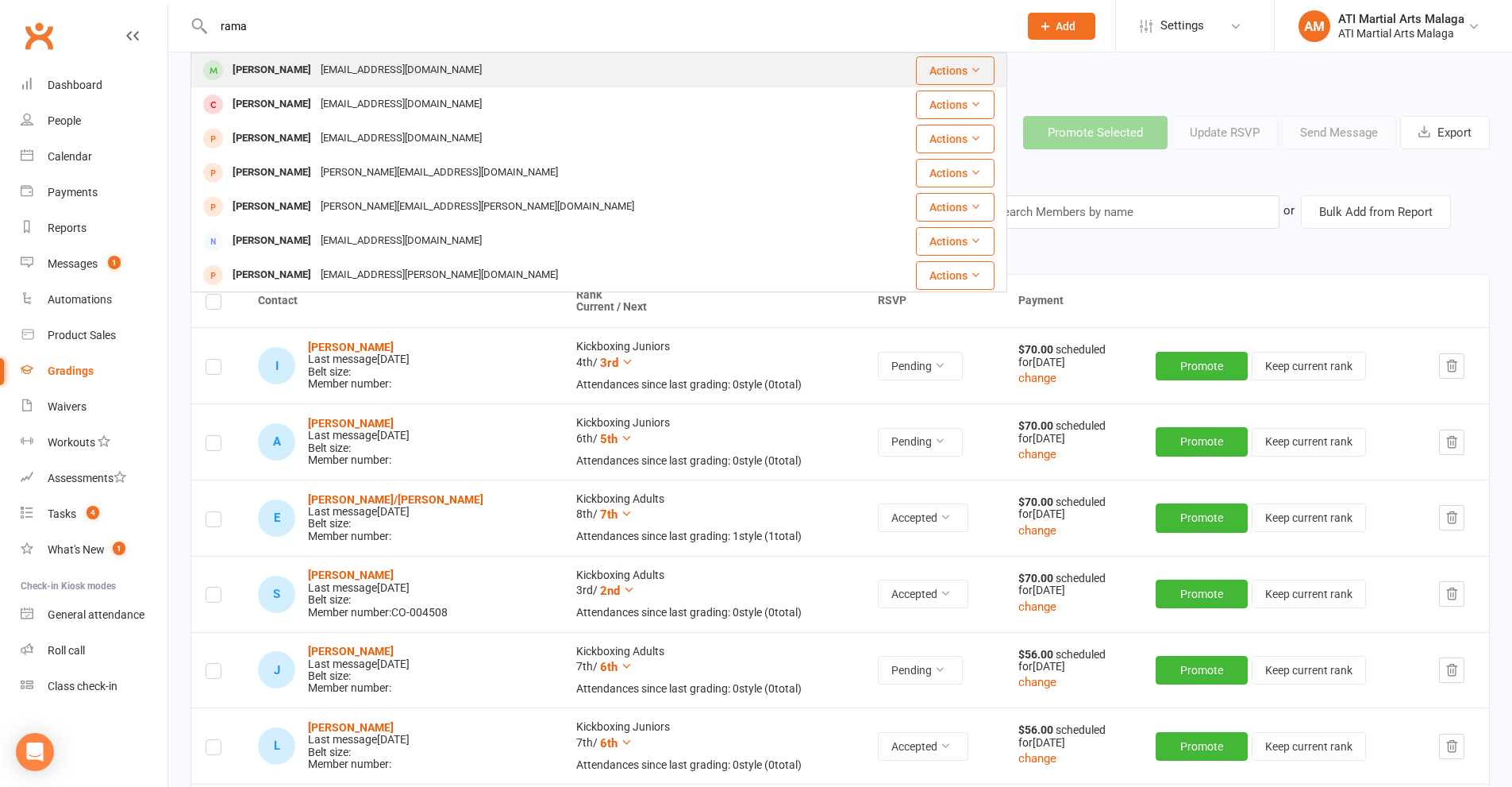
type input "rama"
click at [344, 66] on div "[EMAIL_ADDRESS][DOMAIN_NAME]" at bounding box center [401, 70] width 171 height 23
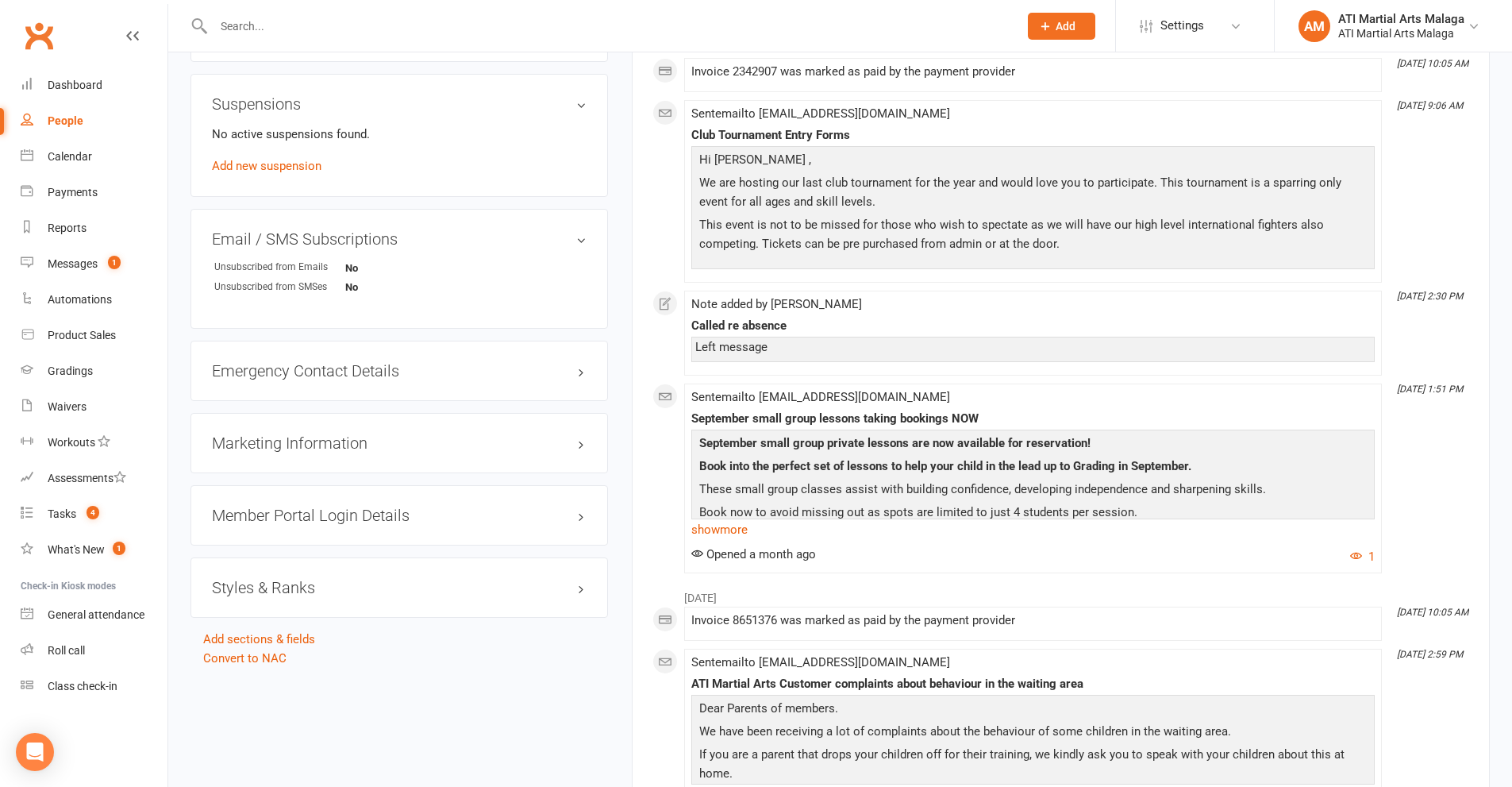
scroll to position [1668, 0]
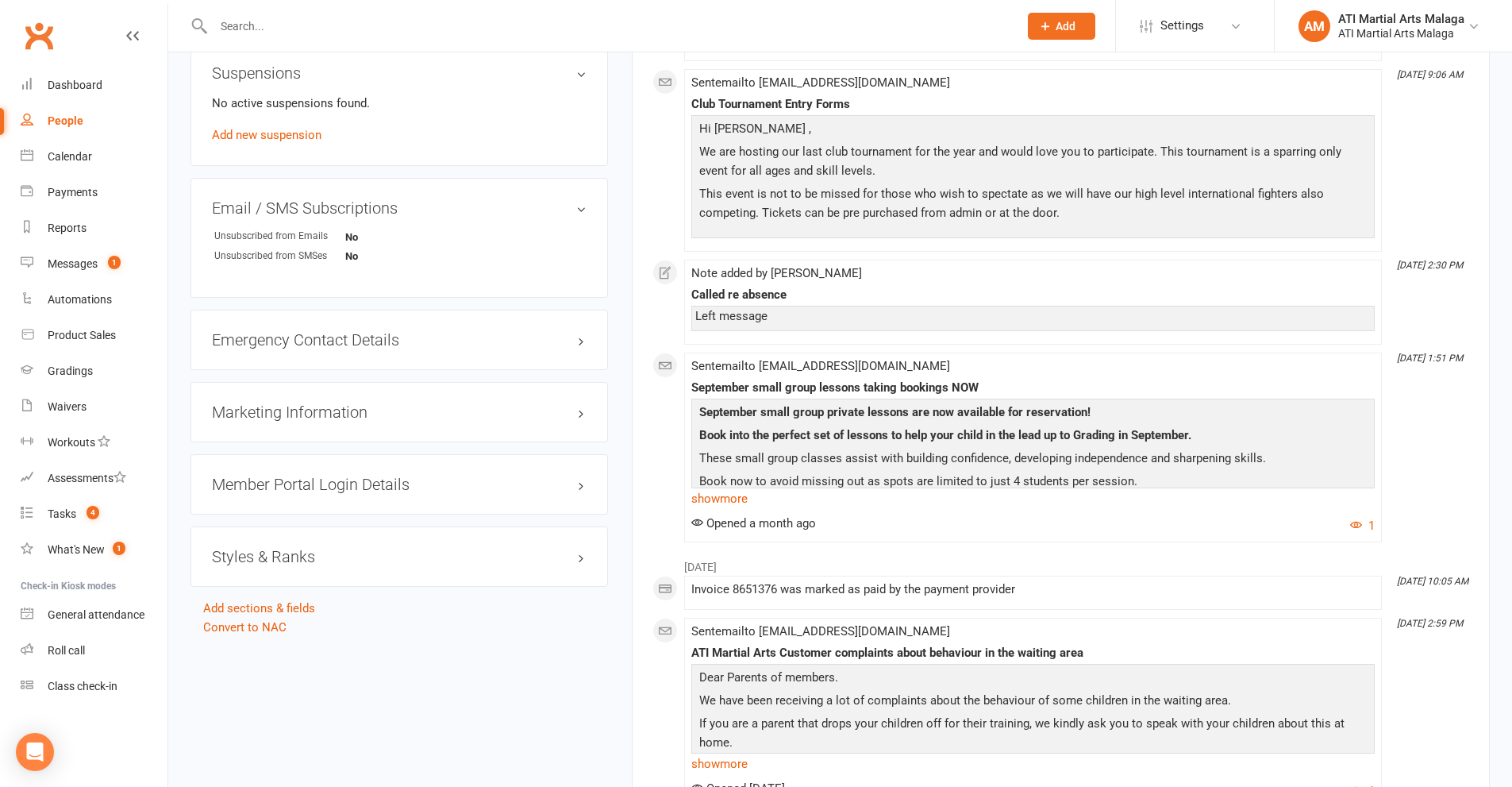
click at [278, 568] on div "Styles & Ranks" at bounding box center [399, 557] width 417 height 60
click at [279, 554] on h3 "Styles & Ranks" at bounding box center [399, 557] width 374 height 18
click at [254, 612] on link "Add new style" at bounding box center [249, 618] width 74 height 15
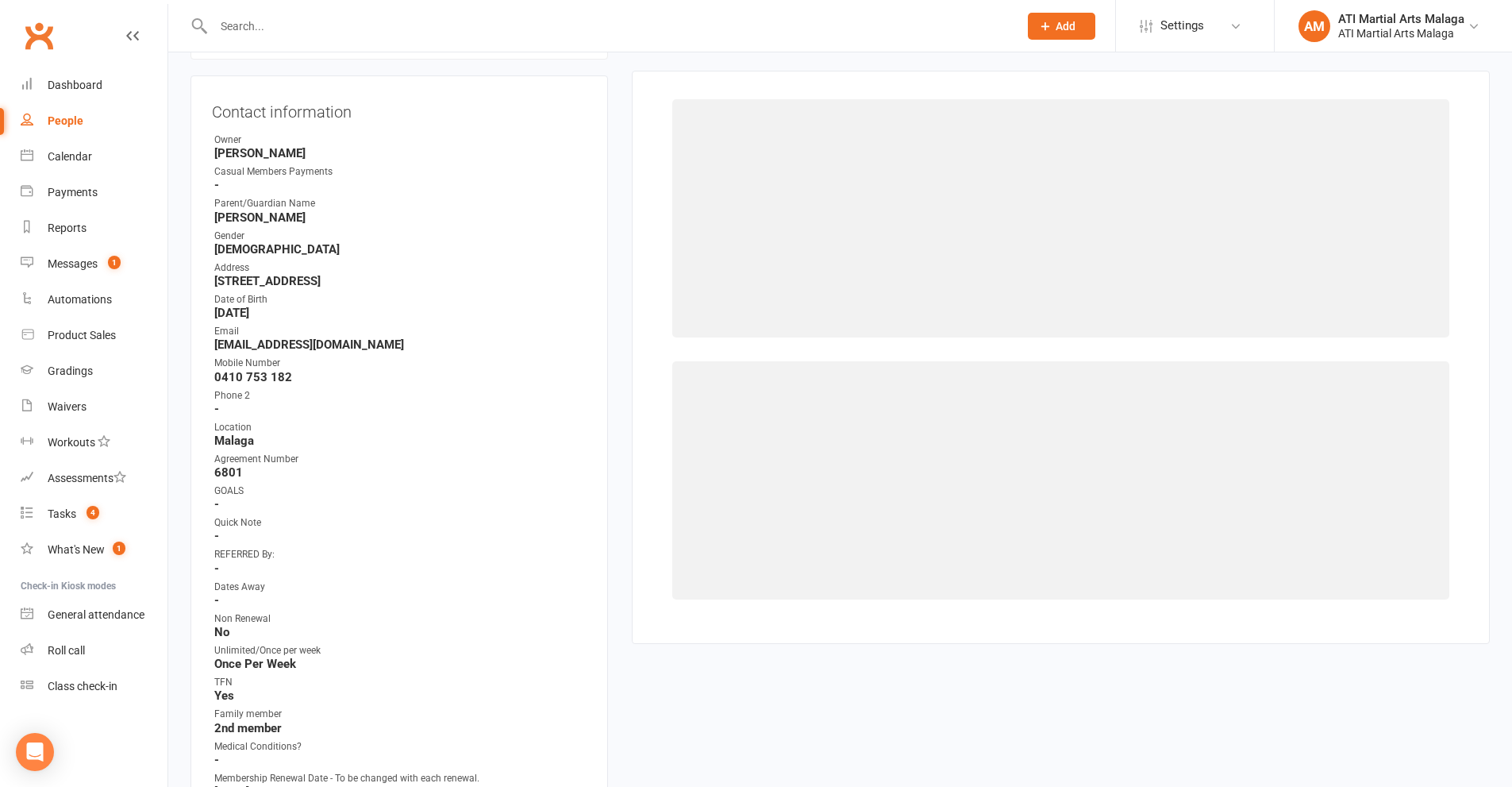
scroll to position [136, 0]
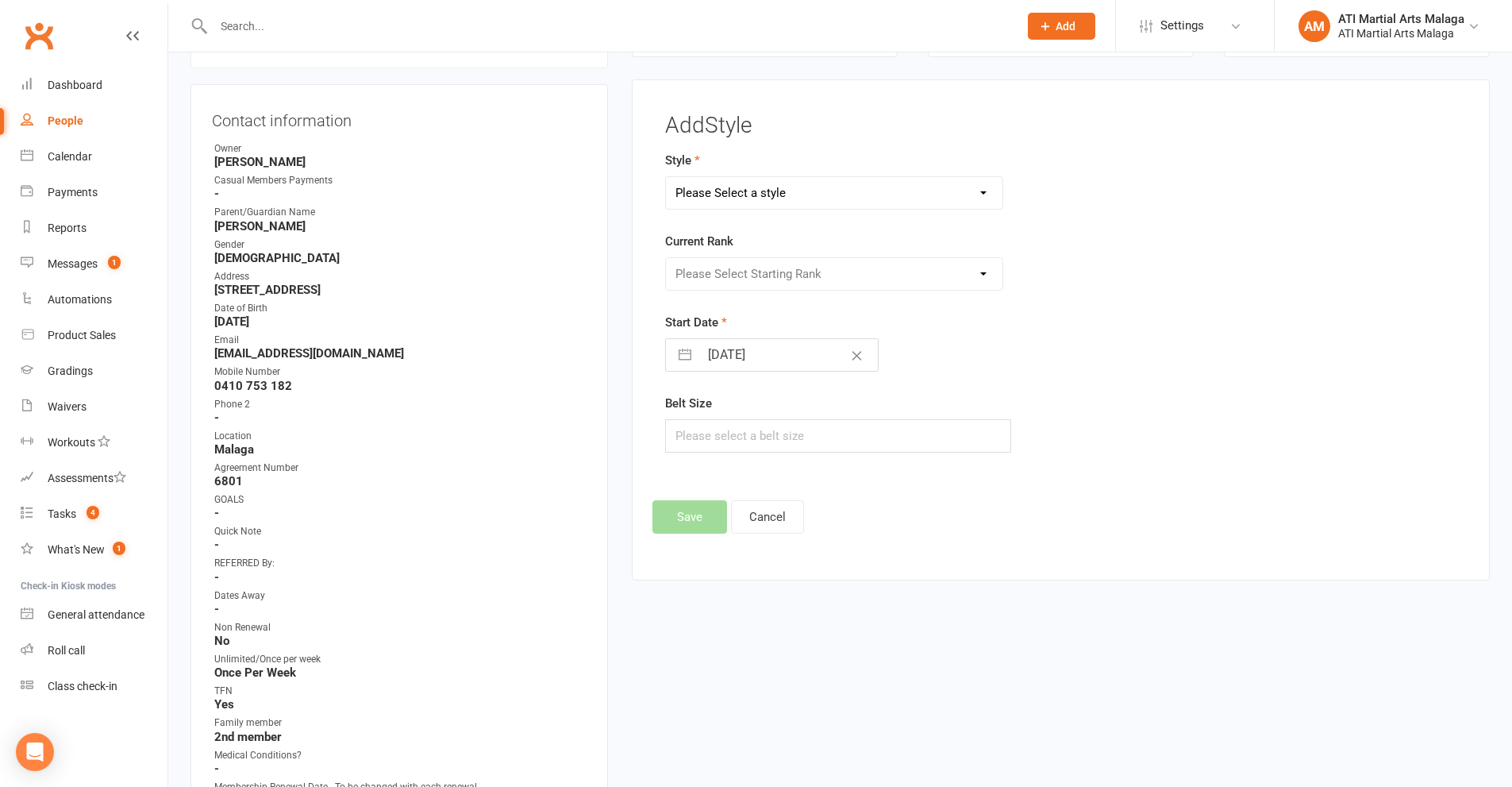
click at [758, 184] on select "Please Select a style BJJ Adults BJJ JUNIORS Boxing Kickboxing Adults Kickboxin…" at bounding box center [834, 193] width 337 height 32
click at [666, 177] on select "Please Select a style BJJ Adults BJJ JUNIORS Boxing Kickboxing Adults Kickboxin…" at bounding box center [834, 193] width 337 height 32
click at [772, 194] on select "BJJ Adults BJJ JUNIORS Boxing Kickboxing Adults Kickboxing Juniors Little Drago…" at bounding box center [834, 193] width 337 height 32
select select "1018"
click at [666, 177] on select "BJJ Adults BJJ JUNIORS Boxing Kickboxing Adults Kickboxing Juniors Little Drago…" at bounding box center [834, 193] width 337 height 32
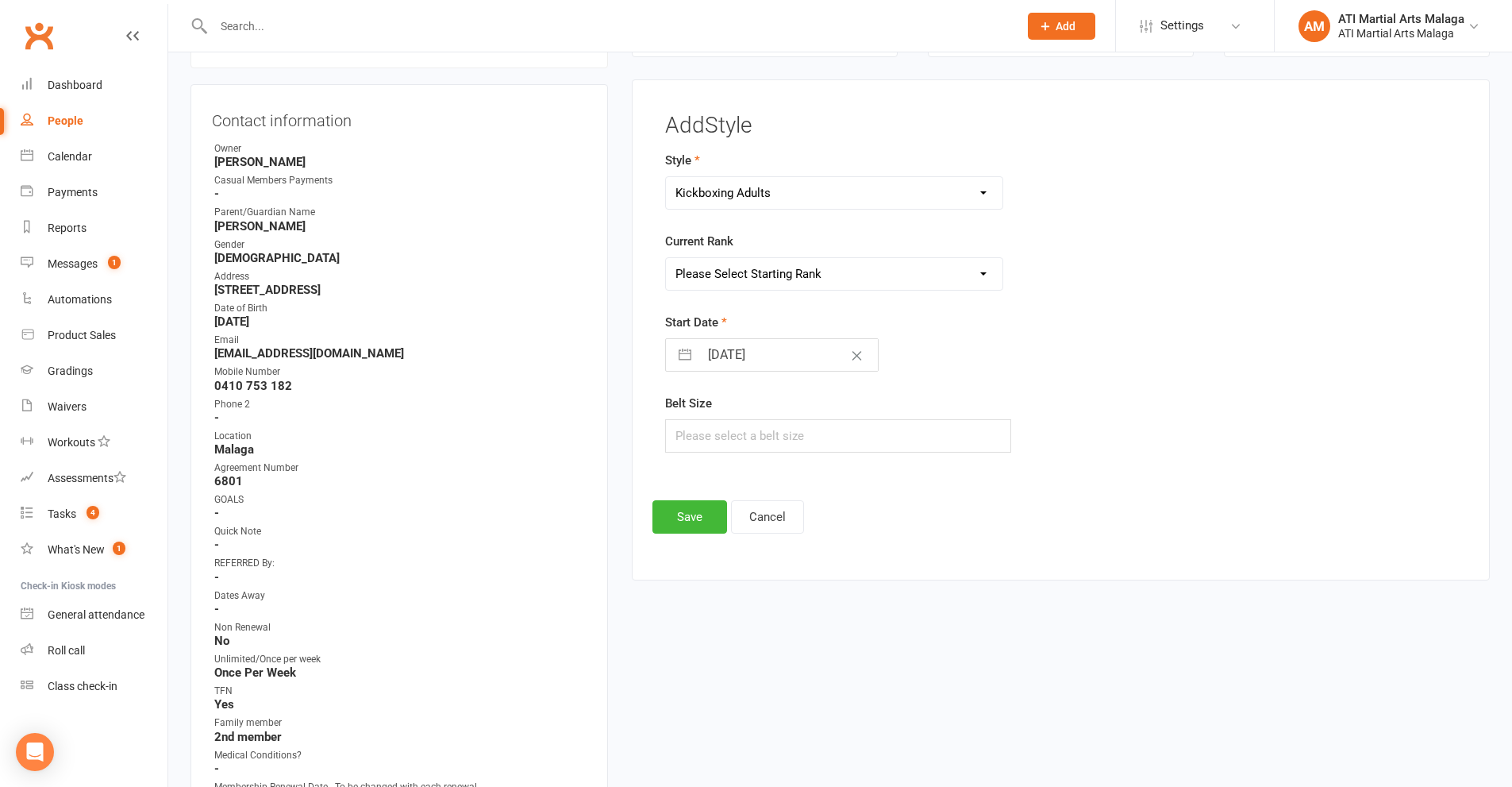
click at [744, 269] on select "Please Select Starting Rank 8th 7th 6th 5th 4th 3rd 2nd 1st [PERSON_NAME] 1st […" at bounding box center [834, 274] width 337 height 32
select select "9400"
click at [666, 258] on select "Please Select Starting Rank 8th 7th 6th 5th 4th 3rd 2nd 1st [PERSON_NAME] 1st […" at bounding box center [834, 274] width 337 height 32
click at [707, 523] on button "Save" at bounding box center [689, 517] width 75 height 33
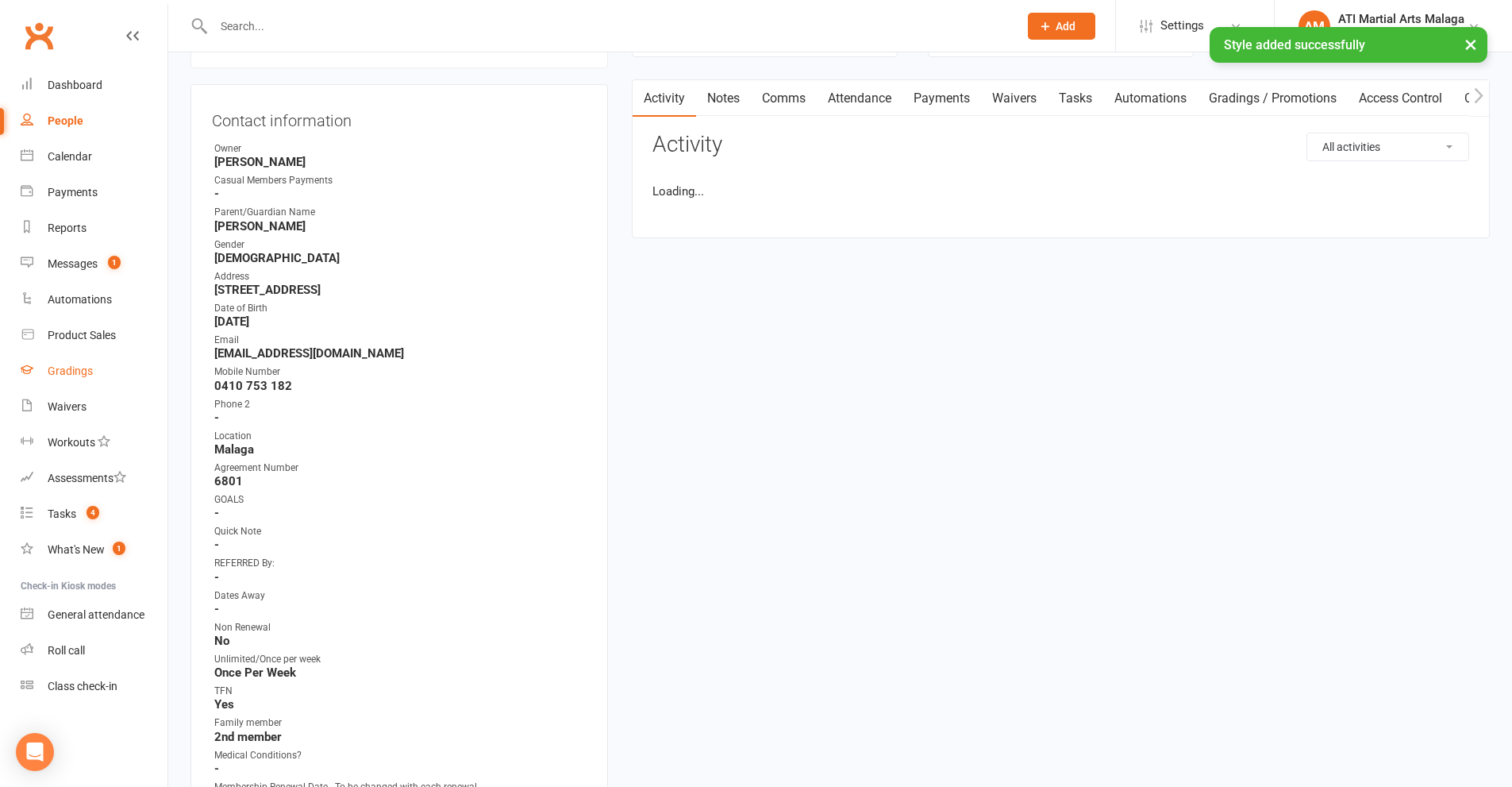
click at [74, 377] on div "Gradings" at bounding box center [70, 371] width 45 height 13
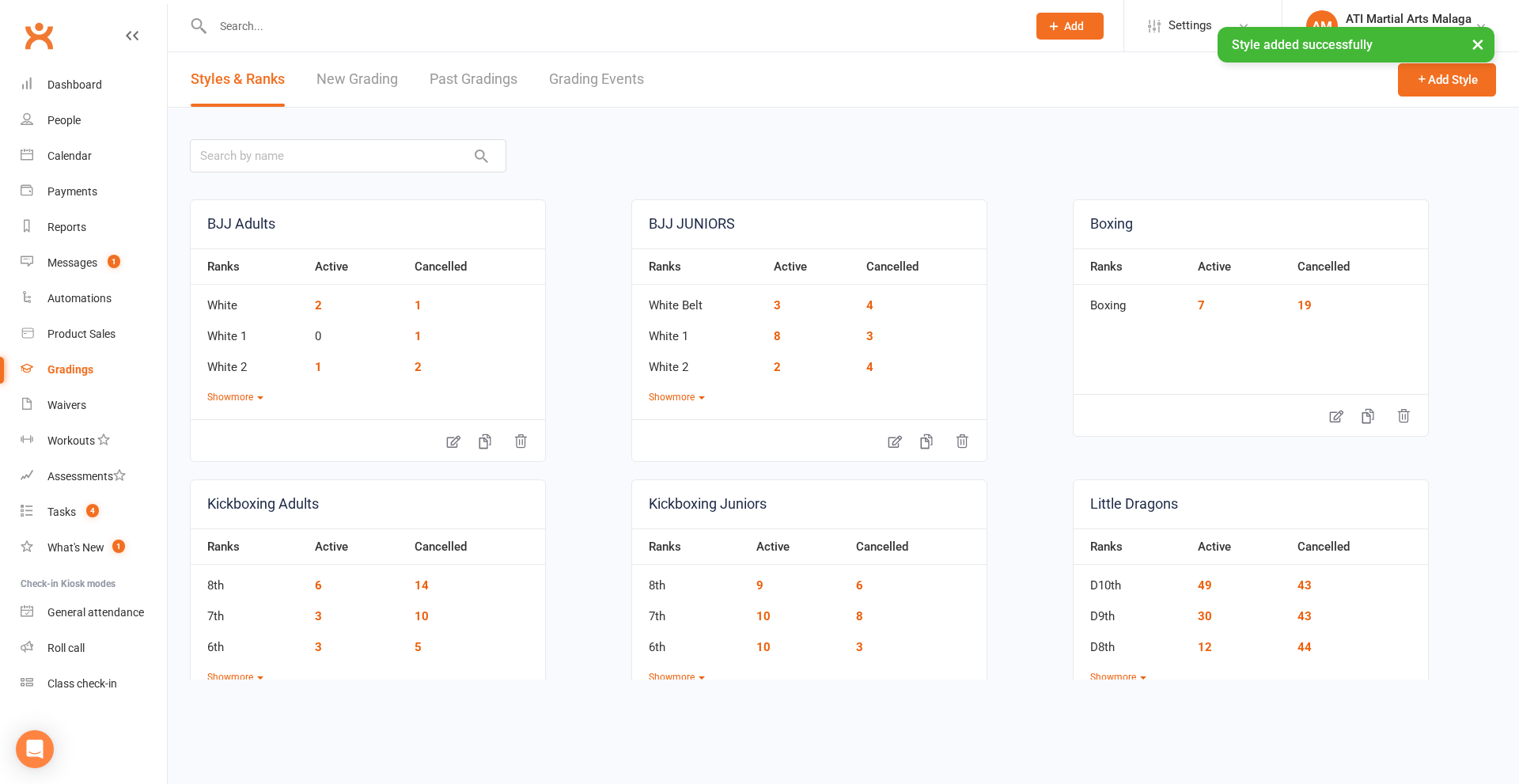
click at [589, 82] on link "Grading Events" at bounding box center [597, 80] width 95 height 54
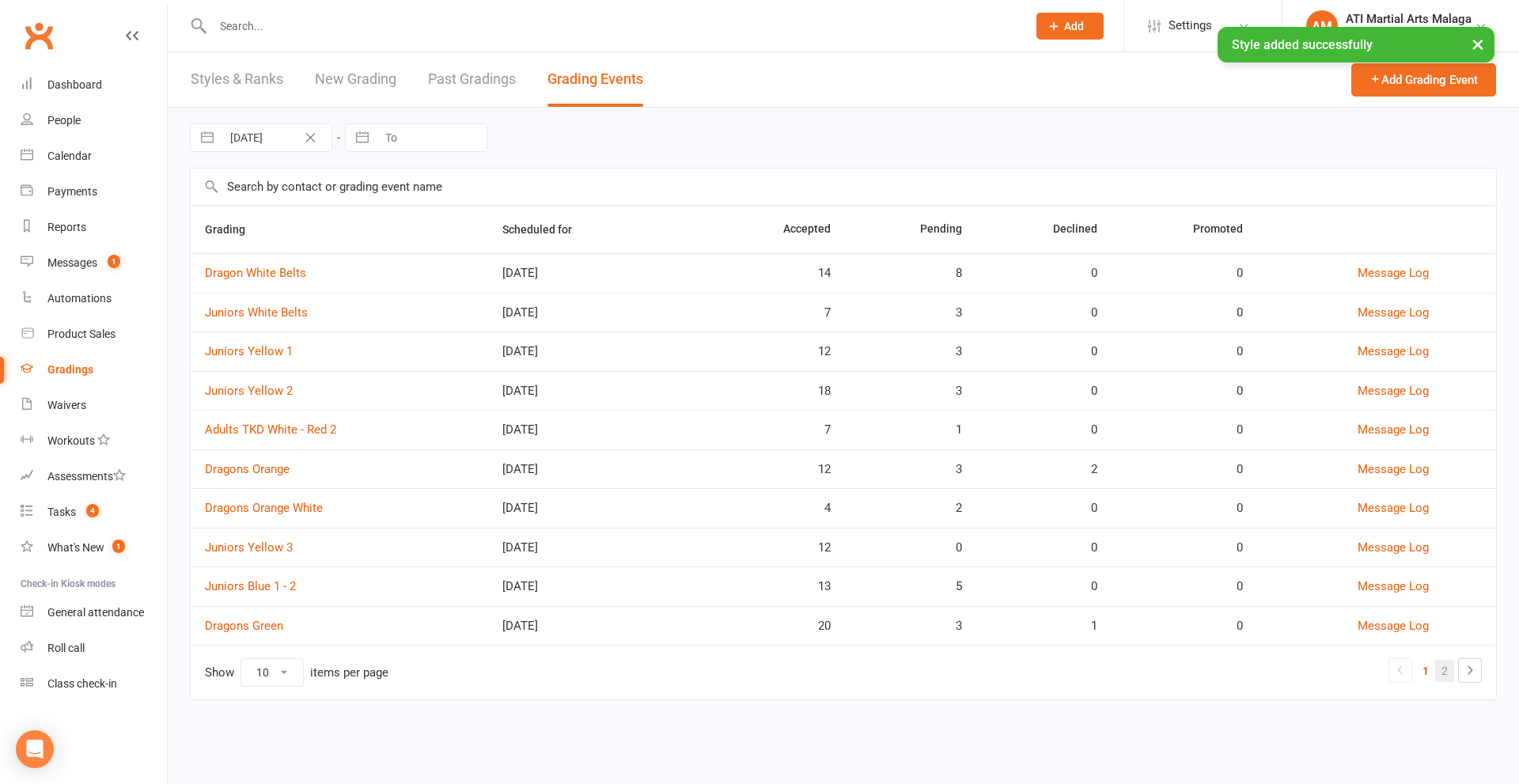
click at [1437, 670] on link "2" at bounding box center [1445, 670] width 19 height 22
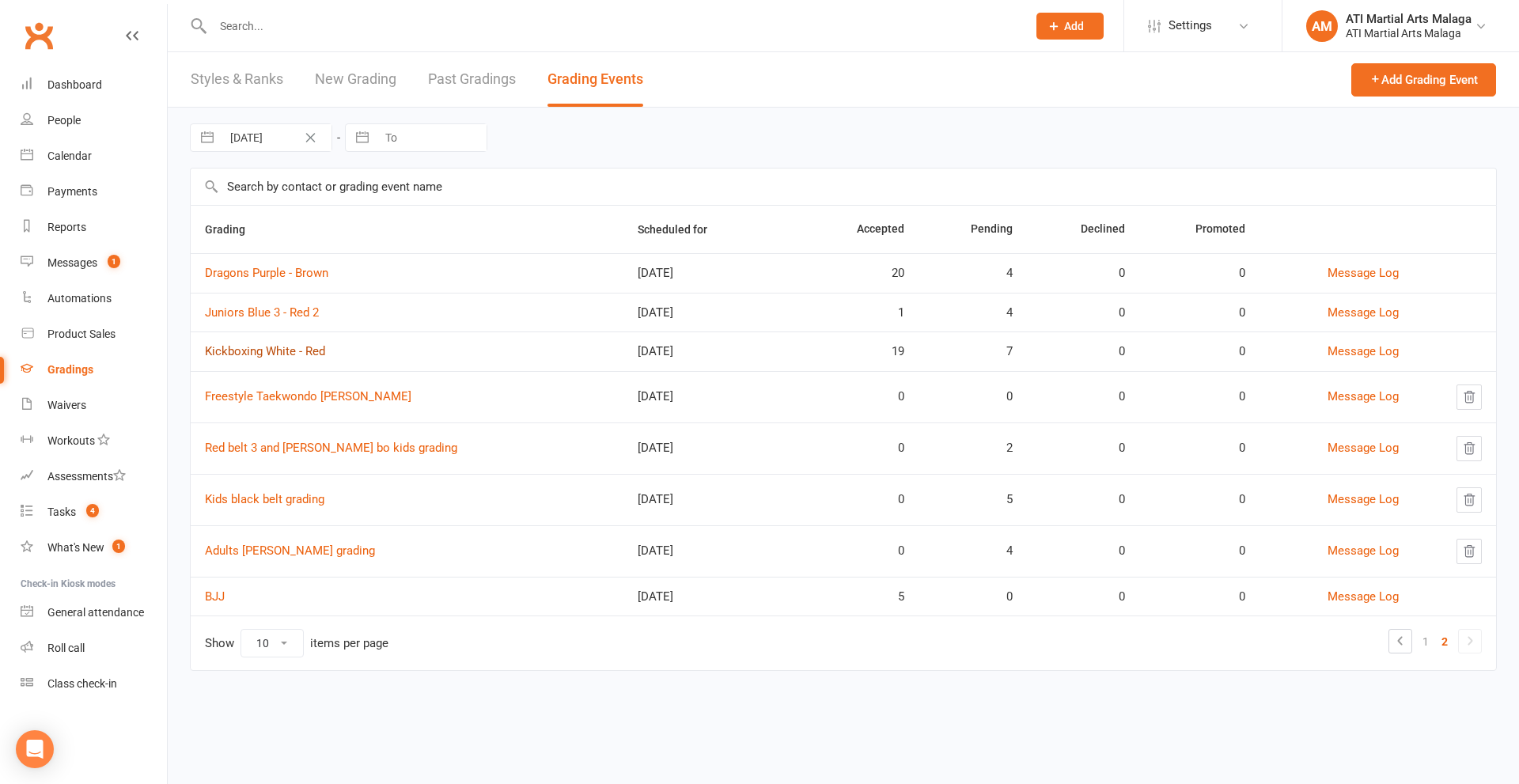
click at [279, 351] on link "Kickboxing White - Red" at bounding box center [265, 351] width 121 height 15
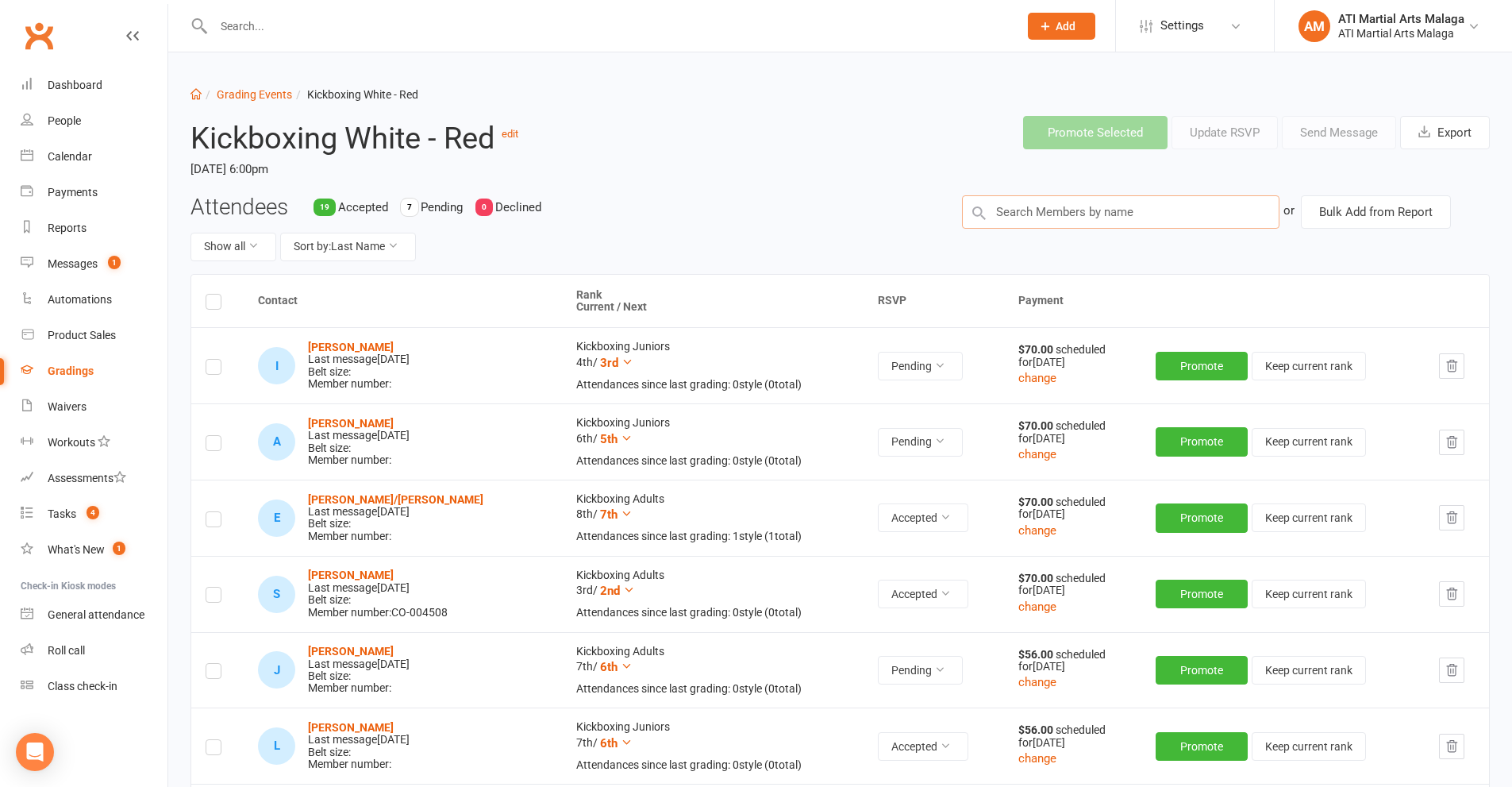
click at [1064, 210] on input "text" at bounding box center [1121, 212] width 318 height 33
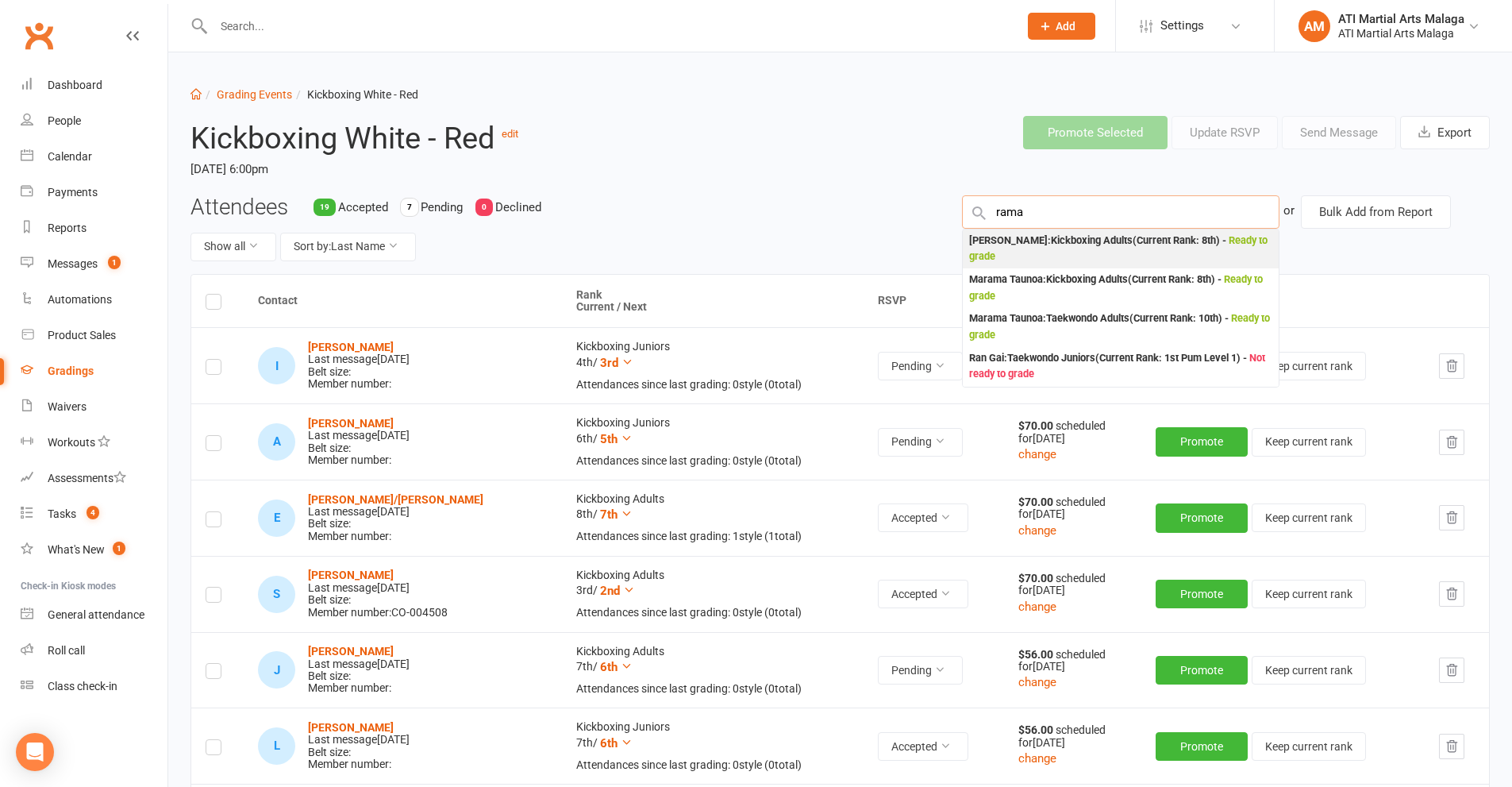
type input "rama"
click at [1066, 258] on div "[PERSON_NAME] : Kickboxing Adults (Current Rank: 8th ) - Ready to grade" at bounding box center [1120, 249] width 303 height 32
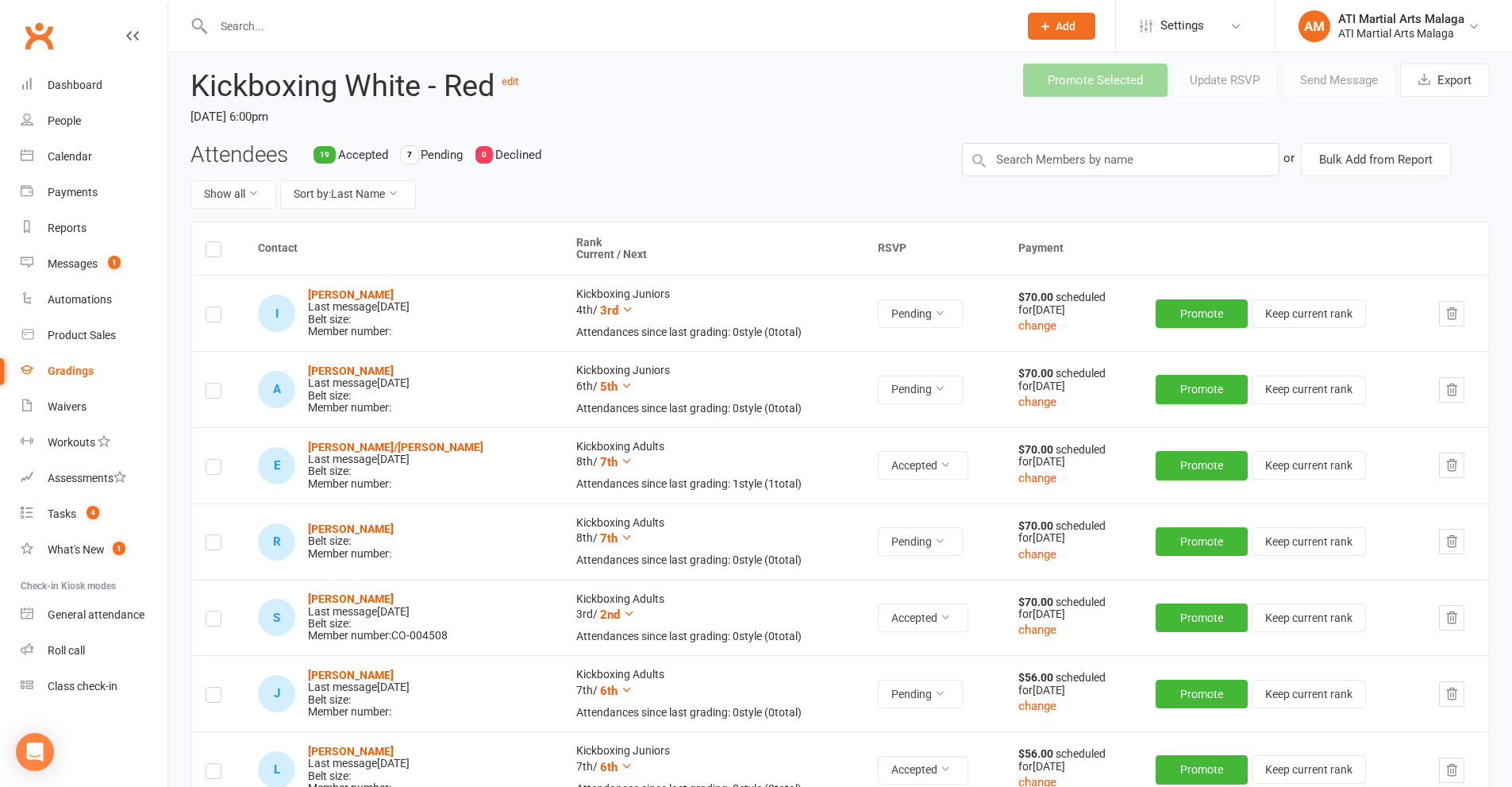
scroll to position [159, 0]
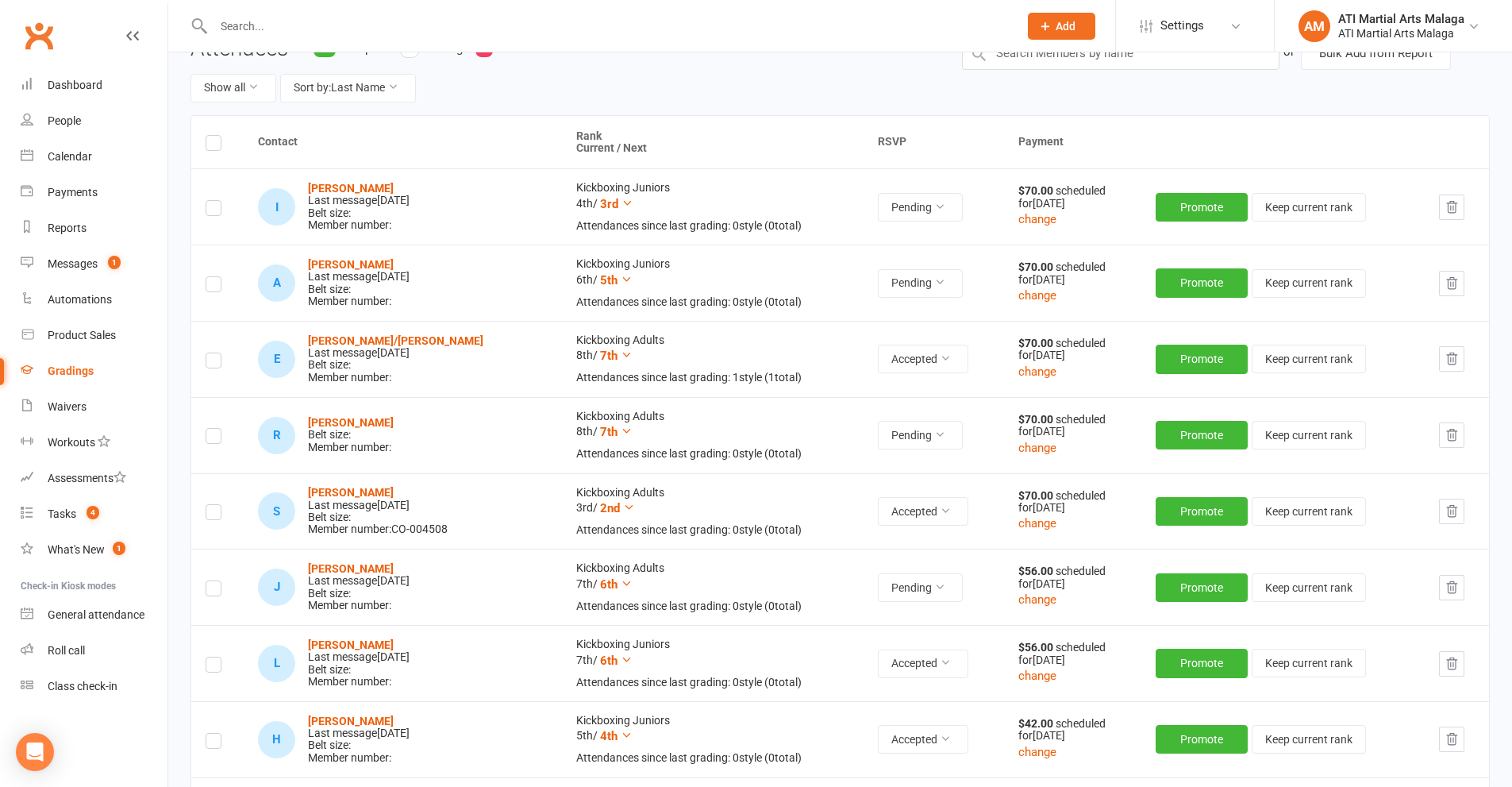
click at [211, 438] on label at bounding box center [213, 438] width 16 height 0
click at [211, 429] on input "checkbox" at bounding box center [213, 429] width 16 height 0
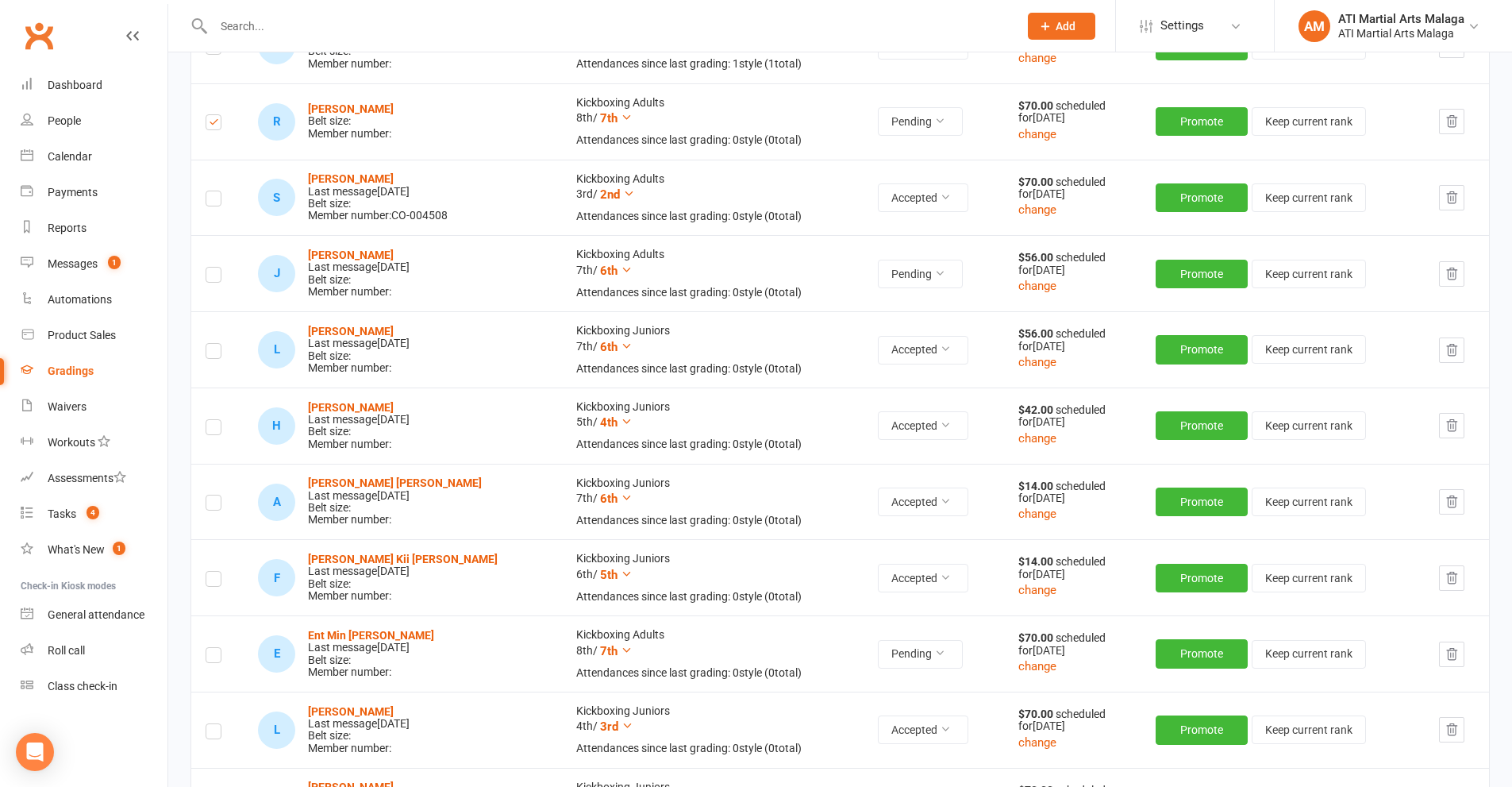
scroll to position [0, 0]
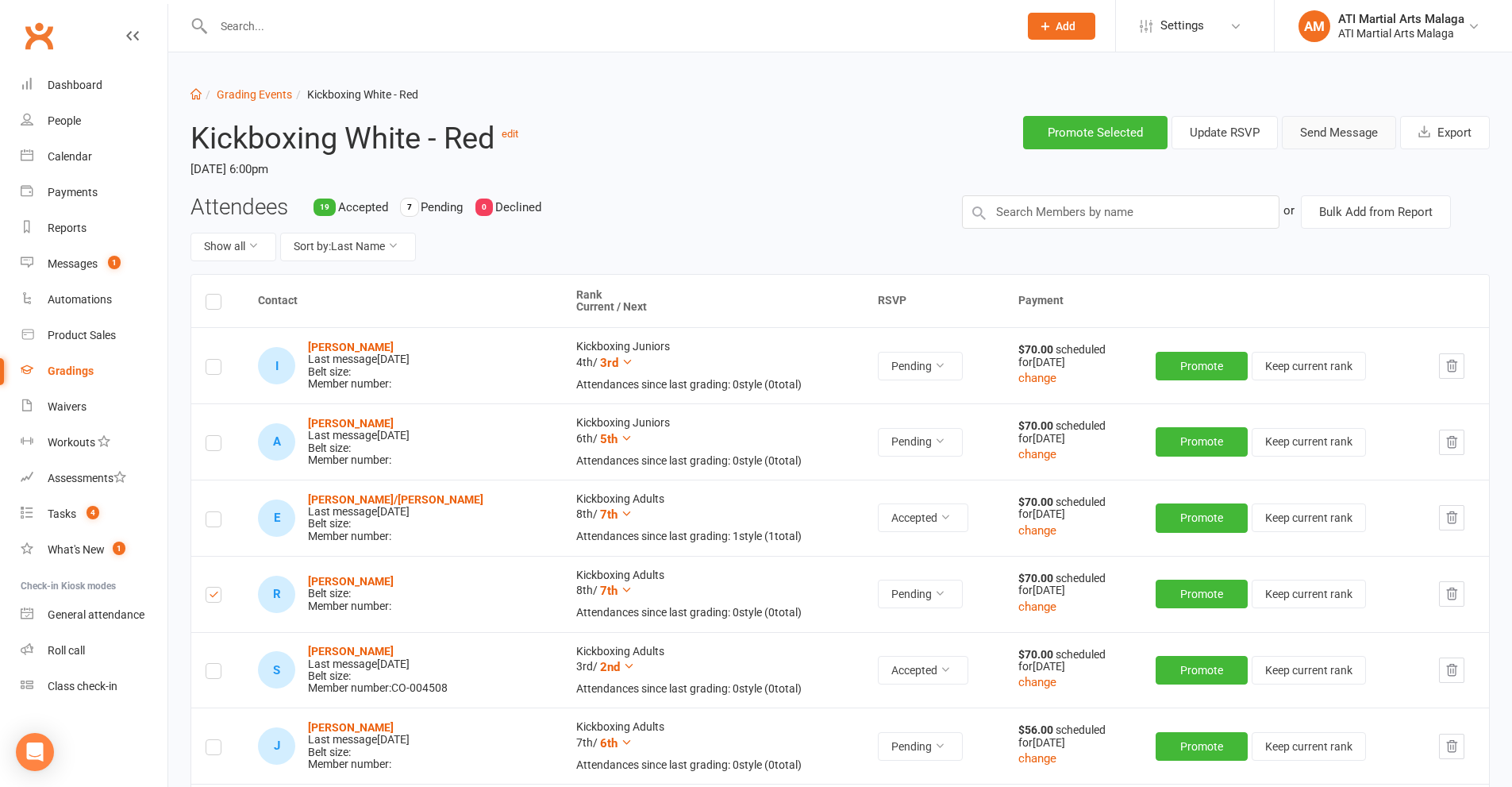
click at [1333, 137] on button "Send Message" at bounding box center [1338, 133] width 114 height 33
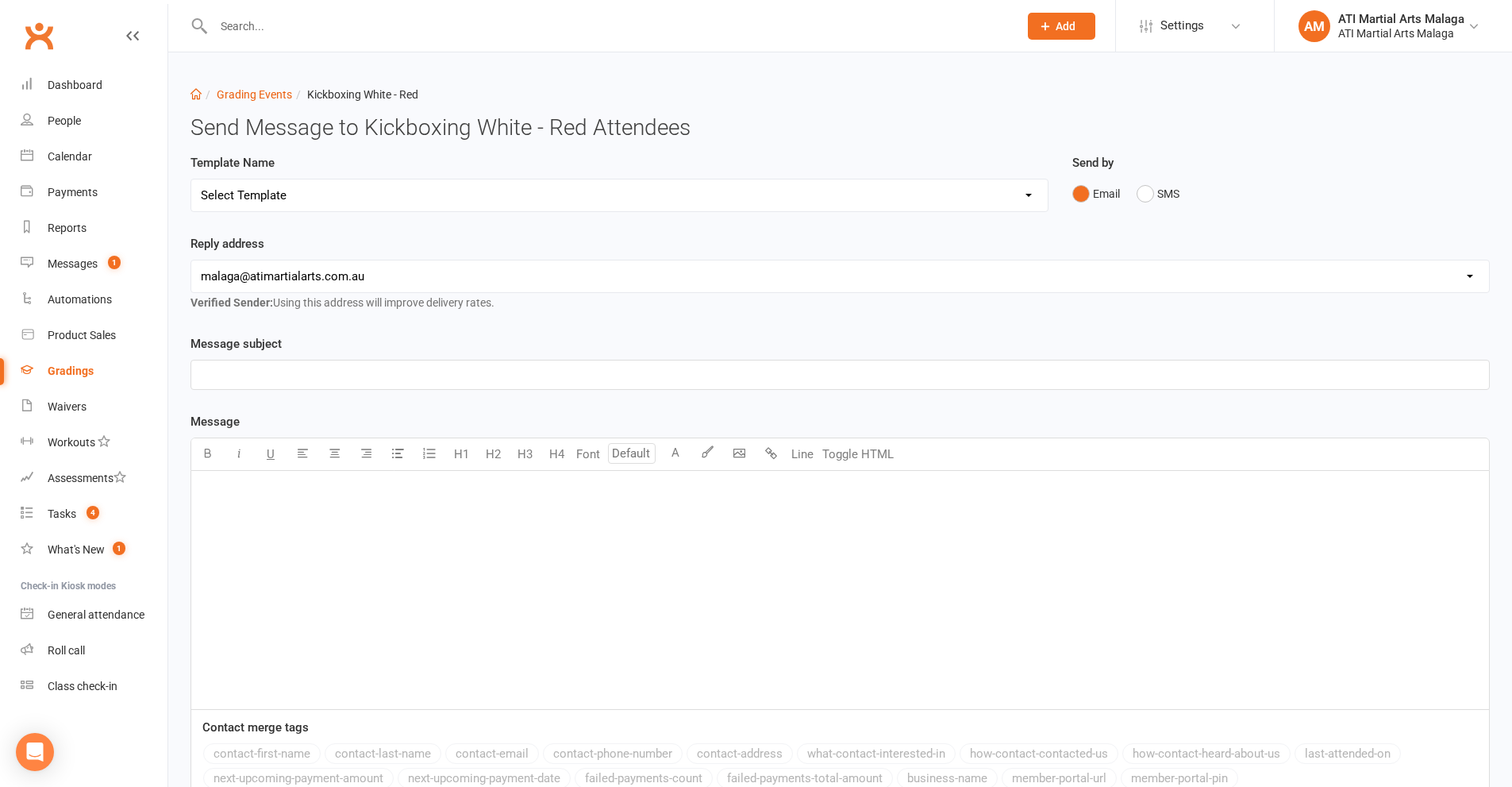
click at [363, 202] on select "Select Template [Email] Confirmation of Successful Grading [Email] Grading Even…" at bounding box center [619, 195] width 856 height 32
select select "2"
click at [191, 179] on select "Select Template [Email] Confirmation of Successful Grading [Email] Grading Even…" at bounding box center [619, 195] width 856 height 32
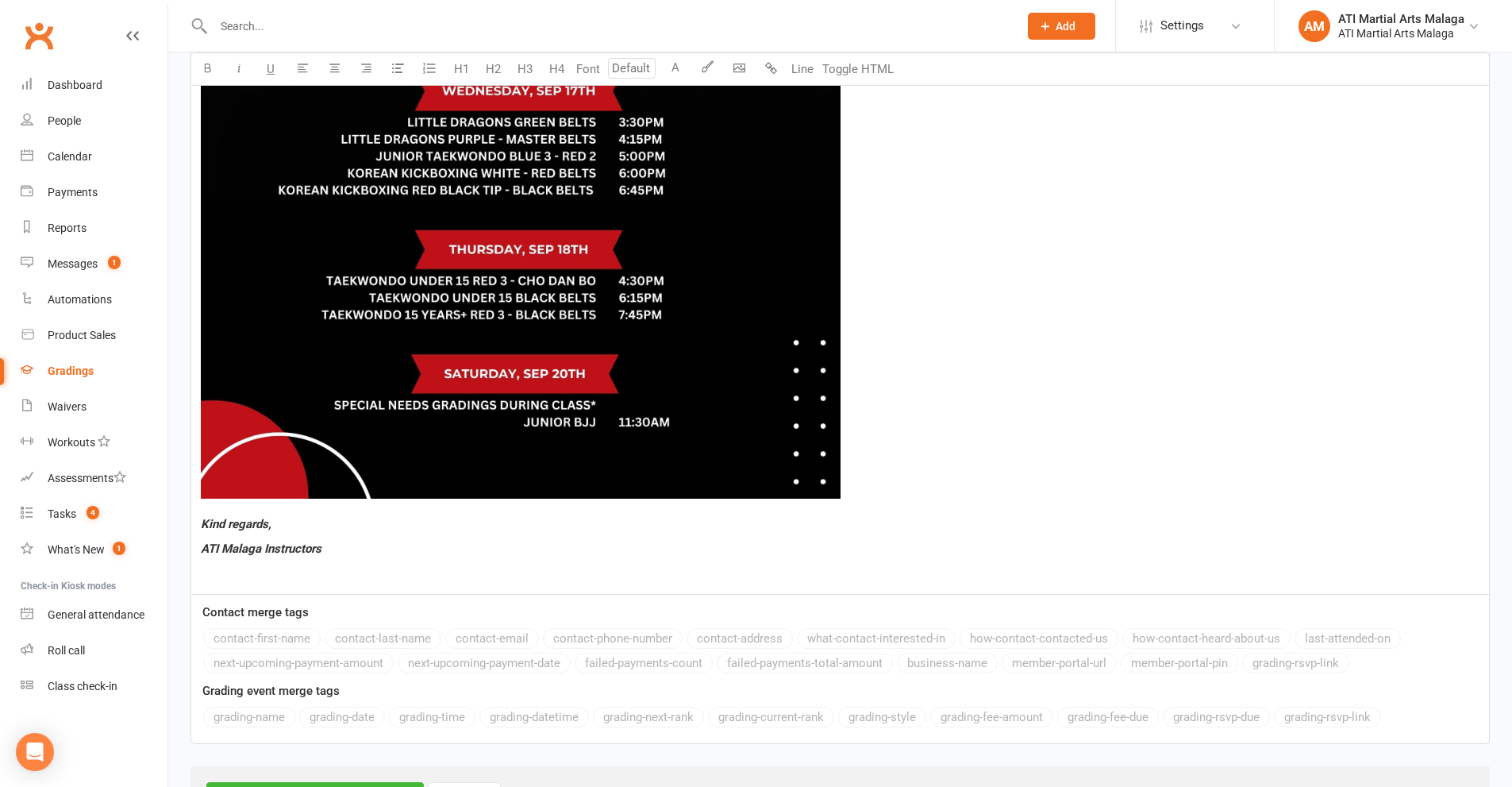
scroll to position [1259, 0]
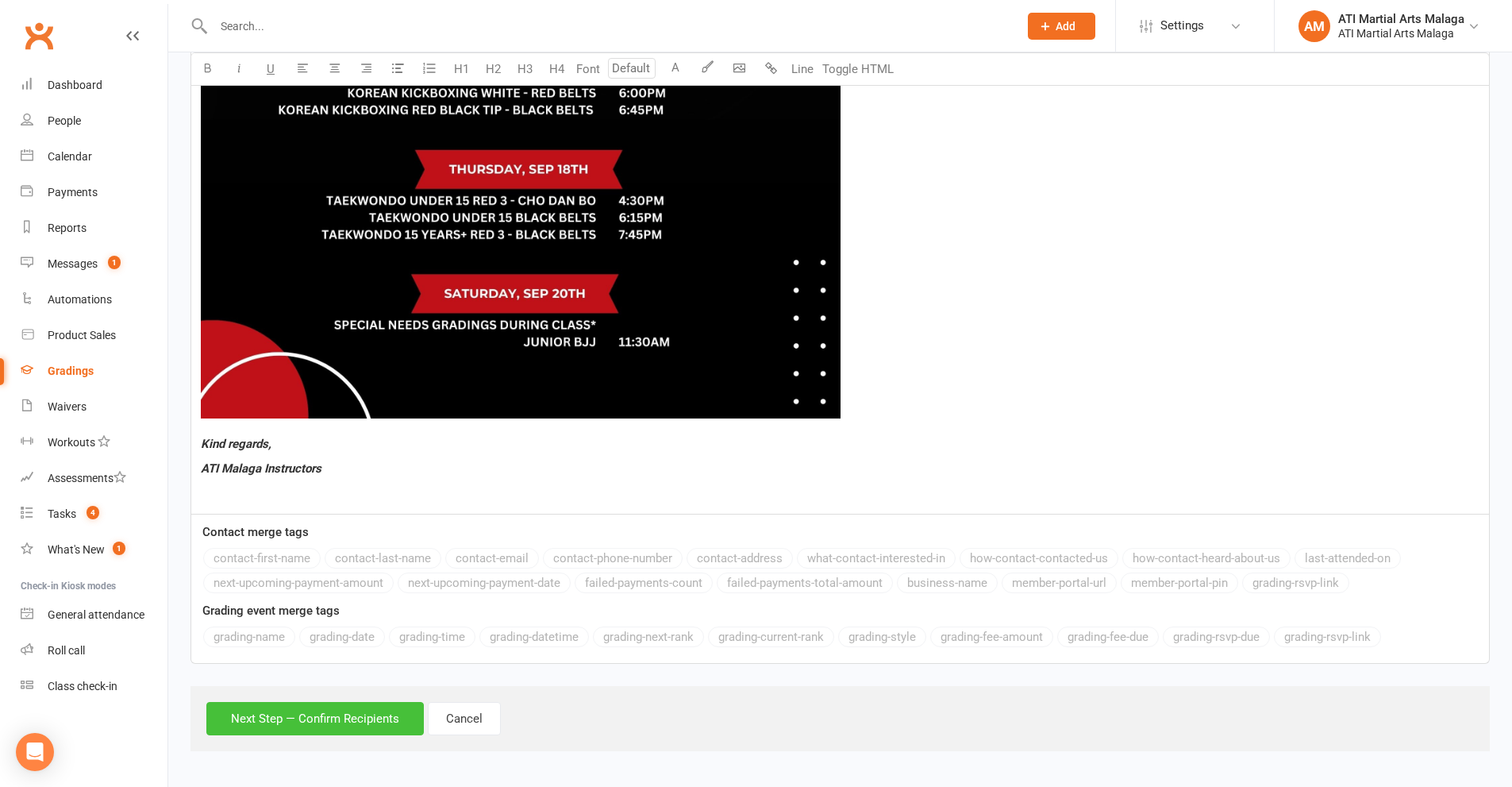
click at [298, 708] on button "Next Step — Confirm Recipients" at bounding box center [315, 719] width 217 height 33
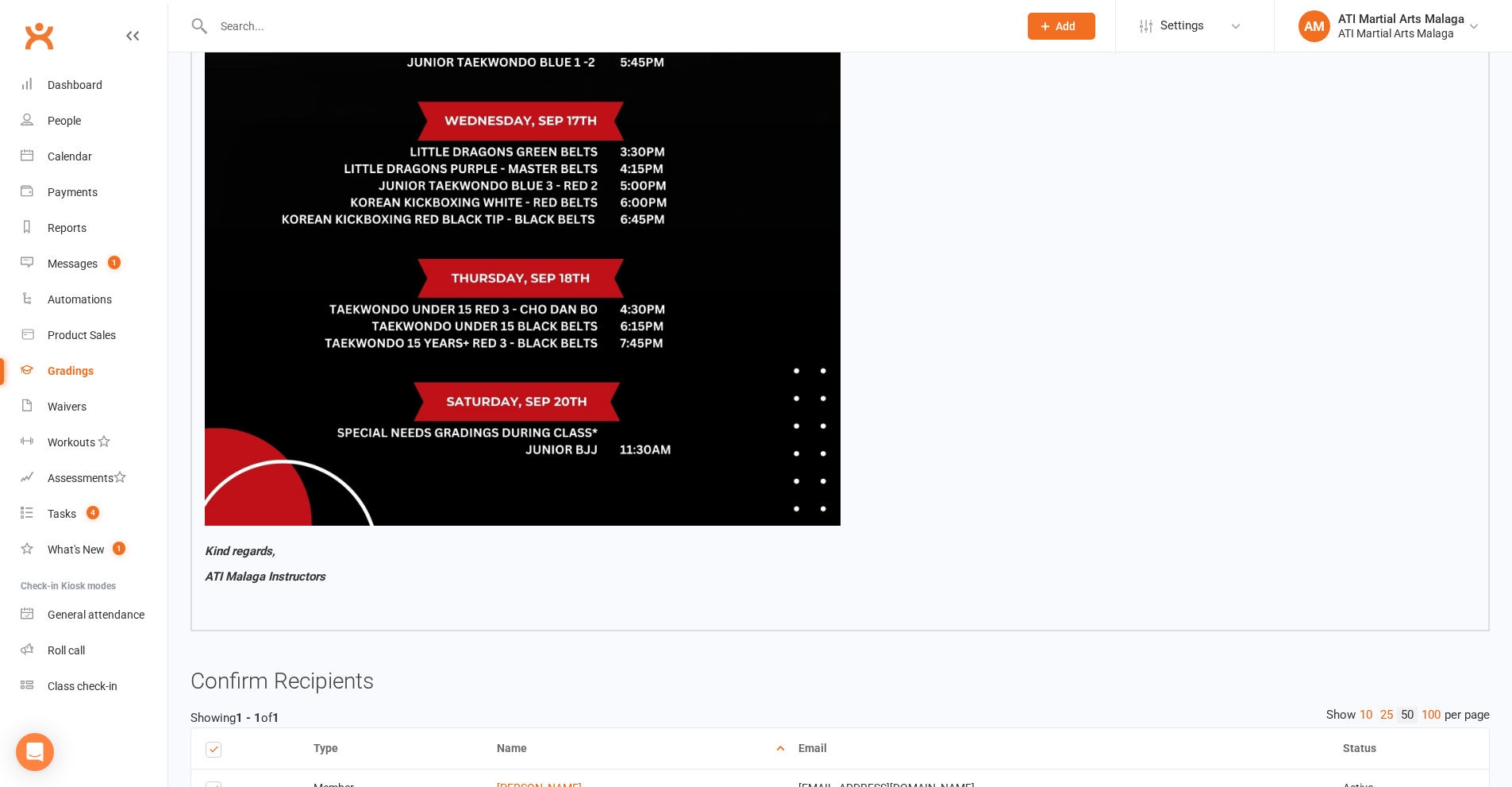
scroll to position [1181, 0]
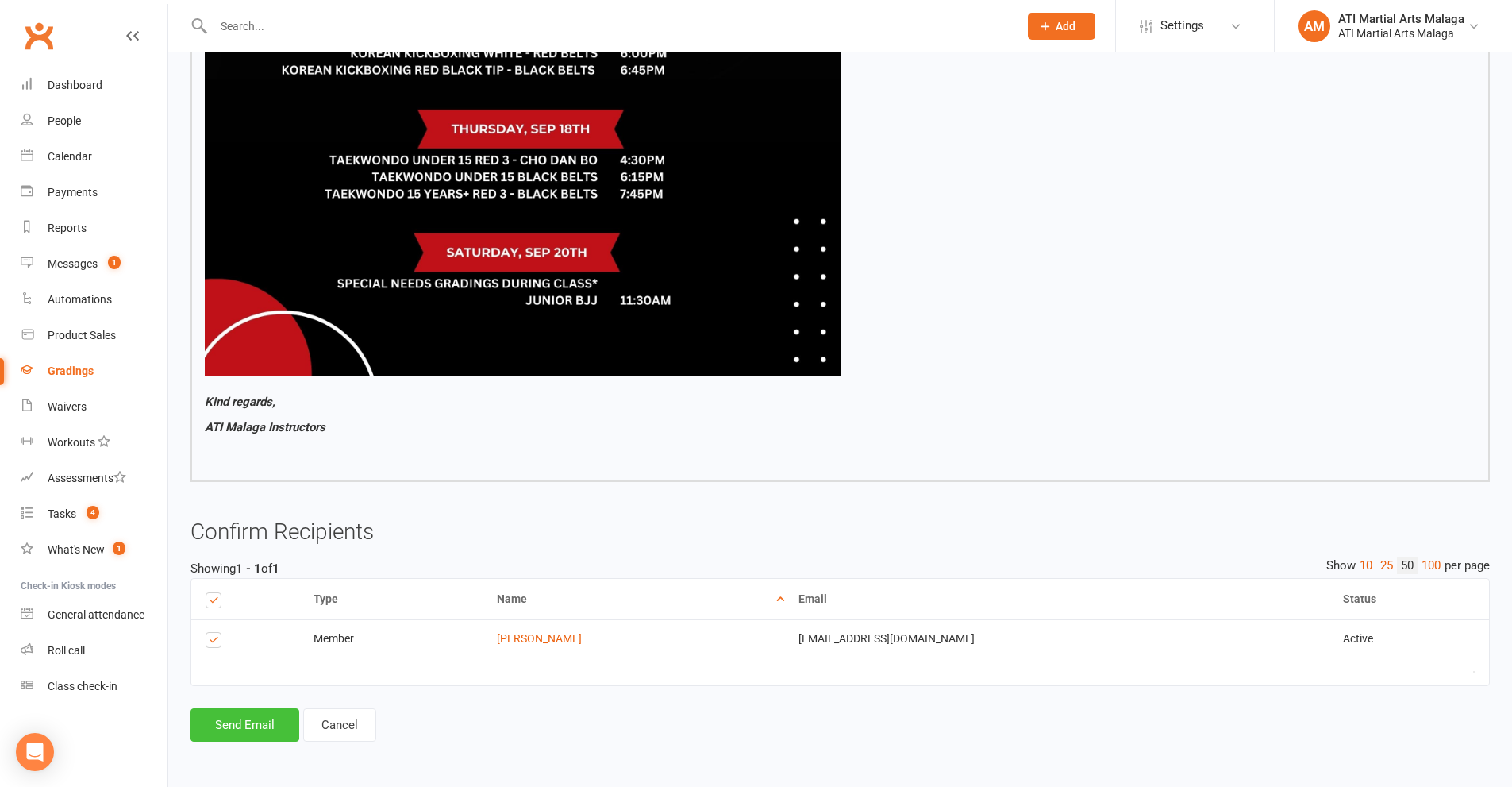
click at [236, 716] on button "Send Email" at bounding box center [245, 725] width 109 height 33
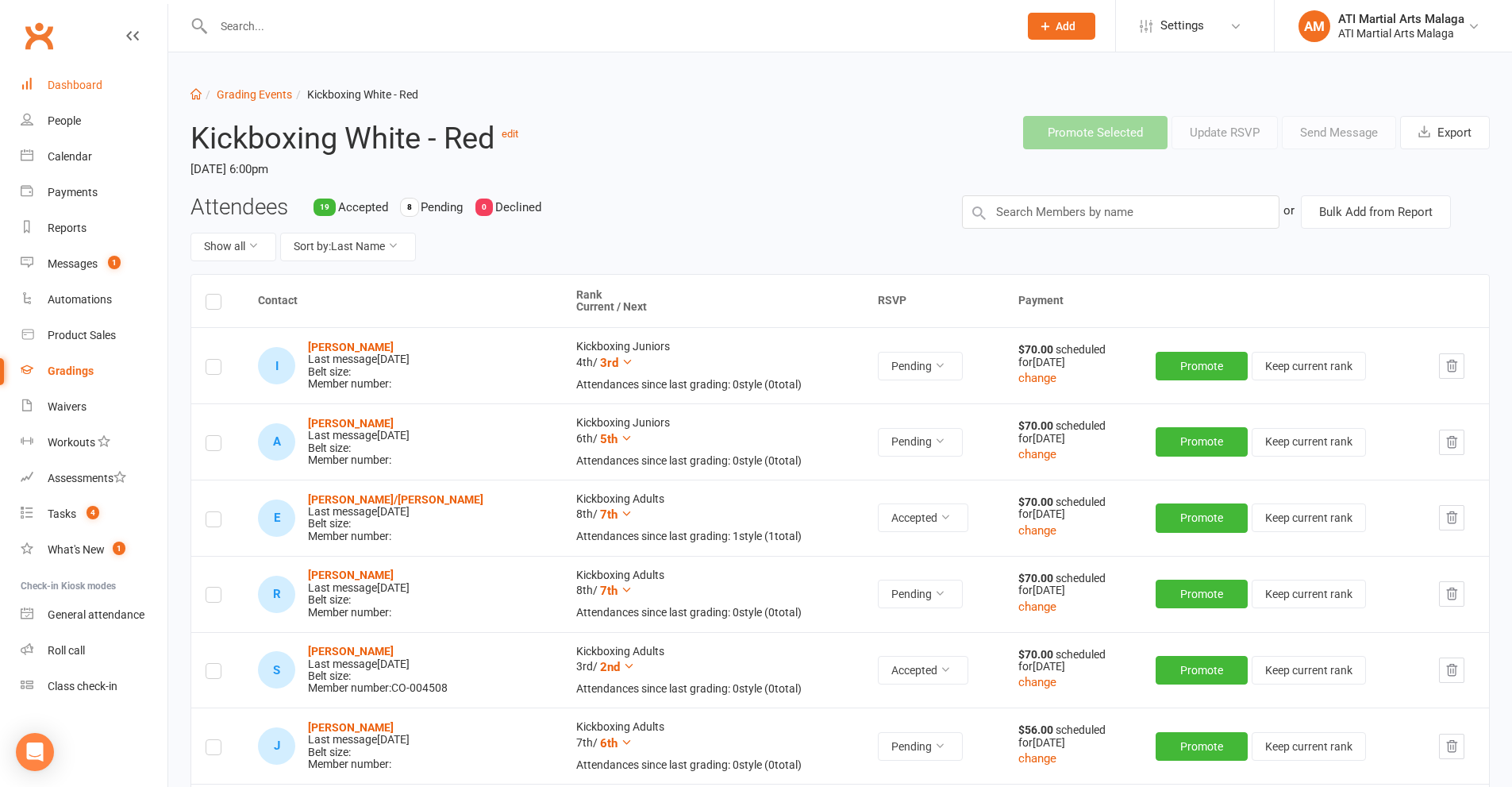
click at [62, 92] on div "Dashboard" at bounding box center [75, 85] width 55 height 13
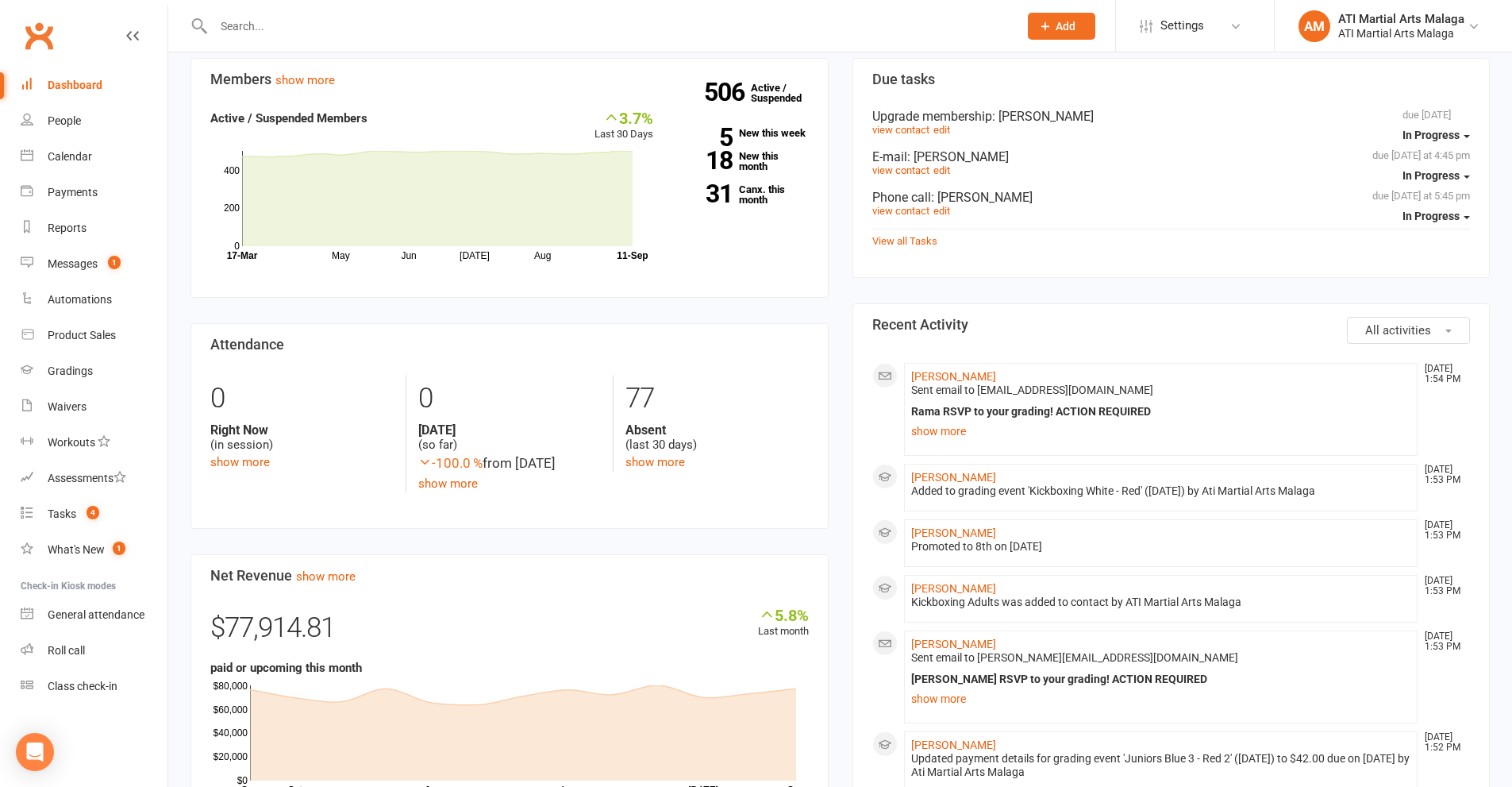
scroll to position [556, 0]
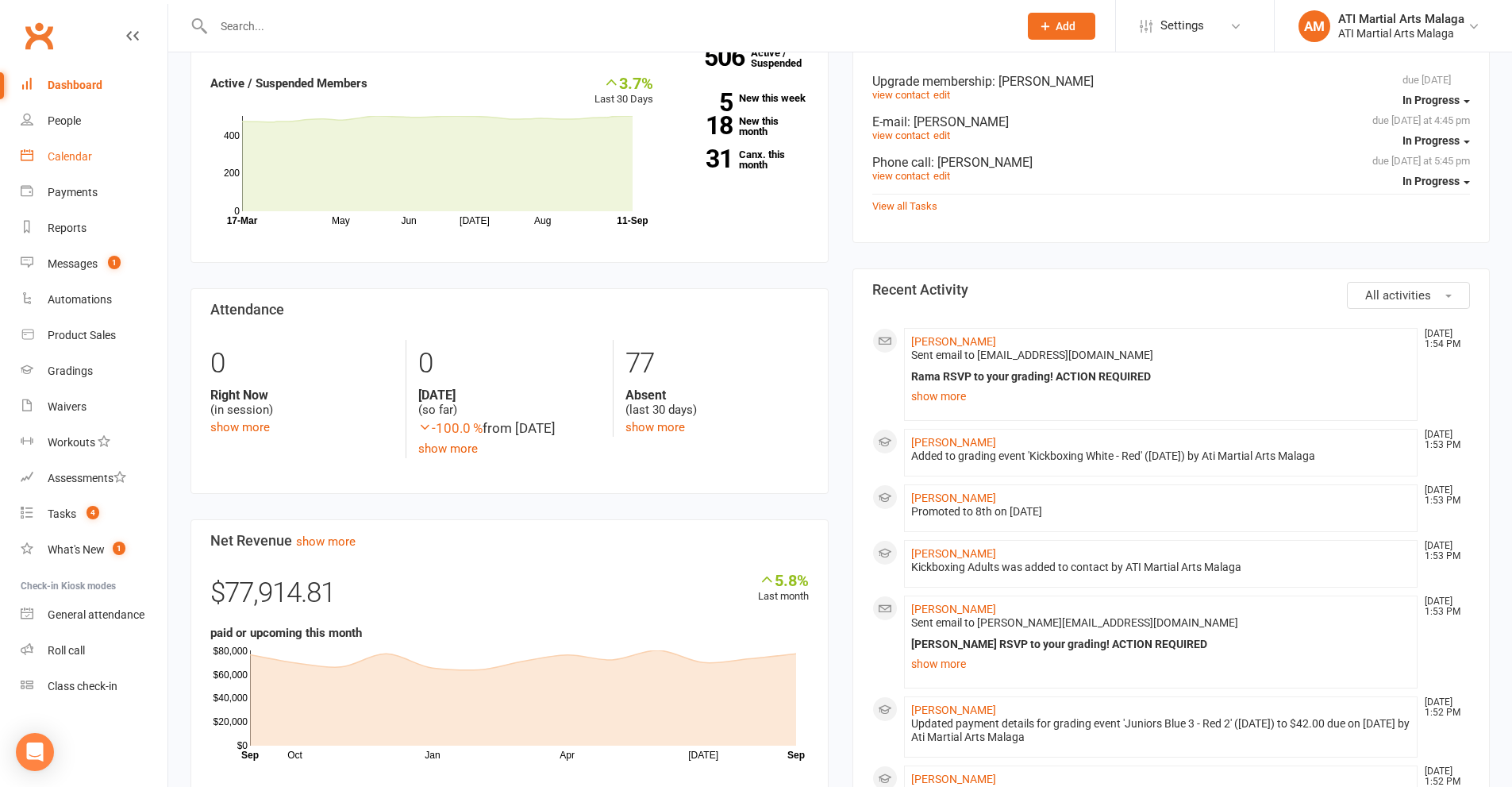
click at [104, 162] on link "Calendar" at bounding box center [94, 156] width 147 height 36
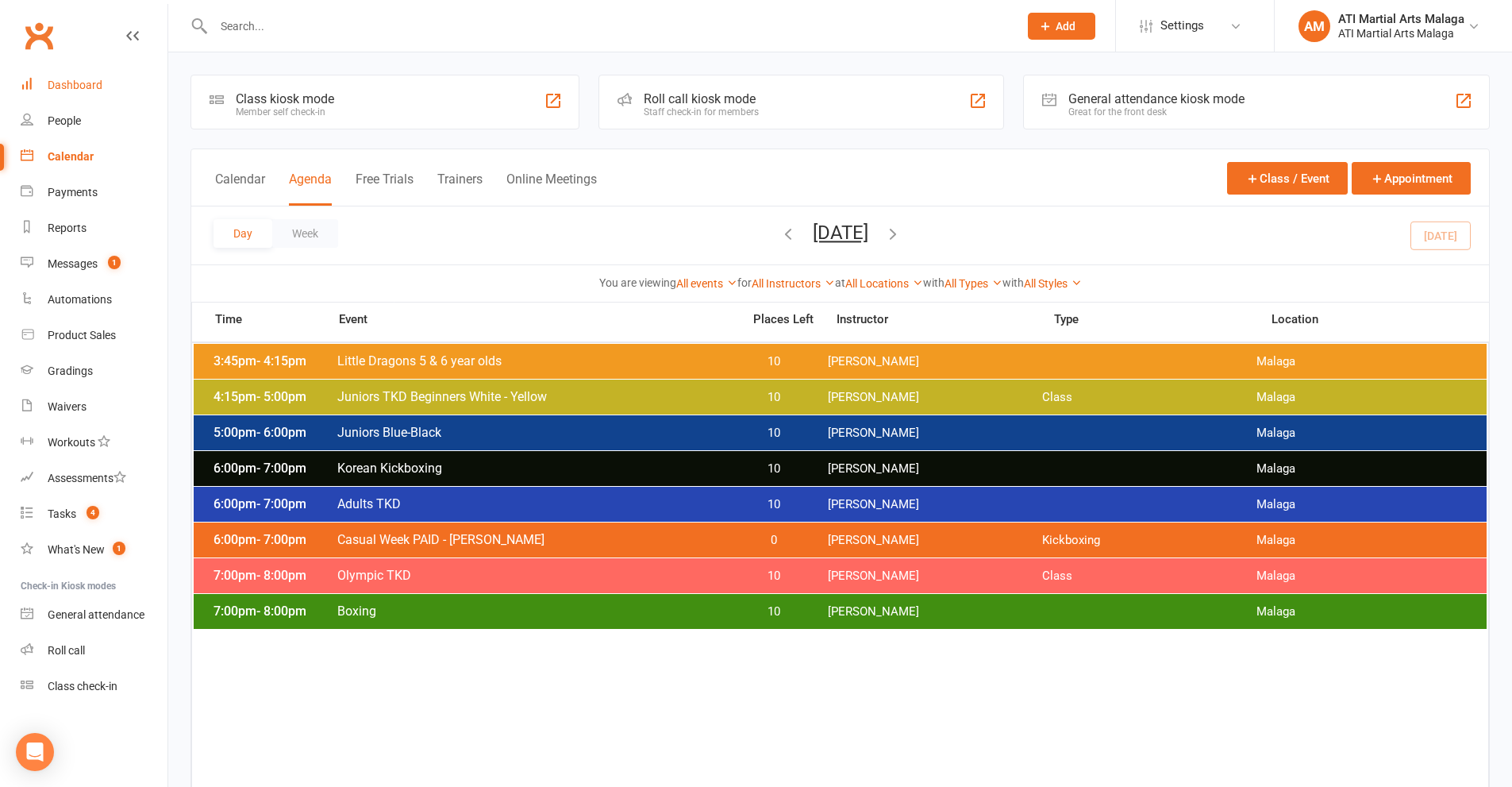
click at [90, 85] on div "Dashboard" at bounding box center [75, 85] width 55 height 13
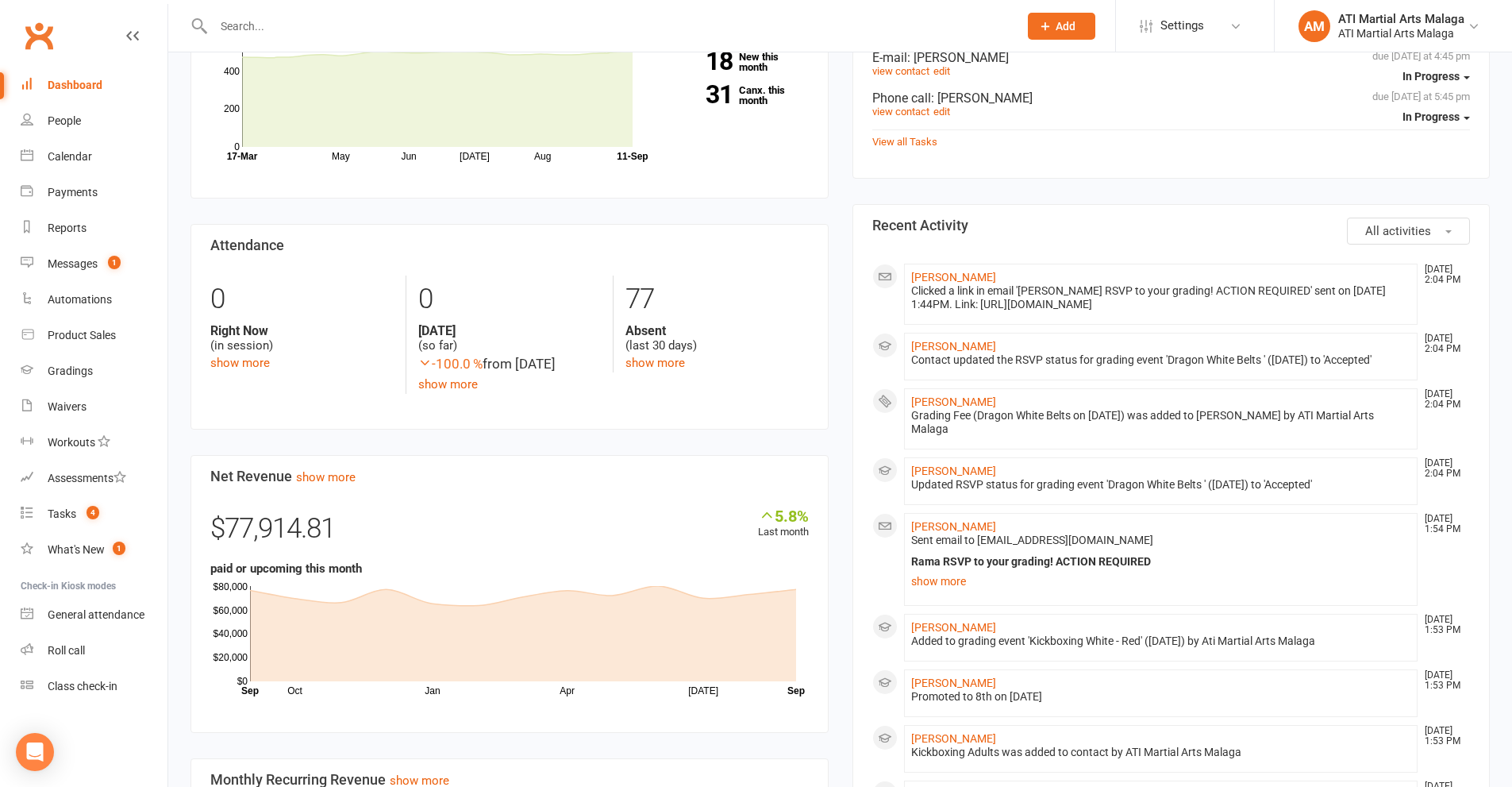
scroll to position [635, 0]
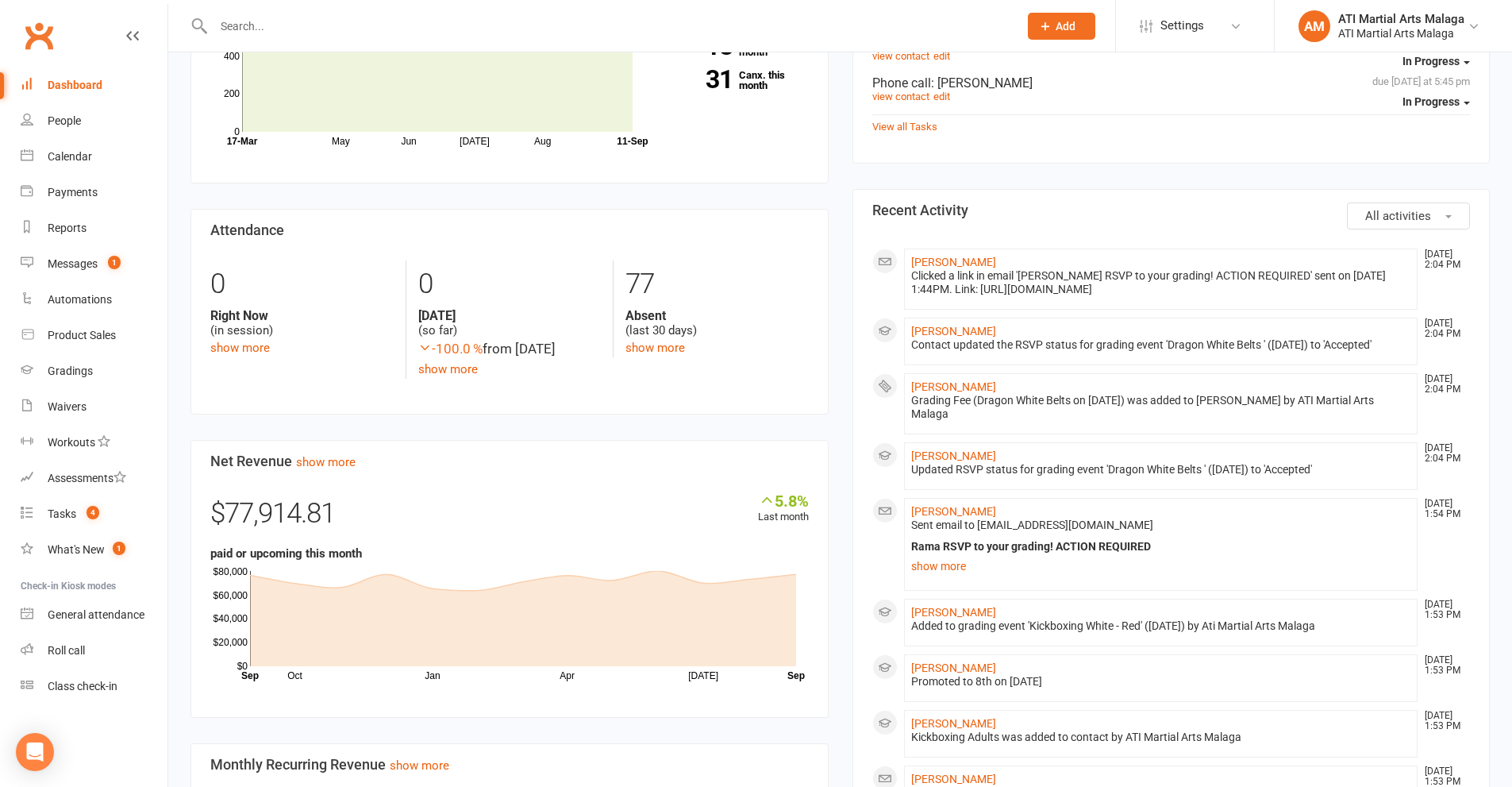
click at [836, 166] on div "Members show more 3.7% Last 30 Days Active / Suspended Members May Jun [DATE] A…" at bounding box center [509, 485] width 662 height 1083
click at [834, 314] on div "Members show more 3.7% Last 30 Days Active / Suspended Members May Jun [DATE] A…" at bounding box center [509, 485] width 662 height 1083
click at [835, 314] on div "Members show more 3.7% Last 30 Days Active / Suspended Members May Jun [DATE] A…" at bounding box center [509, 485] width 662 height 1083
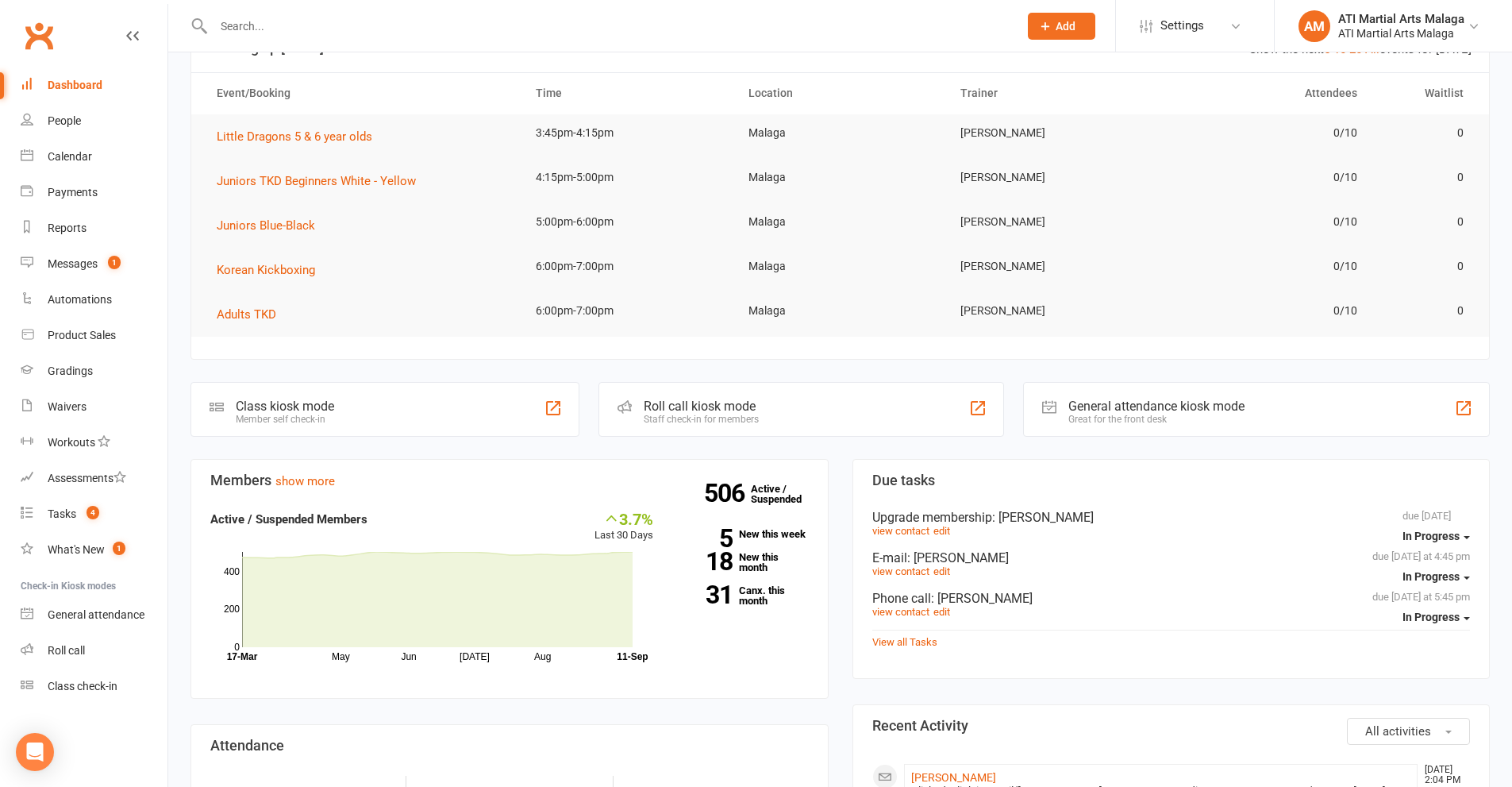
scroll to position [0, 0]
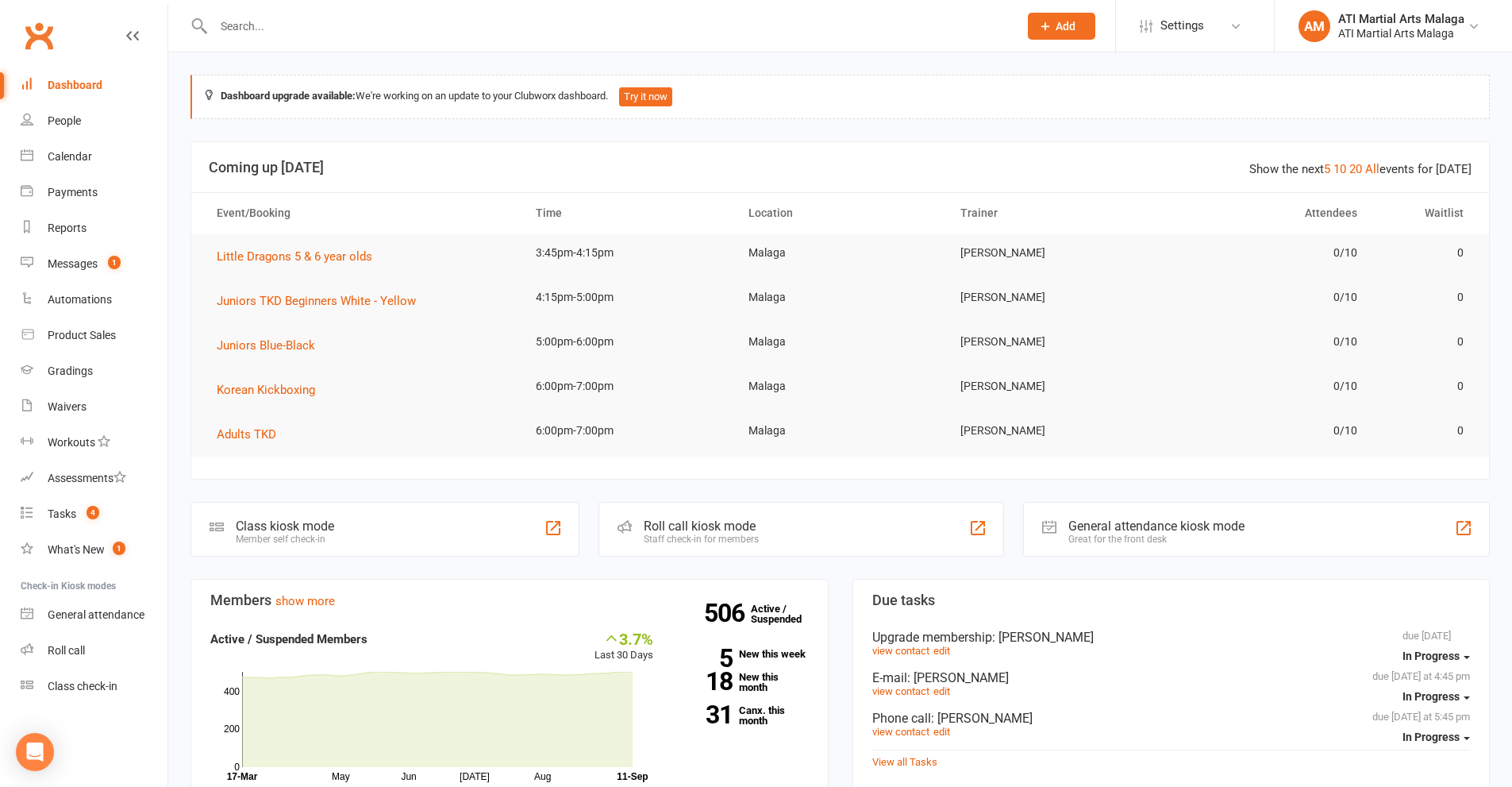
click at [1045, 31] on icon at bounding box center [1045, 26] width 15 height 15
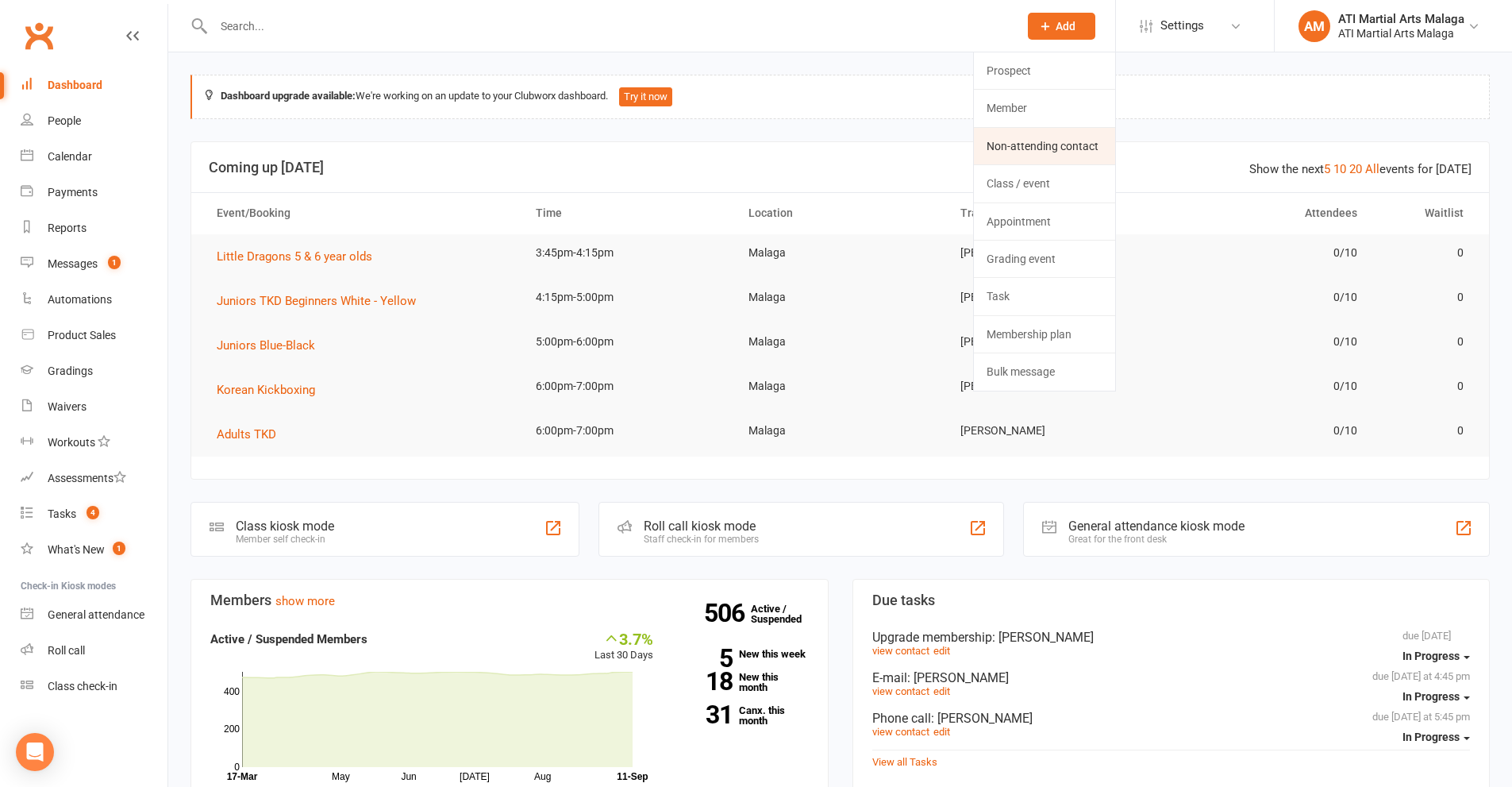
click at [1066, 142] on link "Non-attending contact" at bounding box center [1044, 145] width 141 height 36
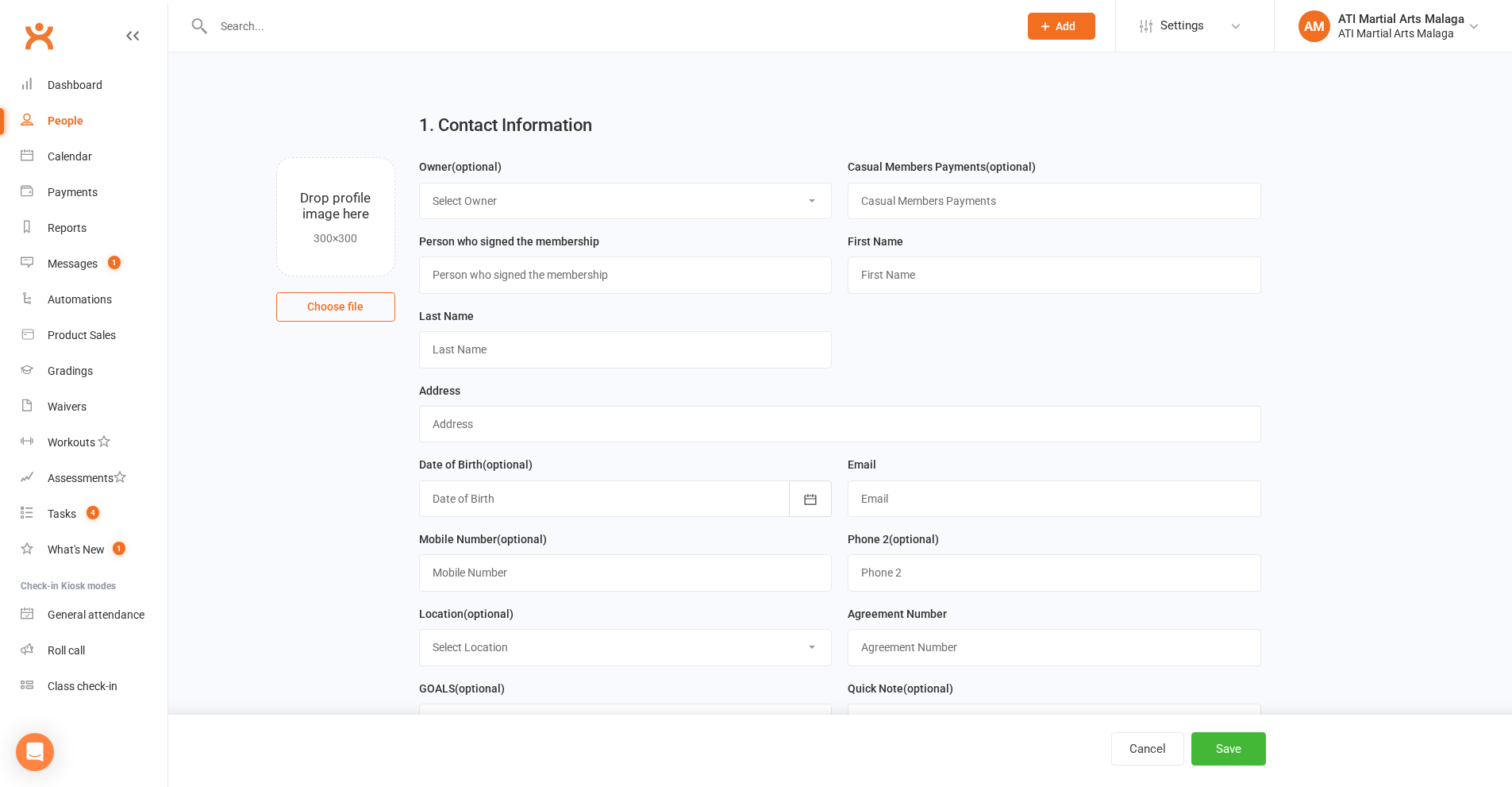
click at [714, 199] on select "Select Owner [PERSON_NAME] [PERSON_NAME] [PERSON_NAME] ATI Martial Arts Malaga …" at bounding box center [626, 201] width 412 height 35
select select "8"
click at [420, 183] on select "Select Owner [PERSON_NAME] [PERSON_NAME] [PERSON_NAME] ATI Martial Arts Malaga …" at bounding box center [626, 201] width 412 height 35
click at [711, 286] on input "text" at bounding box center [626, 274] width 413 height 36
type input "Kia Faux"
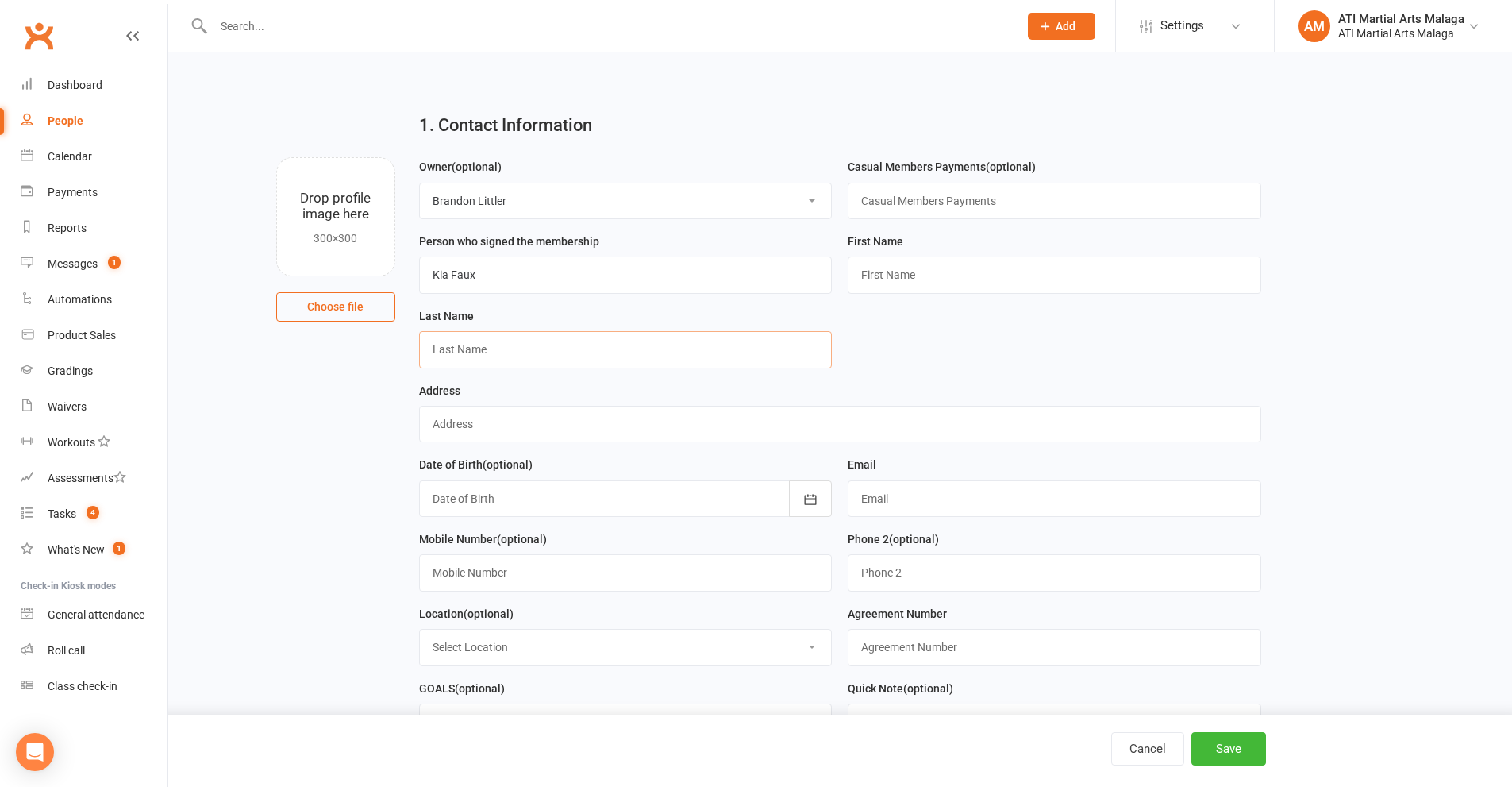
click at [716, 355] on input "text" at bounding box center [626, 349] width 413 height 36
type input "Oscar"
drag, startPoint x: 571, startPoint y: 352, endPoint x: 361, endPoint y: 361, distance: 210.2
click at [1035, 276] on input "text" at bounding box center [1055, 274] width 413 height 36
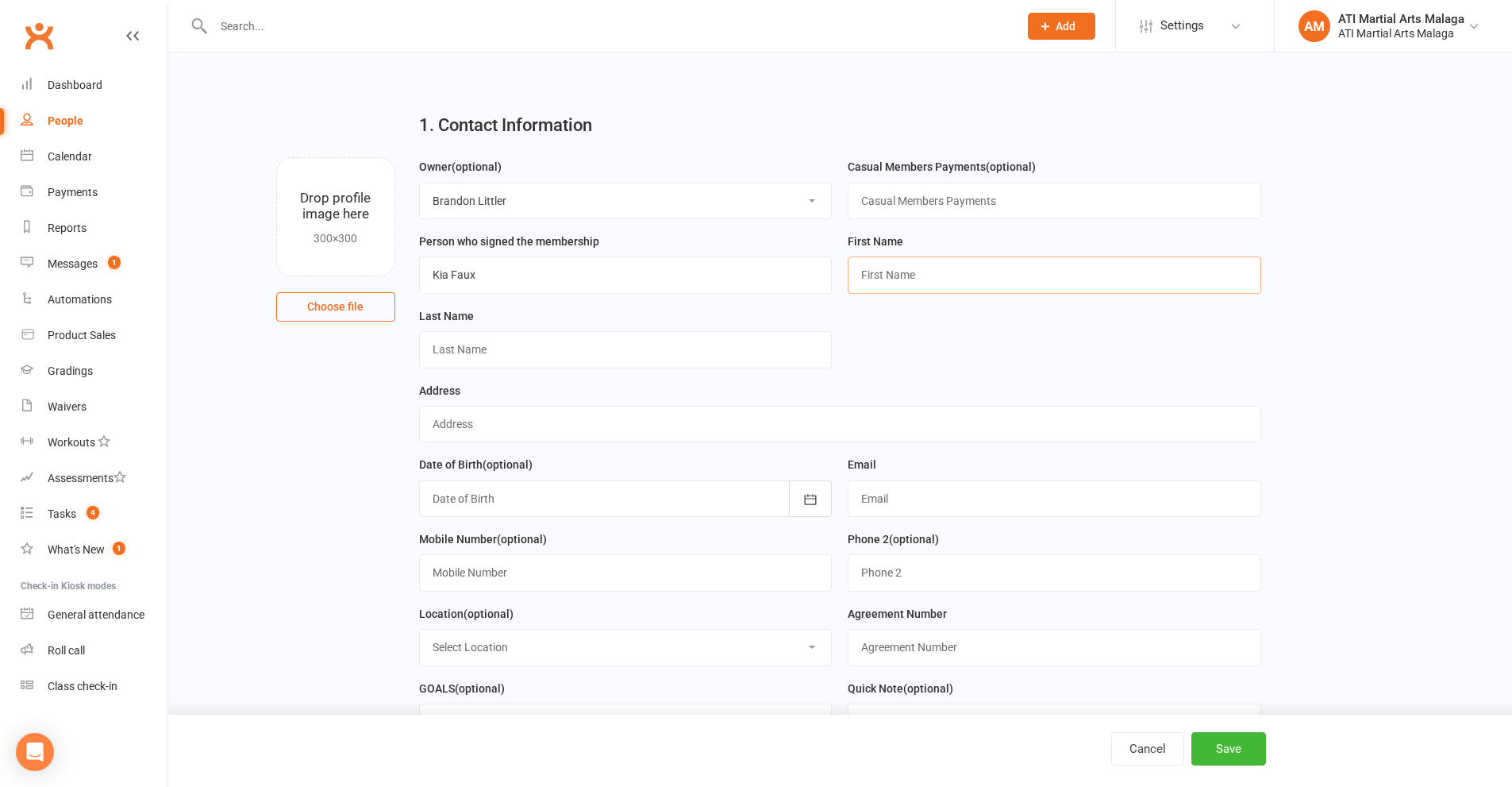
paste input "Oscar"
type input "Oscar"
click at [681, 354] on input "text" at bounding box center [626, 349] width 413 height 36
type input "Faux"
click at [615, 435] on input "text" at bounding box center [840, 423] width 842 height 36
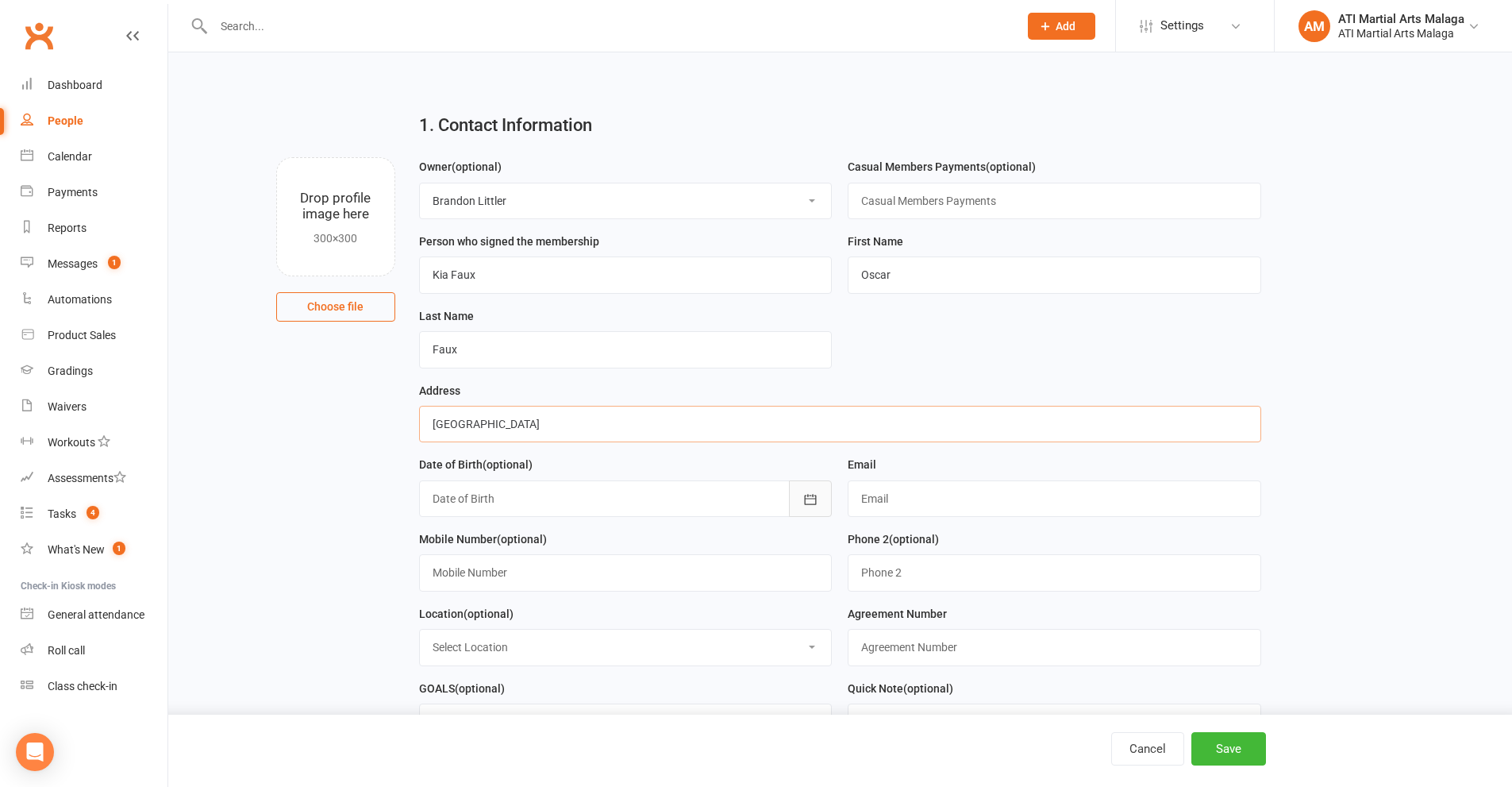
type input "[GEOGRAPHIC_DATA]"
click at [806, 506] on icon "button" at bounding box center [810, 499] width 16 height 16
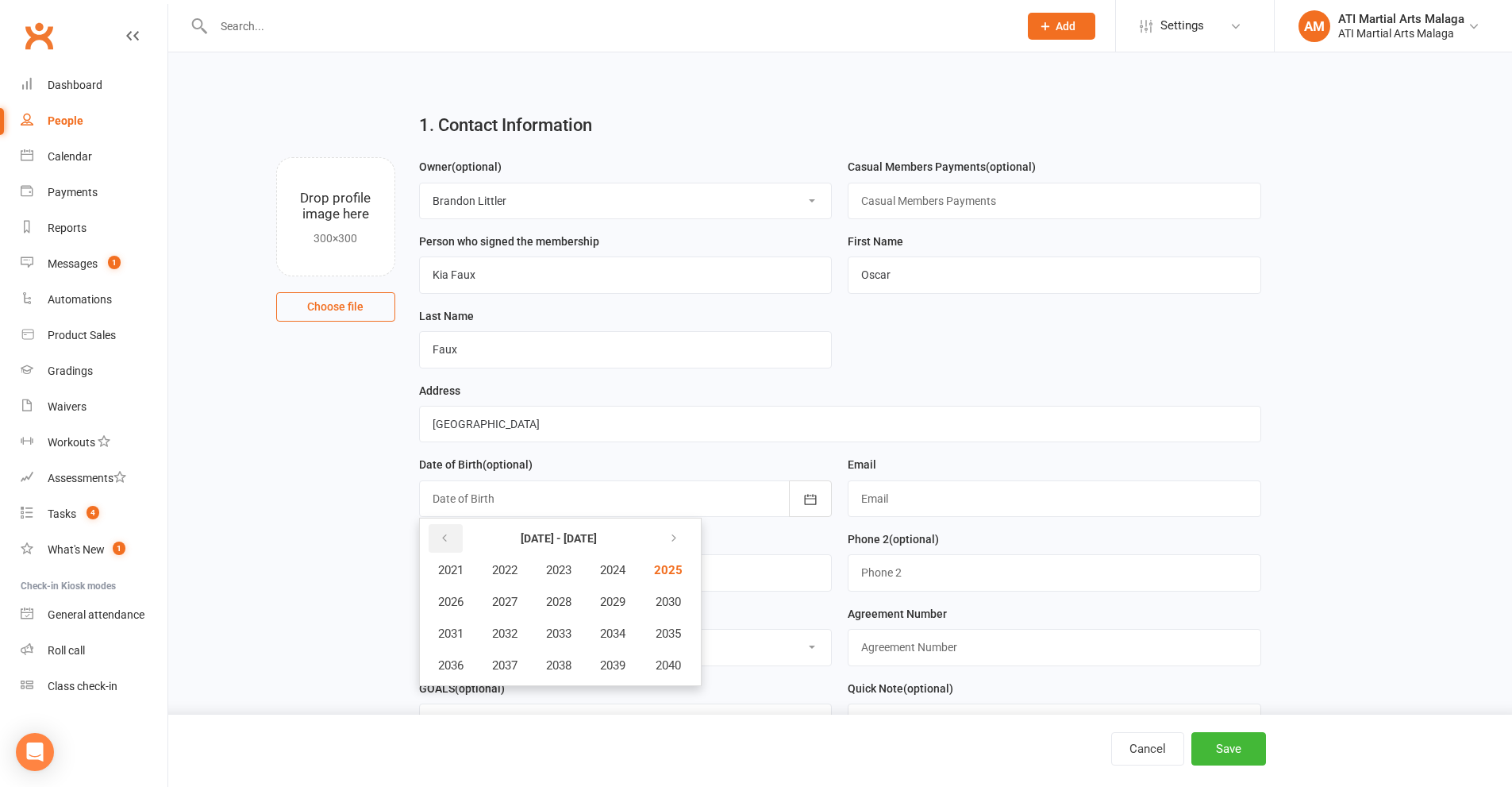
click at [452, 544] on button "button" at bounding box center [446, 537] width 34 height 28
click at [625, 670] on span "2019" at bounding box center [613, 665] width 25 height 15
click at [627, 609] on span "June" at bounding box center [621, 602] width 25 height 15
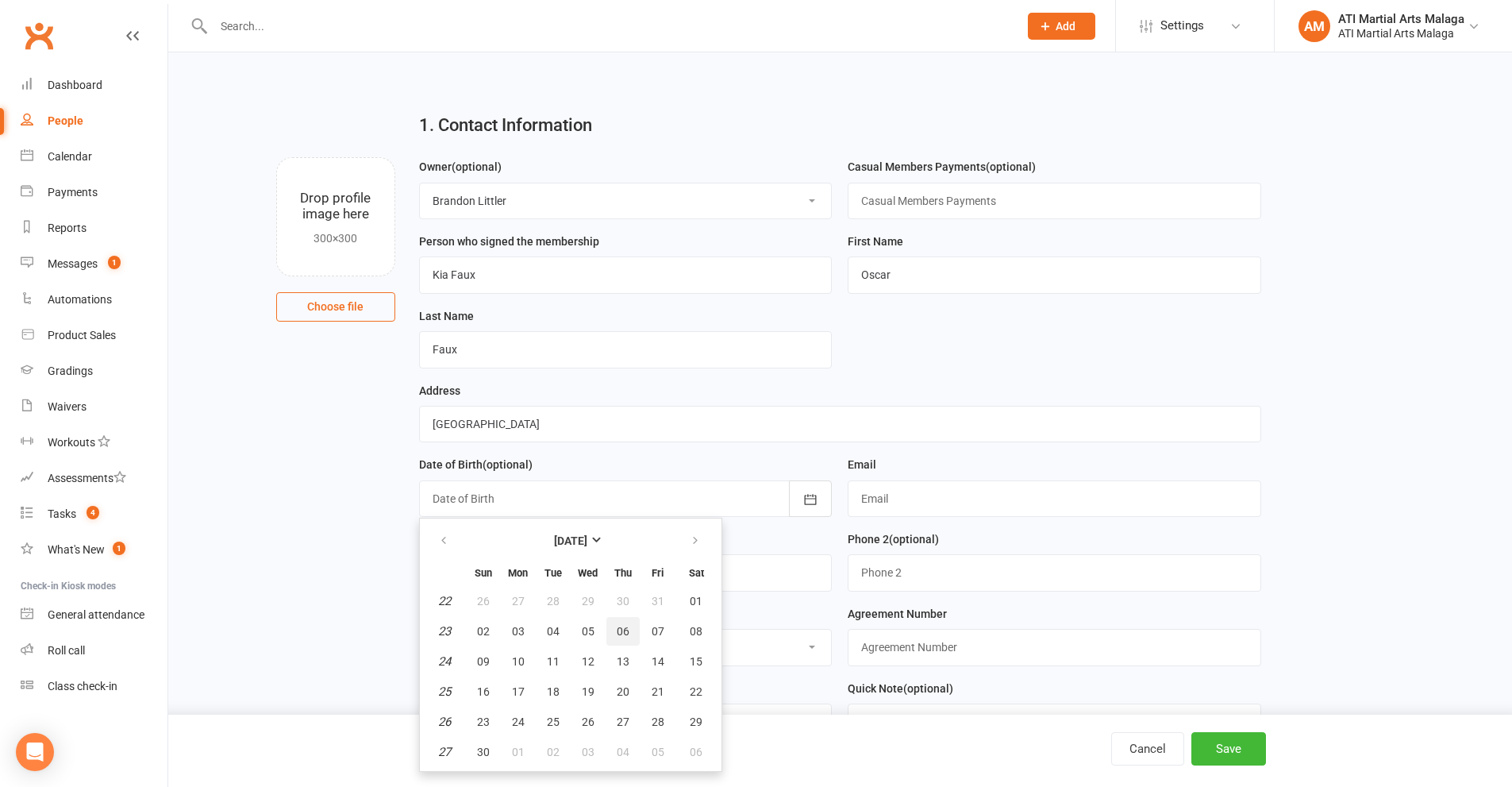
click at [625, 638] on span "06" at bounding box center [623, 631] width 13 height 13
type input "[DATE]"
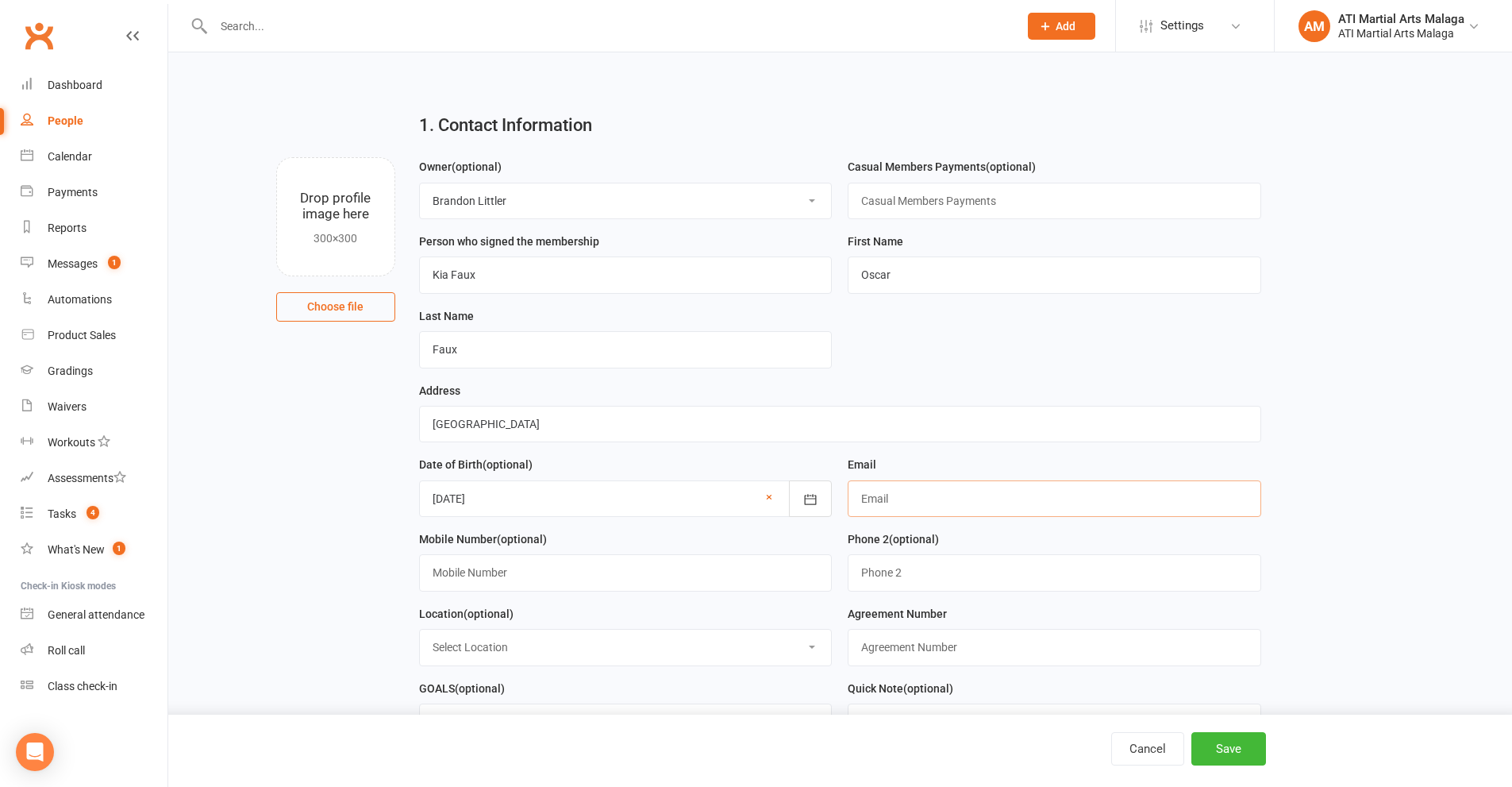
click at [910, 506] on input "text" at bounding box center [1055, 498] width 413 height 36
type input "[EMAIL_ADDRESS][DOMAIN_NAME]"
click at [639, 580] on input "text" at bounding box center [626, 571] width 413 height 36
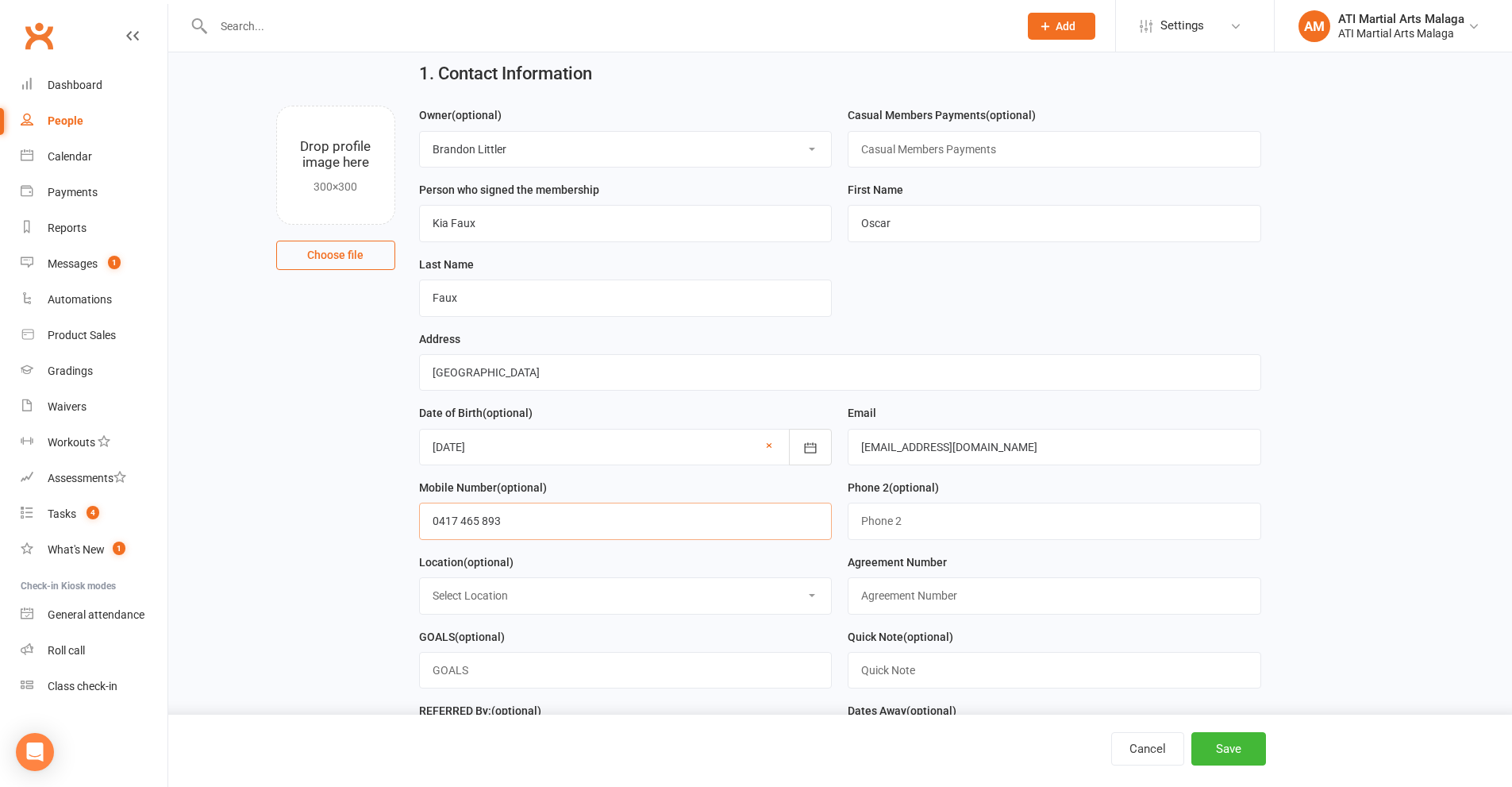
scroll to position [79, 0]
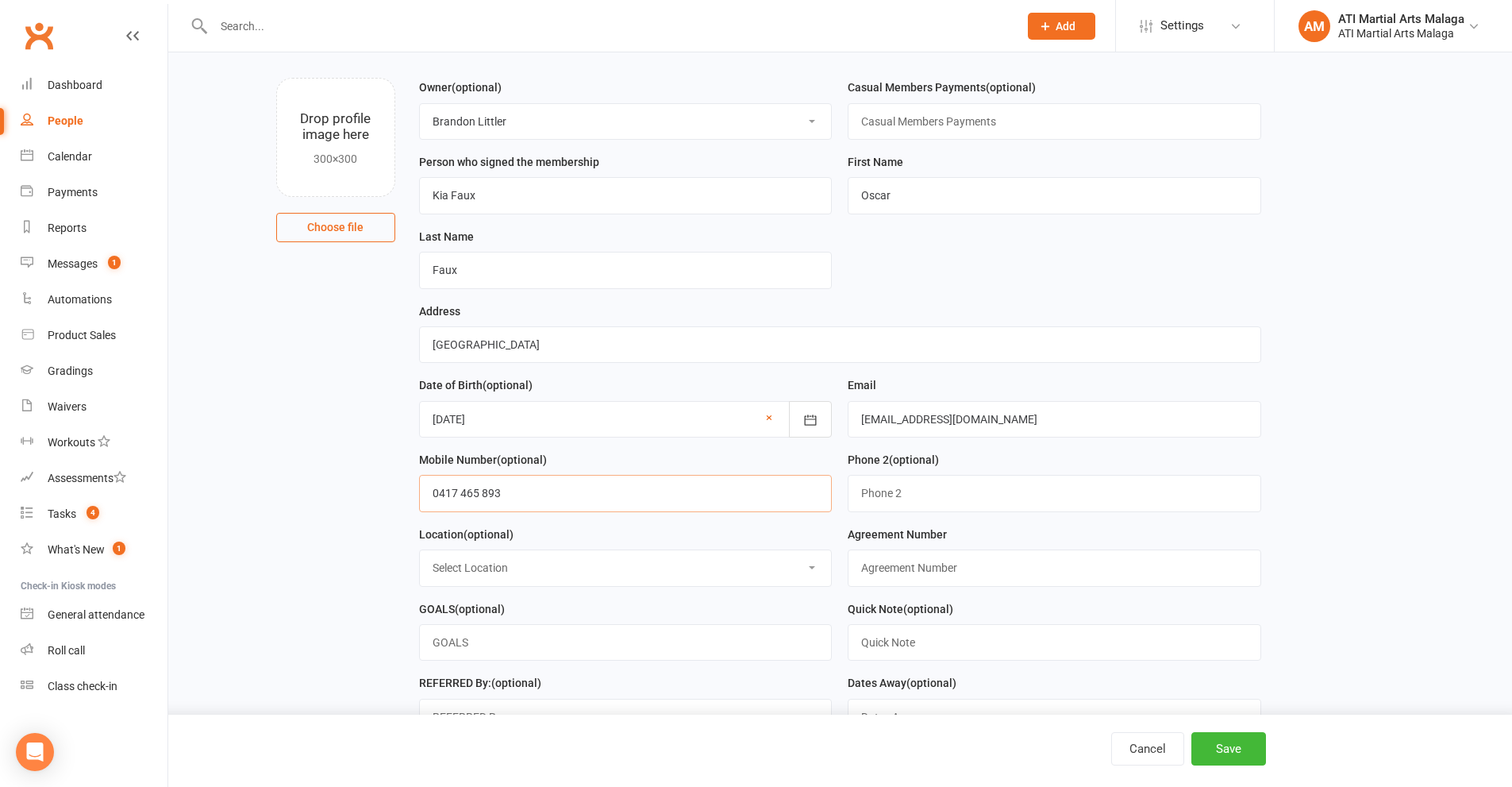
type input "0417 465 893"
click at [669, 570] on select "Select Location [GEOGRAPHIC_DATA] [GEOGRAPHIC_DATA] [GEOGRAPHIC_DATA] Satellite…" at bounding box center [626, 568] width 412 height 35
select select "2"
click at [420, 556] on select "Select Location [GEOGRAPHIC_DATA] [GEOGRAPHIC_DATA] [GEOGRAPHIC_DATA] Satellite…" at bounding box center [626, 568] width 412 height 35
click at [942, 578] on input "text" at bounding box center [1055, 567] width 413 height 36
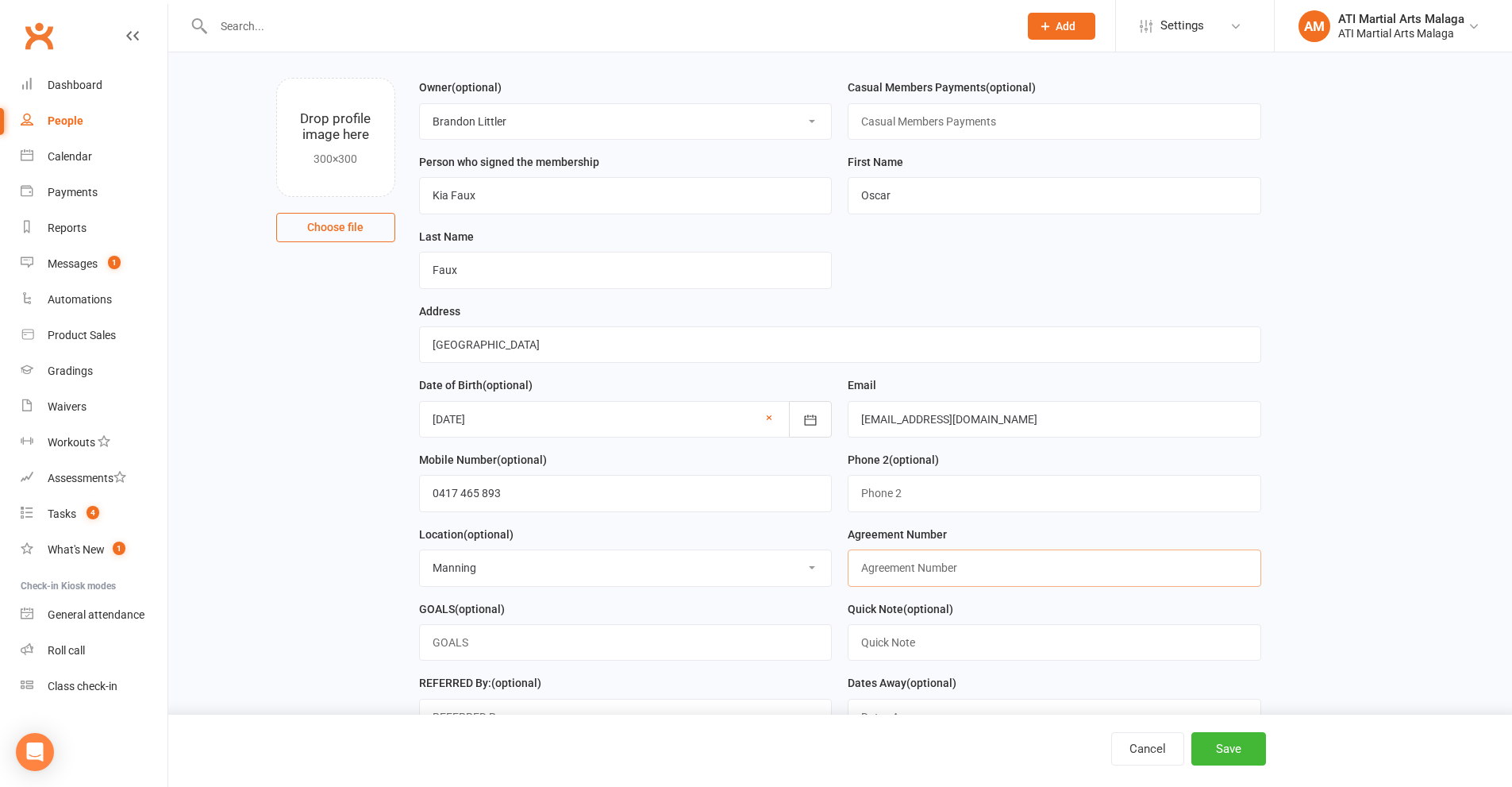
type input "LEAD ONLY"
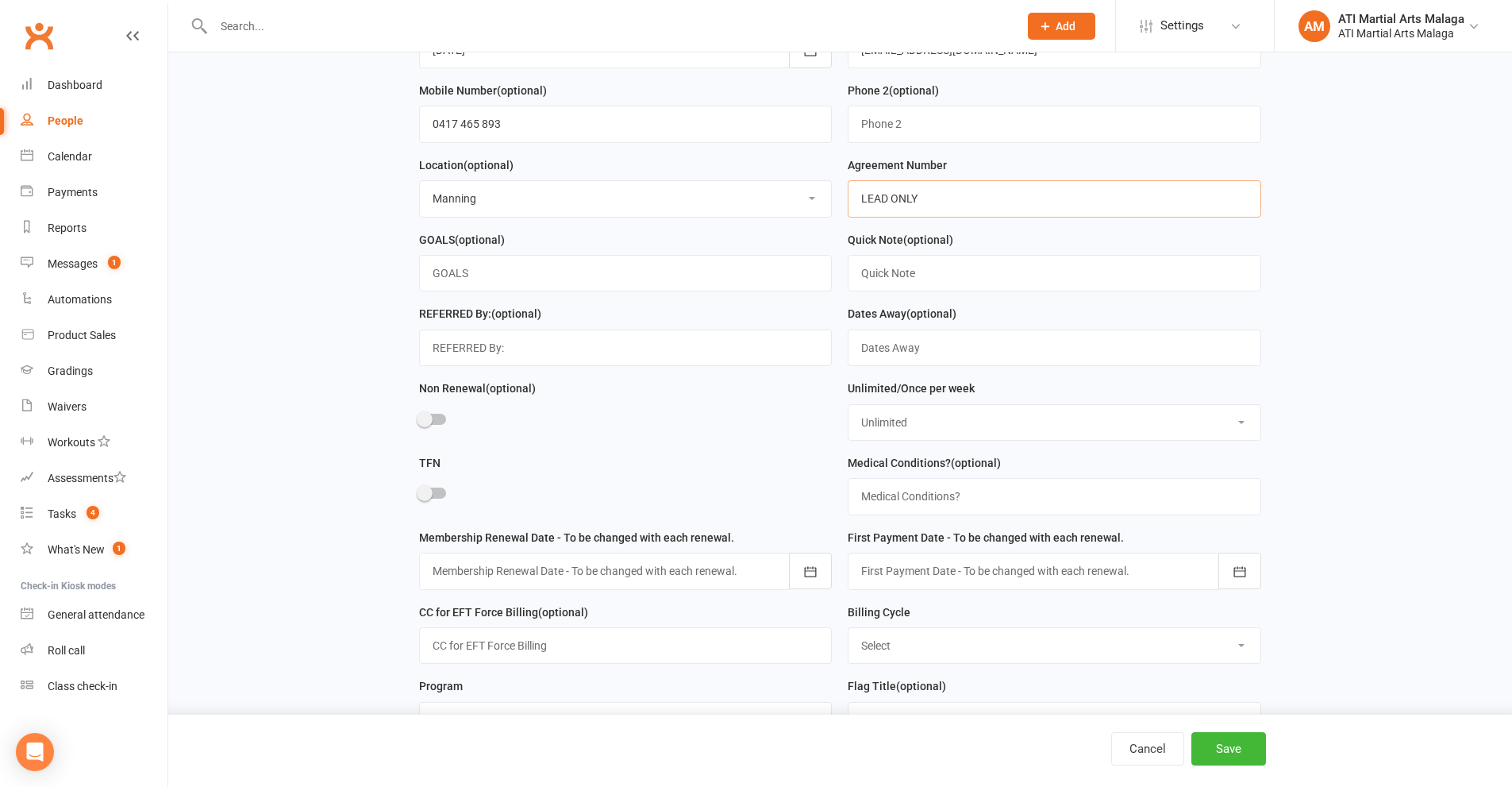
scroll to position [476, 0]
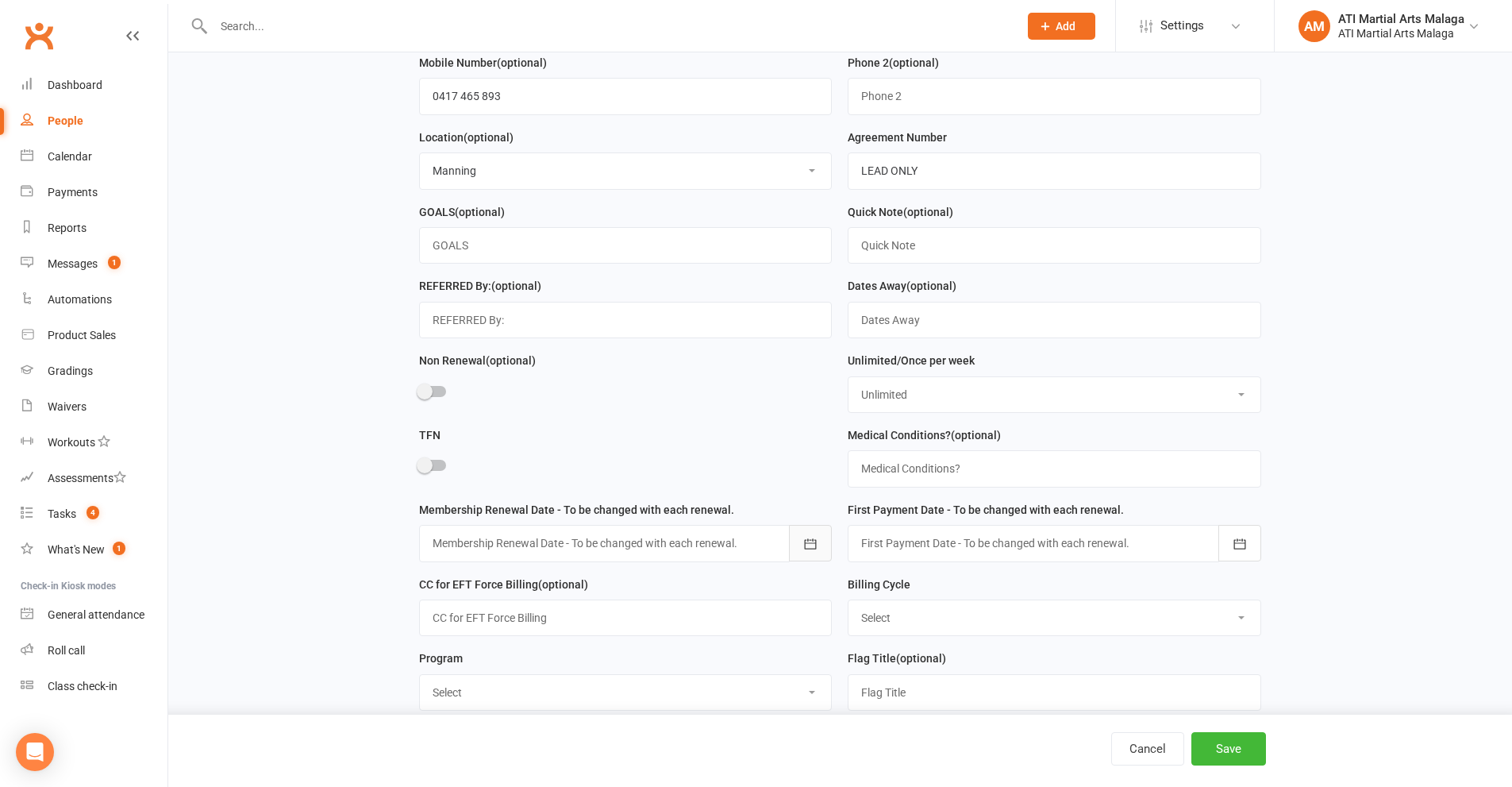
click at [817, 562] on button "button" at bounding box center [810, 542] width 43 height 36
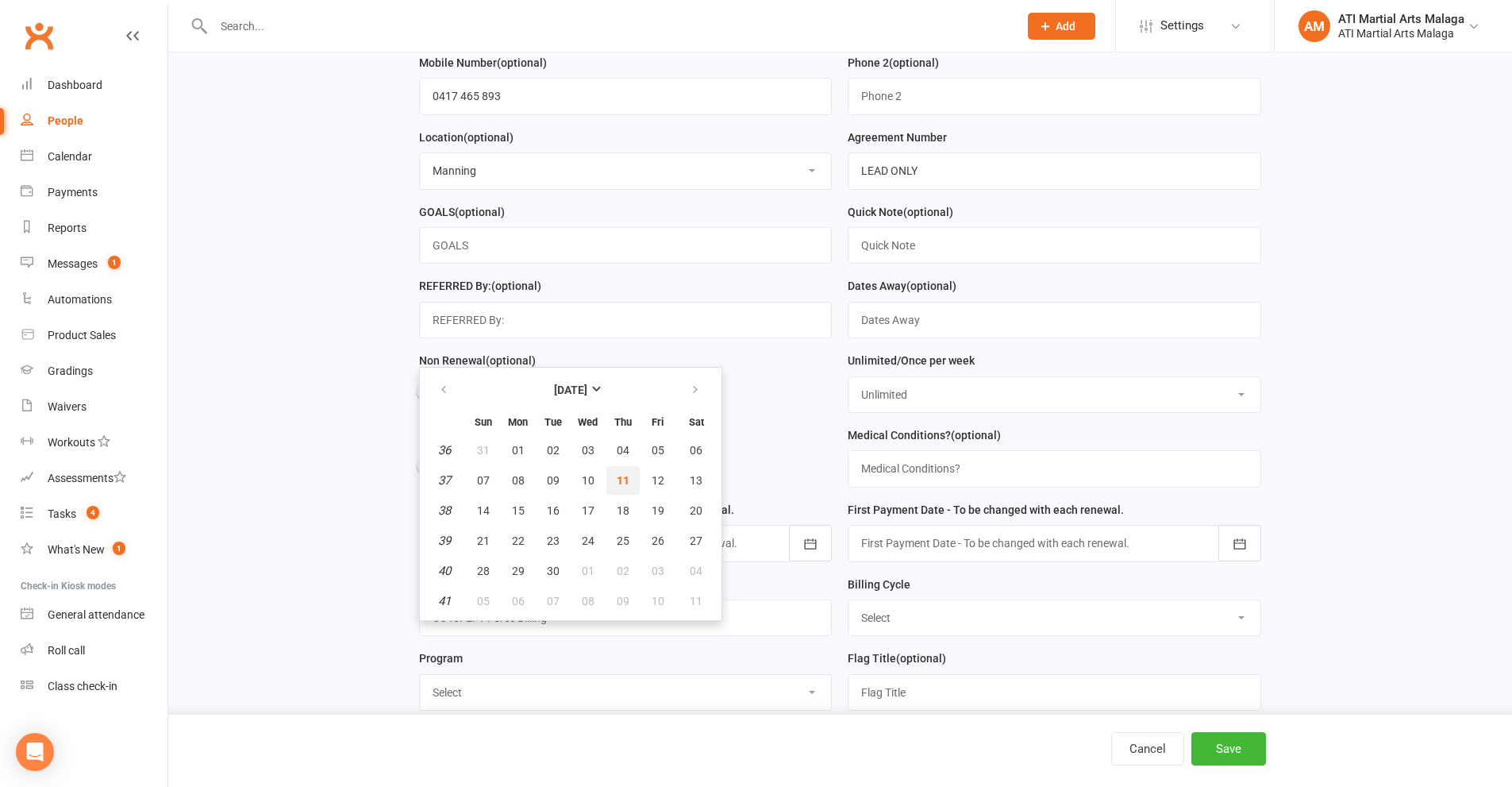
click at [631, 485] on button "11" at bounding box center [623, 480] width 33 height 28
type input "[DATE]"
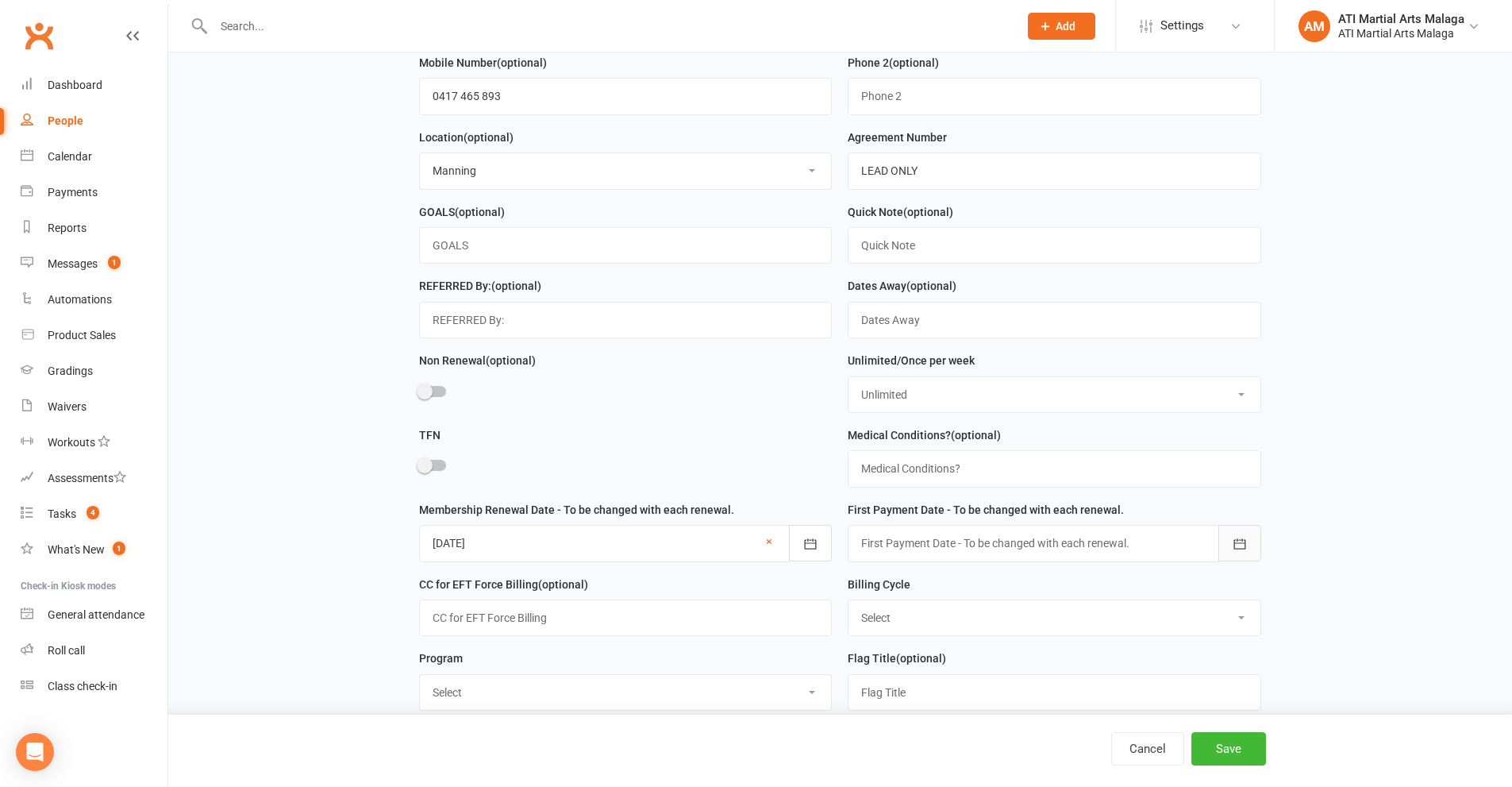
click at [1240, 552] on icon "button" at bounding box center [1240, 544] width 16 height 16
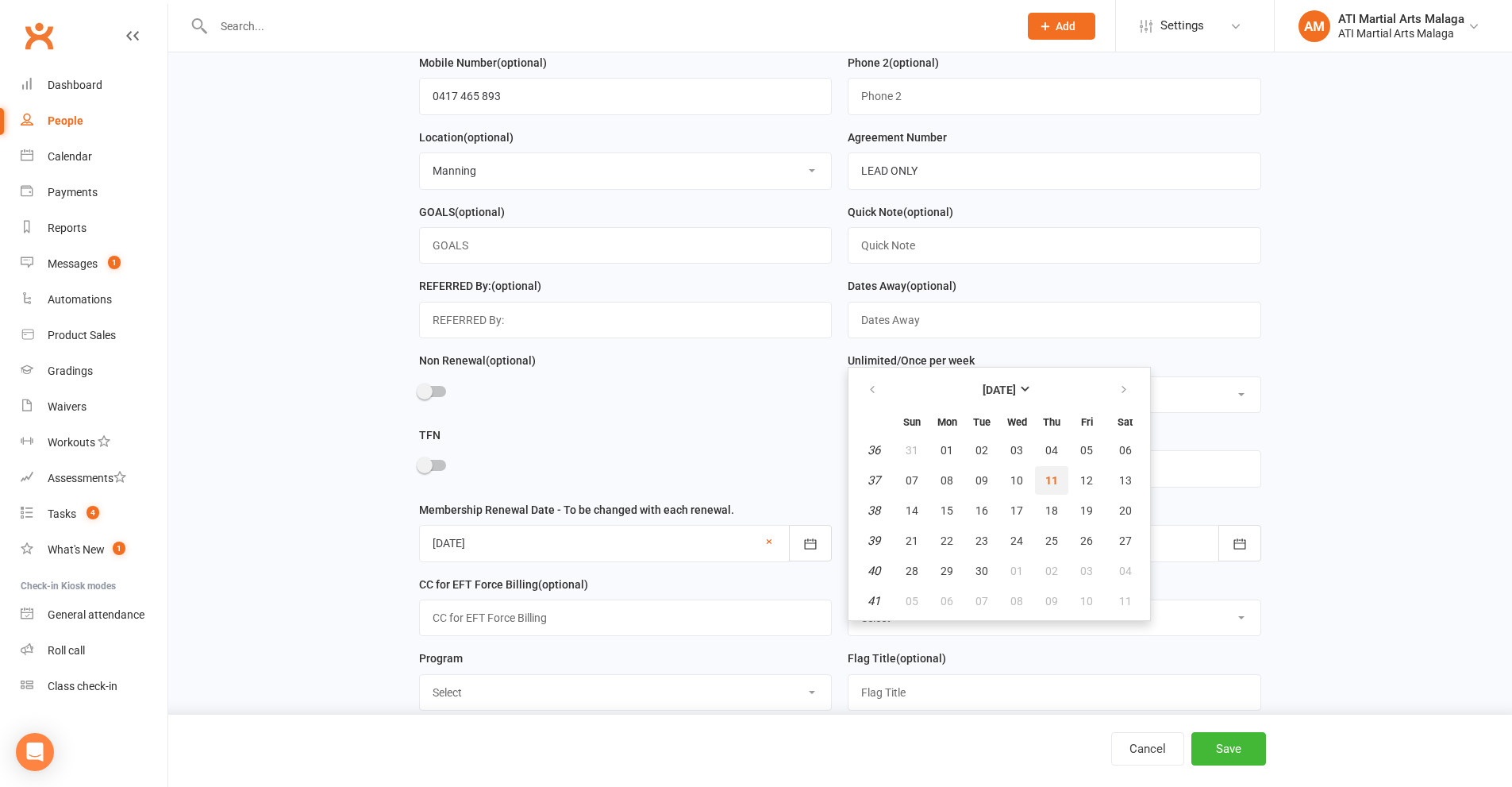
click at [1049, 494] on button "11" at bounding box center [1052, 480] width 33 height 28
type input "[DATE]"
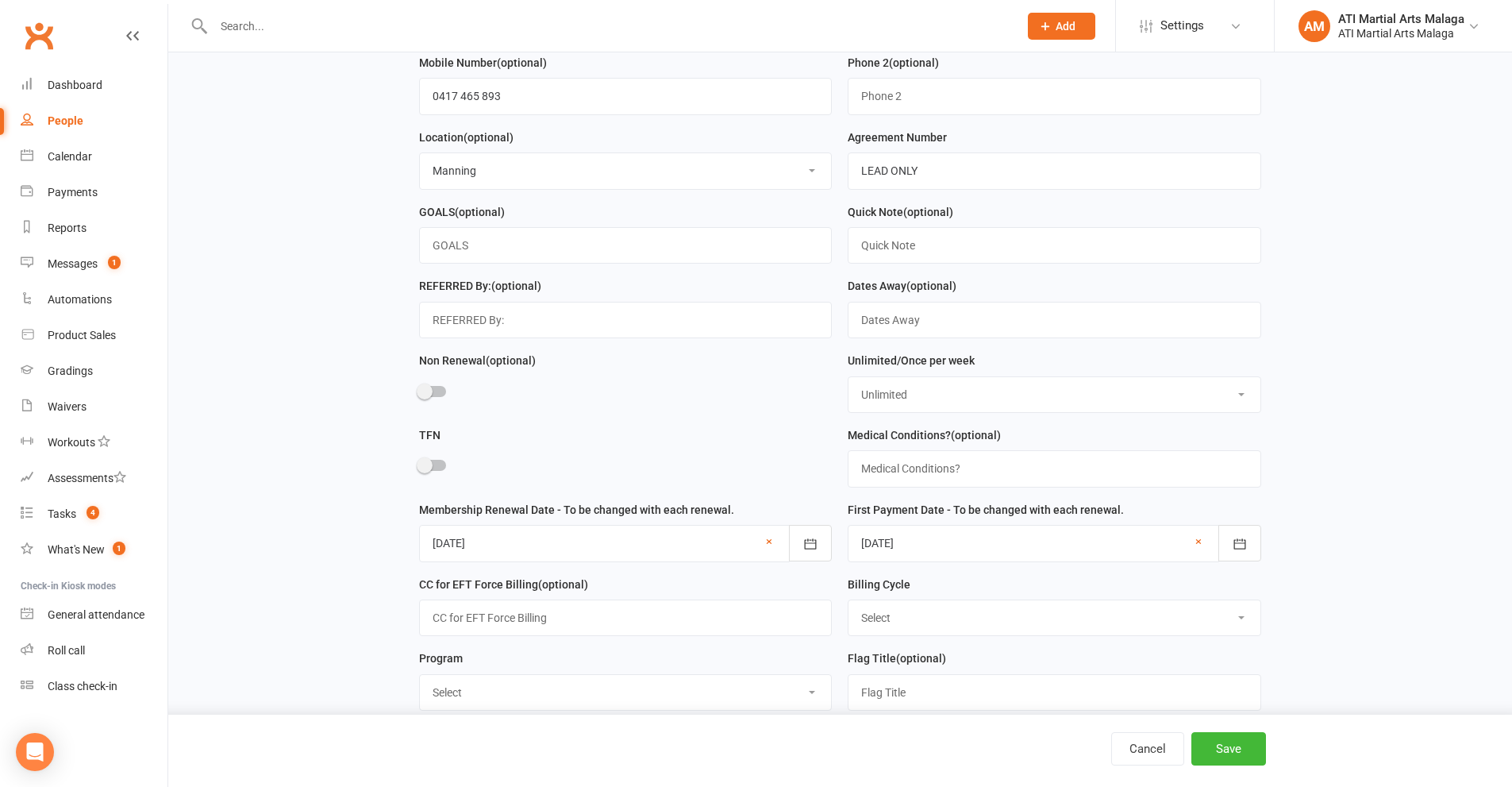
click at [885, 625] on select "Select Fortnightly Monthly Weekly Pay as you go Upfront LEAD ONLY Quarterly Ins…" at bounding box center [1054, 618] width 412 height 35
select select "LEAD ONLY"
click at [848, 610] on select "Select Fortnightly Monthly Weekly Pay as you go Upfront LEAD ONLY Quarterly Ins…" at bounding box center [1054, 618] width 412 height 35
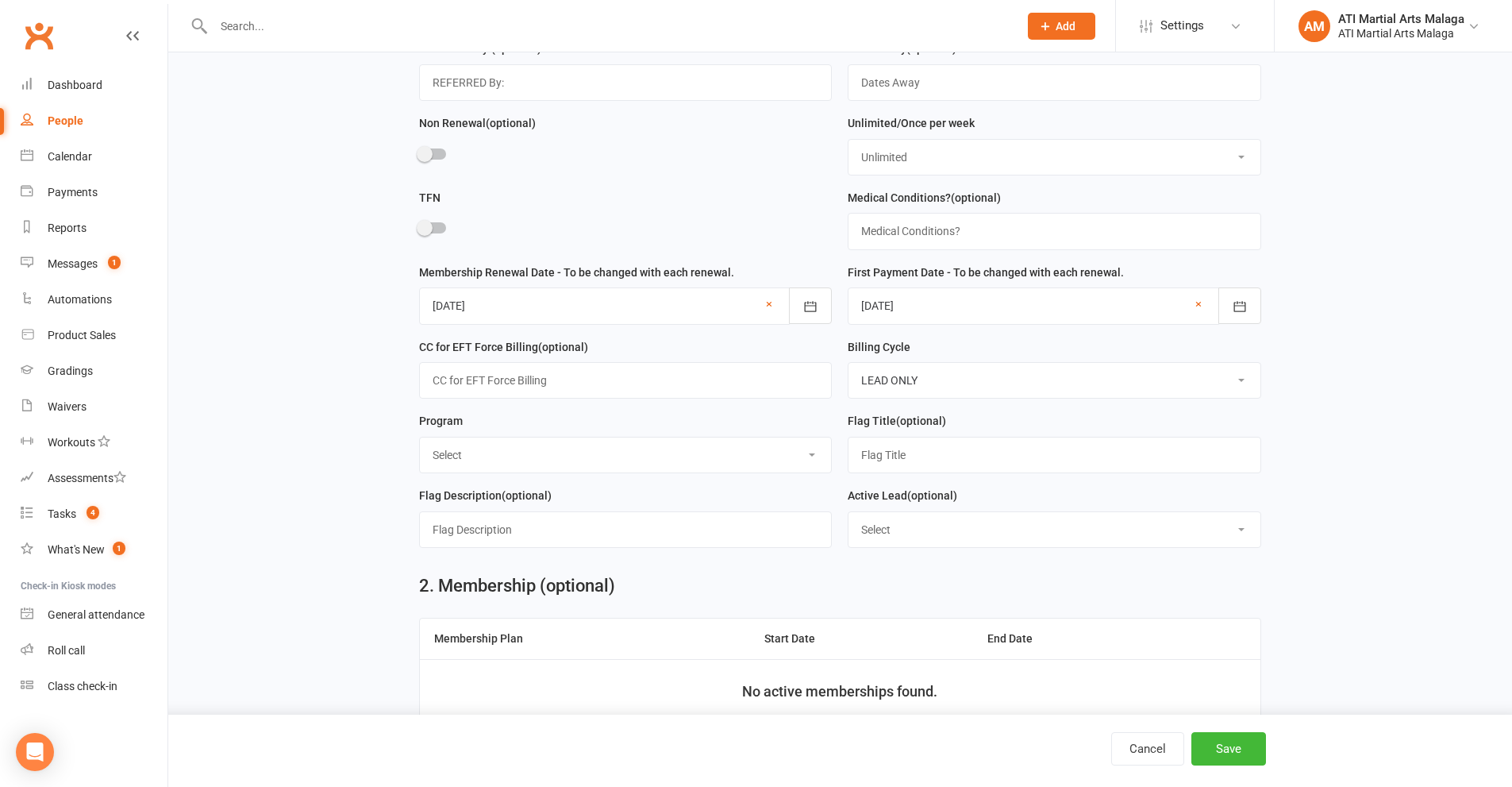
scroll to position [715, 0]
click at [963, 541] on select "Select Yes No" at bounding box center [1054, 529] width 412 height 35
select select "Yes"
click at [848, 523] on select "Select Yes No" at bounding box center [1054, 529] width 412 height 35
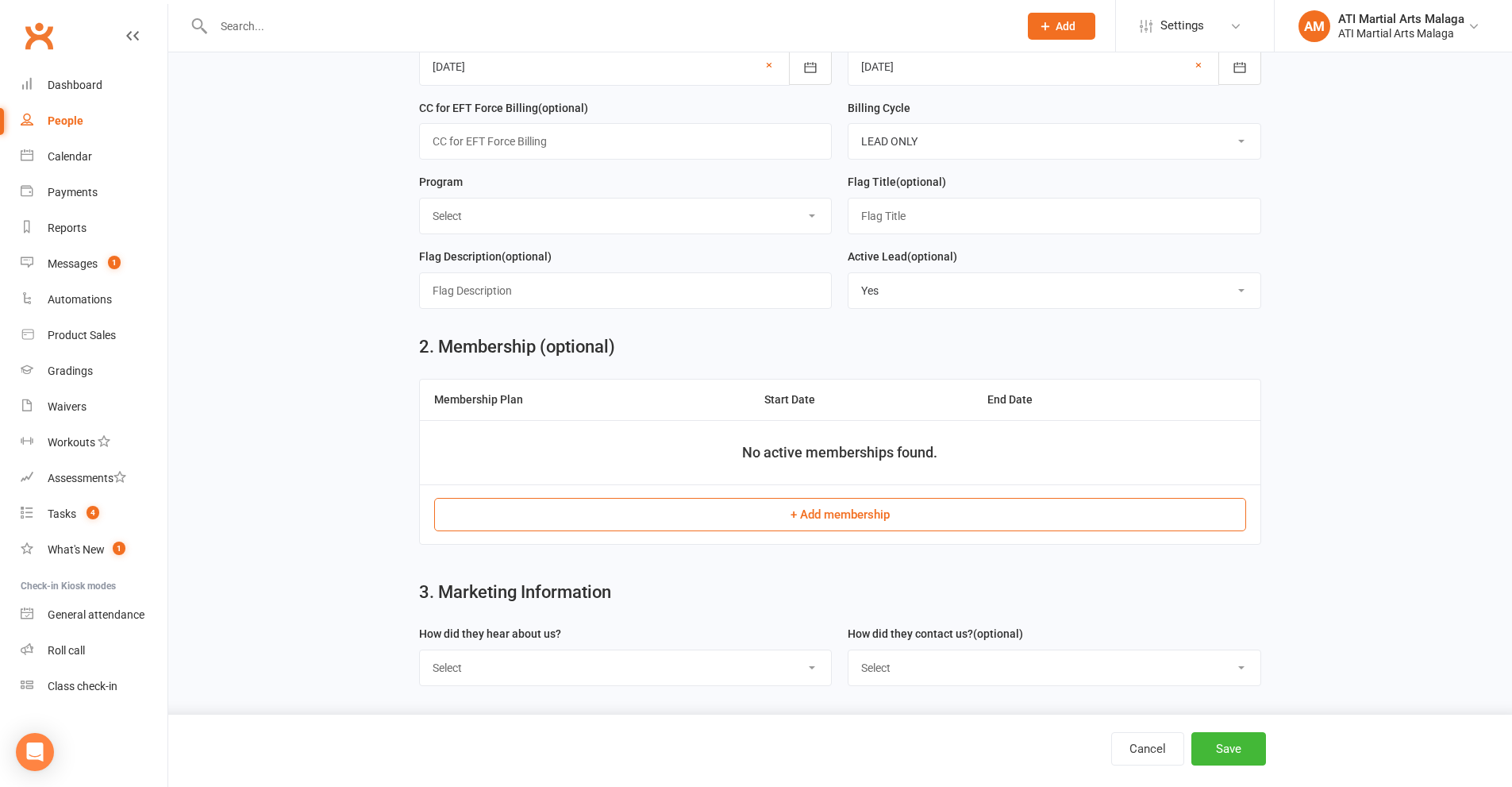
scroll to position [965, 0]
click at [737, 660] on select "Select Google Through A Friend Facebook Sms/Email Offer Flyer School Class Open…" at bounding box center [626, 668] width 412 height 35
select select "Google"
click at [420, 650] on select "Select Google Through A Friend Facebook Sms/Email Offer Flyer School Class Open…" at bounding box center [626, 668] width 412 height 35
click at [965, 670] on select "Select Phone Email In-Facility Facebook Referral QR code registration Live Book…" at bounding box center [1054, 668] width 412 height 35
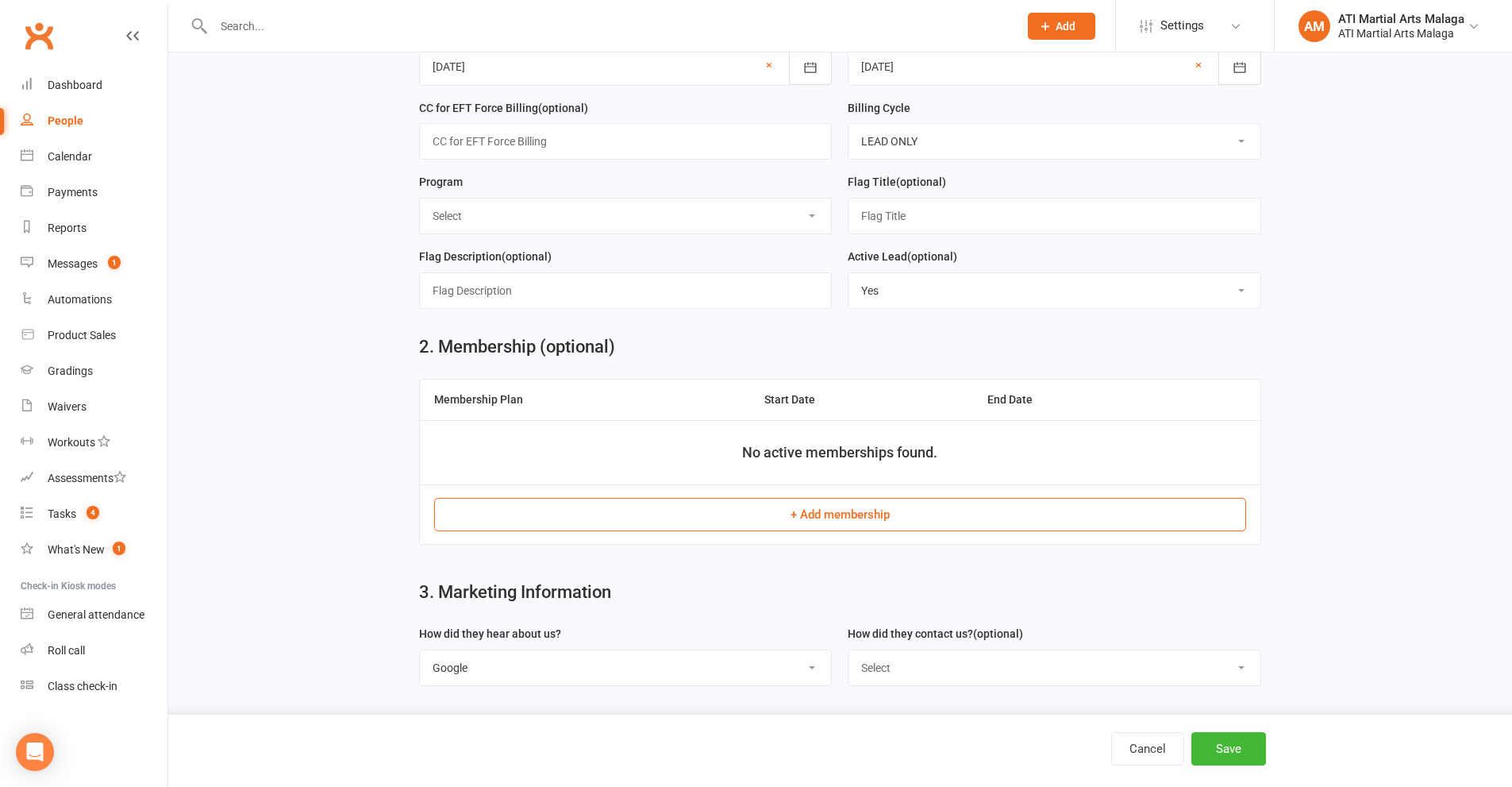
select select "Email"
click at [848, 650] on select "Select Phone Email In-Facility Facebook Referral QR code registration Live Book…" at bounding box center [1054, 668] width 412 height 35
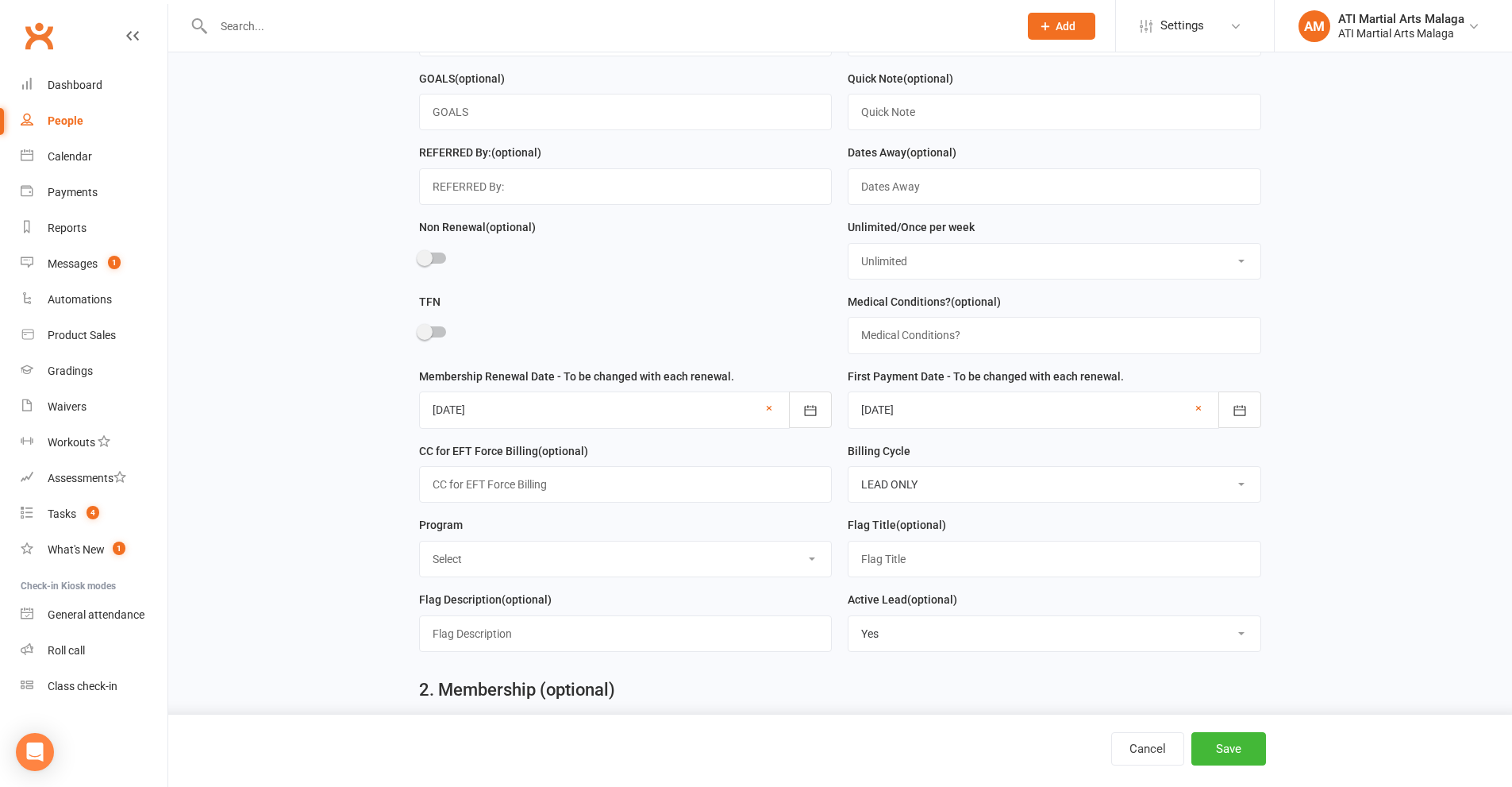
scroll to position [648, 0]
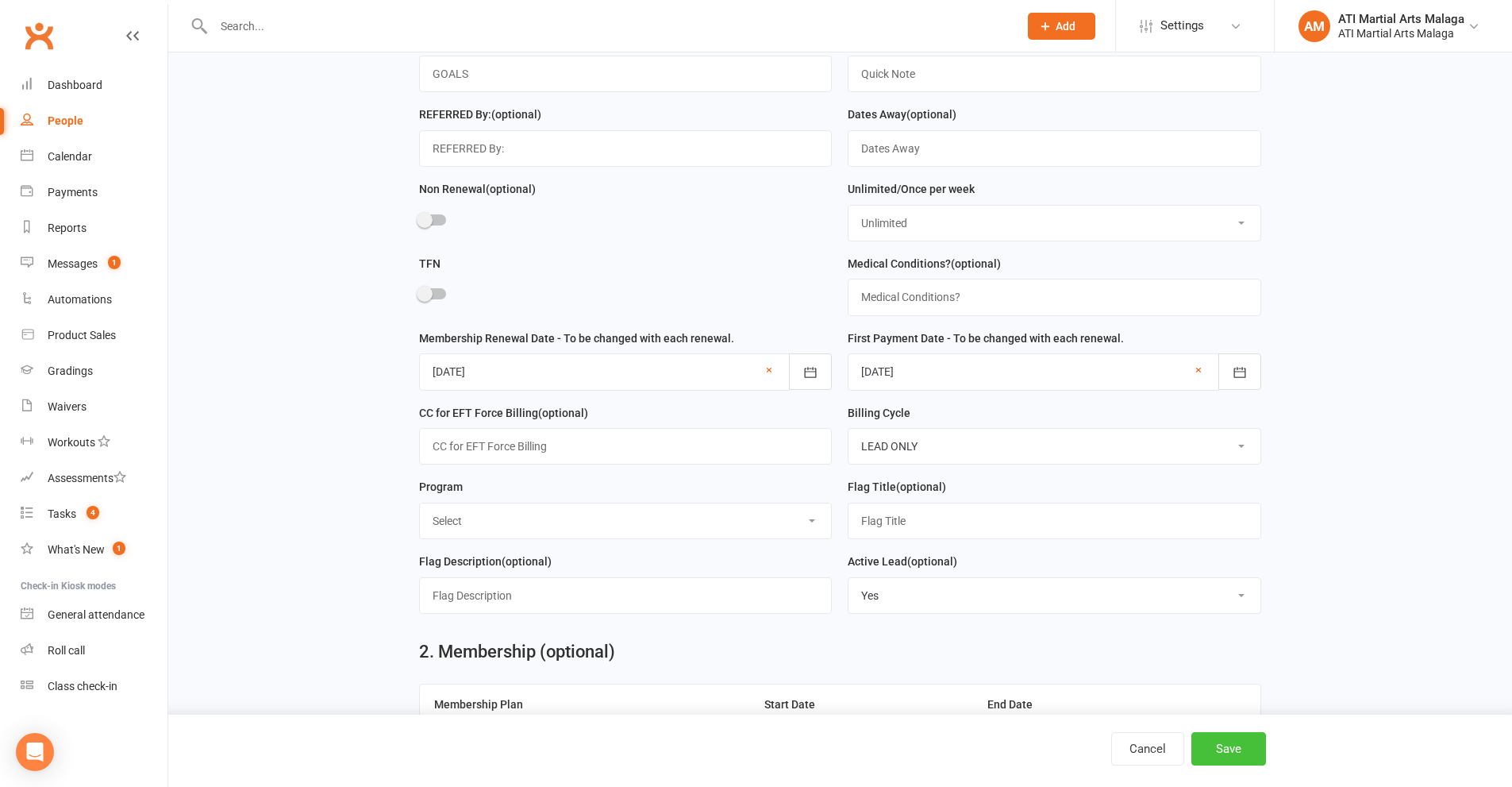
click at [1234, 752] on button "Save" at bounding box center [1228, 749] width 75 height 33
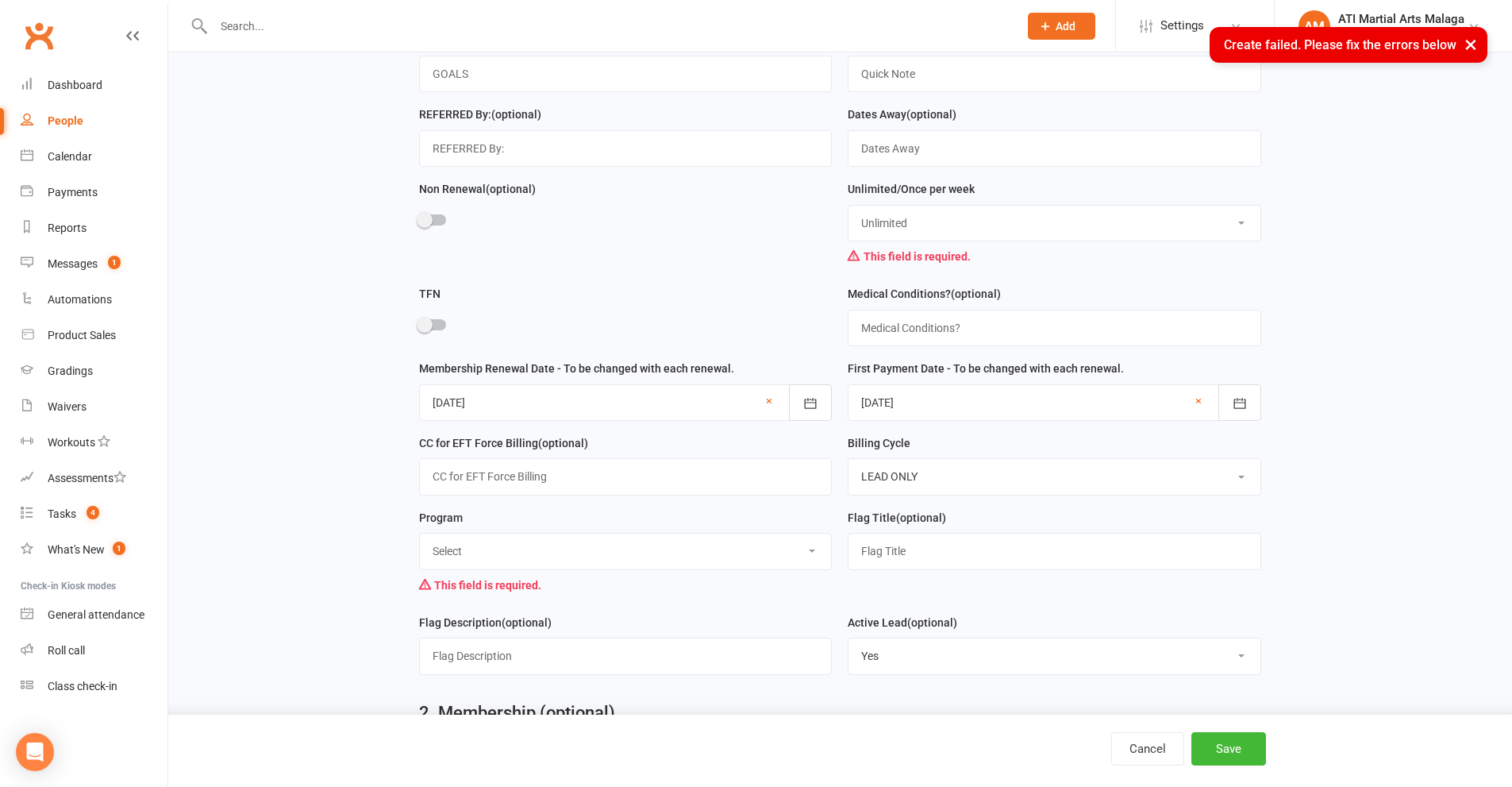
click at [632, 561] on select "Select Little Dragons Junior TKD Adult TKD Kick Boxing Women's Only Special Nee…" at bounding box center [626, 551] width 412 height 35
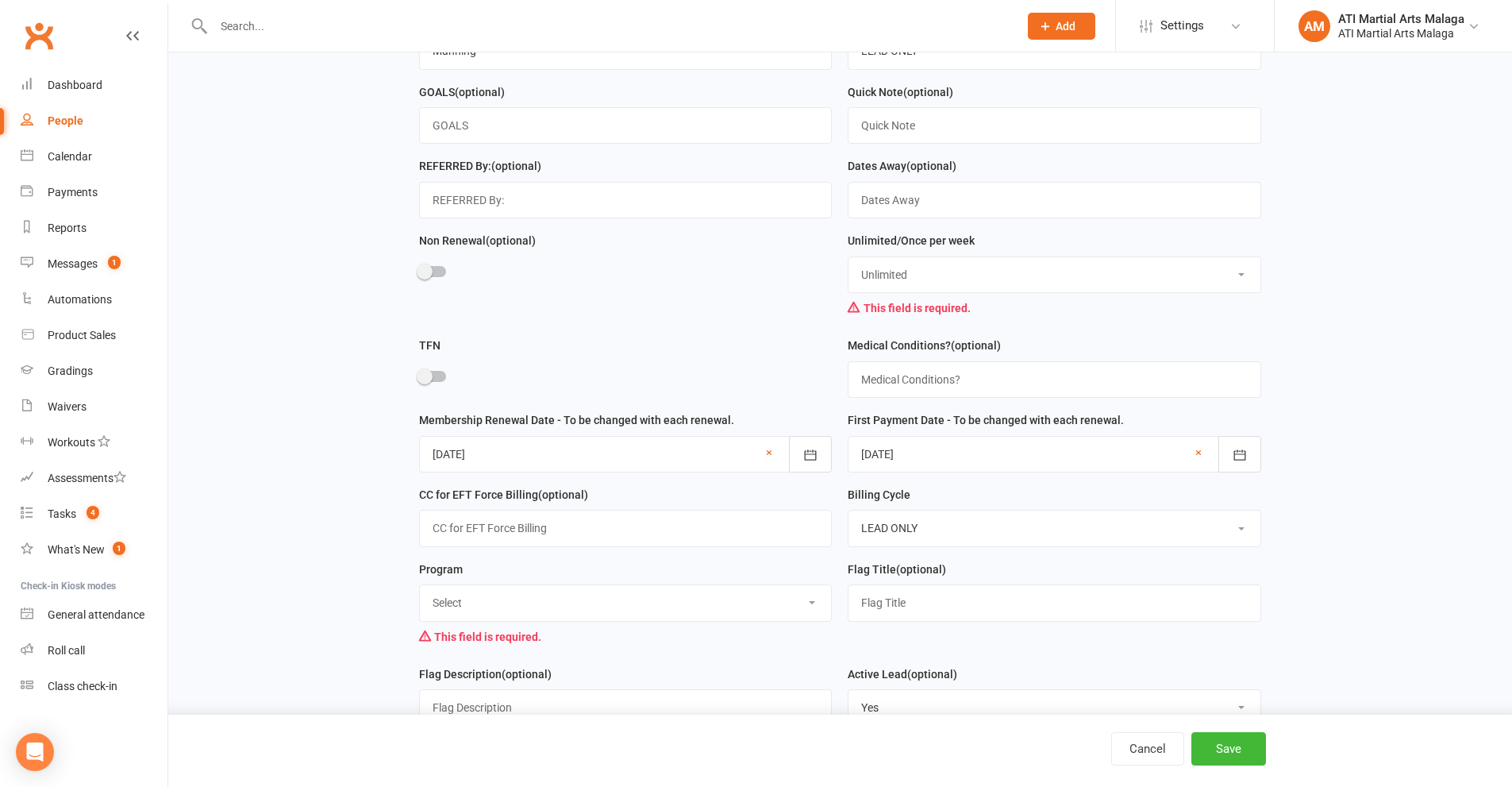
scroll to position [569, 0]
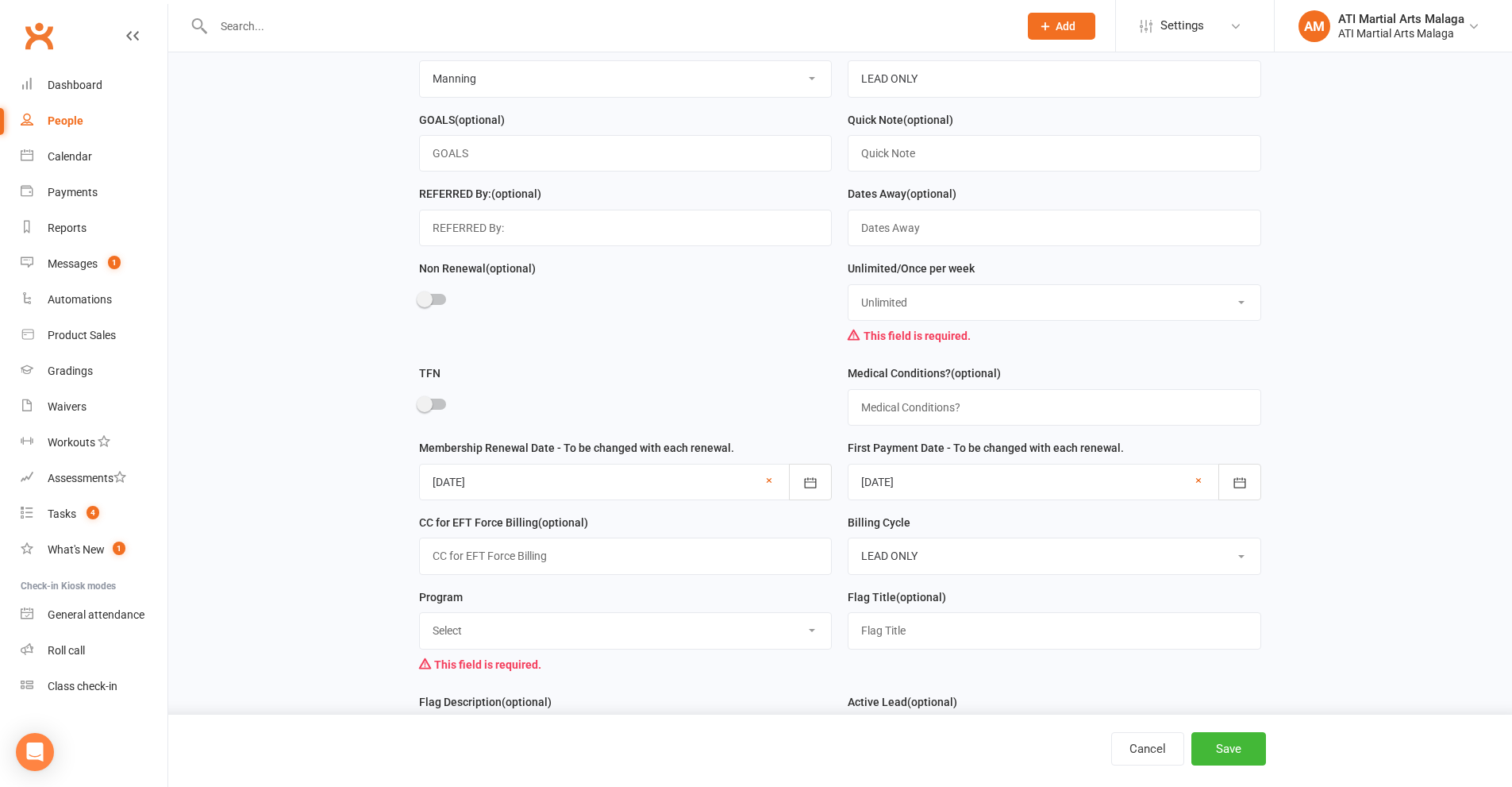
click at [525, 643] on select "Select Little Dragons Junior TKD Adult TKD Kick Boxing Women's Only Special Nee…" at bounding box center [626, 631] width 412 height 35
click at [420, 624] on select "Select Little Dragons Junior TKD Adult TKD Kick Boxing Women's Only Special Nee…" at bounding box center [626, 631] width 412 height 35
click at [500, 639] on select "Select Little Dragons Junior TKD Adult TKD Kick Boxing Women's Only Special Nee…" at bounding box center [626, 631] width 412 height 35
select select "Little Dragons"
click at [420, 624] on select "Select Little Dragons Junior TKD Adult TKD Kick Boxing Women's Only Special Nee…" at bounding box center [626, 631] width 412 height 35
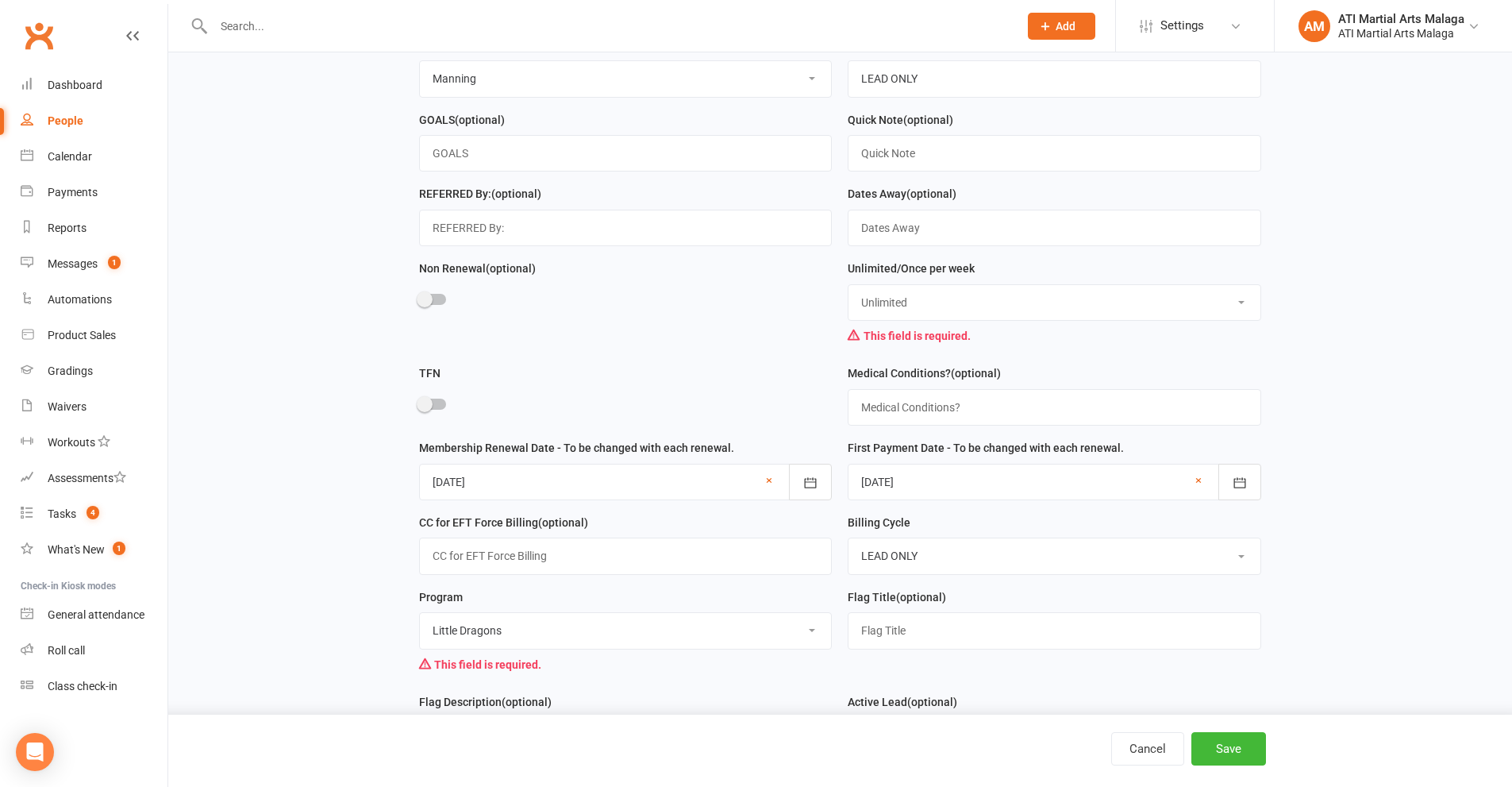
click at [942, 320] on select "Unlimited Once Per Week Limited - 3 days a week Academy Twice a week(Satellite …" at bounding box center [1054, 302] width 412 height 35
select select "SATELLITE LEAD"
click at [848, 293] on select "Unlimited Once Per Week Limited - 3 days a week Academy Twice a week(Satellite …" at bounding box center [1054, 302] width 412 height 35
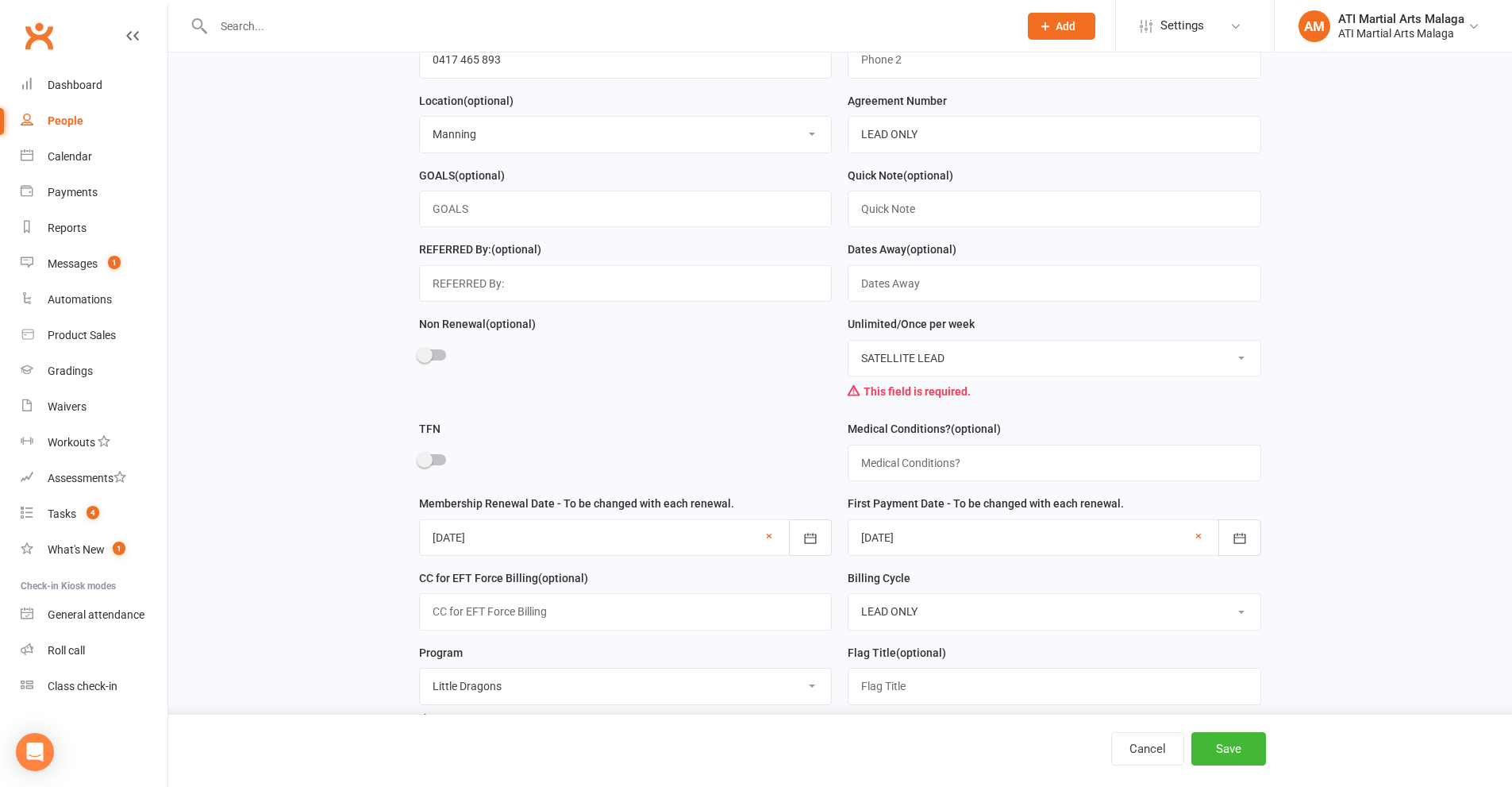
scroll to position [490, 0]
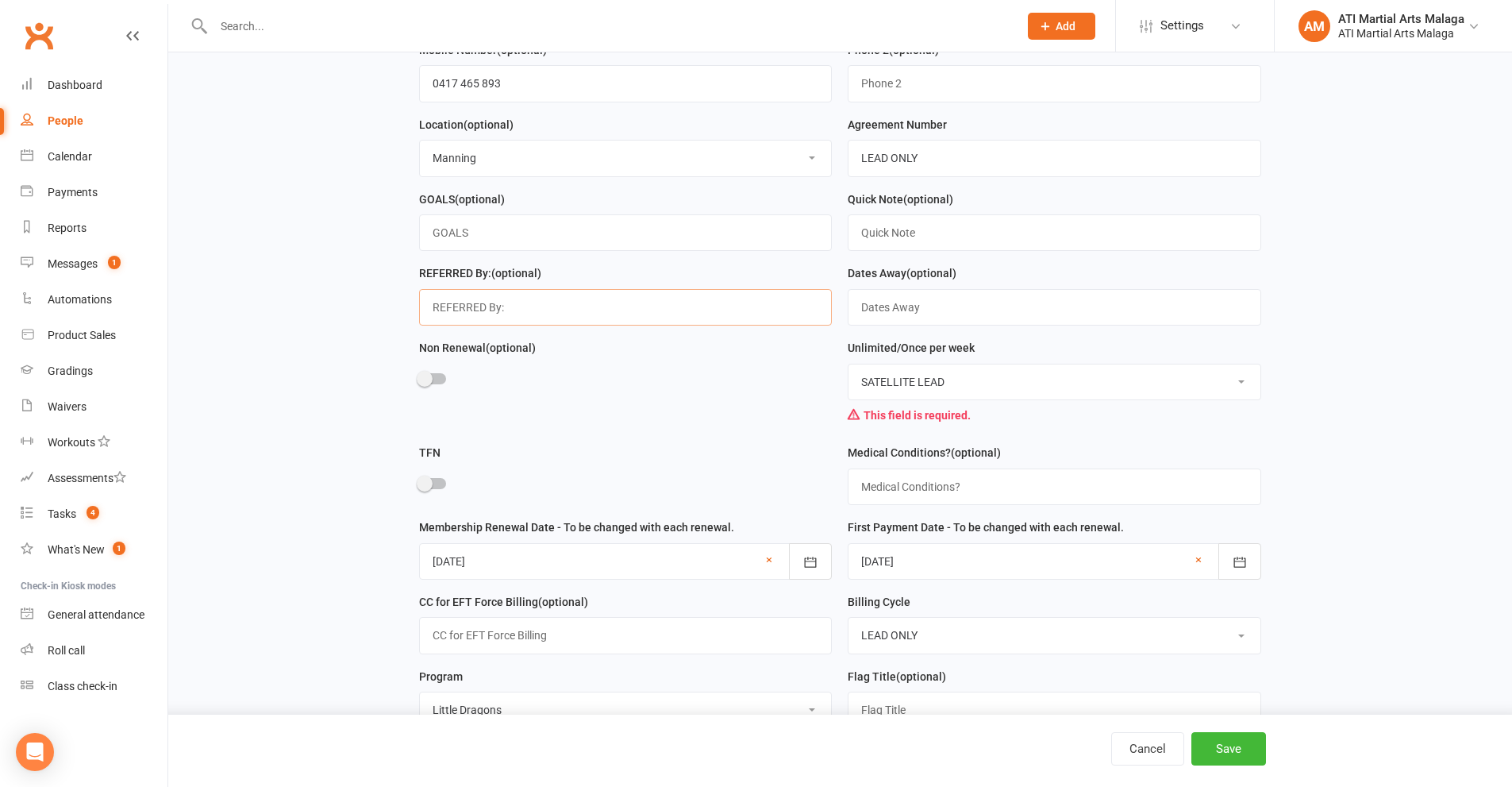
drag, startPoint x: 527, startPoint y: 312, endPoint x: 314, endPoint y: 288, distance: 214.3
click at [314, 288] on main "1. Contact Information Drop profile image here 300×300 Choose file Owner (optio…" at bounding box center [839, 379] width 1299 height 1538
type input "G"
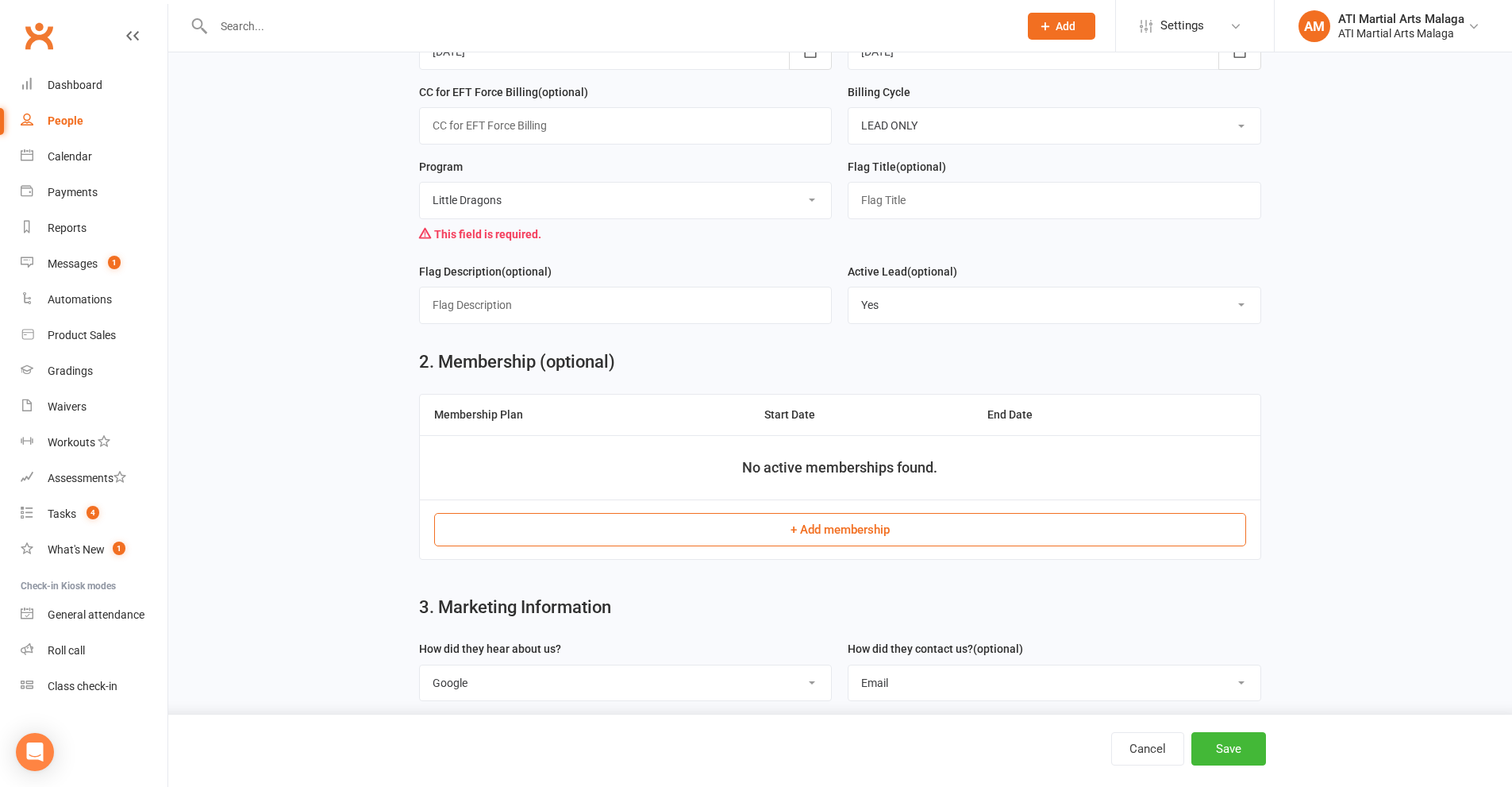
scroll to position [1027, 0]
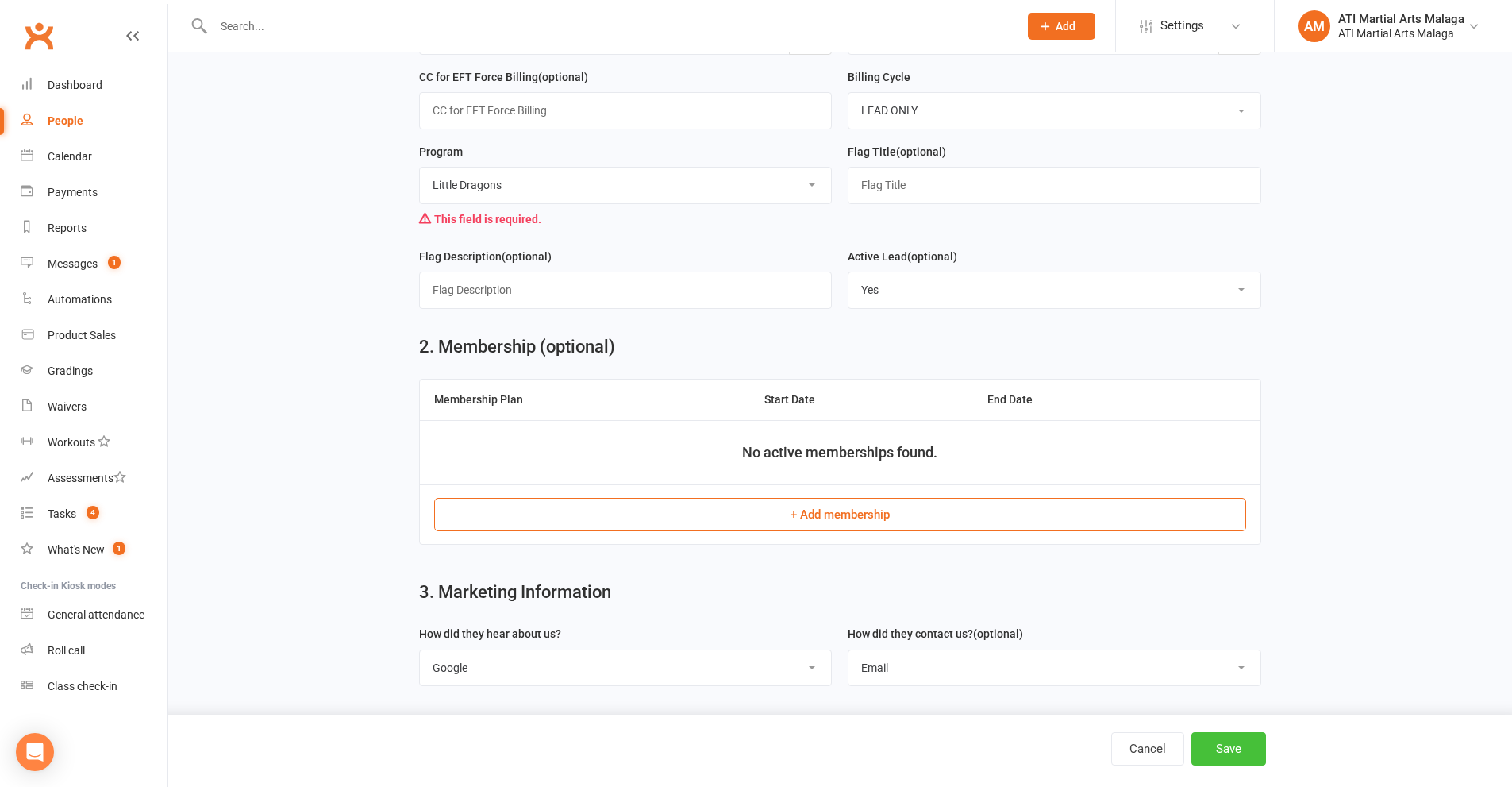
type input "[PERSON_NAME] ([PERSON_NAME] member)"
click at [1246, 741] on button "Save" at bounding box center [1228, 749] width 75 height 33
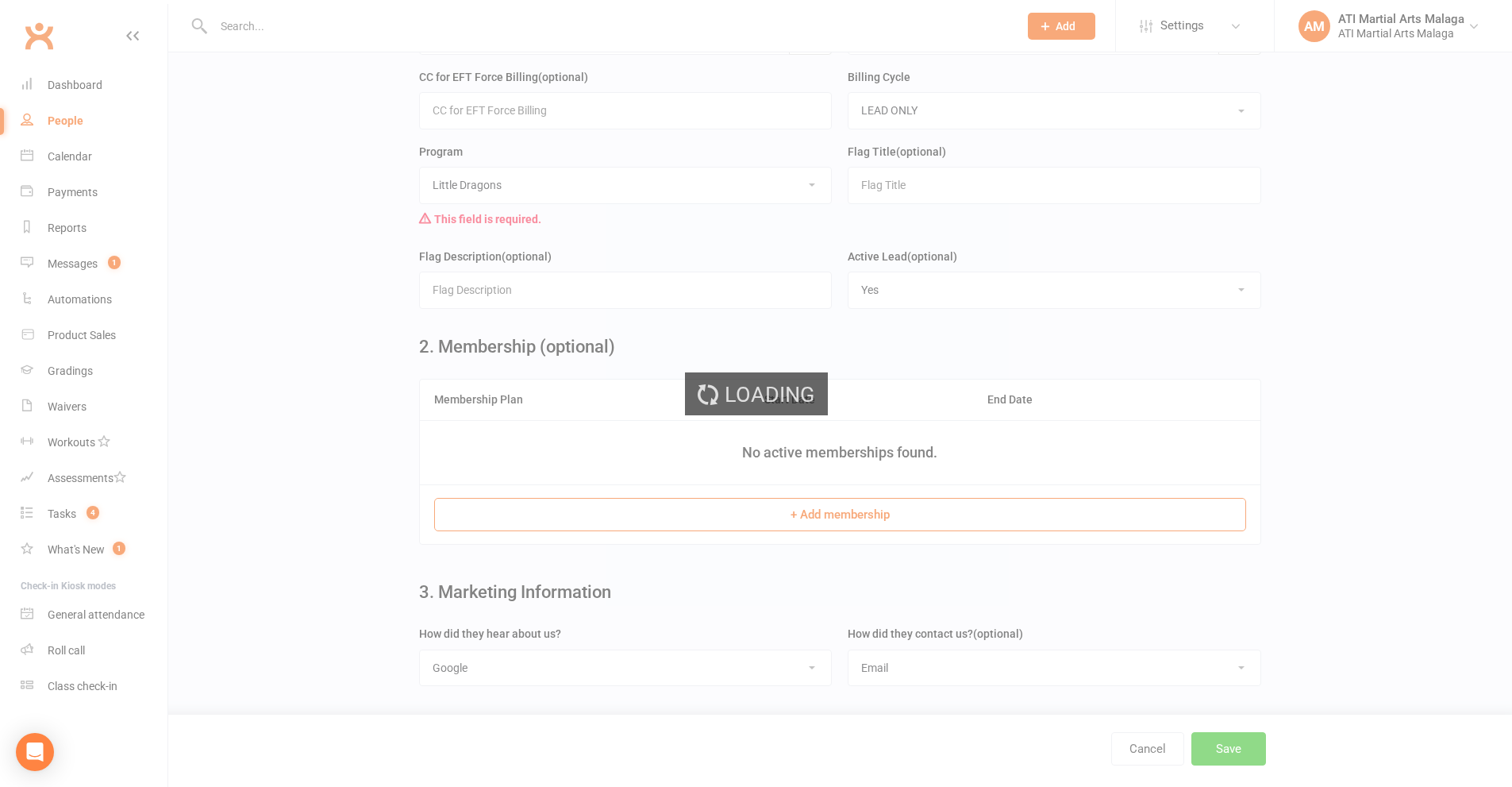
scroll to position [0, 0]
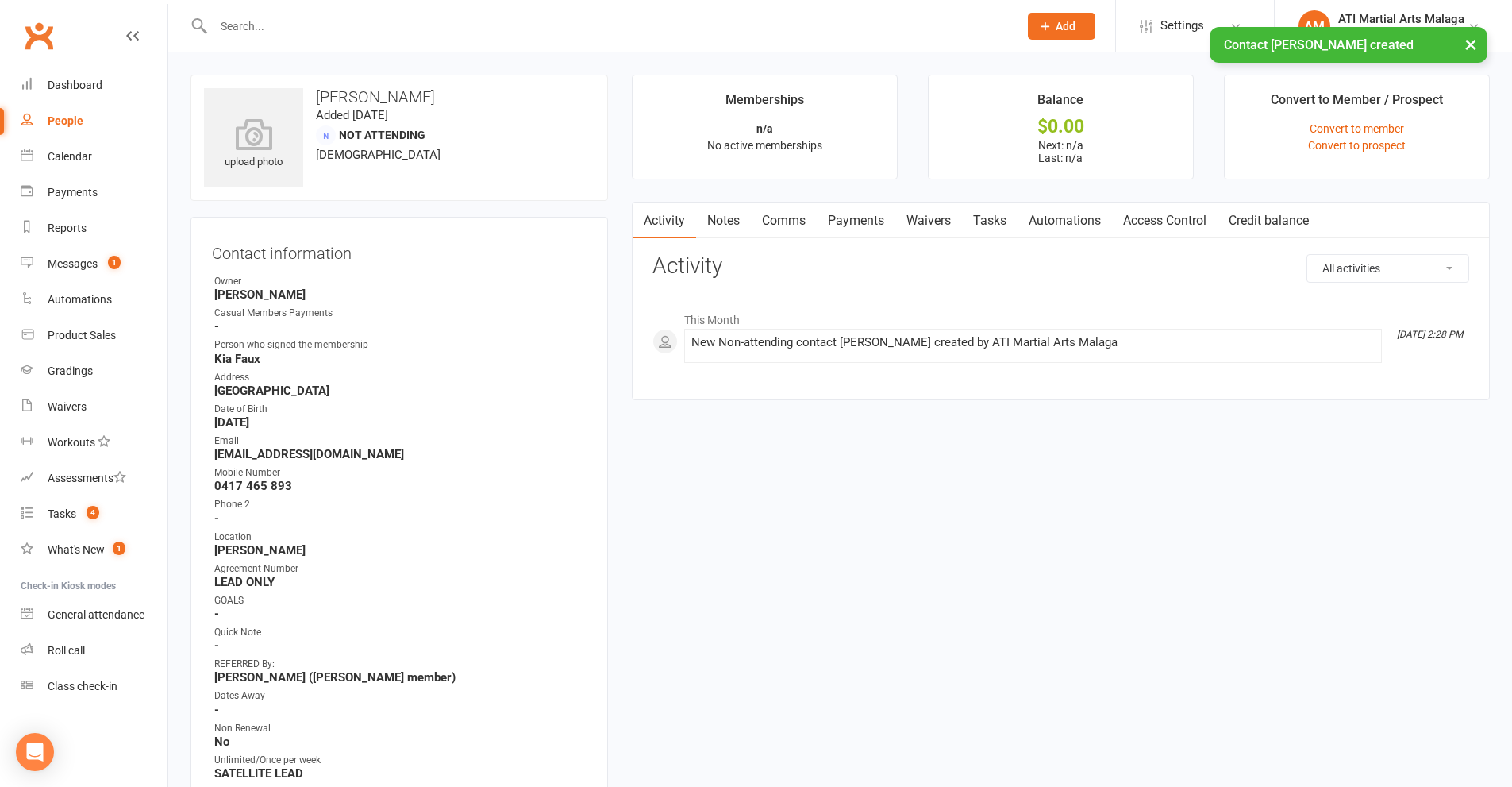
scroll to position [397, 0]
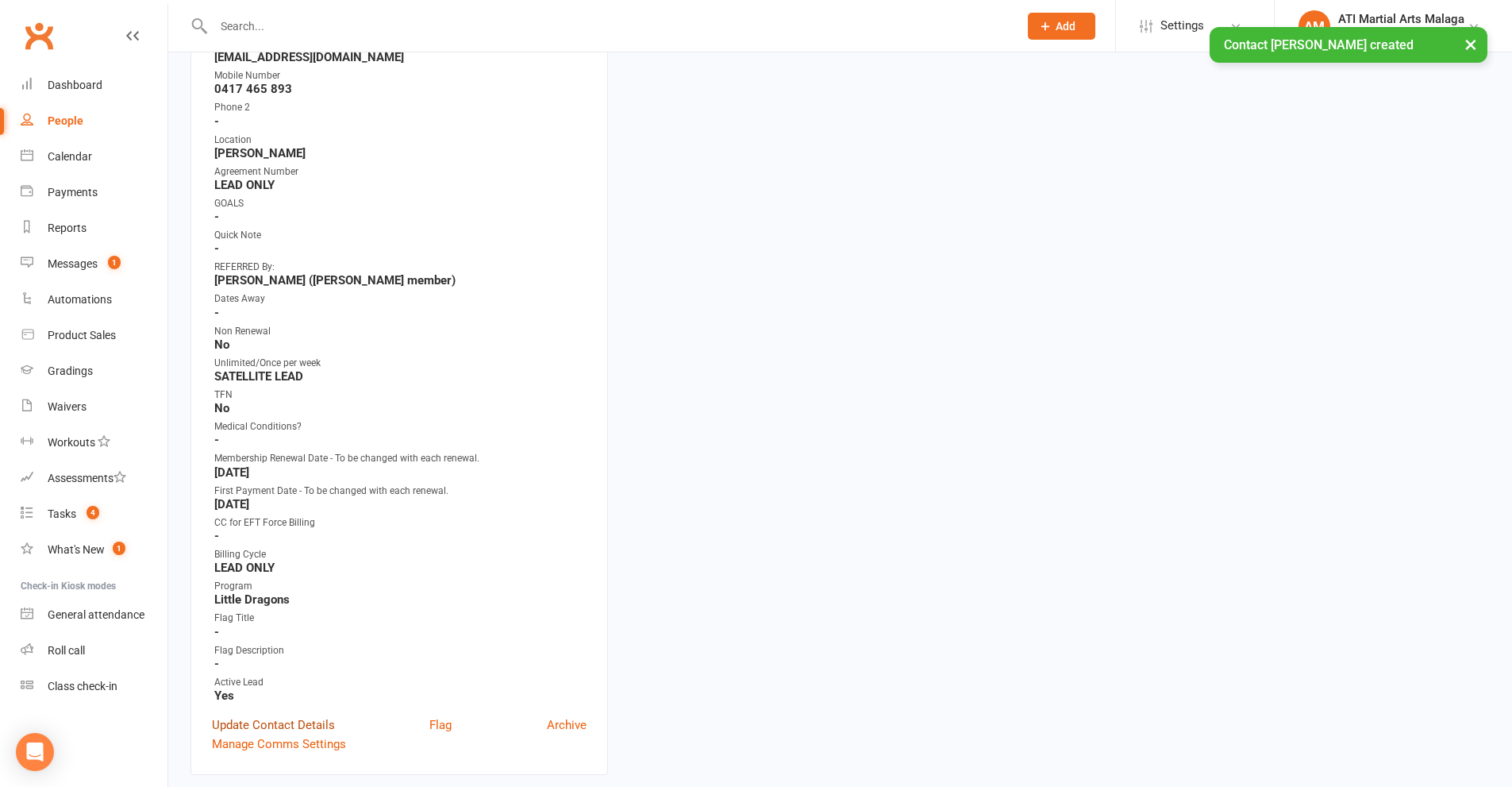
click at [292, 728] on link "Update Contact Details" at bounding box center [273, 726] width 123 height 20
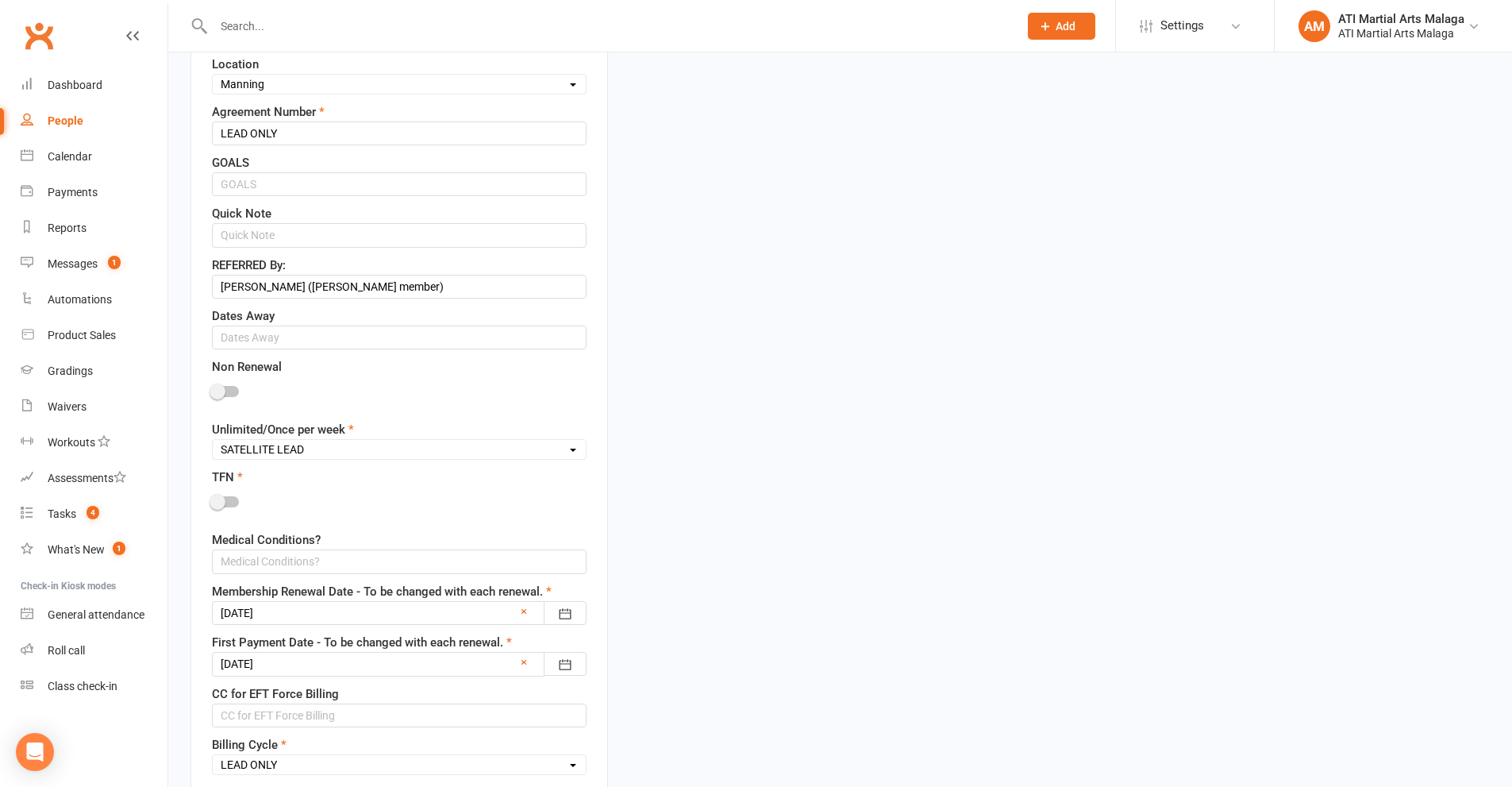
scroll to position [710, 0]
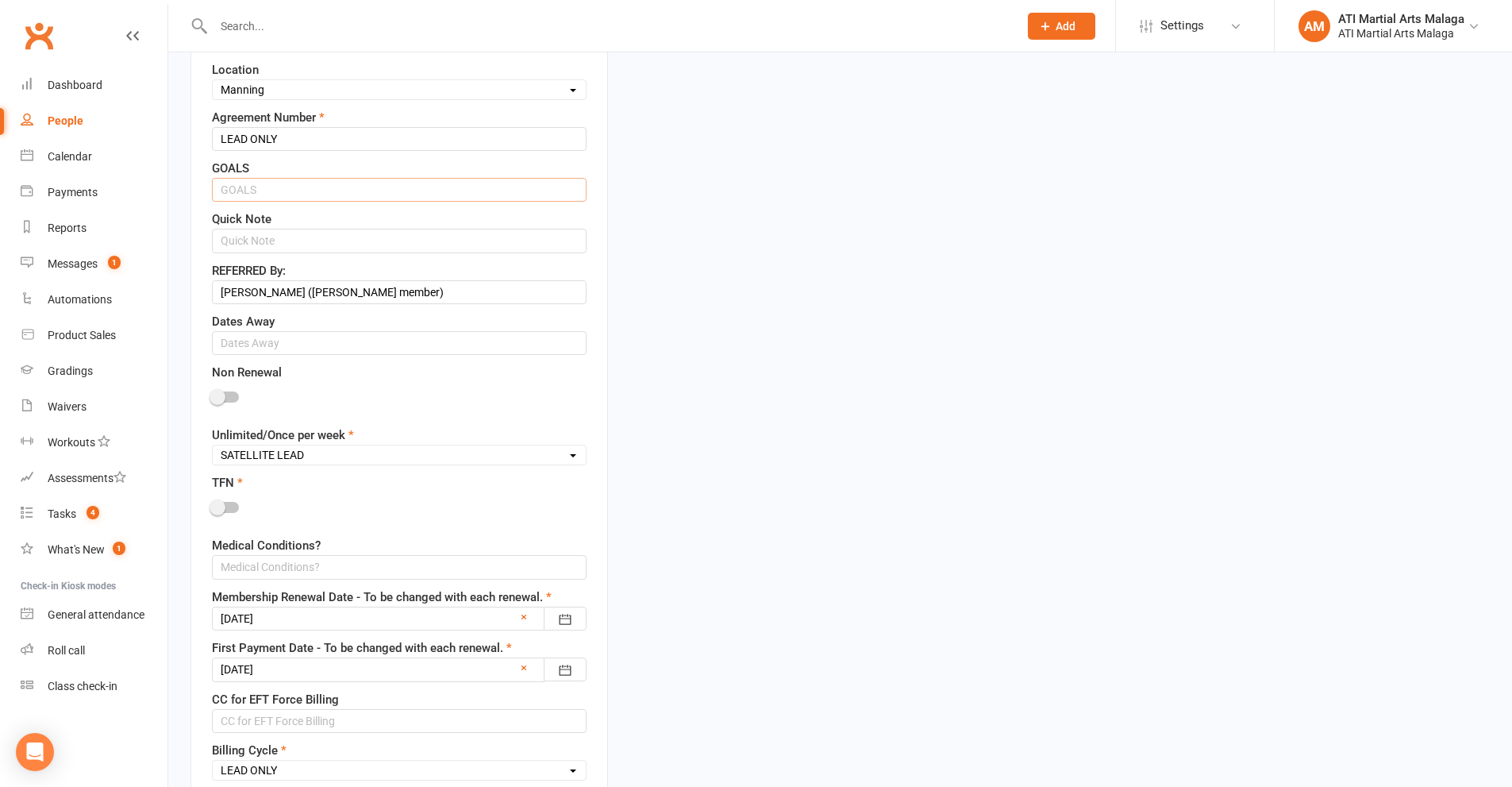
click at [256, 191] on input "text" at bounding box center [399, 189] width 374 height 23
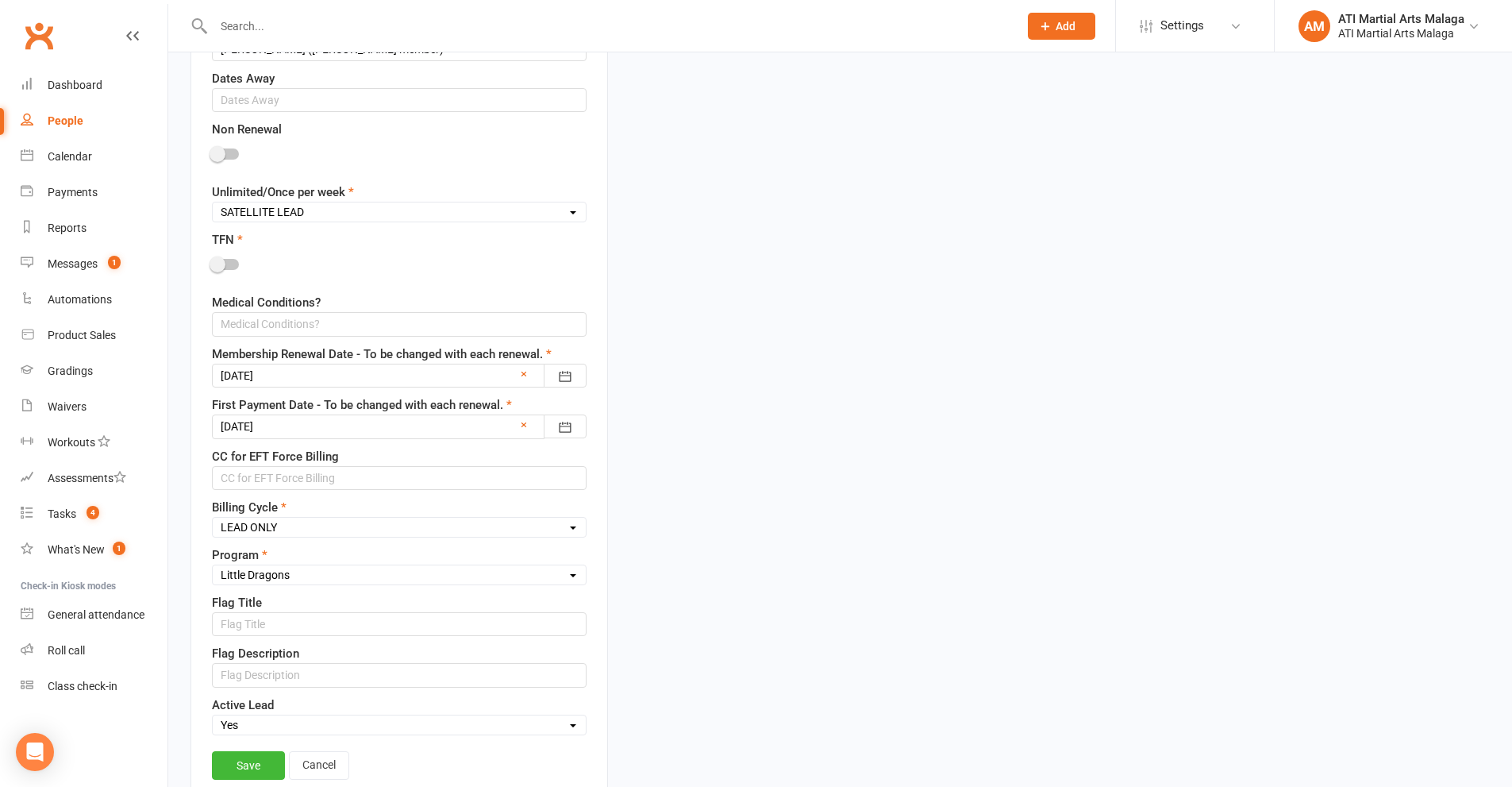
scroll to position [1107, 0]
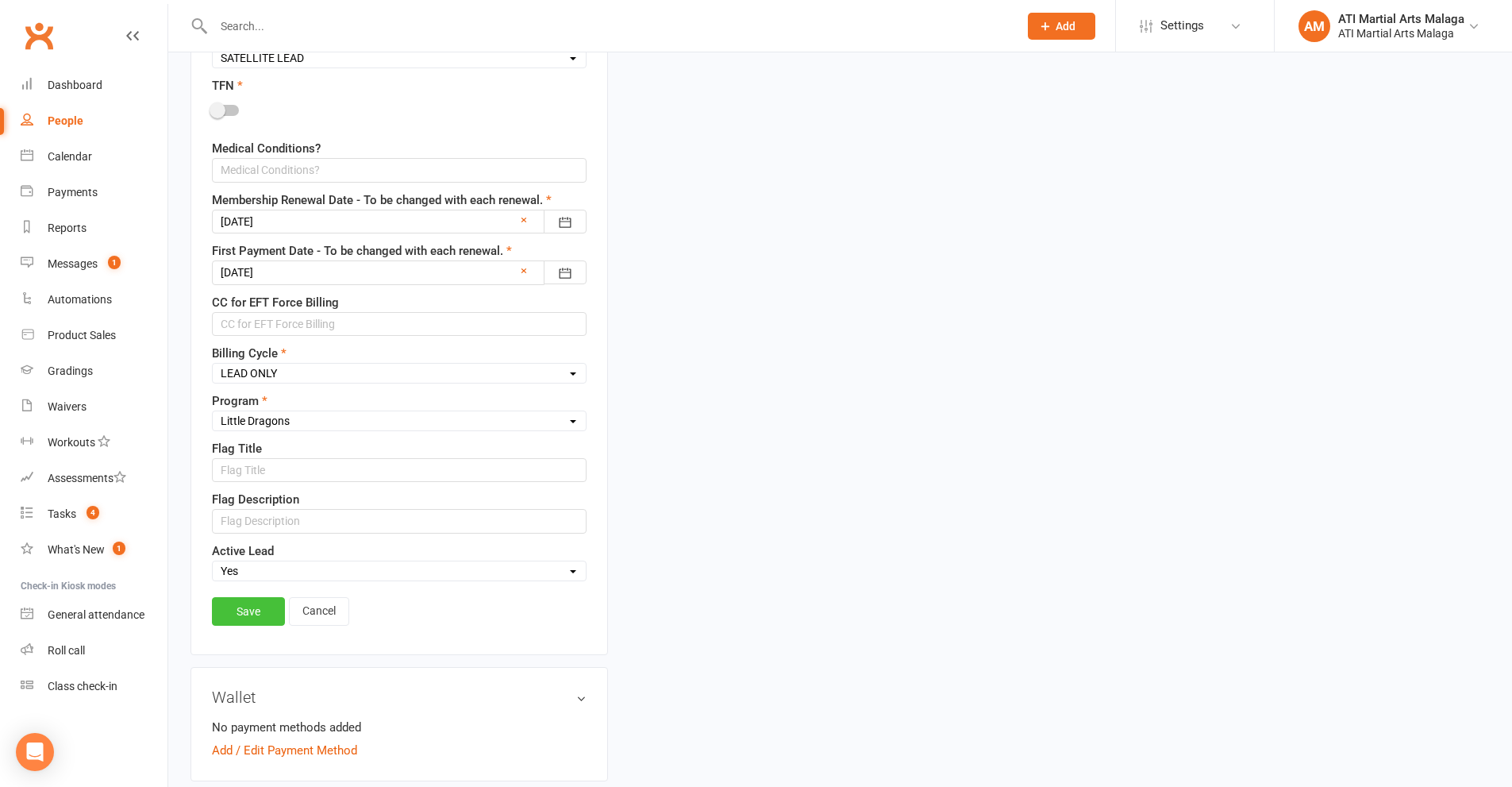
type input "booked [DATE] $20 to pay on the day"
click at [266, 610] on link "Save" at bounding box center [248, 610] width 73 height 28
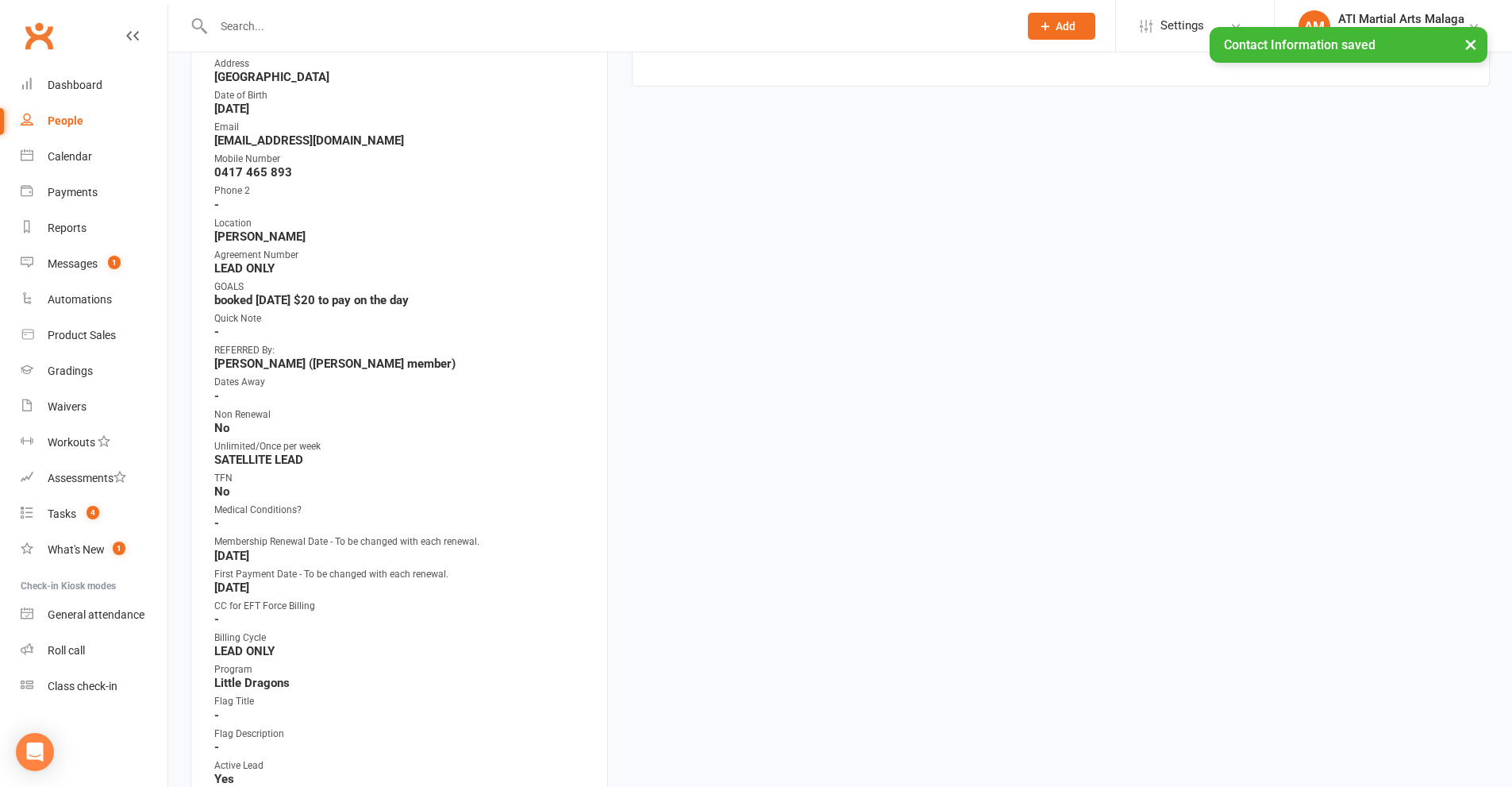
scroll to position [75, 0]
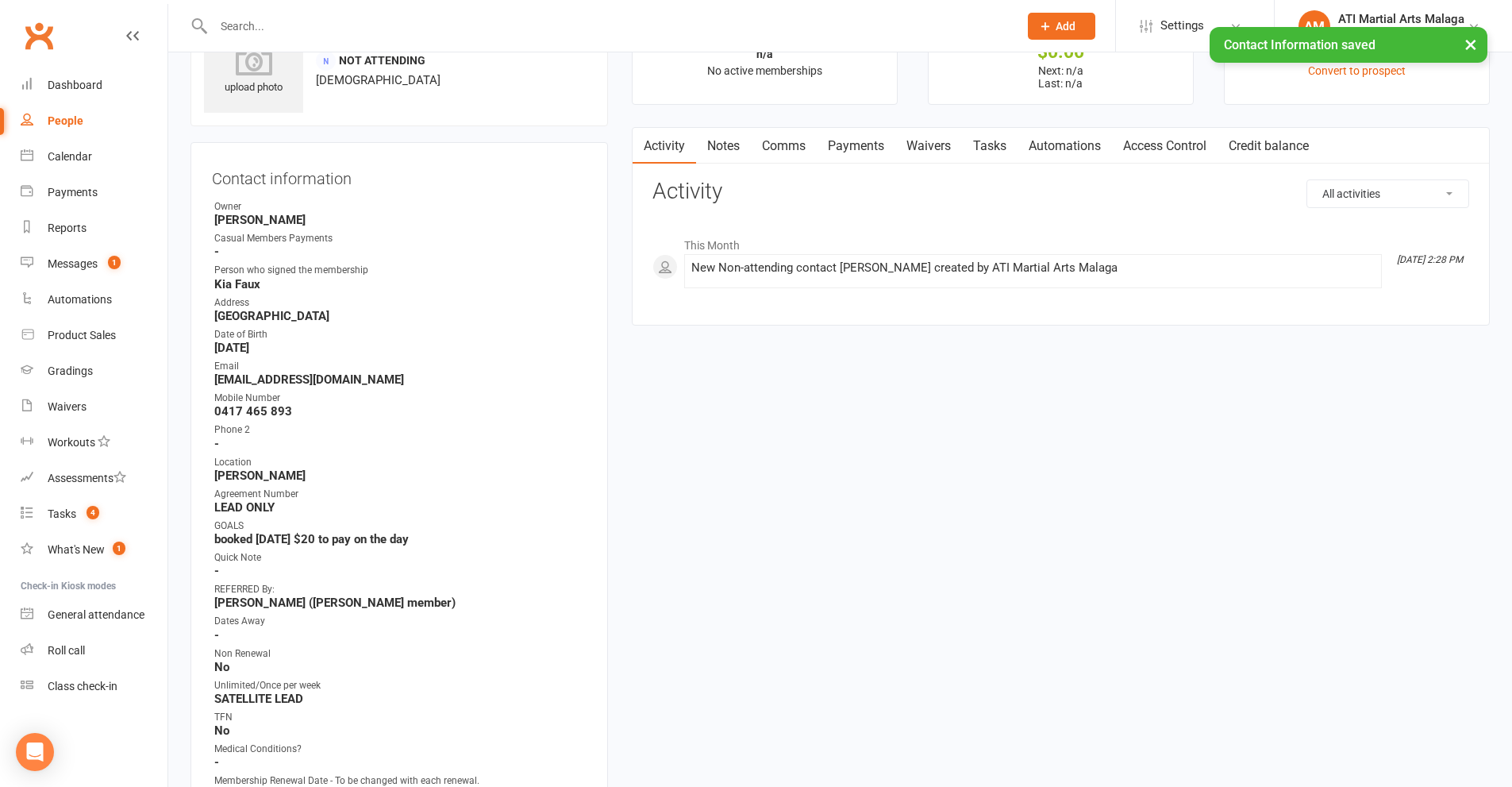
click at [721, 141] on link "Notes" at bounding box center [723, 145] width 55 height 36
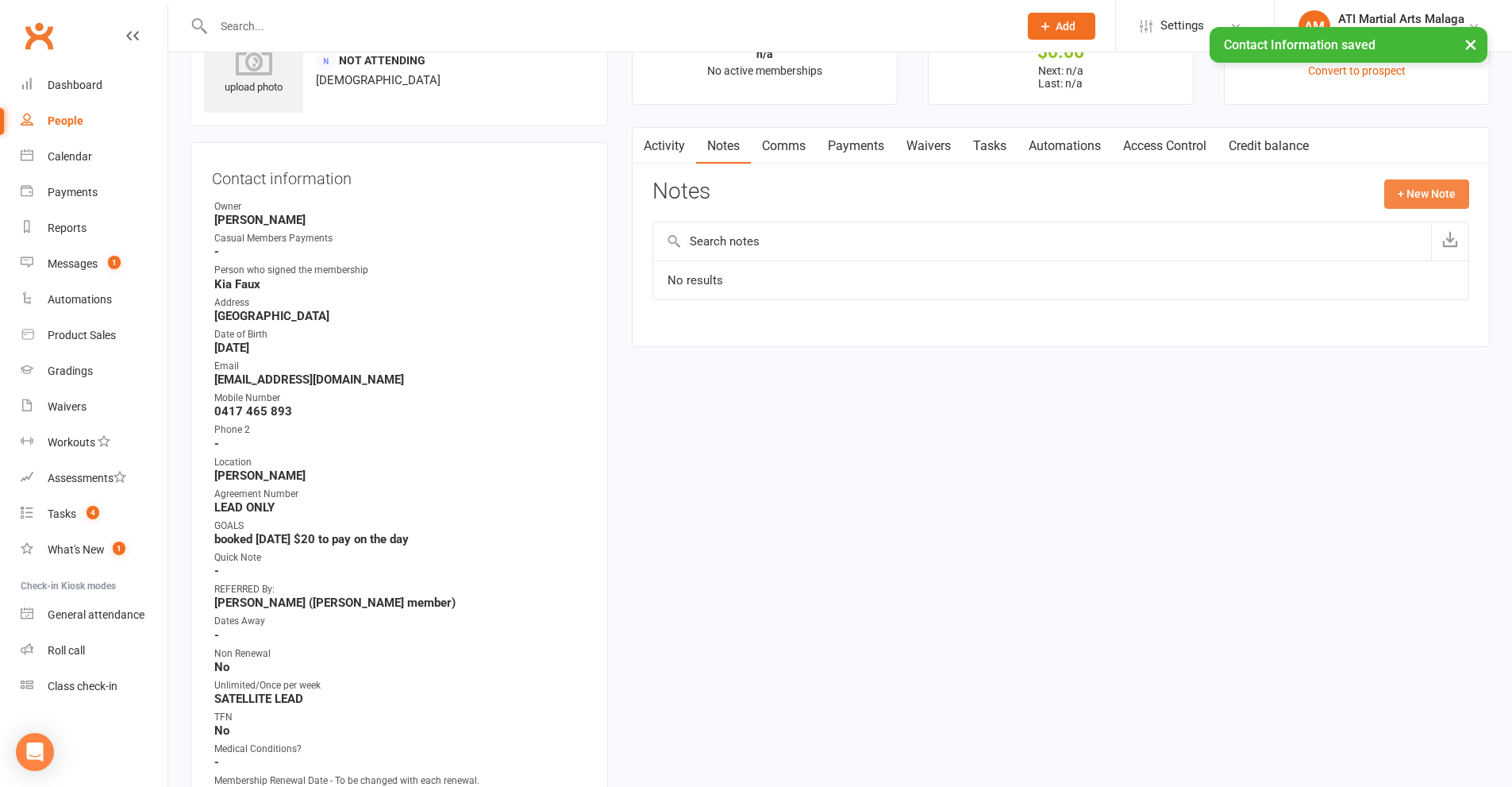
click at [1404, 198] on button "+ New Note" at bounding box center [1426, 193] width 85 height 28
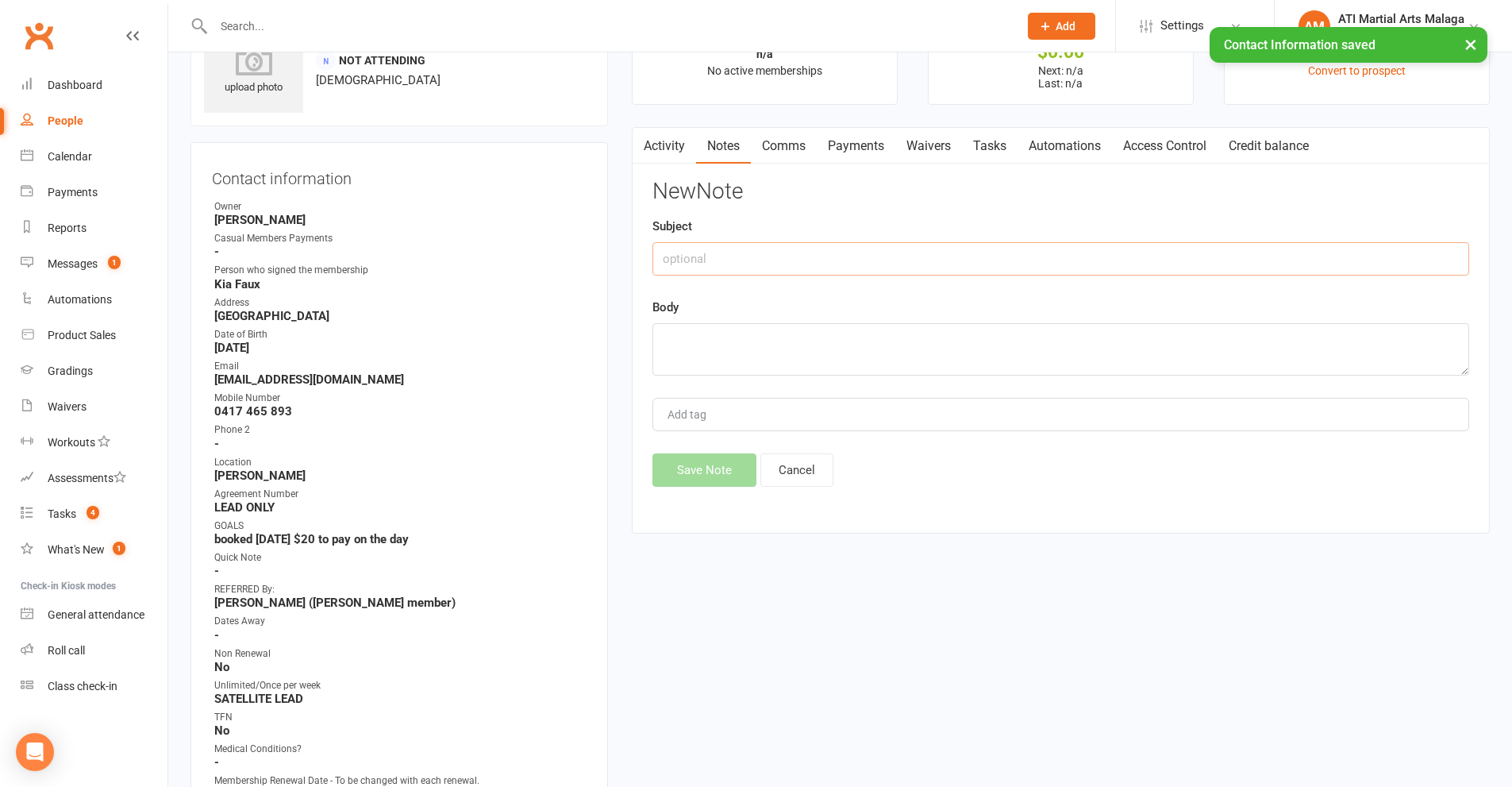
click at [812, 265] on input "text" at bounding box center [1061, 258] width 817 height 33
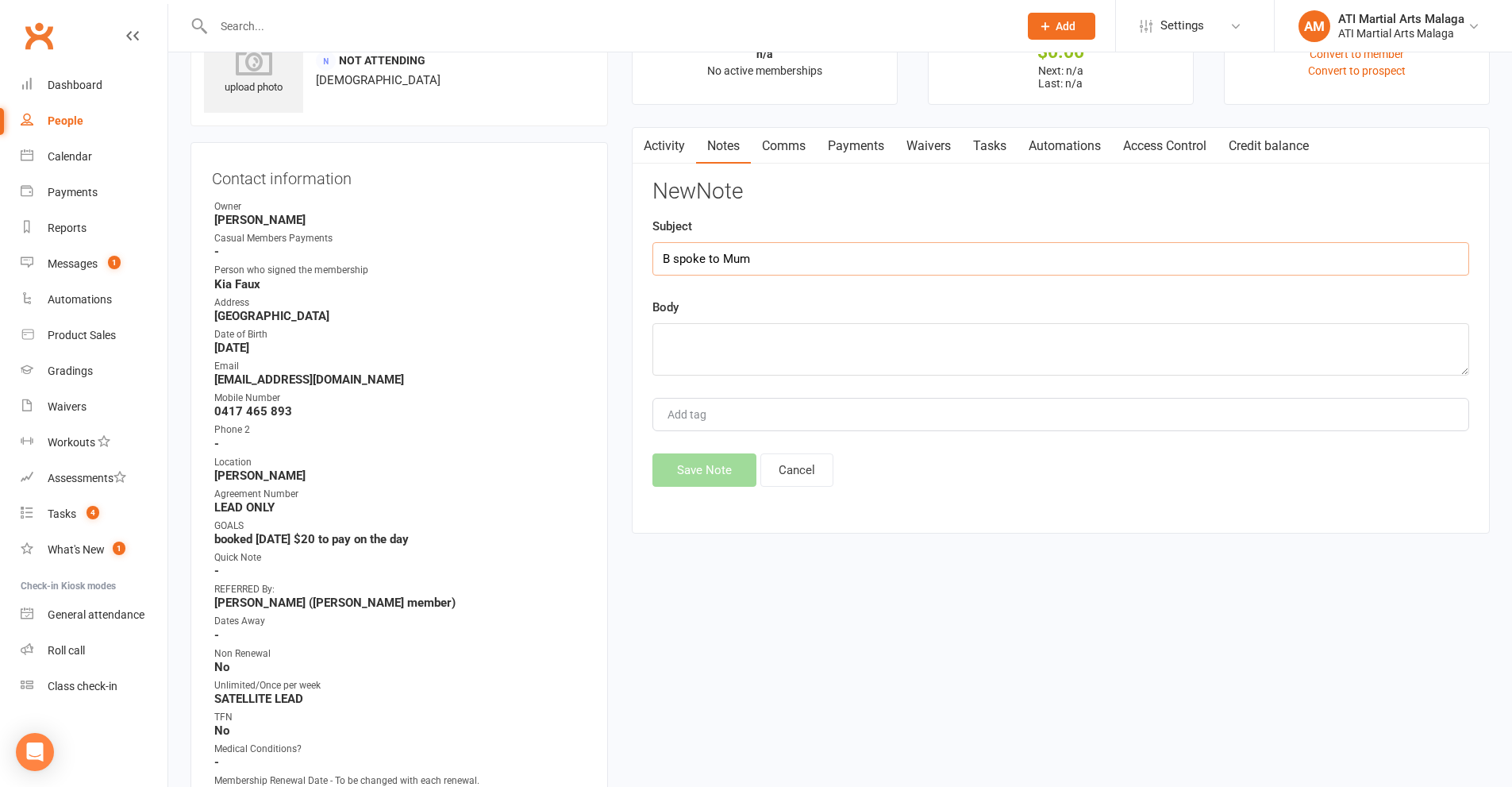
type input "B spoke to Mum"
click at [764, 339] on textarea at bounding box center [1061, 349] width 817 height 53
type textarea "membership prices, uniforms and equipment all quoted booked for [DATE] 4:45pm $…"
click at [675, 486] on button "Save Note" at bounding box center [704, 470] width 104 height 33
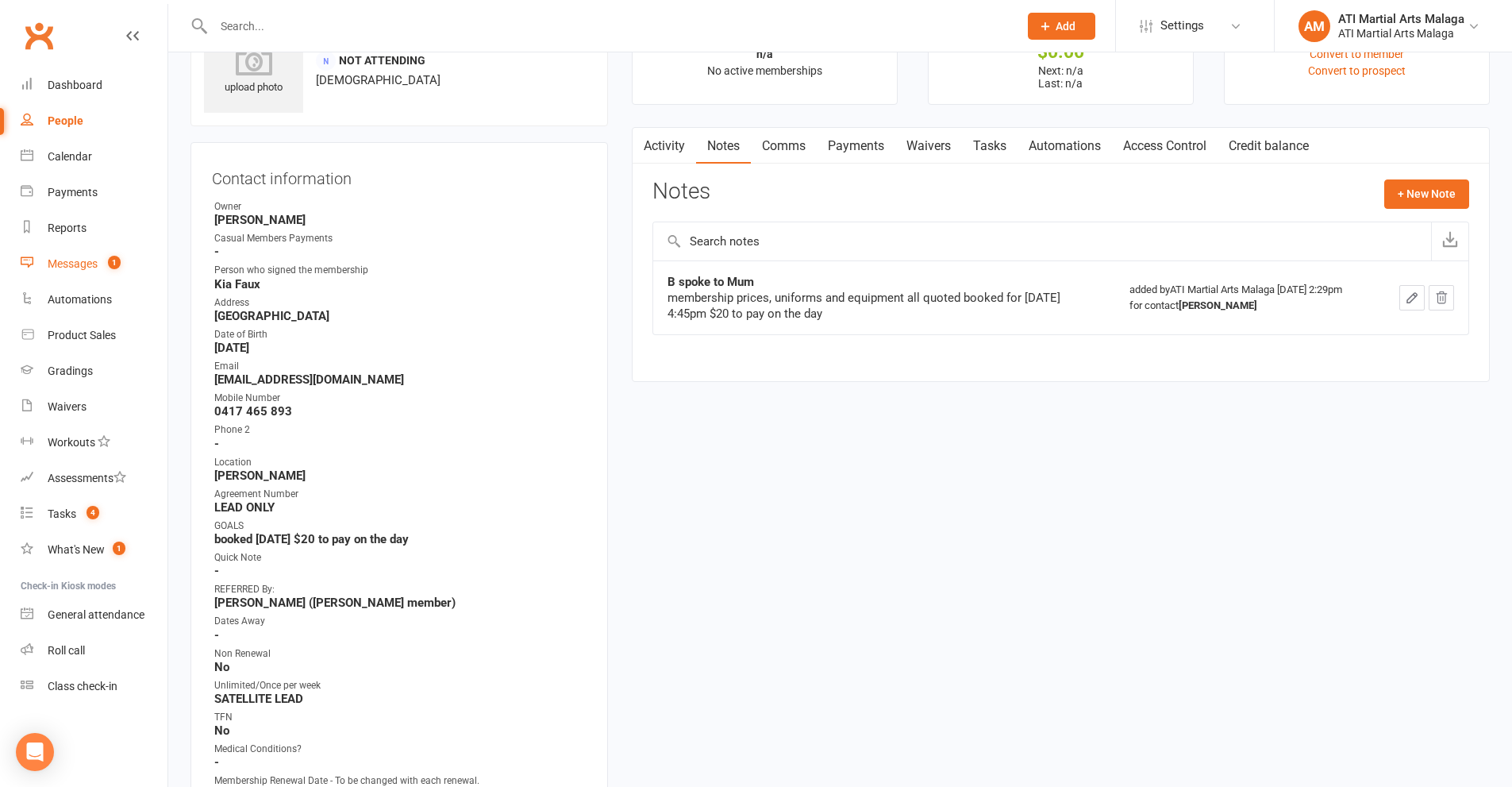
click at [91, 256] on link "Messages 1" at bounding box center [94, 263] width 147 height 36
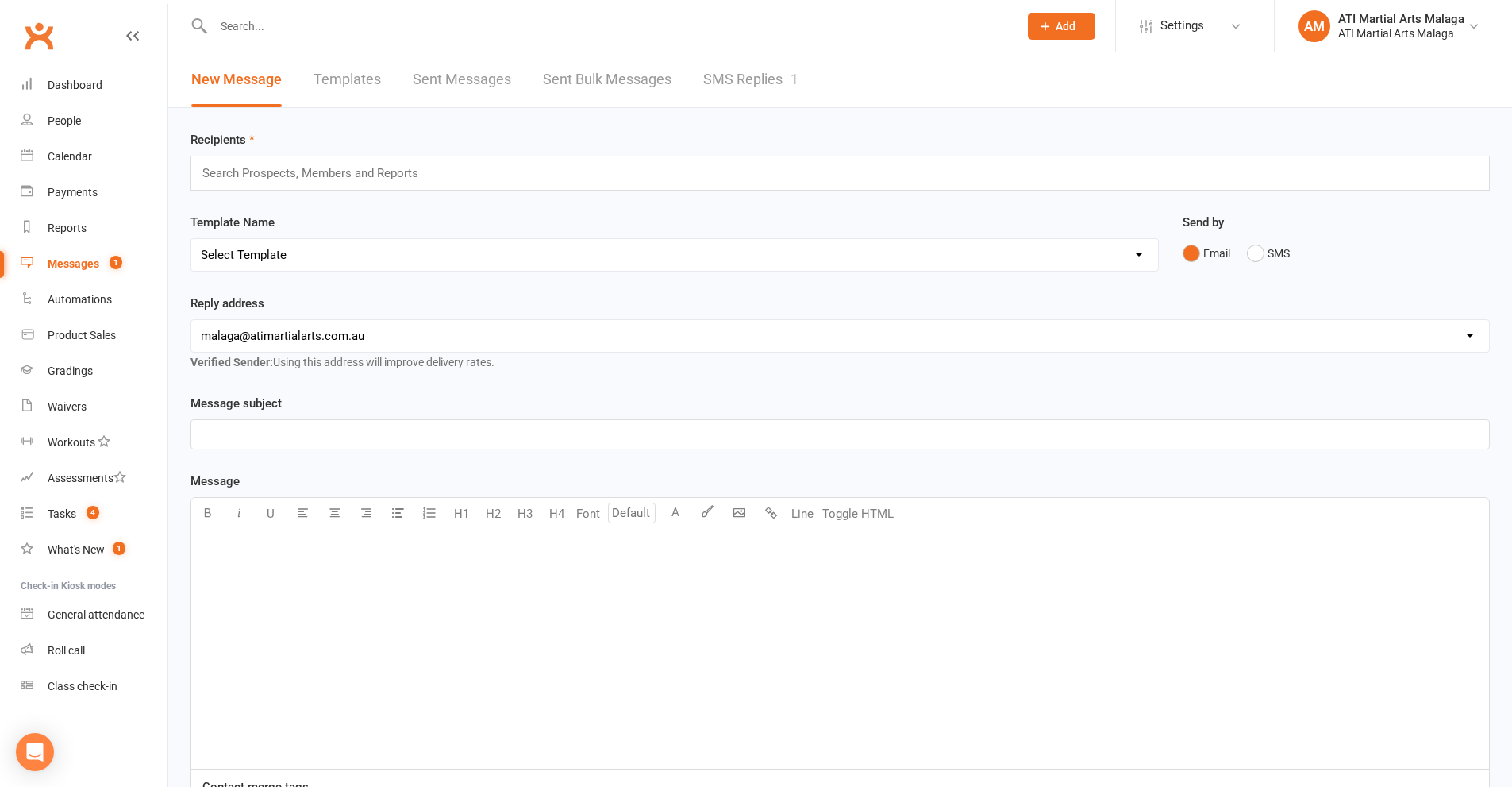
click at [793, 90] on link "SMS Replies 1" at bounding box center [751, 80] width 96 height 55
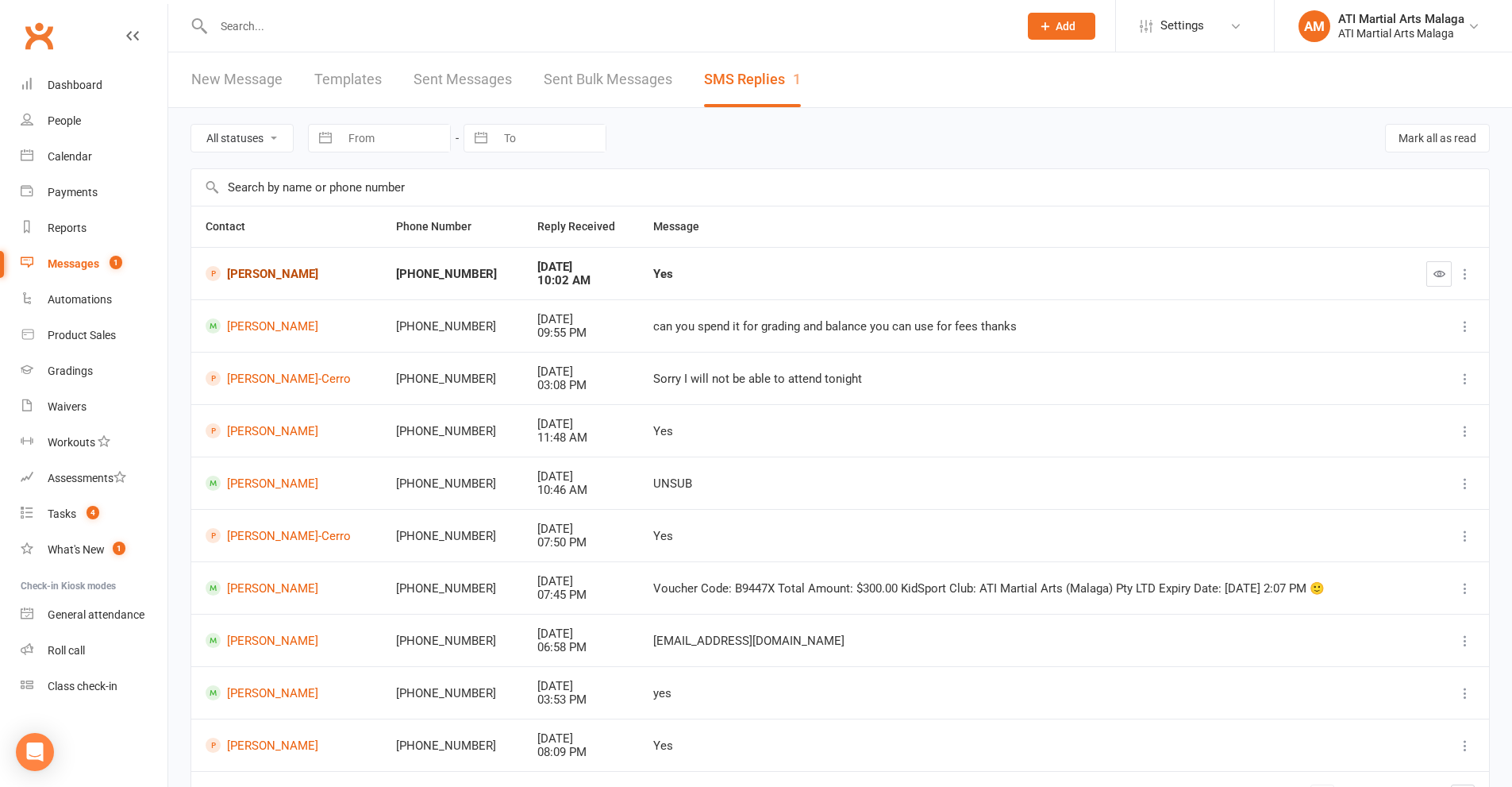
click at [296, 271] on link "[PERSON_NAME]" at bounding box center [287, 273] width 162 height 15
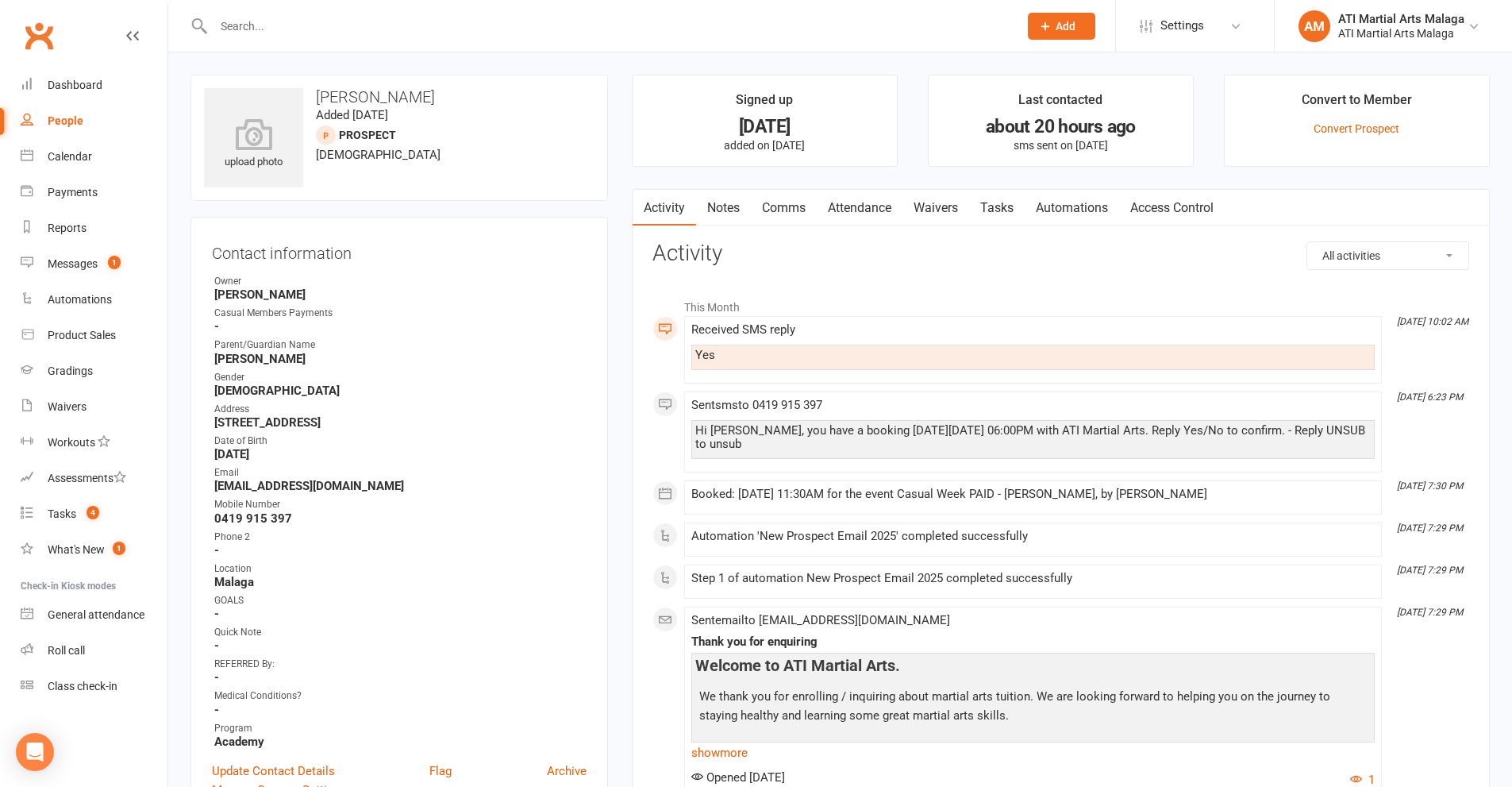
click at [404, 24] on input "text" at bounding box center [607, 25] width 798 height 22
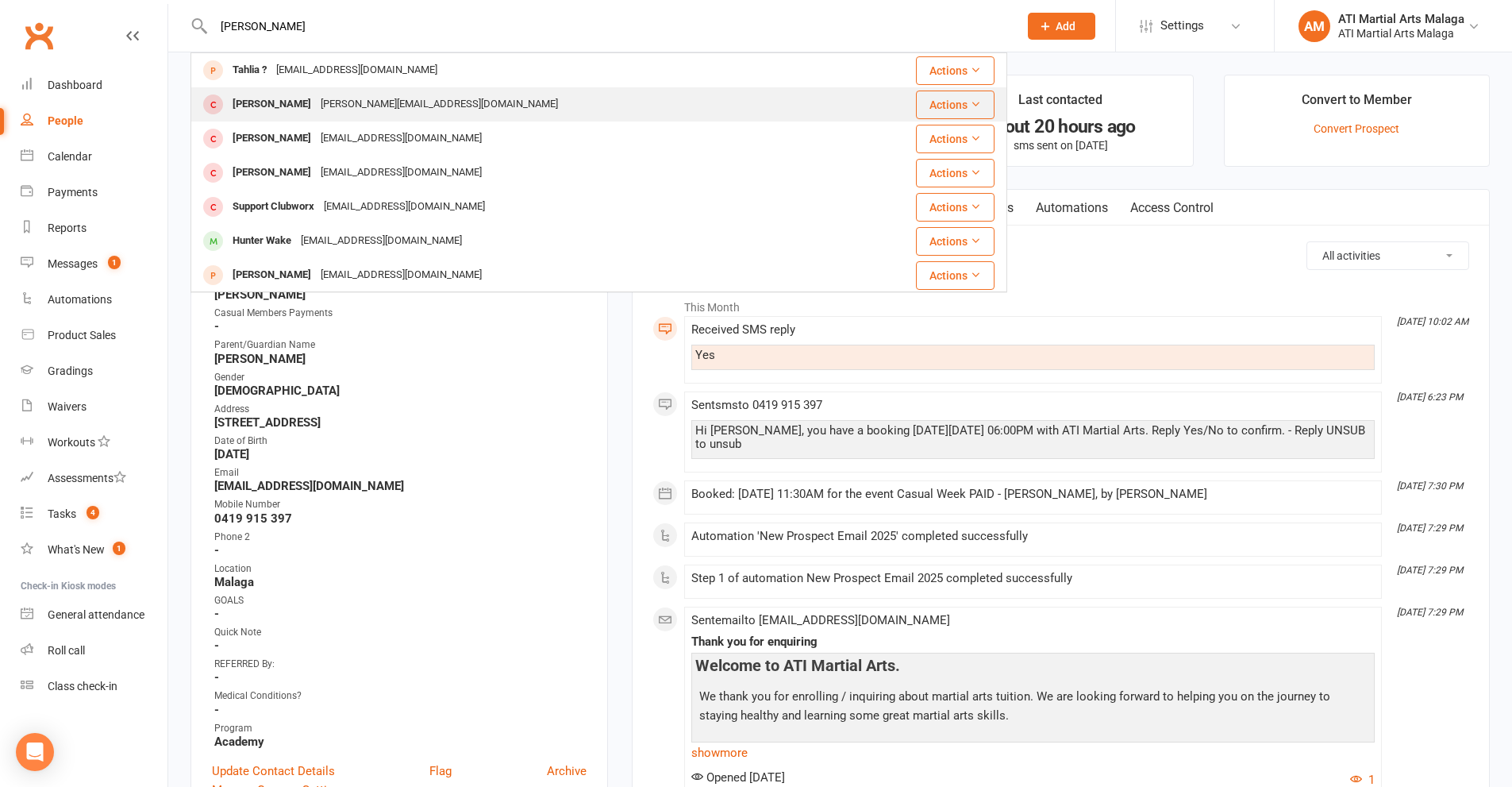
type input "[PERSON_NAME]"
click at [335, 97] on div "[PERSON_NAME][EMAIL_ADDRESS][DOMAIN_NAME]" at bounding box center [439, 104] width 247 height 23
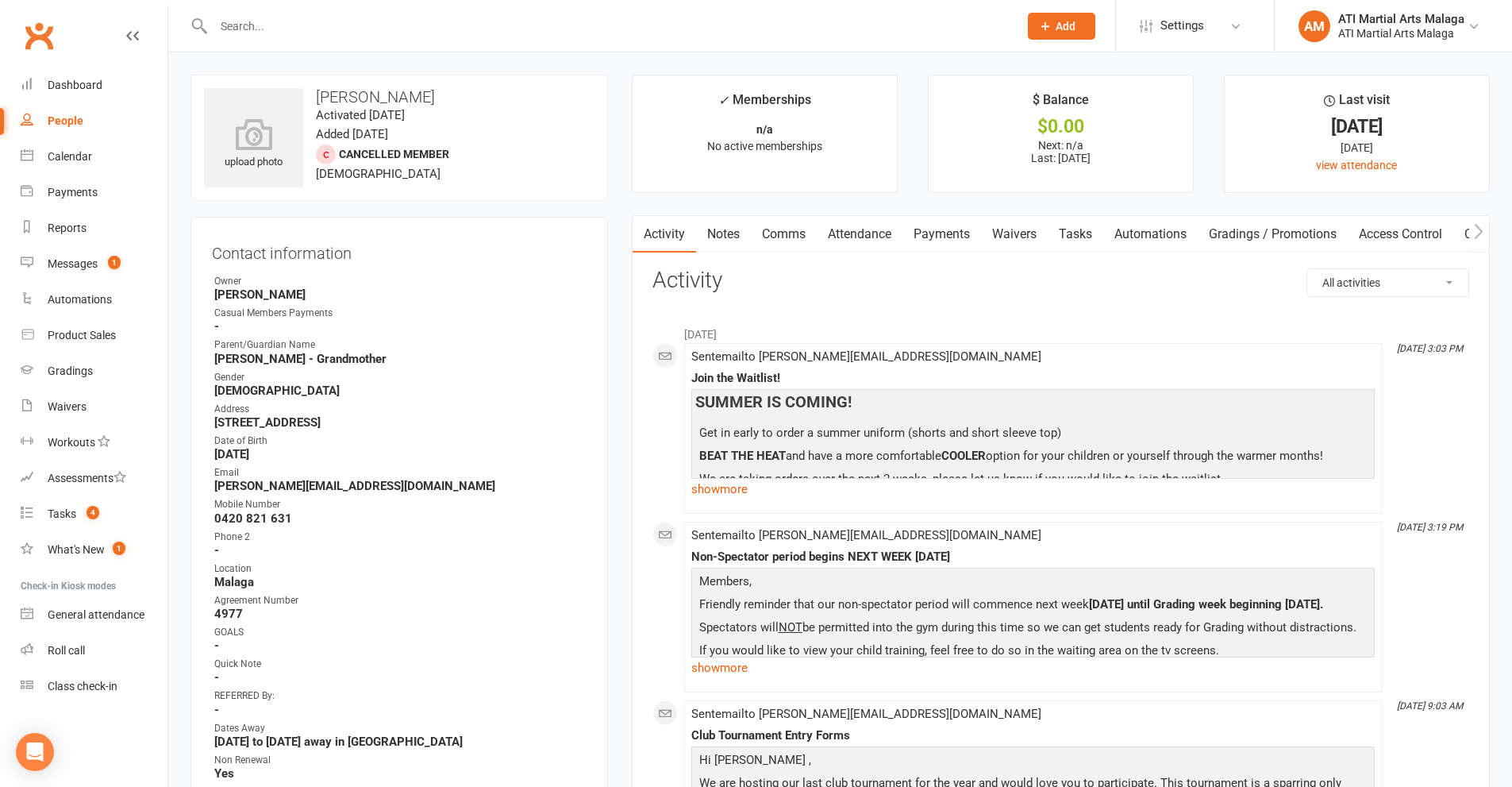
click at [938, 234] on link "Payments" at bounding box center [942, 233] width 79 height 36
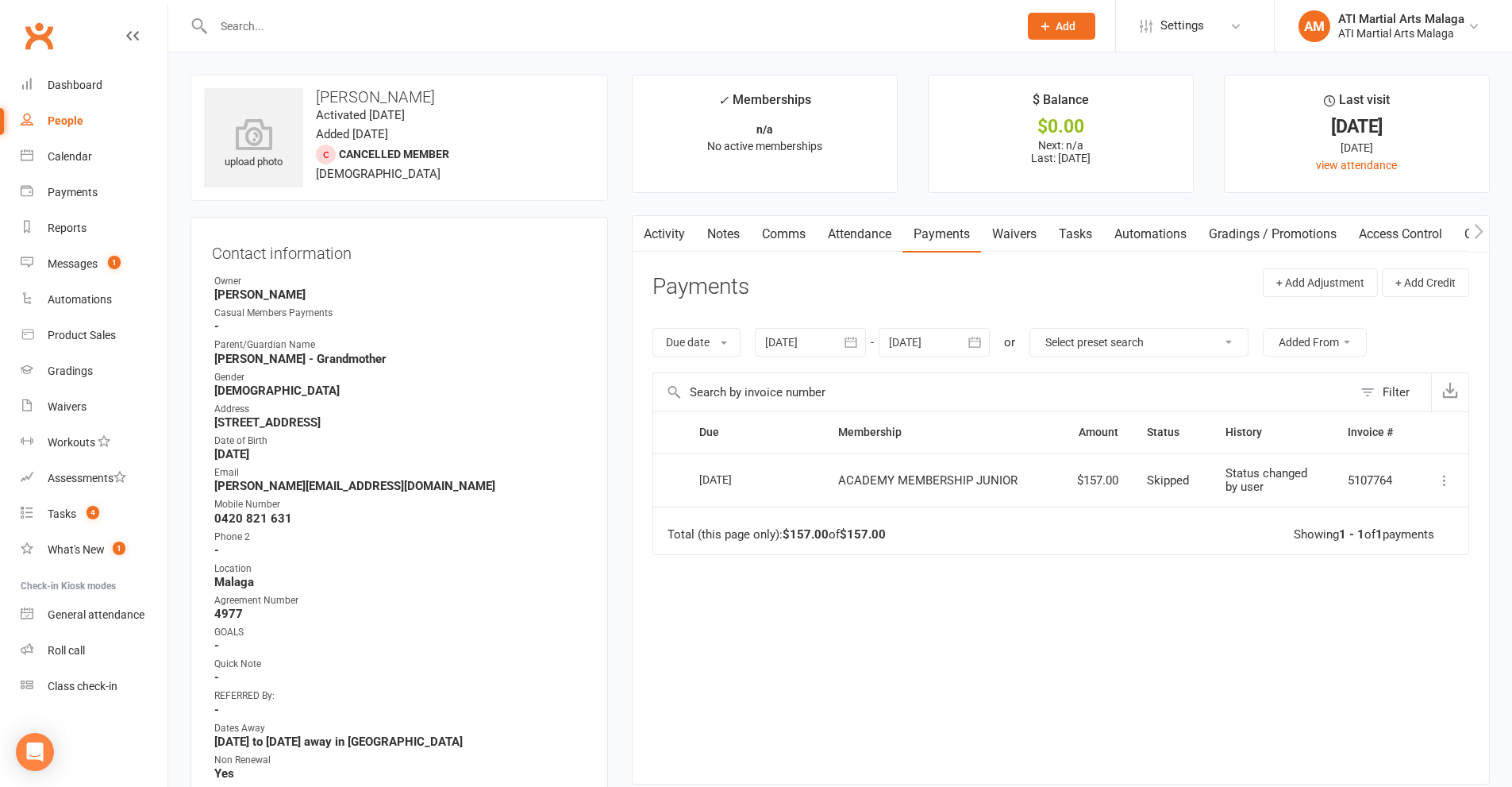
click at [721, 233] on link "Notes" at bounding box center [723, 233] width 55 height 36
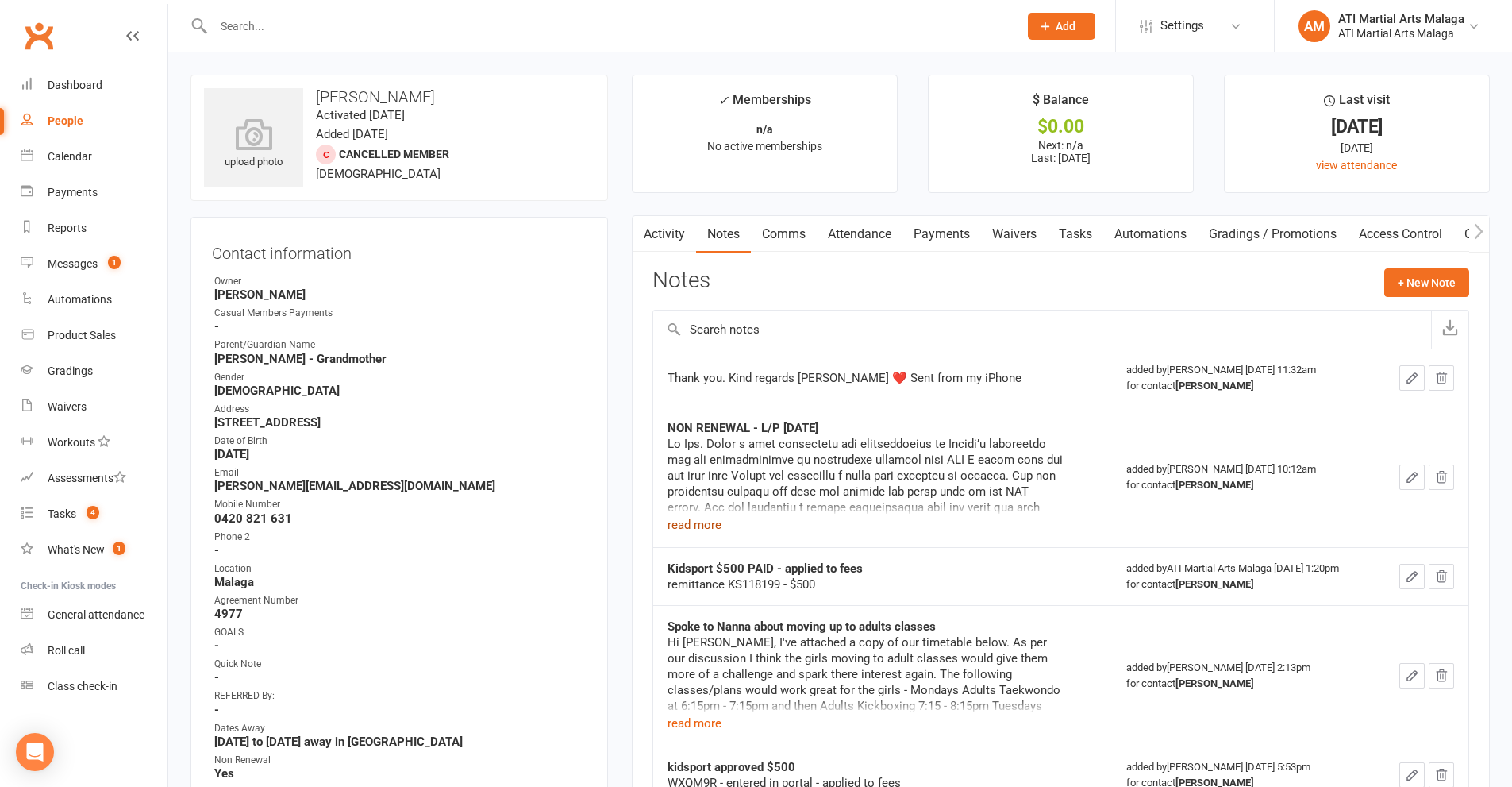
click at [707, 531] on button "read more" at bounding box center [694, 525] width 54 height 20
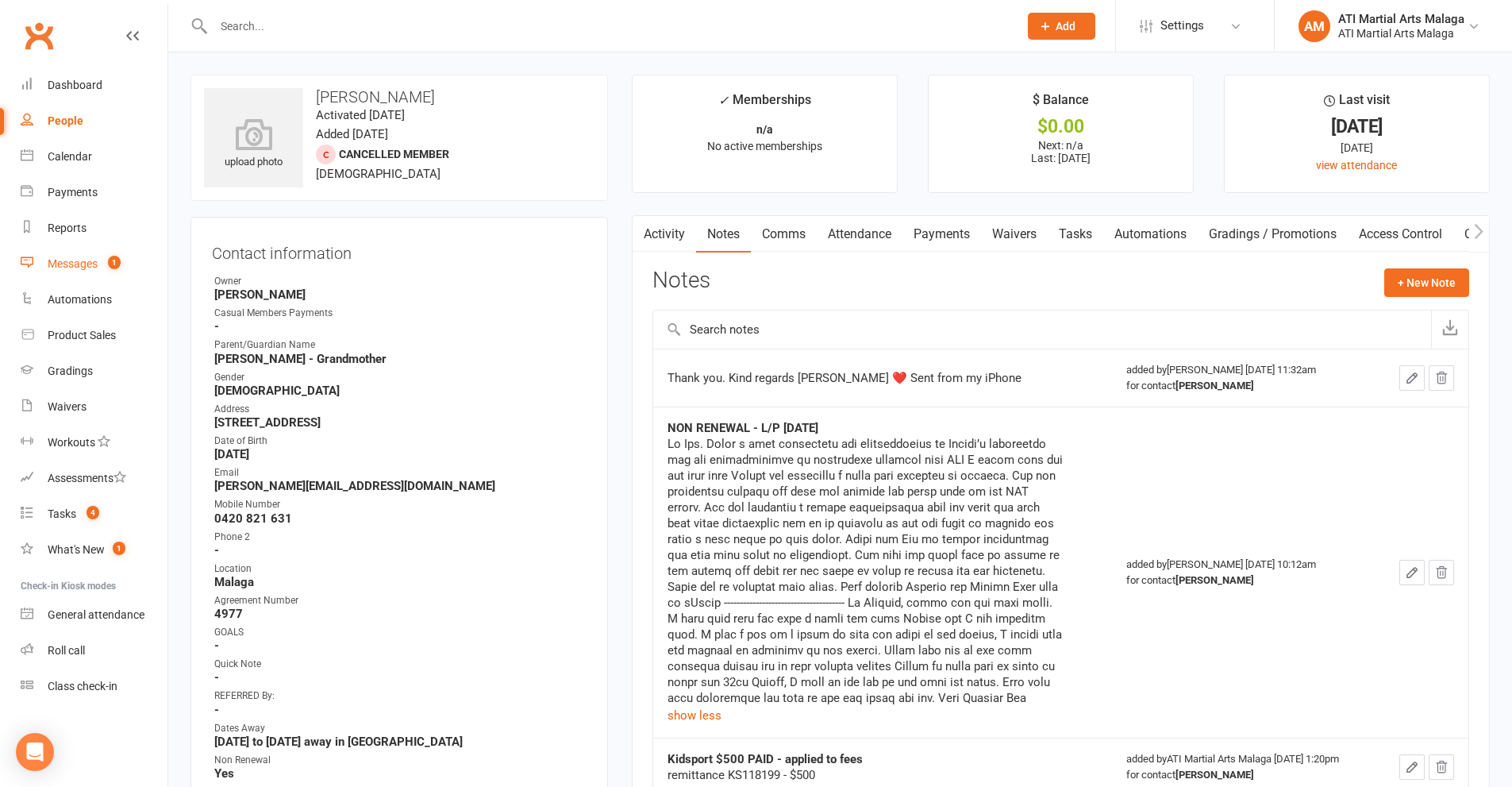
click at [75, 260] on div "Messages" at bounding box center [72, 263] width 50 height 13
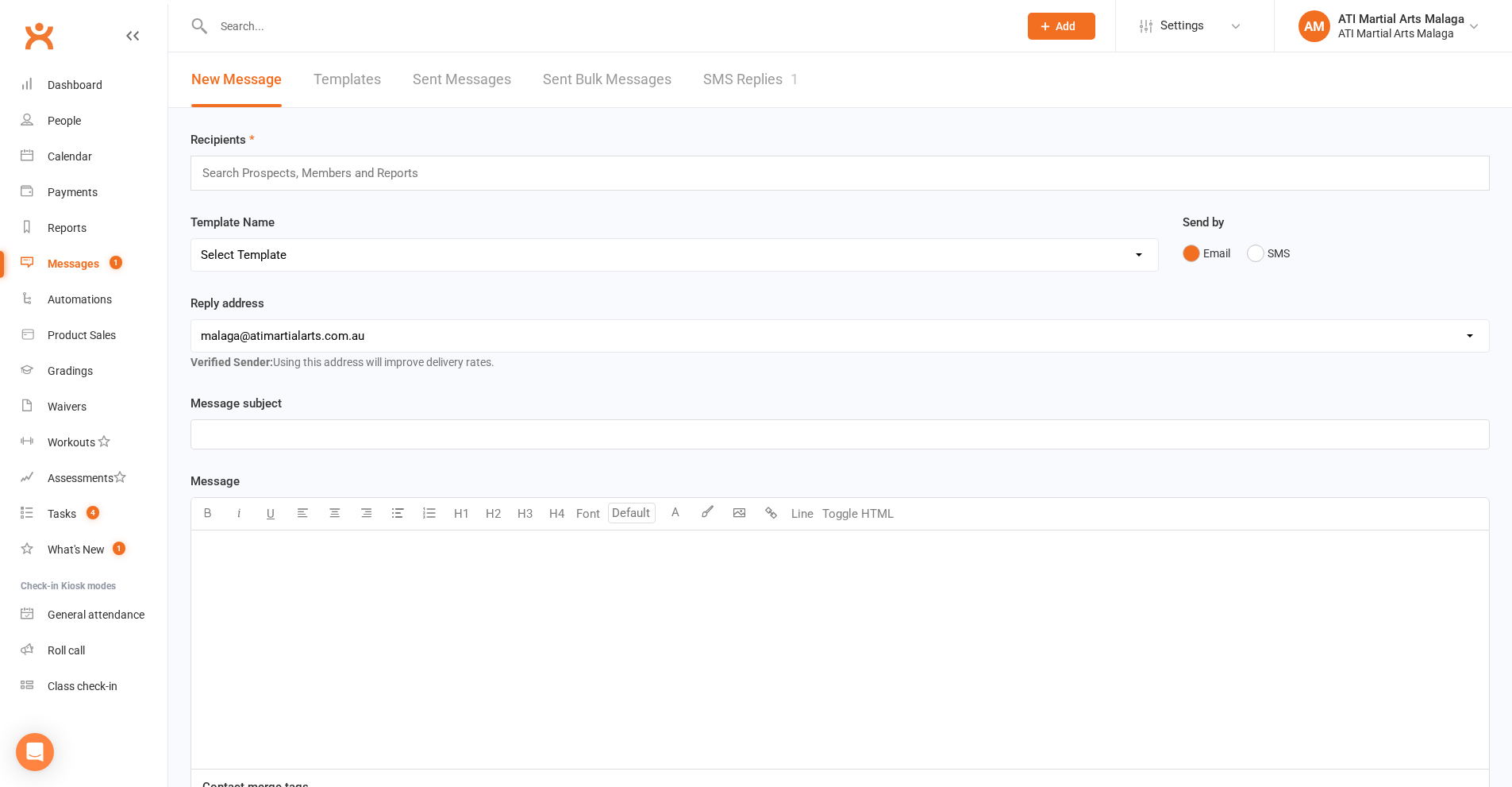
click at [750, 75] on link "SMS Replies 1" at bounding box center [751, 80] width 96 height 55
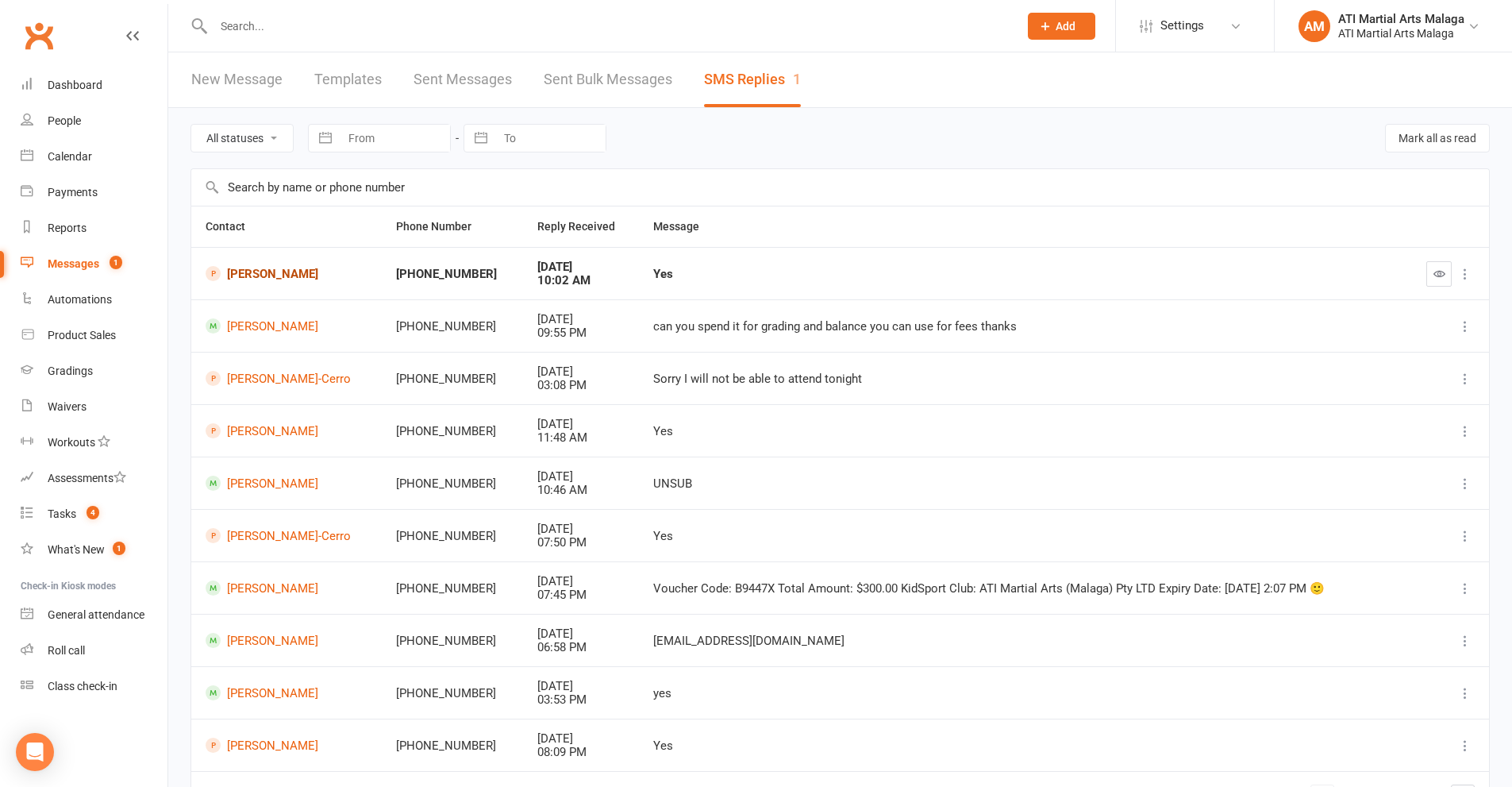
click at [269, 280] on link "[PERSON_NAME]" at bounding box center [287, 273] width 162 height 15
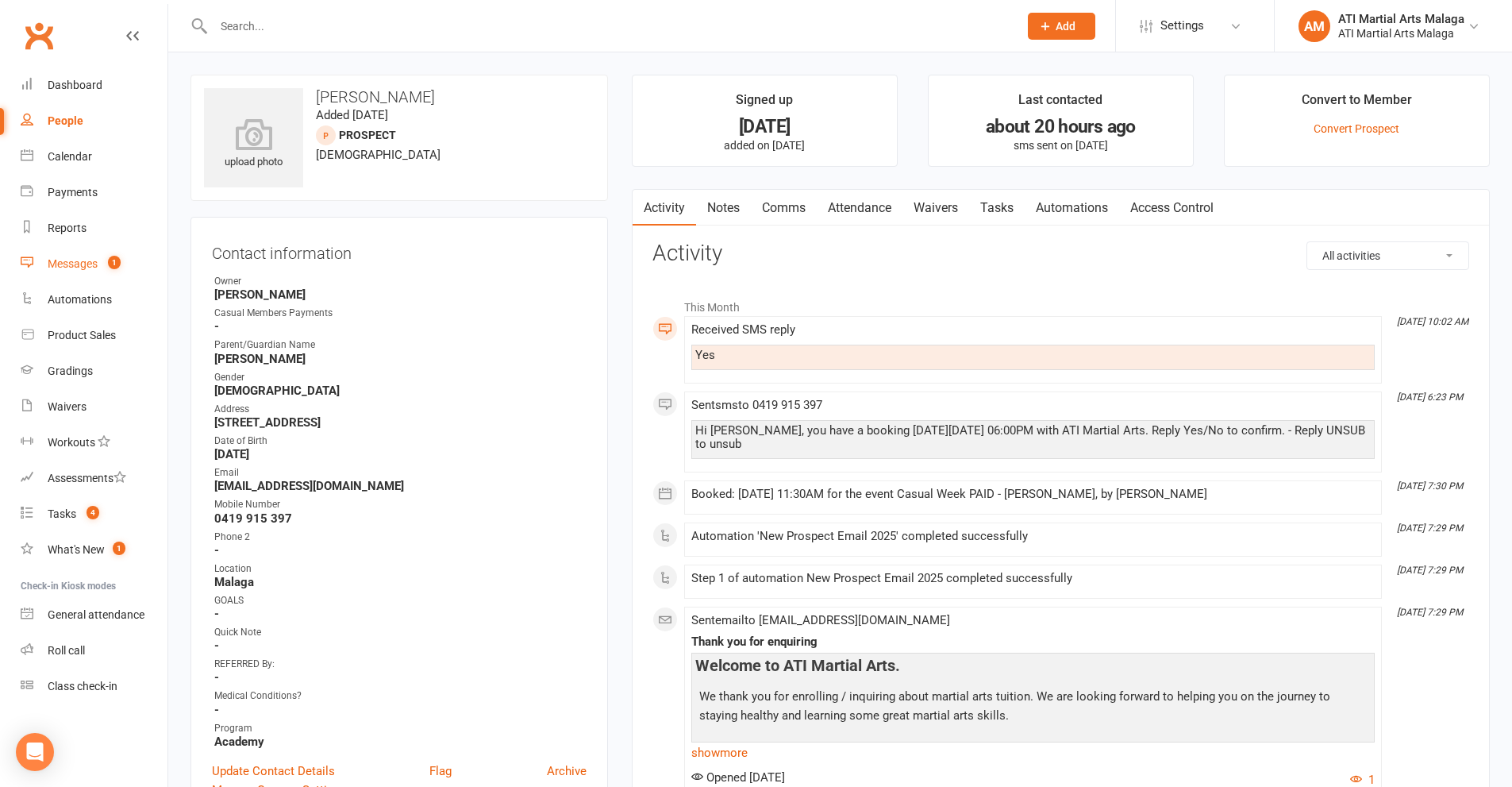
click at [72, 268] on div "Messages" at bounding box center [72, 263] width 50 height 13
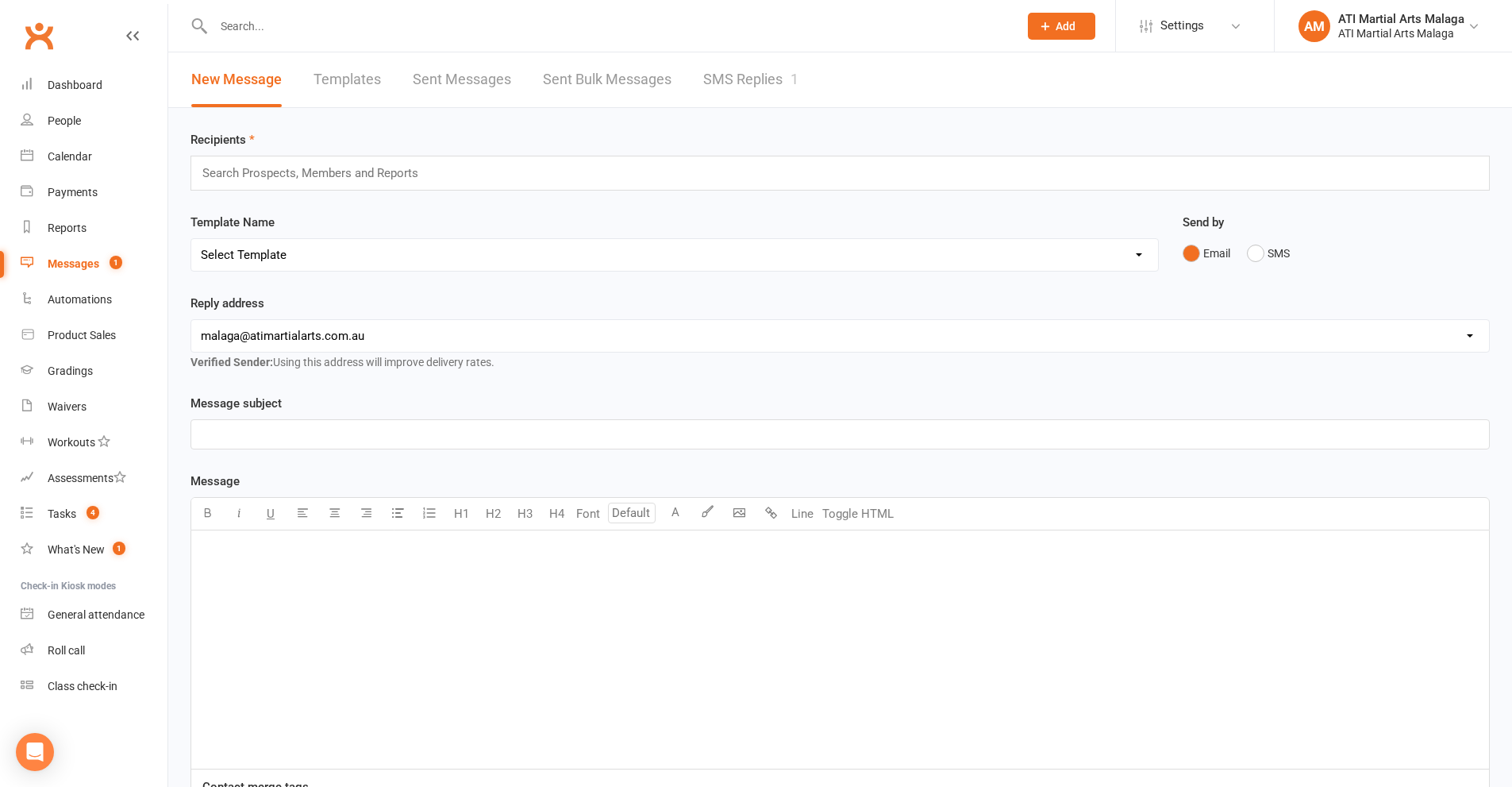
click at [757, 68] on link "SMS Replies 1" at bounding box center [751, 80] width 96 height 55
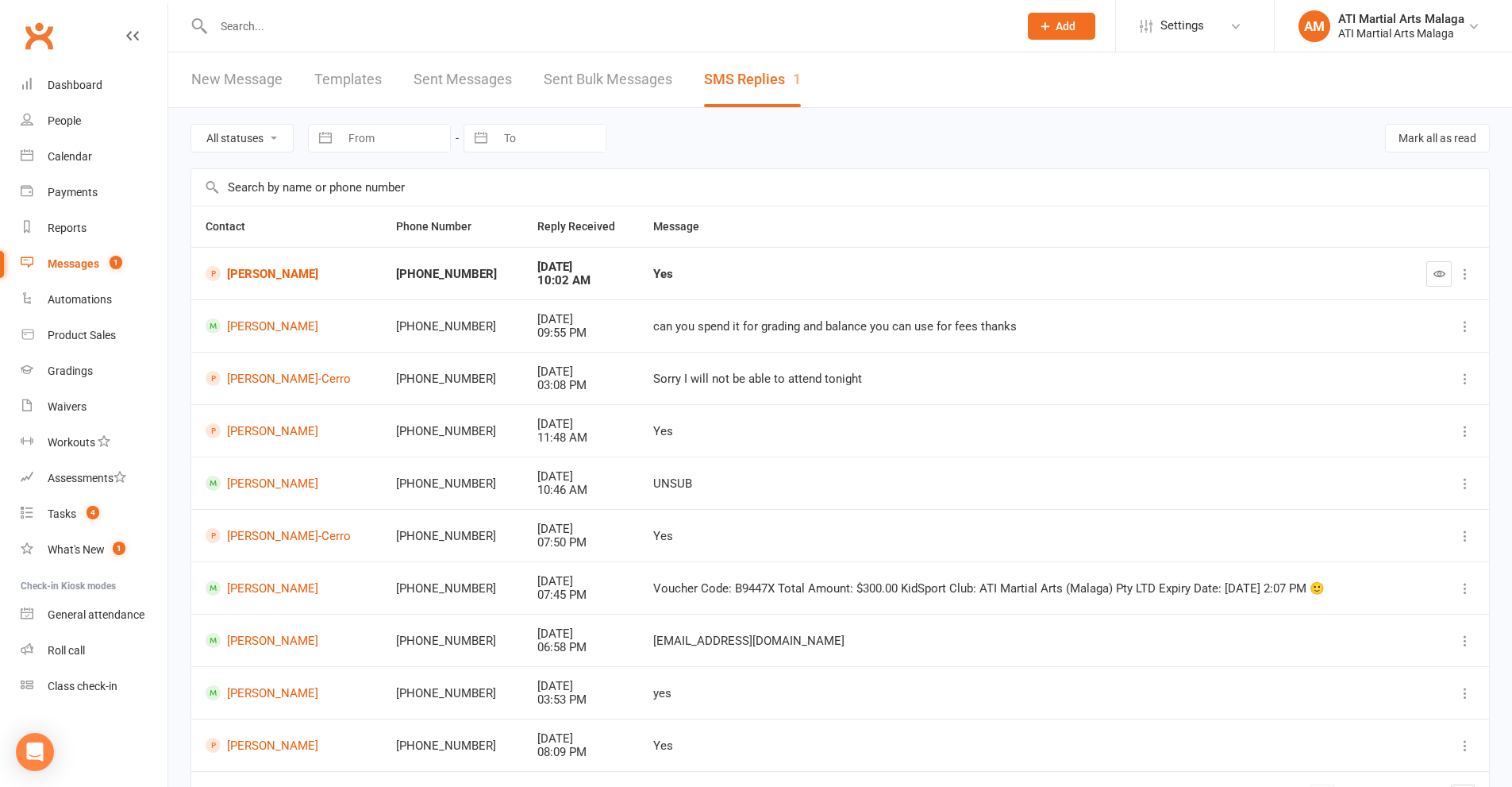
click at [547, 31] on input "text" at bounding box center [607, 25] width 798 height 22
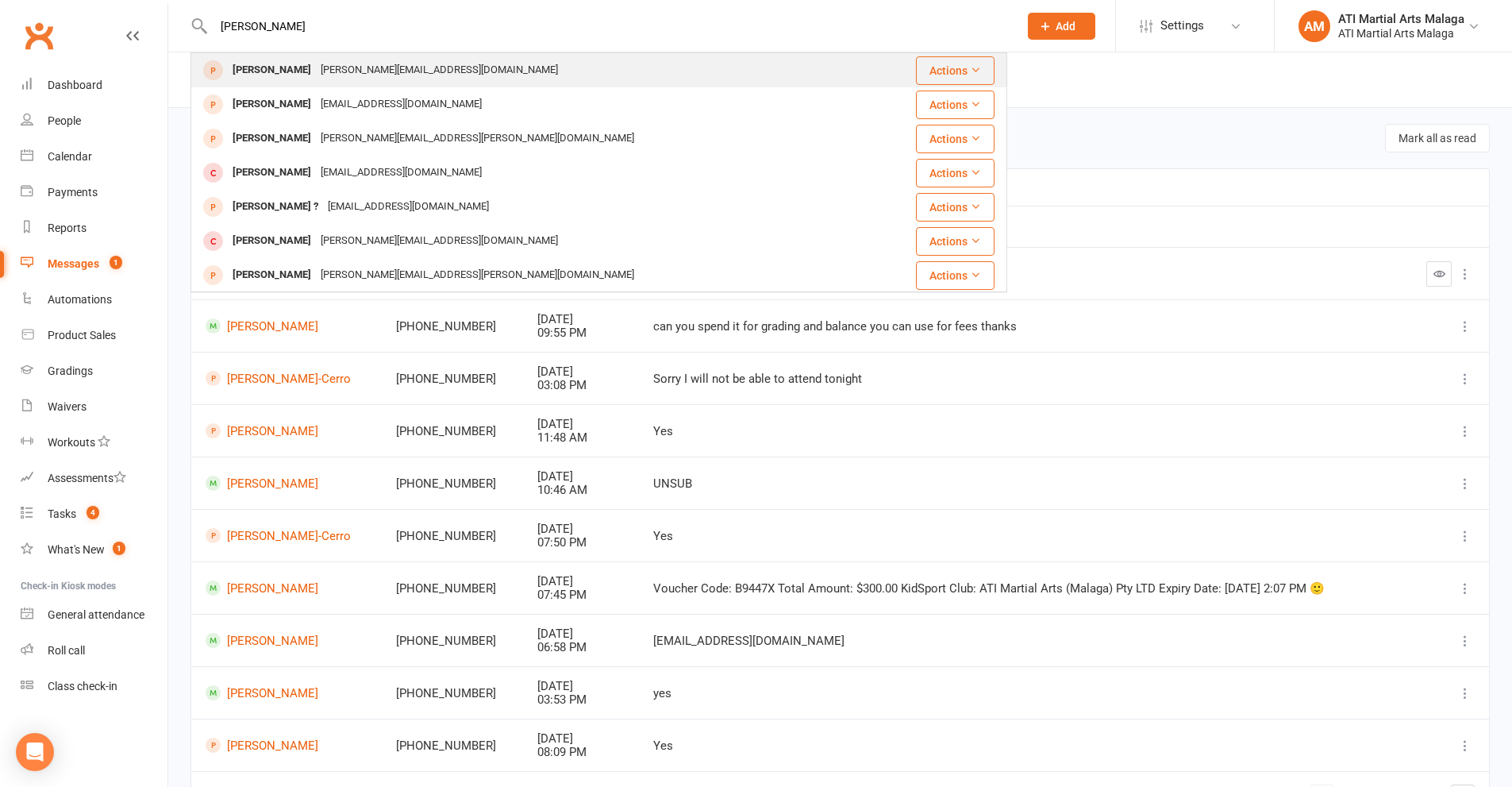
type input "[PERSON_NAME]"
click at [378, 72] on div "[PERSON_NAME][EMAIL_ADDRESS][DOMAIN_NAME]" at bounding box center [439, 70] width 247 height 23
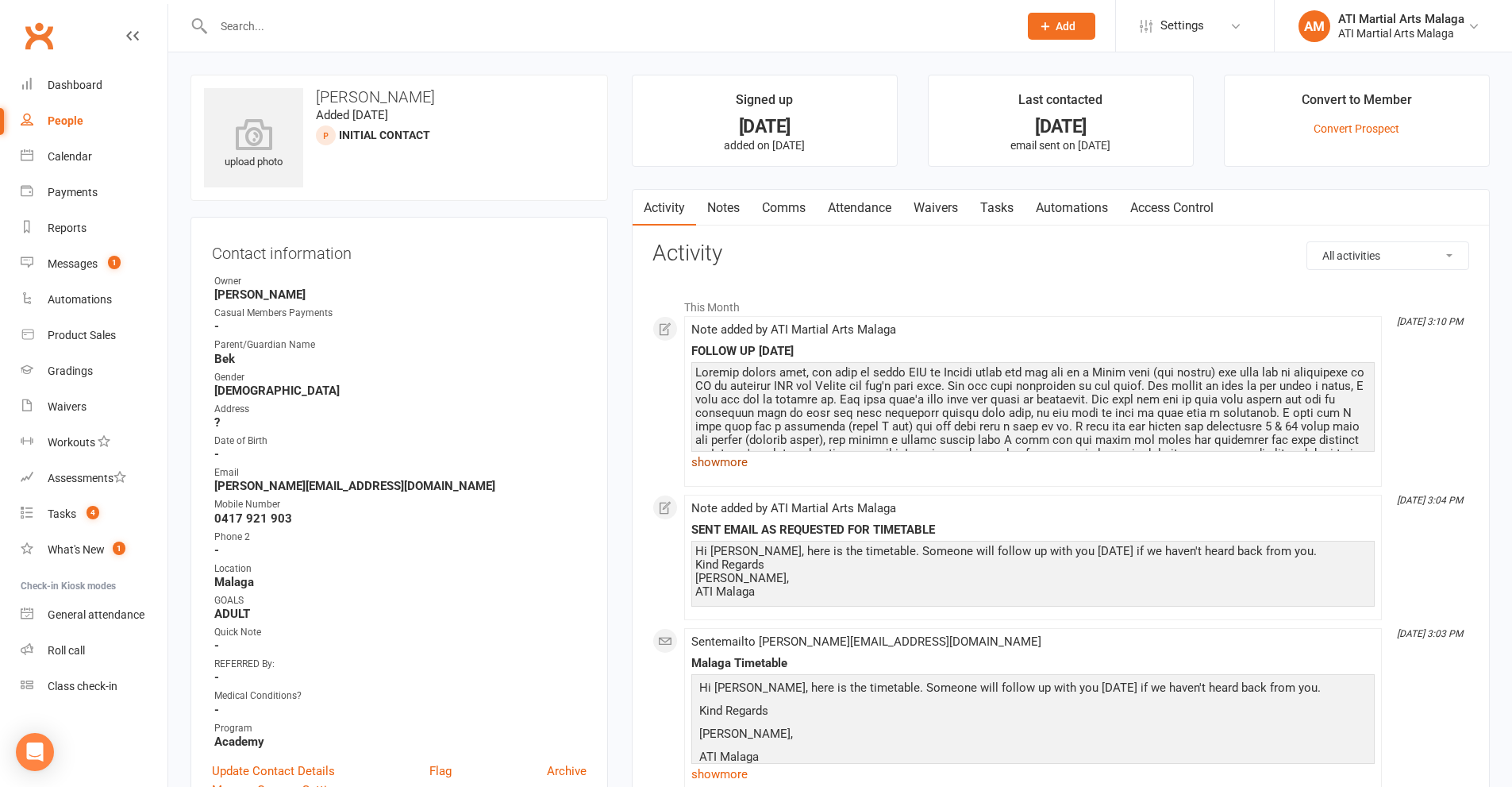
click at [728, 461] on link "show more" at bounding box center [1032, 461] width 683 height 22
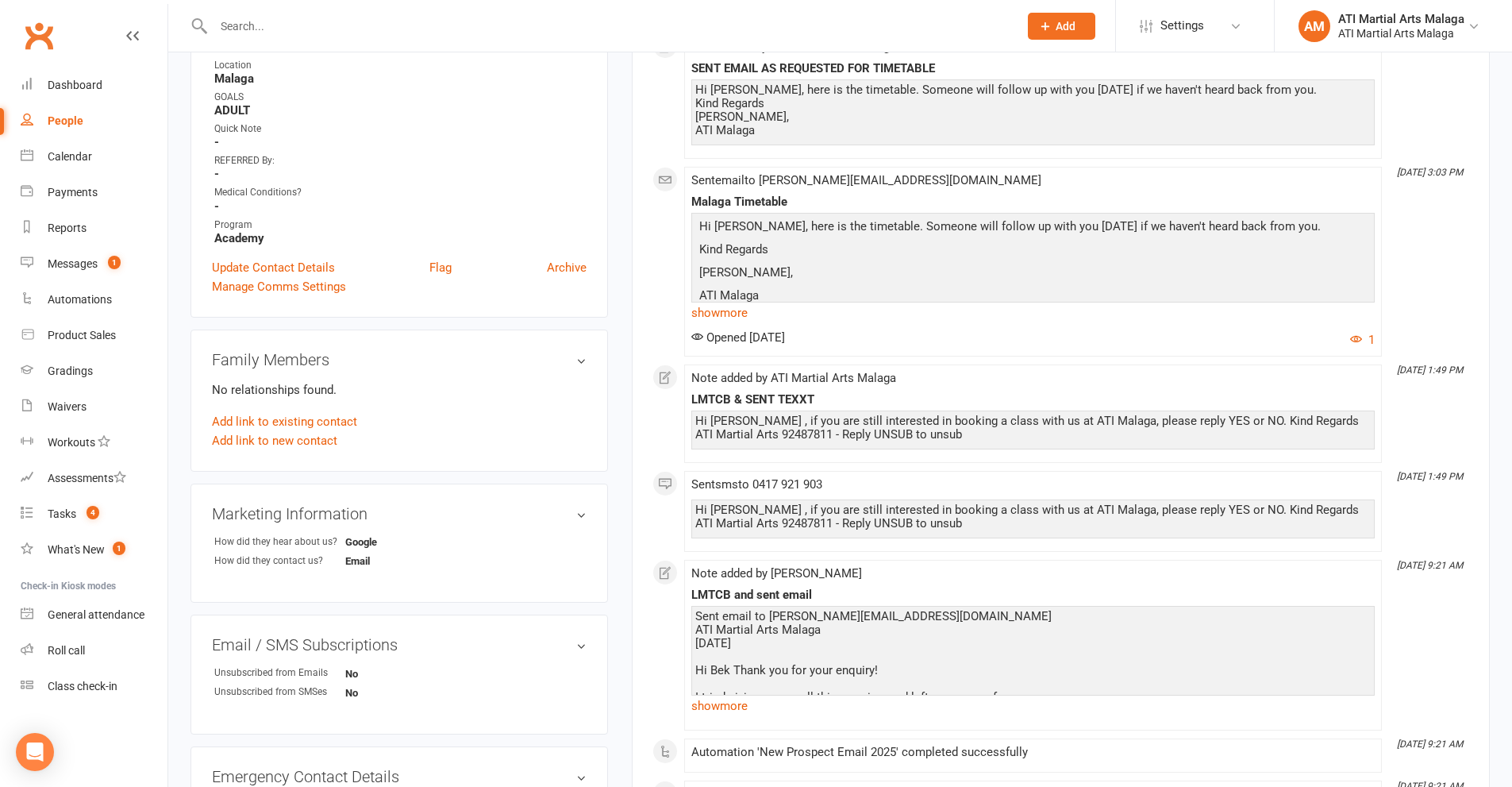
scroll to position [635, 0]
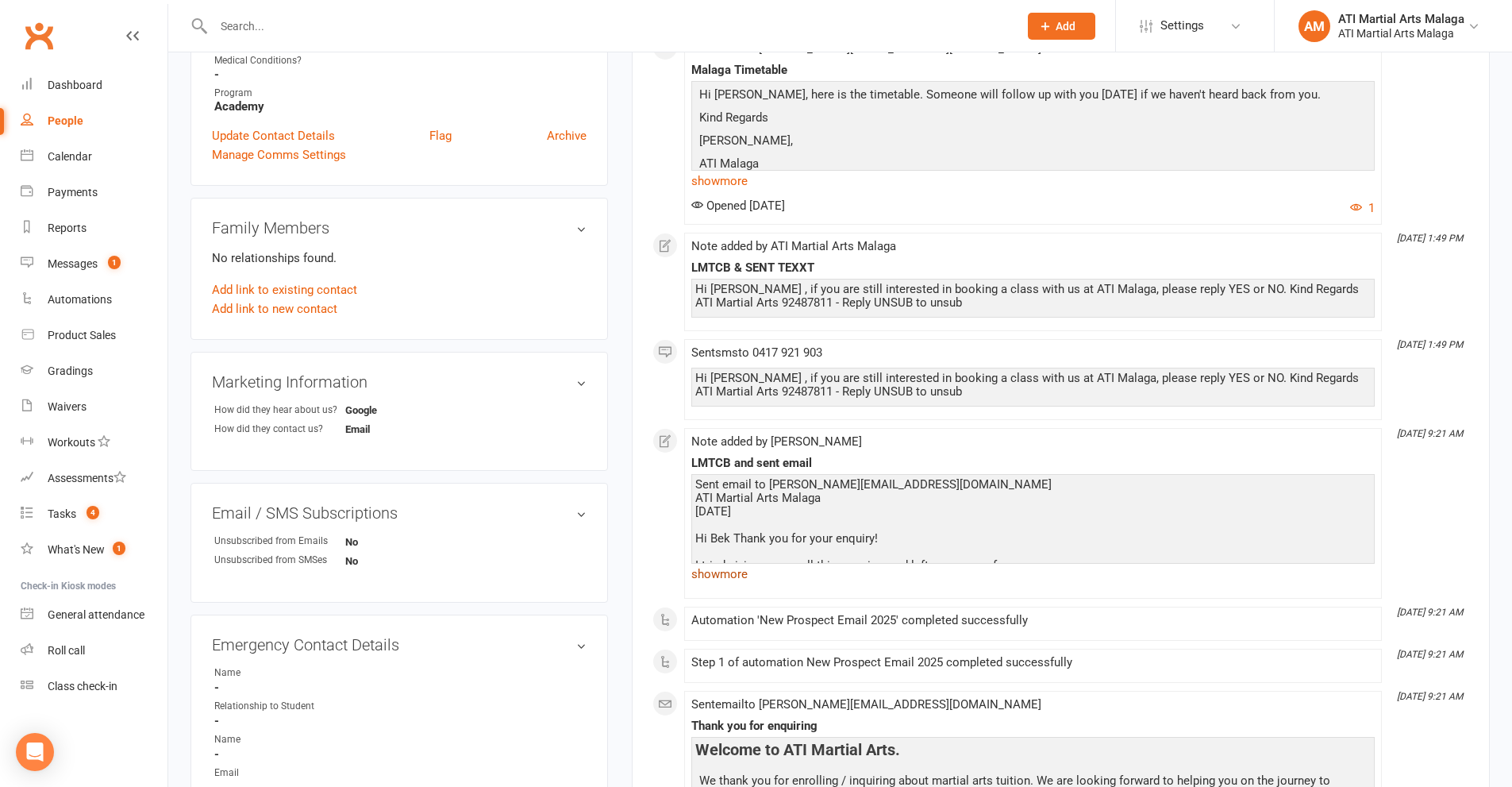
click at [727, 574] on link "show more" at bounding box center [1032, 573] width 683 height 22
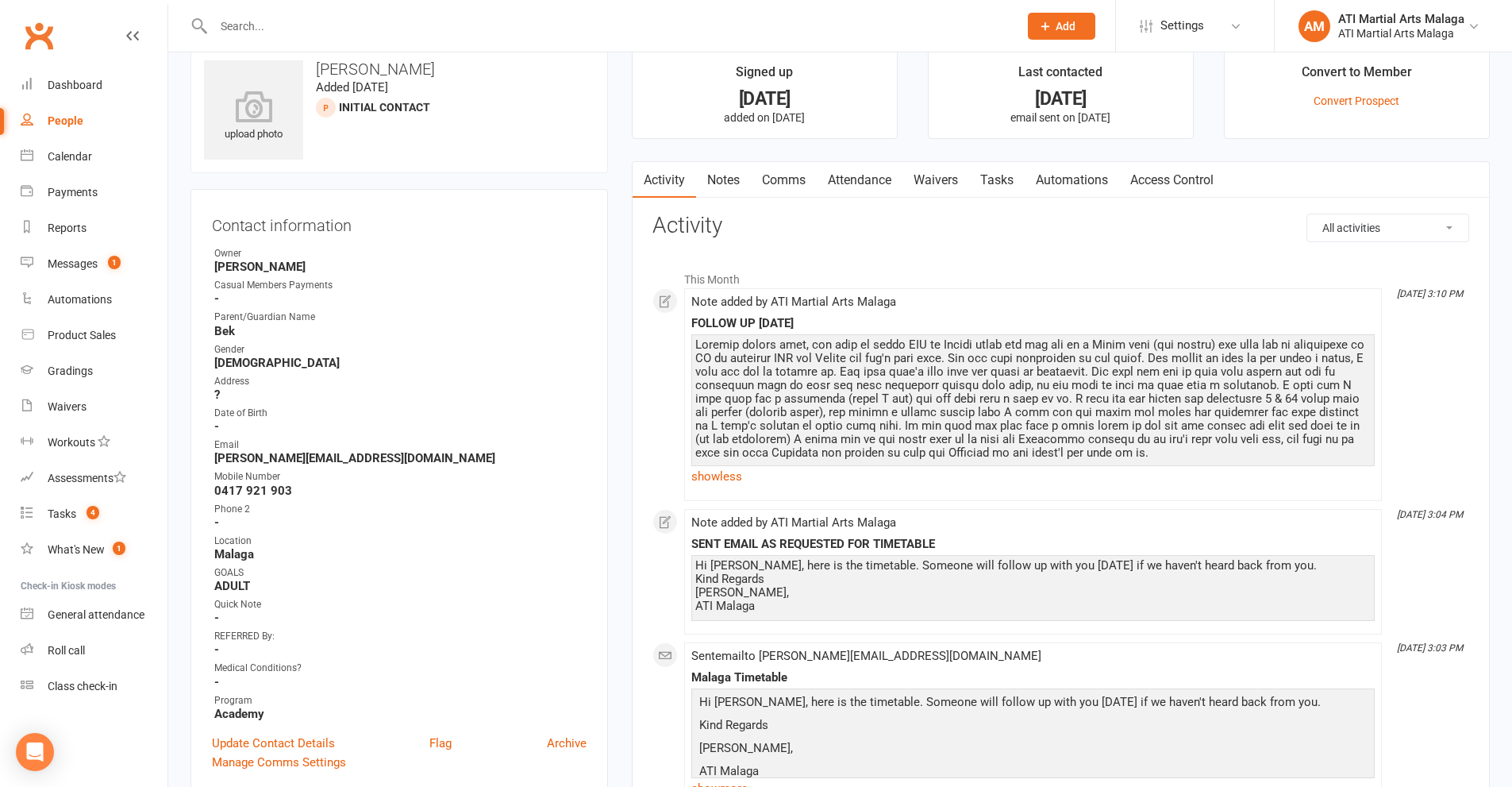
scroll to position [0, 0]
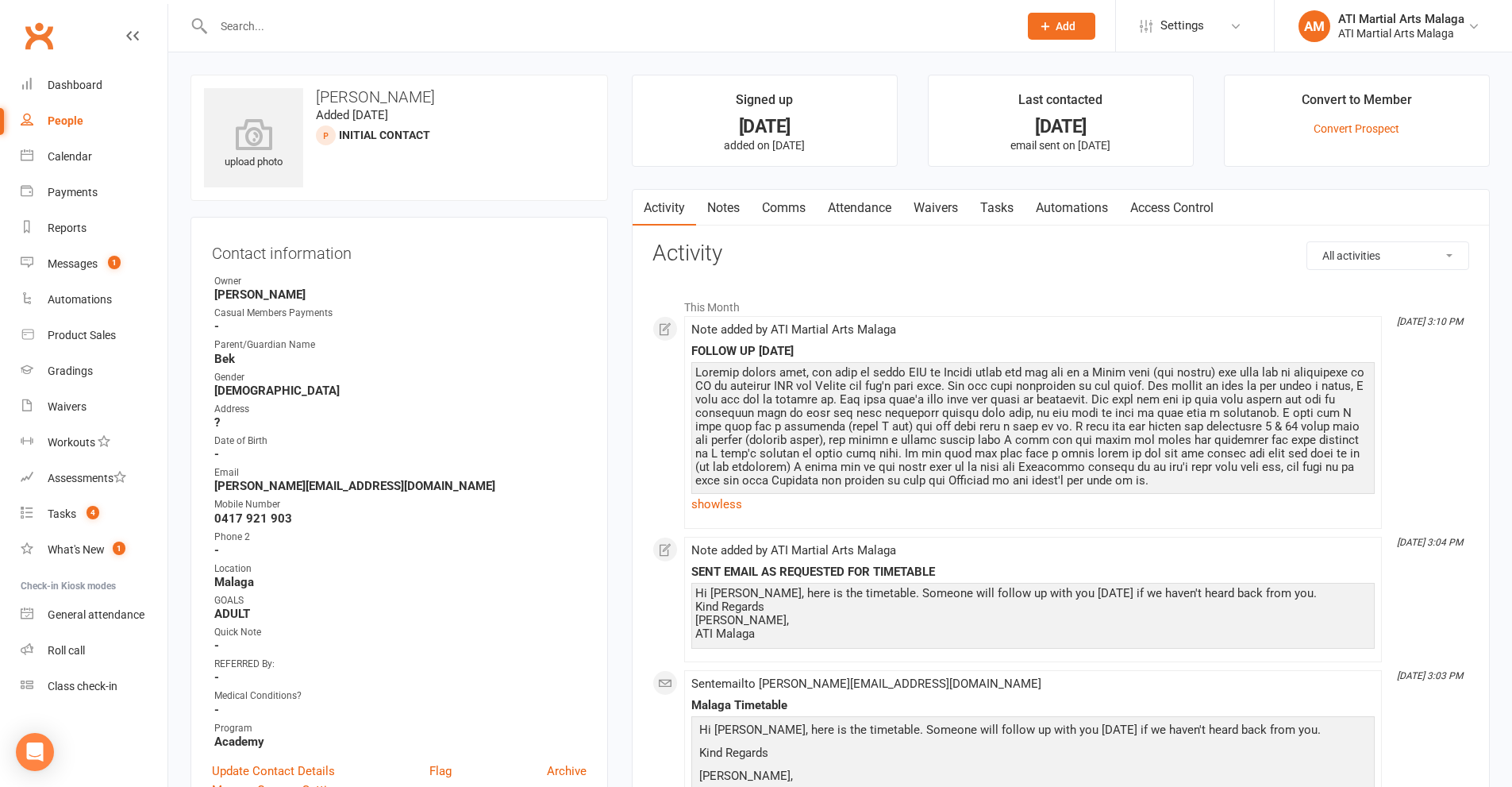
click at [735, 207] on link "Notes" at bounding box center [723, 208] width 55 height 36
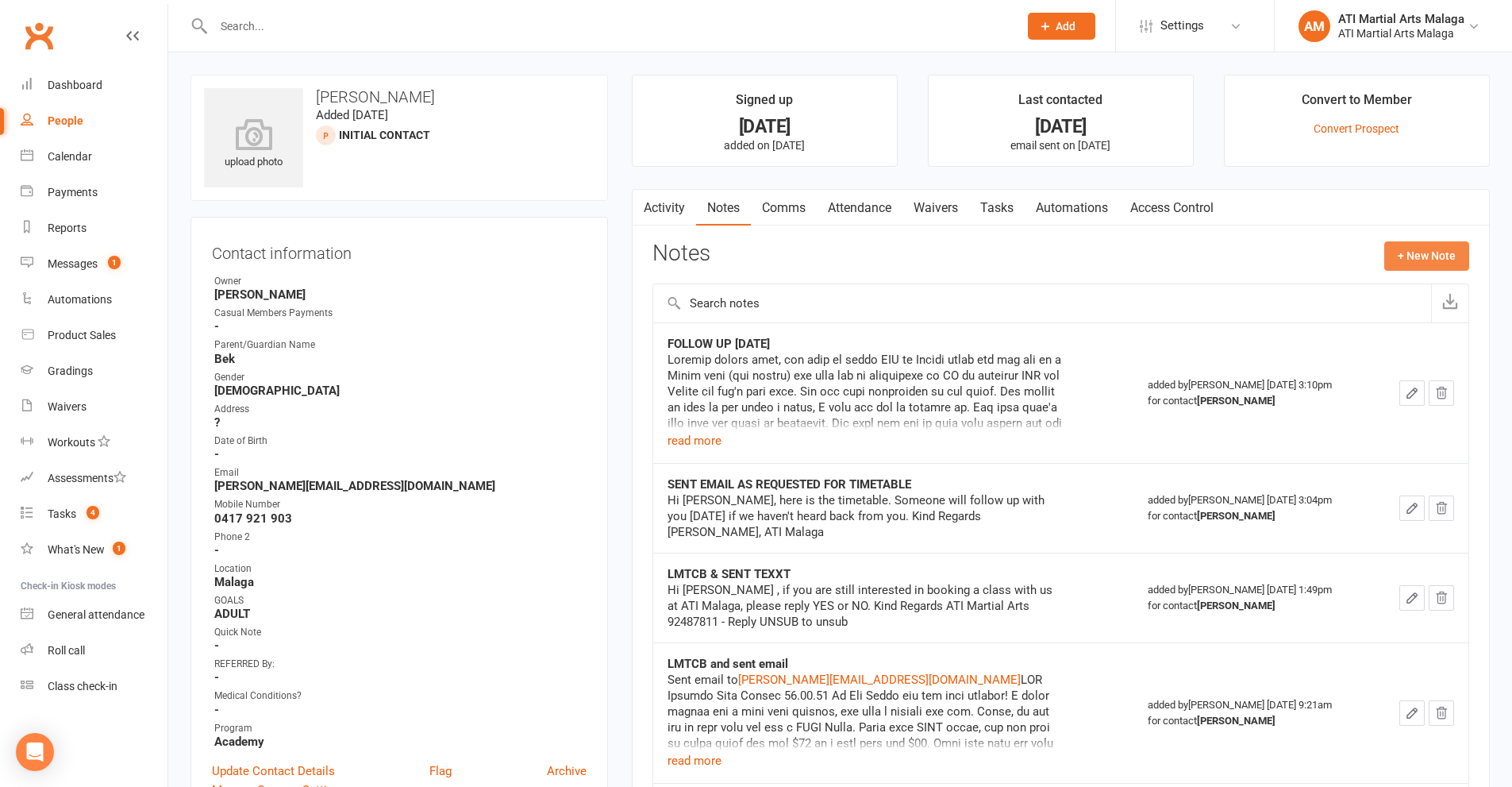
click at [1450, 257] on button "+ New Note" at bounding box center [1426, 256] width 85 height 28
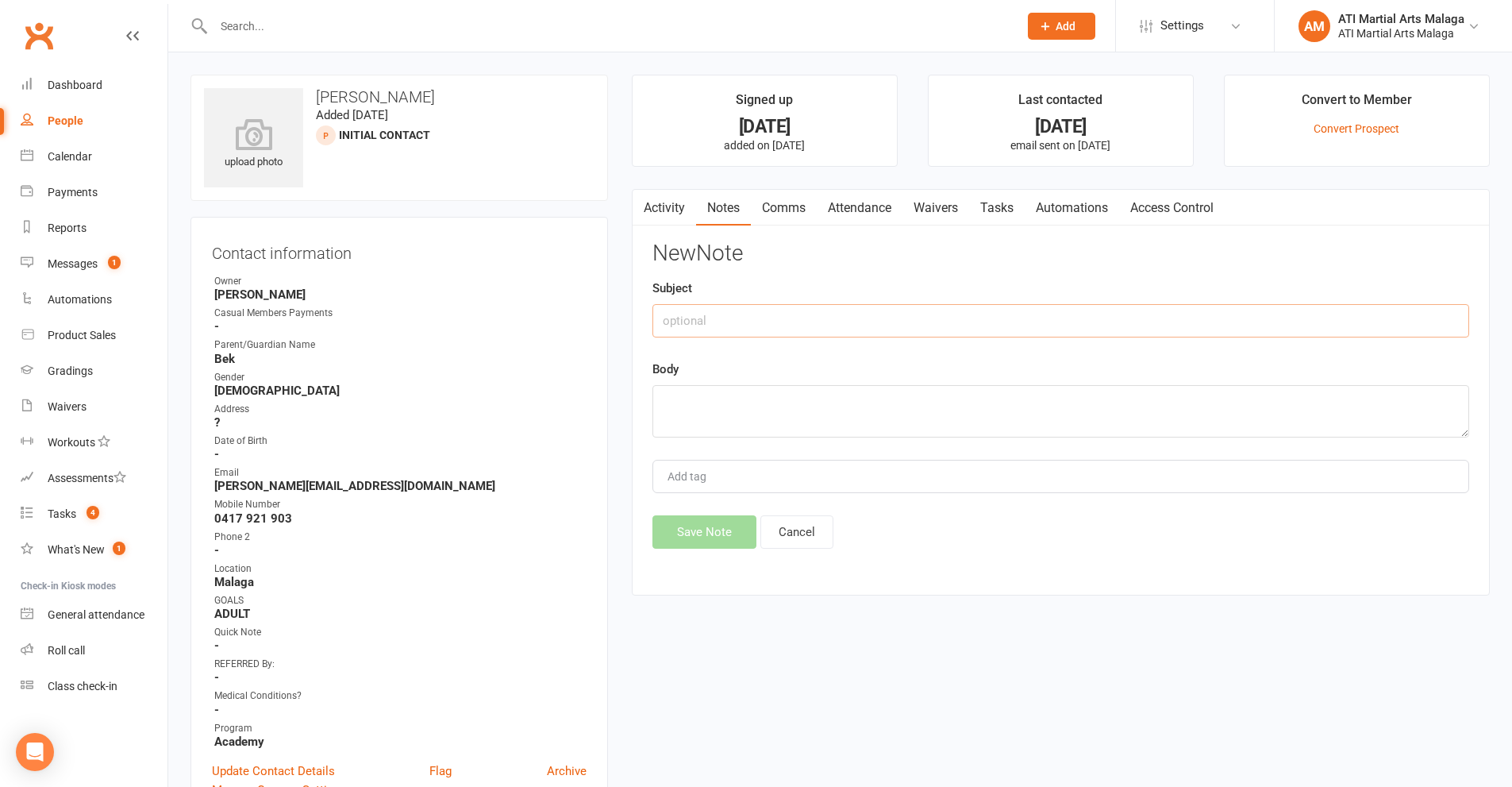
click at [874, 322] on input "text" at bounding box center [1061, 321] width 817 height 33
type input "LMTCB"
click at [1045, 425] on textarea at bounding box center [1061, 412] width 817 height 53
type textarea "LMTCB"
click at [704, 541] on button "Save Note" at bounding box center [704, 531] width 104 height 33
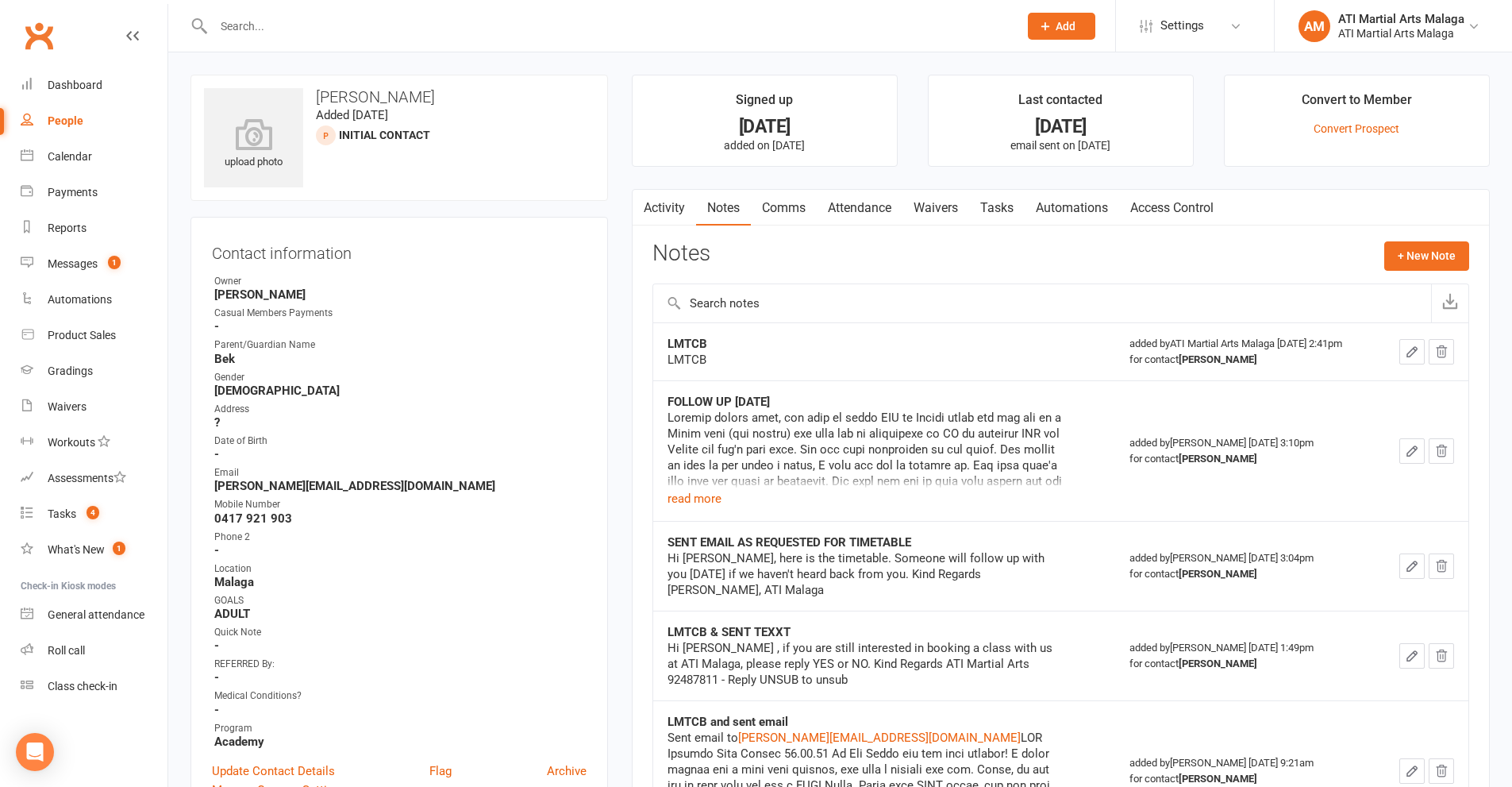
click at [513, 22] on input "text" at bounding box center [607, 25] width 798 height 22
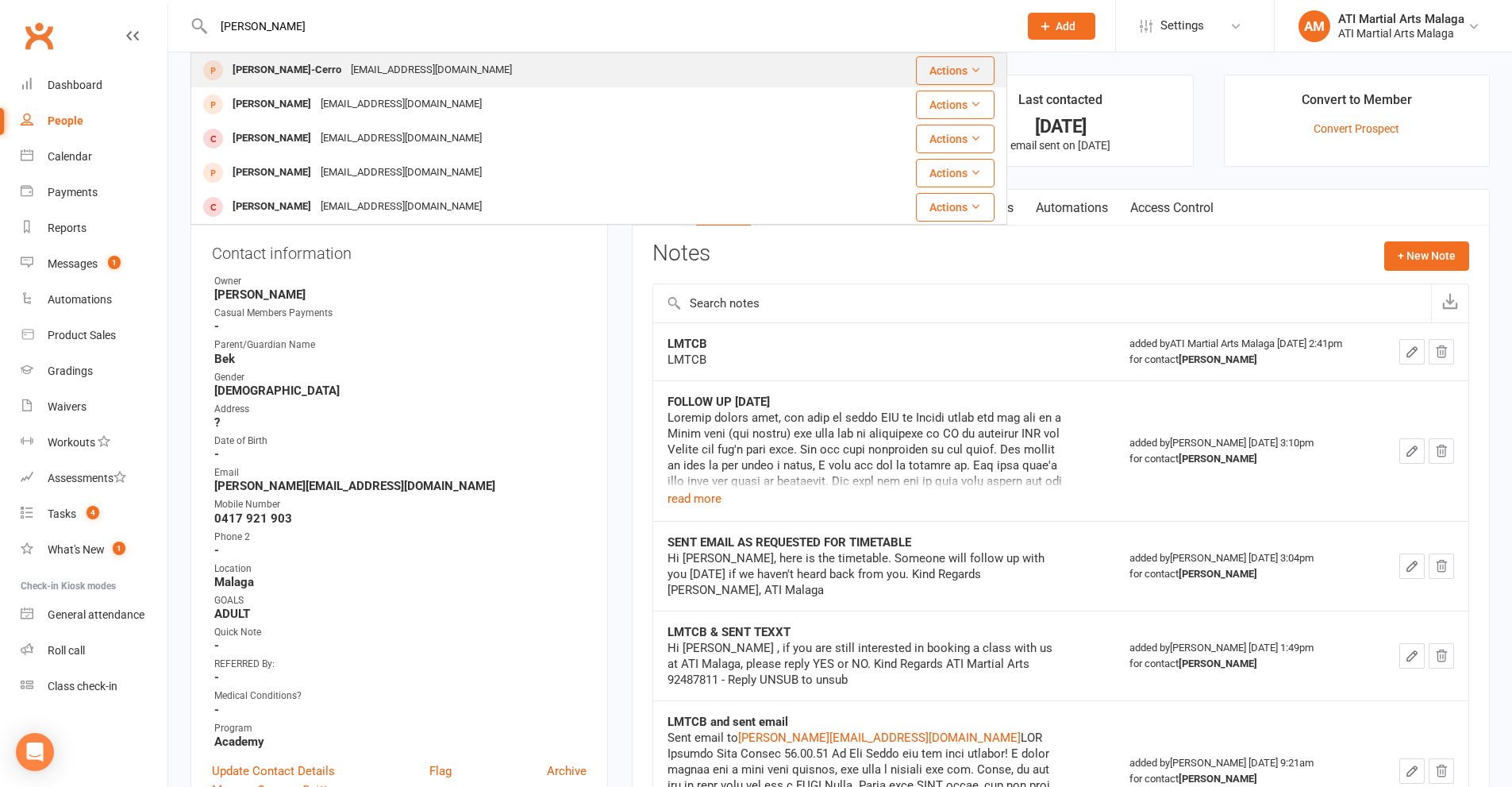
type input "[PERSON_NAME]"
click at [394, 72] on div "[EMAIL_ADDRESS][DOMAIN_NAME]" at bounding box center [431, 70] width 171 height 23
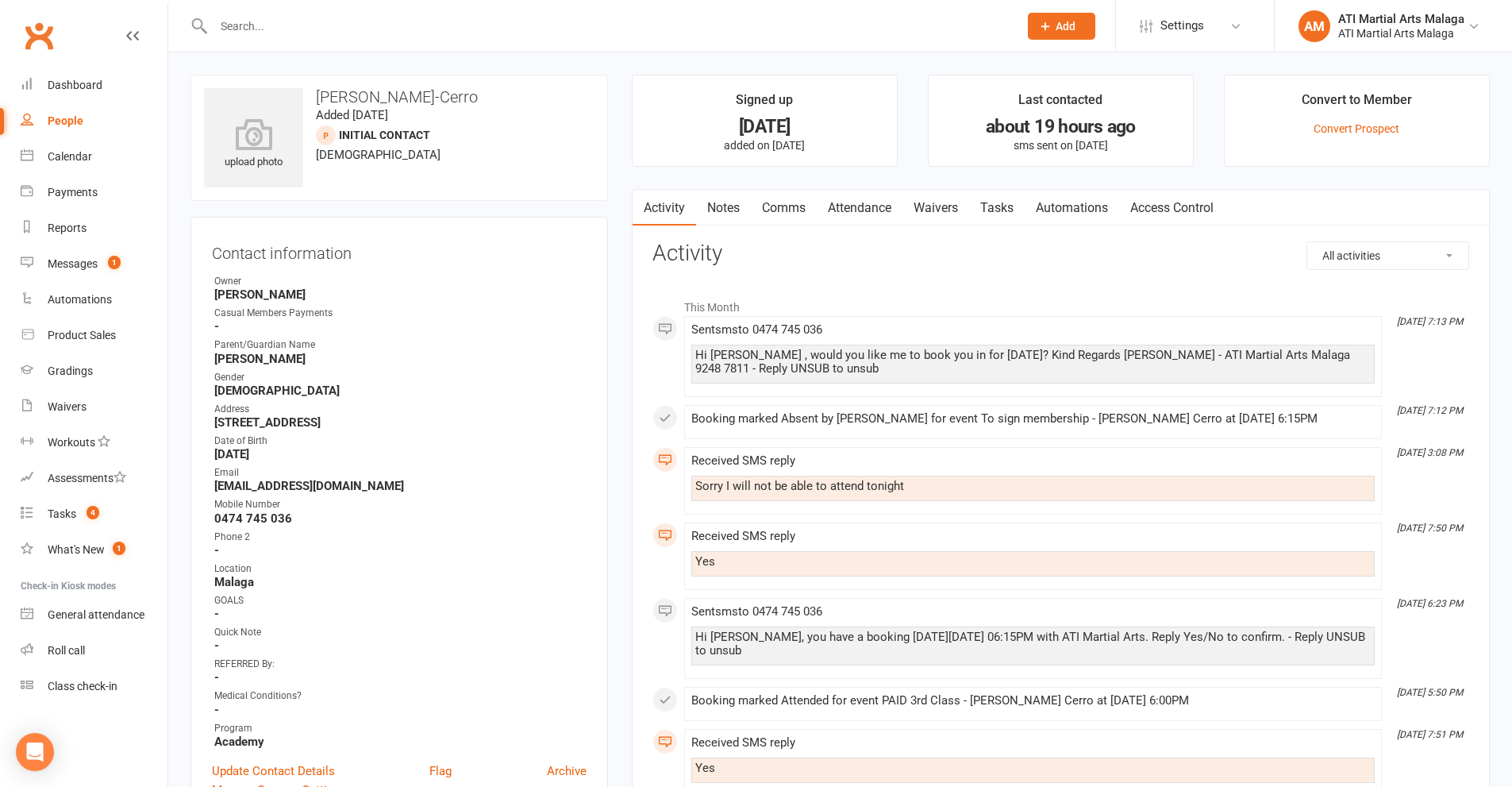
click at [802, 212] on link "Comms" at bounding box center [784, 208] width 66 height 36
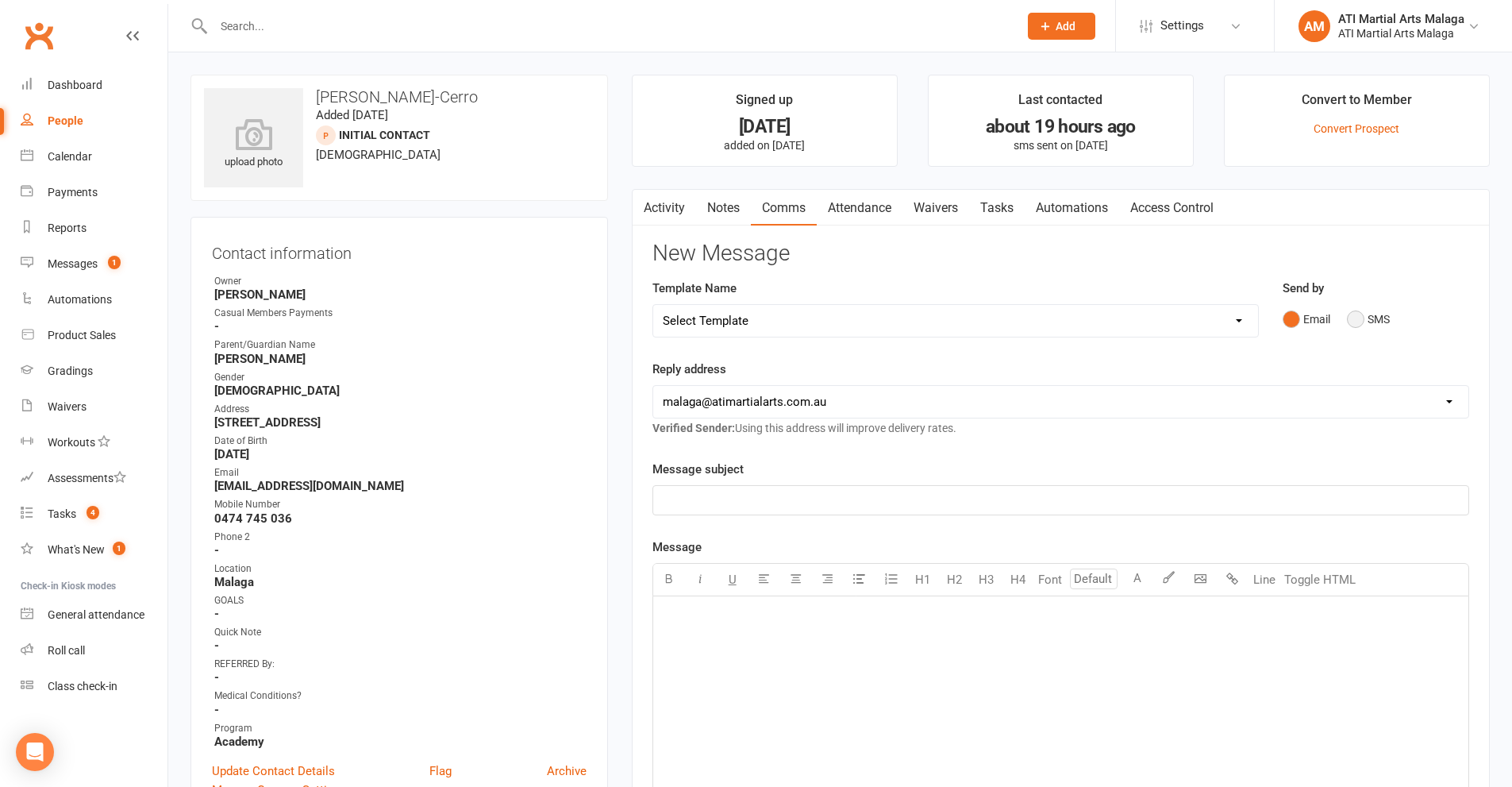
click at [1352, 317] on button "SMS" at bounding box center [1369, 319] width 43 height 30
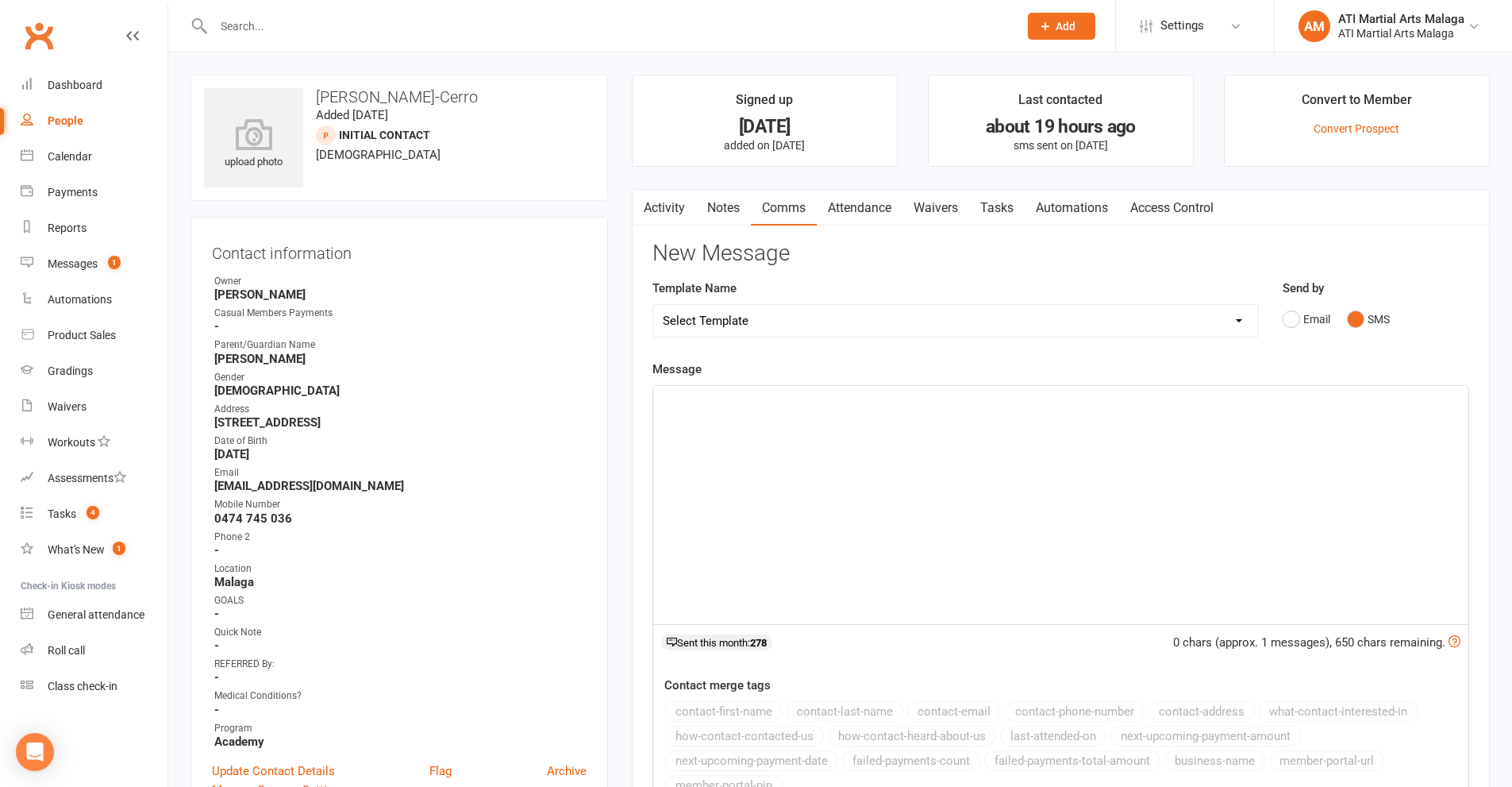
click at [720, 212] on link "Notes" at bounding box center [723, 208] width 55 height 36
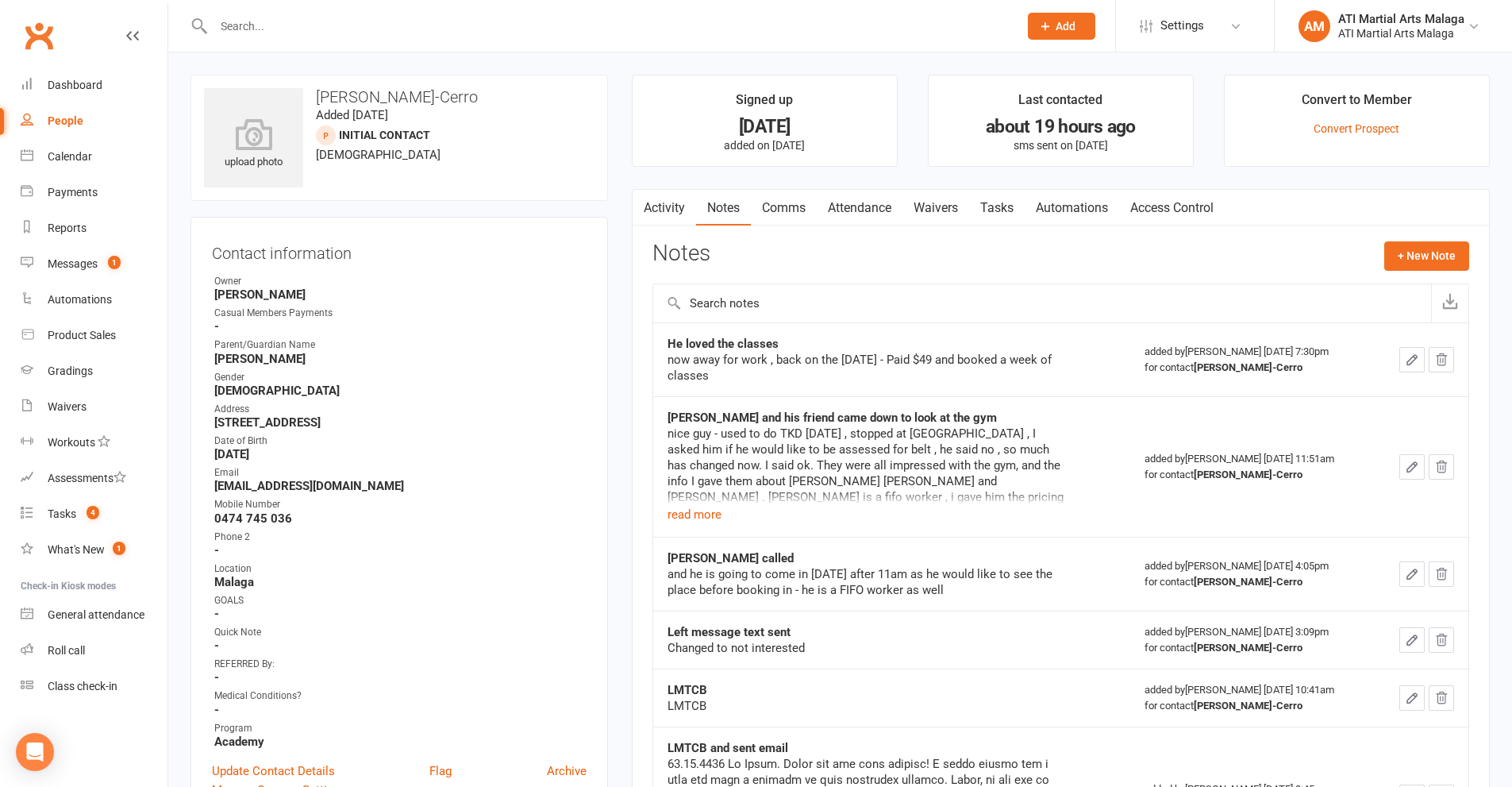
click at [801, 414] on strong "[PERSON_NAME] and his friend came down to look at the gym" at bounding box center [833, 417] width 330 height 15
click at [761, 213] on link "Comms" at bounding box center [784, 208] width 66 height 36
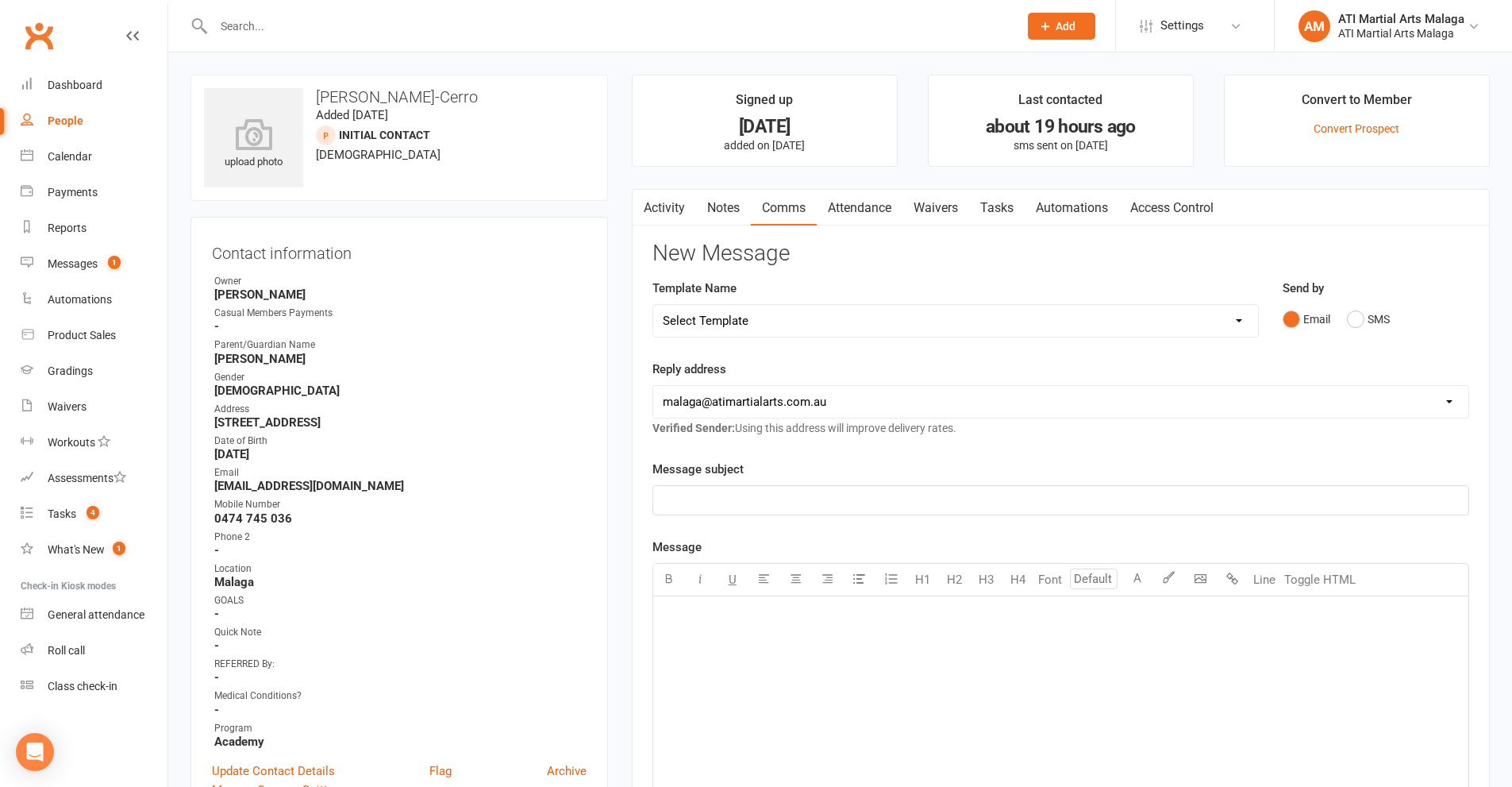
click at [658, 226] on div "Activity Notes Comms Attendance Waivers Tasks Automations Access Control New Me…" at bounding box center [1061, 658] width 858 height 938
click at [717, 207] on link "Notes" at bounding box center [723, 208] width 55 height 36
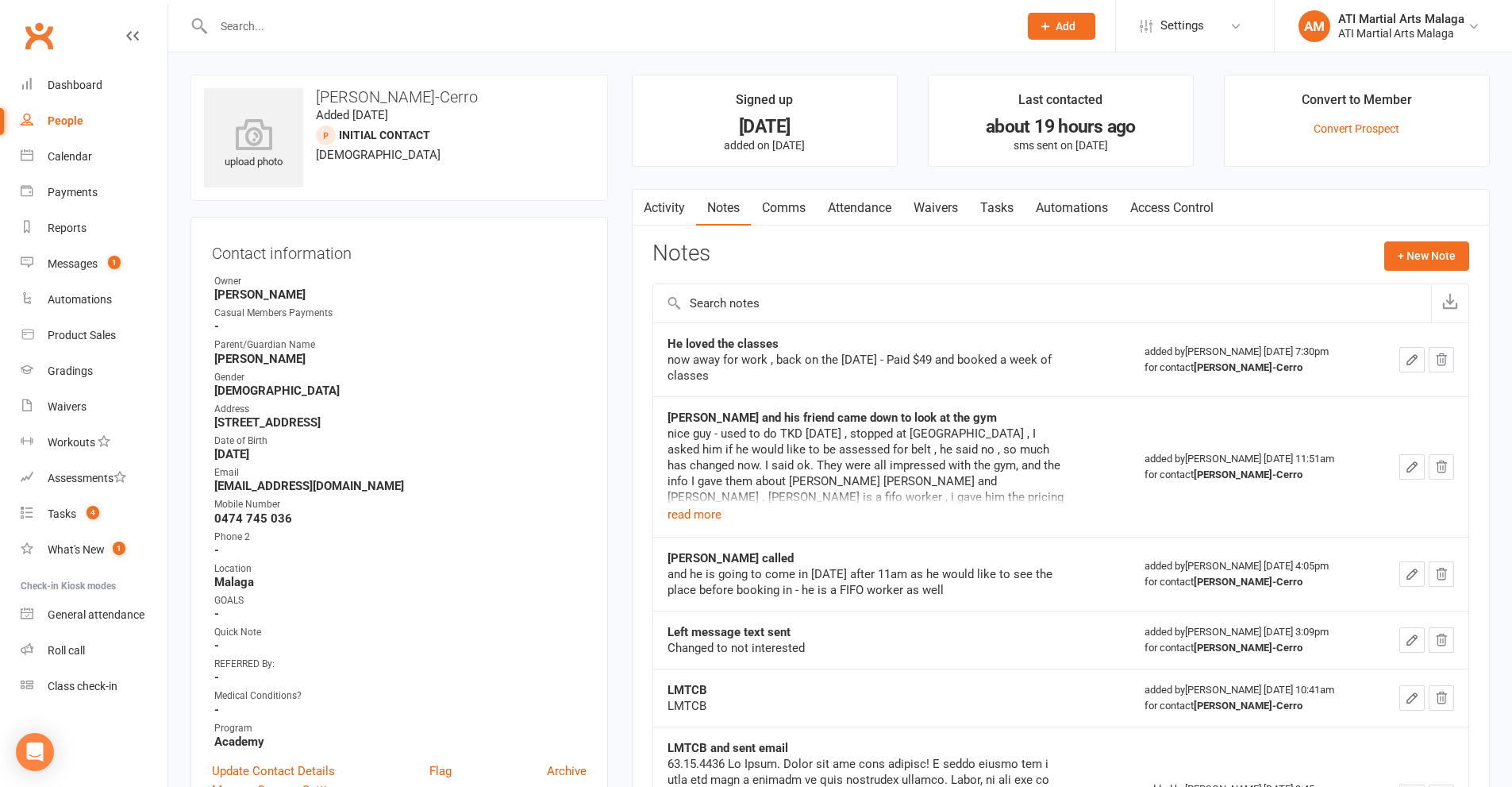
click at [758, 28] on input "text" at bounding box center [607, 25] width 798 height 22
type input "92523540078"
drag, startPoint x: 348, startPoint y: 27, endPoint x: 164, endPoint y: 40, distance: 184.5
click at [164, 4] on header "92523540078 No results Prospect Member Non-attending contact Class / event Appo…" at bounding box center [756, 4] width 1512 height 0
click at [1439, 258] on button "+ New Note" at bounding box center [1426, 256] width 85 height 28
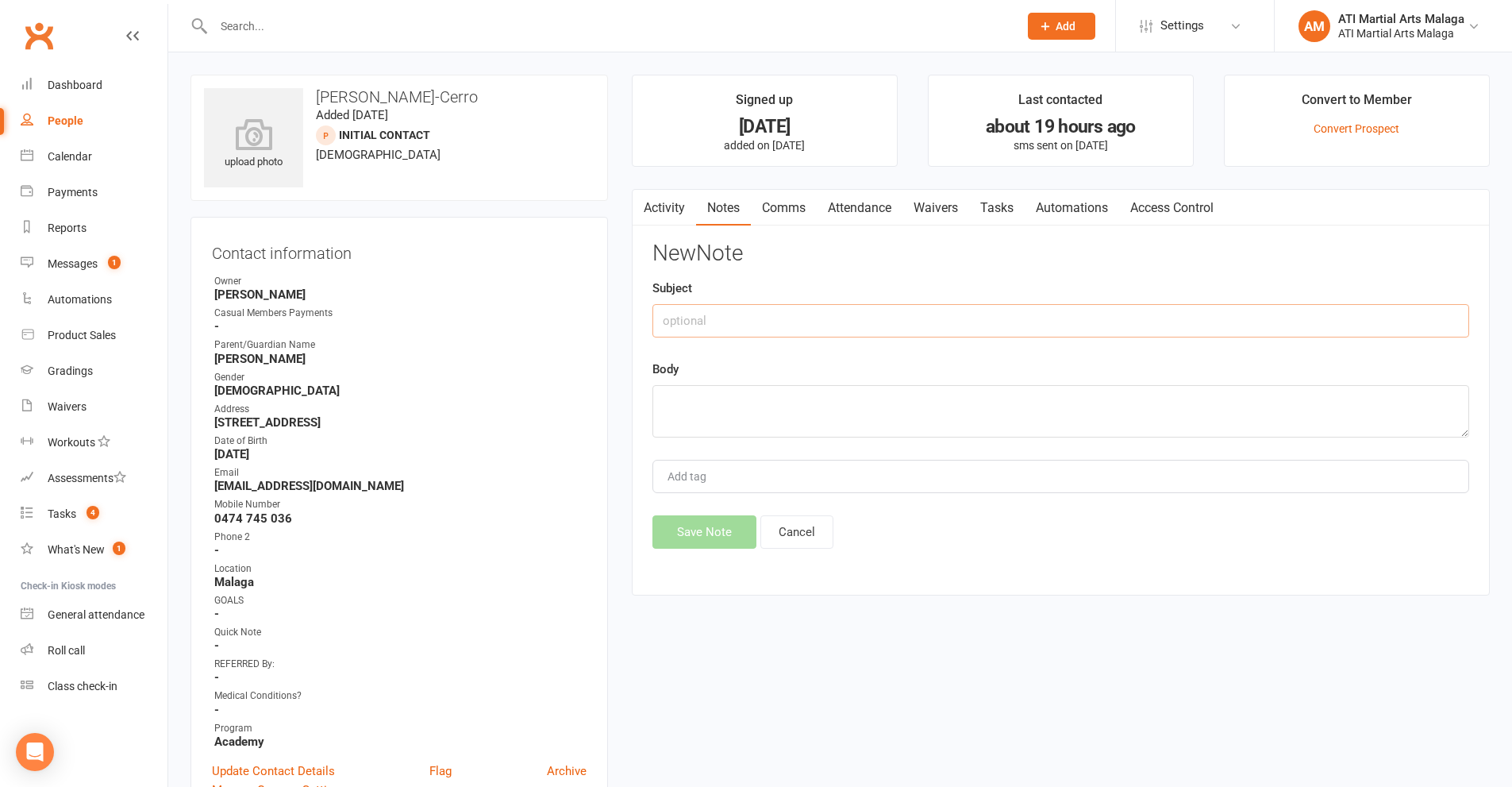
click at [1053, 331] on input "text" at bounding box center [1061, 321] width 817 height 33
type input "LMTCB"
click at [1010, 421] on textarea at bounding box center [1061, 412] width 817 height 53
type textarea "may have gone back to work ?"
click at [721, 532] on button "Save Note" at bounding box center [704, 531] width 104 height 33
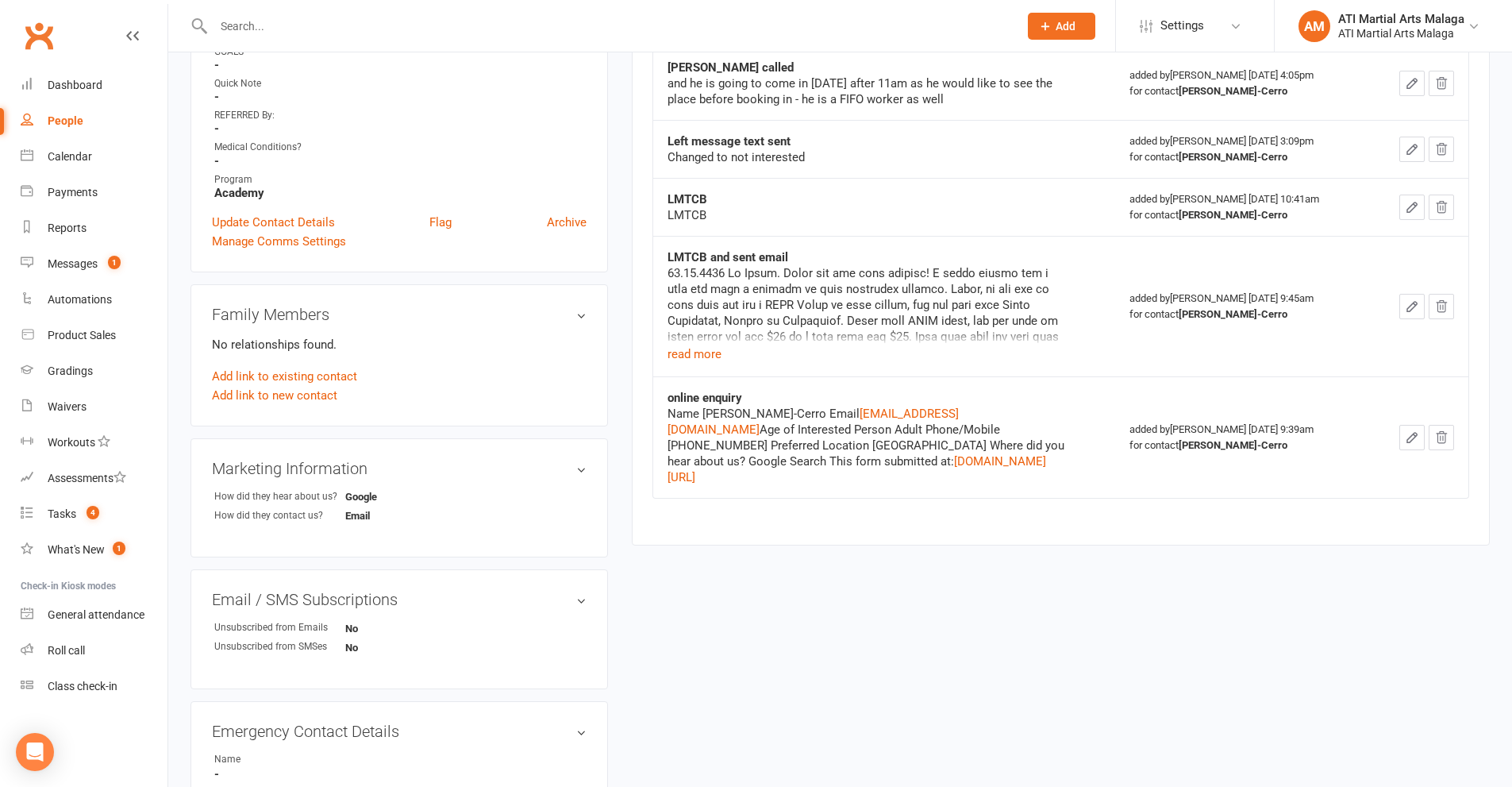
scroll to position [689, 0]
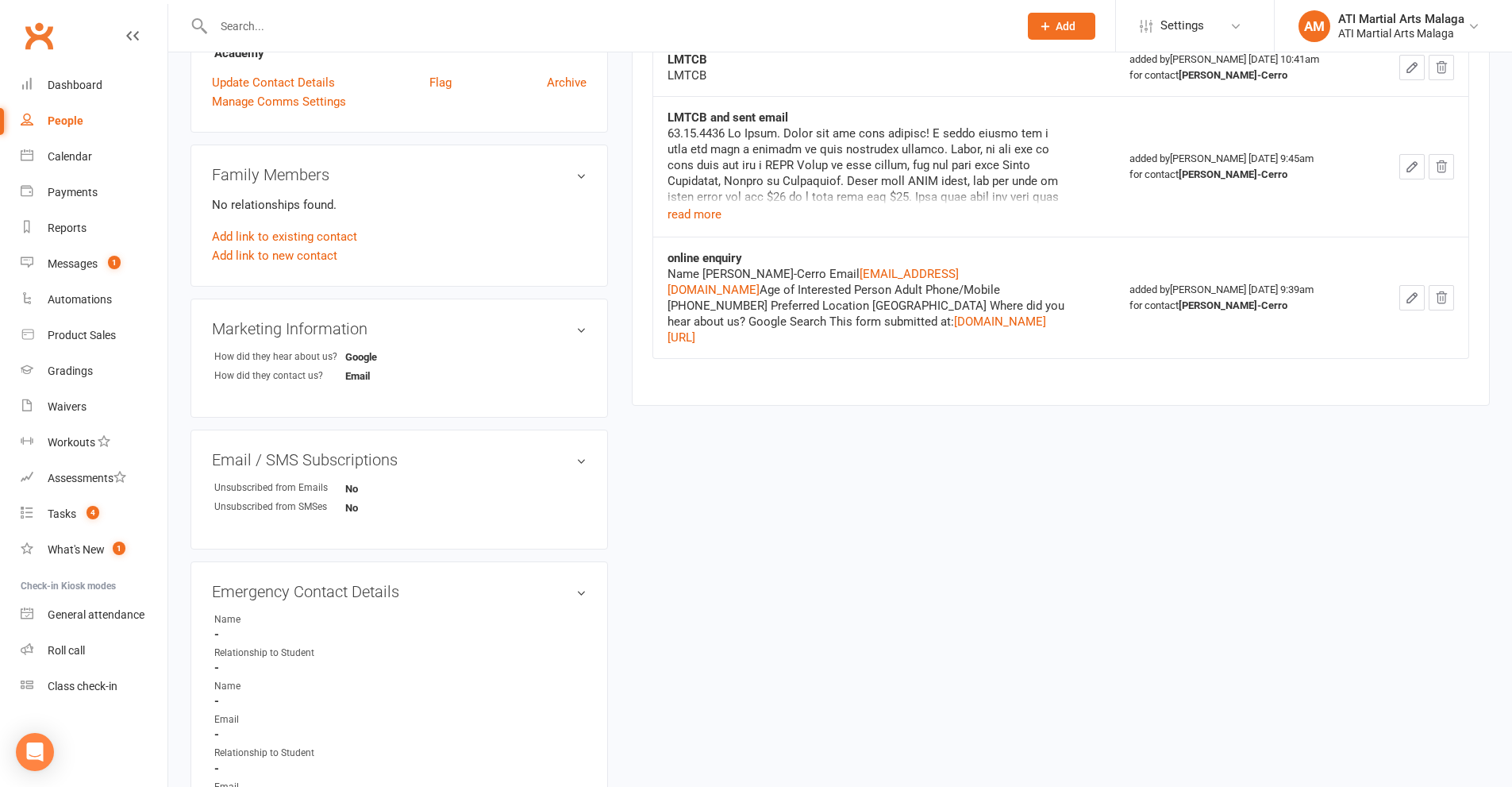
click at [585, 27] on input "text" at bounding box center [607, 25] width 798 height 22
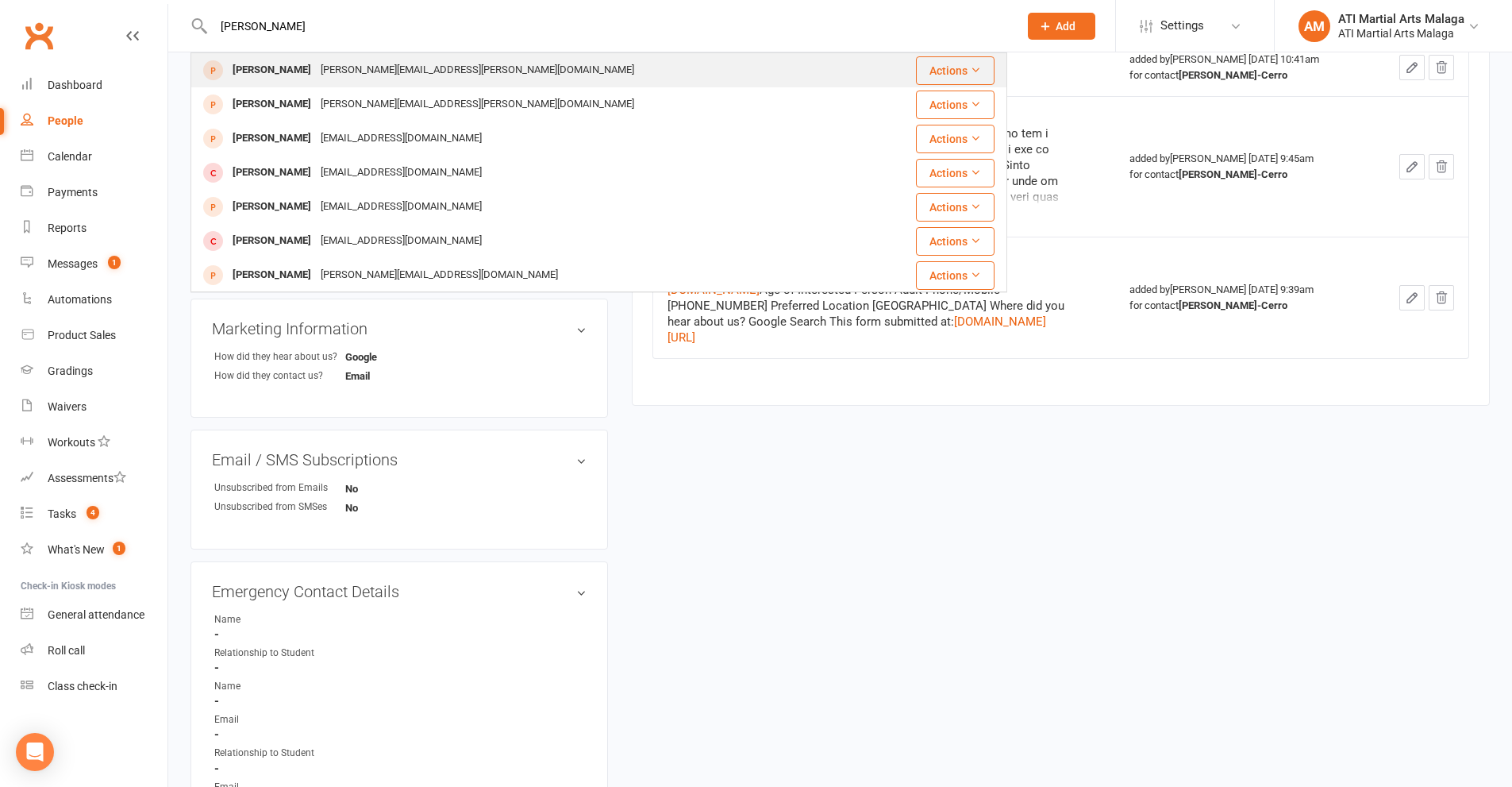
type input "[PERSON_NAME]"
click at [318, 78] on div "[PERSON_NAME][EMAIL_ADDRESS][PERSON_NAME][DOMAIN_NAME]" at bounding box center [477, 70] width 323 height 23
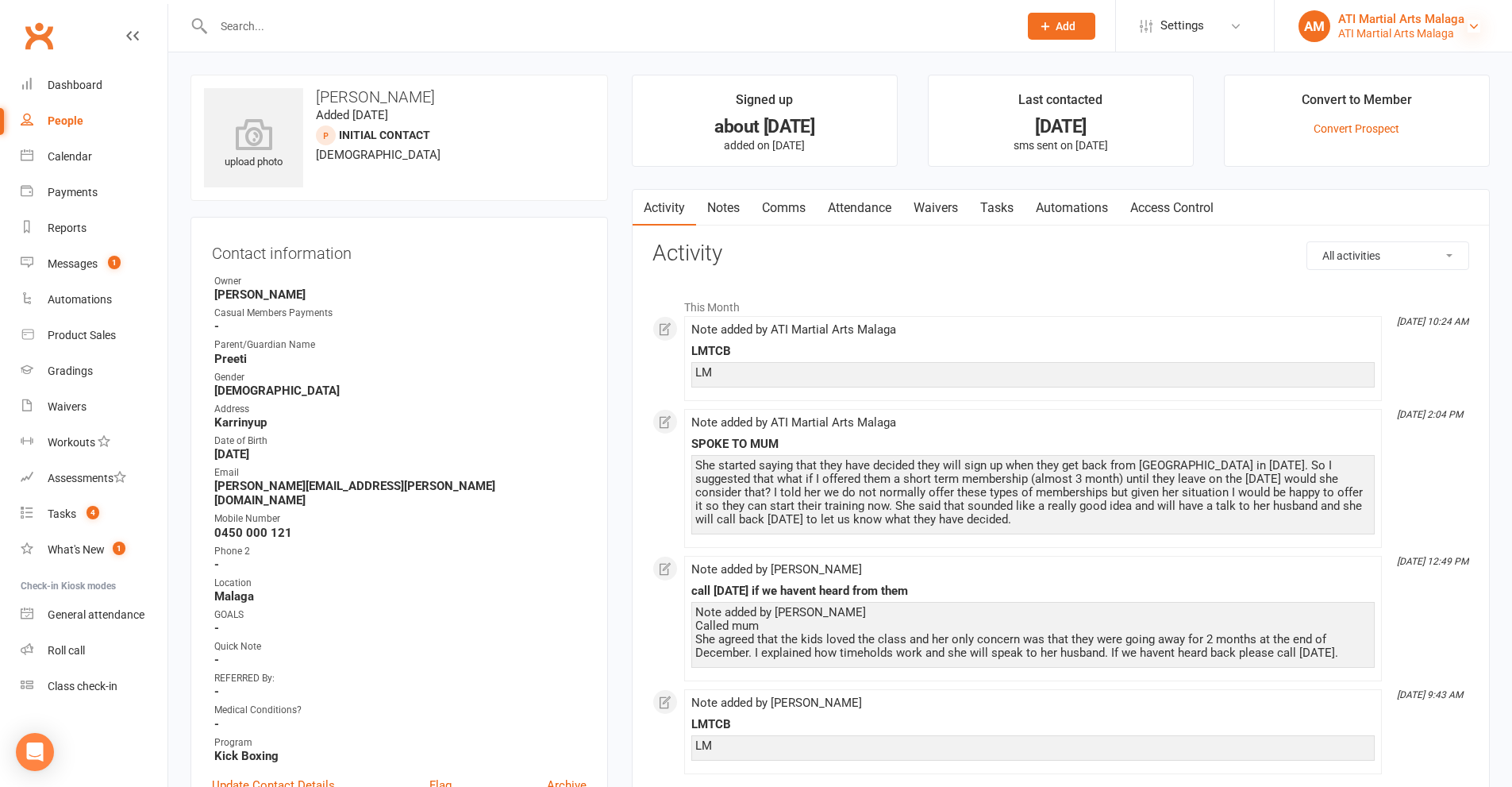
click at [1476, 24] on icon at bounding box center [1473, 25] width 13 height 13
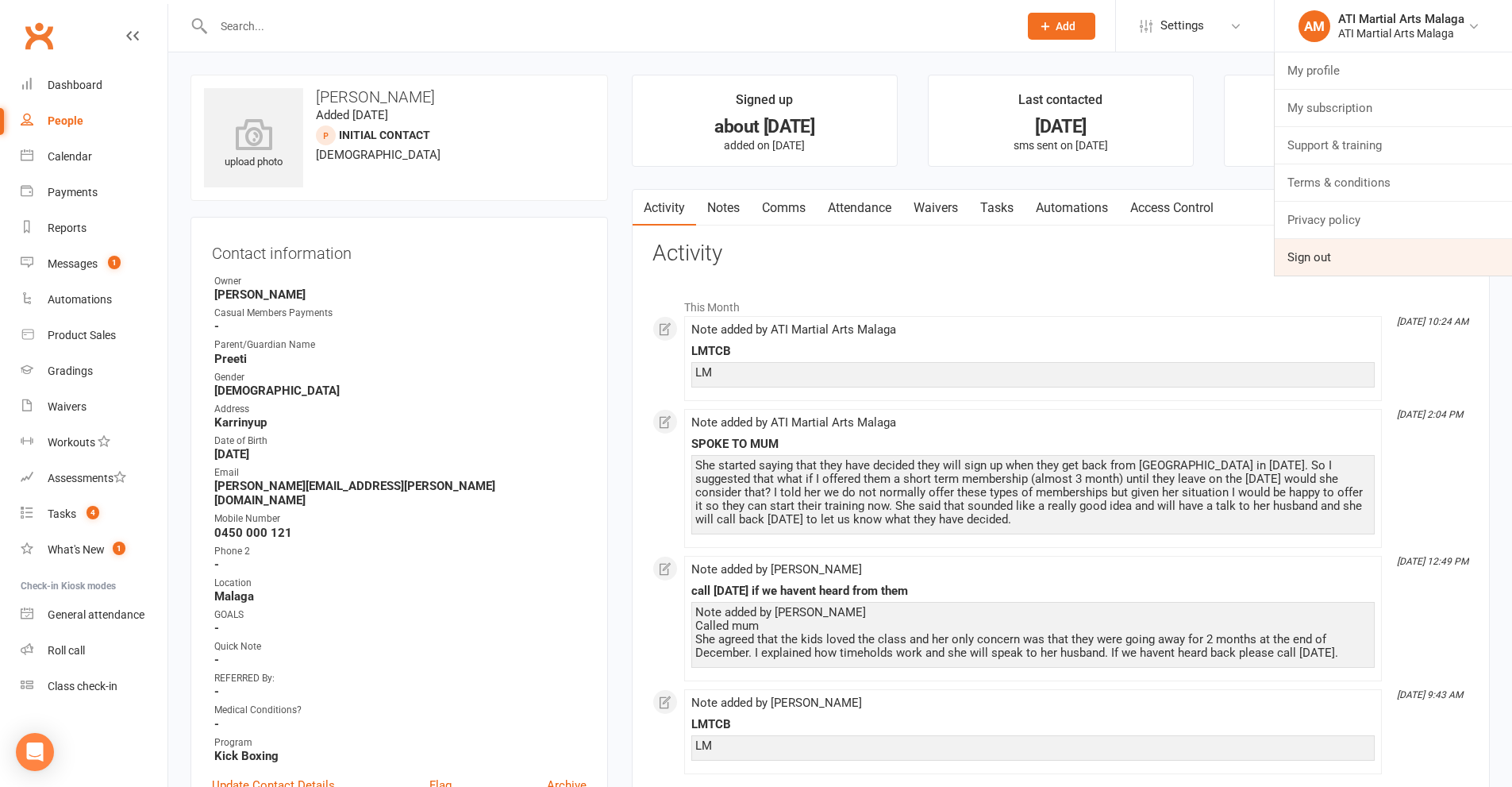
click at [1328, 262] on link "Sign out" at bounding box center [1393, 256] width 237 height 36
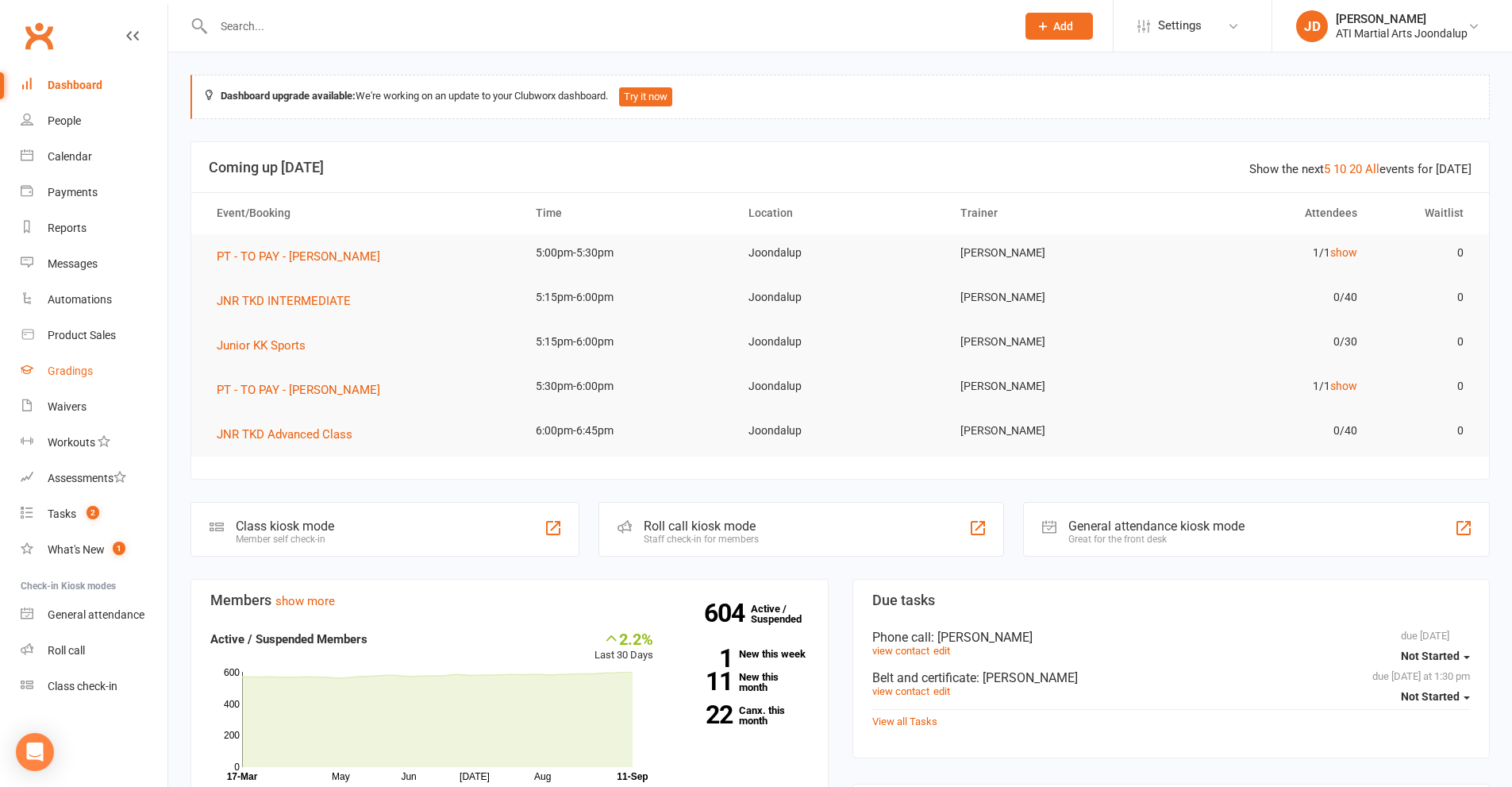
click at [59, 367] on div "Gradings" at bounding box center [70, 371] width 45 height 13
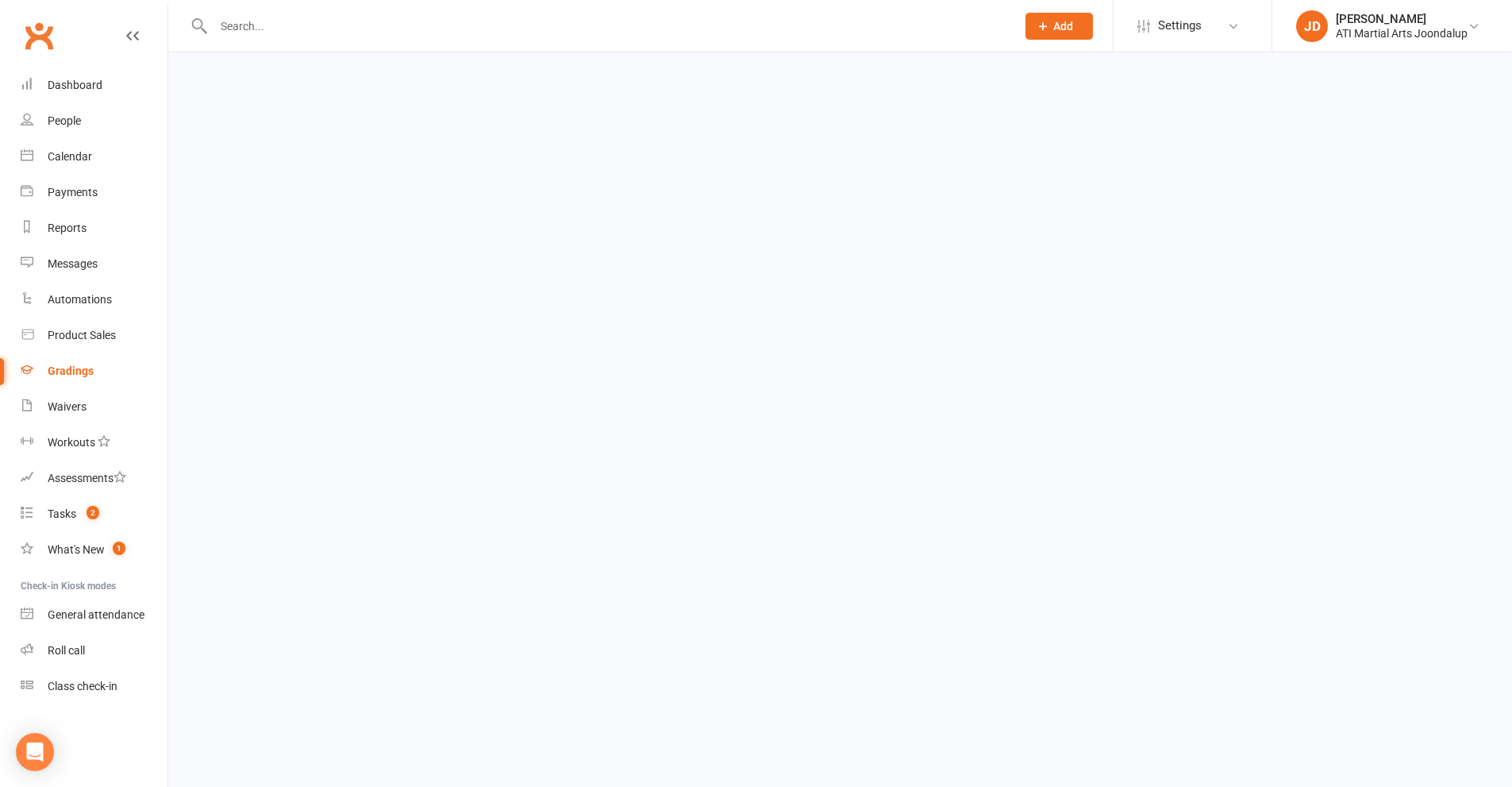
click at [62, 367] on div "Gradings" at bounding box center [70, 371] width 46 height 13
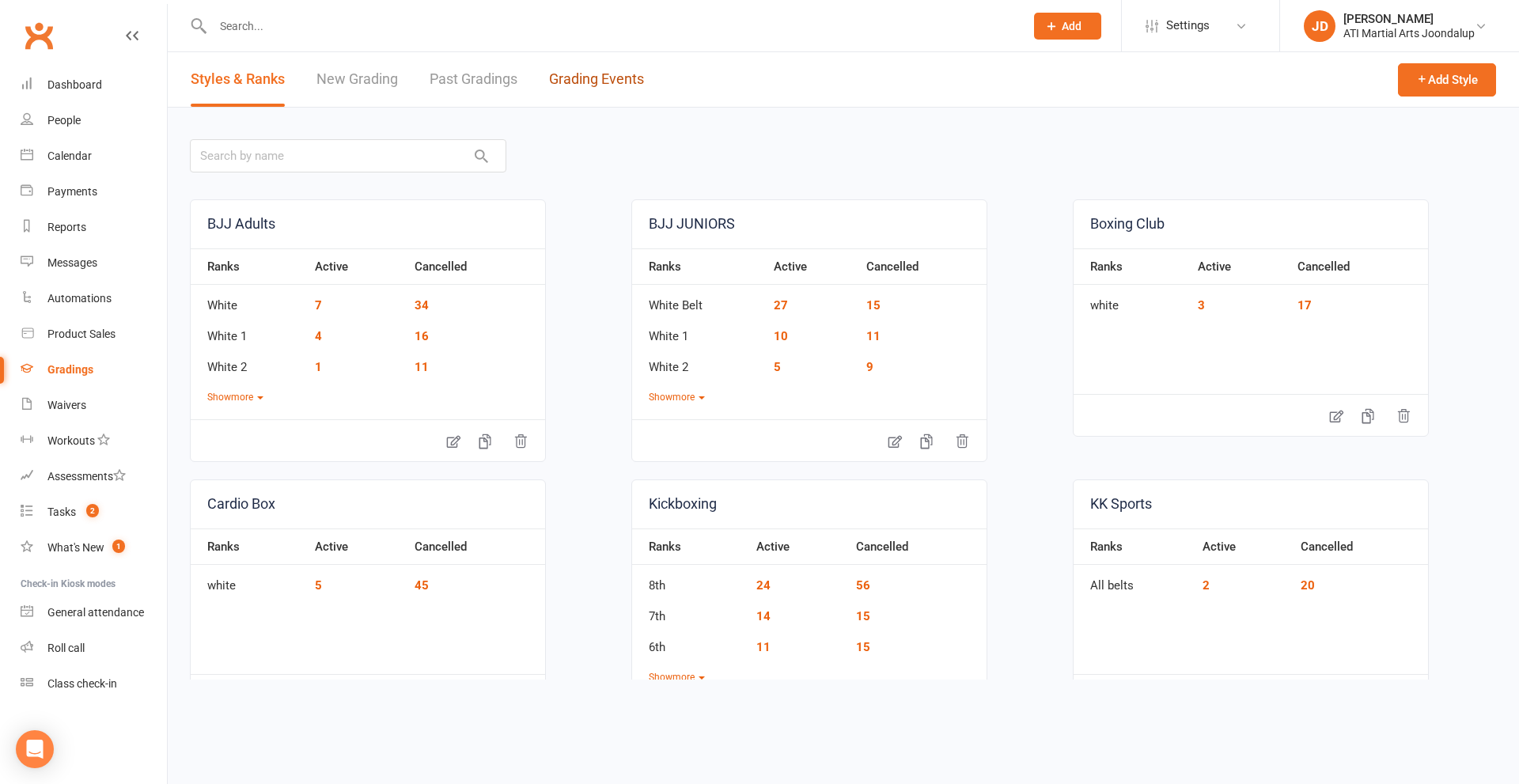
click at [590, 76] on link "Grading Events" at bounding box center [597, 80] width 95 height 54
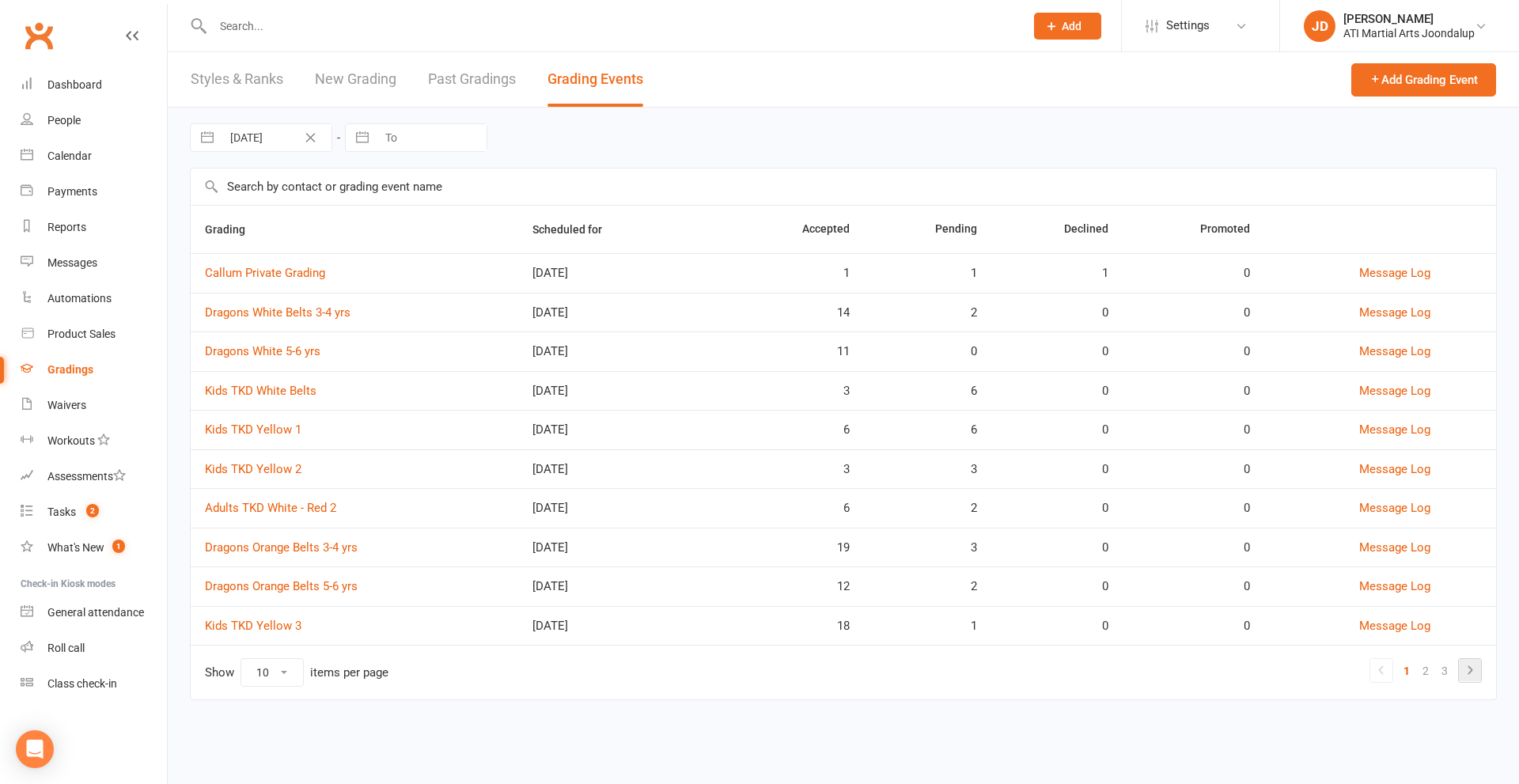
click at [1467, 665] on icon at bounding box center [1470, 670] width 19 height 19
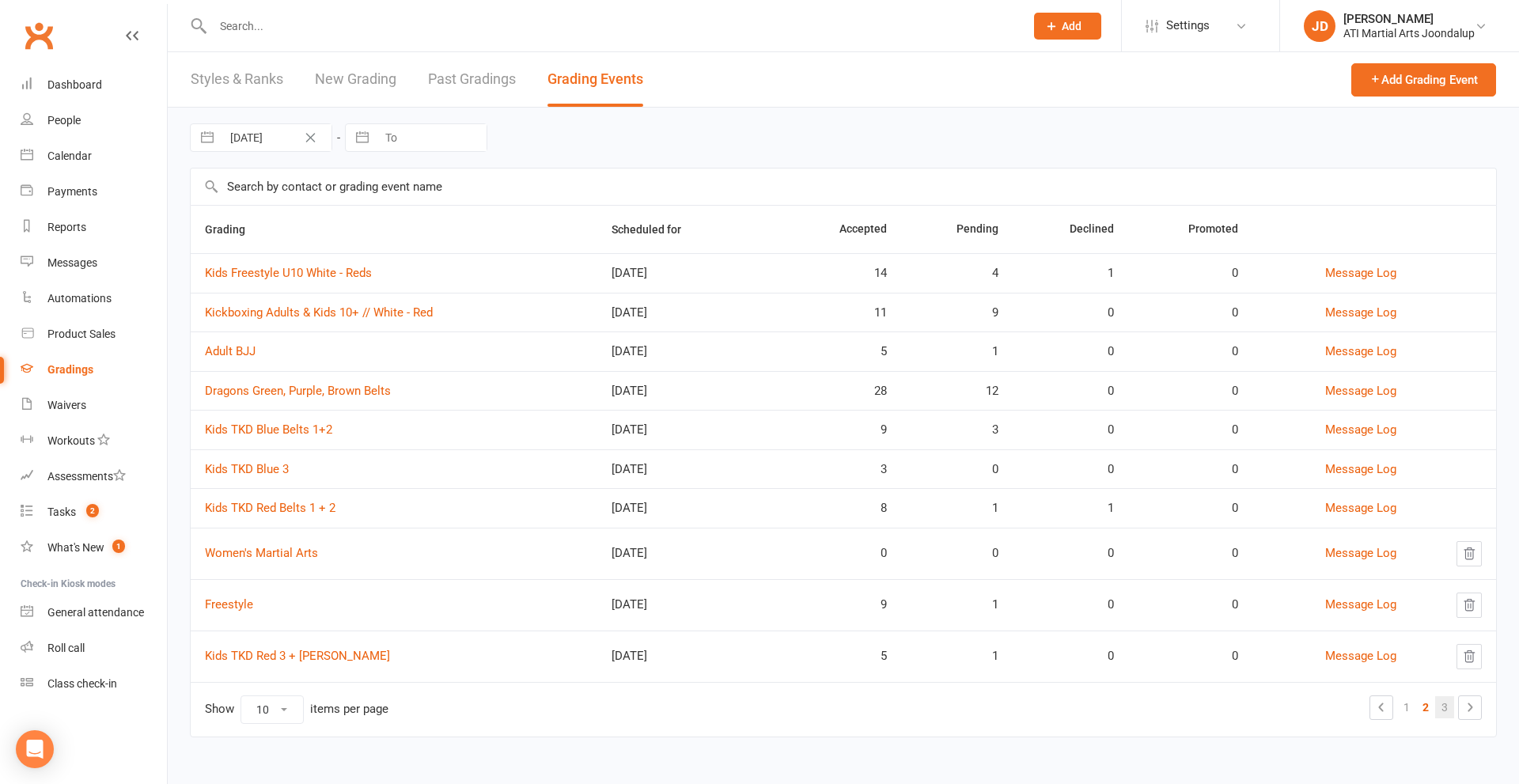
click at [1441, 704] on link "3" at bounding box center [1445, 706] width 19 height 22
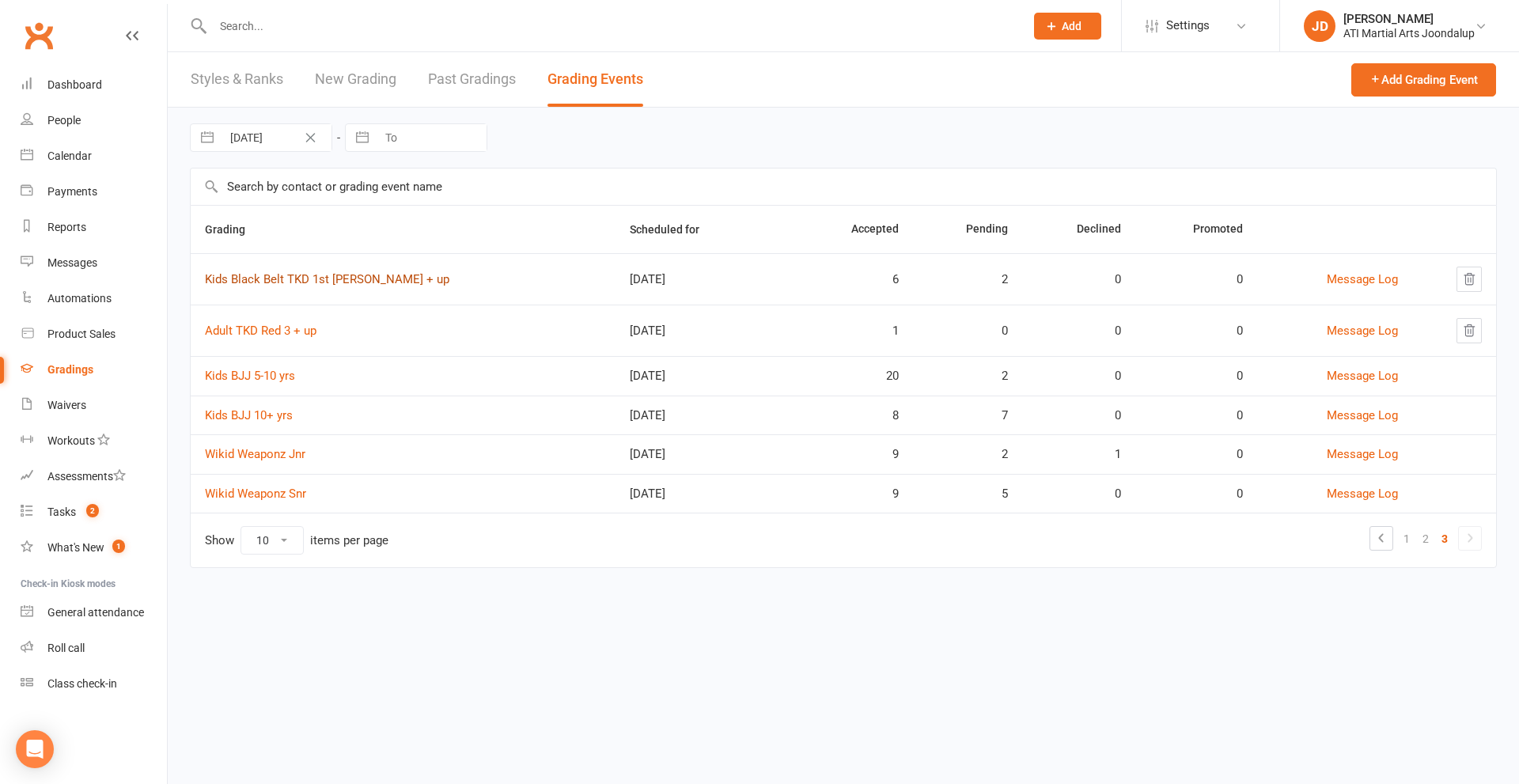
click at [287, 280] on link "Kids Black Belt TKD 1st Dan + up" at bounding box center [328, 279] width 245 height 15
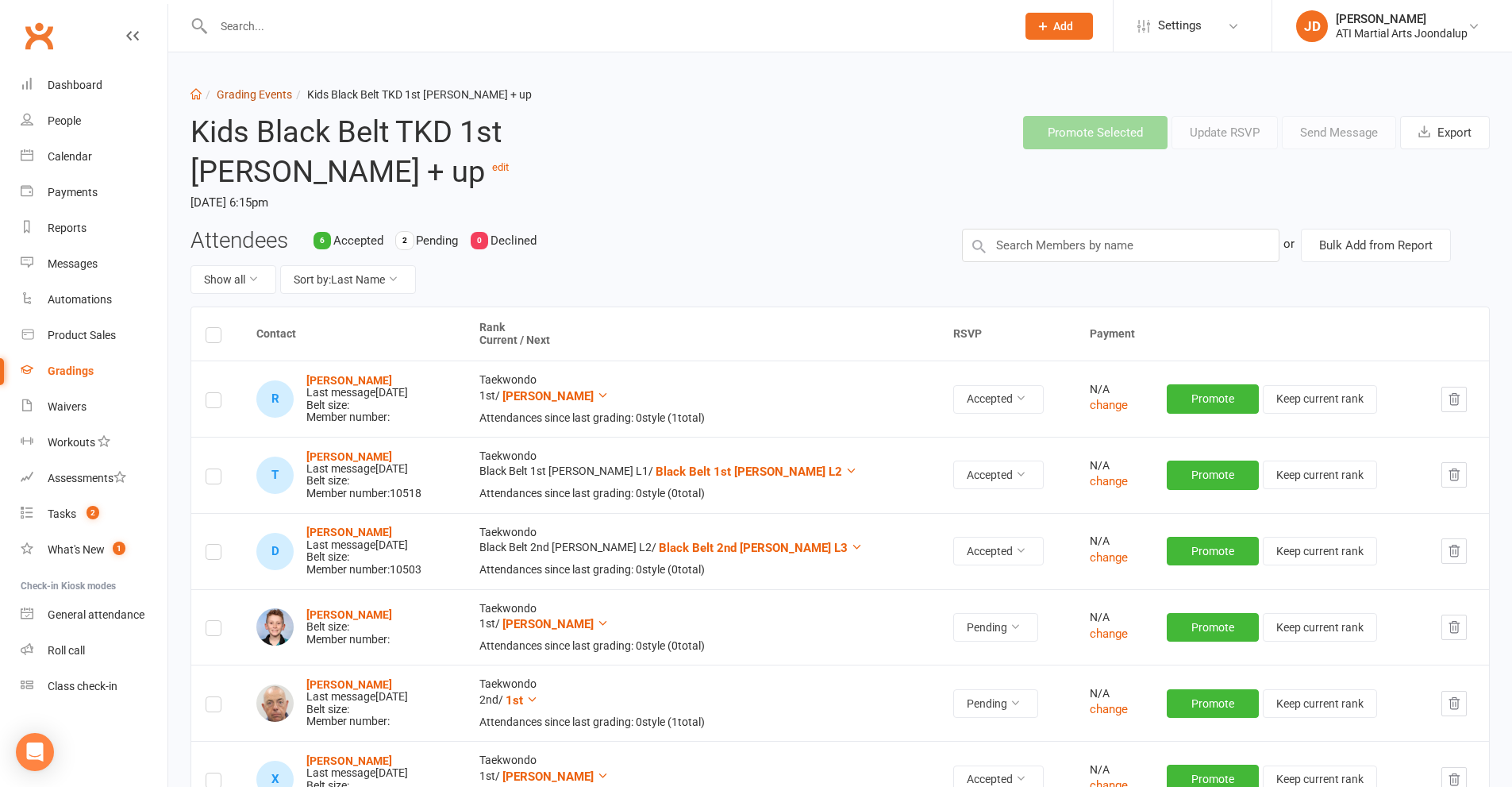
click at [234, 95] on link "Grading Events" at bounding box center [253, 94] width 75 height 13
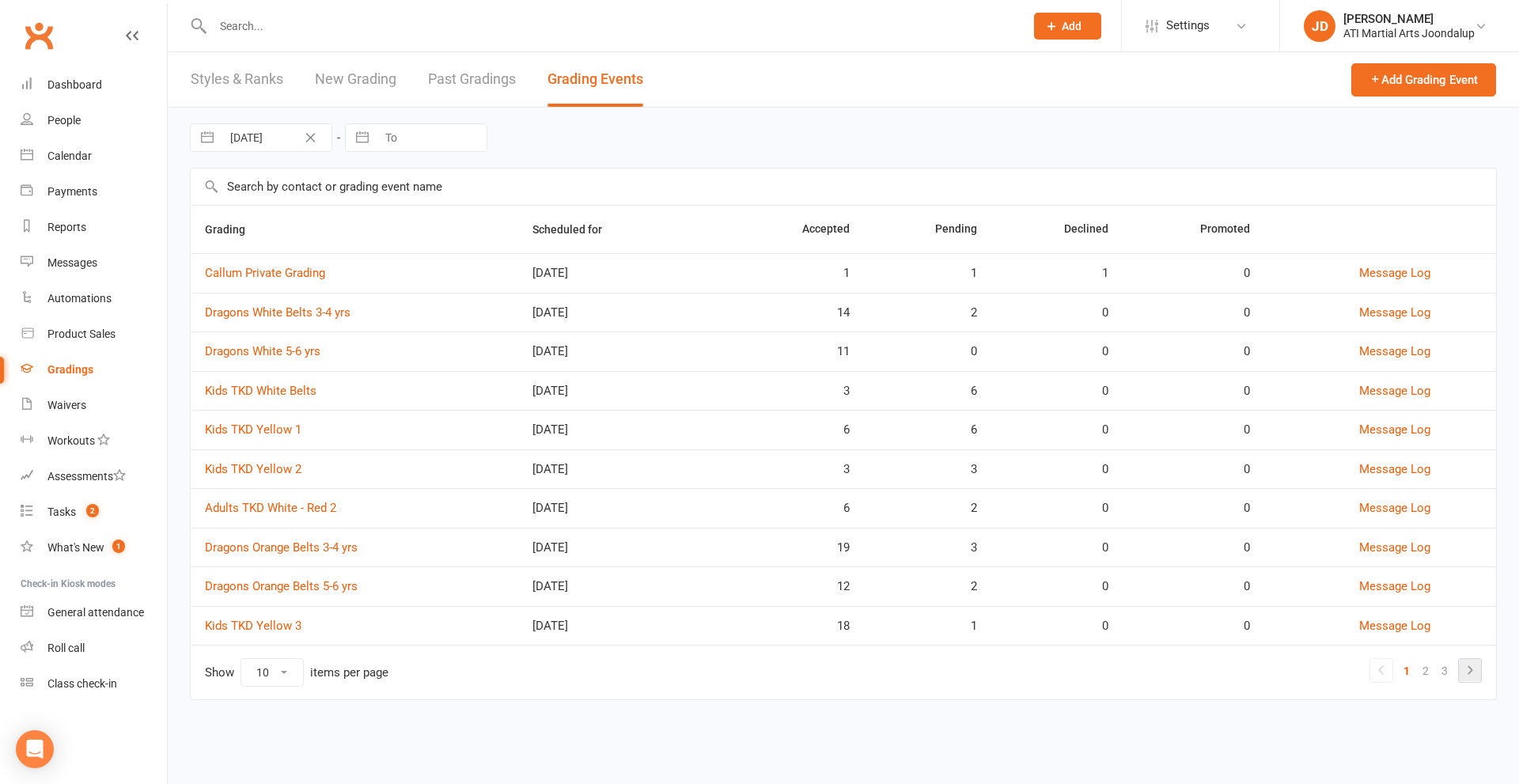
click at [1471, 668] on icon at bounding box center [1469, 669] width 5 height 9
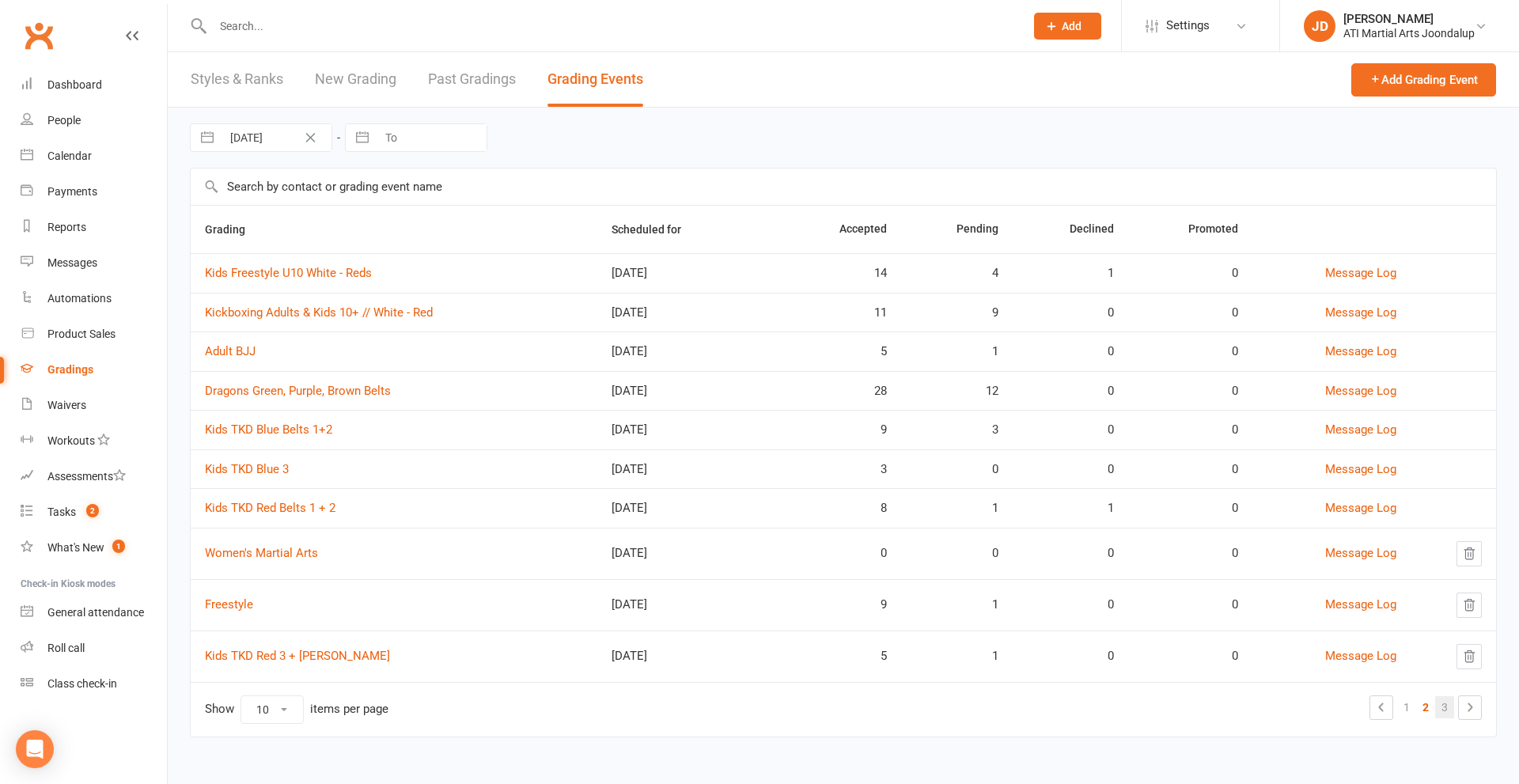
click at [1448, 705] on link "3" at bounding box center [1445, 706] width 19 height 22
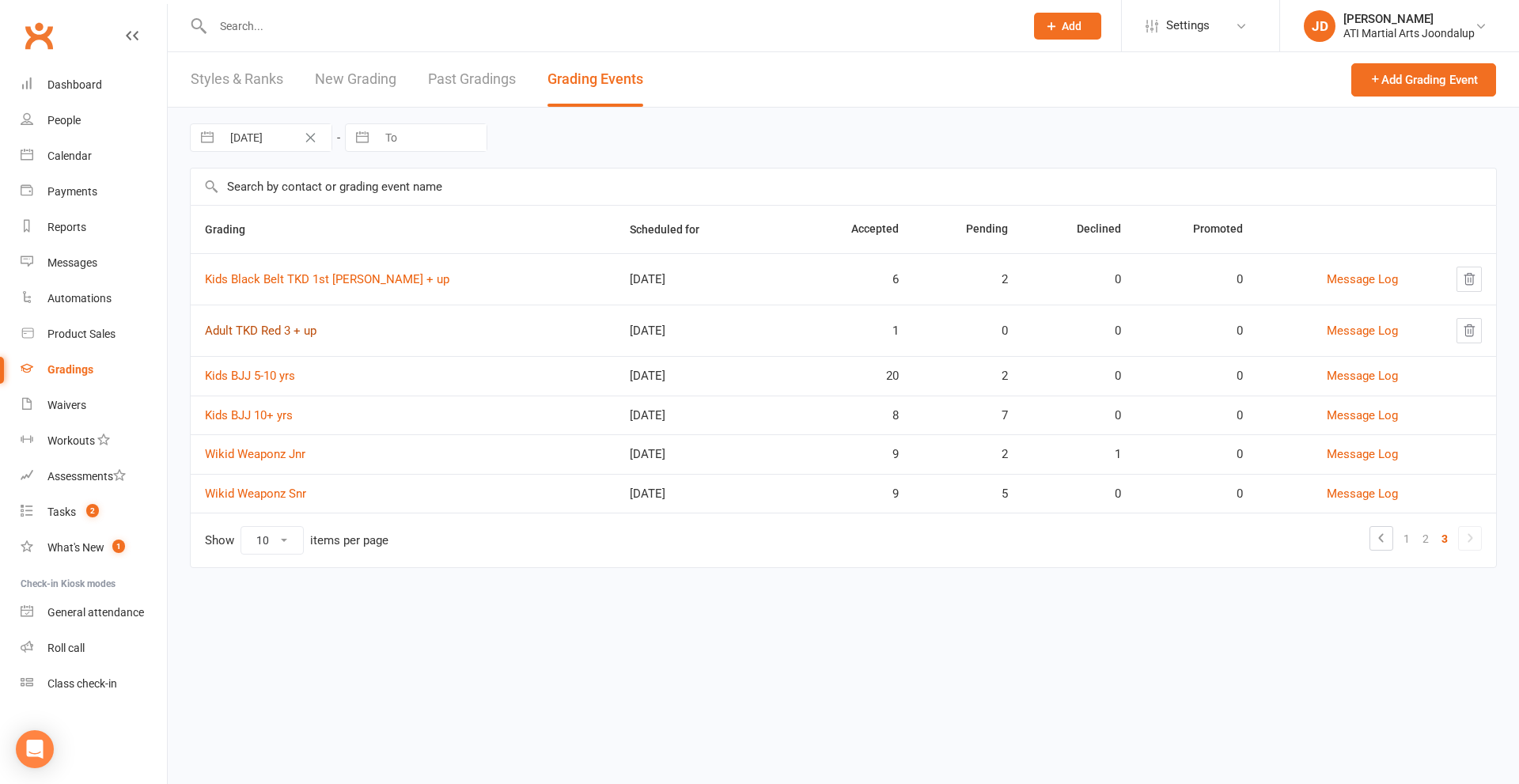
click at [262, 333] on link "Adult TKD Red 3 + up" at bounding box center [260, 330] width 112 height 15
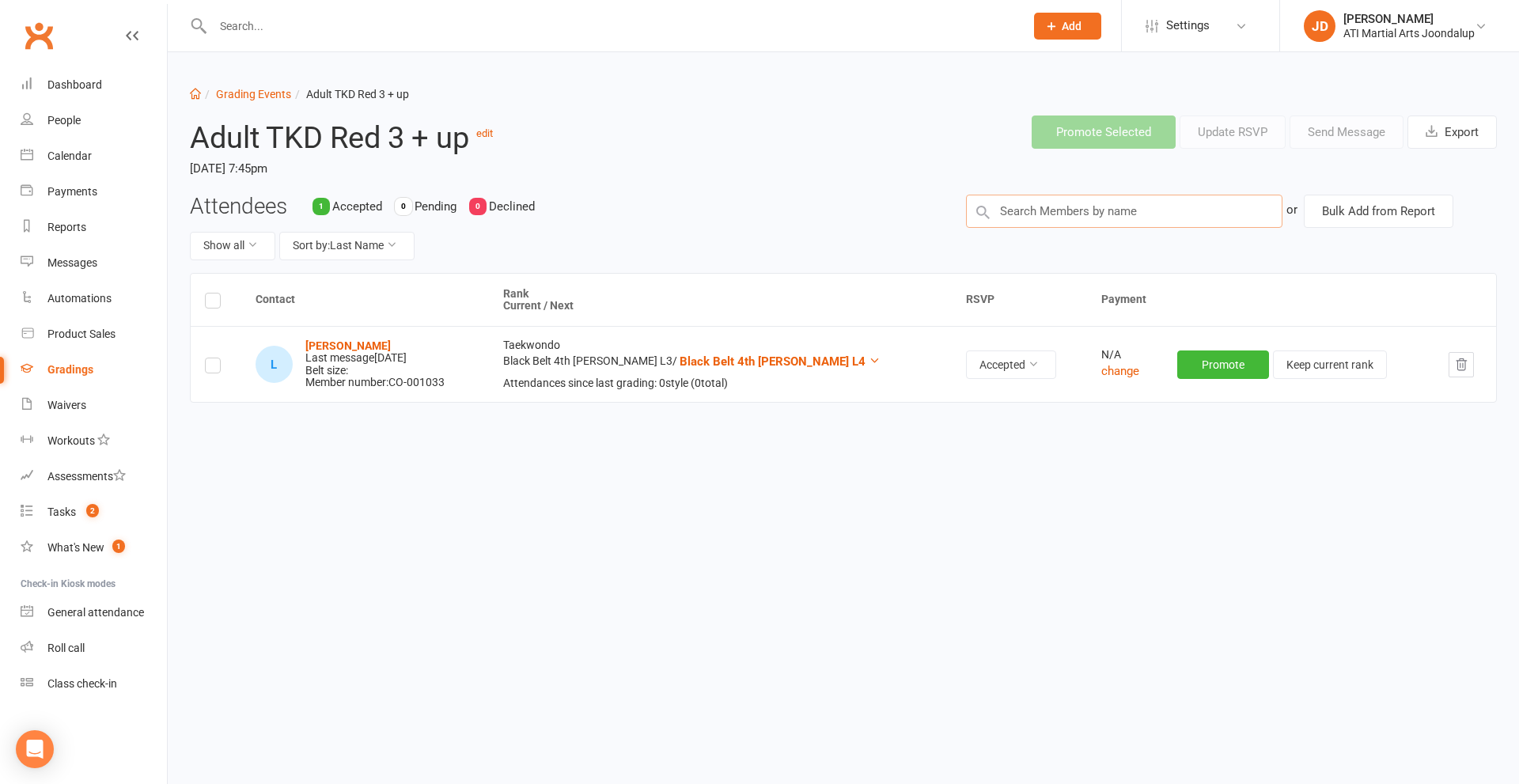
click at [1047, 208] on input "text" at bounding box center [1124, 211] width 317 height 33
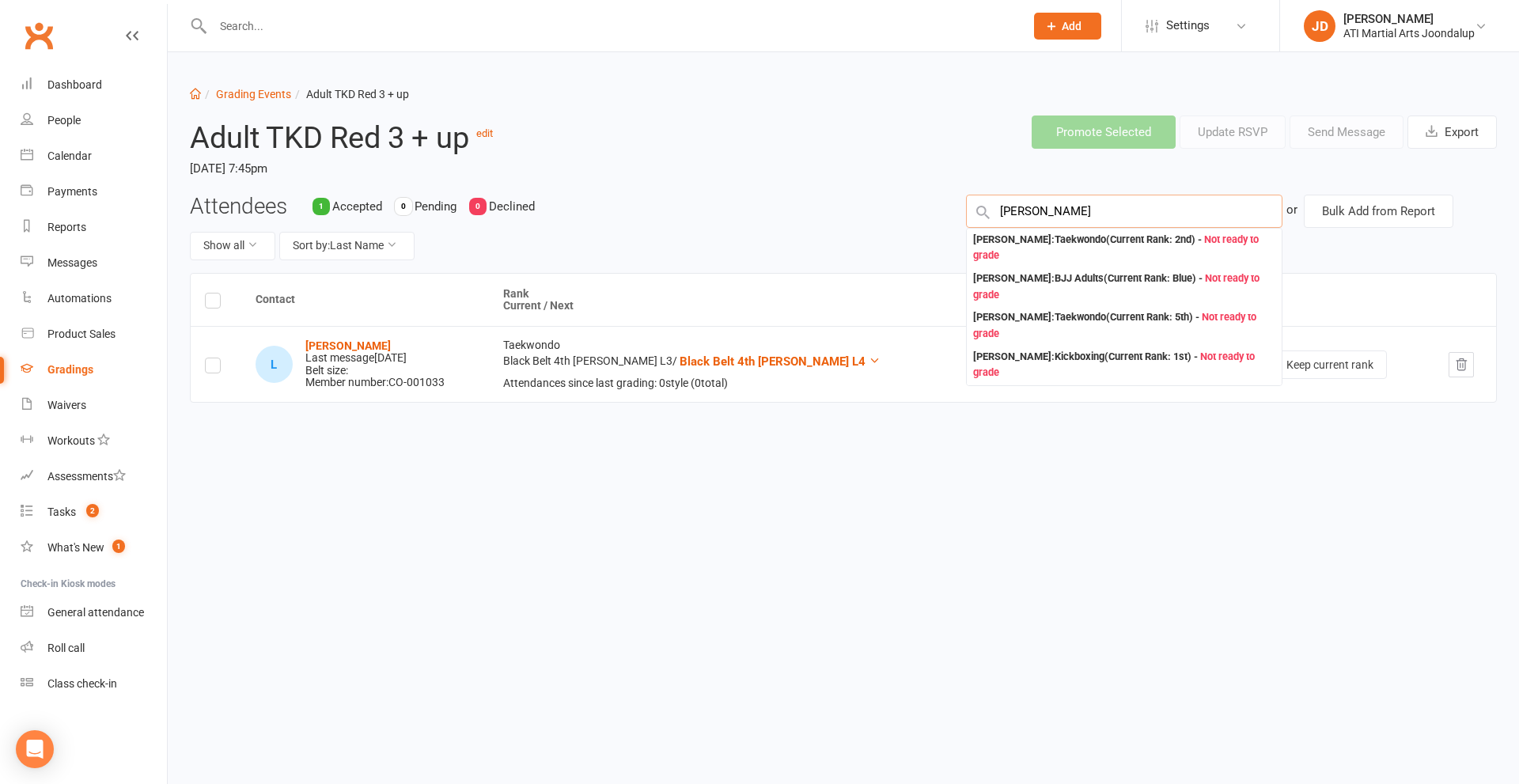
type input "Steven Kennedy"
click at [227, 20] on input "text" at bounding box center [610, 25] width 806 height 22
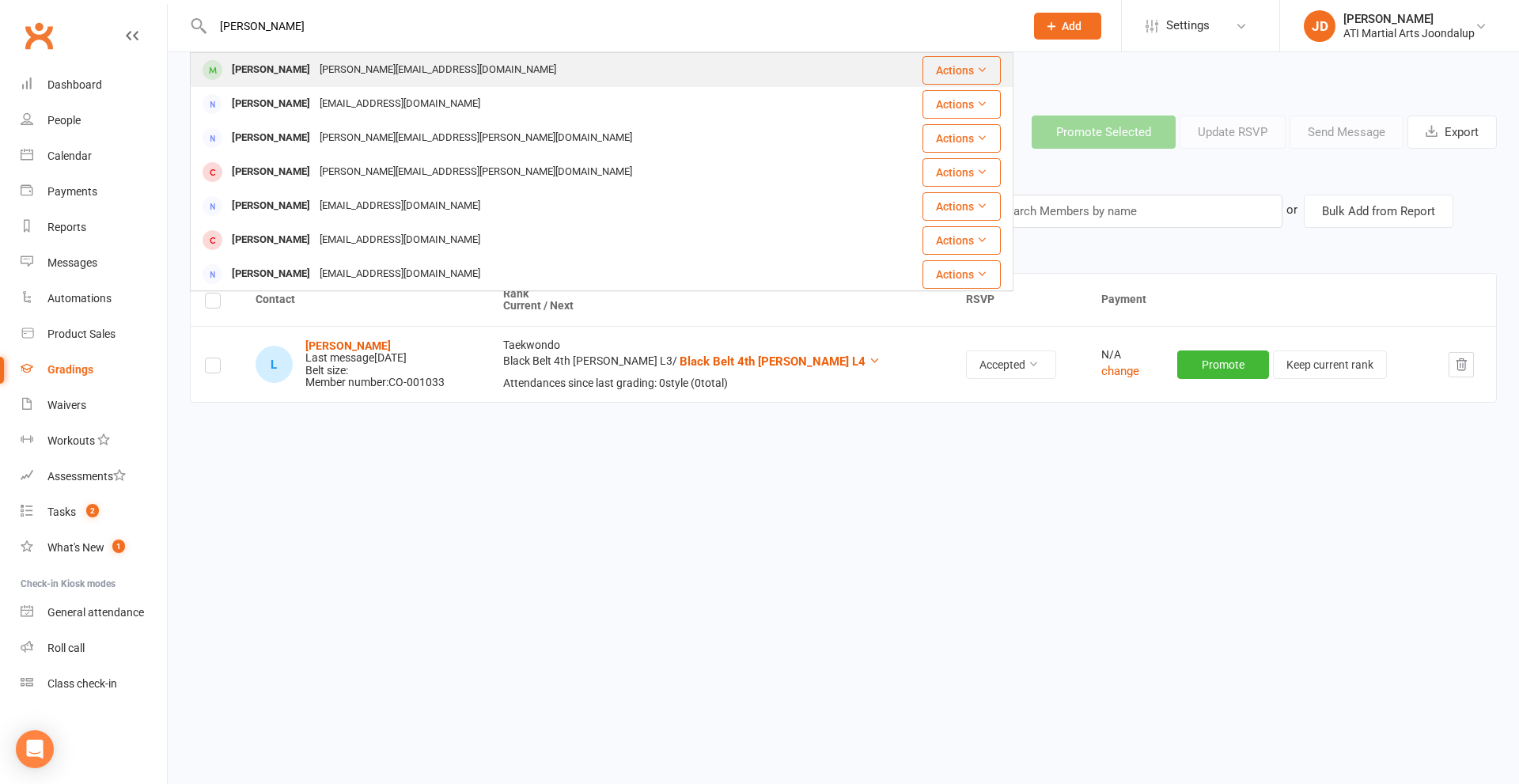
type input "steven kennedy"
click at [241, 64] on div "Steven Kennedy" at bounding box center [271, 70] width 87 height 23
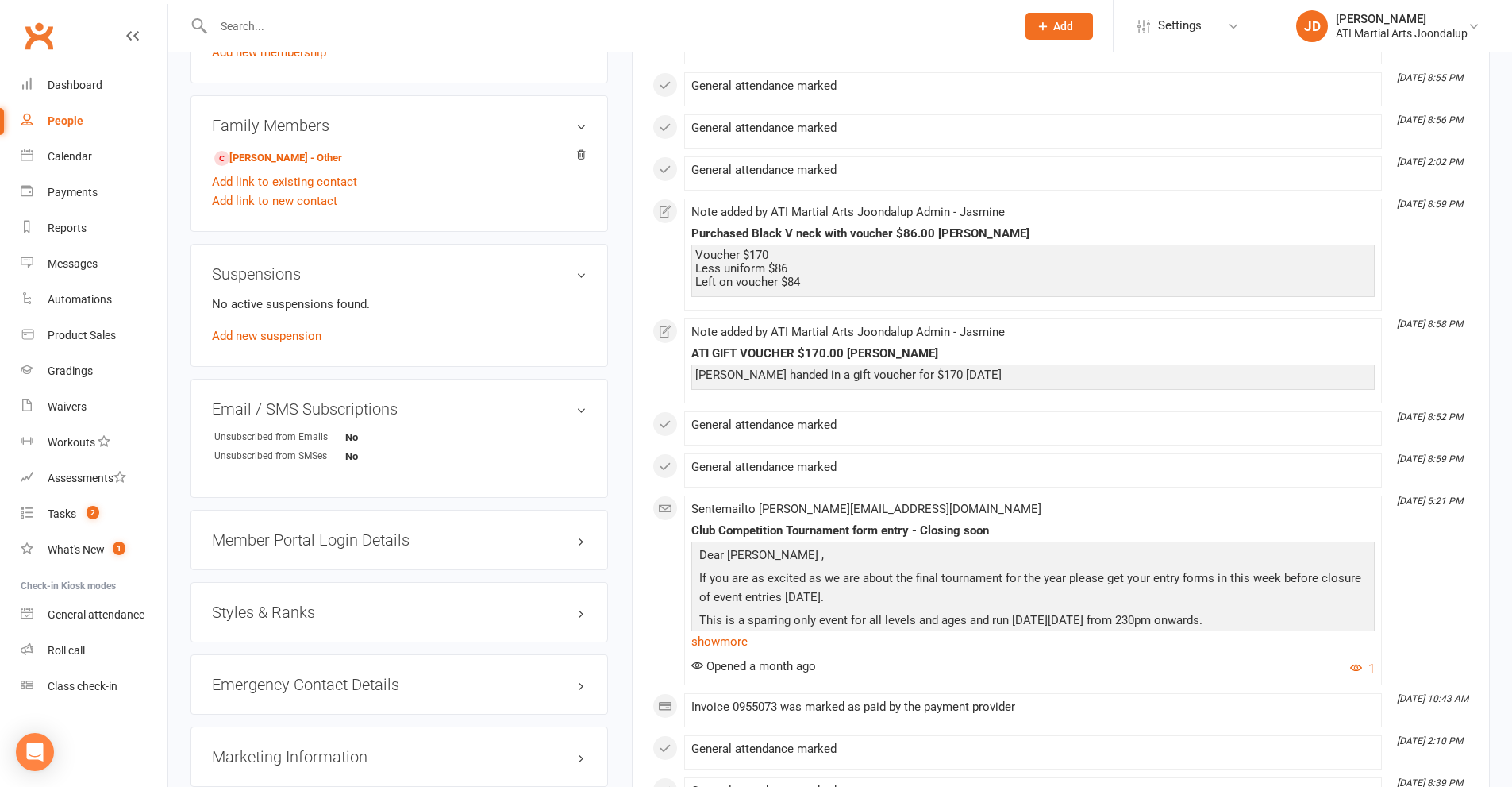
scroll to position [1588, 0]
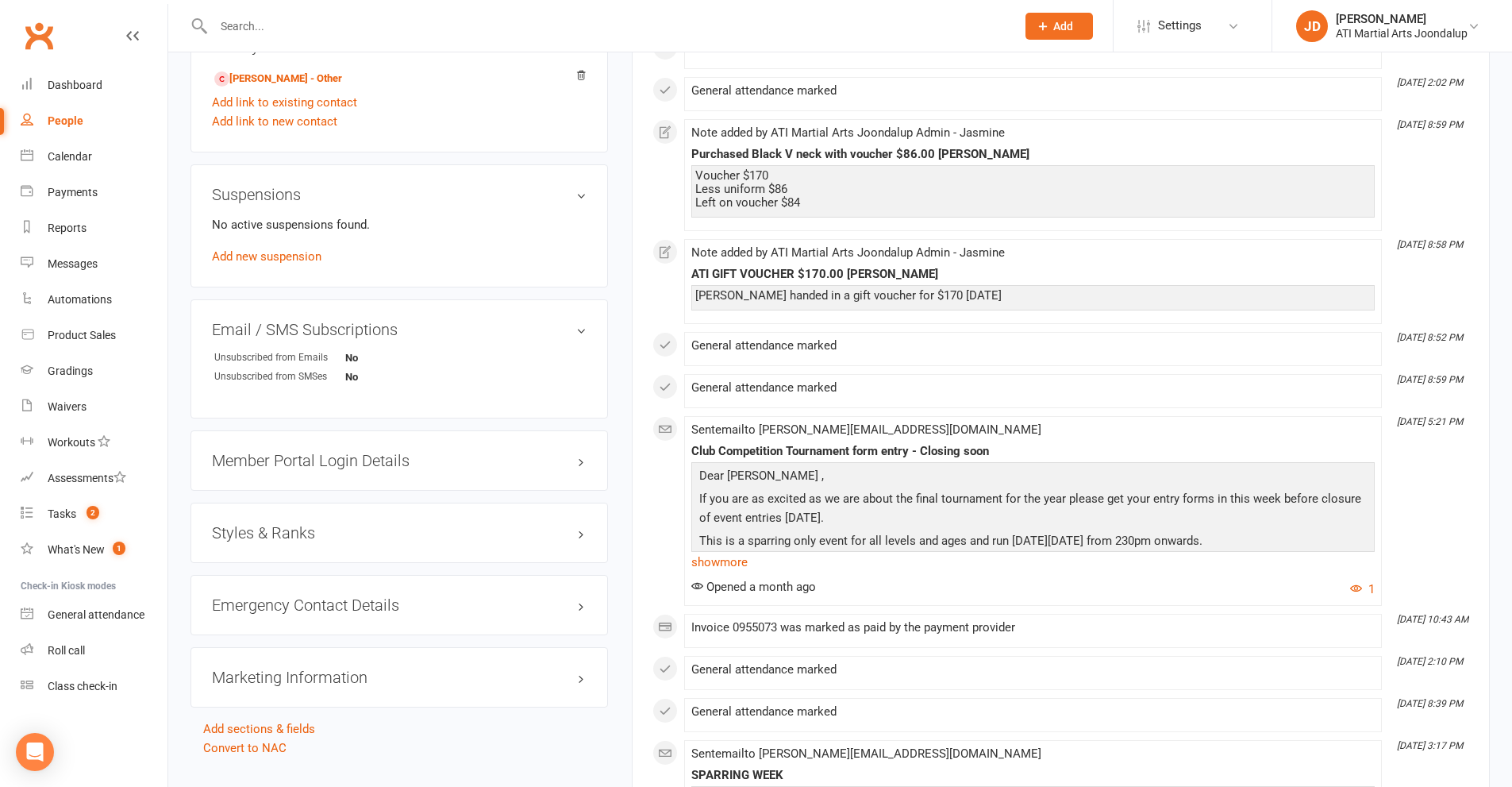
click at [270, 527] on h3 "Styles & Ranks" at bounding box center [399, 532] width 374 height 18
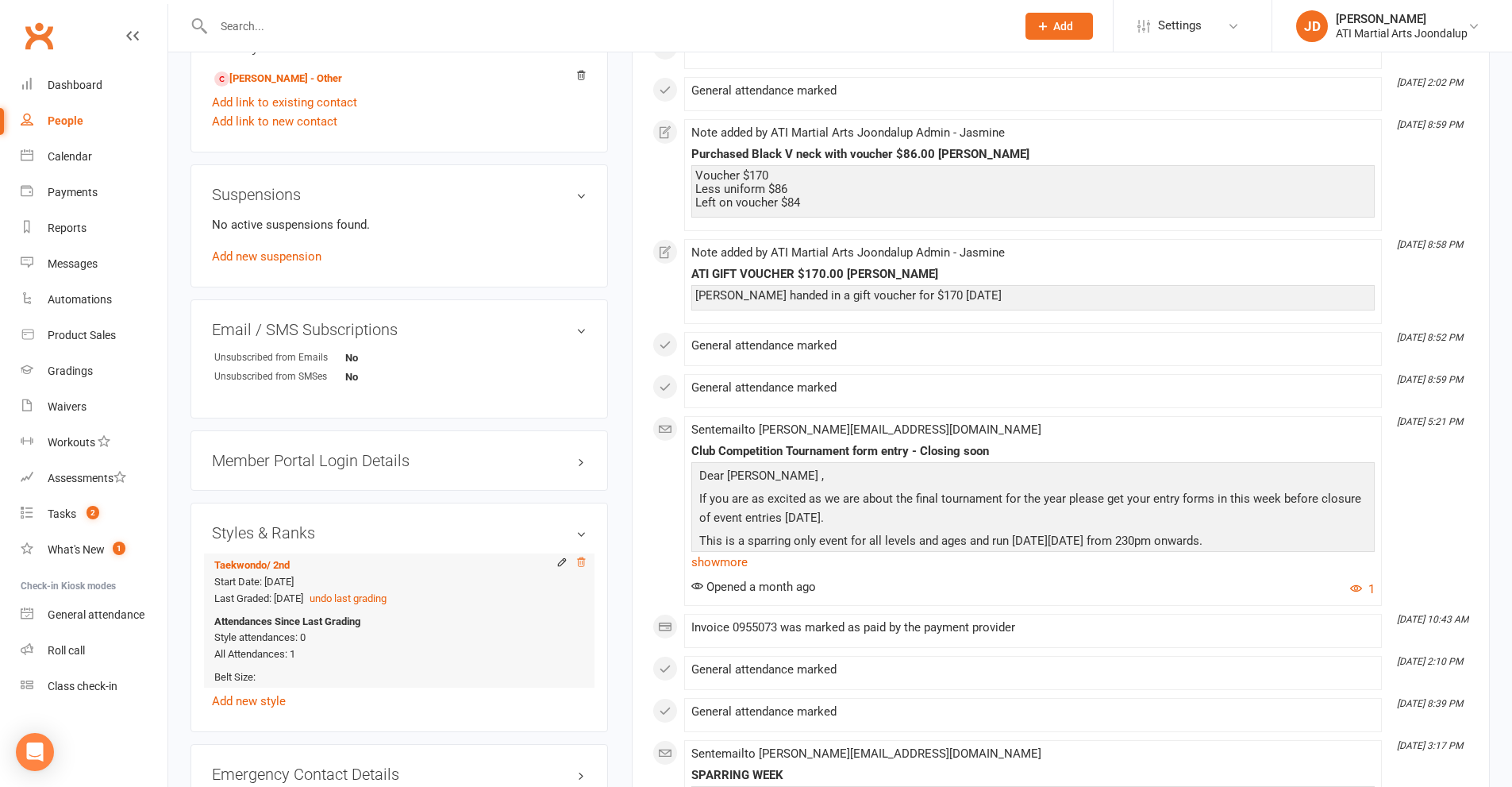
click at [579, 560] on icon at bounding box center [580, 562] width 11 height 11
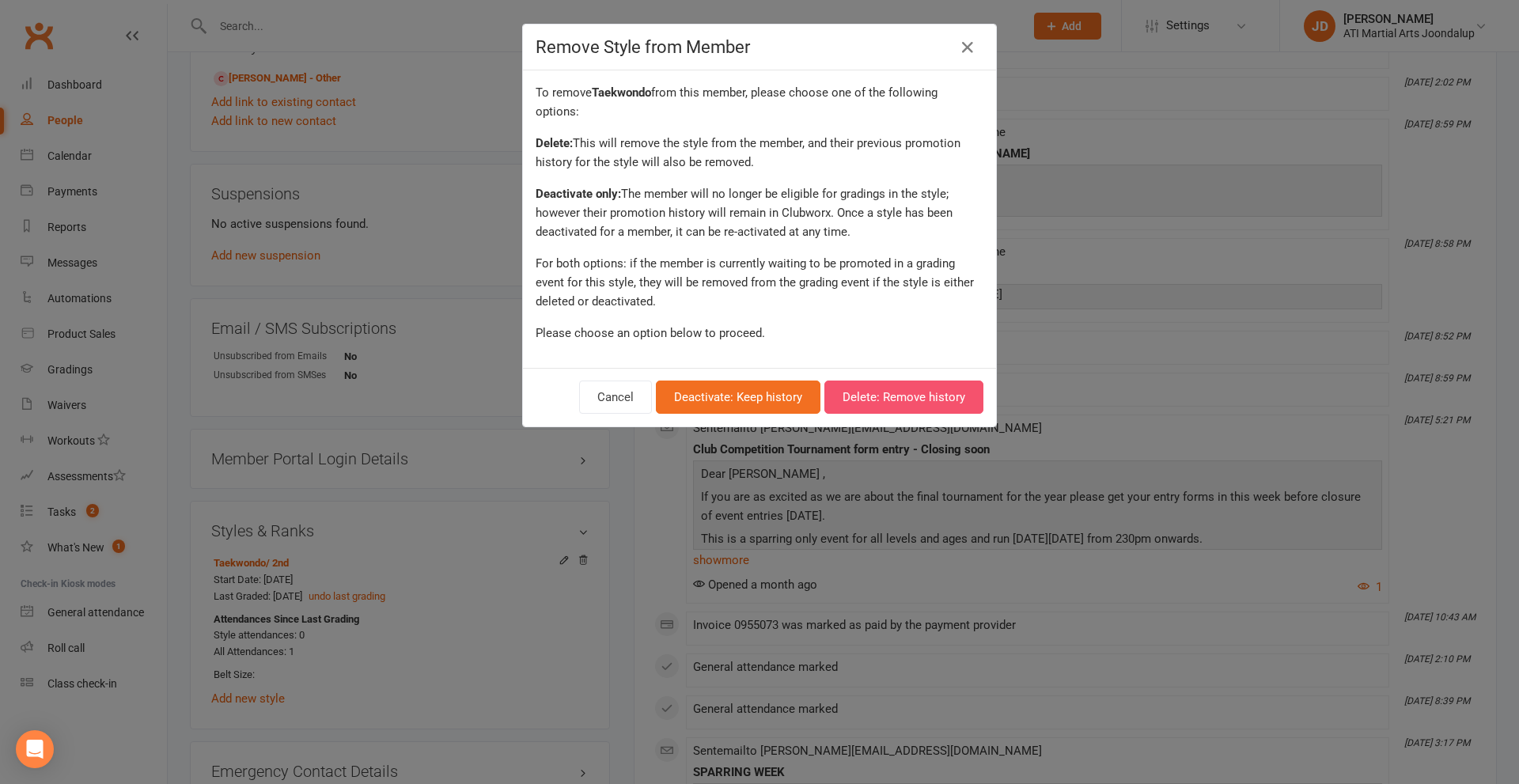
click at [883, 400] on button "Delete: Remove history" at bounding box center [904, 397] width 159 height 33
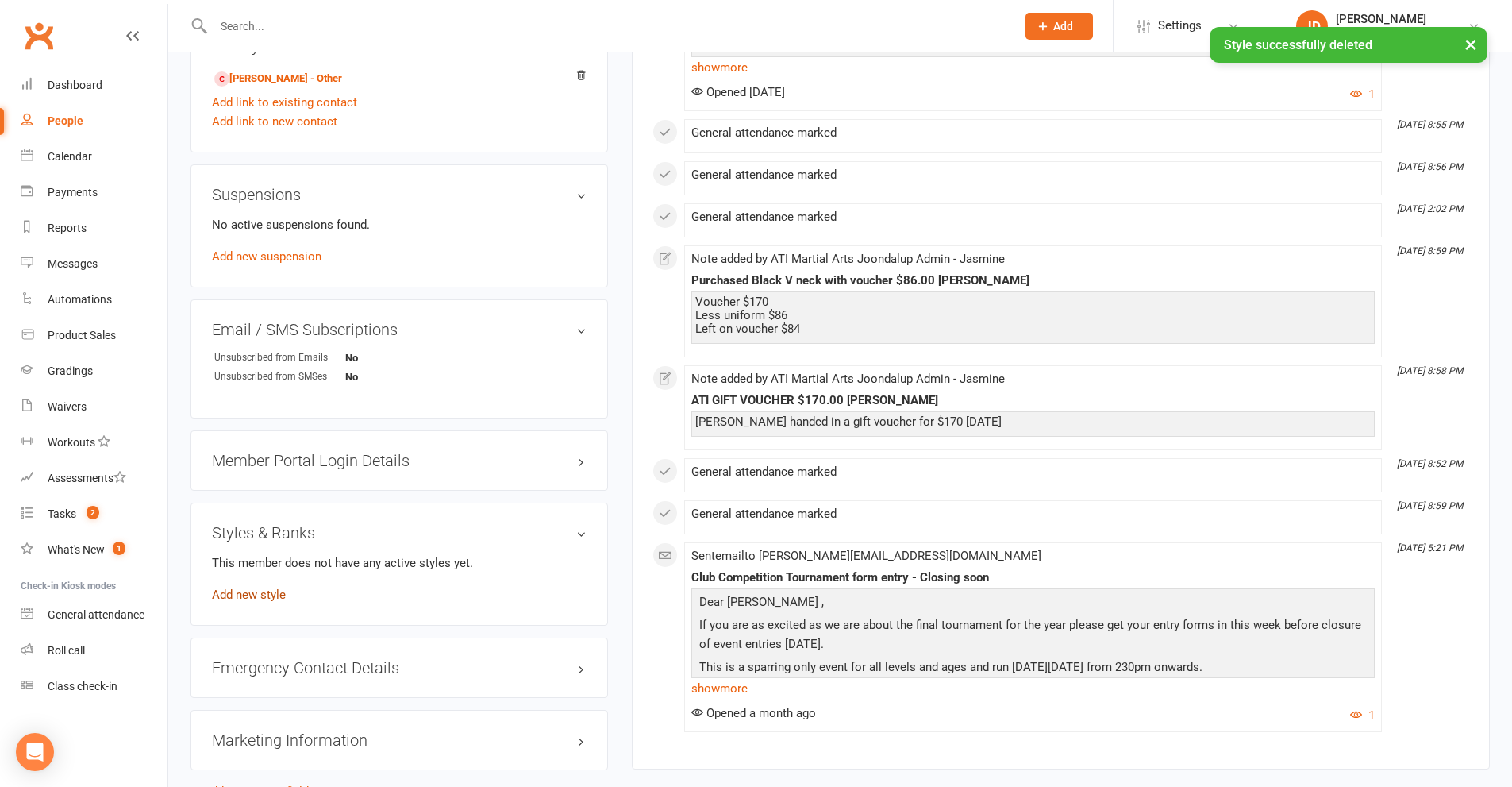
click at [260, 597] on link "Add new style" at bounding box center [249, 594] width 74 height 15
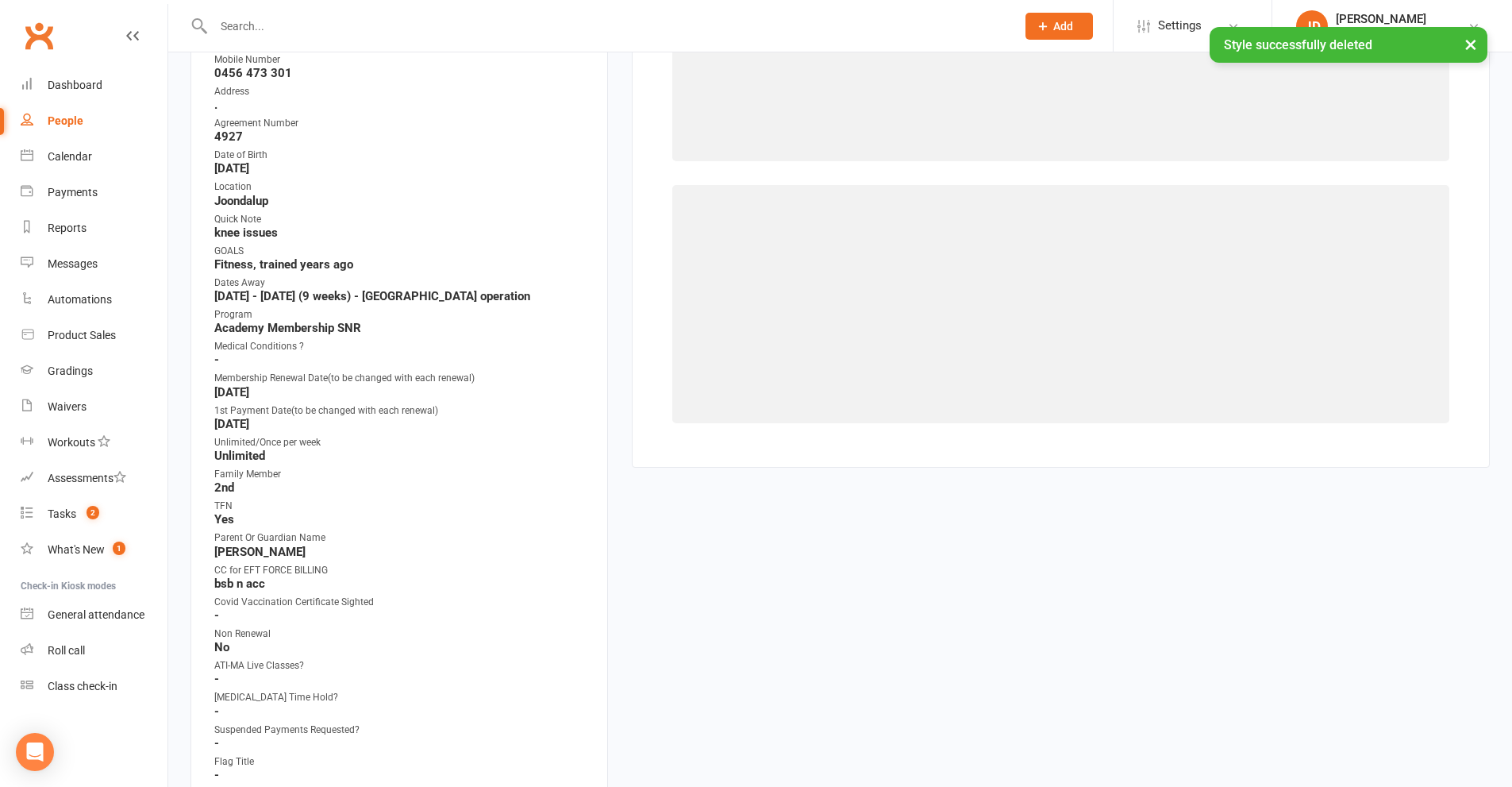
scroll to position [136, 0]
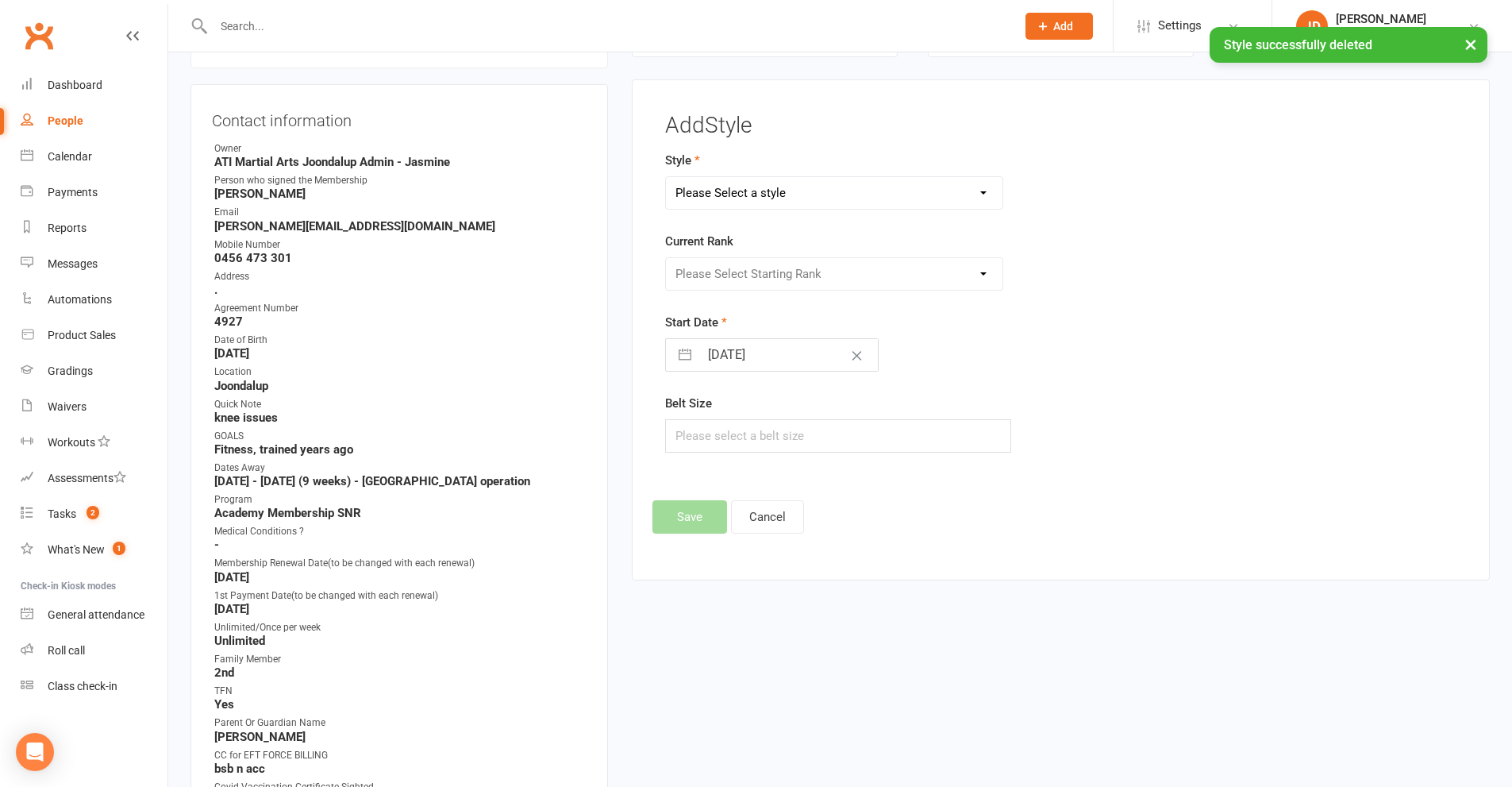
click at [982, 190] on select "Please Select a style BJJ Adults BJJ JUNIORS Boxing Club Cardio Box Kickboxing …" at bounding box center [834, 193] width 337 height 32
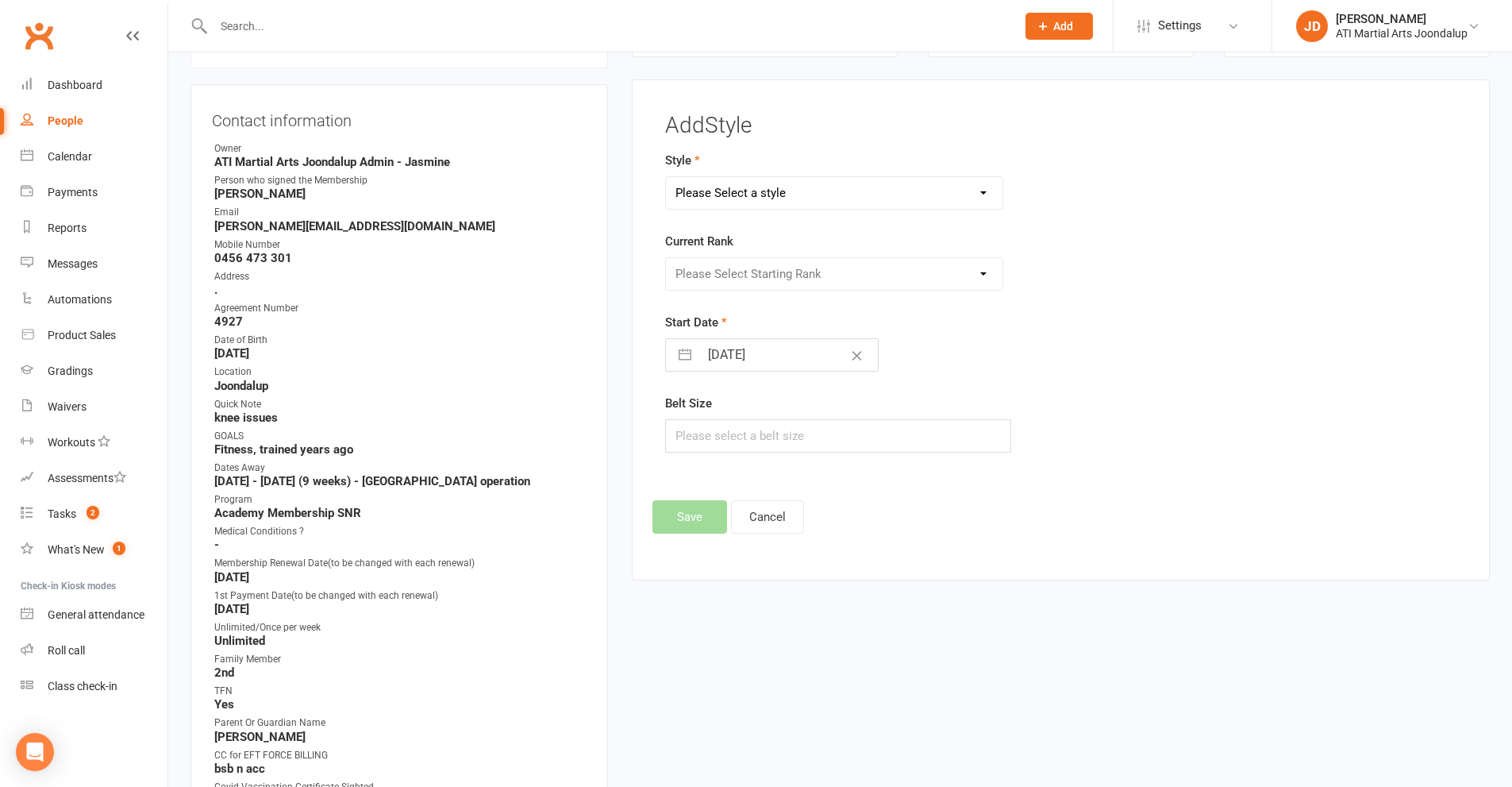
select select "2496"
click at [666, 177] on select "Please Select a style BJJ Adults BJJ JUNIORS Boxing Club Cardio Box Kickboxing …" at bounding box center [834, 193] width 337 height 32
click at [986, 271] on select "Please Select Starting Rank 10th 9th 8th 7th 6th 5th 4th 3rd 2nd 1st Cho Dan Bo…" at bounding box center [834, 274] width 337 height 32
select select "25203"
click at [666, 258] on select "Please Select Starting Rank 10th 9th 8th 7th 6th 5th 4th 3rd 2nd 1st Cho Dan Bo…" at bounding box center [834, 274] width 337 height 32
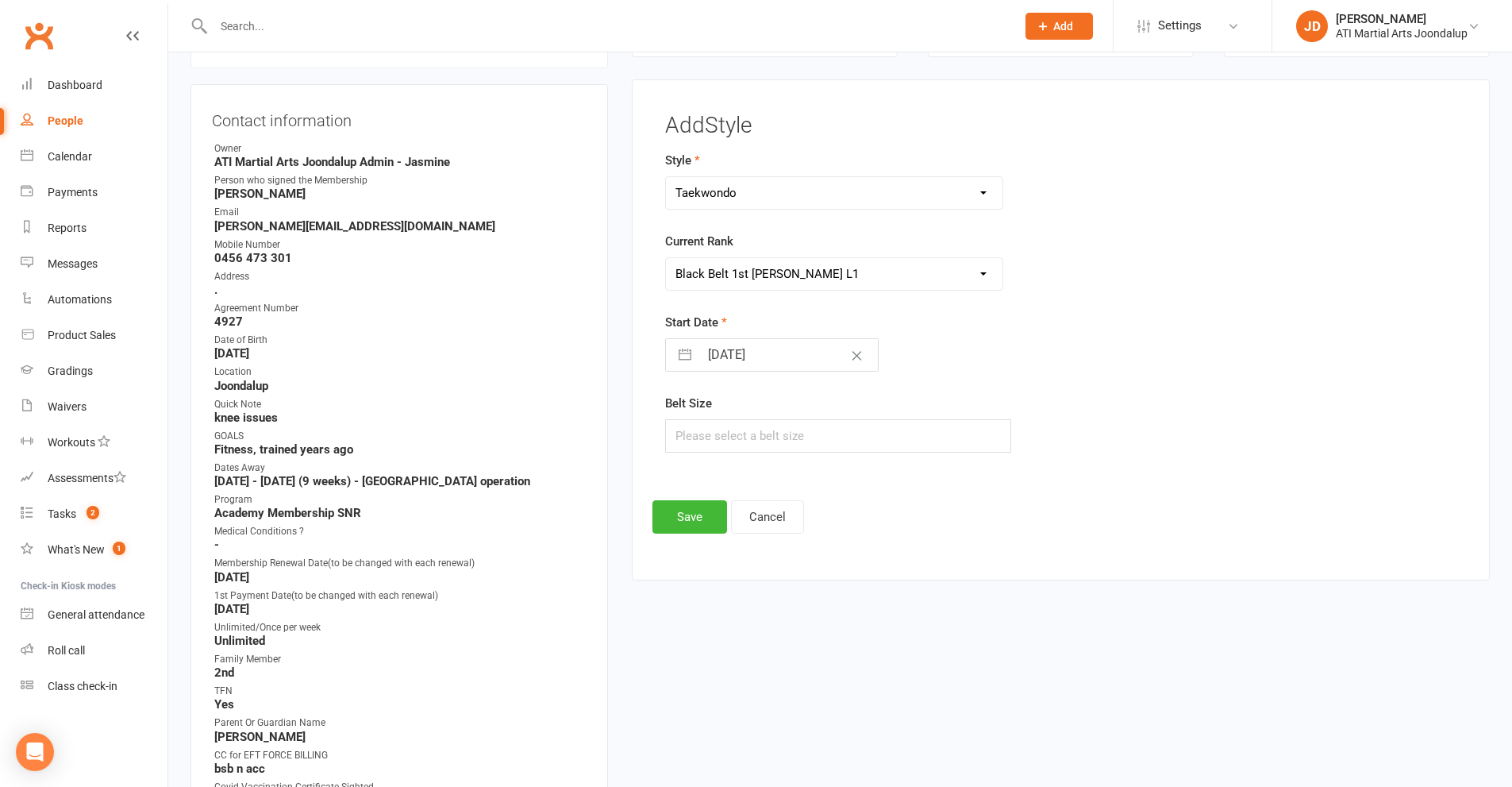
click at [679, 355] on button "button" at bounding box center [684, 355] width 28 height 32
select select "7"
select select "2025"
select select "8"
select select "2025"
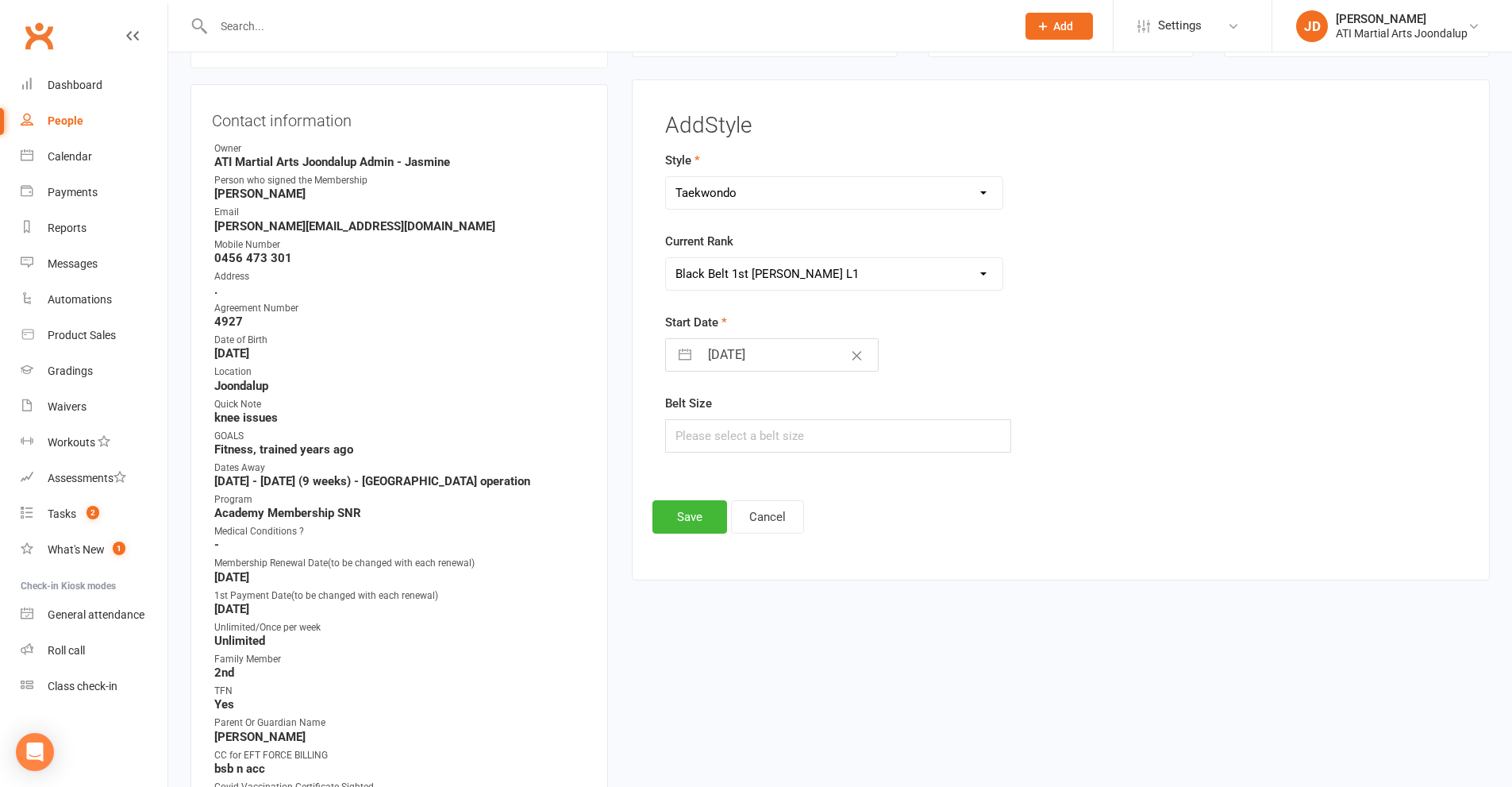
select select "9"
select select "2025"
click at [692, 415] on icon "Move backward to switch to the previous month." at bounding box center [697, 417] width 15 height 15
select select "6"
select select "2025"
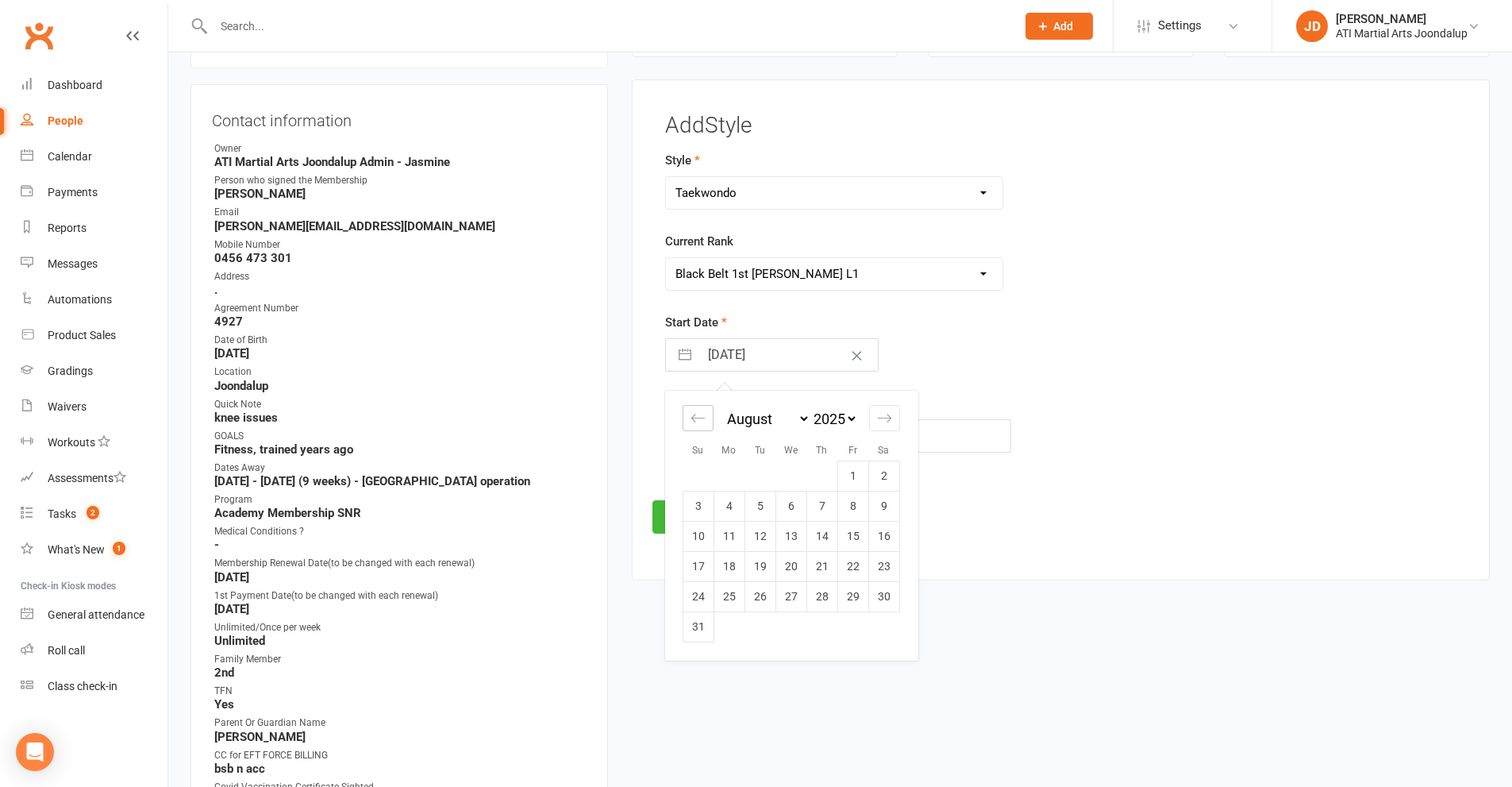
click at [692, 415] on icon "Move backward to switch to the previous month." at bounding box center [697, 417] width 15 height 15
select select "5"
select select "2025"
click at [691, 414] on icon "Move backward to switch to the previous month." at bounding box center [697, 417] width 15 height 15
select select "4"
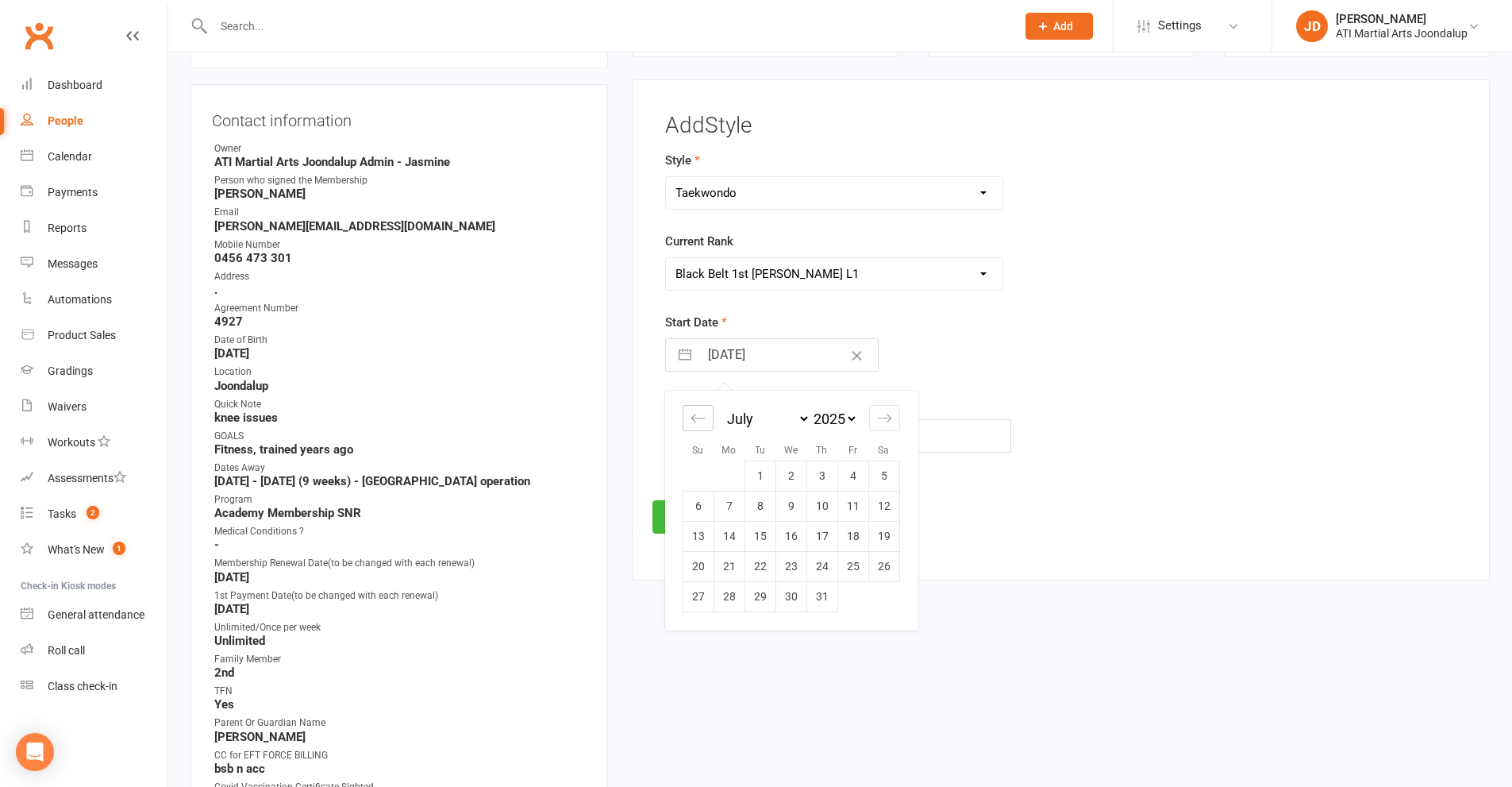
select select "2025"
click at [691, 413] on icon "Move backward to switch to the previous month." at bounding box center [697, 417] width 15 height 15
select select "3"
select select "2025"
click at [693, 413] on icon "Move backward to switch to the previous month." at bounding box center [697, 417] width 15 height 15
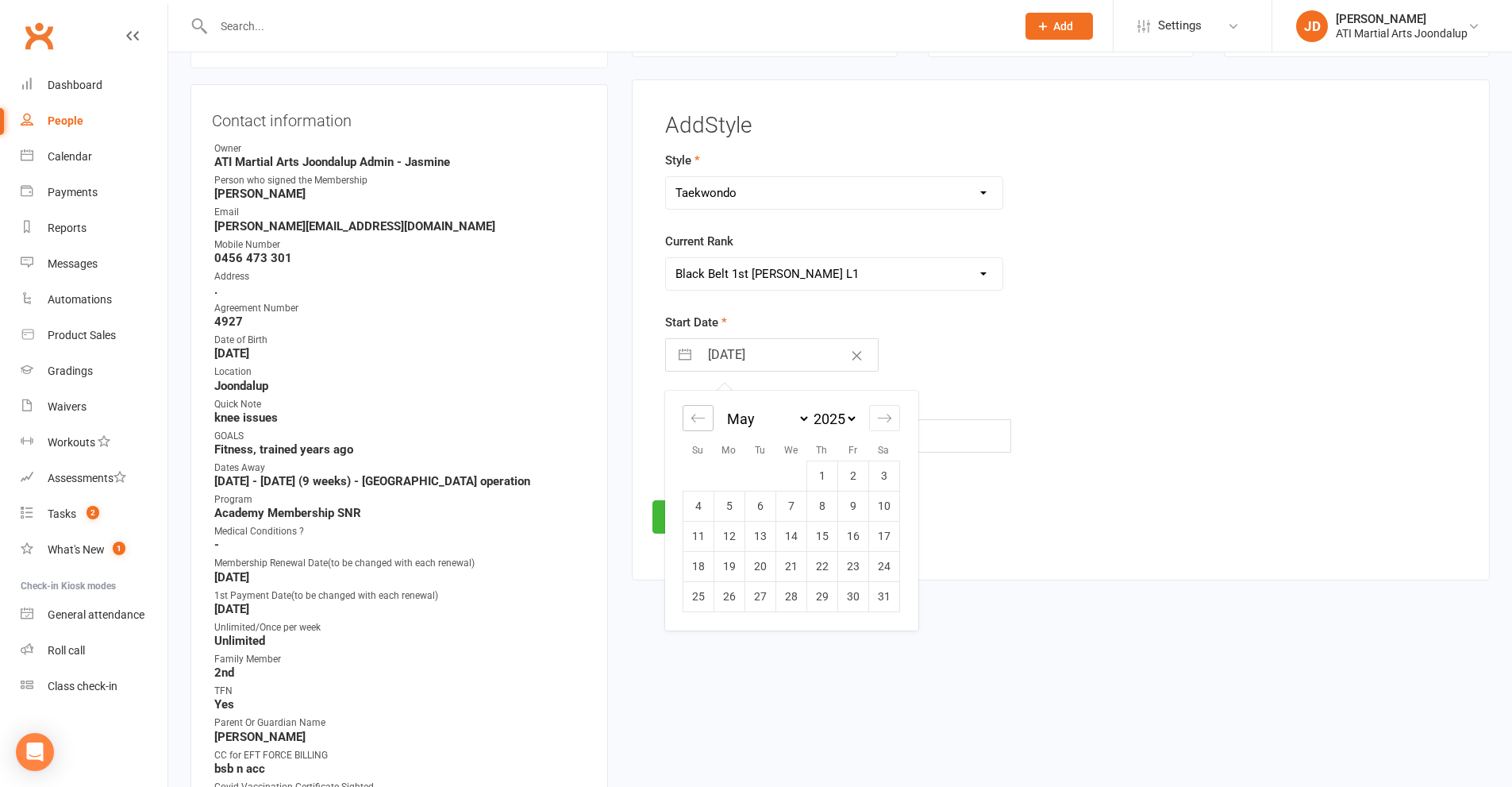
select select "2"
select select "2025"
click at [826, 476] on td "3" at bounding box center [822, 475] width 31 height 30
type input "03 Apr 2025"
click at [691, 512] on button "Save" at bounding box center [689, 517] width 75 height 33
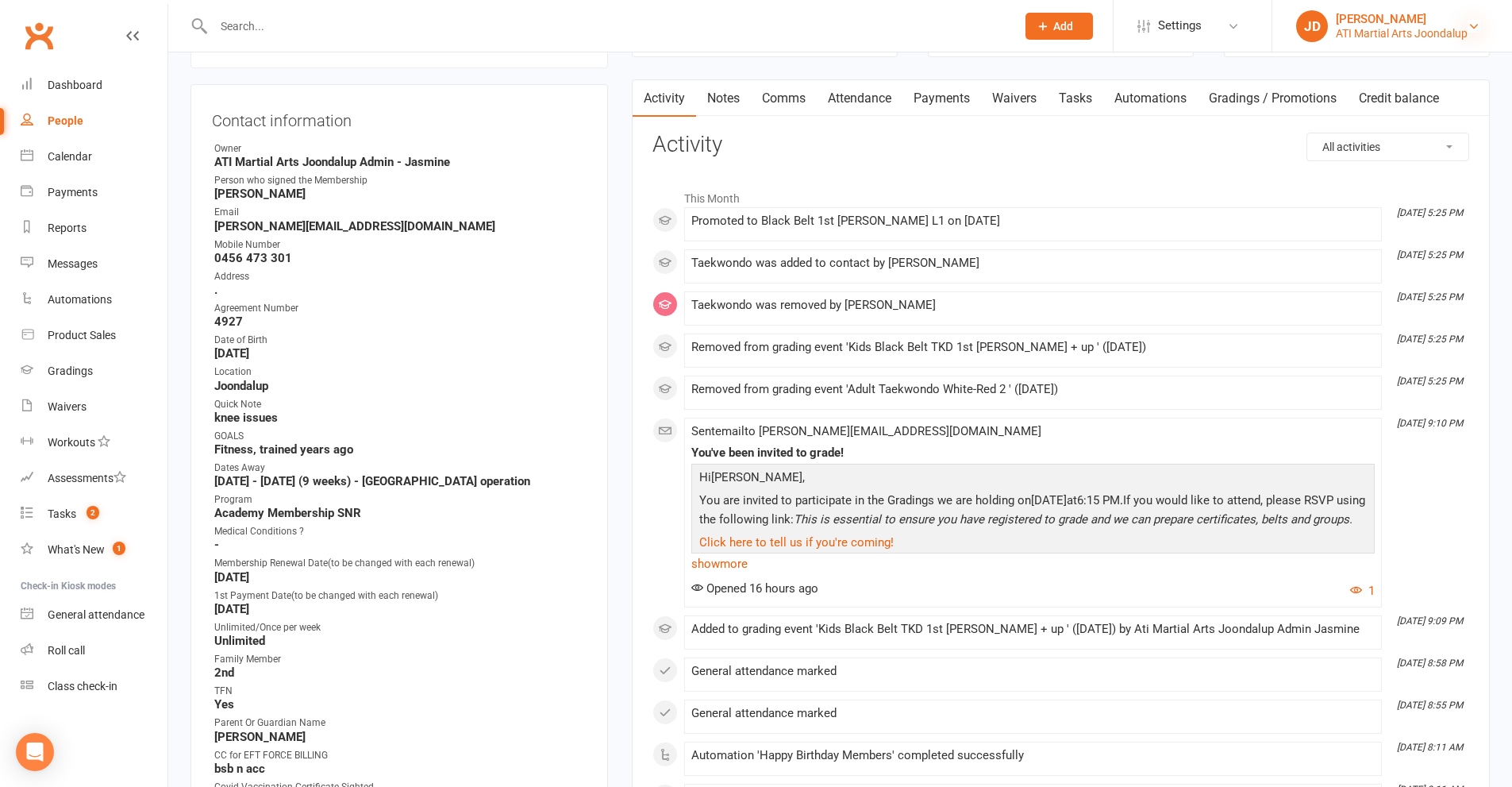
click at [1473, 22] on icon at bounding box center [1473, 25] width 13 height 13
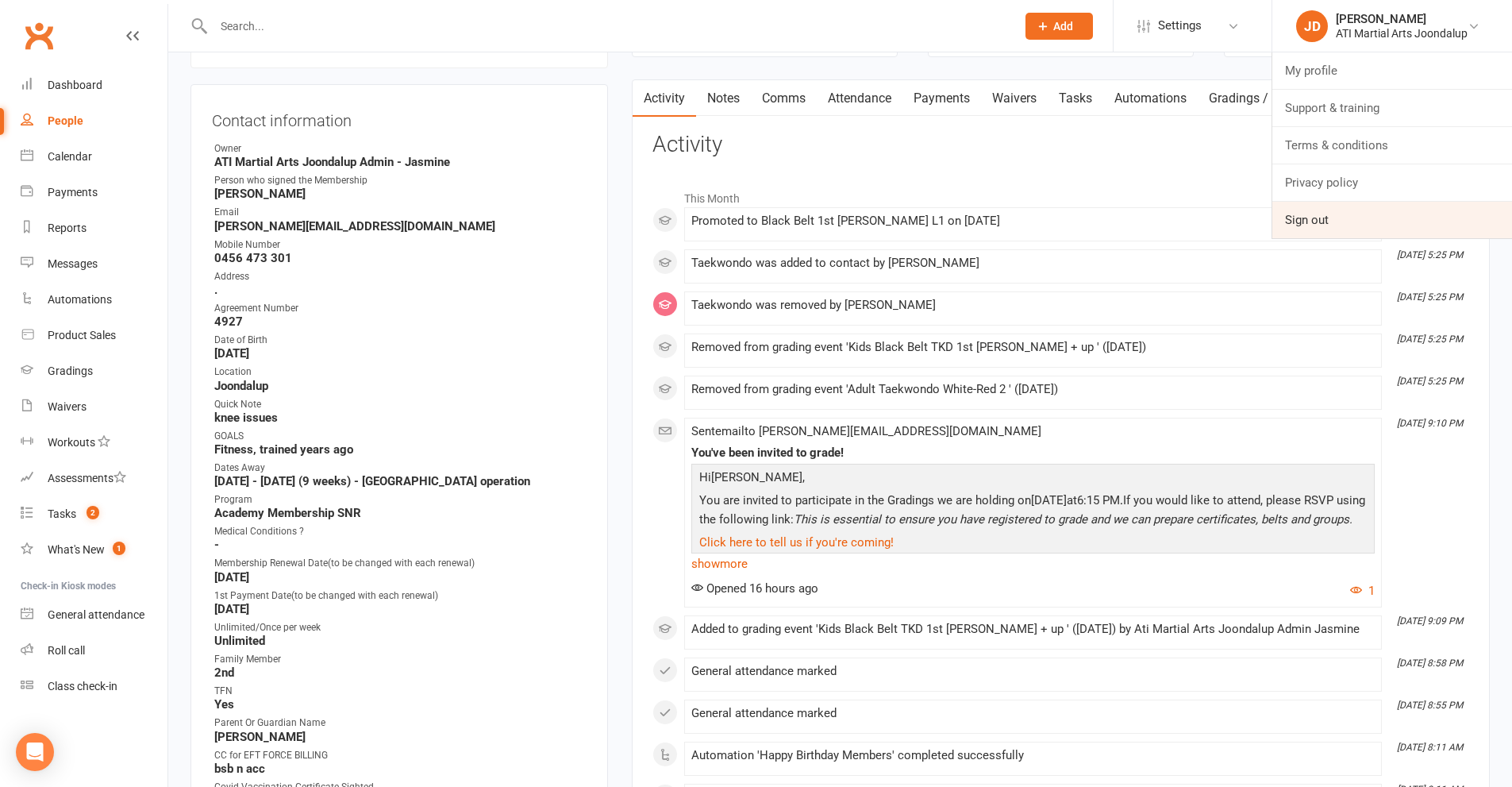
click at [1300, 219] on link "Sign out" at bounding box center [1392, 219] width 240 height 36
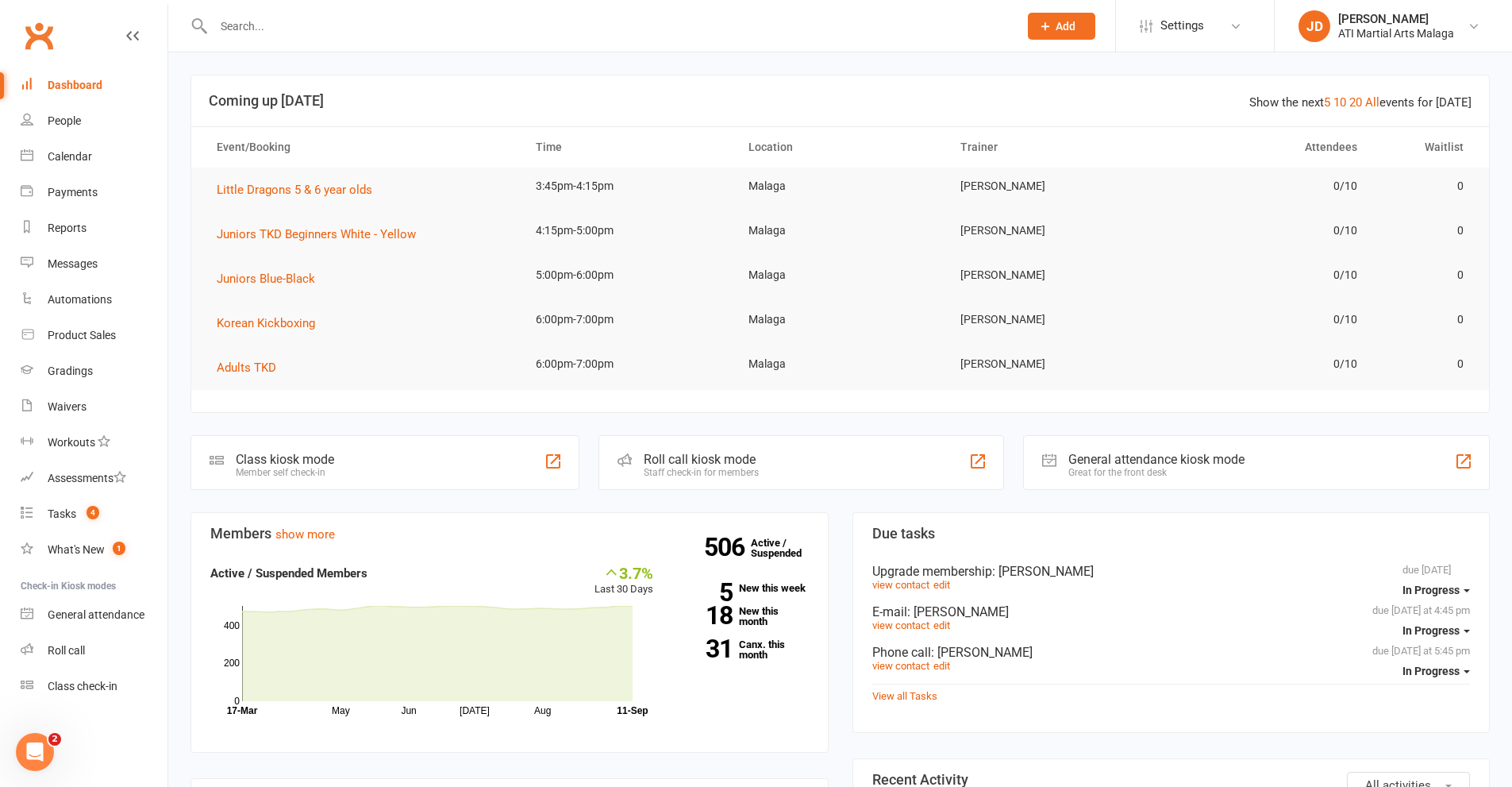
click at [262, 36] on input "text" at bounding box center [607, 25] width 798 height 22
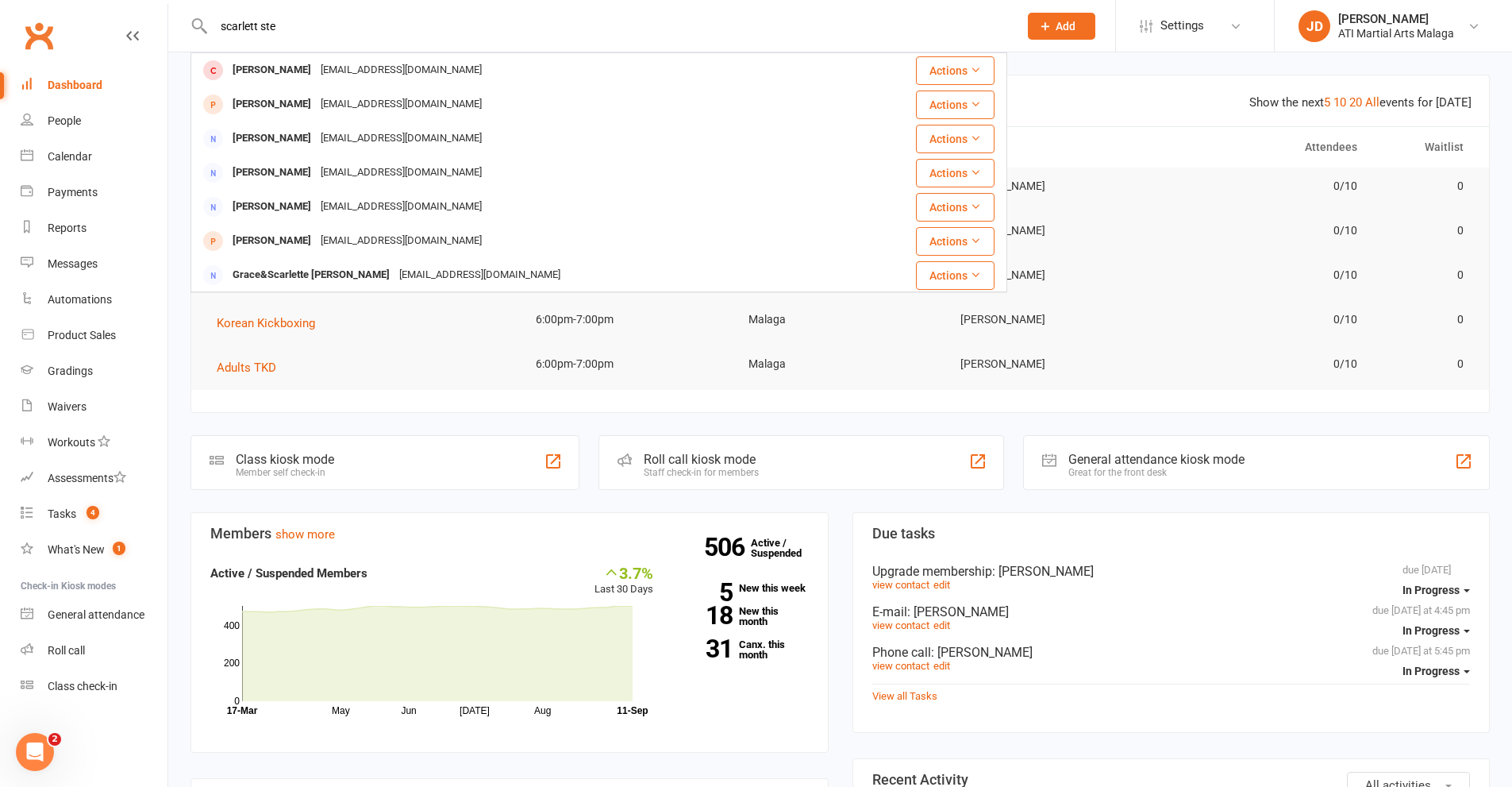
click at [287, 28] on input "scarlett ste" at bounding box center [607, 25] width 798 height 22
drag, startPoint x: 335, startPoint y: 30, endPoint x: 197, endPoint y: 28, distance: 138.0
click at [197, 28] on div "scarlett stephens Scarlett & Emilia & Zaan Stephens Morey moranda_morey@hotmail…" at bounding box center [599, 25] width 817 height 52
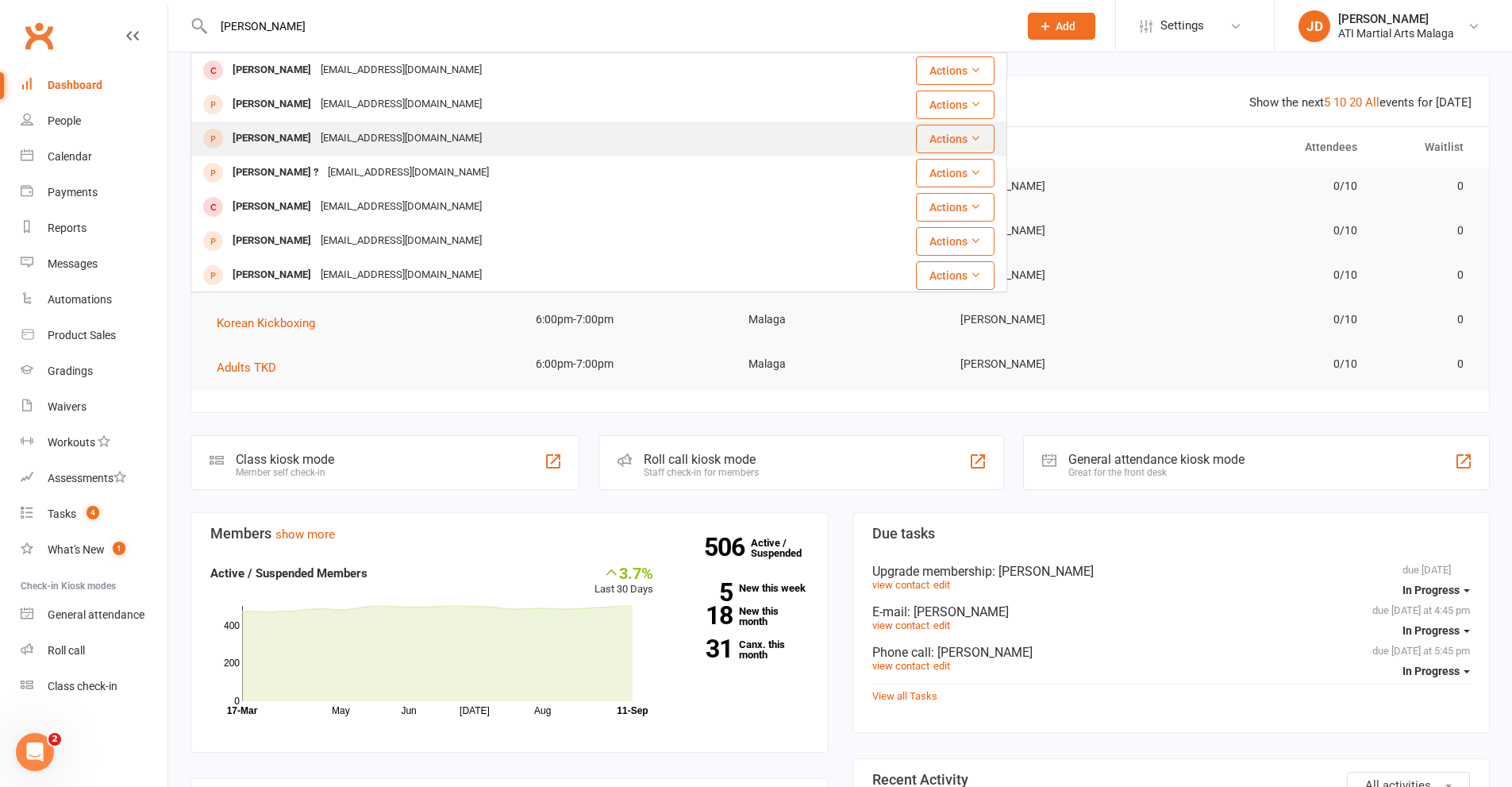
type input "alex nest"
click at [272, 138] on div "[PERSON_NAME]" at bounding box center [272, 138] width 88 height 23
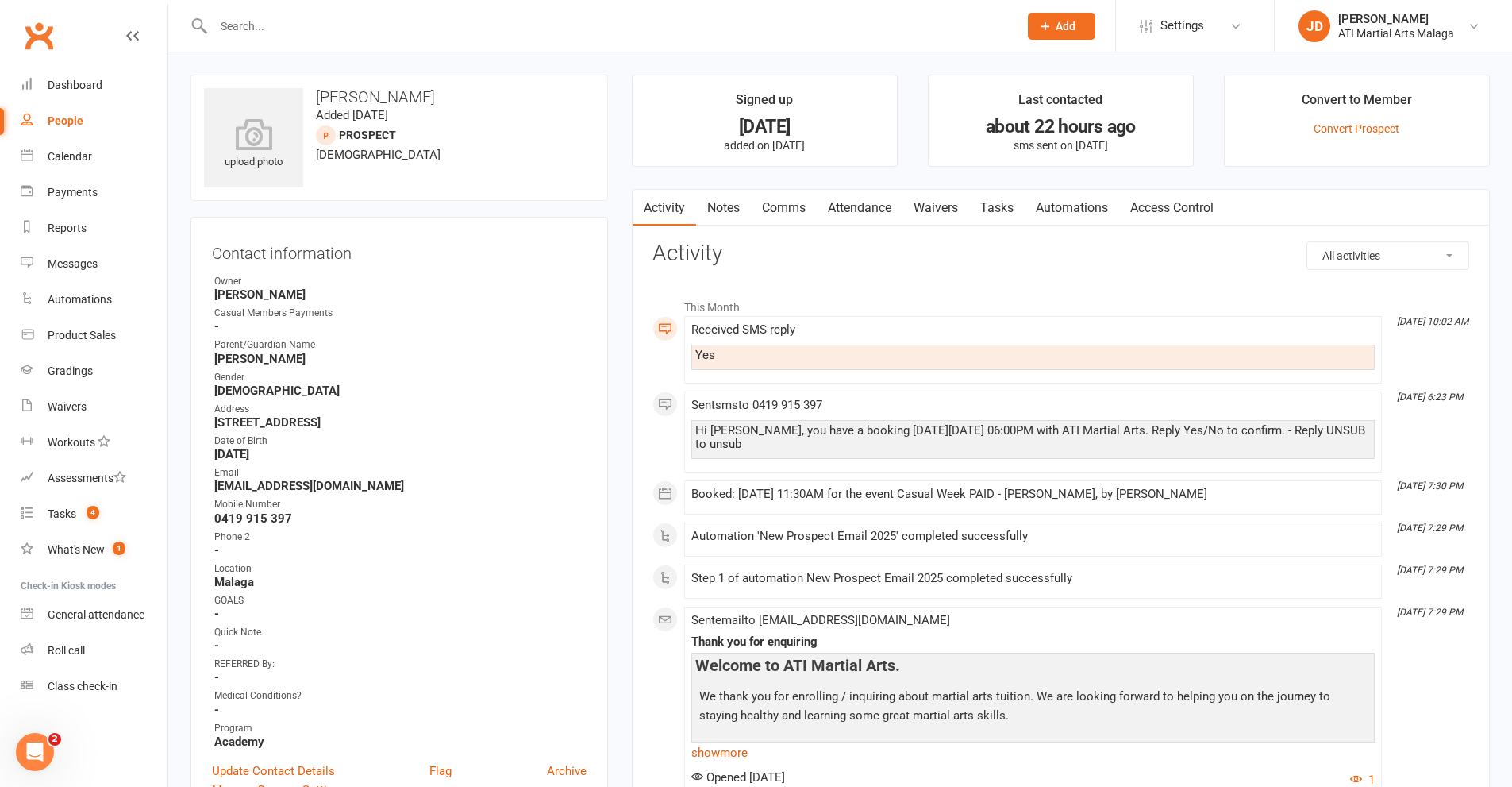
click at [863, 216] on link "Attendance" at bounding box center [860, 208] width 86 height 36
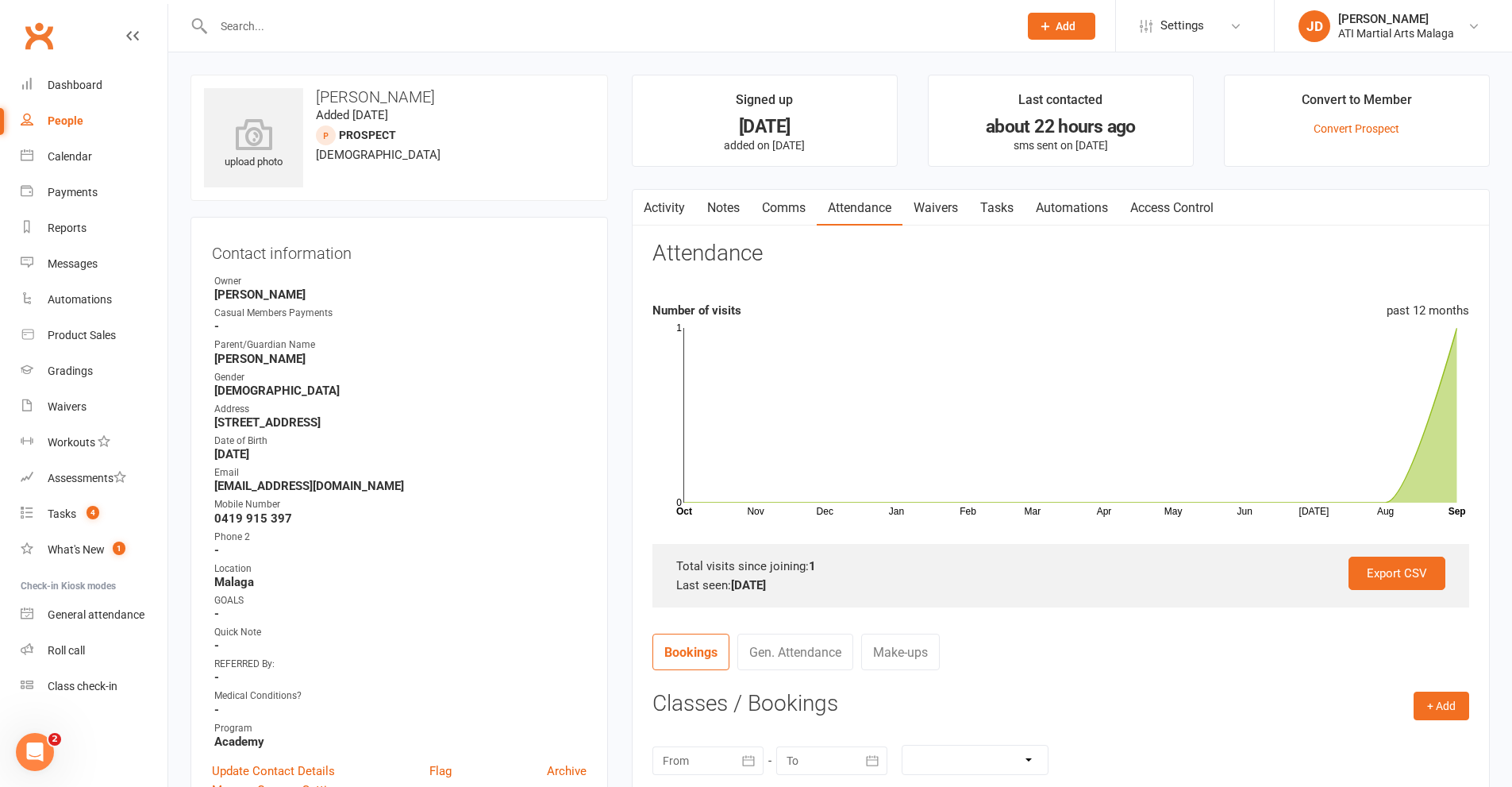
click at [273, 31] on input "text" at bounding box center [607, 25] width 798 height 22
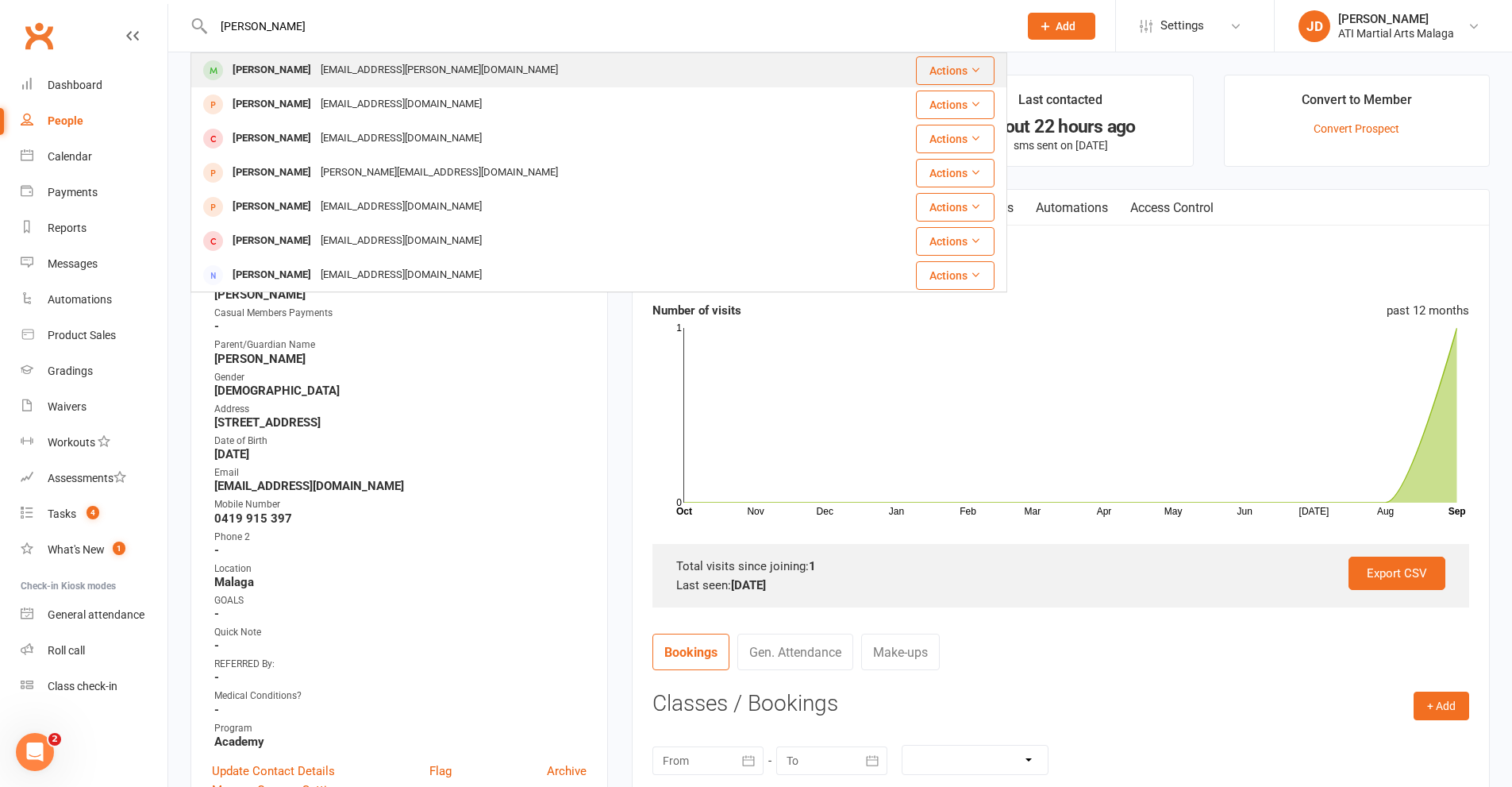
type input "alayah francis"
click at [249, 69] on div "[PERSON_NAME]" at bounding box center [272, 70] width 88 height 23
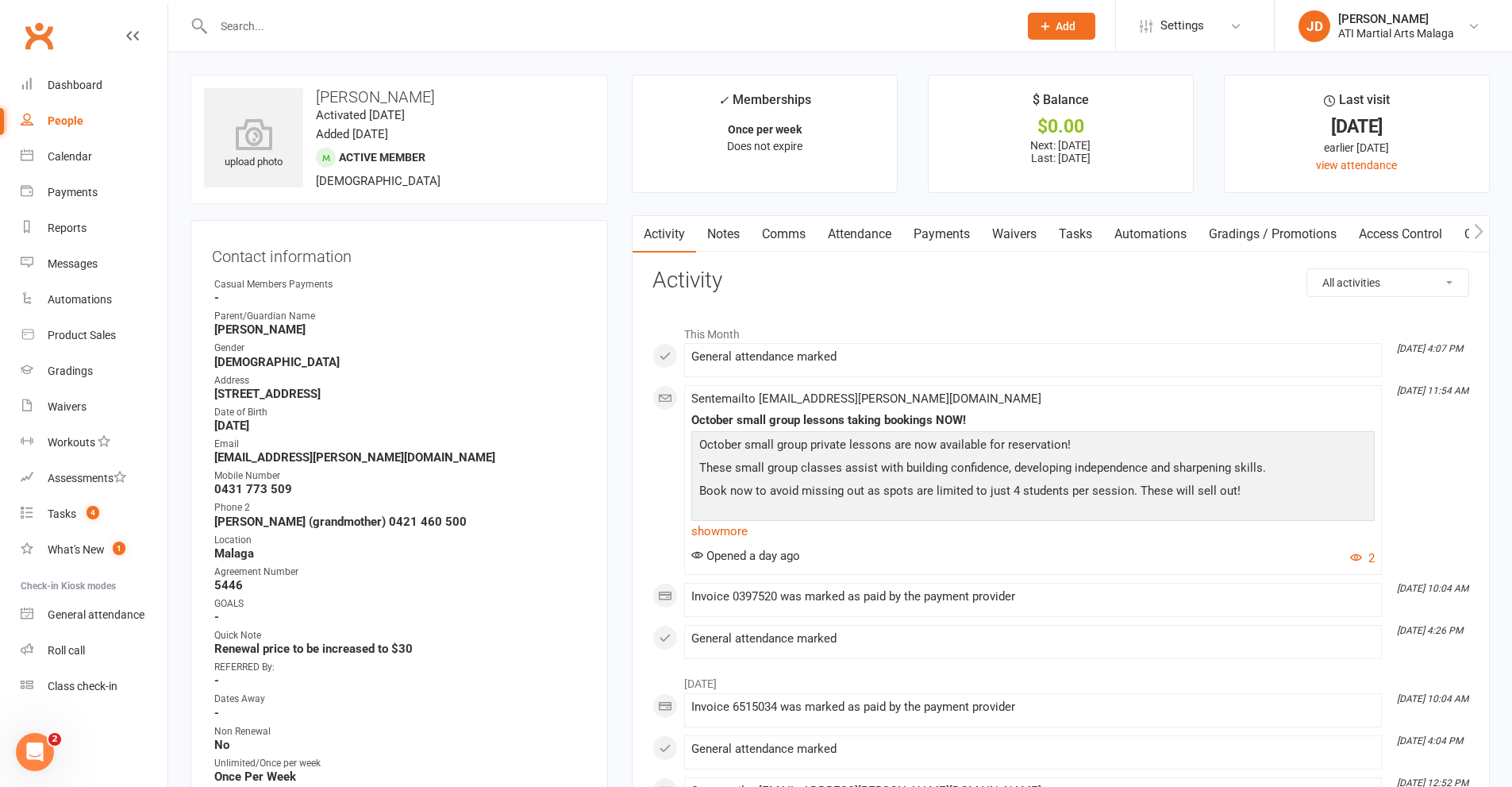
click at [865, 240] on link "Attendance" at bounding box center [860, 233] width 86 height 36
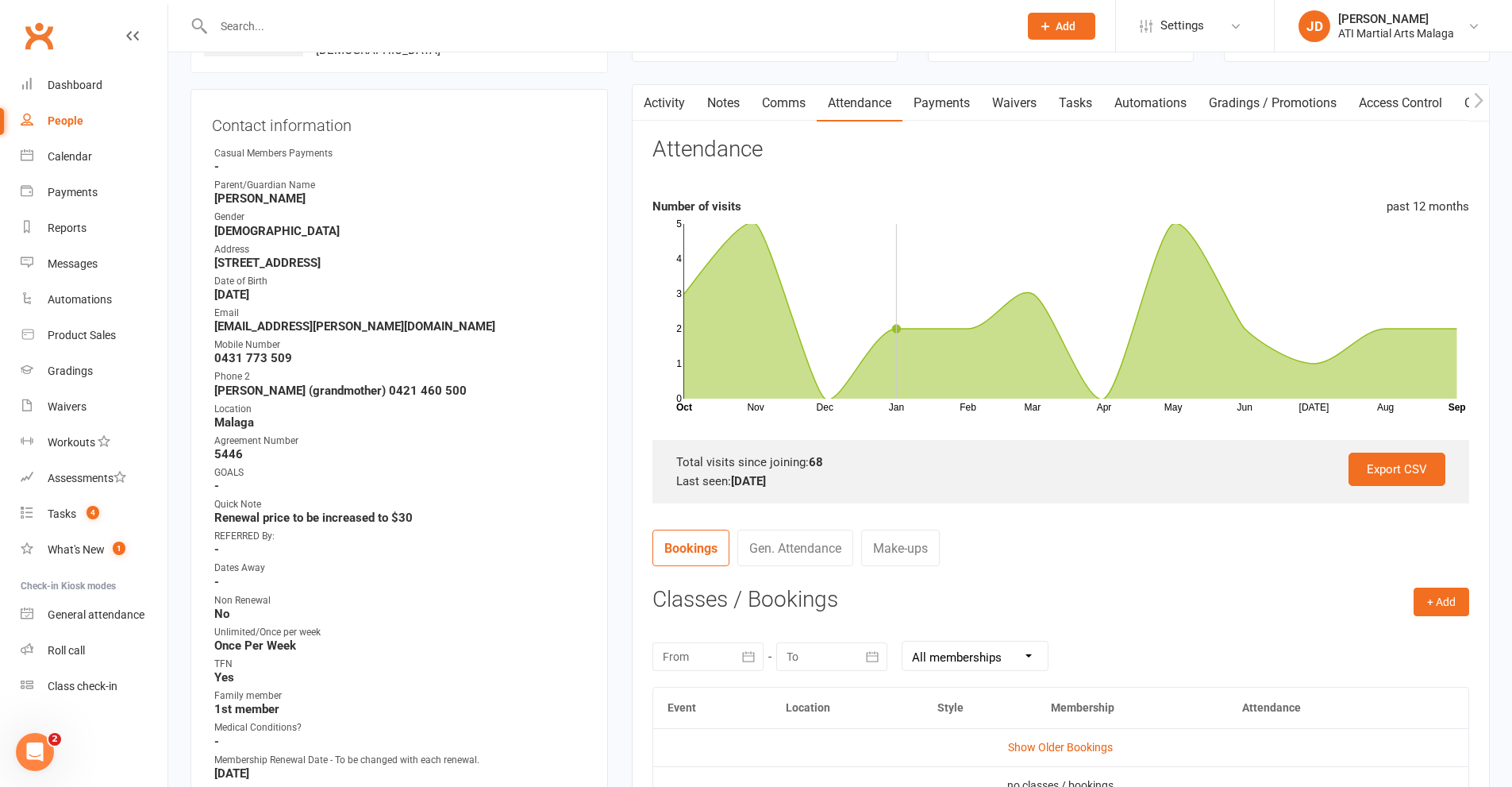
scroll to position [159, 0]
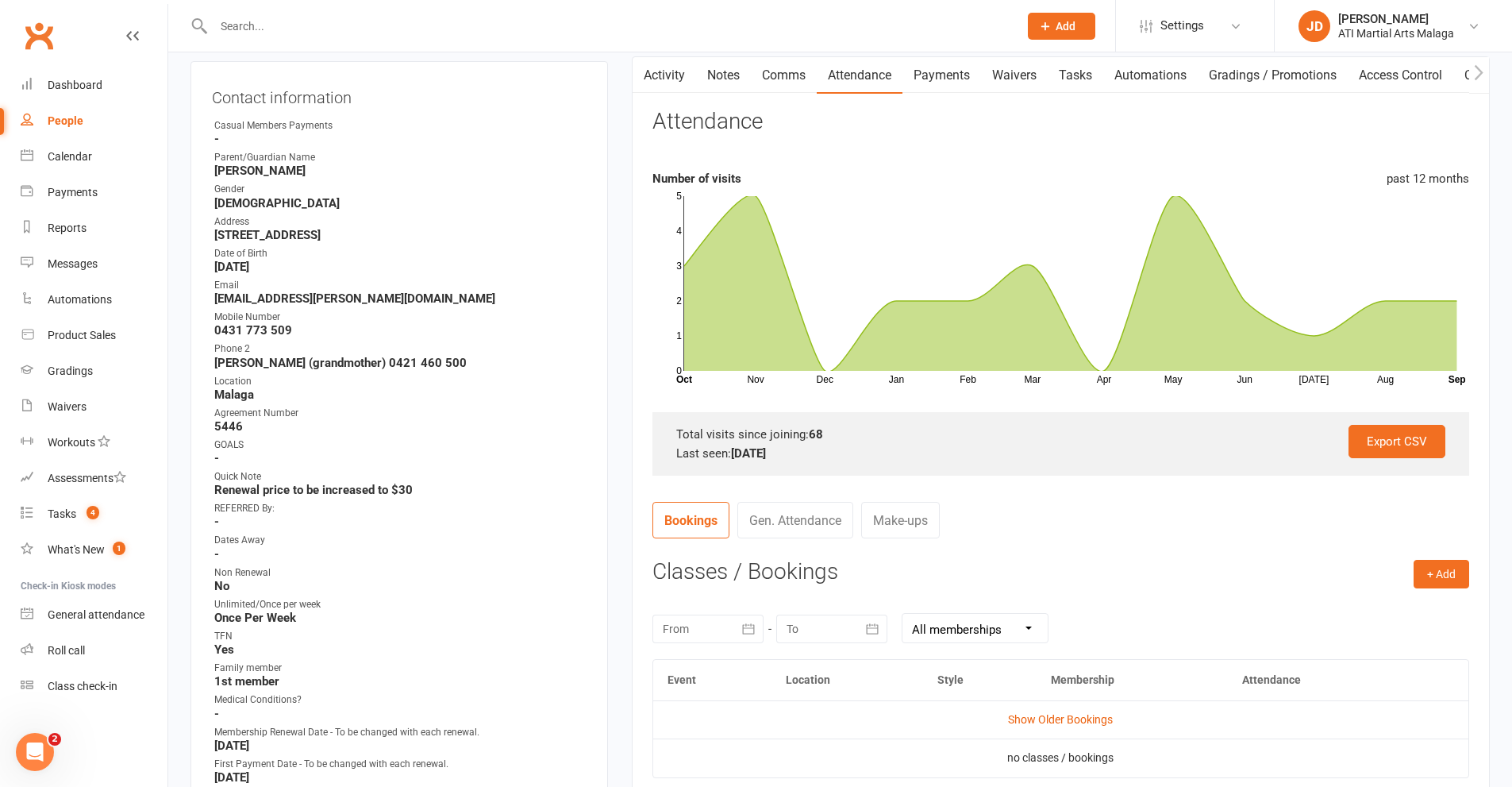
click at [797, 517] on link "Gen. Attendance" at bounding box center [795, 520] width 116 height 36
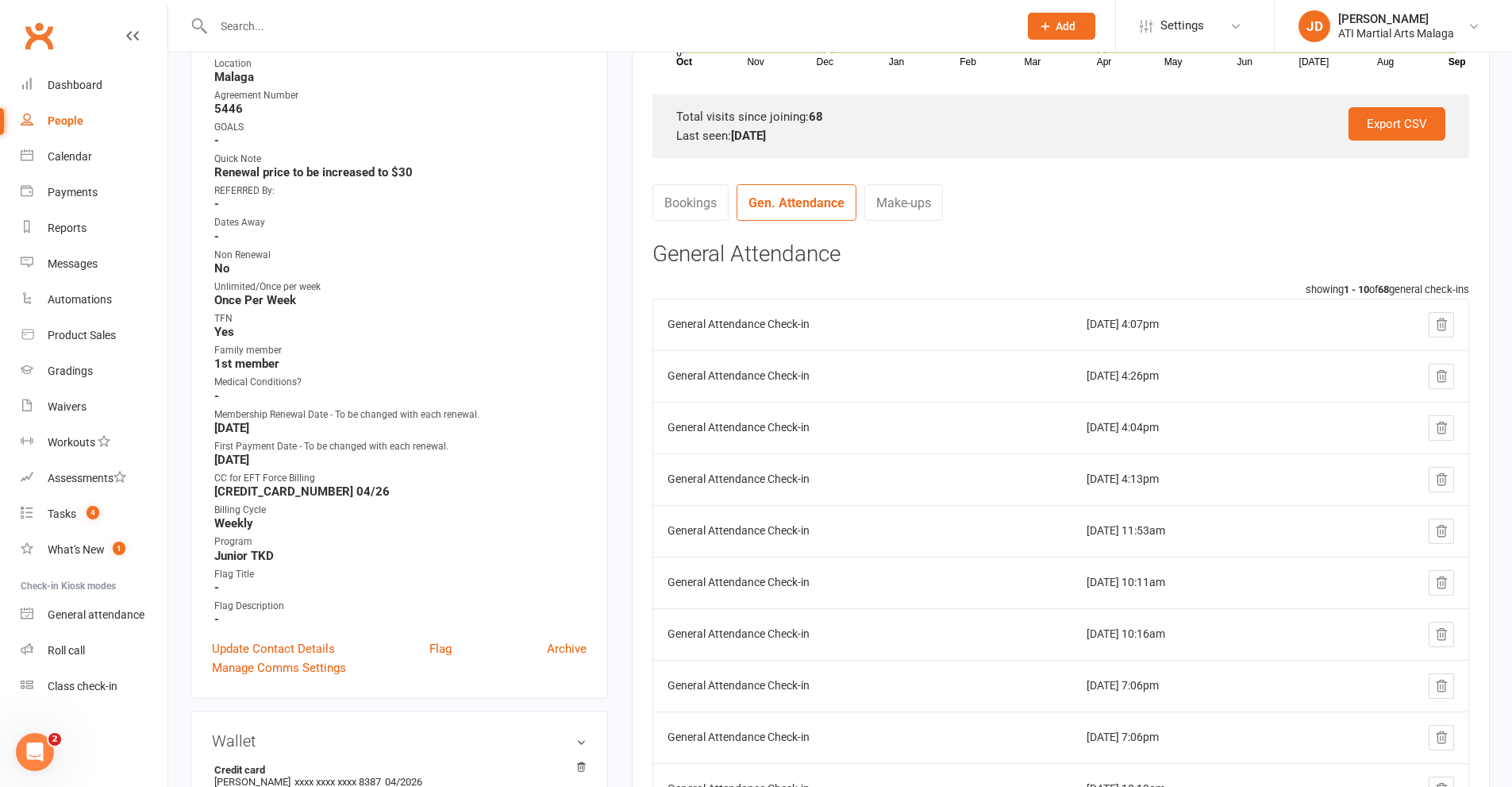
scroll to position [79, 0]
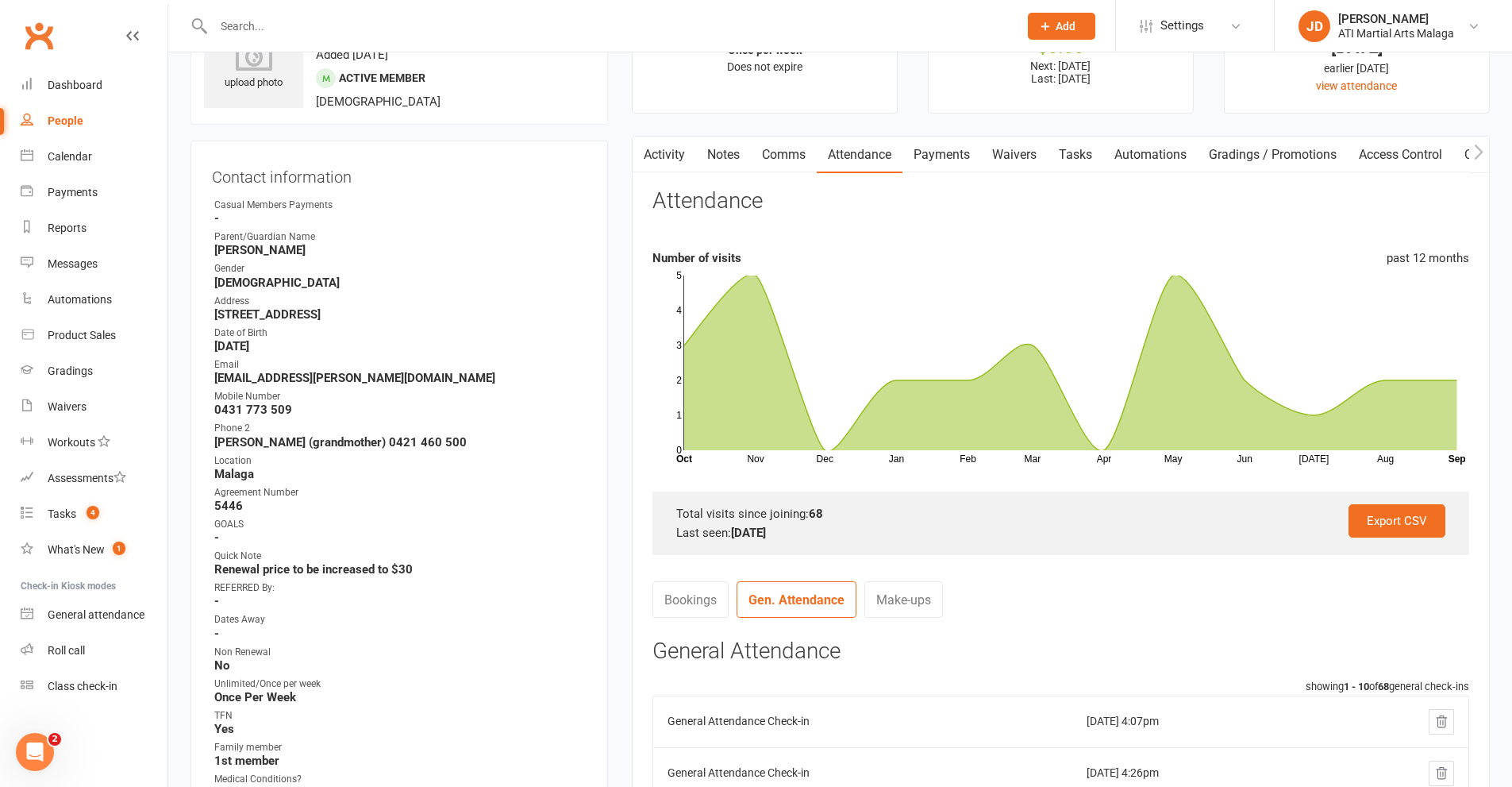
click at [958, 151] on link "Payments" at bounding box center [942, 154] width 79 height 36
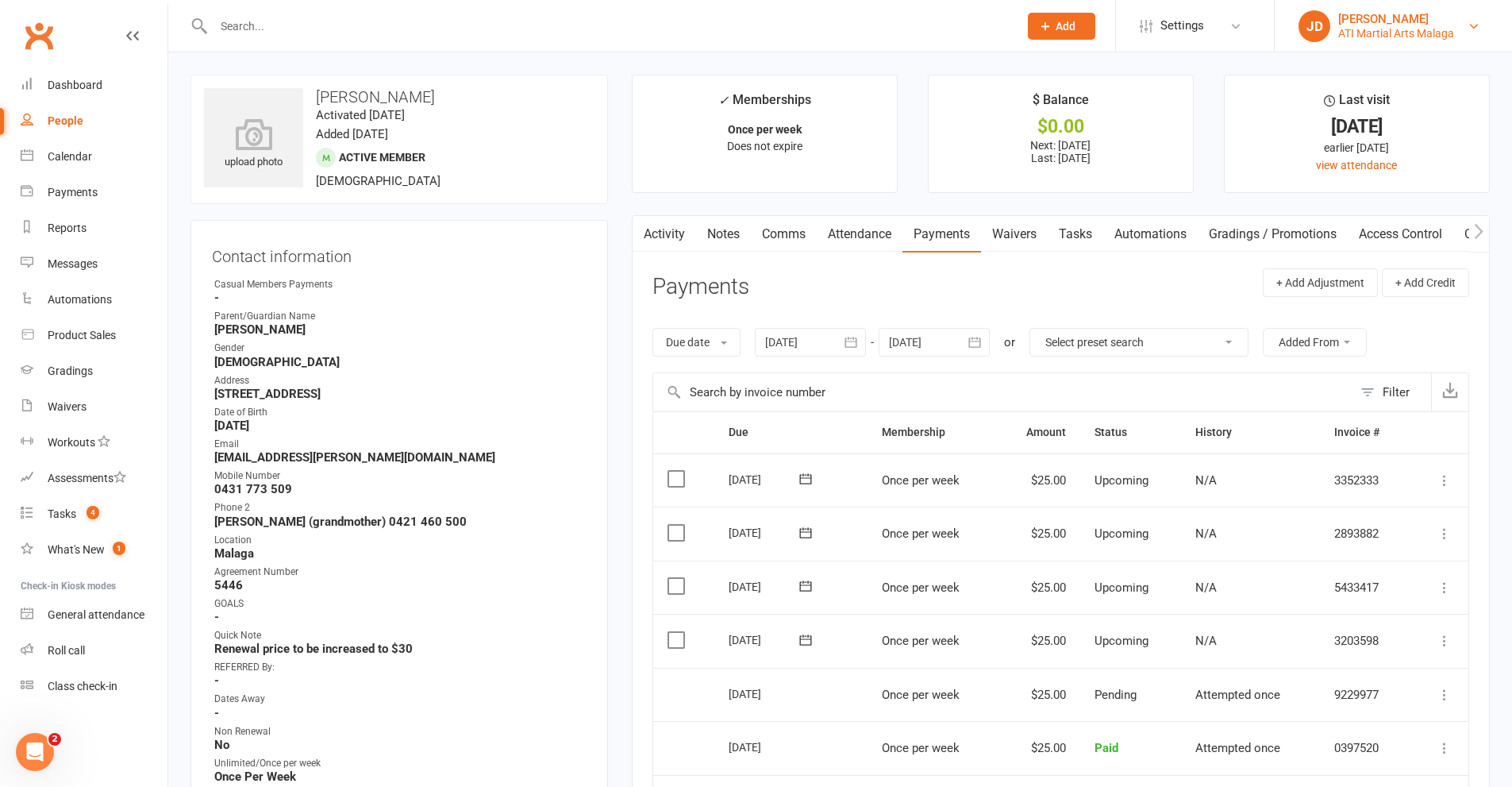
click at [1377, 37] on div "ATI Martial Arts Malaga" at bounding box center [1396, 33] width 116 height 15
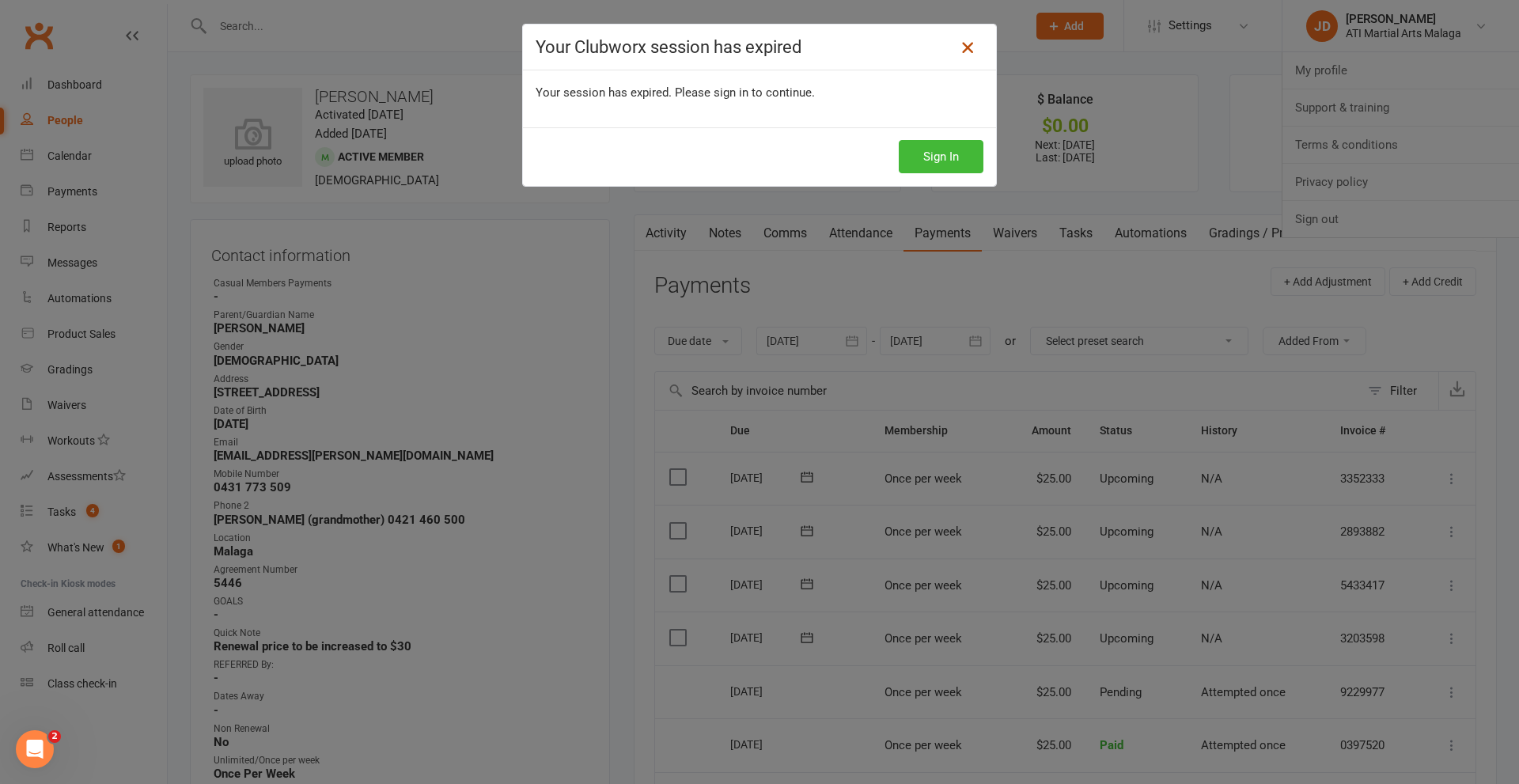
click at [964, 47] on icon at bounding box center [968, 48] width 19 height 19
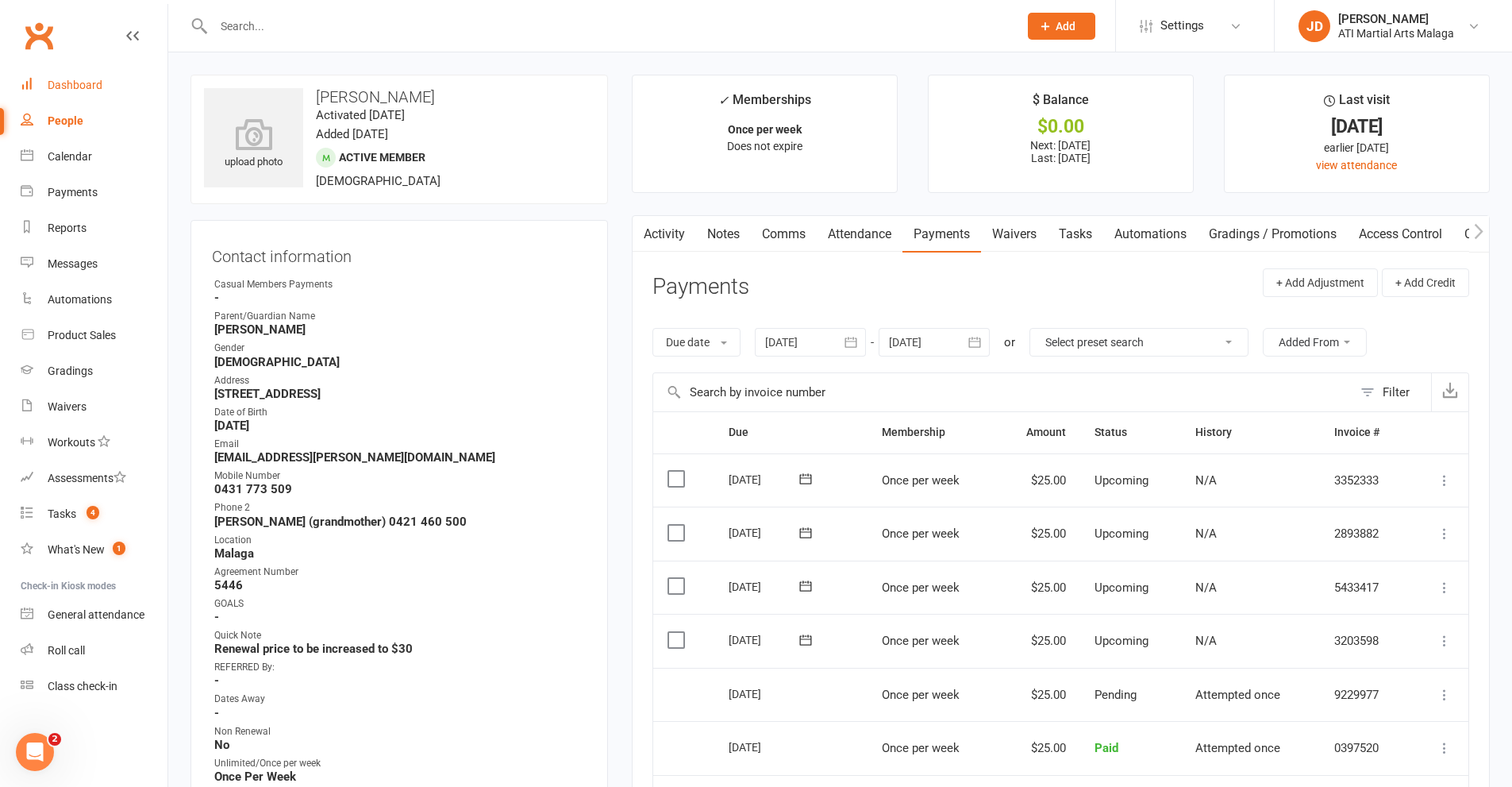
click at [82, 89] on div "Dashboard" at bounding box center [75, 85] width 55 height 13
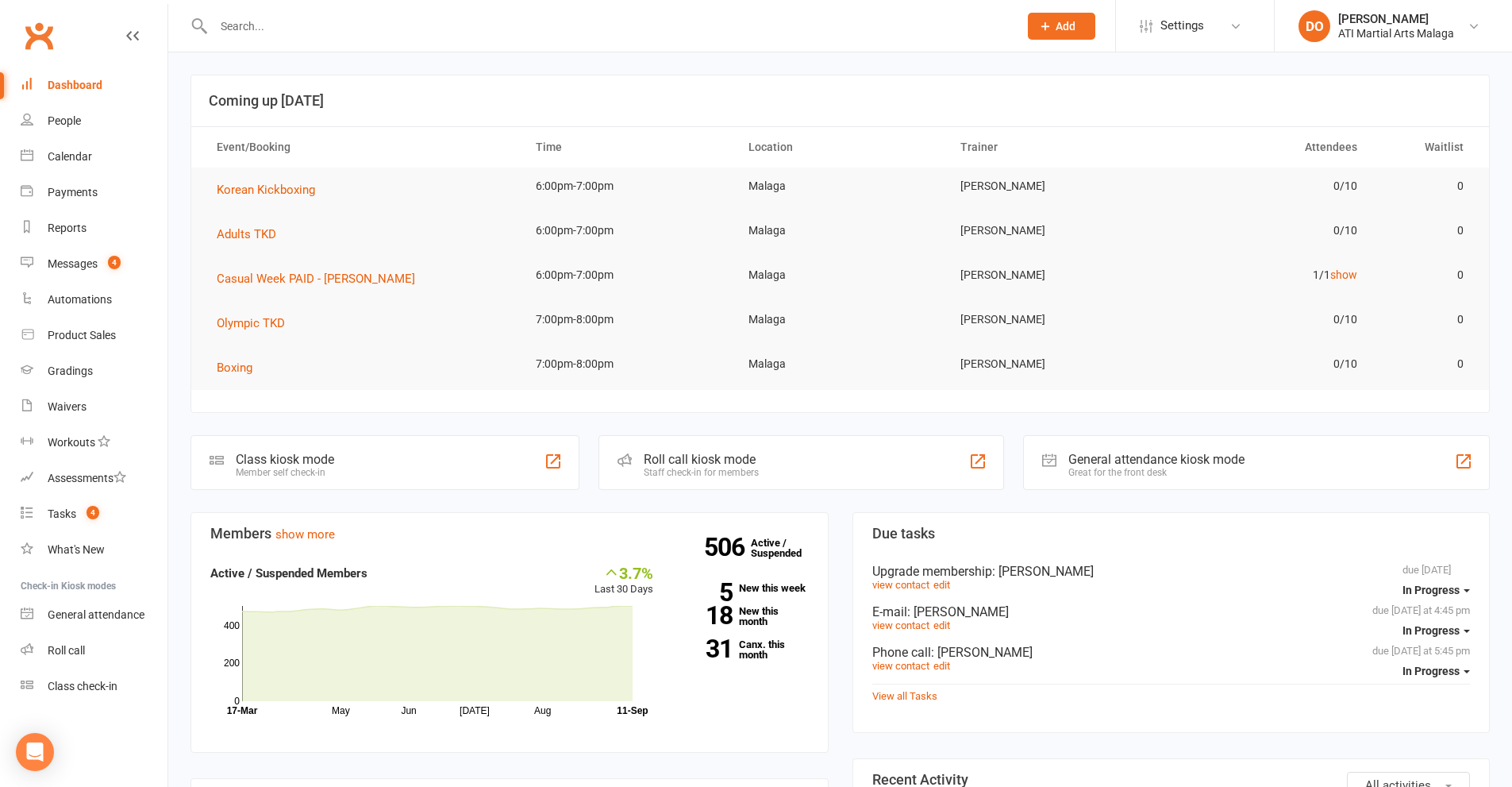
click at [565, 21] on input "text" at bounding box center [607, 25] width 798 height 22
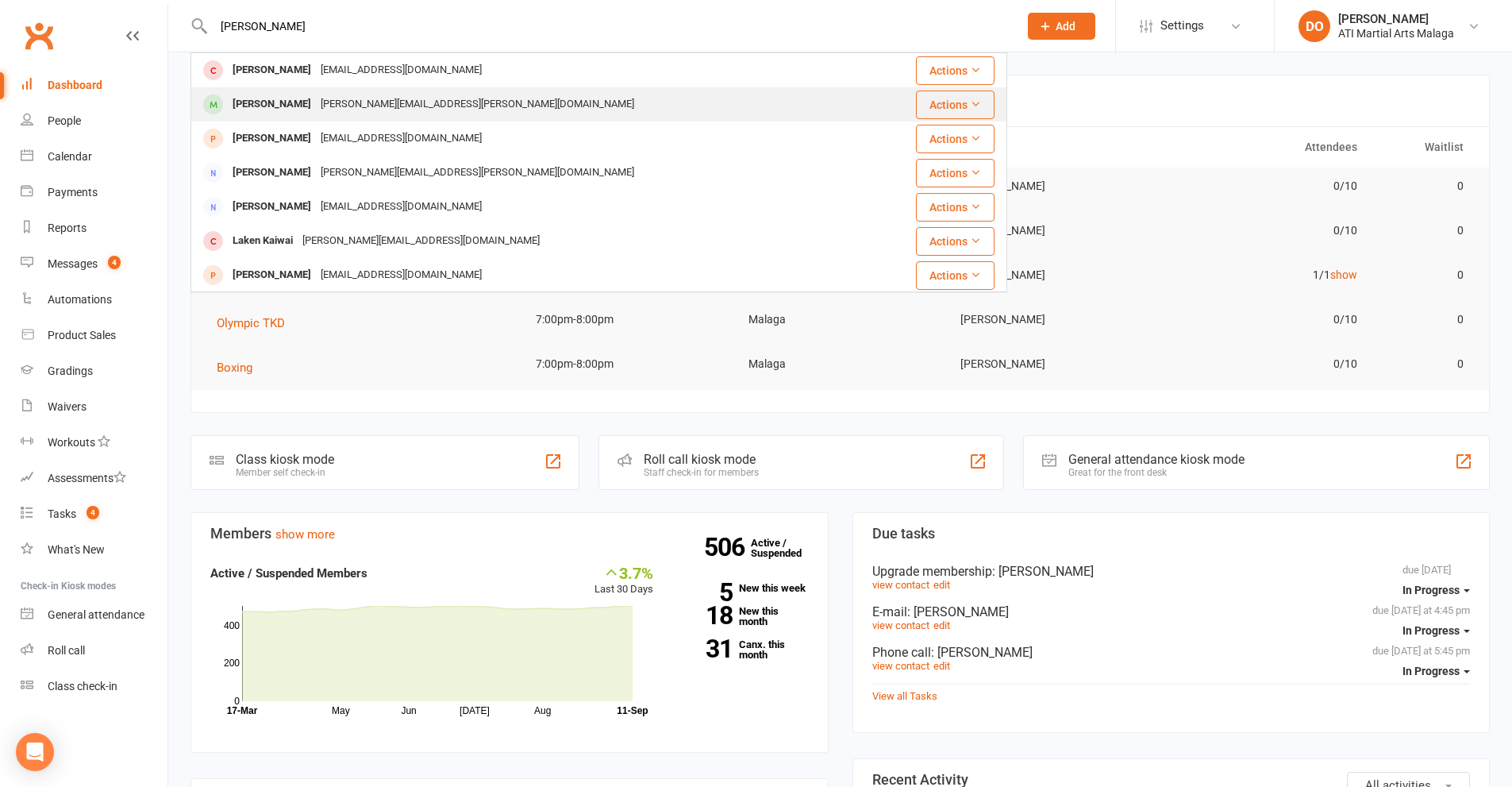
type input "molly"
click at [289, 104] on div "Molly Pritchett" at bounding box center [272, 104] width 88 height 23
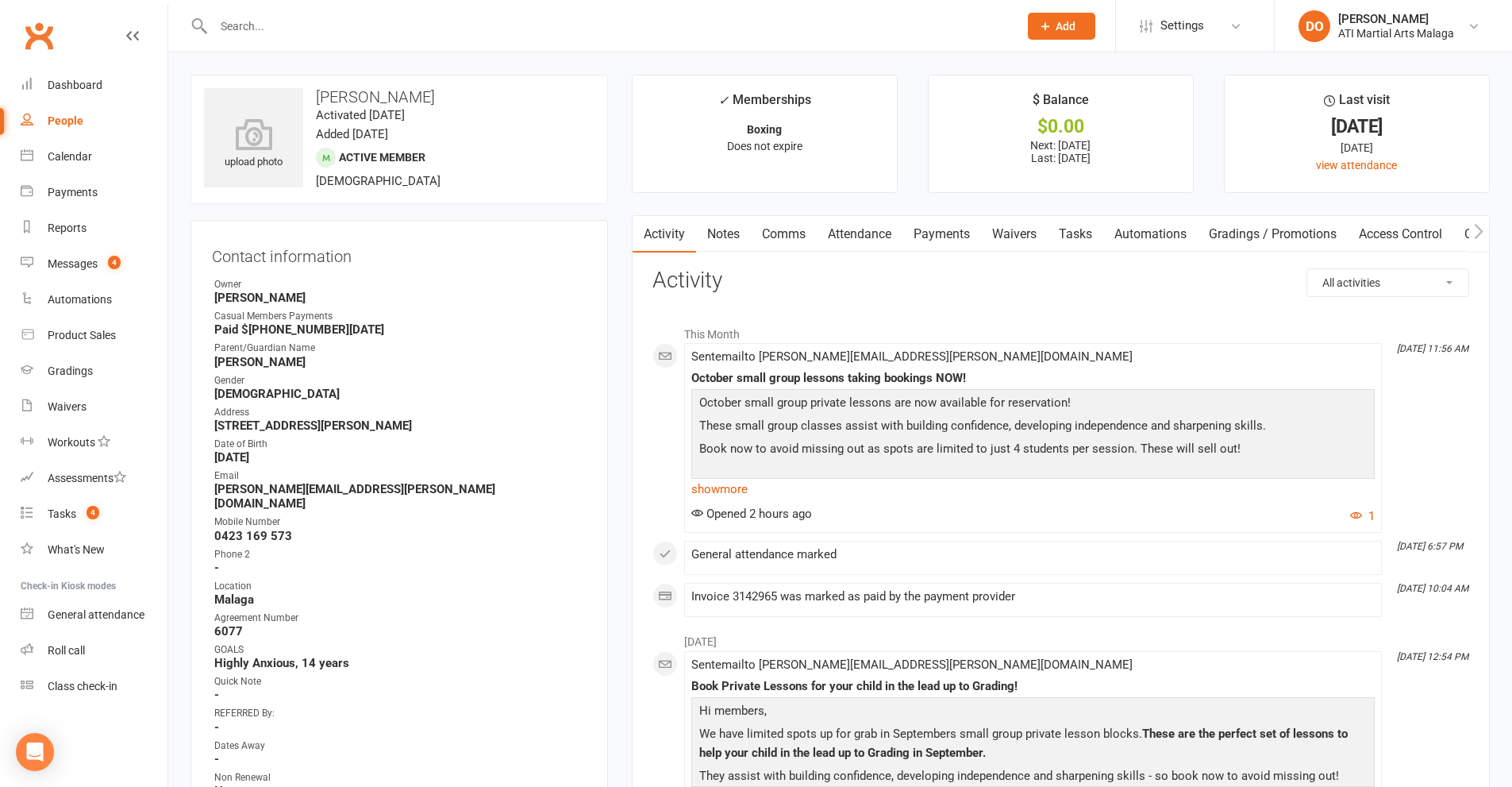
click at [673, 32] on input "text" at bounding box center [607, 25] width 798 height 22
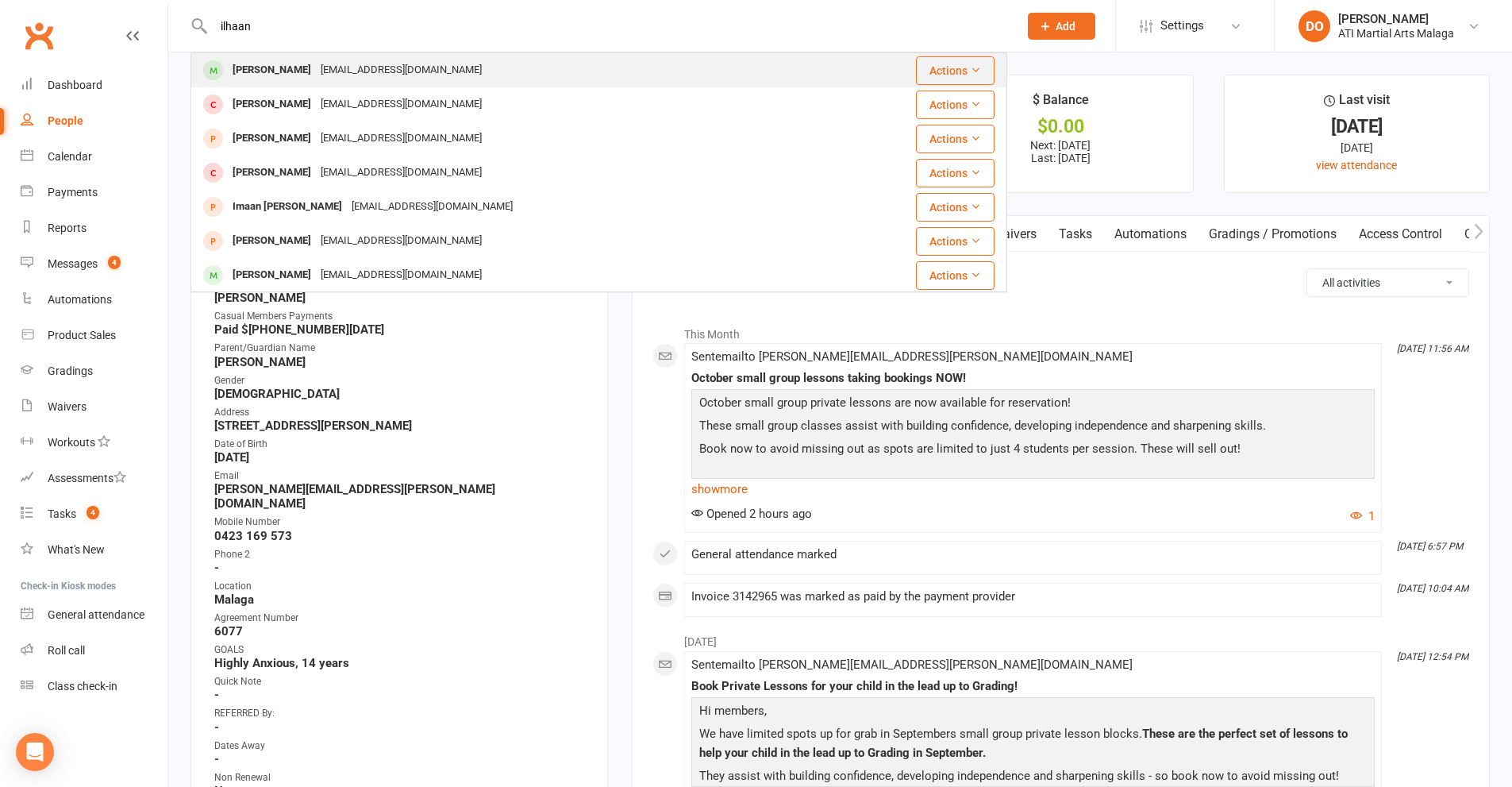
type input "ilhaan"
click at [396, 75] on div "hangama_hangama@yahoo.com" at bounding box center [401, 70] width 171 height 23
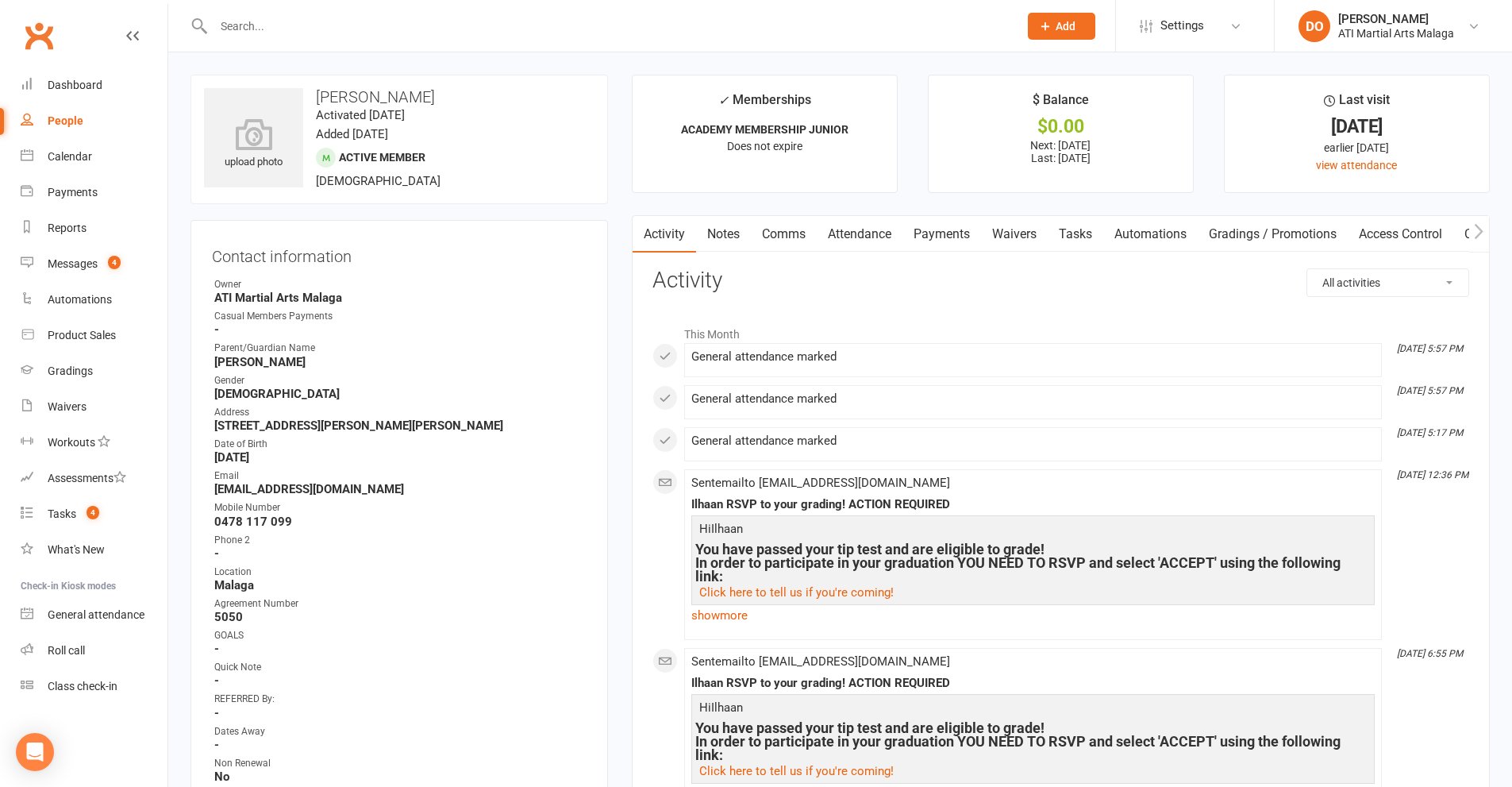
click at [737, 235] on link "Notes" at bounding box center [723, 233] width 55 height 36
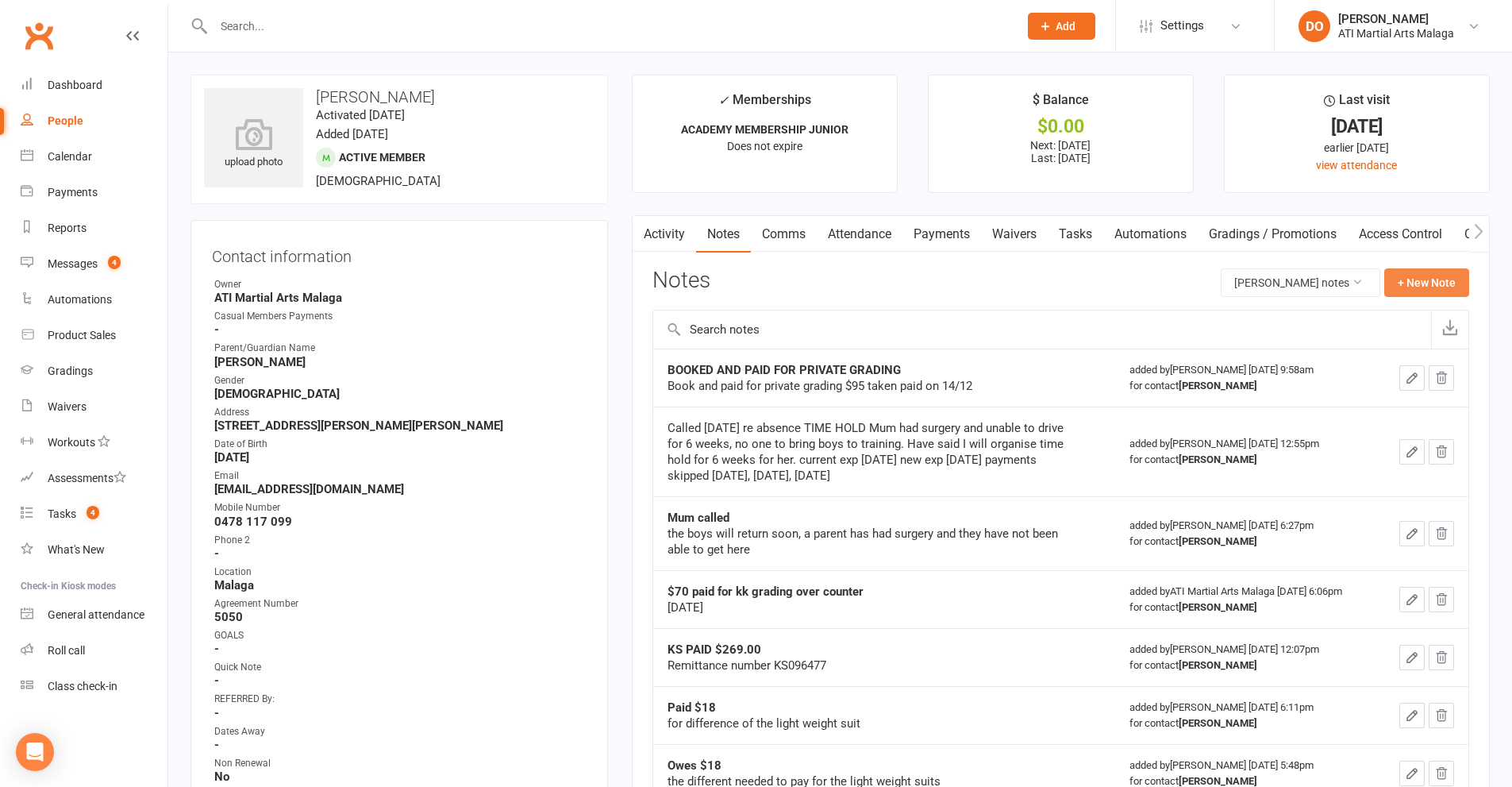
click at [1409, 285] on button "+ New Note" at bounding box center [1426, 282] width 85 height 28
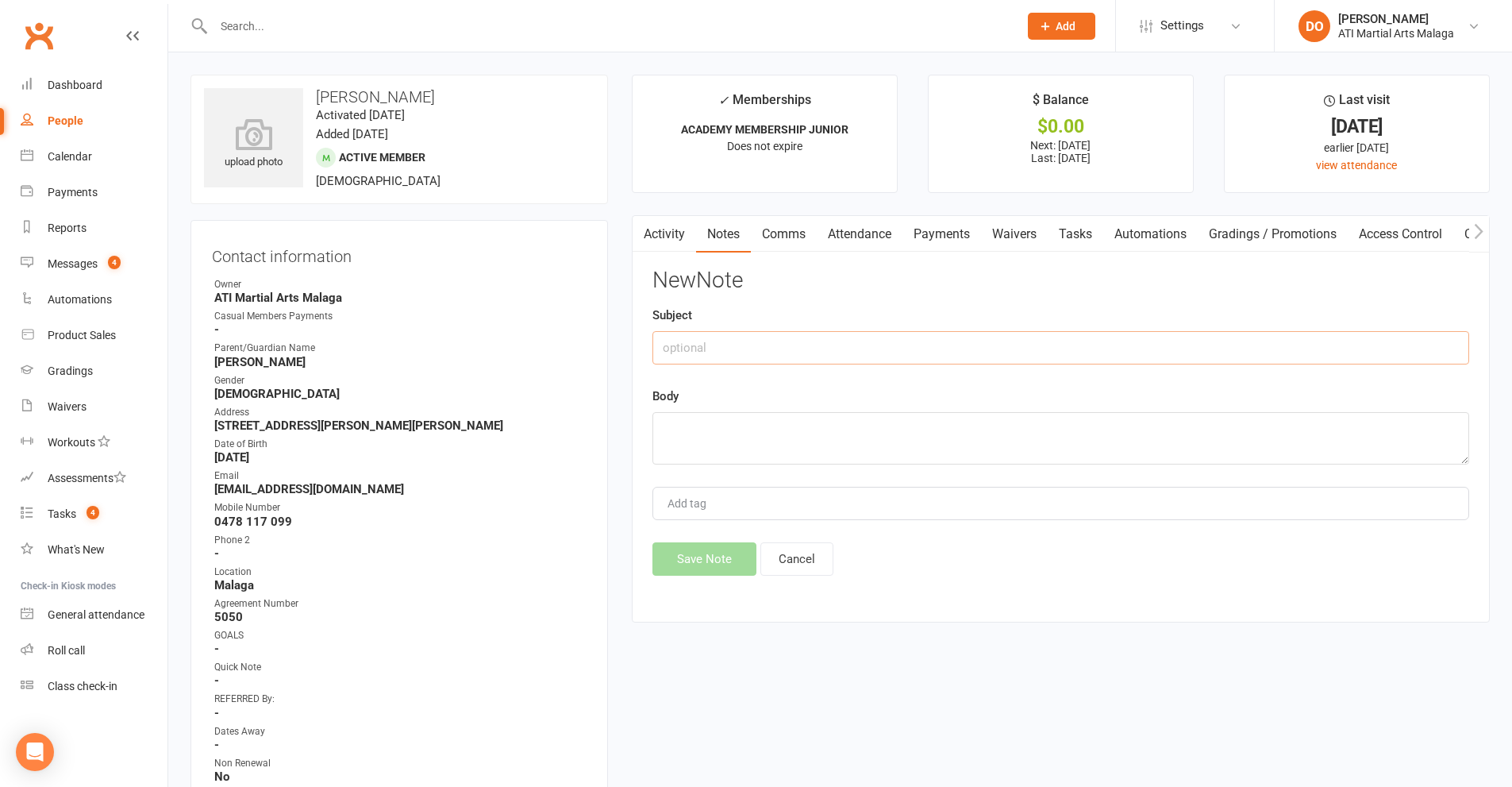
click at [802, 348] on input "text" at bounding box center [1061, 348] width 817 height 33
type input "kidsport approved $300"
click at [739, 444] on textarea at bounding box center [1061, 439] width 817 height 53
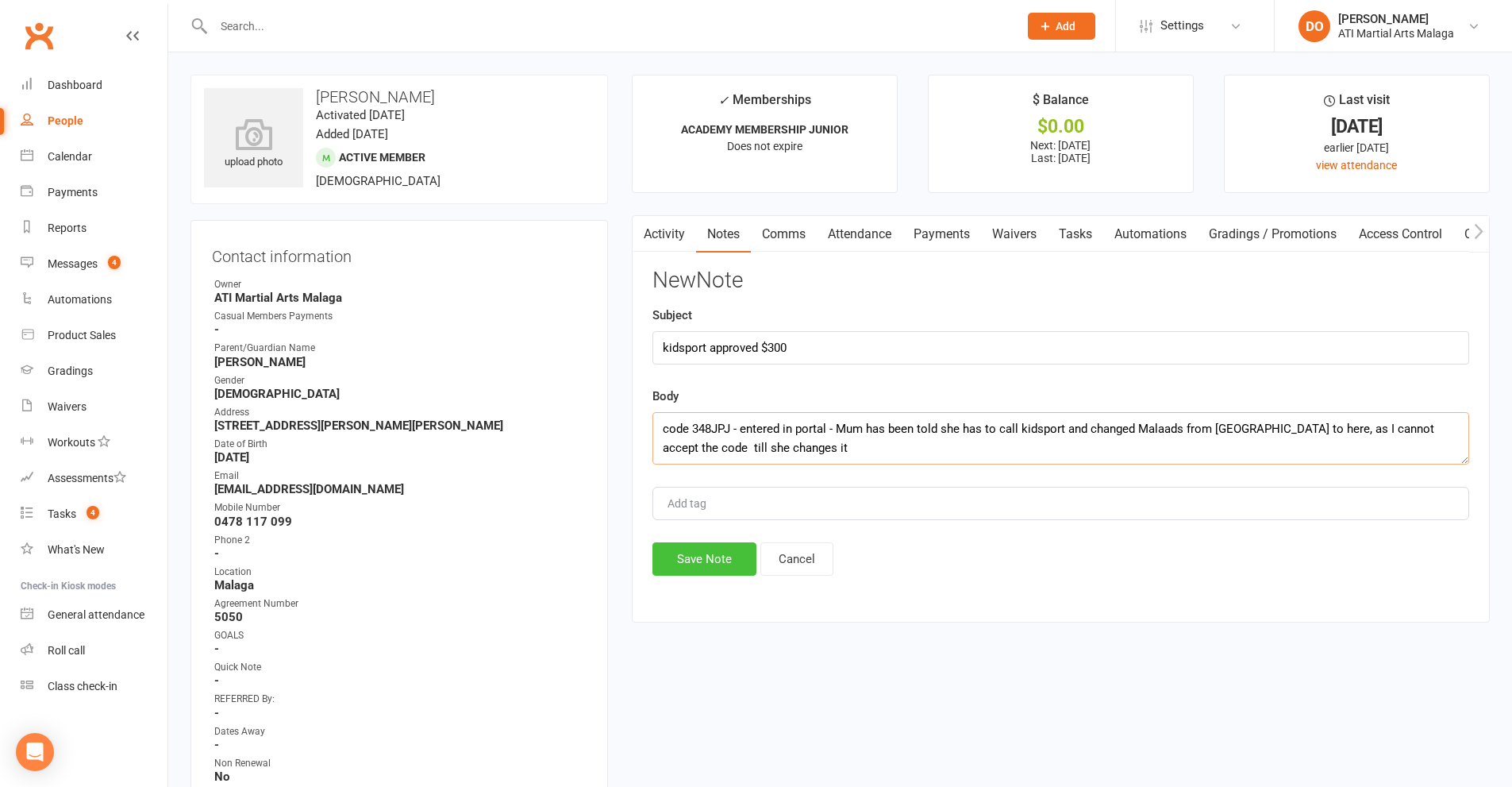
type textarea "code 348JPJ - entered in portal - Mum has been told she has to call kidsport an…"
click at [737, 570] on button "Save Note" at bounding box center [704, 559] width 104 height 33
